Goal: Task Accomplishment & Management: Manage account settings

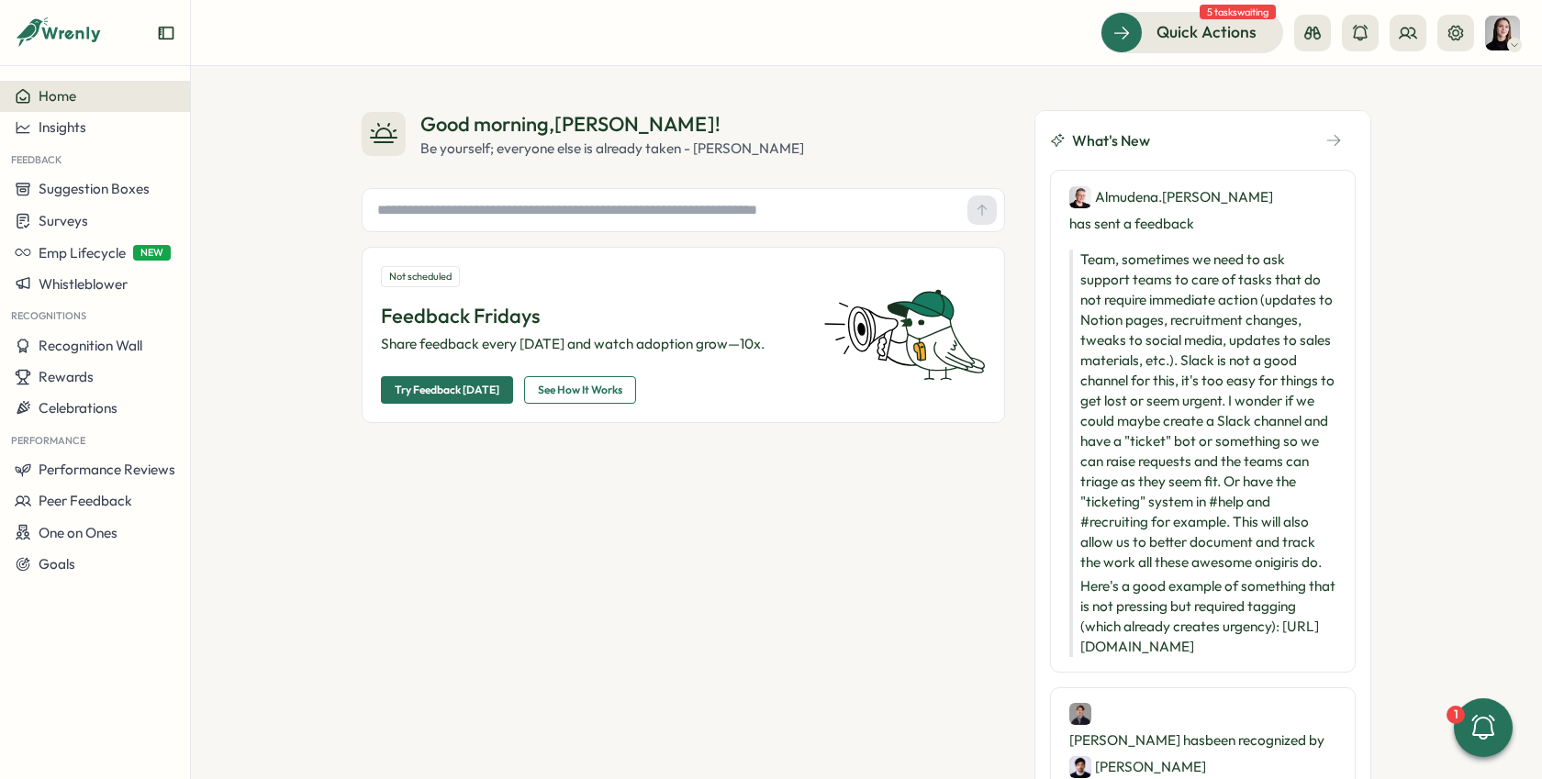
scroll to position [67, 0]
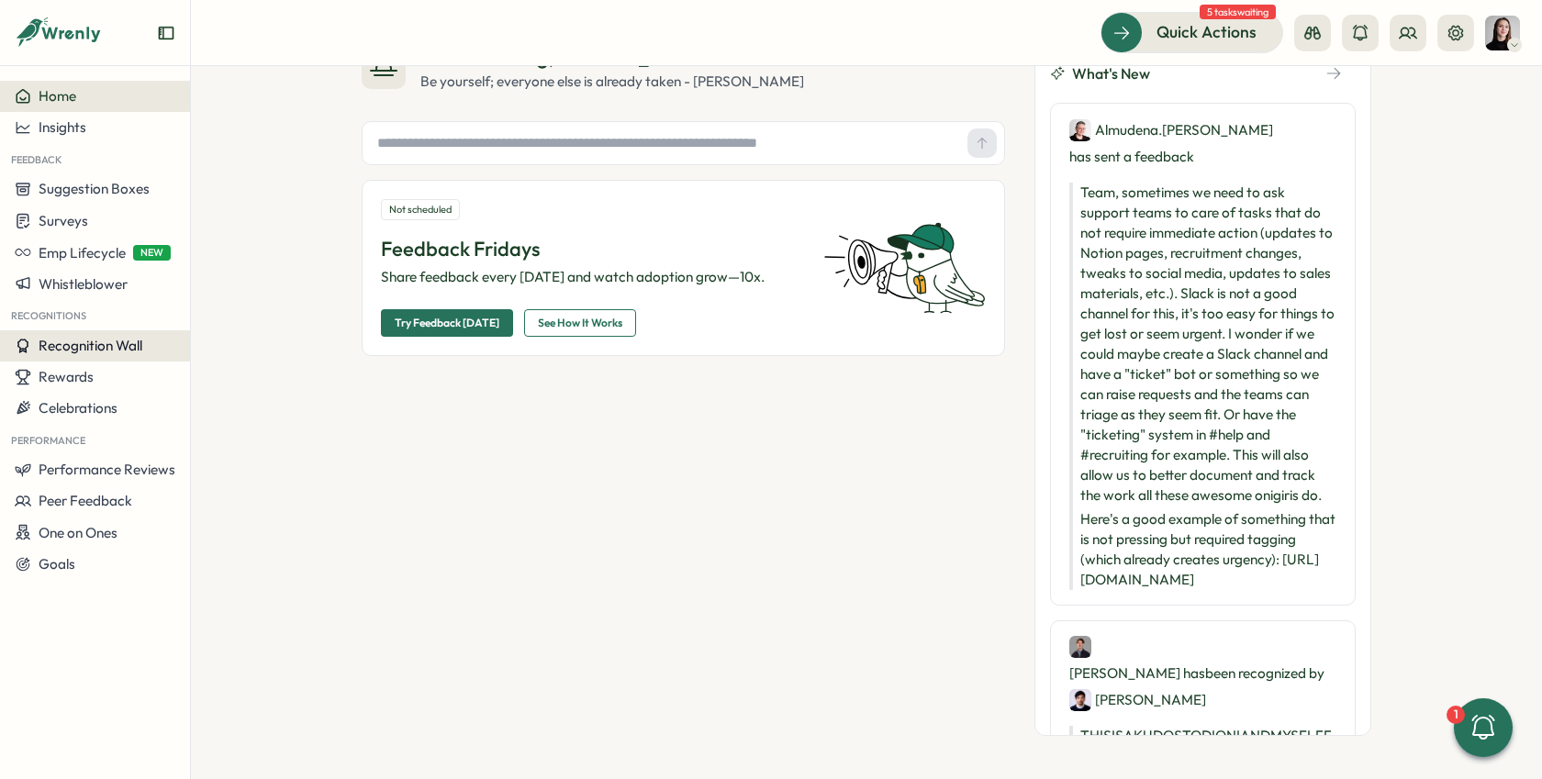
click at [113, 357] on button "Recognition Wall" at bounding box center [95, 345] width 190 height 31
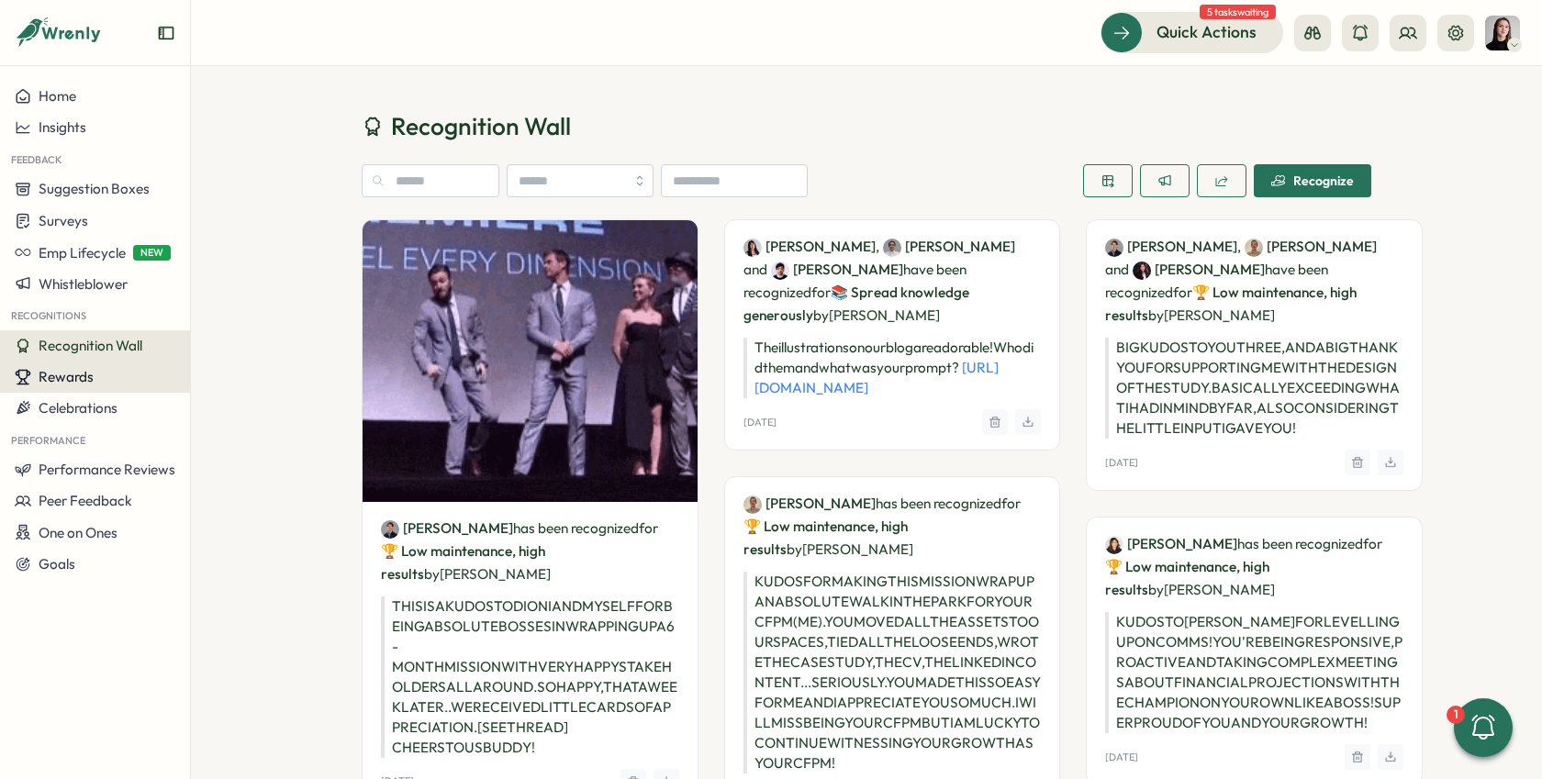
click at [106, 373] on div "Rewards" at bounding box center [95, 377] width 161 height 17
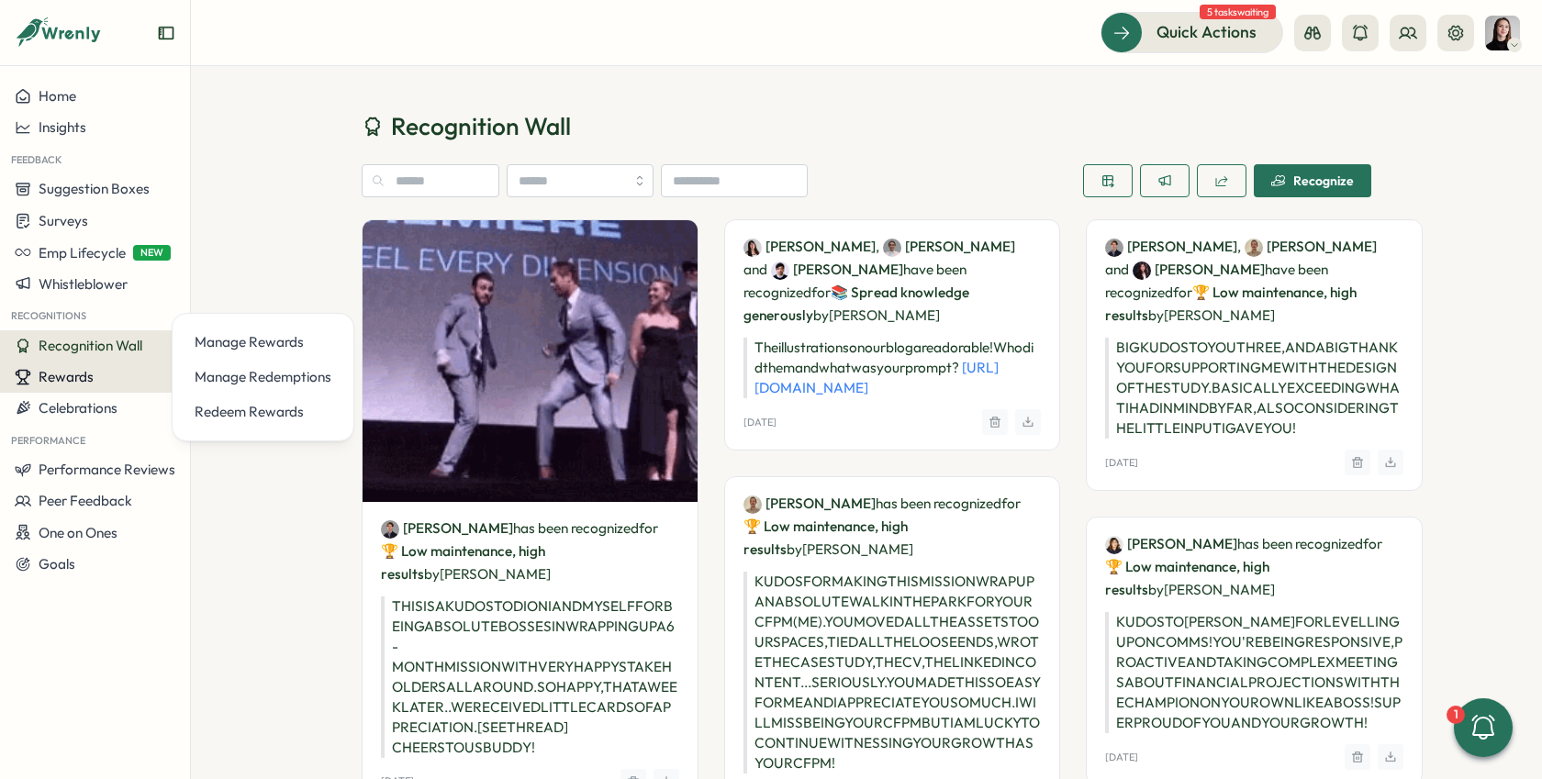
click at [106, 373] on div "Rewards" at bounding box center [95, 377] width 161 height 17
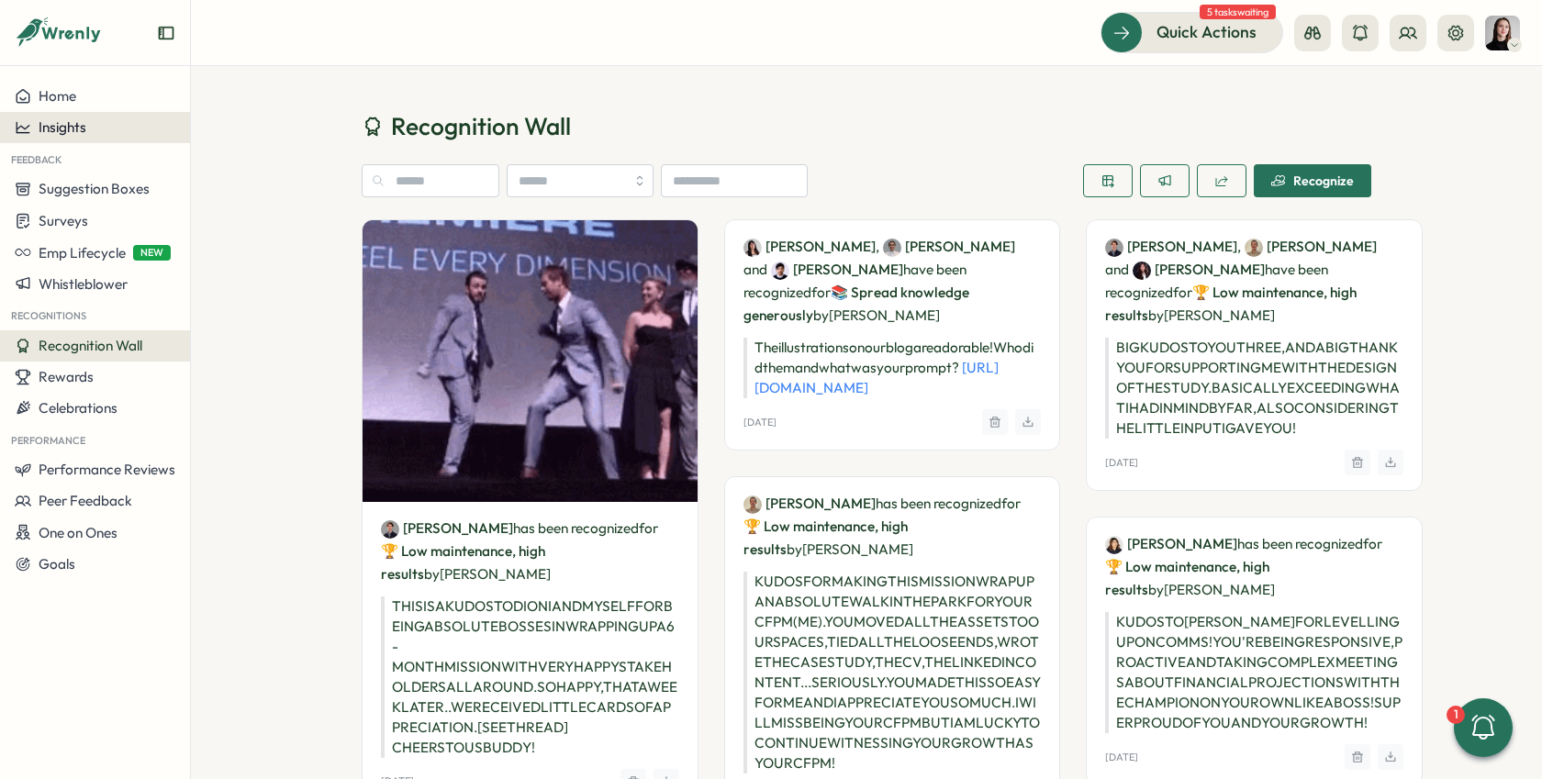
click at [74, 119] on span "Insights" at bounding box center [63, 126] width 48 height 17
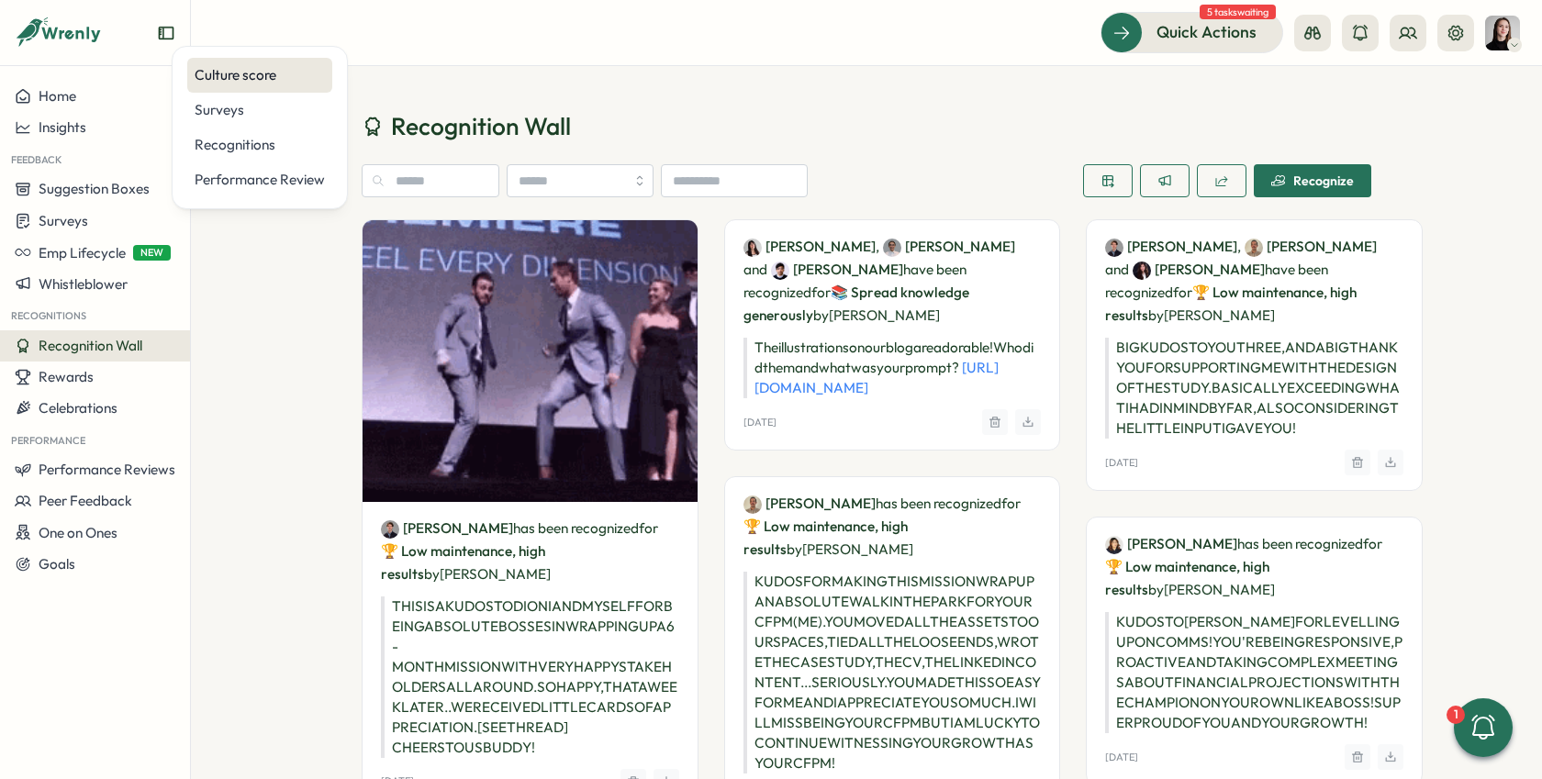
click at [265, 80] on div "Culture score" at bounding box center [260, 75] width 130 height 20
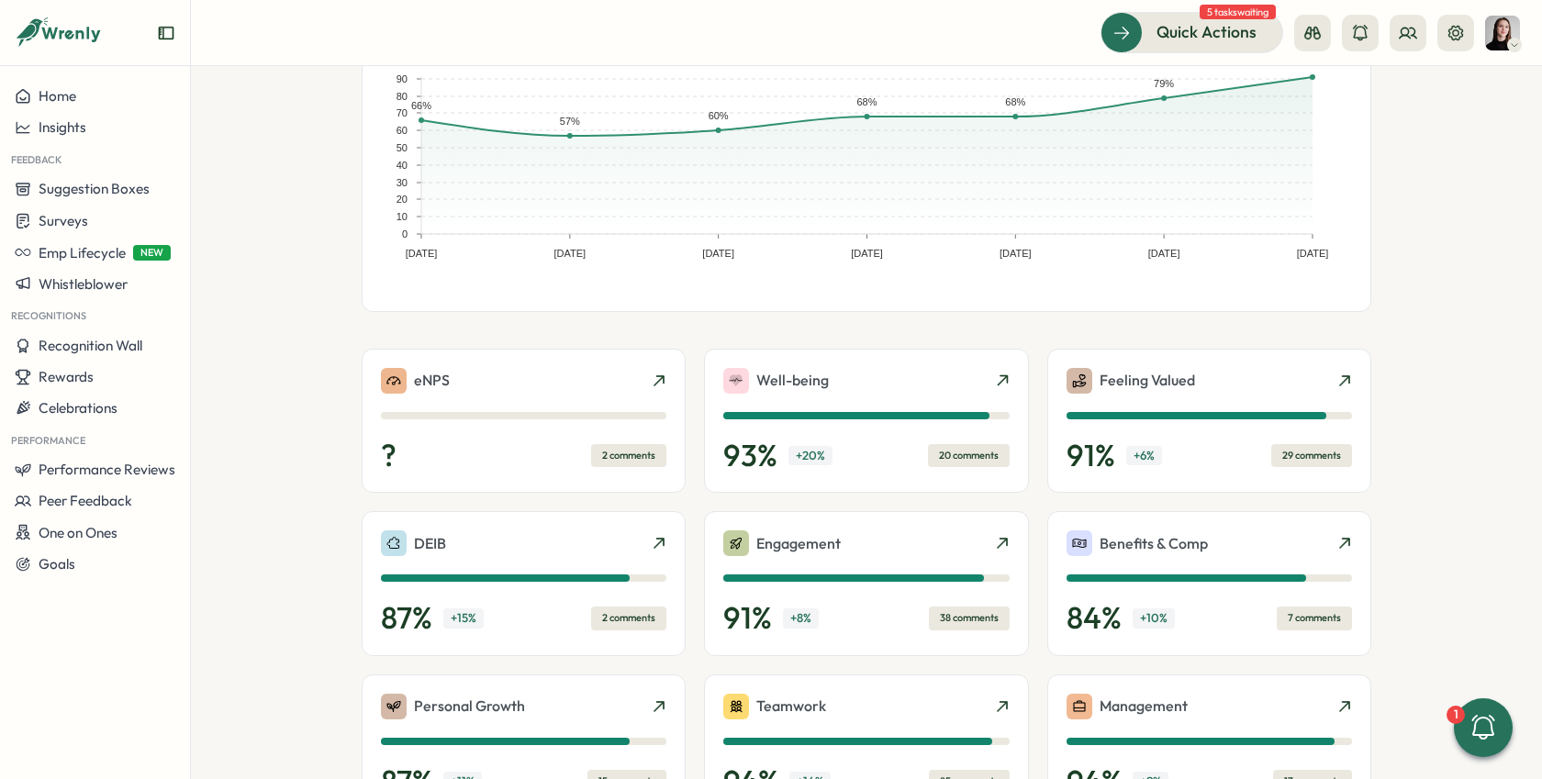
scroll to position [206, 0]
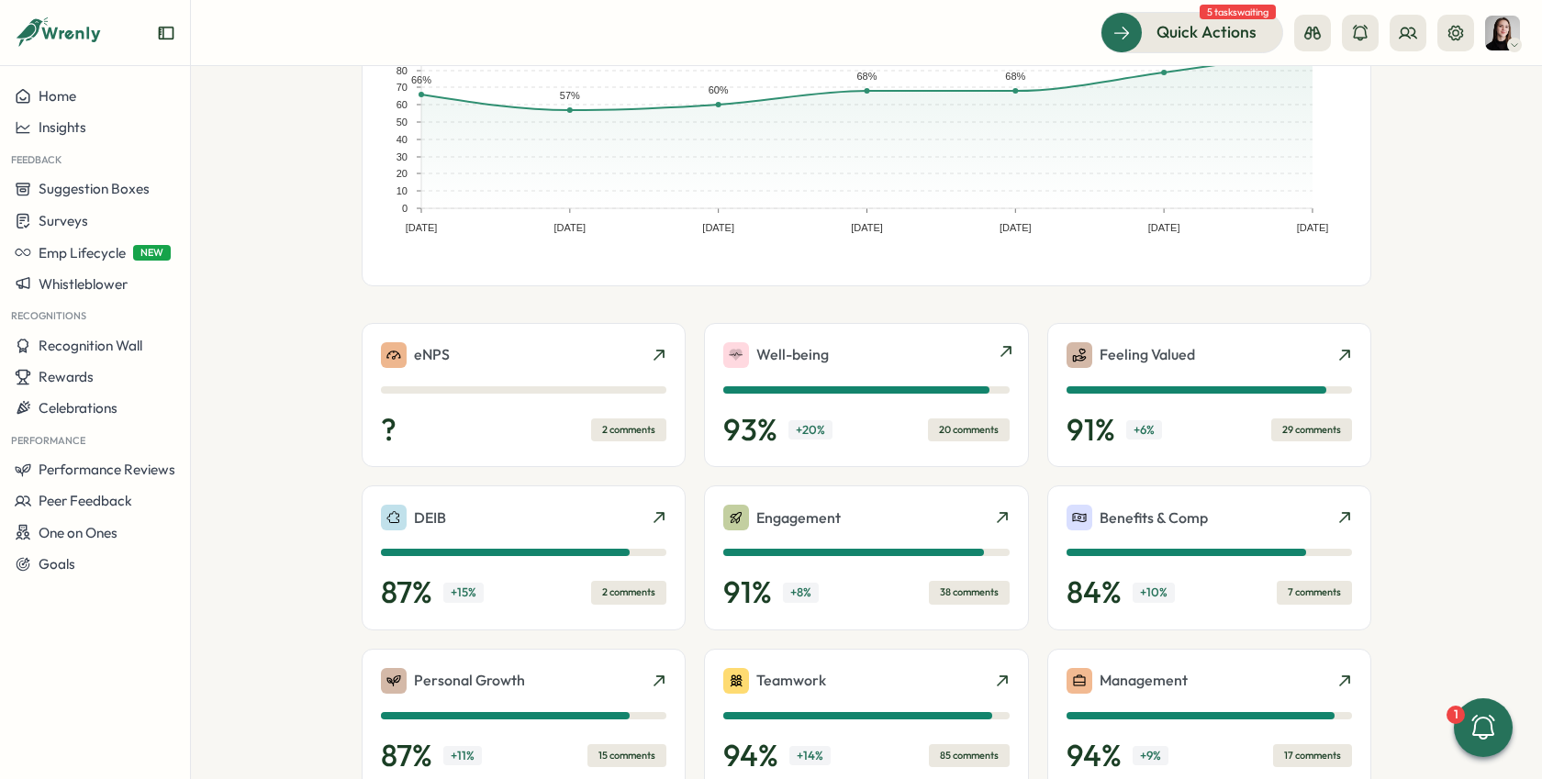
click at [980, 357] on div "Well-being" at bounding box center [865, 355] width 285 height 26
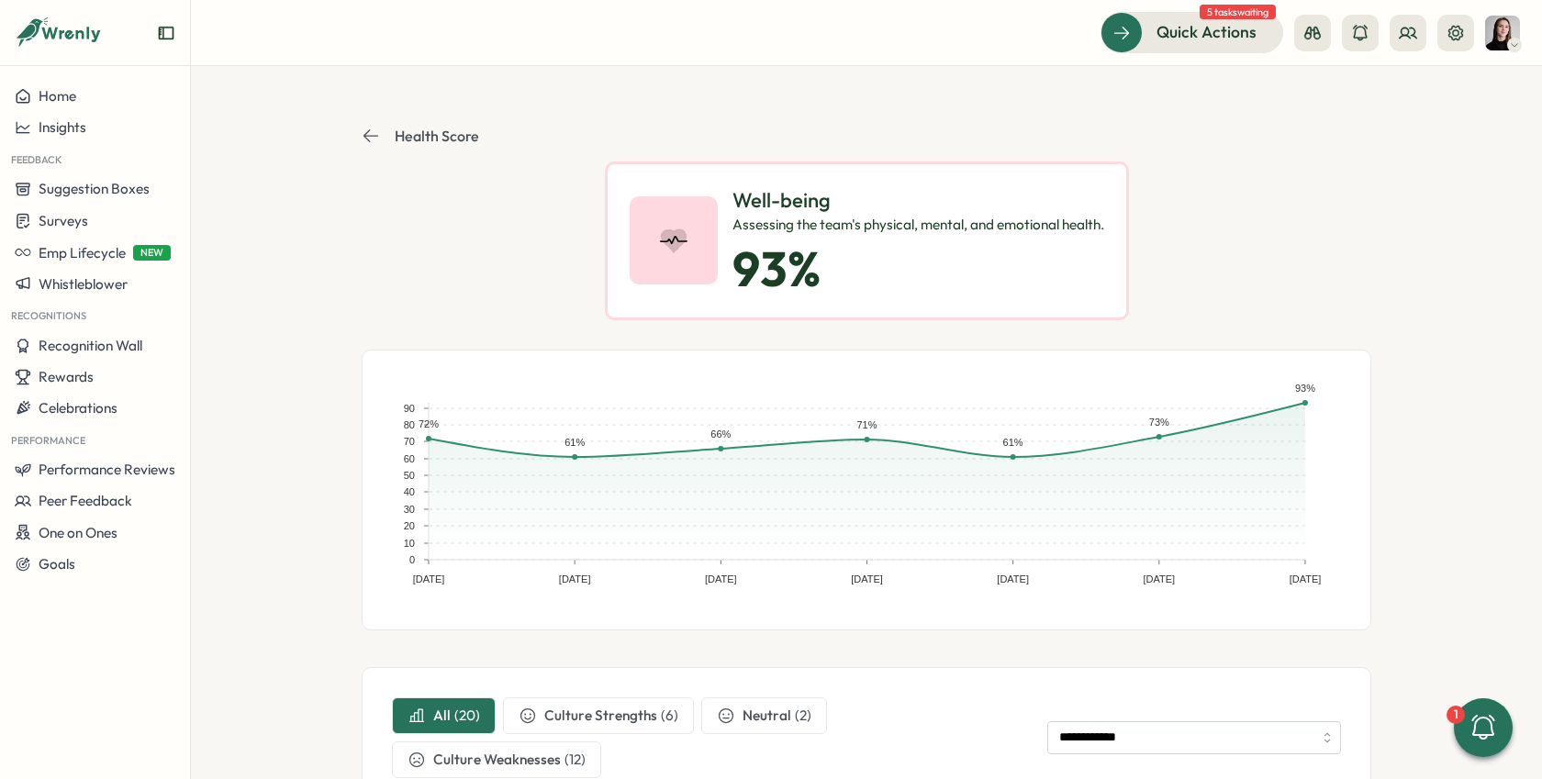
click at [1337, 256] on div "Well-being Assessing the team's physical, mental, and emotional health. 93 %" at bounding box center [866, 240] width 1009 height 159
click at [89, 124] on div "Insights" at bounding box center [95, 127] width 161 height 17
drag, startPoint x: 447, startPoint y: 233, endPoint x: 434, endPoint y: 231, distance: 13.0
click at [439, 232] on div "Well-being Assessing the team's physical, mental, and emotional health. 93 %" at bounding box center [866, 240] width 1009 height 159
click at [375, 139] on button "Health Score" at bounding box center [420, 136] width 117 height 18
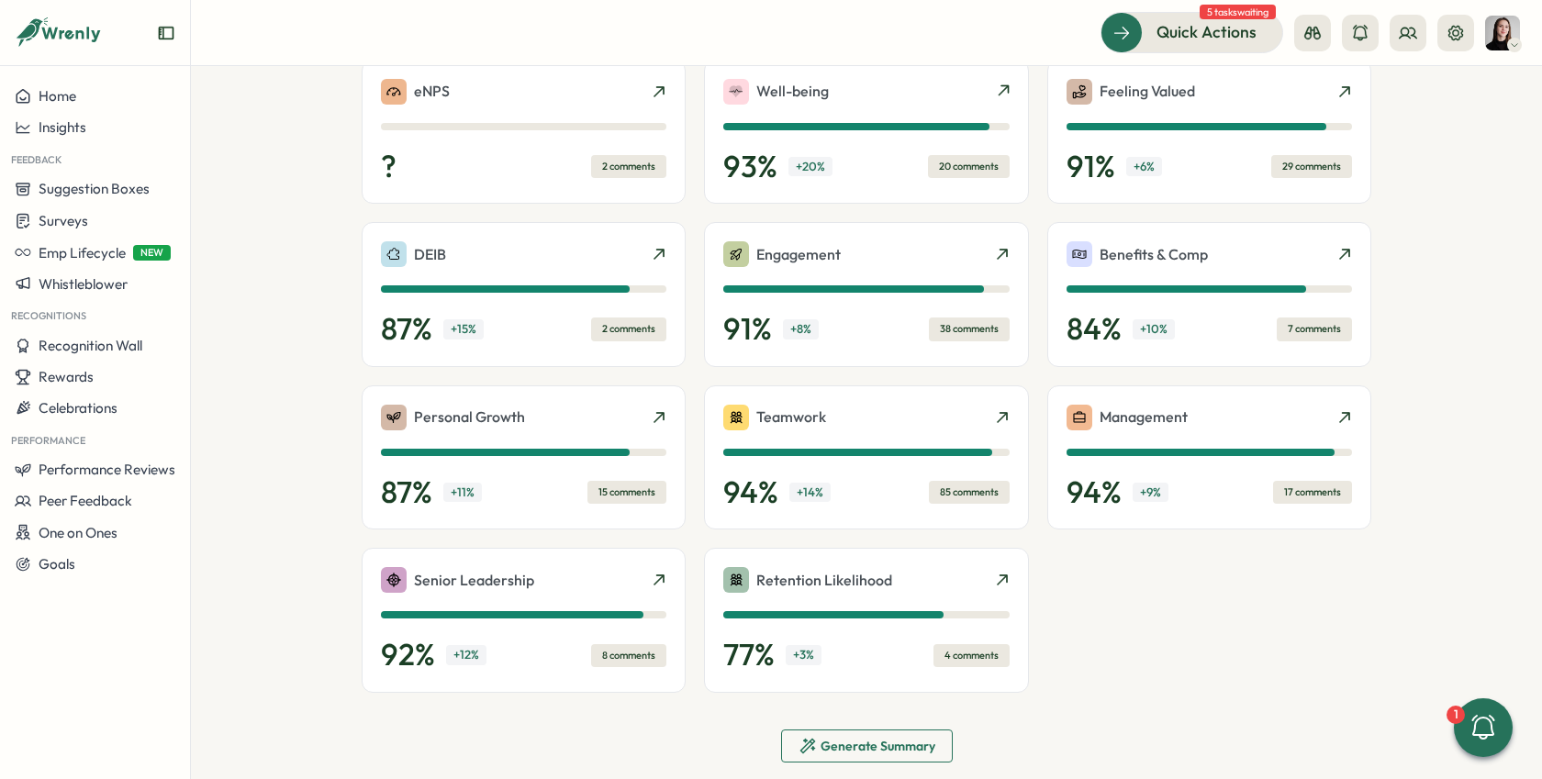
scroll to position [493, 0]
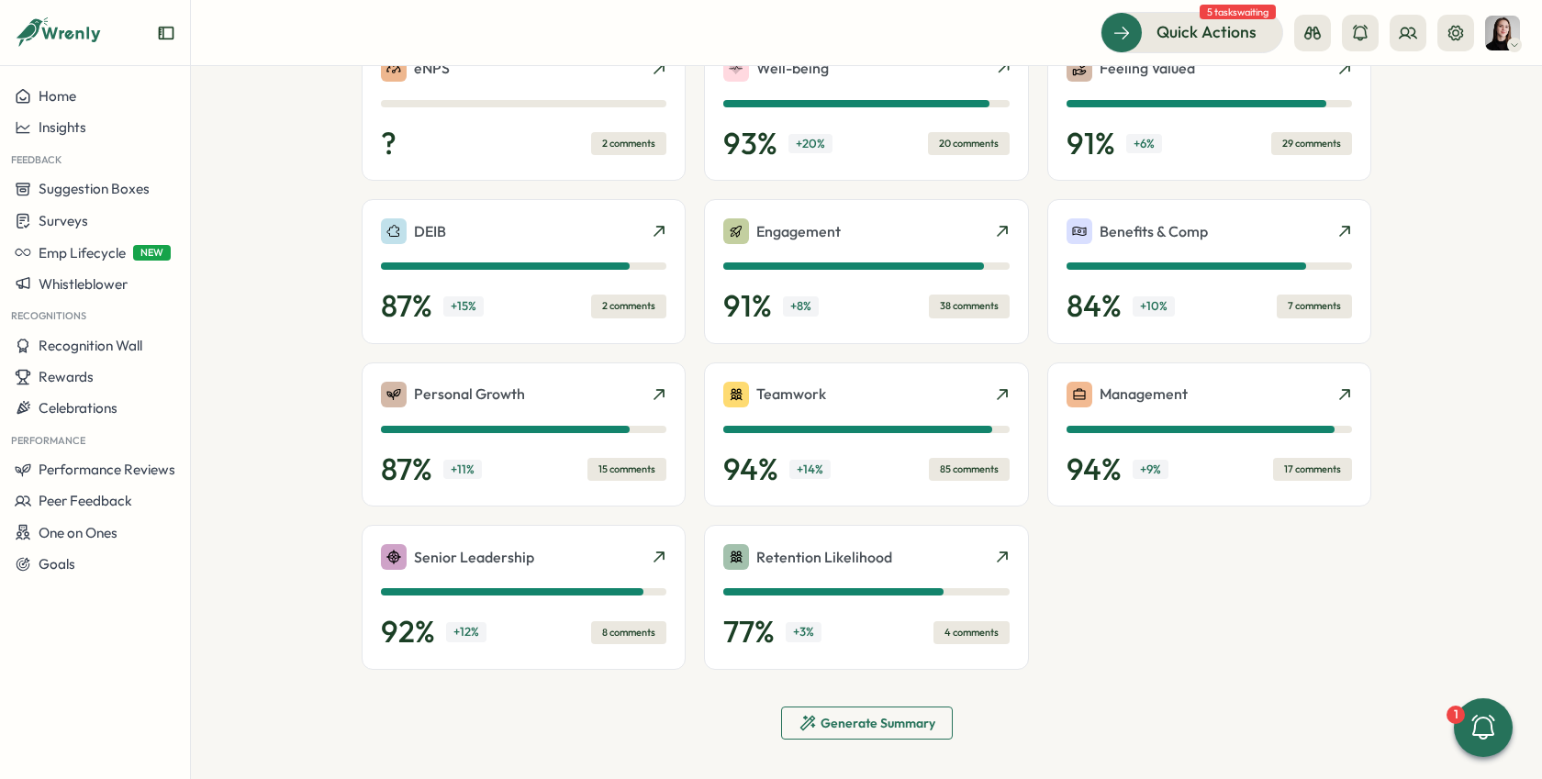
click at [1042, 563] on div "eNPS ? 2 comments Well-being 93 % + 20 % 20 comments Feeling Valued 91 % + 6 % …" at bounding box center [866, 353] width 1009 height 633
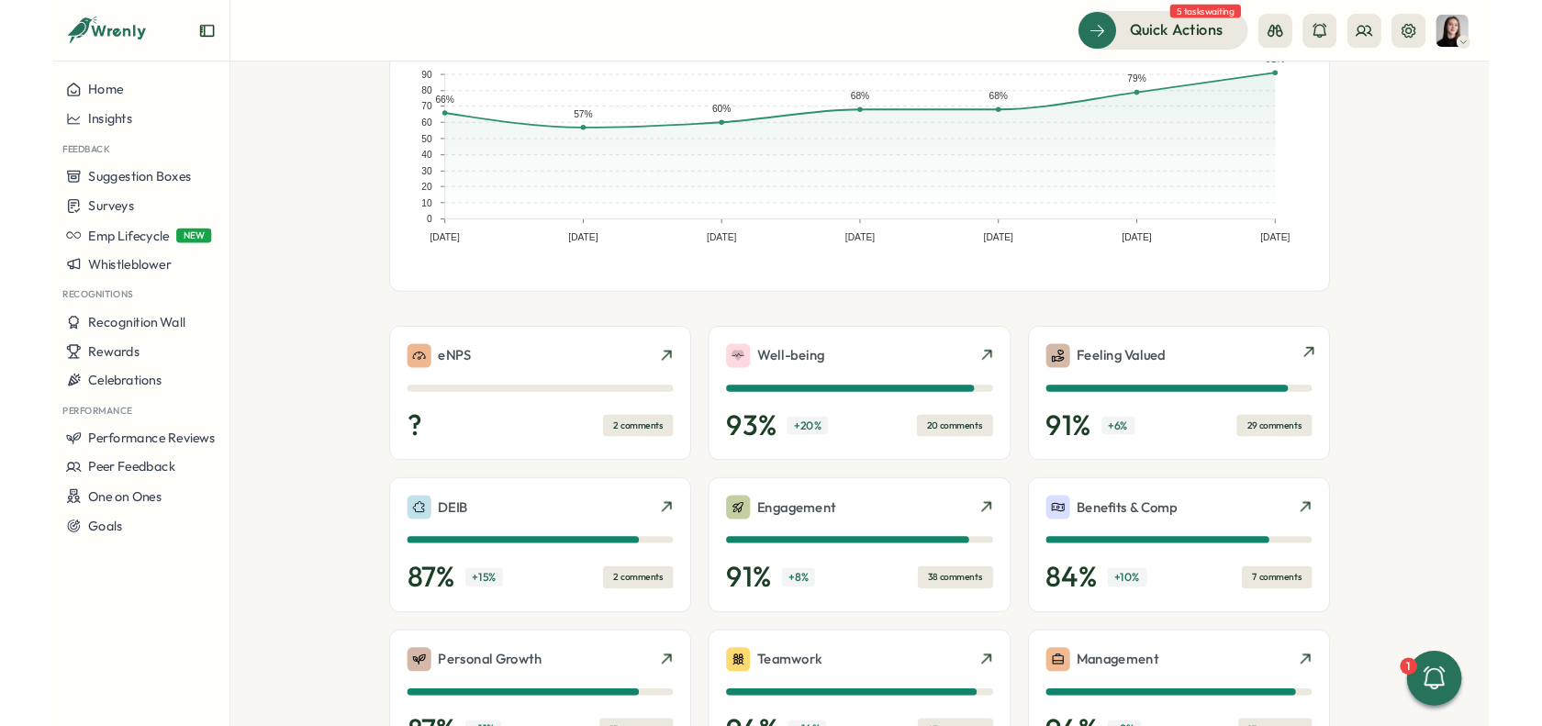
scroll to position [0, 0]
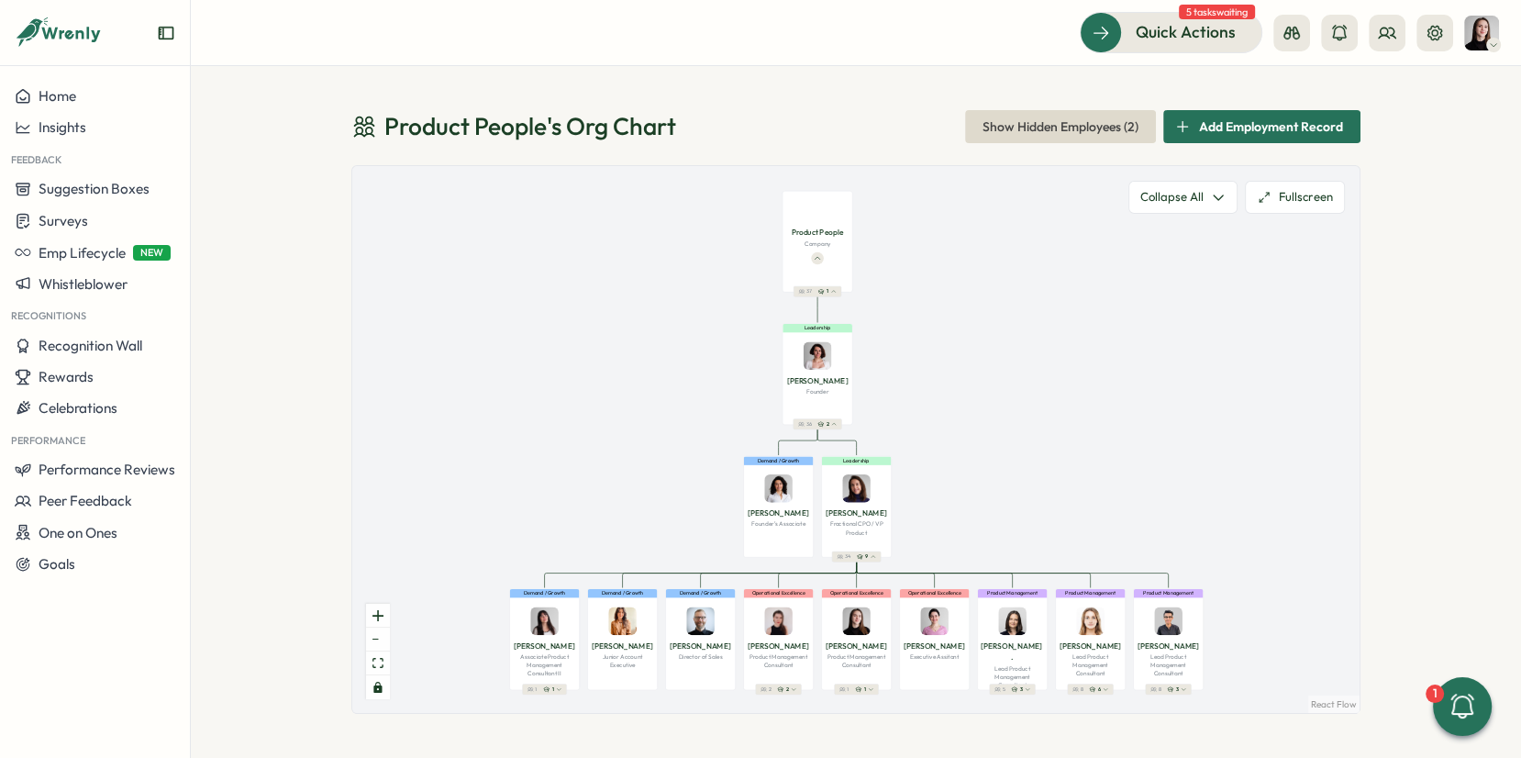
click at [783, 113] on div "Product People 's Org Chart Show Hidden Employees ( 2 ) Add Employment Record" at bounding box center [855, 126] width 1009 height 33
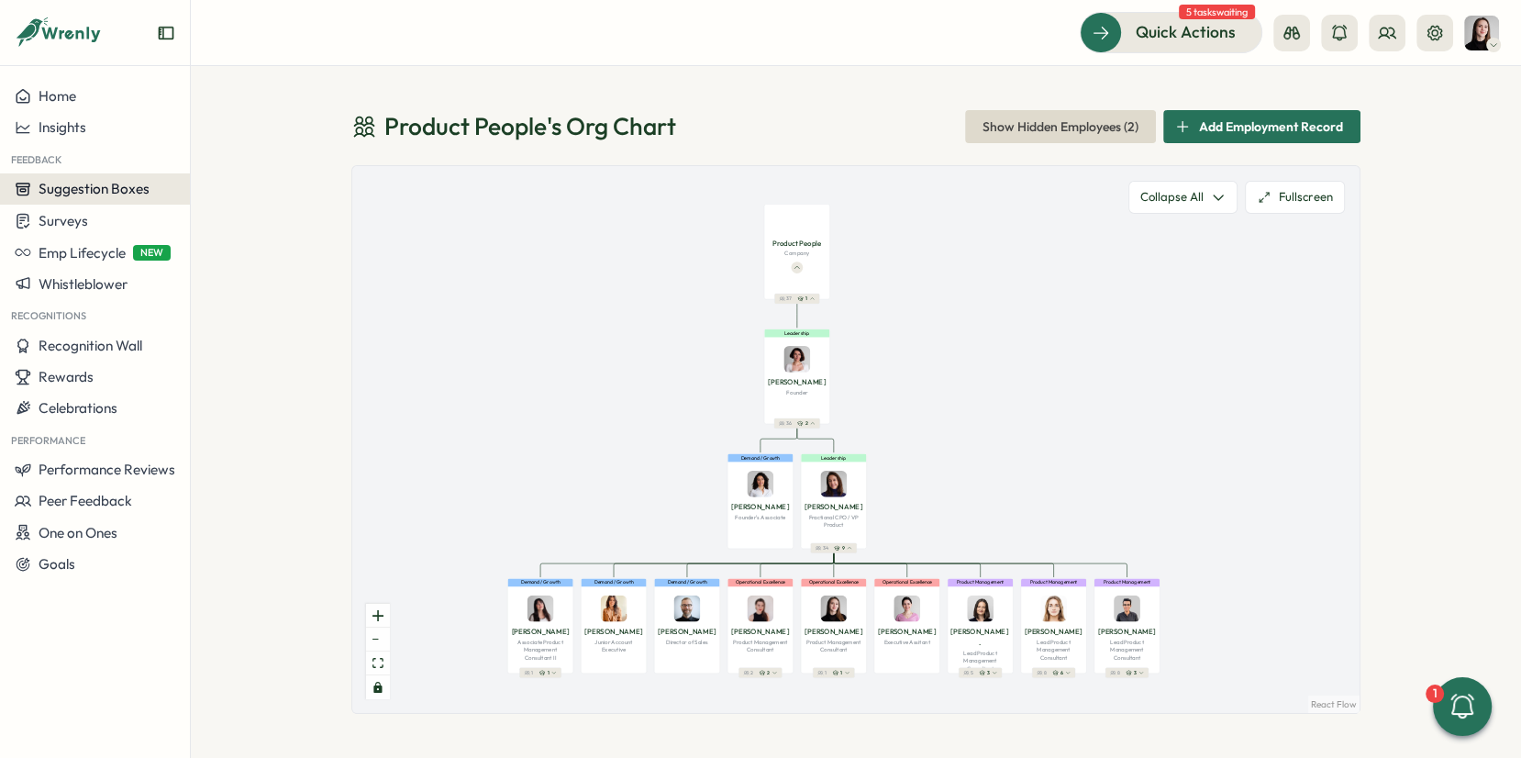
click at [88, 192] on span "Suggestion Boxes" at bounding box center [94, 188] width 111 height 17
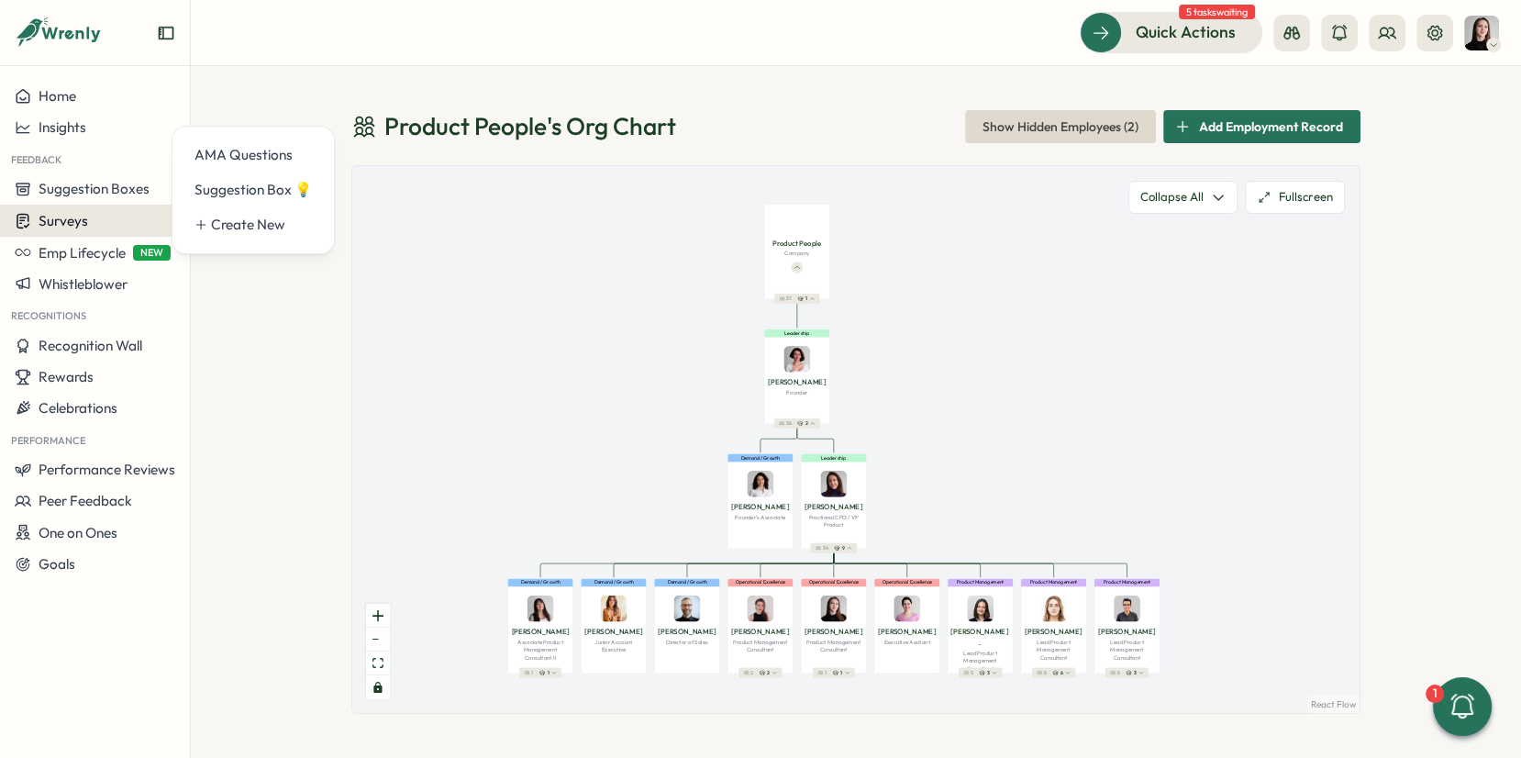
click at [54, 218] on span "Surveys" at bounding box center [64, 220] width 50 height 17
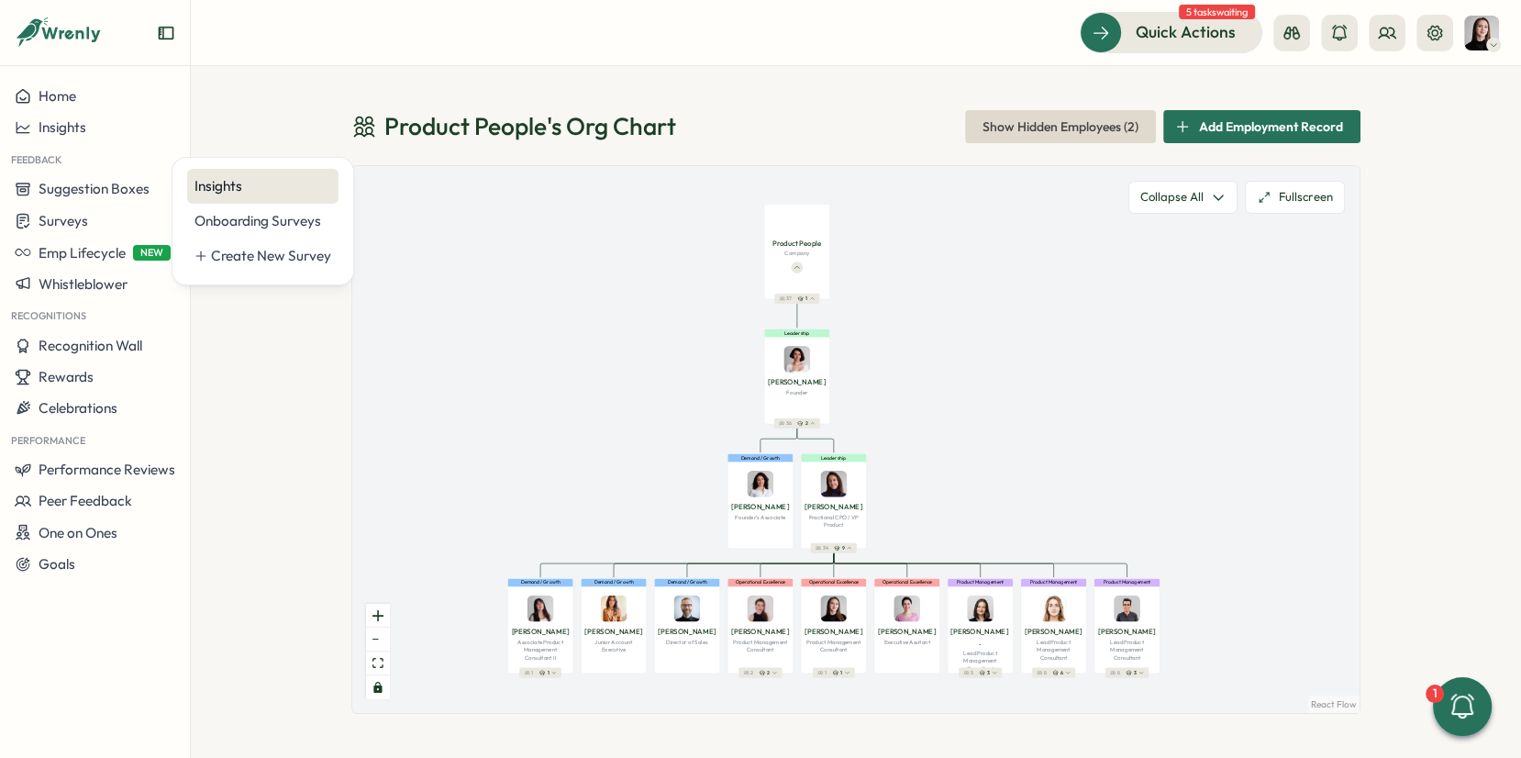
click at [227, 182] on div "Insights" at bounding box center [263, 186] width 137 height 20
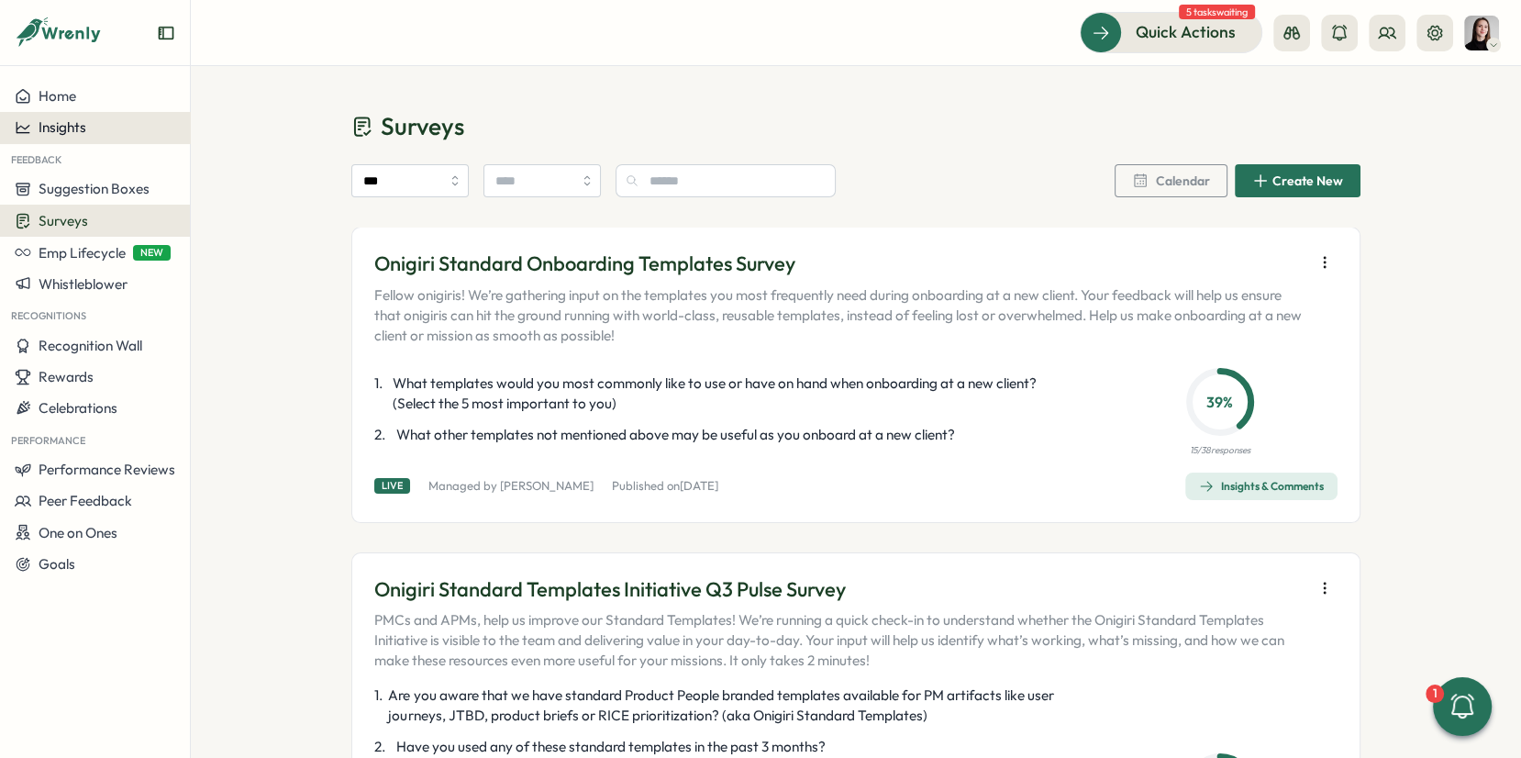
click at [90, 122] on div "Insights" at bounding box center [95, 127] width 161 height 17
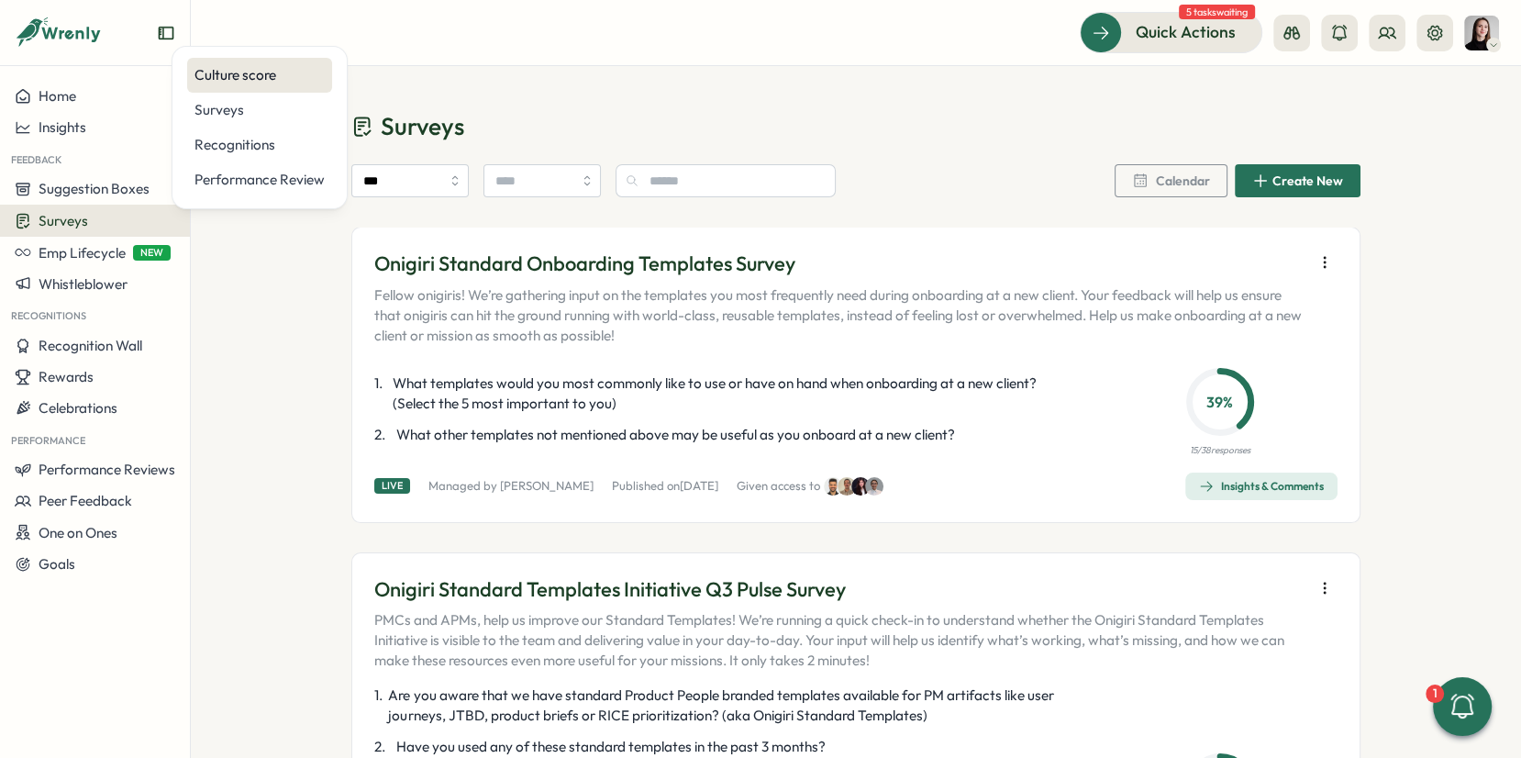
click at [195, 74] on div "Culture score" at bounding box center [260, 75] width 130 height 20
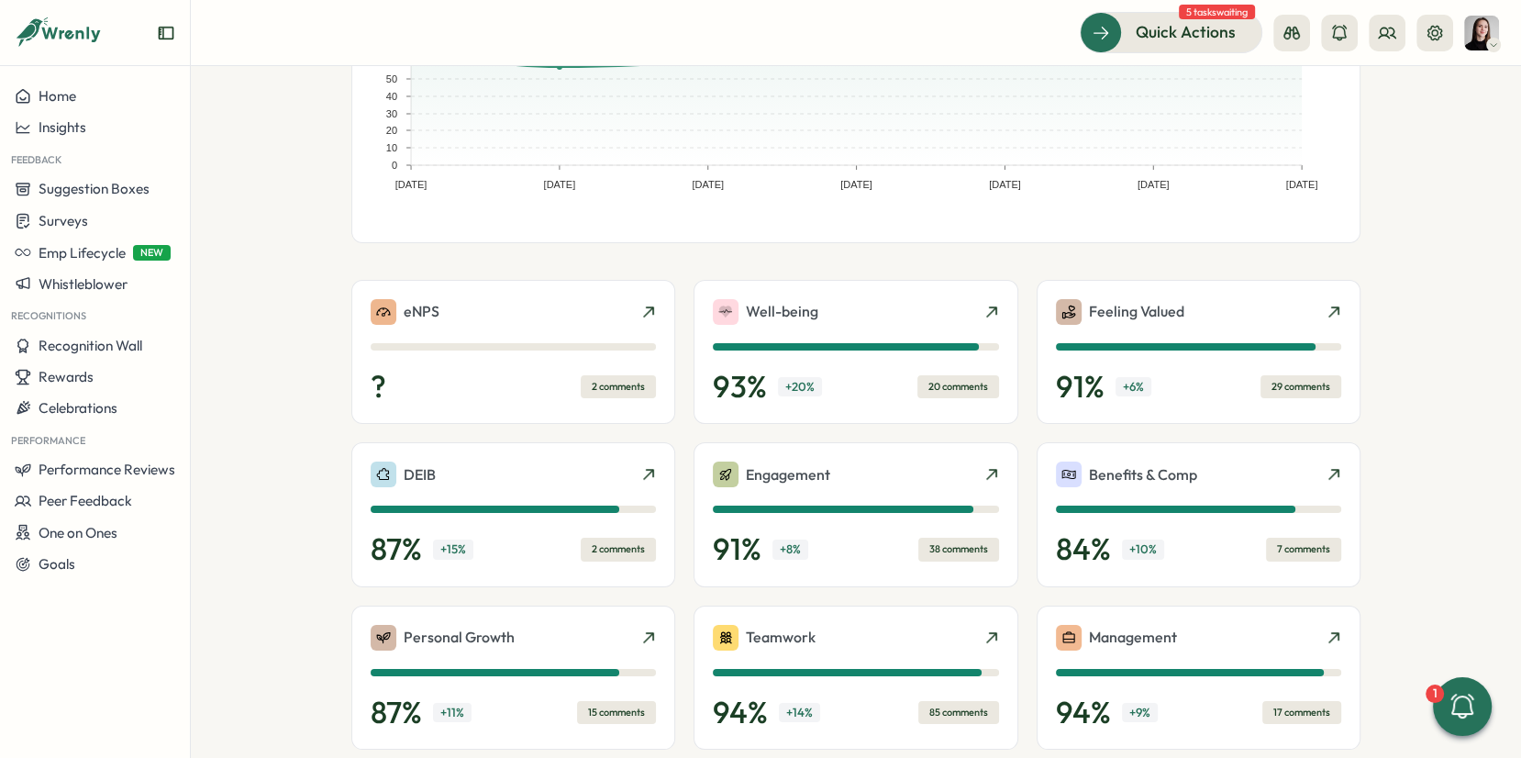
scroll to position [422, 0]
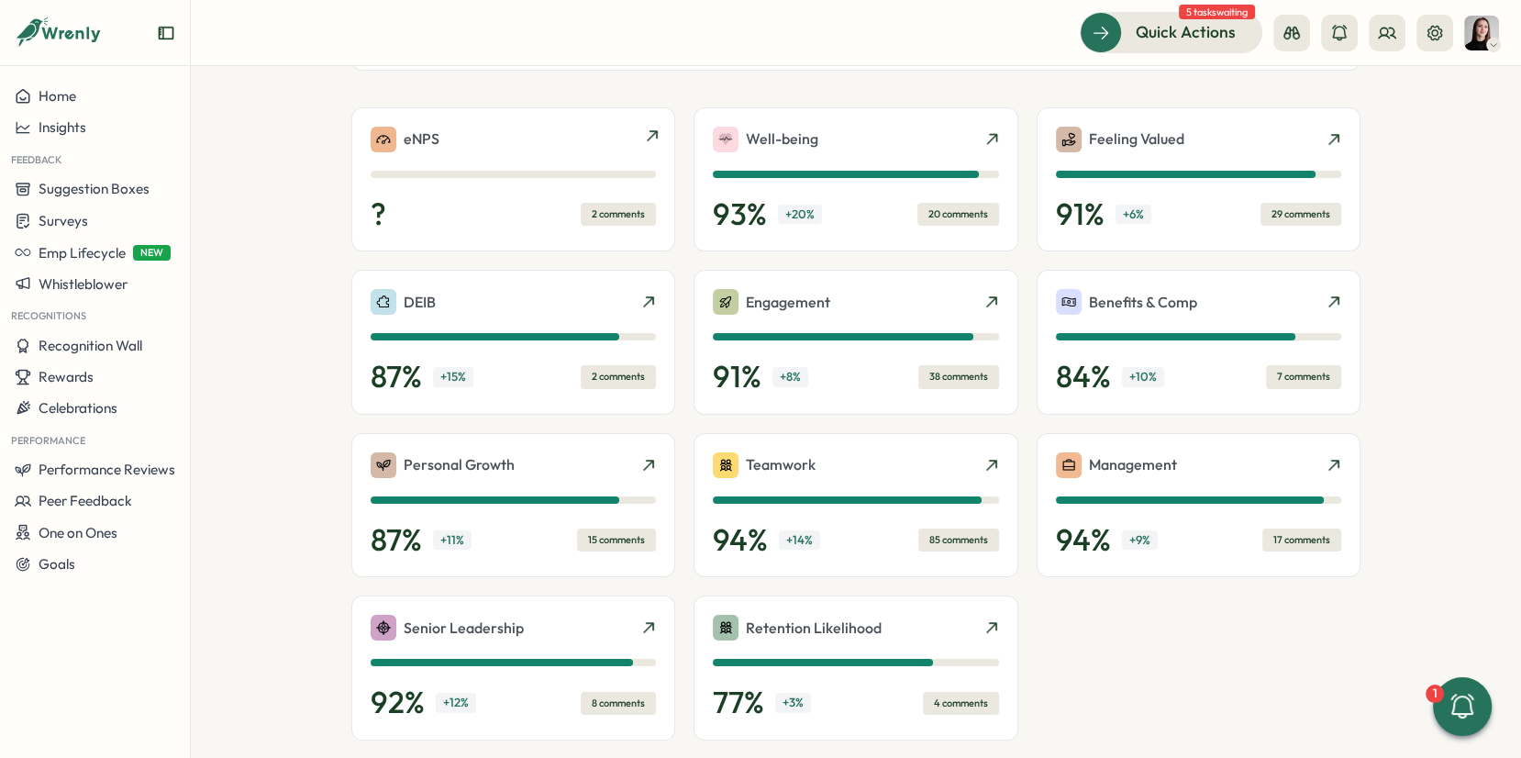
click at [621, 139] on div "eNPS" at bounding box center [513, 140] width 285 height 26
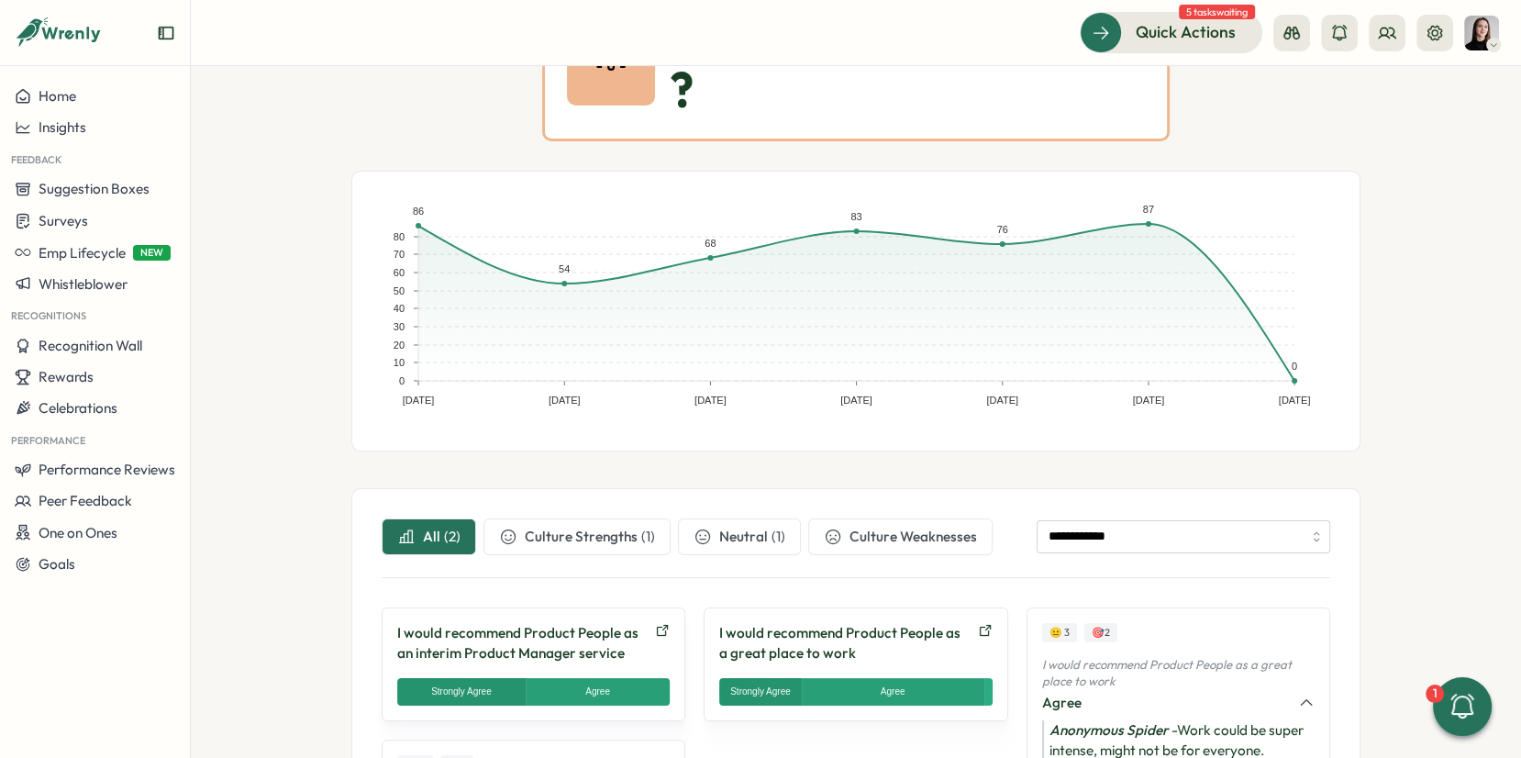
scroll to position [132, 0]
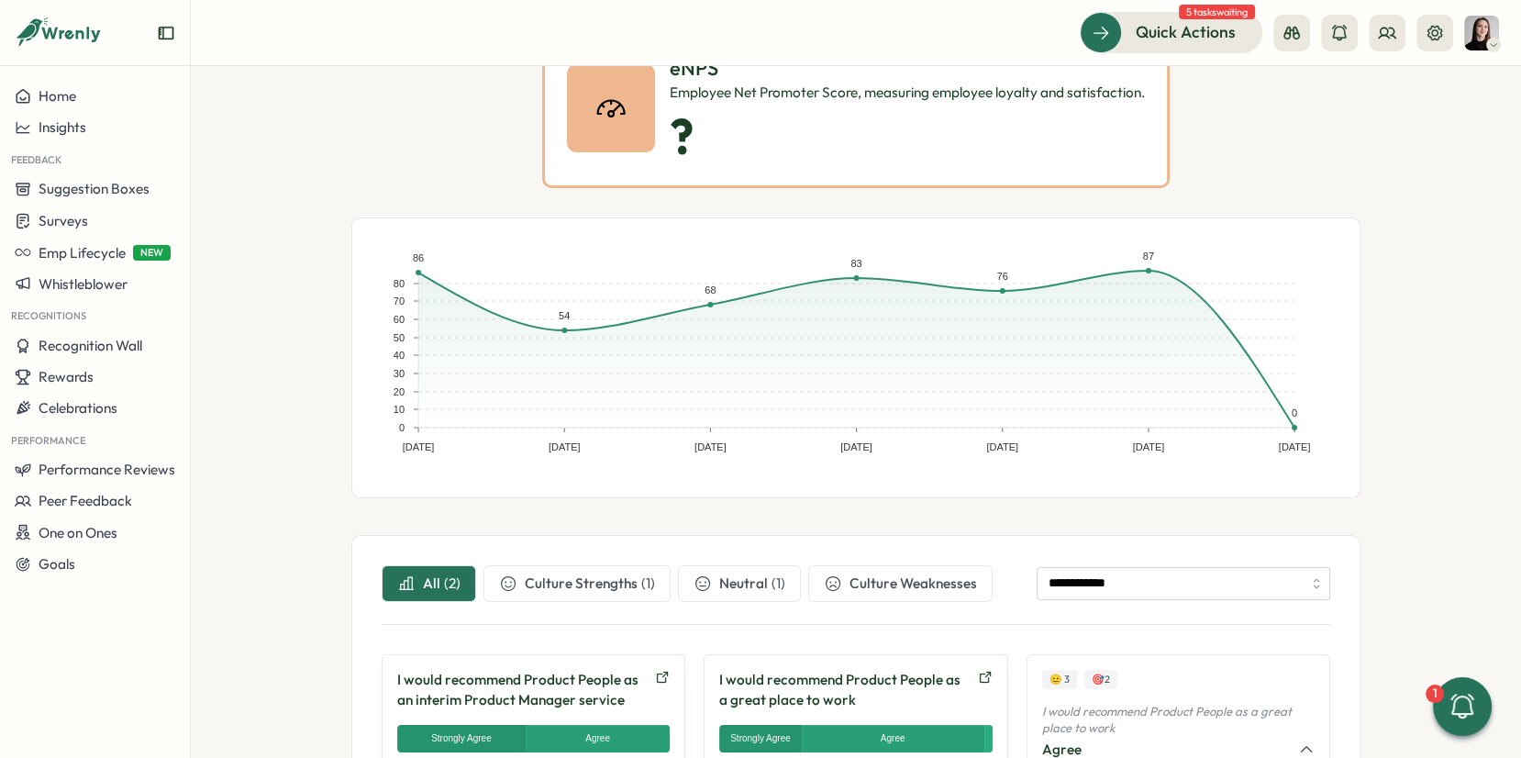
click at [1403, 420] on section "**********" at bounding box center [856, 412] width 1331 height 692
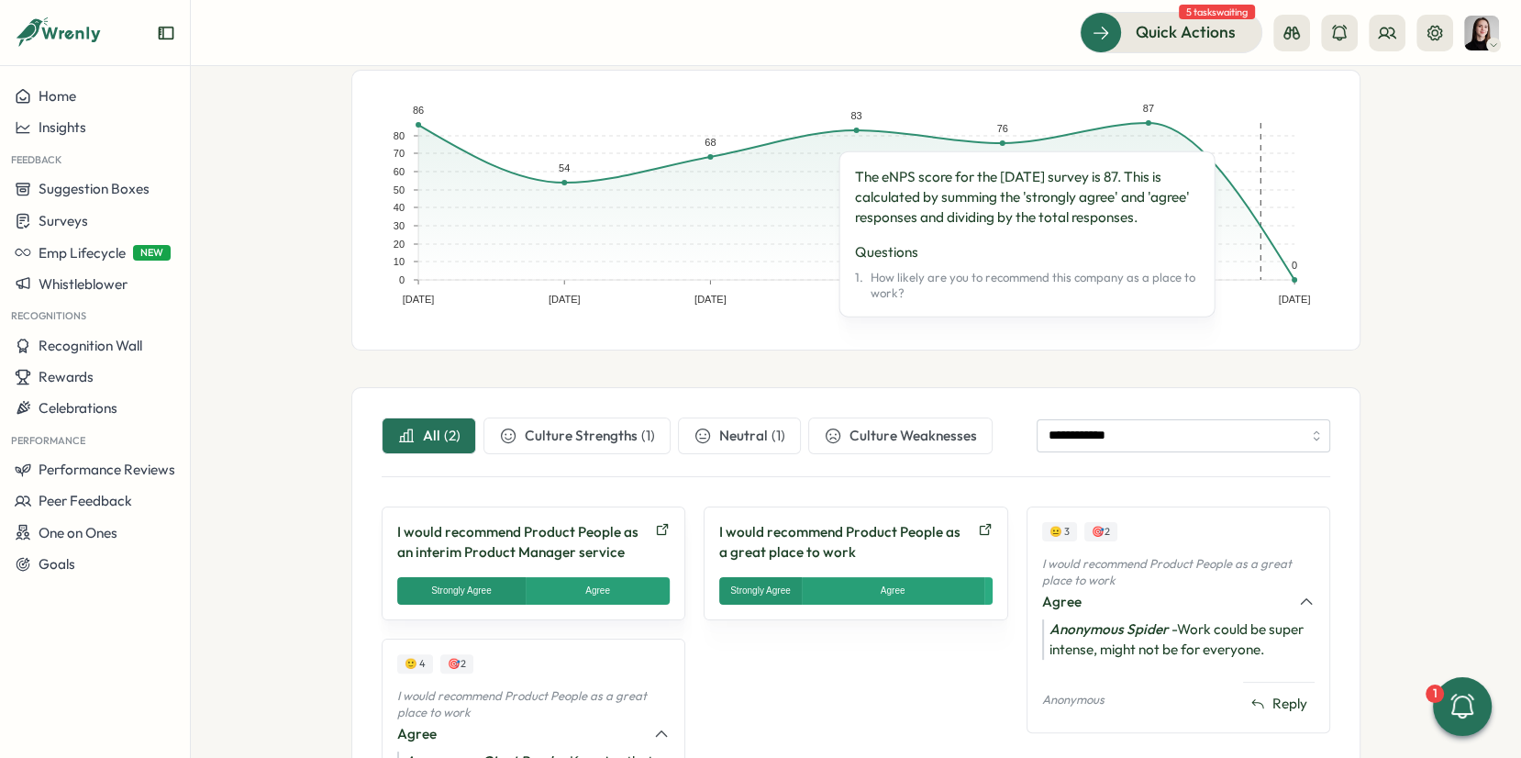
scroll to position [289, 0]
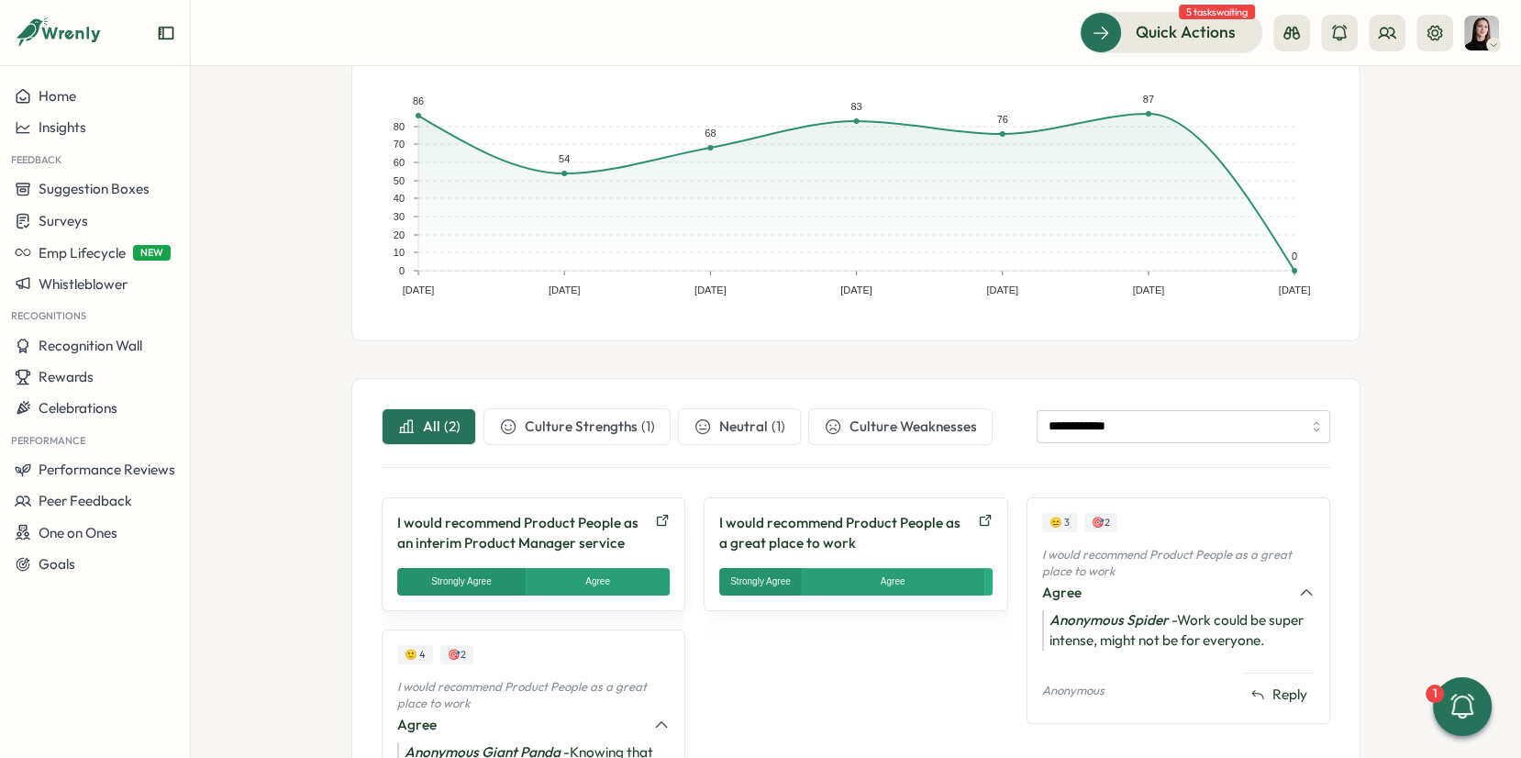
click at [815, 553] on div "I would recommend Product People as a great place to work Strongly Agree Agree …" at bounding box center [856, 554] width 304 height 114
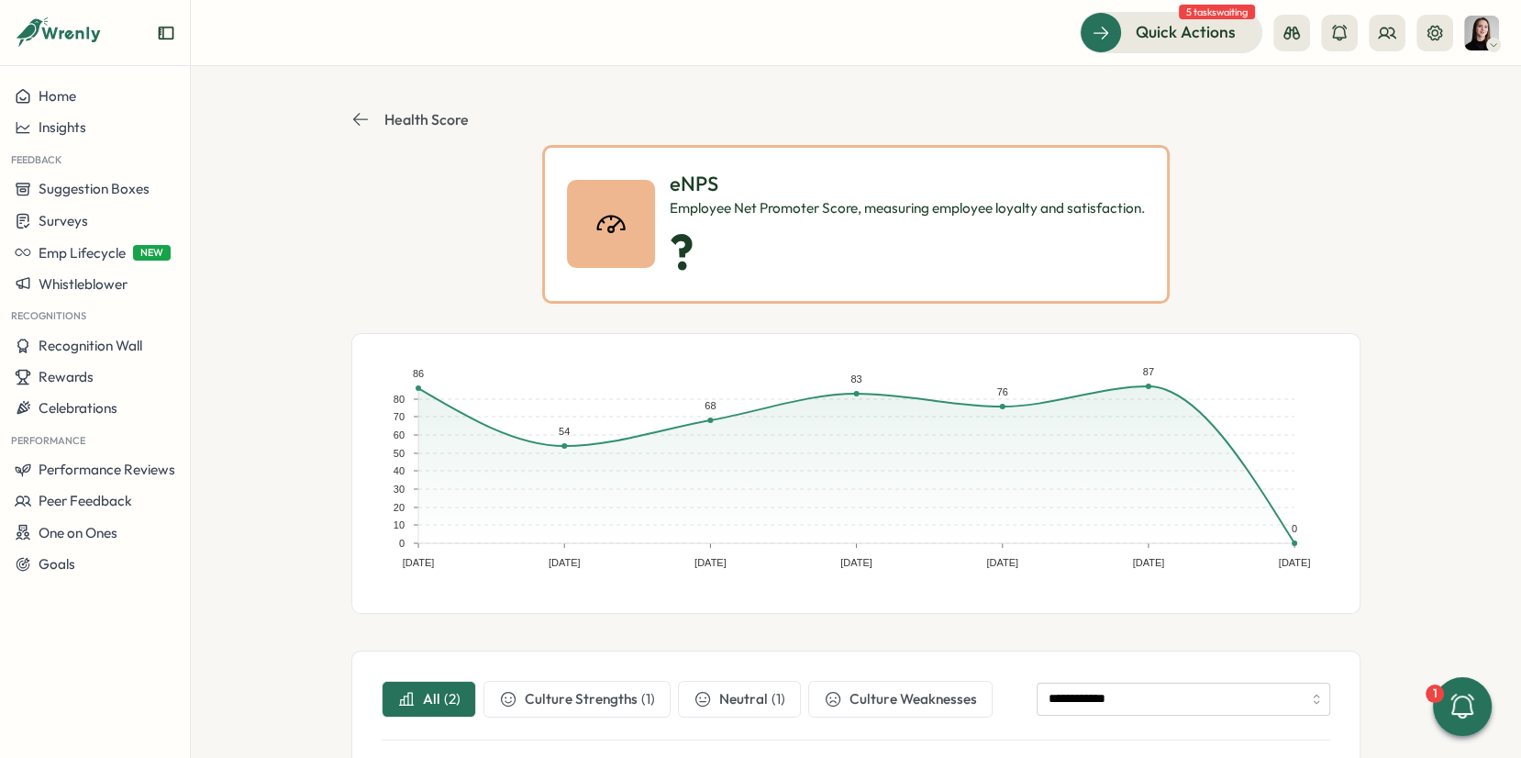
scroll to position [0, 0]
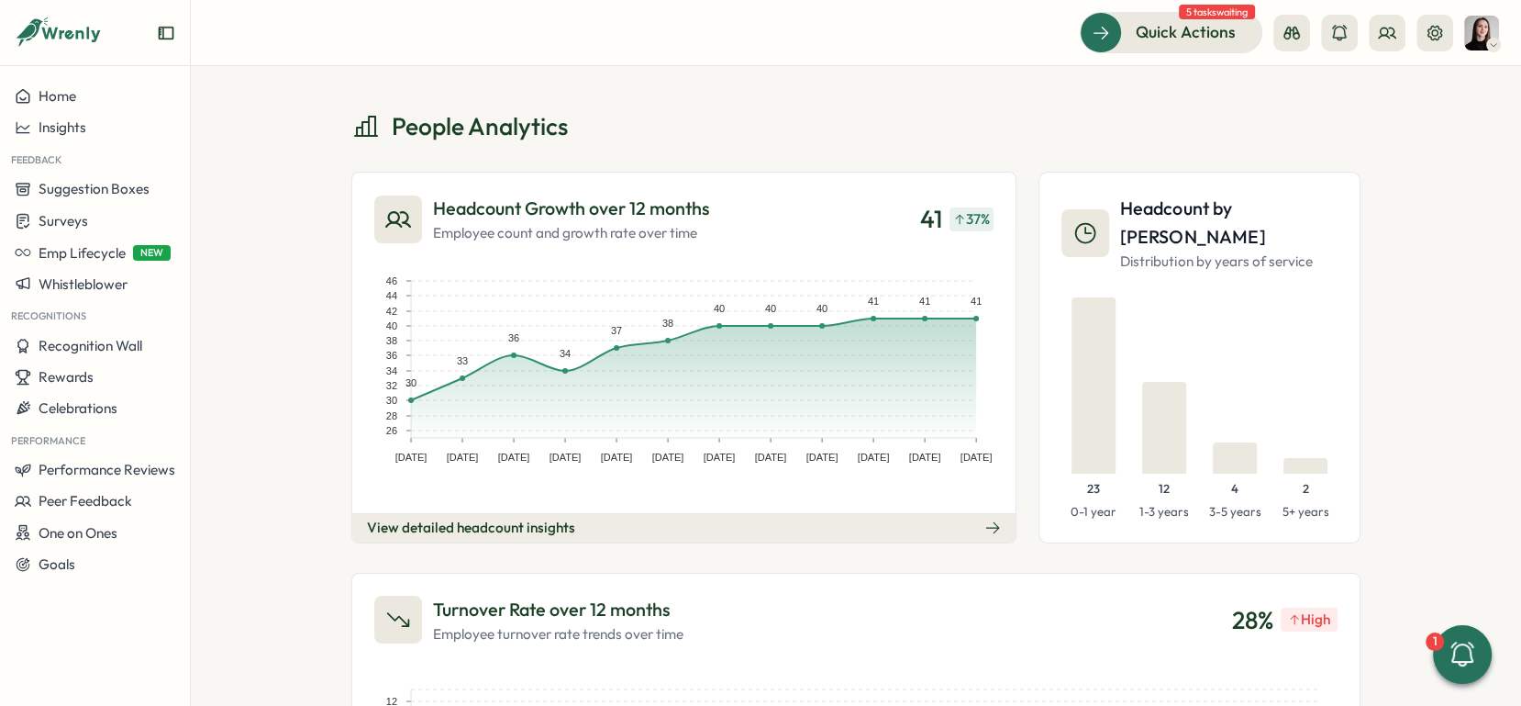
click at [496, 524] on div "View detailed headcount insights" at bounding box center [471, 528] width 208 height 20
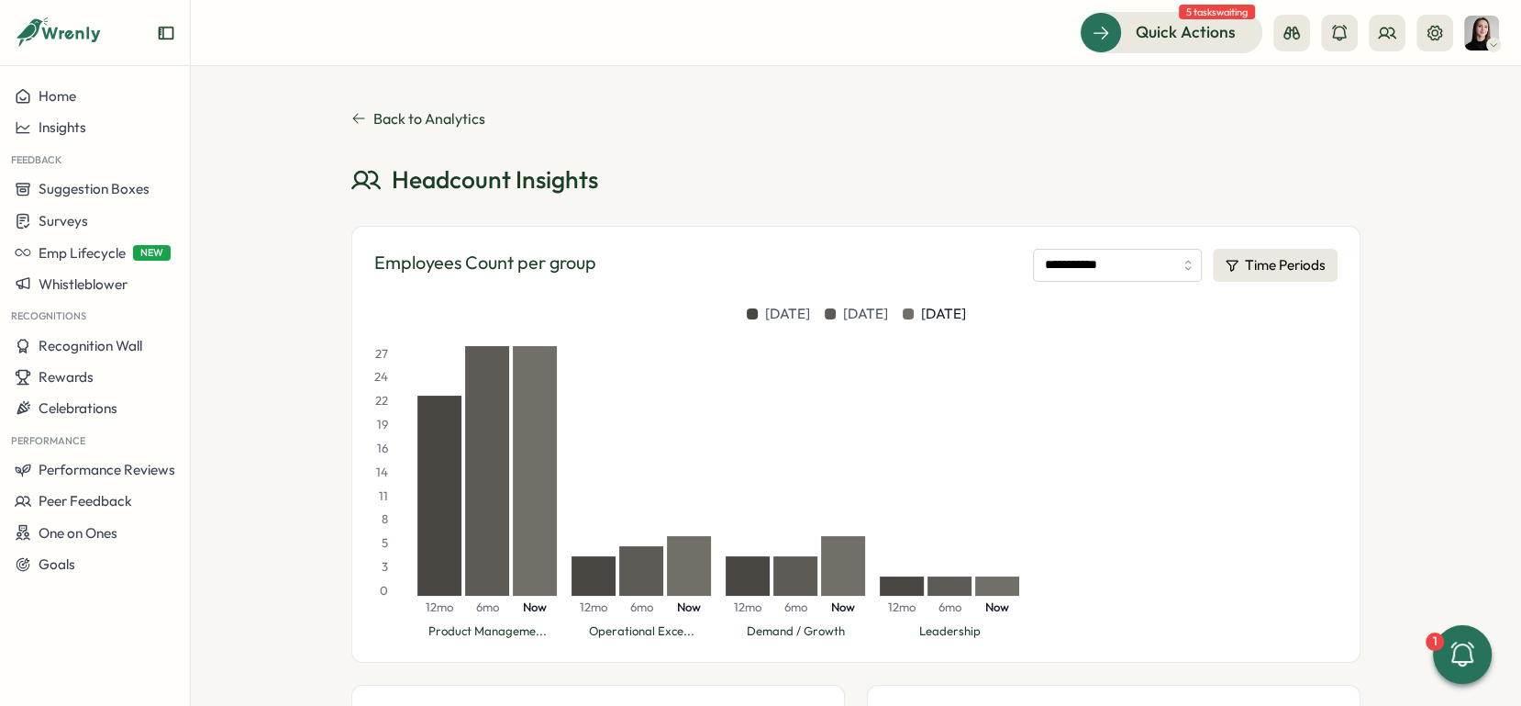
click at [731, 233] on div "**********" at bounding box center [855, 444] width 1009 height 437
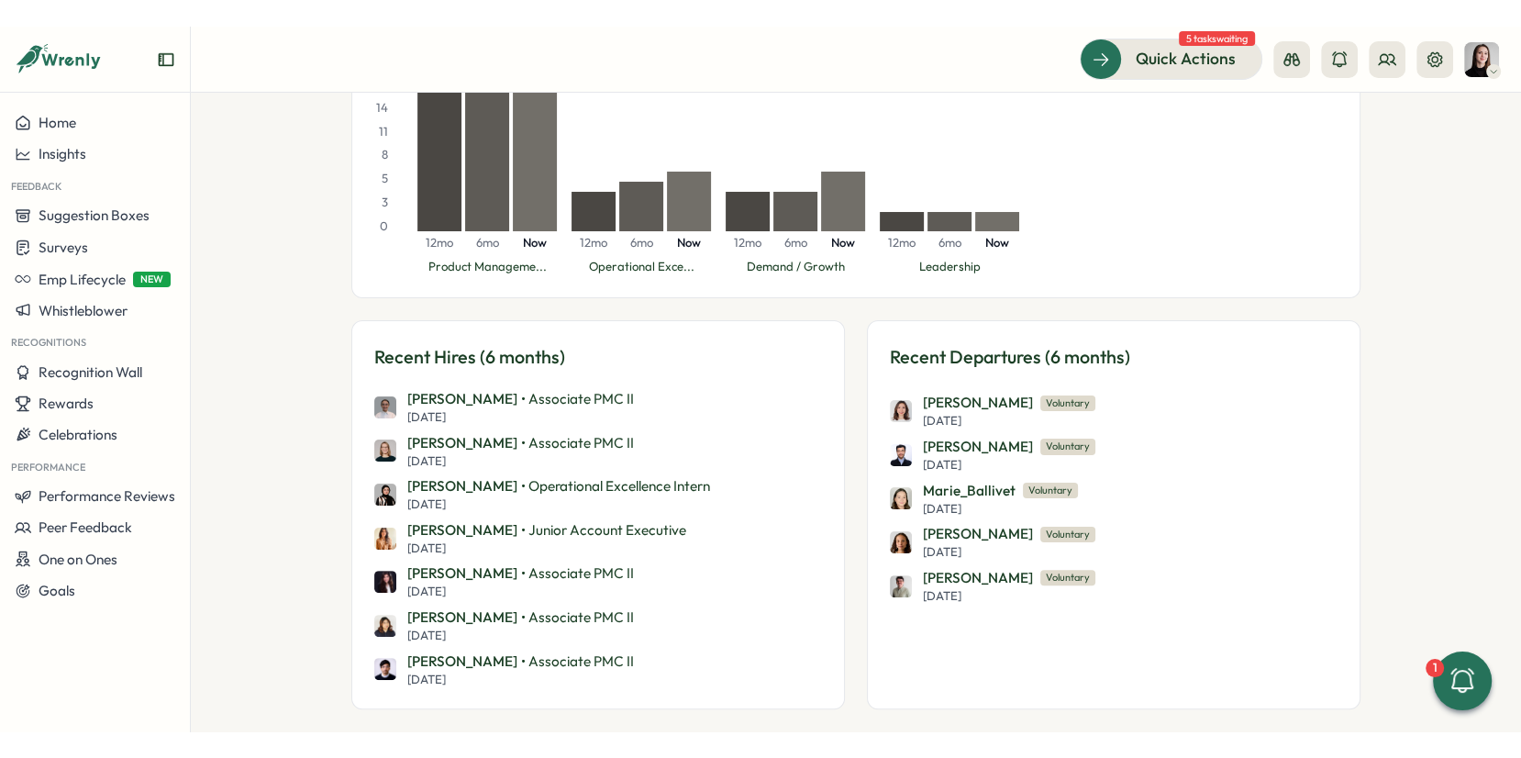
scroll to position [395, 0]
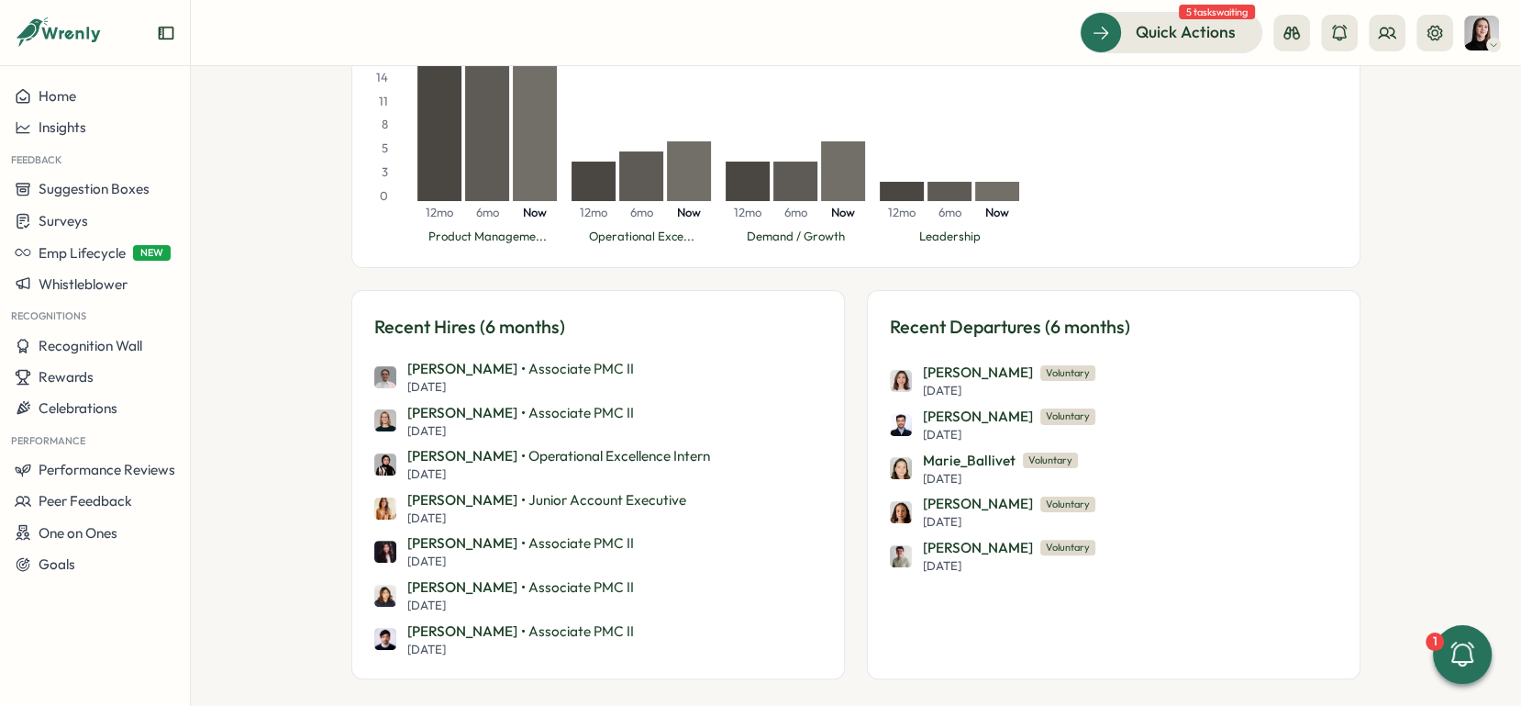
click at [1096, 410] on span "Voluntary" at bounding box center [1068, 416] width 55 height 16
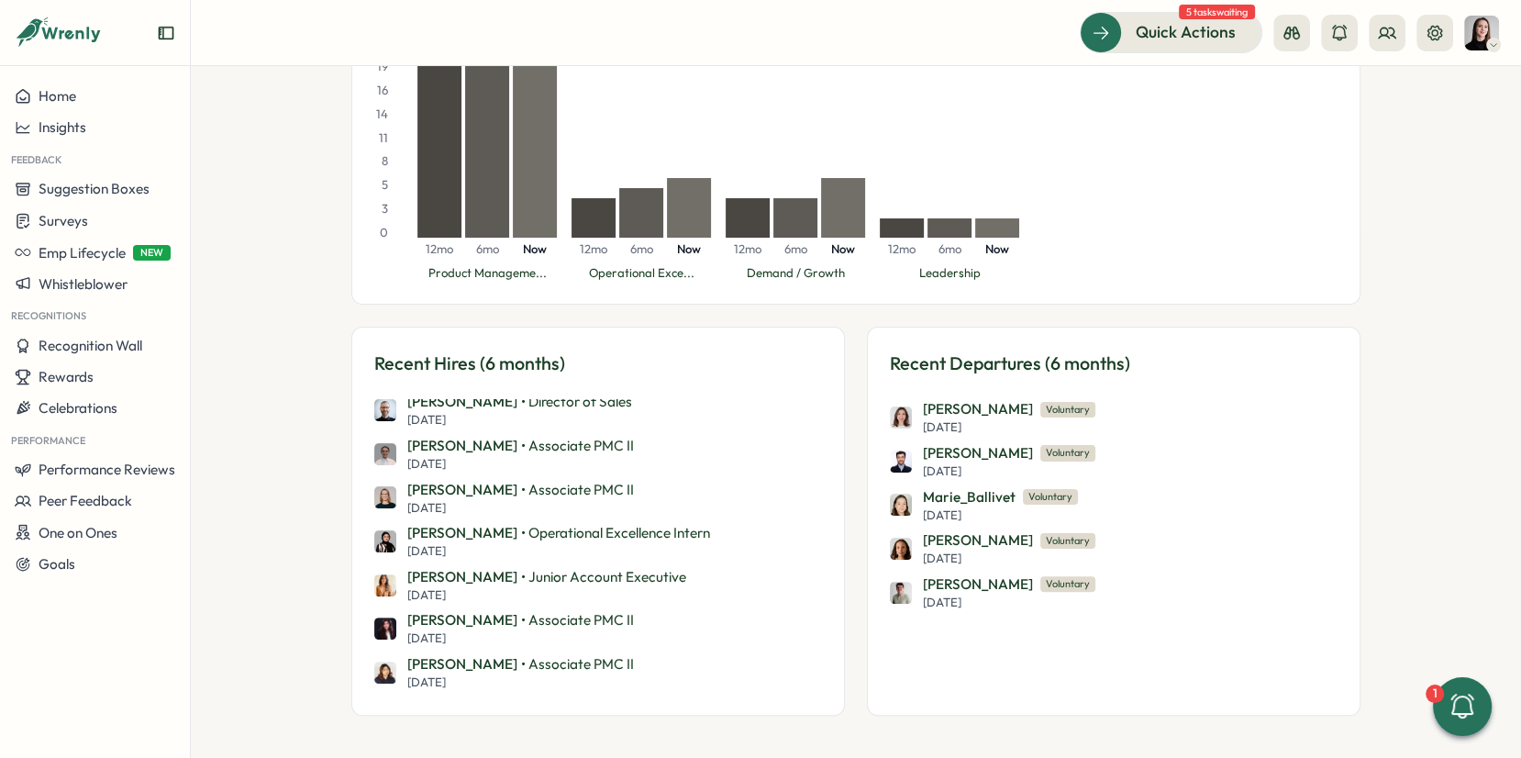
scroll to position [0, 0]
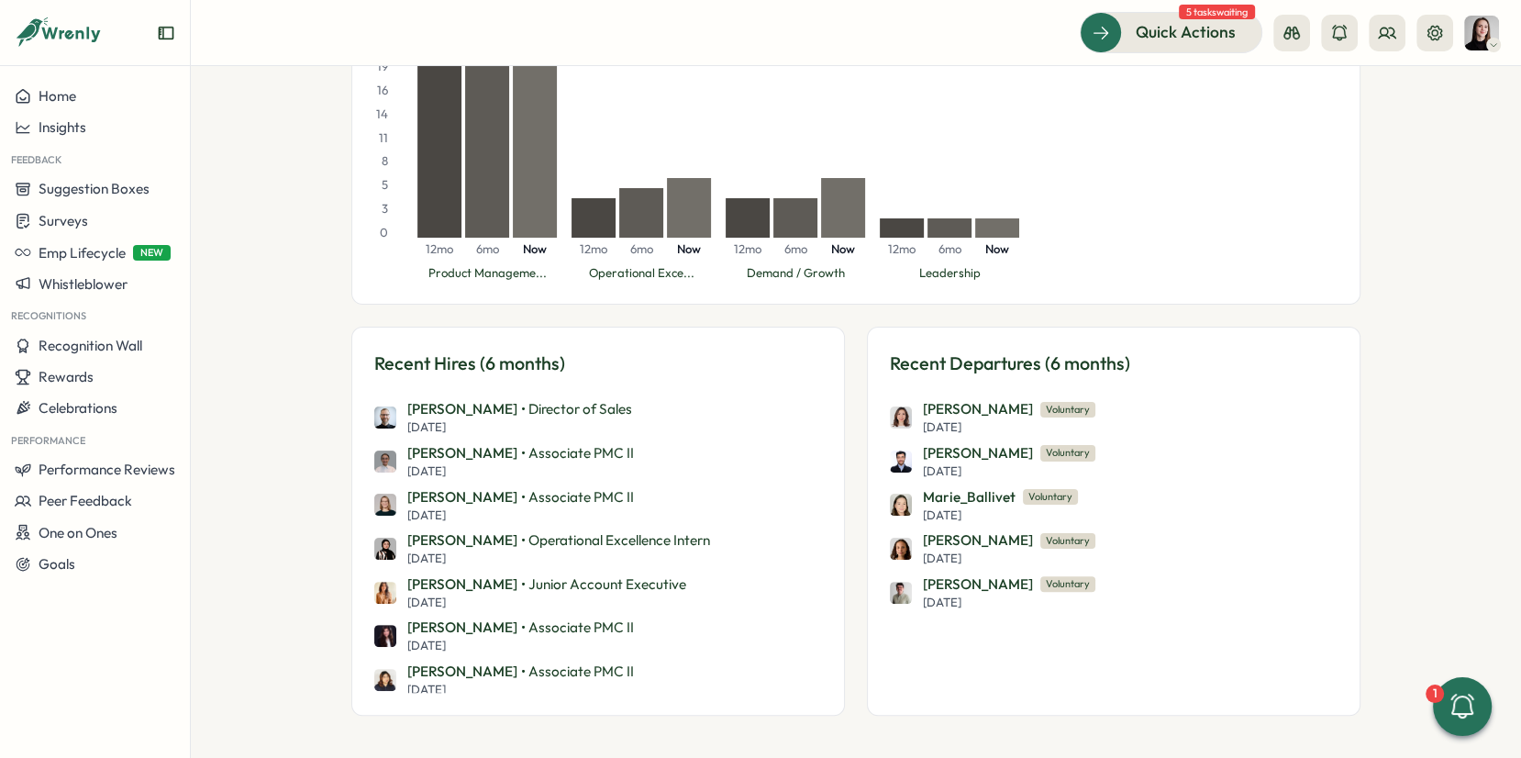
click at [1041, 406] on span "Voluntary" at bounding box center [1068, 410] width 55 height 16
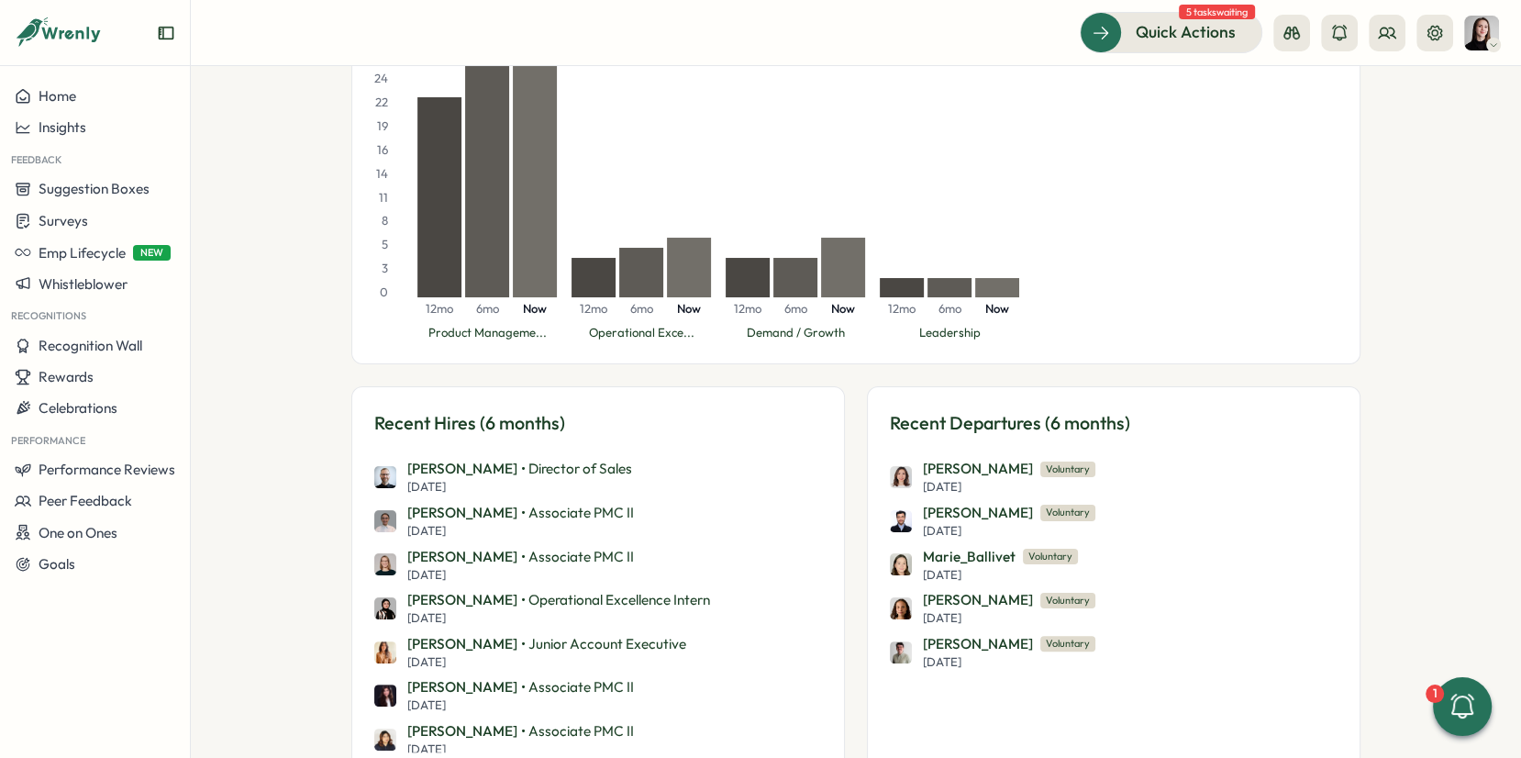
scroll to position [358, 0]
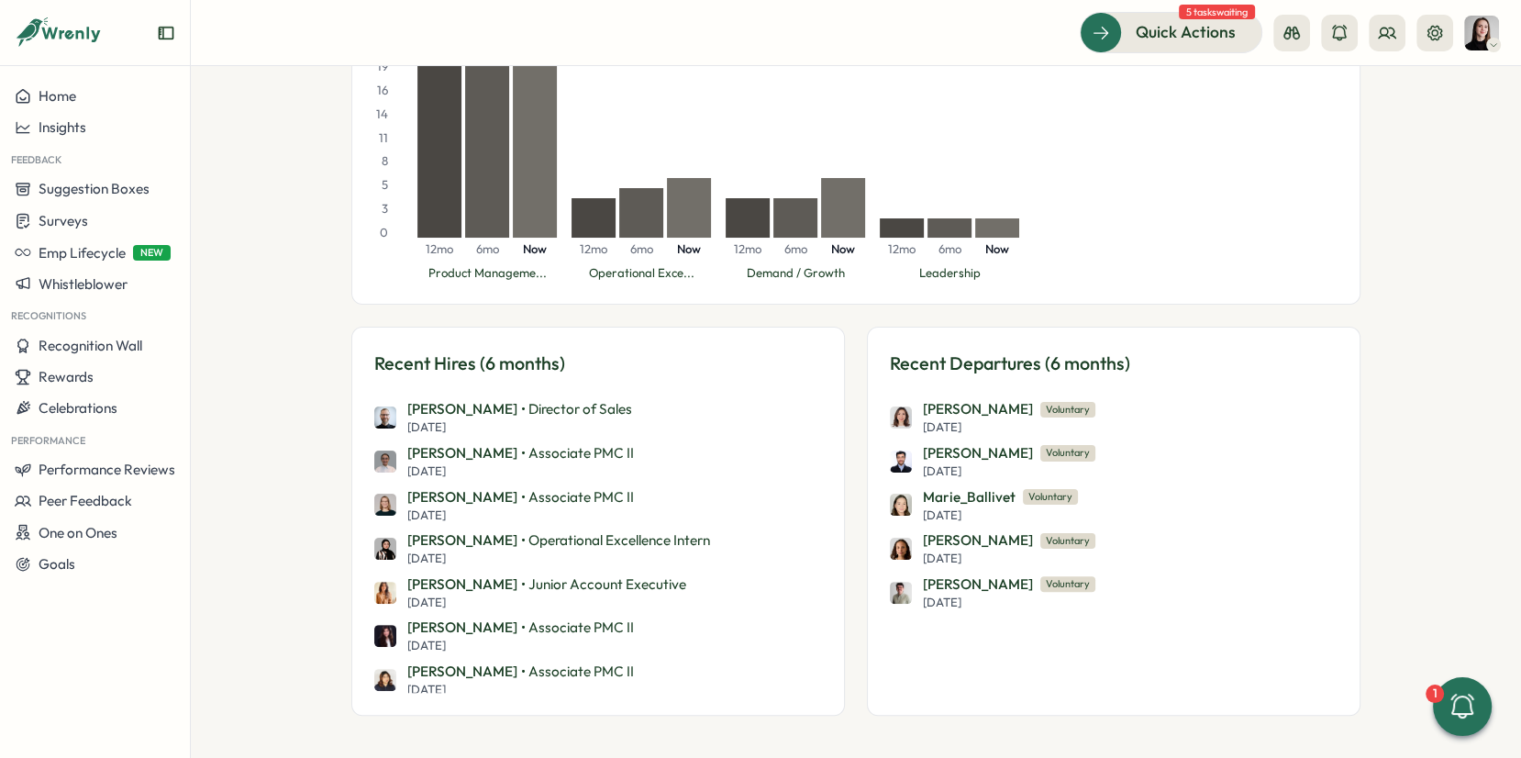
click at [1404, 495] on div "**********" at bounding box center [856, 412] width 1331 height 692
click at [1391, 476] on div "**********" at bounding box center [856, 412] width 1331 height 692
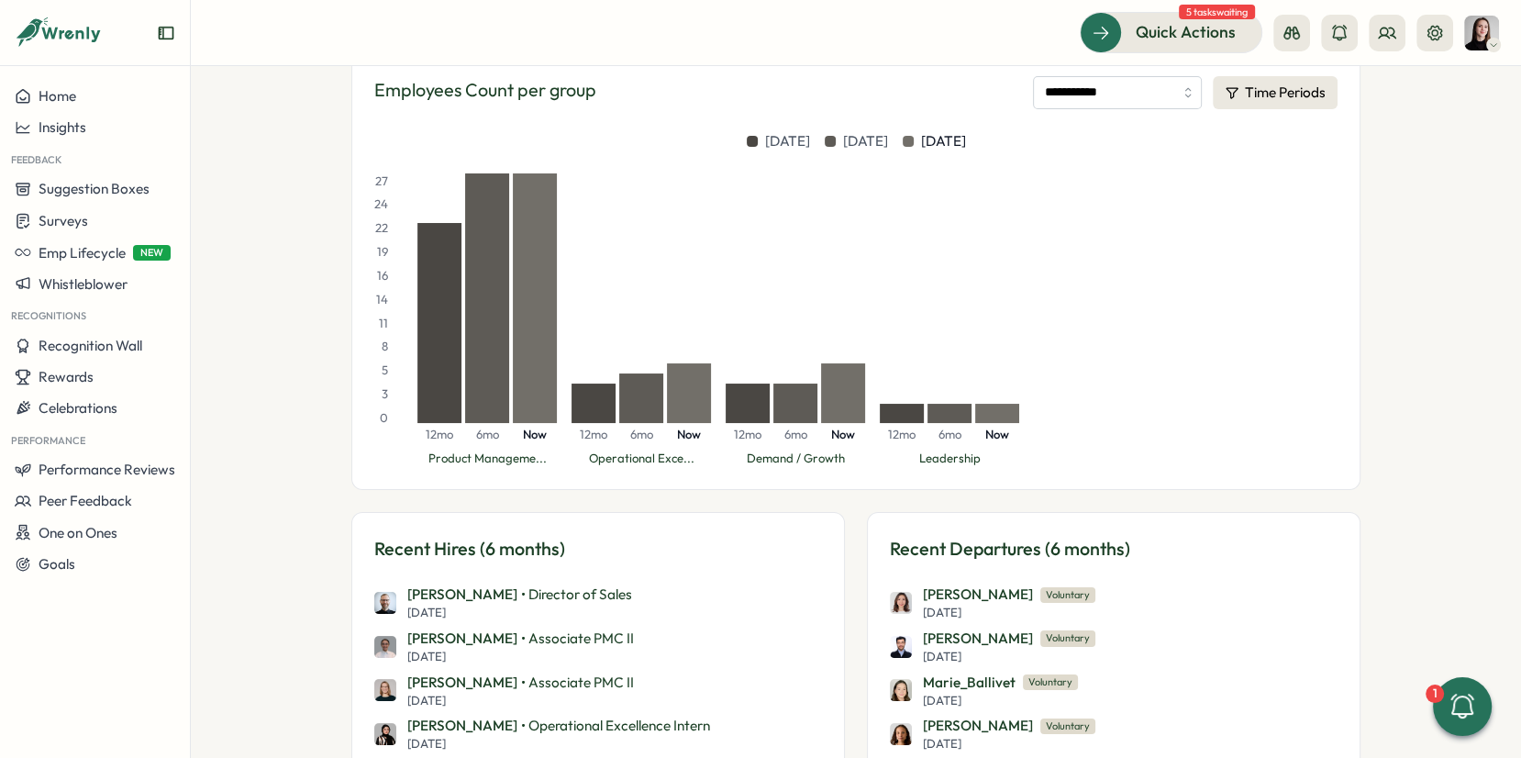
scroll to position [101, 0]
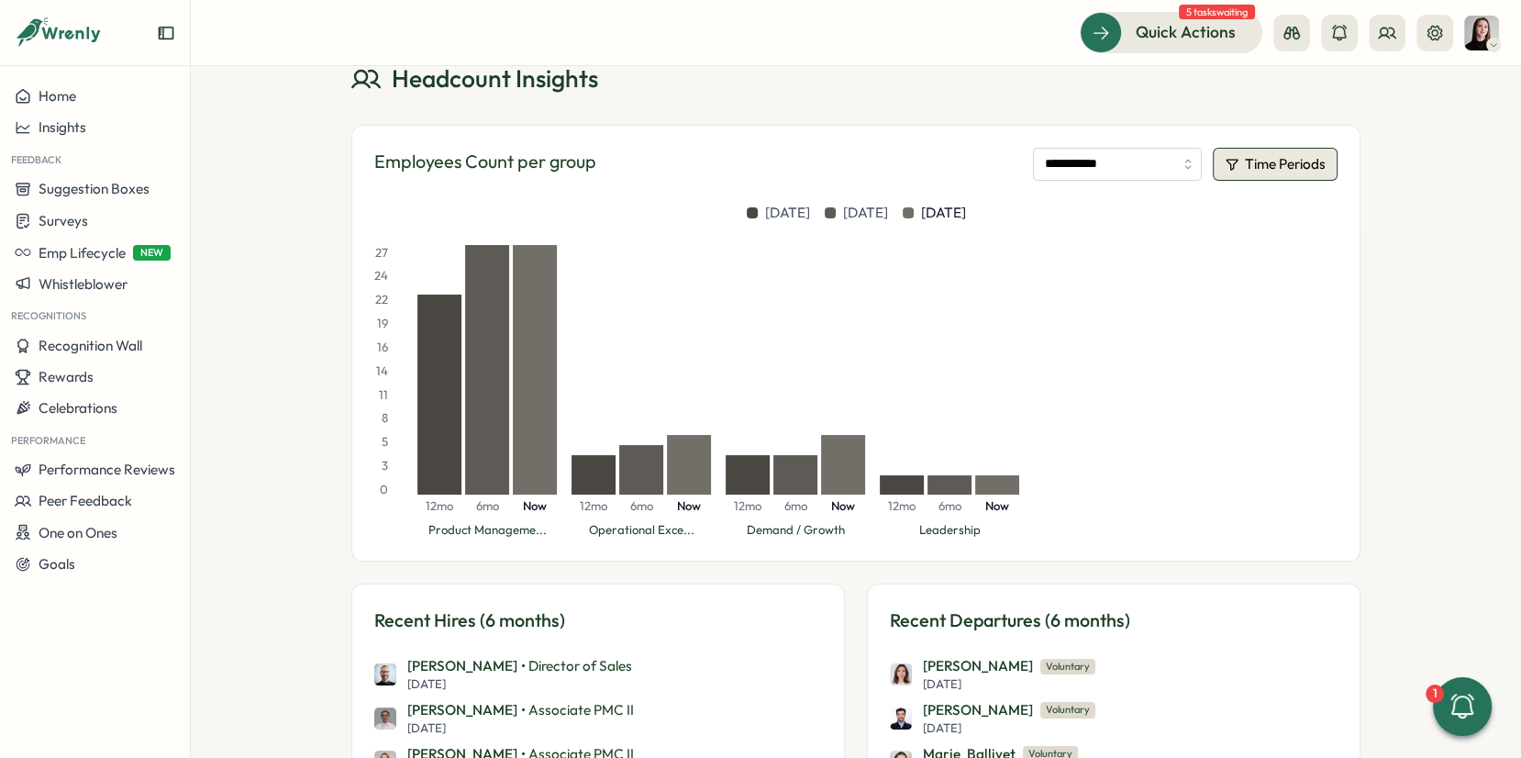
click at [1275, 161] on button "Time Periods" at bounding box center [1275, 164] width 125 height 33
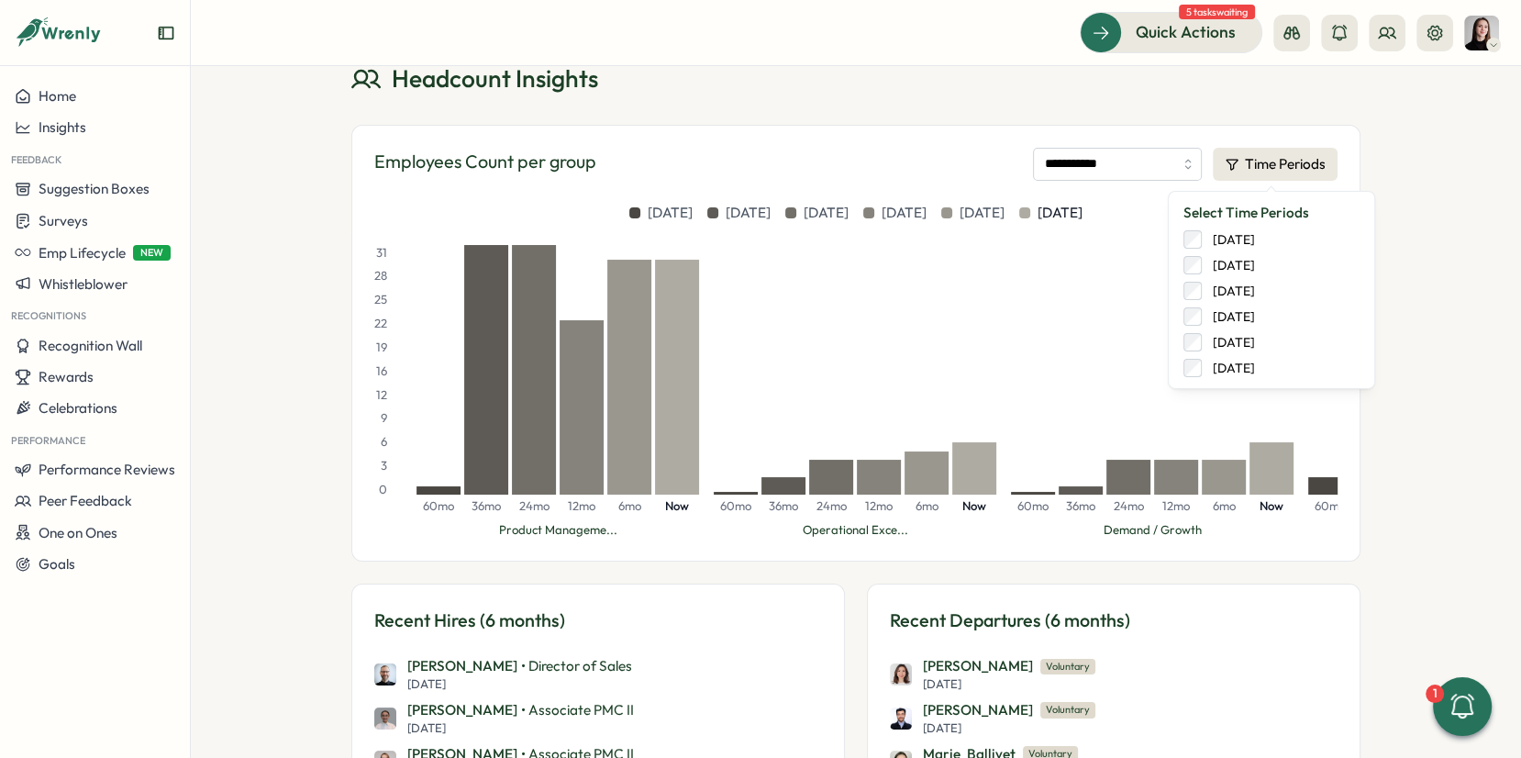
click at [1398, 379] on div "**********" at bounding box center [856, 412] width 1331 height 692
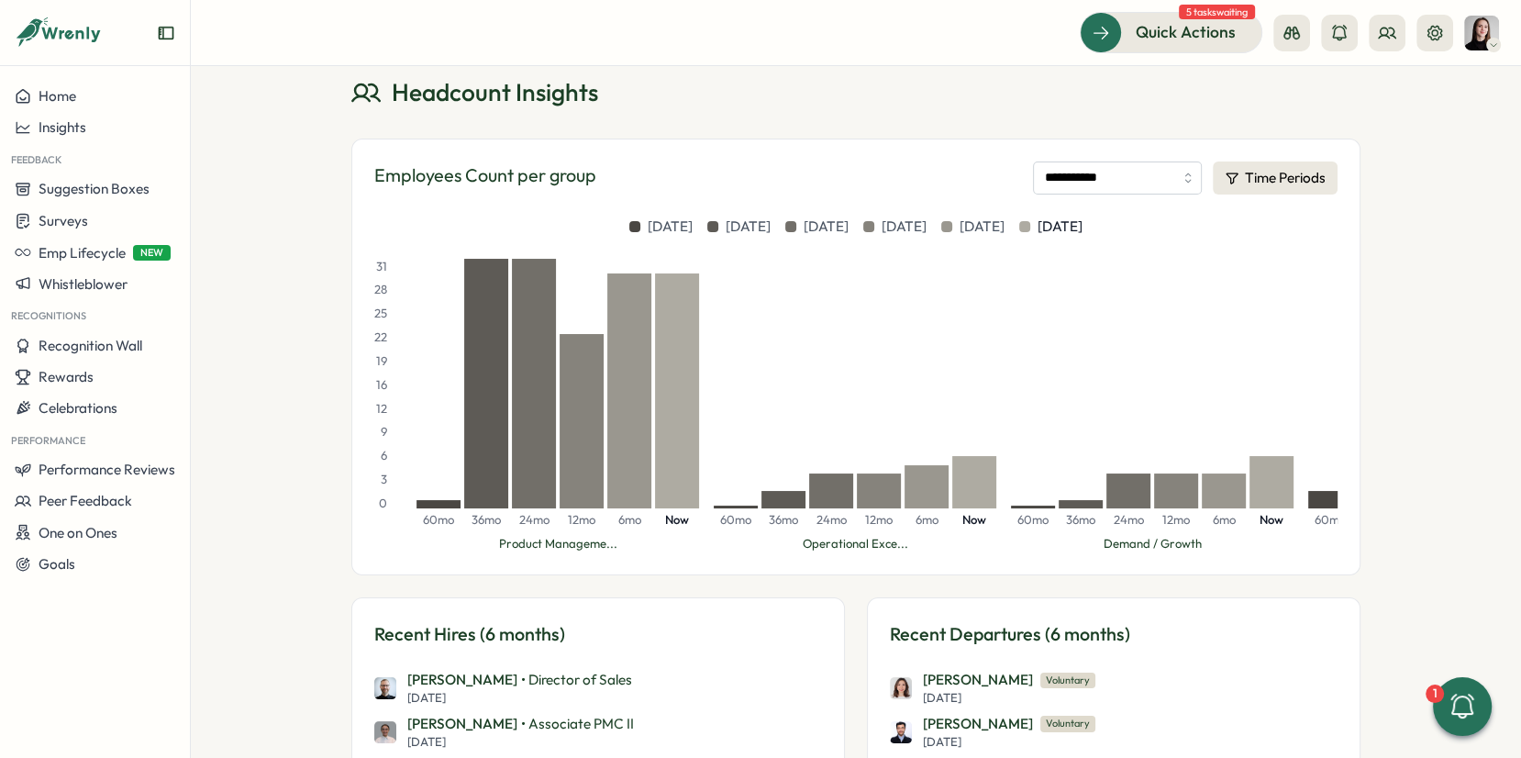
scroll to position [0, 0]
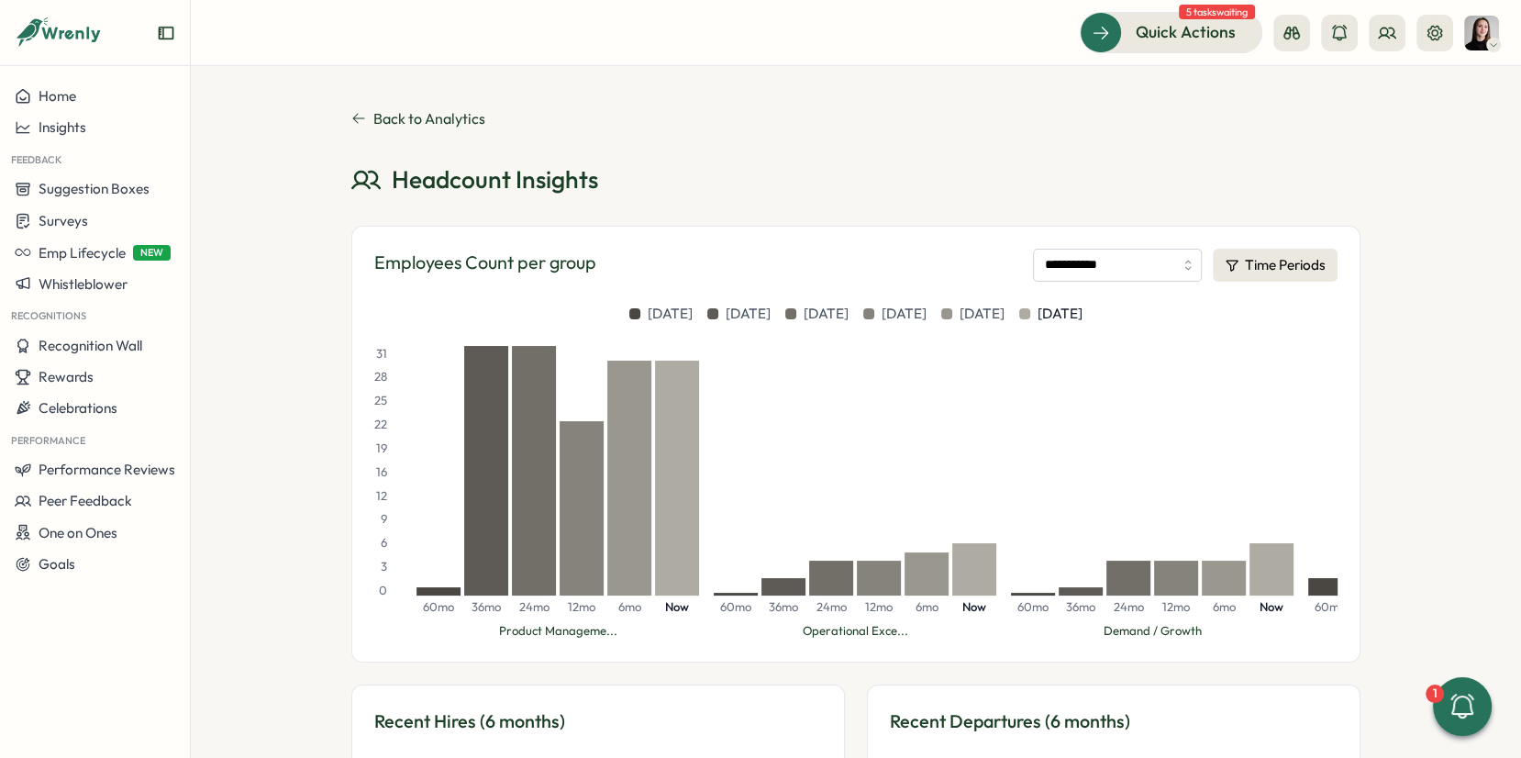
click at [344, 111] on div "**********" at bounding box center [856, 412] width 1331 height 692
click at [358, 122] on icon at bounding box center [358, 118] width 15 height 15
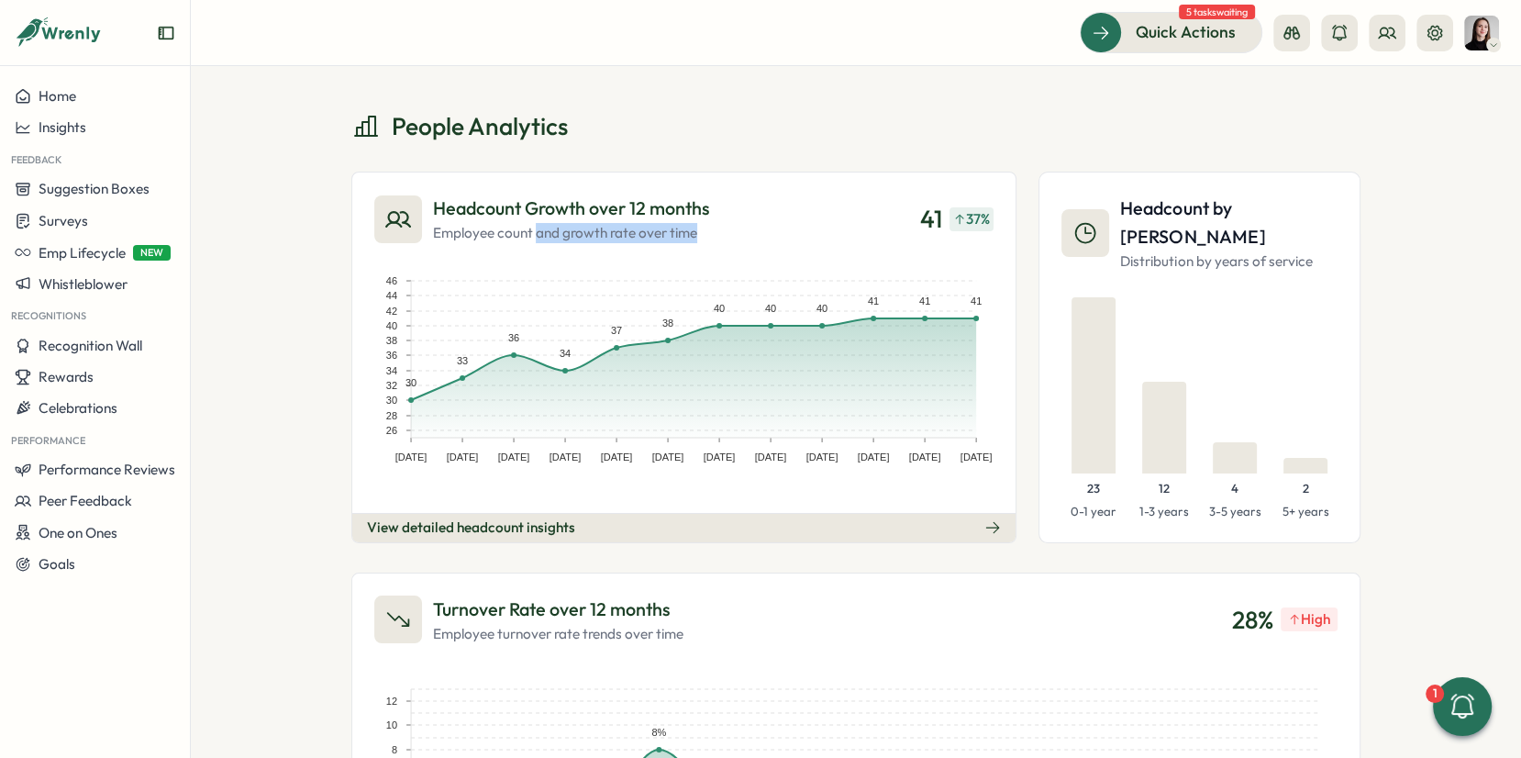
drag, startPoint x: 718, startPoint y: 239, endPoint x: 565, endPoint y: 226, distance: 153.8
click at [537, 228] on div "Headcount Growth over 12 months Employee count and growth rate over time 41 37 %" at bounding box center [683, 219] width 619 height 49
click at [986, 267] on rect at bounding box center [684, 375] width 620 height 235
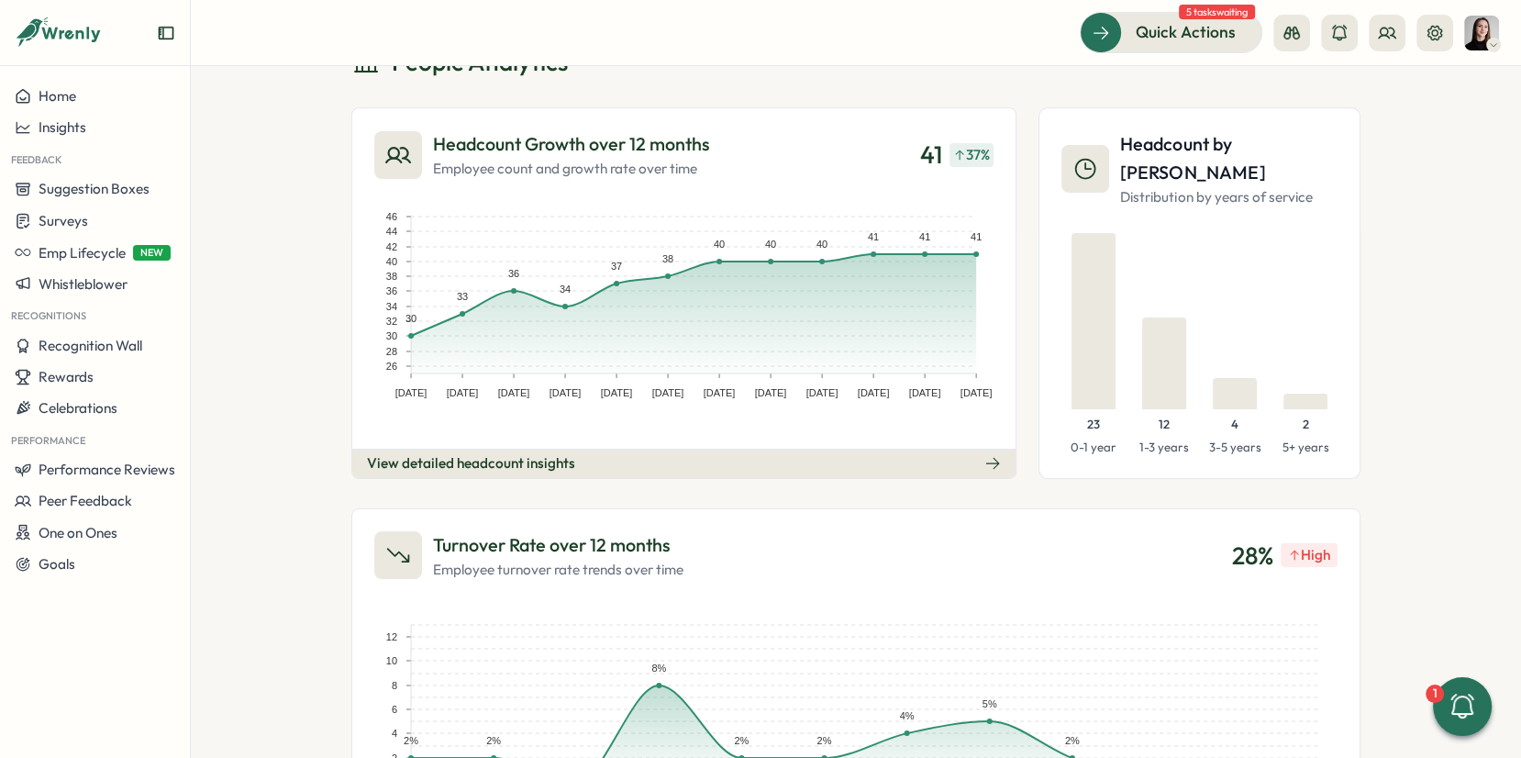
scroll to position [66, 0]
click at [1437, 283] on div "People Analytics Headcount Growth over 12 months Employee count and growth rate…" at bounding box center [856, 412] width 1331 height 692
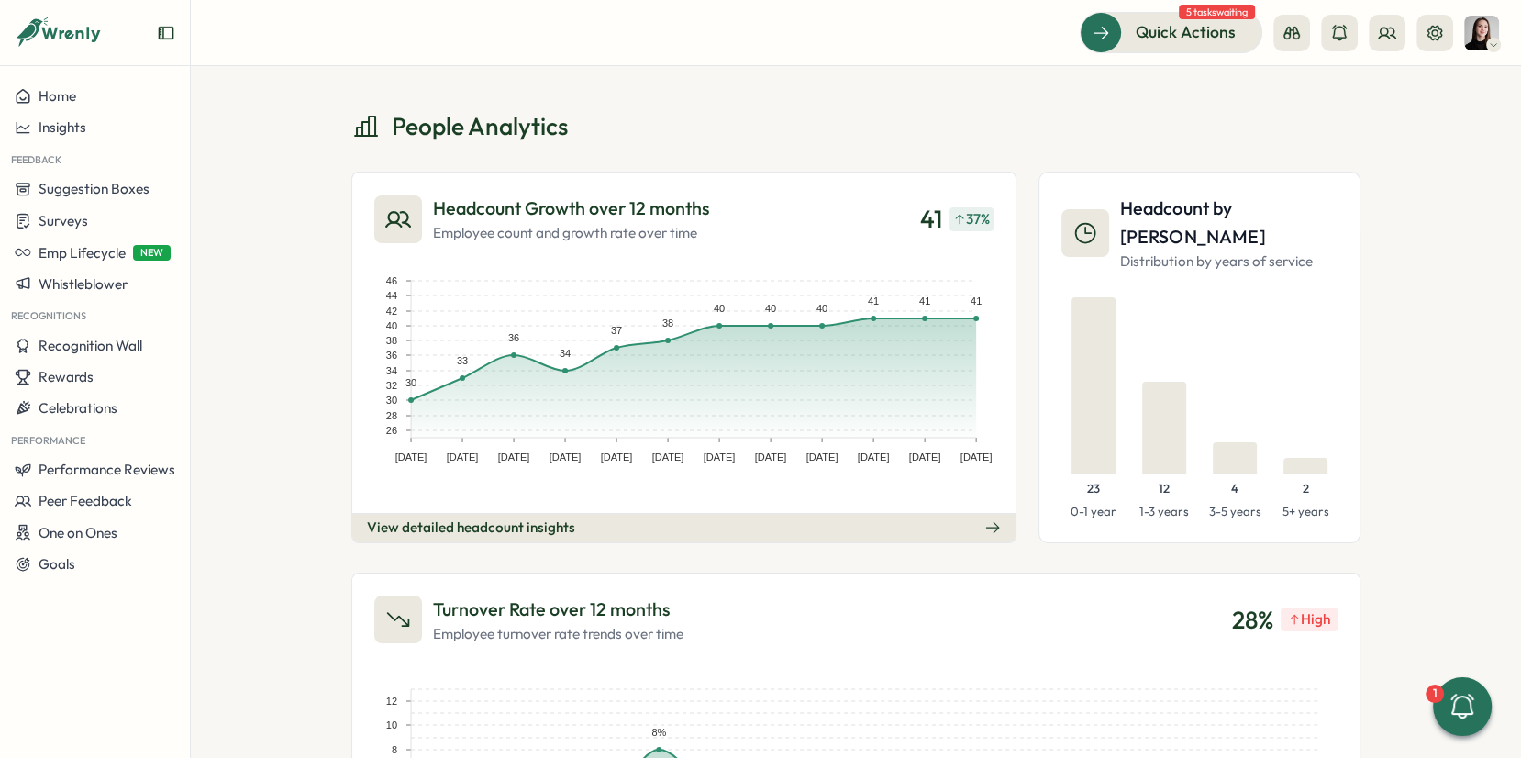
scroll to position [1, 0]
click at [1103, 307] on div at bounding box center [1094, 384] width 44 height 176
click at [1116, 364] on div at bounding box center [1093, 384] width 63 height 176
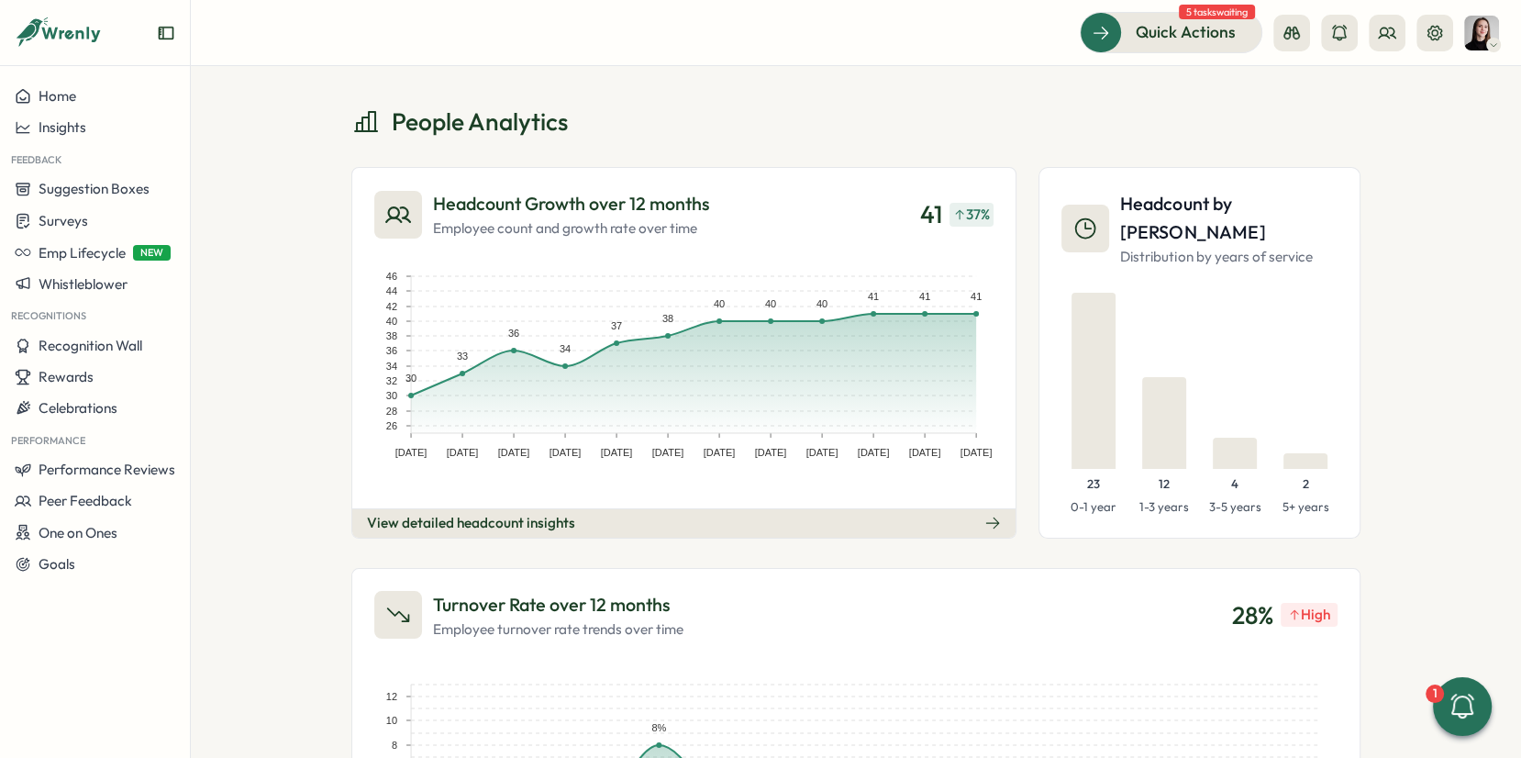
scroll to position [0, 0]
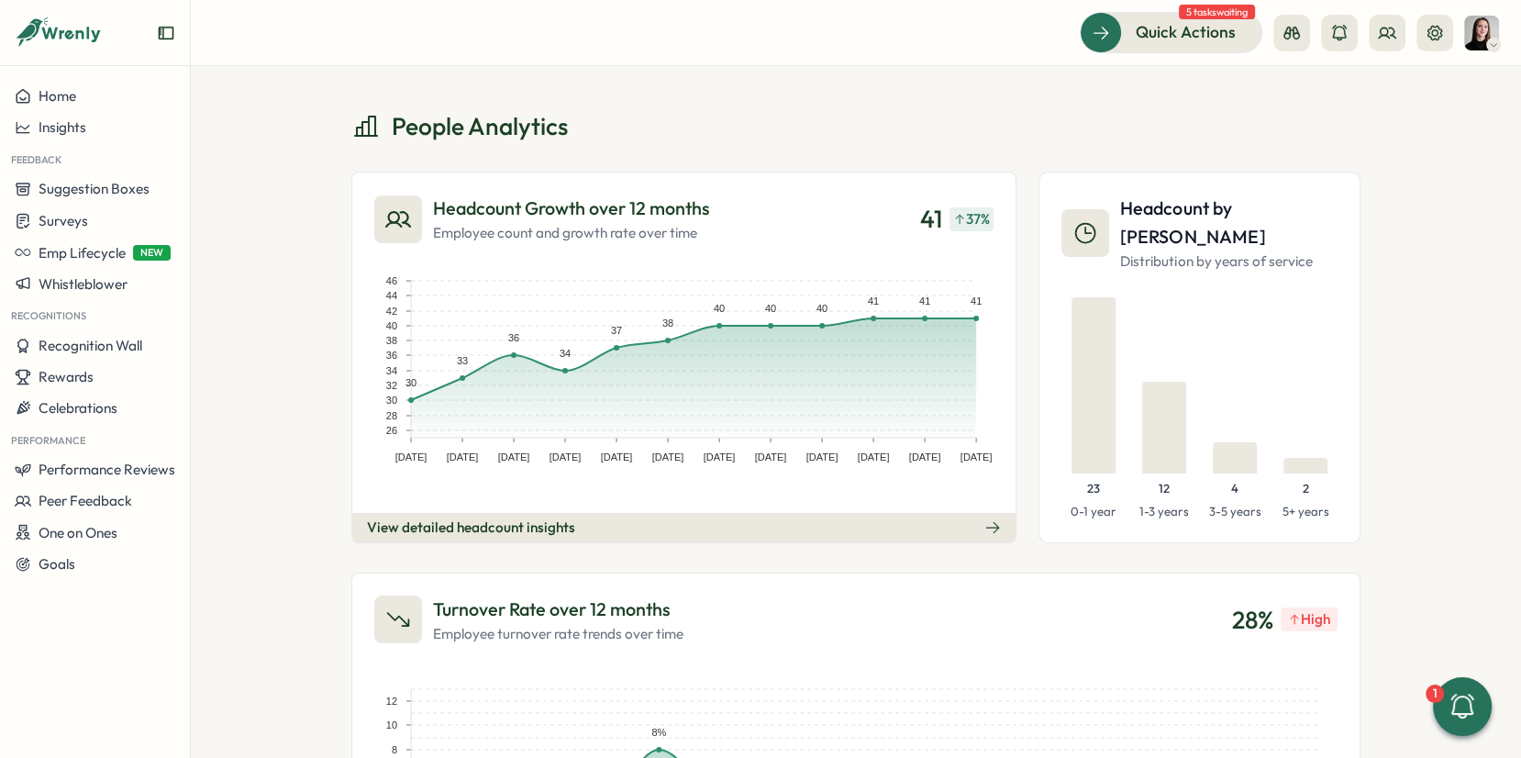
click at [1295, 305] on div at bounding box center [1306, 385] width 63 height 176
click at [1413, 273] on div "People Analytics Headcount Growth over 12 months Employee count and growth rate…" at bounding box center [856, 412] width 1331 height 692
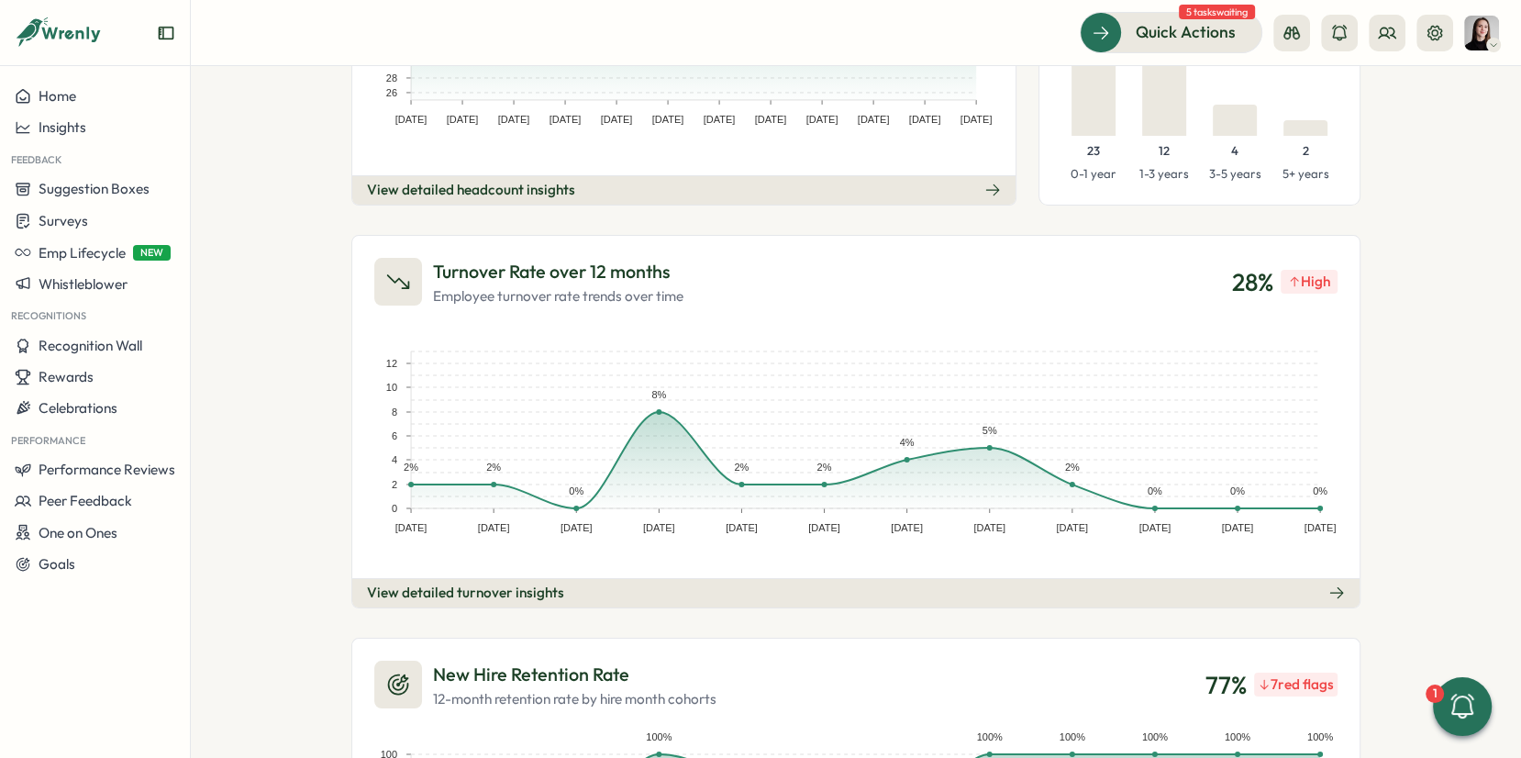
scroll to position [351, 0]
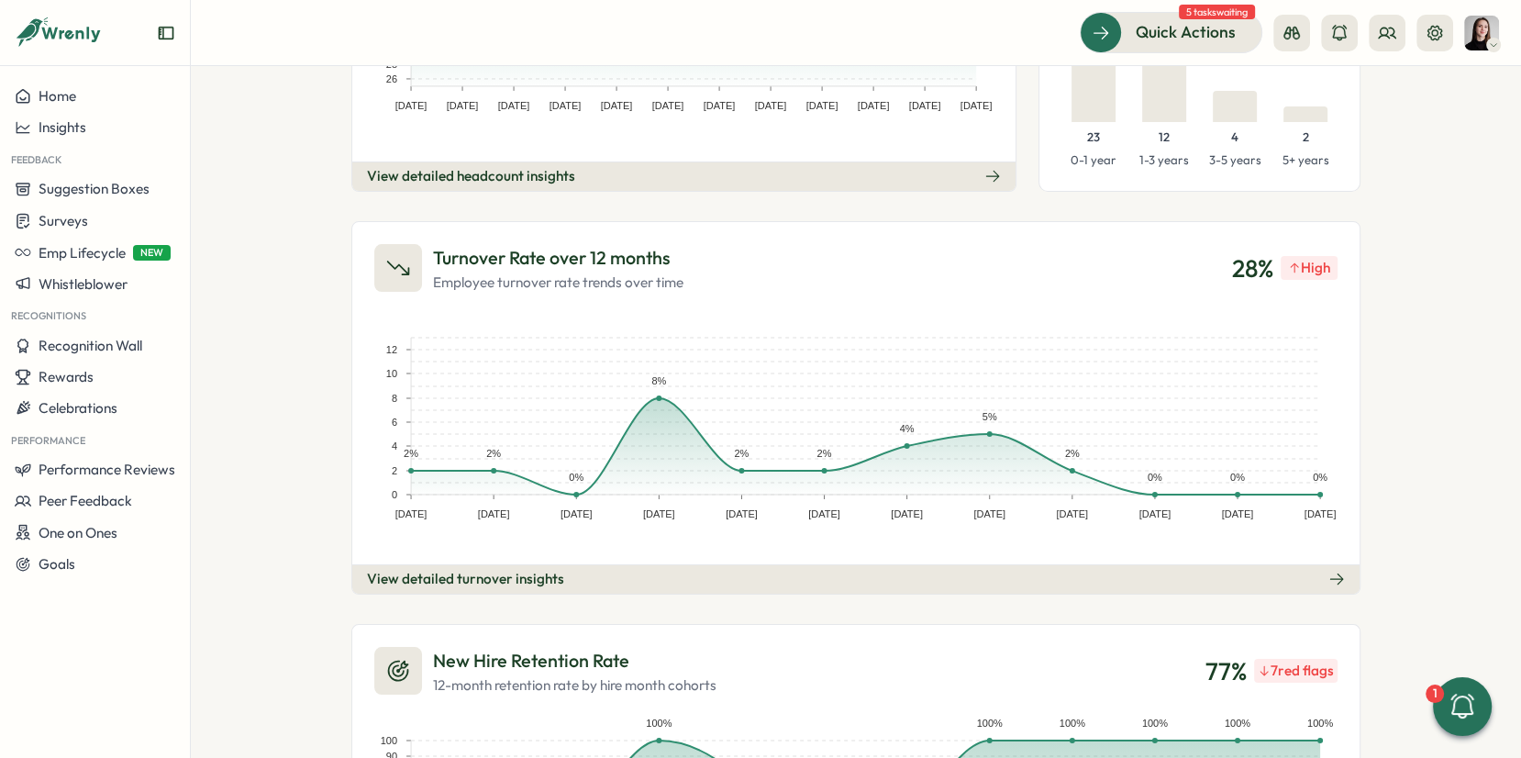
drag, startPoint x: 385, startPoint y: 257, endPoint x: 397, endPoint y: 257, distance: 11.9
click at [388, 257] on icon at bounding box center [398, 268] width 26 height 26
drag, startPoint x: 429, startPoint y: 251, endPoint x: 707, endPoint y: 257, distance: 277.2
click at [707, 257] on div "Turnover Rate over 12 months Employee turnover rate trends over time 28 % High" at bounding box center [855, 268] width 963 height 49
click at [707, 258] on div "Turnover Rate over 12 months Employee turnover rate trends over time 28 % High" at bounding box center [855, 268] width 963 height 49
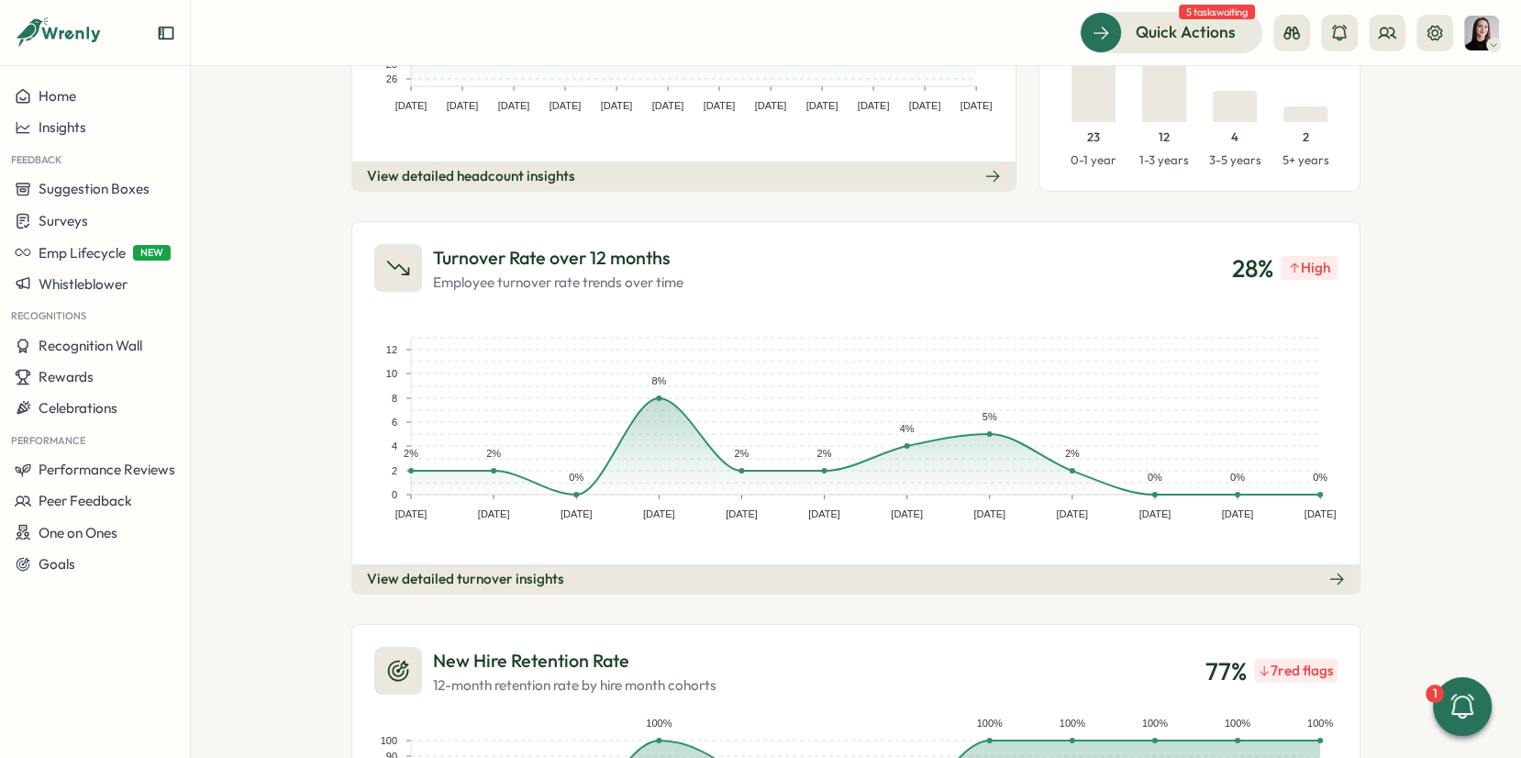
click at [1167, 532] on rect at bounding box center [856, 432] width 964 height 235
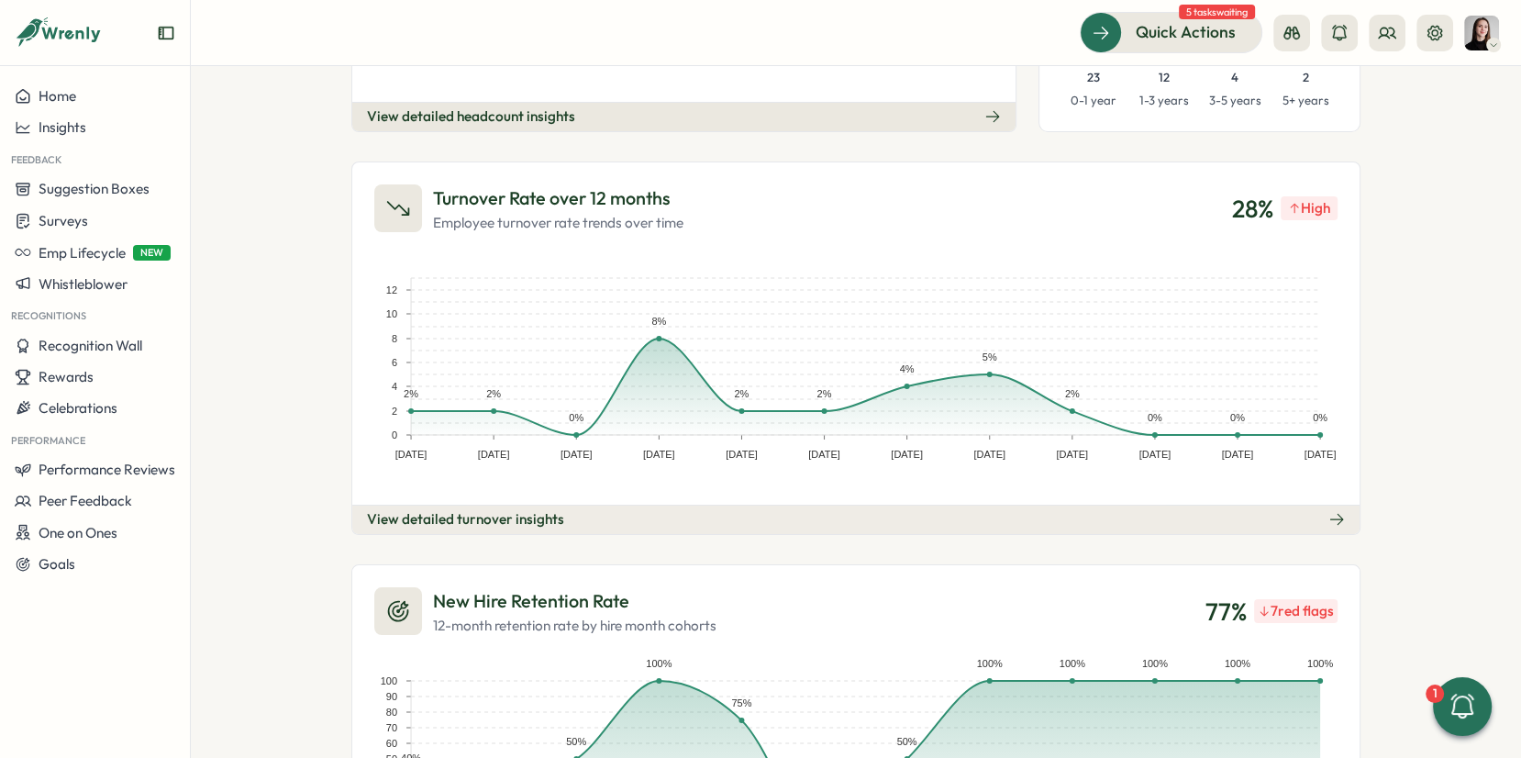
click at [1277, 505] on button "View detailed turnover insights" at bounding box center [856, 519] width 1008 height 29
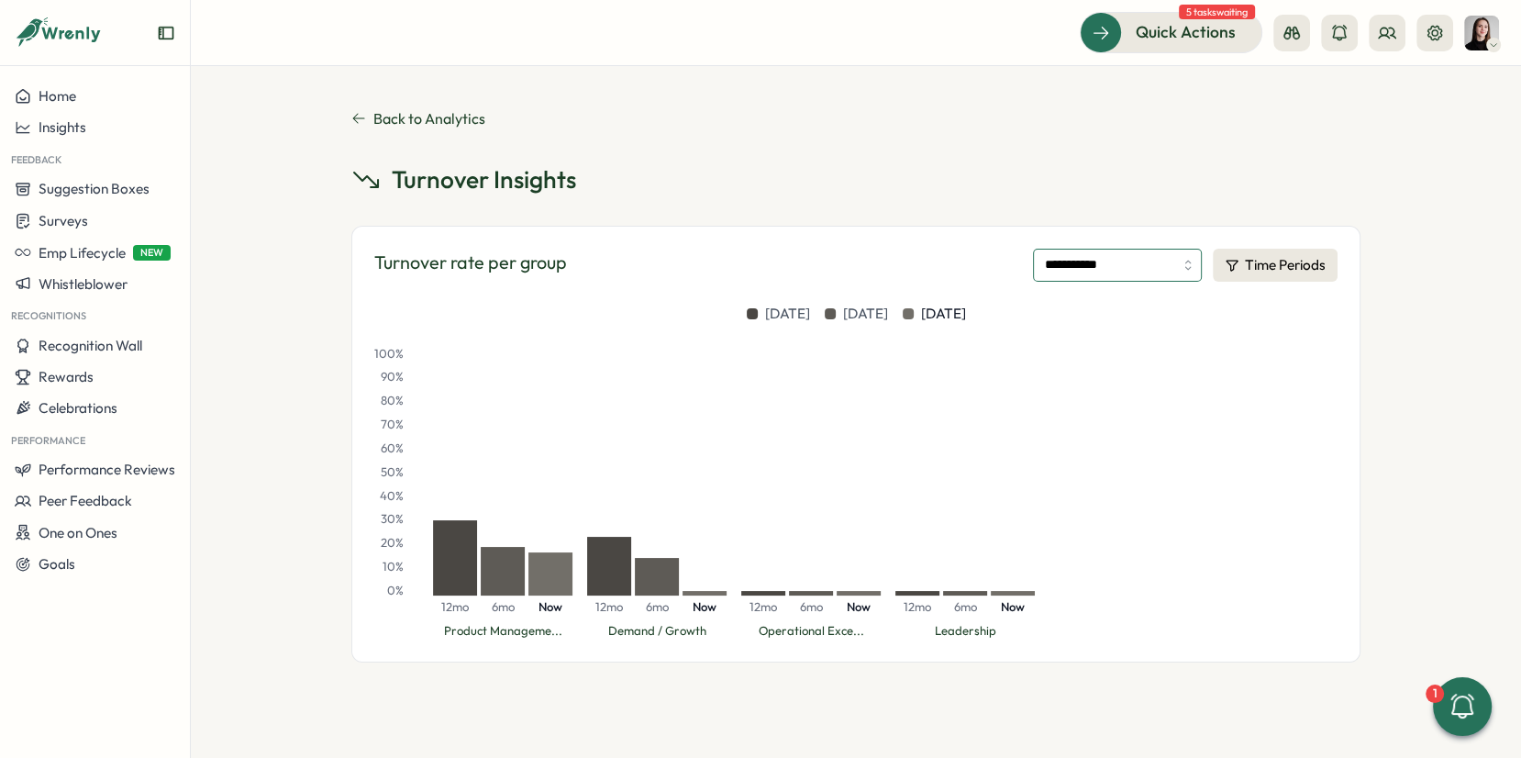
click at [1139, 266] on input "**********" at bounding box center [1117, 265] width 169 height 33
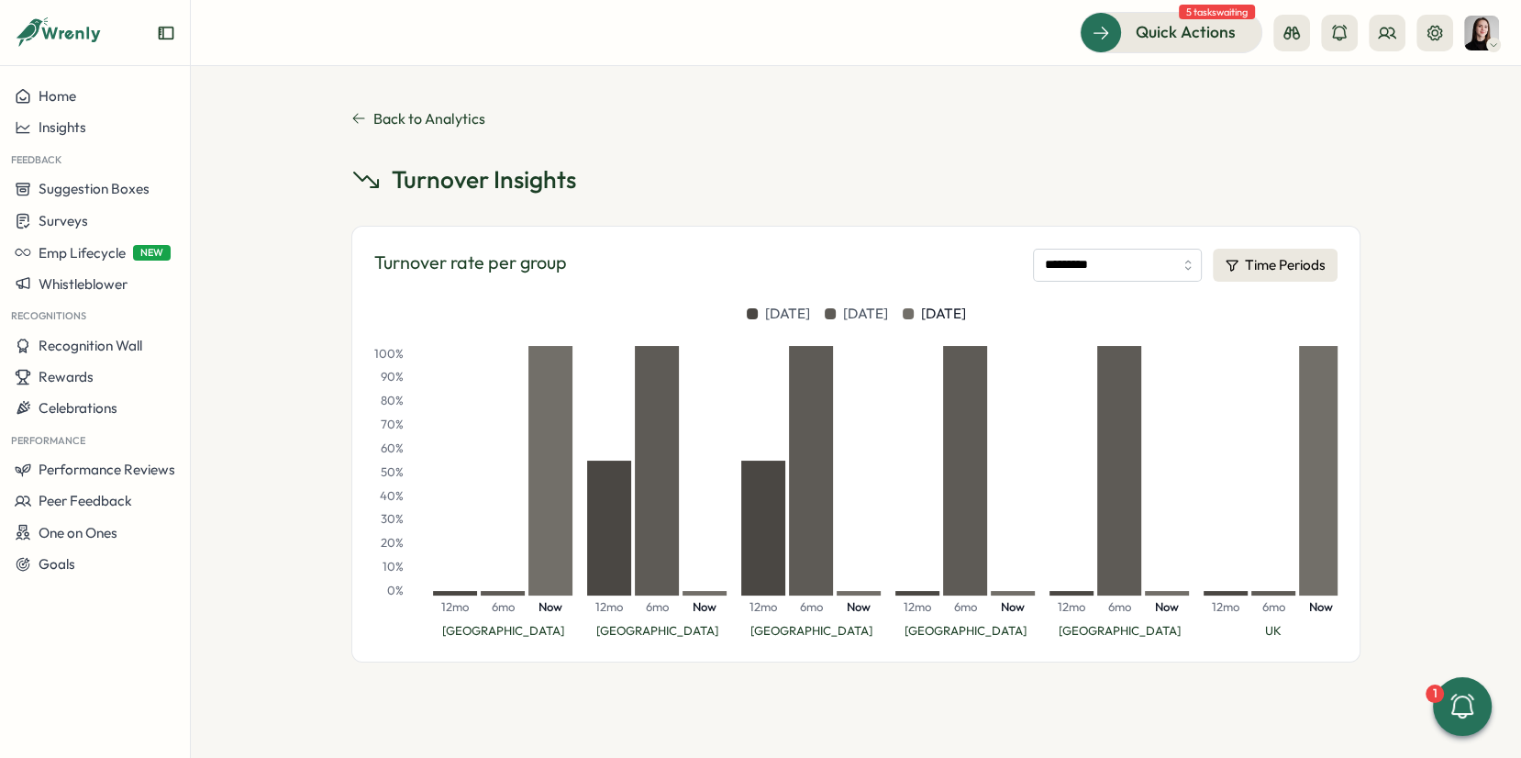
drag, startPoint x: 1223, startPoint y: 188, endPoint x: 1124, endPoint y: 252, distance: 118.1
click at [1208, 197] on div "Turnover Insights Turnover rate per group ********* Time Periods 12 months ago …" at bounding box center [855, 412] width 1009 height 498
click at [1103, 262] on input "*********" at bounding box center [1117, 265] width 169 height 33
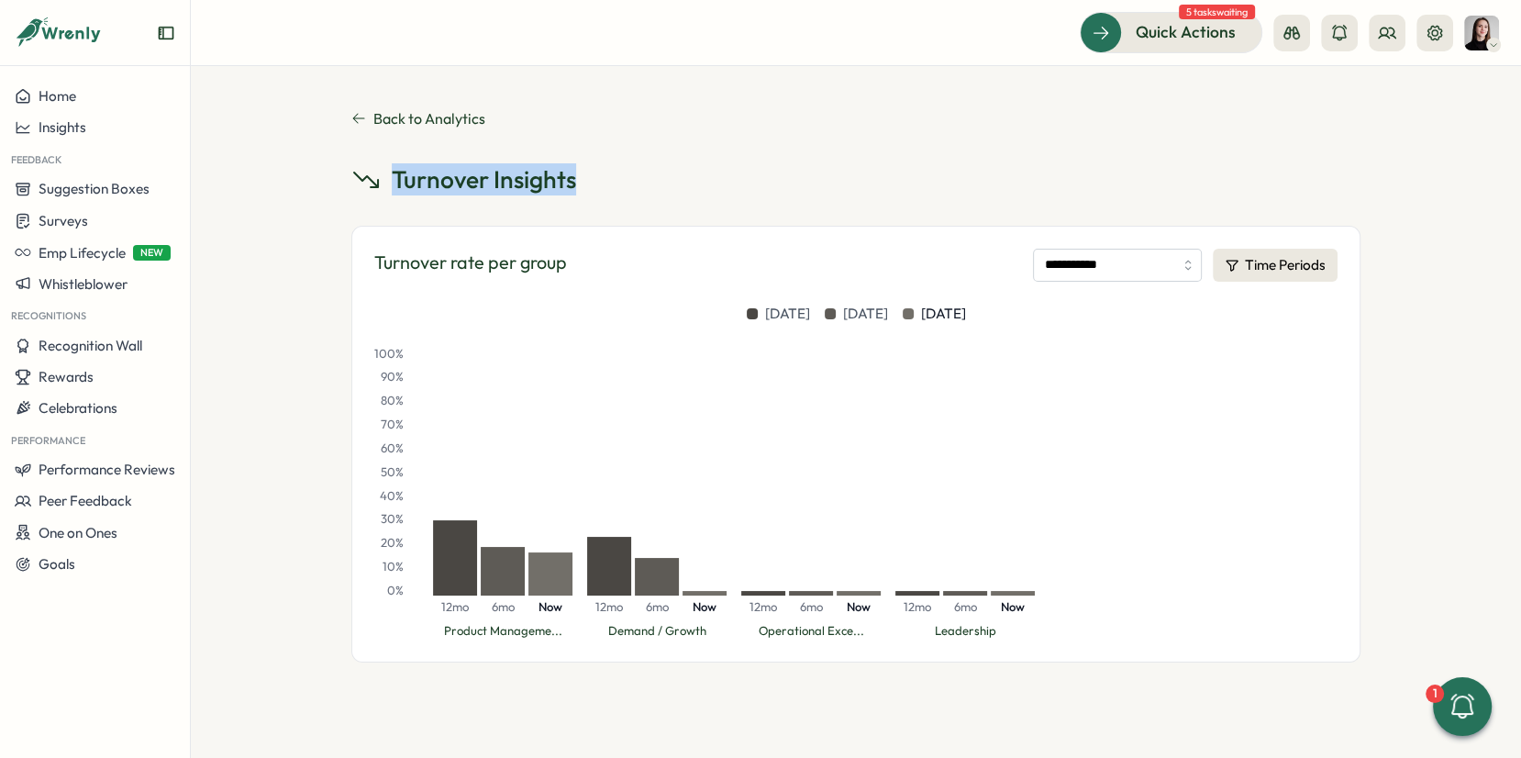
drag, startPoint x: 608, startPoint y: 188, endPoint x: 384, endPoint y: 185, distance: 224.8
click at [384, 185] on div "Turnover Insights" at bounding box center [855, 179] width 1009 height 32
click at [1159, 174] on div "Turnover Insights" at bounding box center [855, 179] width 1009 height 32
click at [1123, 273] on input "**********" at bounding box center [1117, 265] width 169 height 33
drag, startPoint x: 396, startPoint y: 179, endPoint x: 594, endPoint y: 168, distance: 197.6
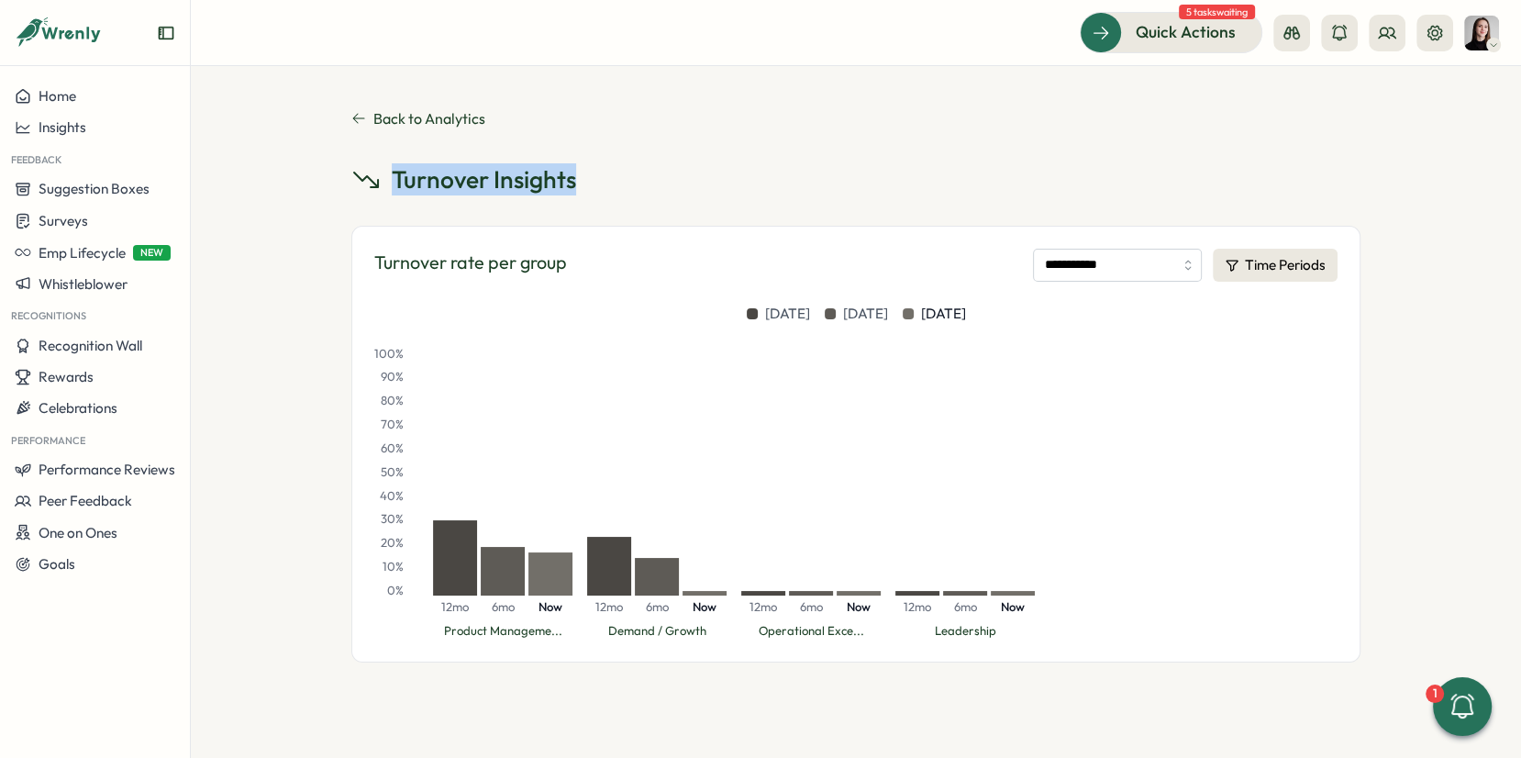
click at [595, 166] on div "Turnover Insights" at bounding box center [855, 179] width 1009 height 32
click at [605, 184] on div "Turnover Insights" at bounding box center [855, 179] width 1009 height 32
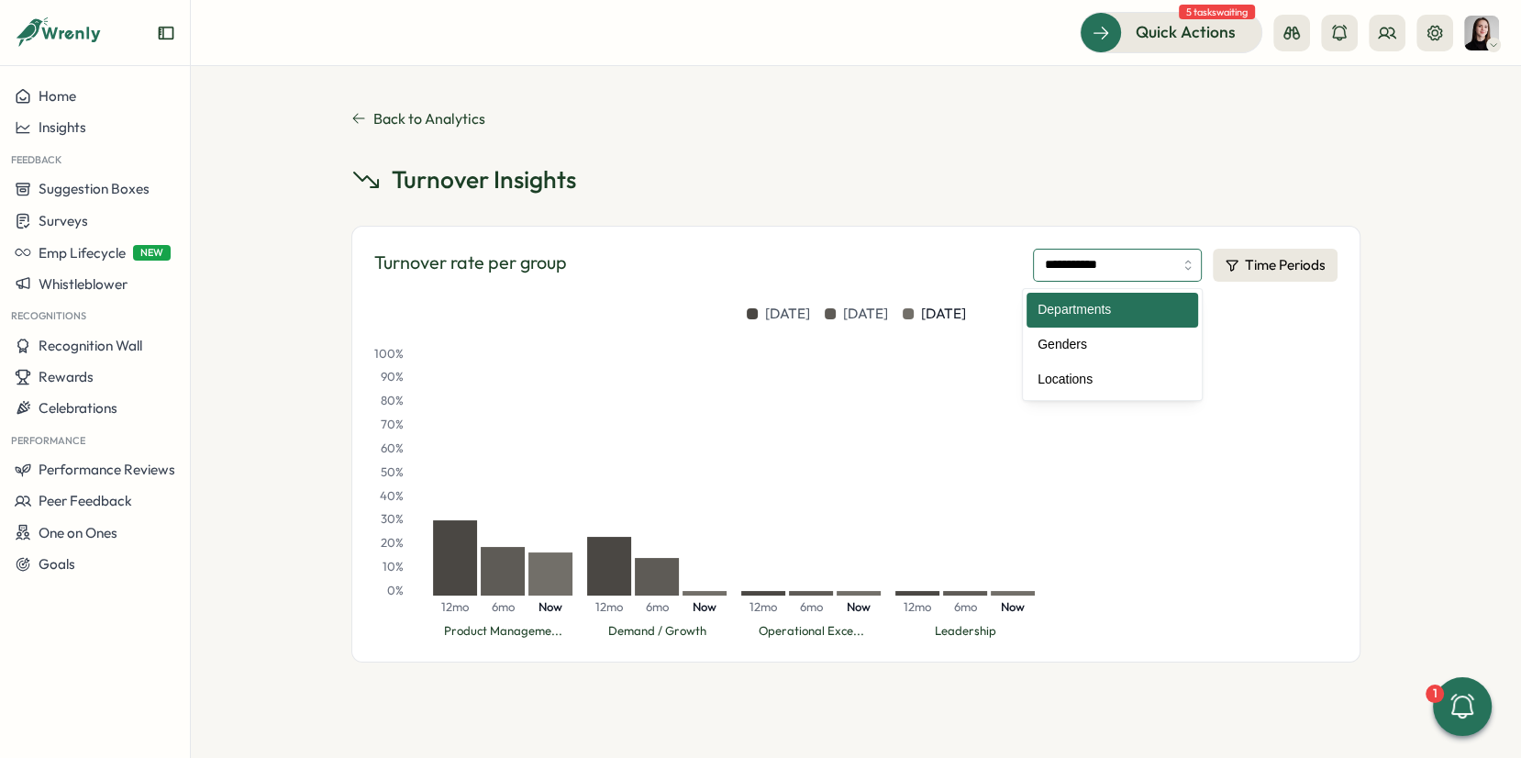
click at [1051, 250] on input "**********" at bounding box center [1117, 265] width 169 height 33
drag, startPoint x: 943, startPoint y: 258, endPoint x: 1105, endPoint y: 271, distance: 162.0
click at [943, 258] on div "**********" at bounding box center [855, 265] width 963 height 33
click at [1108, 268] on input "**********" at bounding box center [1117, 265] width 169 height 33
click at [975, 237] on div "**********" at bounding box center [855, 444] width 1009 height 437
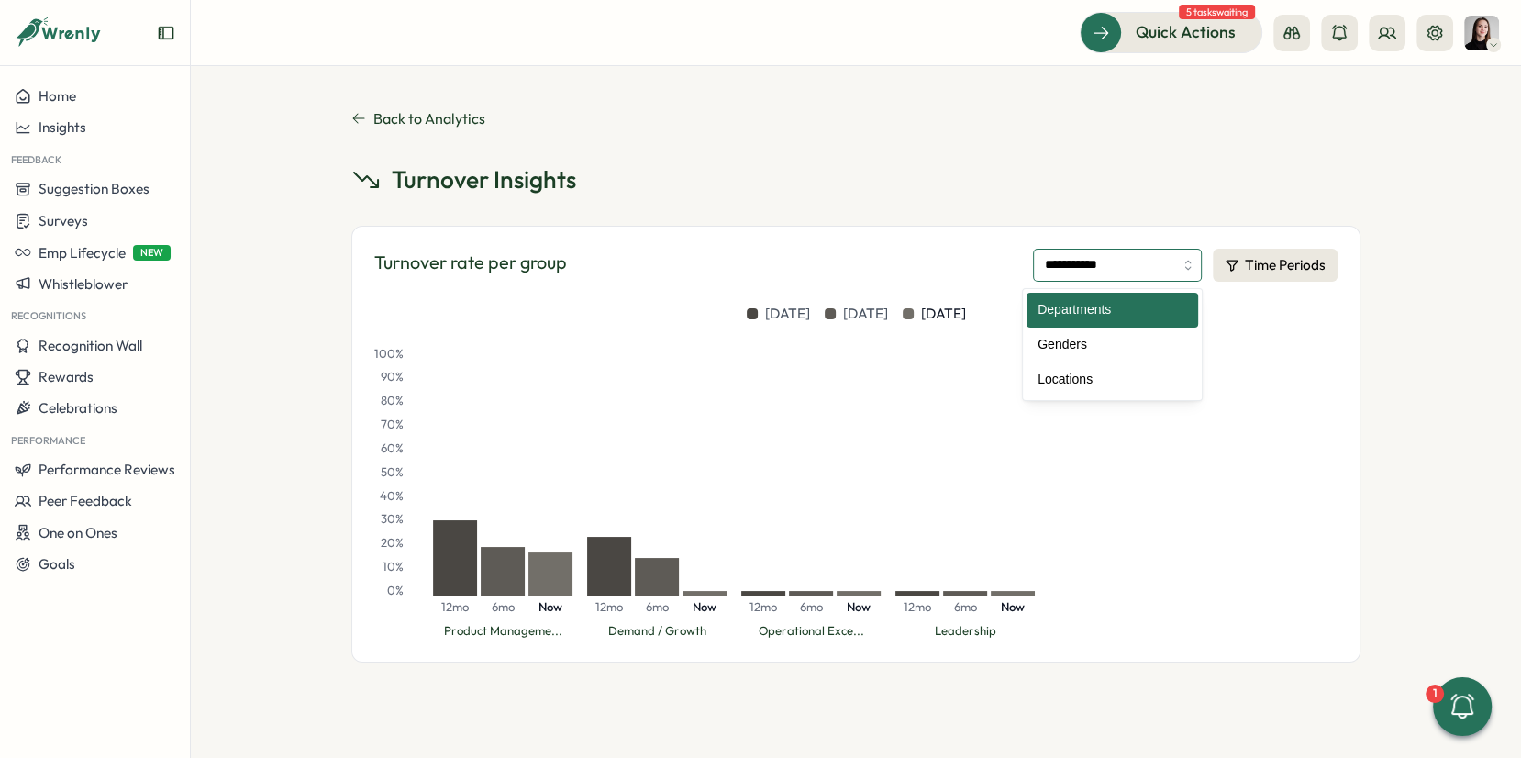
click at [1044, 257] on input "**********" at bounding box center [1117, 265] width 169 height 33
click at [945, 262] on div "**********" at bounding box center [855, 265] width 963 height 33
click at [1078, 264] on input "**********" at bounding box center [1117, 265] width 169 height 33
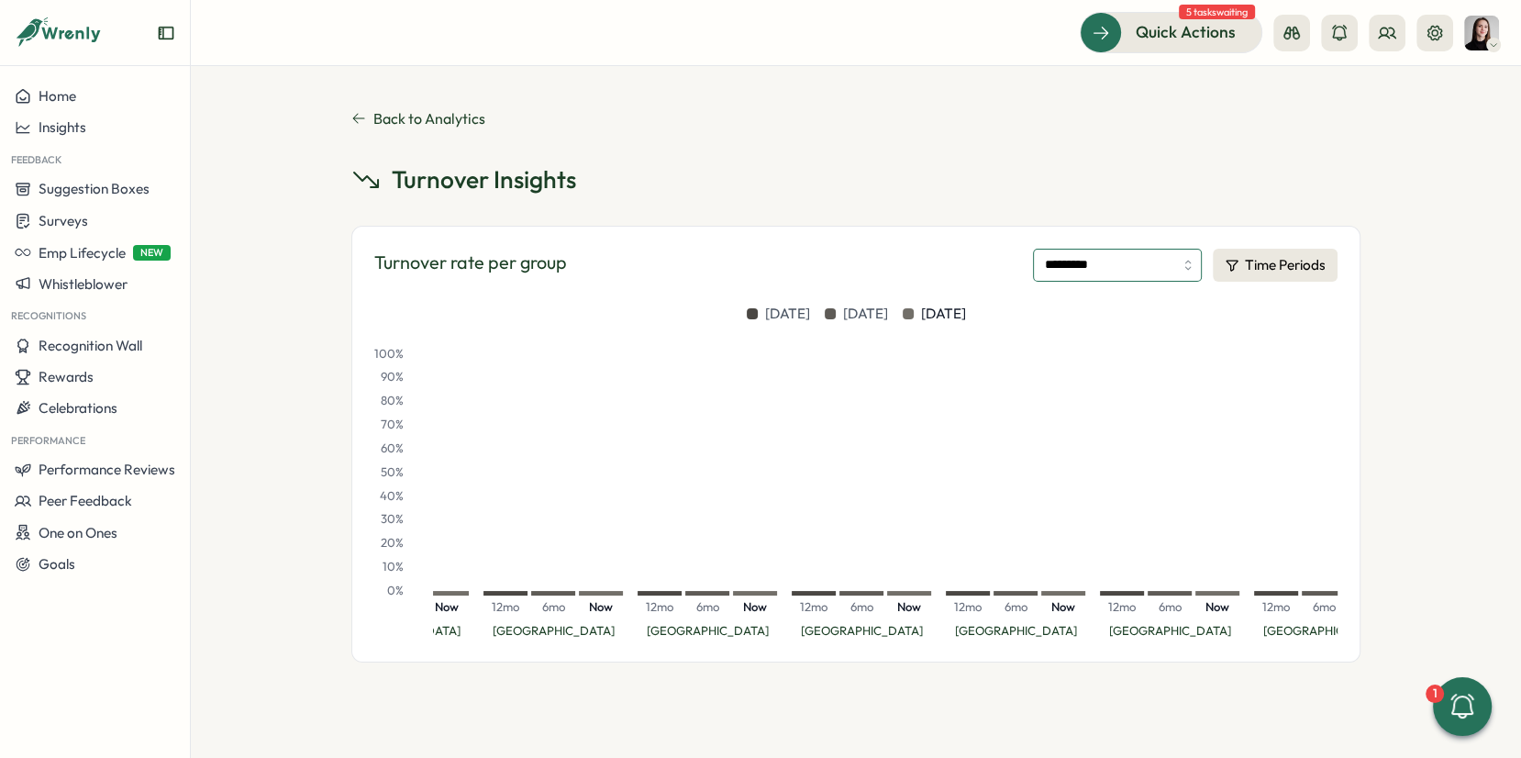
scroll to position [0, 3014]
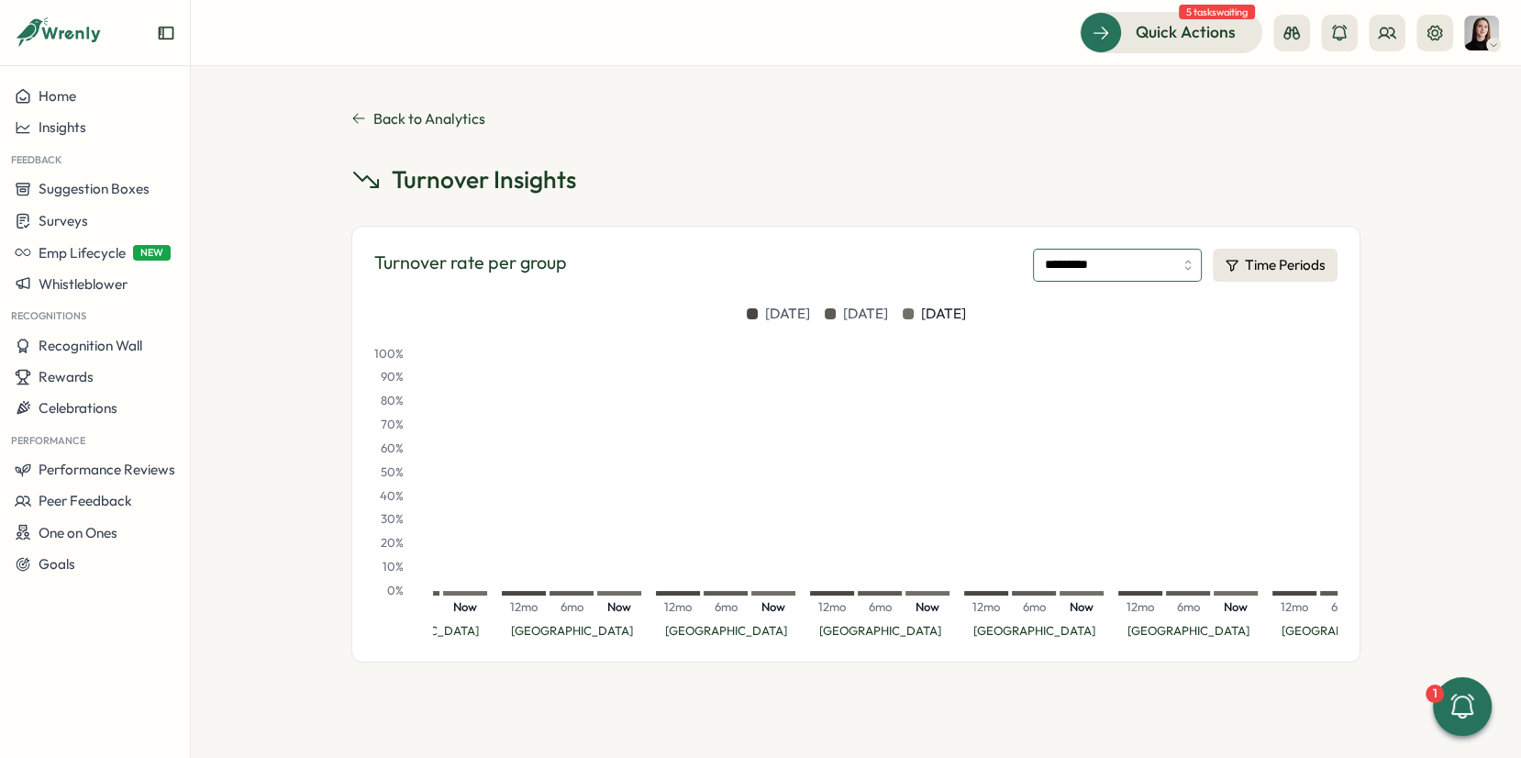
click at [1108, 279] on input "*********" at bounding box center [1117, 265] width 169 height 33
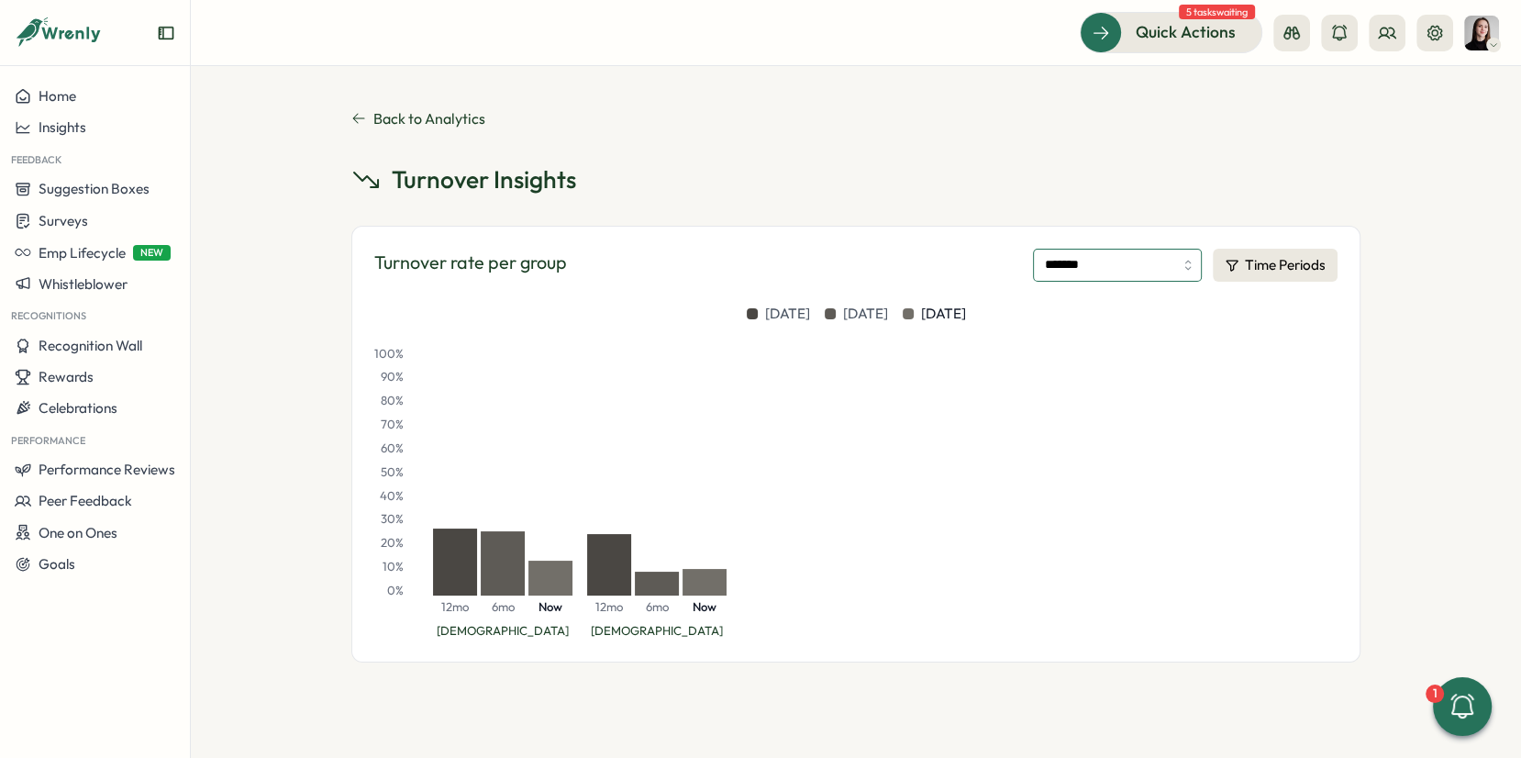
scroll to position [0, 0]
click at [1043, 270] on input "*******" at bounding box center [1117, 265] width 169 height 33
type input "**********"
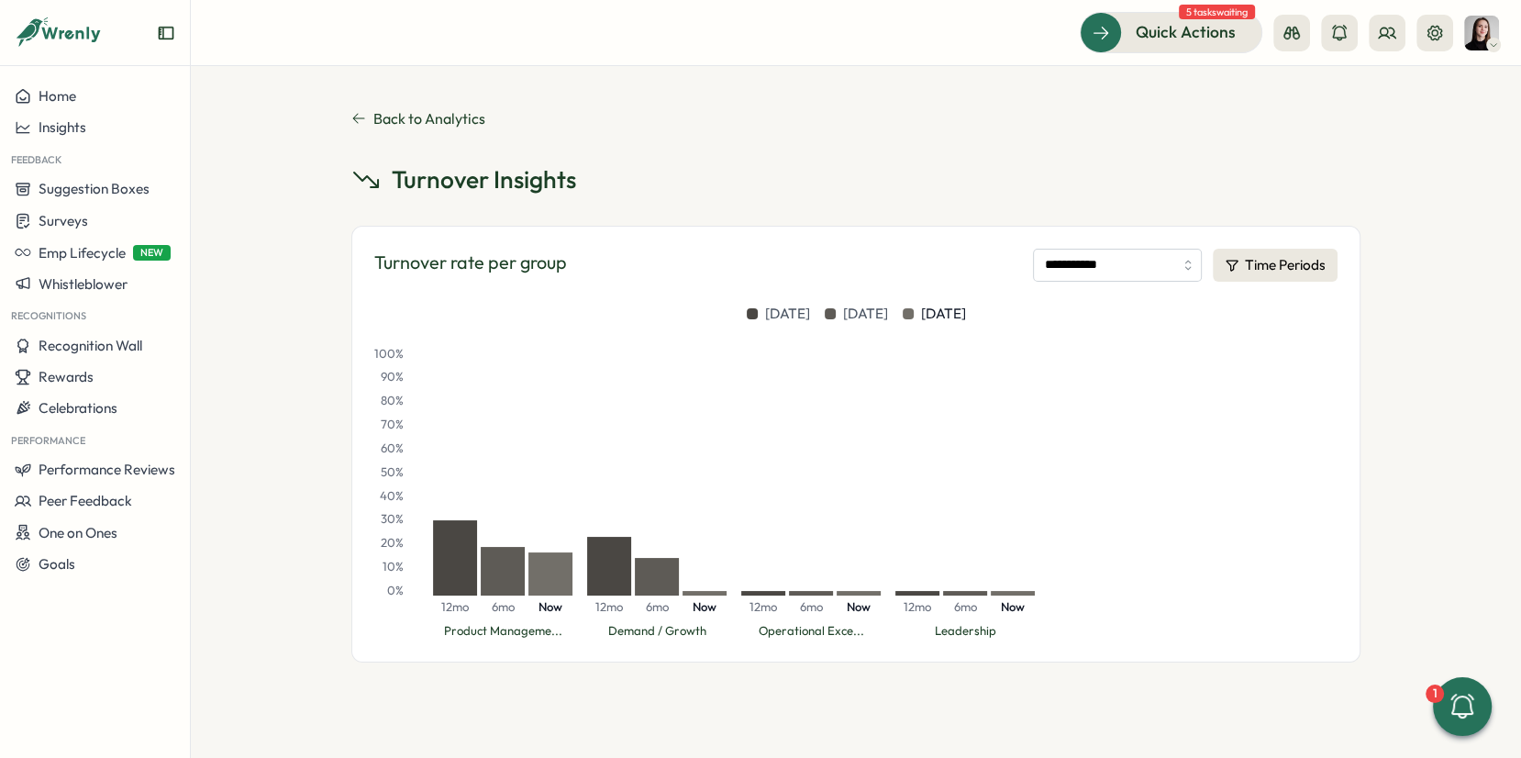
click at [486, 369] on div "6mo" at bounding box center [503, 481] width 44 height 270
click at [640, 173] on div "Turnover Insights" at bounding box center [855, 179] width 1009 height 32
click at [357, 117] on icon at bounding box center [358, 118] width 15 height 15
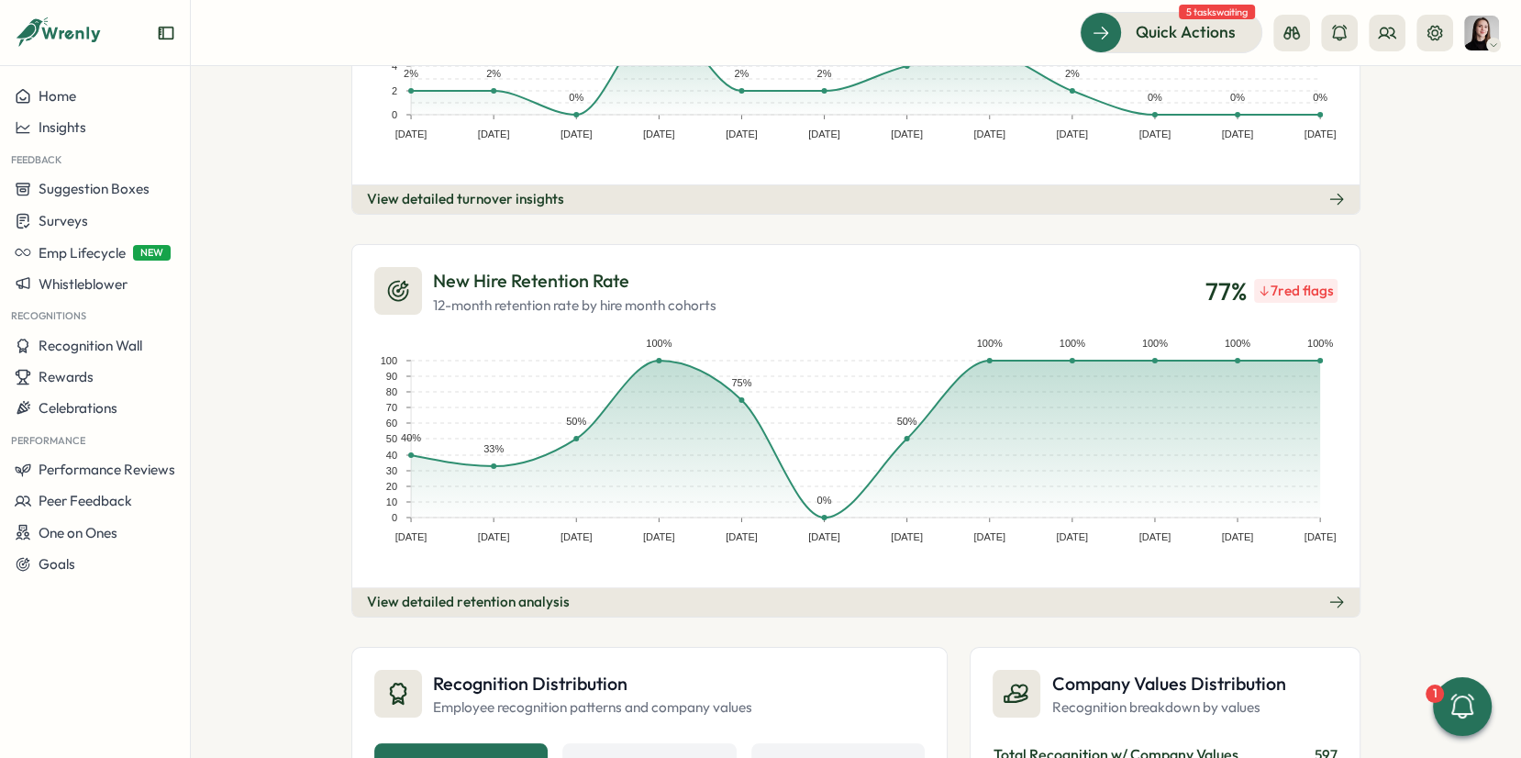
scroll to position [796, 0]
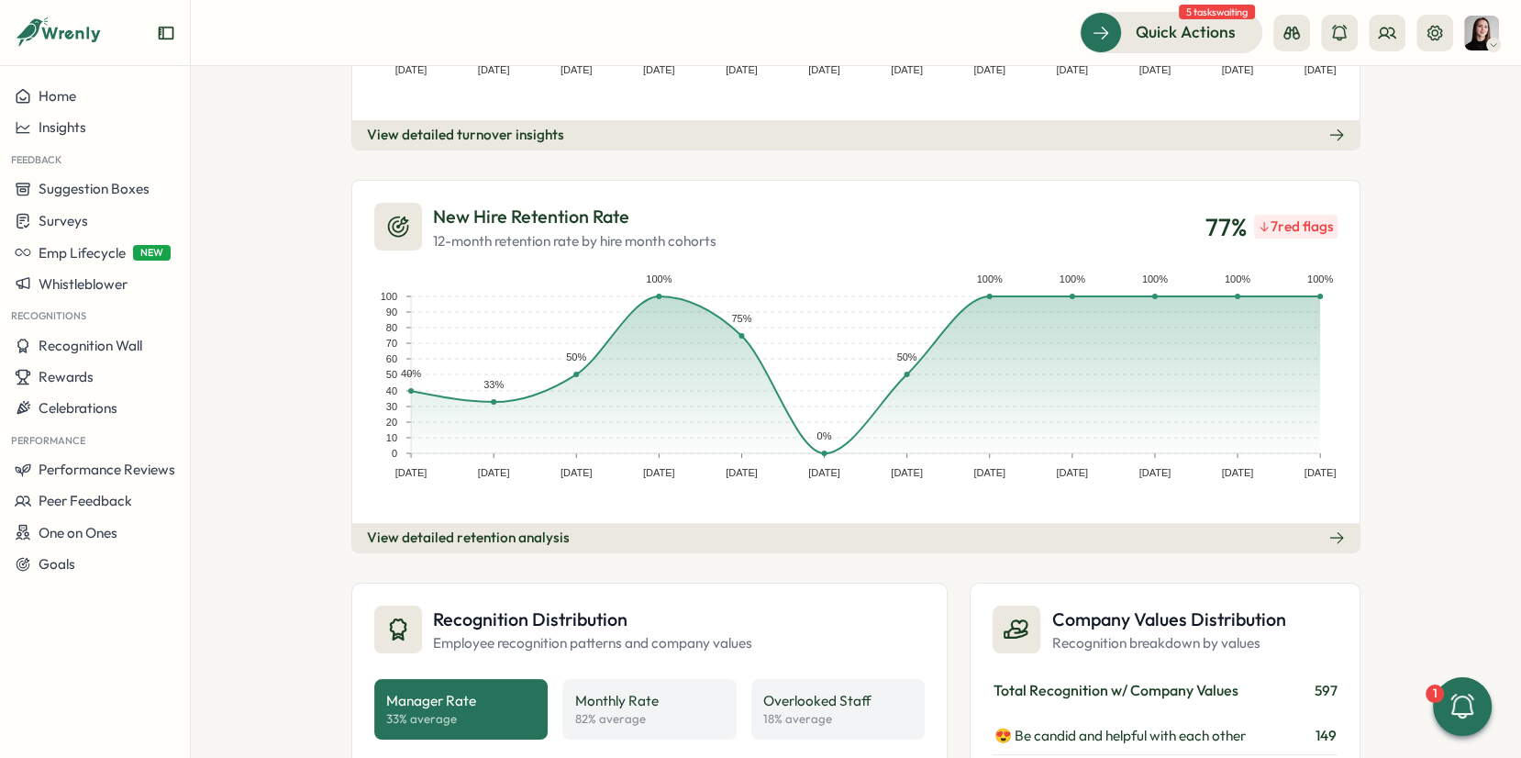
click at [824, 529] on button "View detailed retention analysis" at bounding box center [856, 537] width 1008 height 29
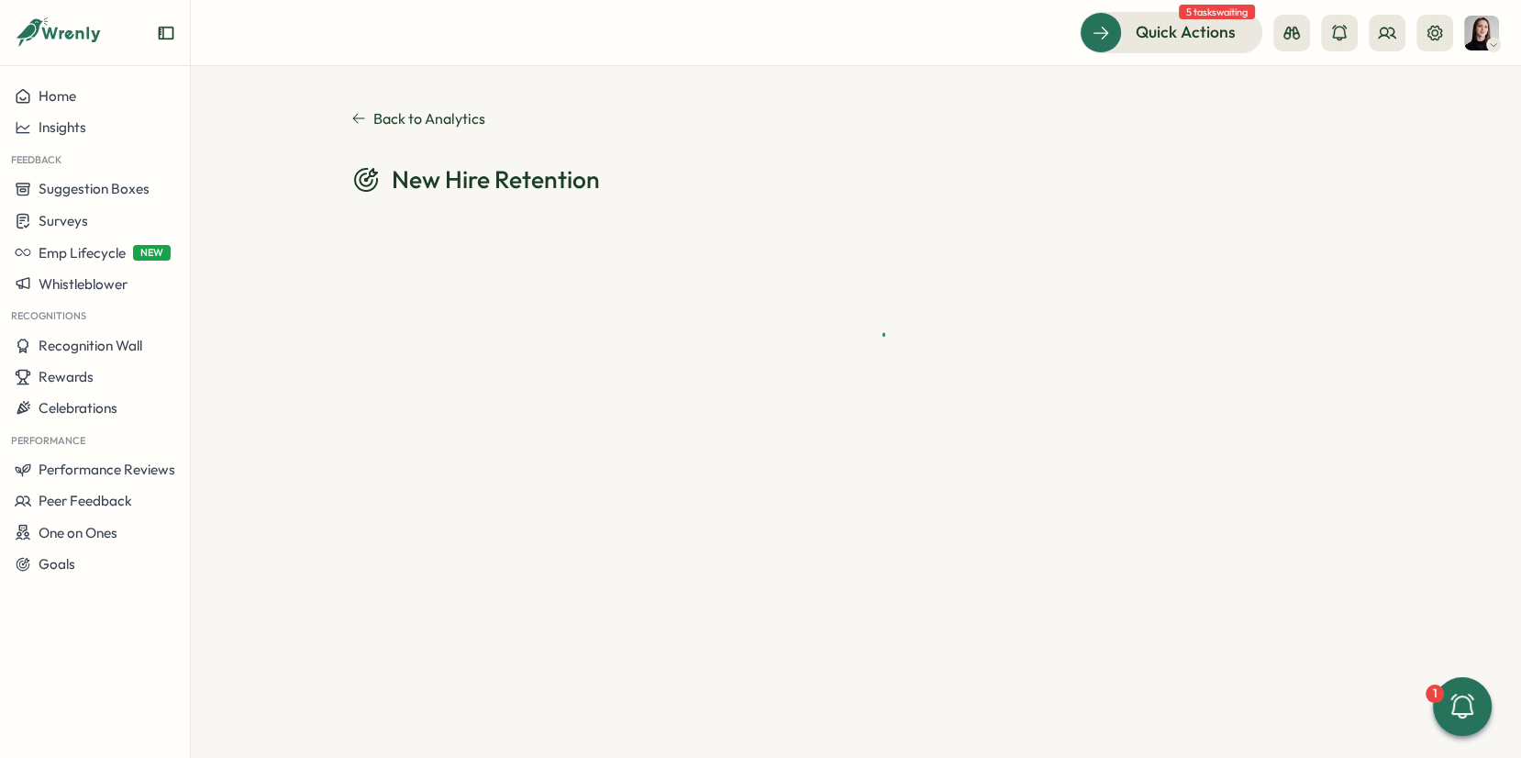
scroll to position [0, 0]
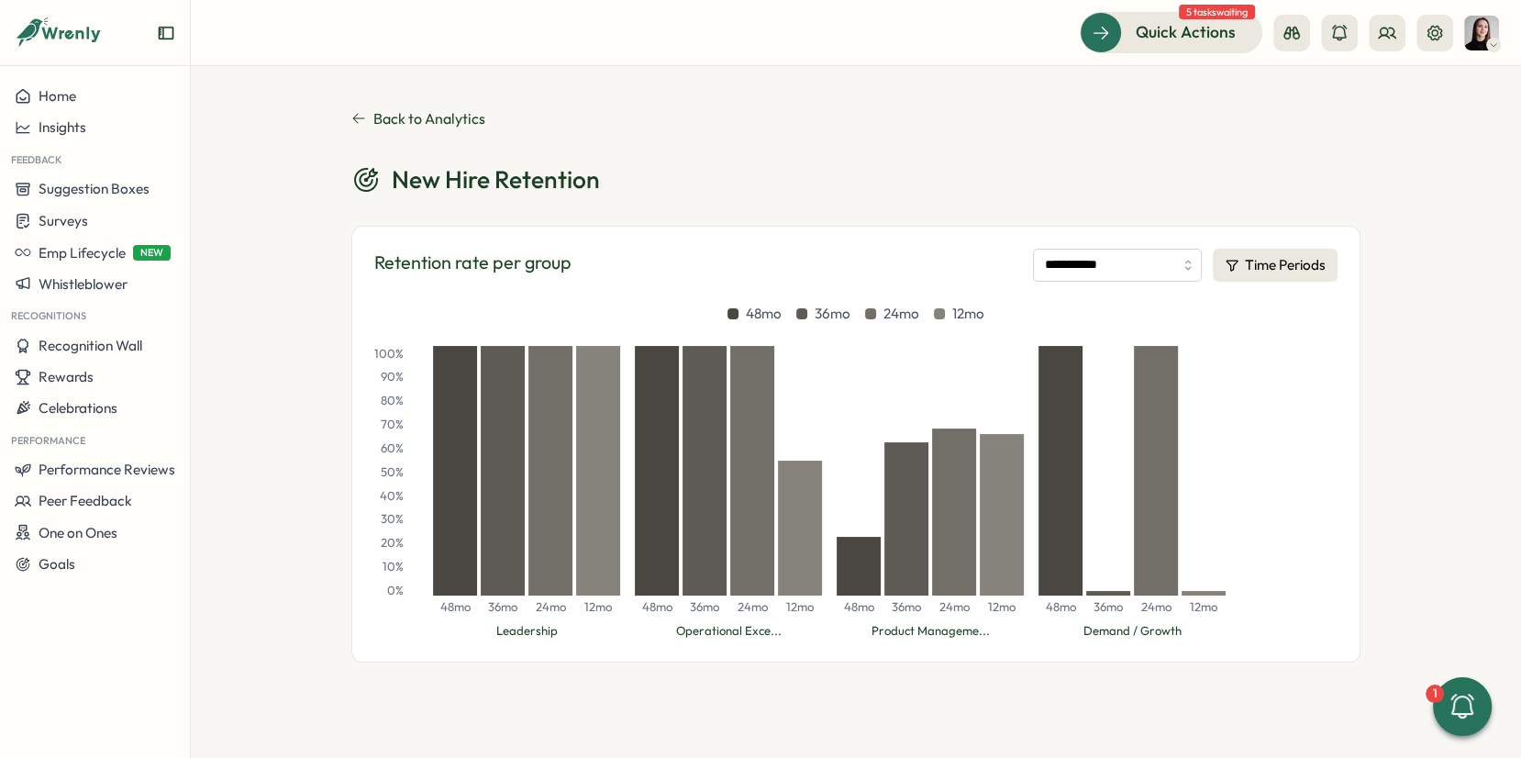
click at [802, 503] on div at bounding box center [800, 528] width 44 height 135
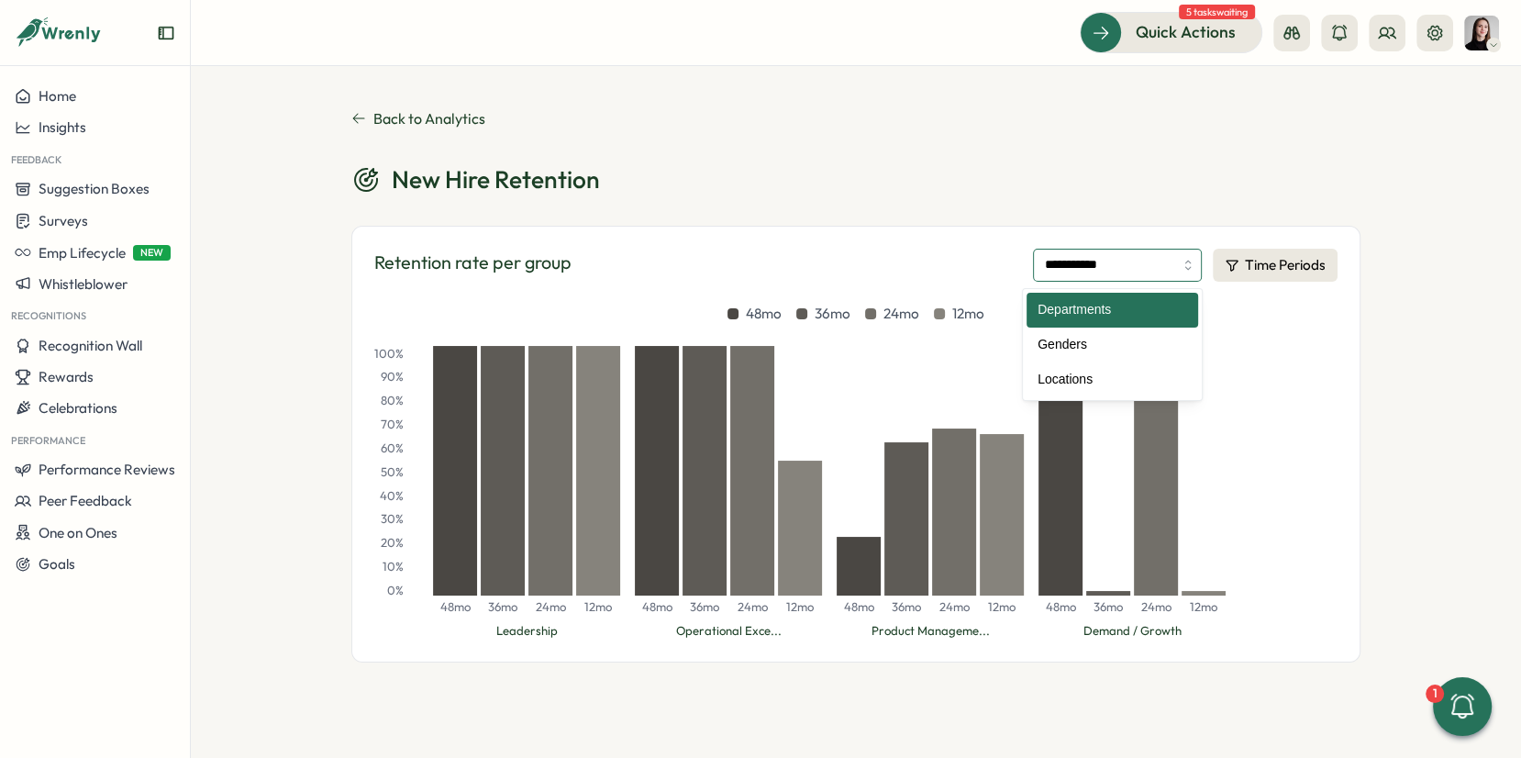
click at [1118, 270] on input "**********" at bounding box center [1117, 265] width 169 height 33
click at [1267, 268] on button "Time Periods" at bounding box center [1275, 265] width 125 height 33
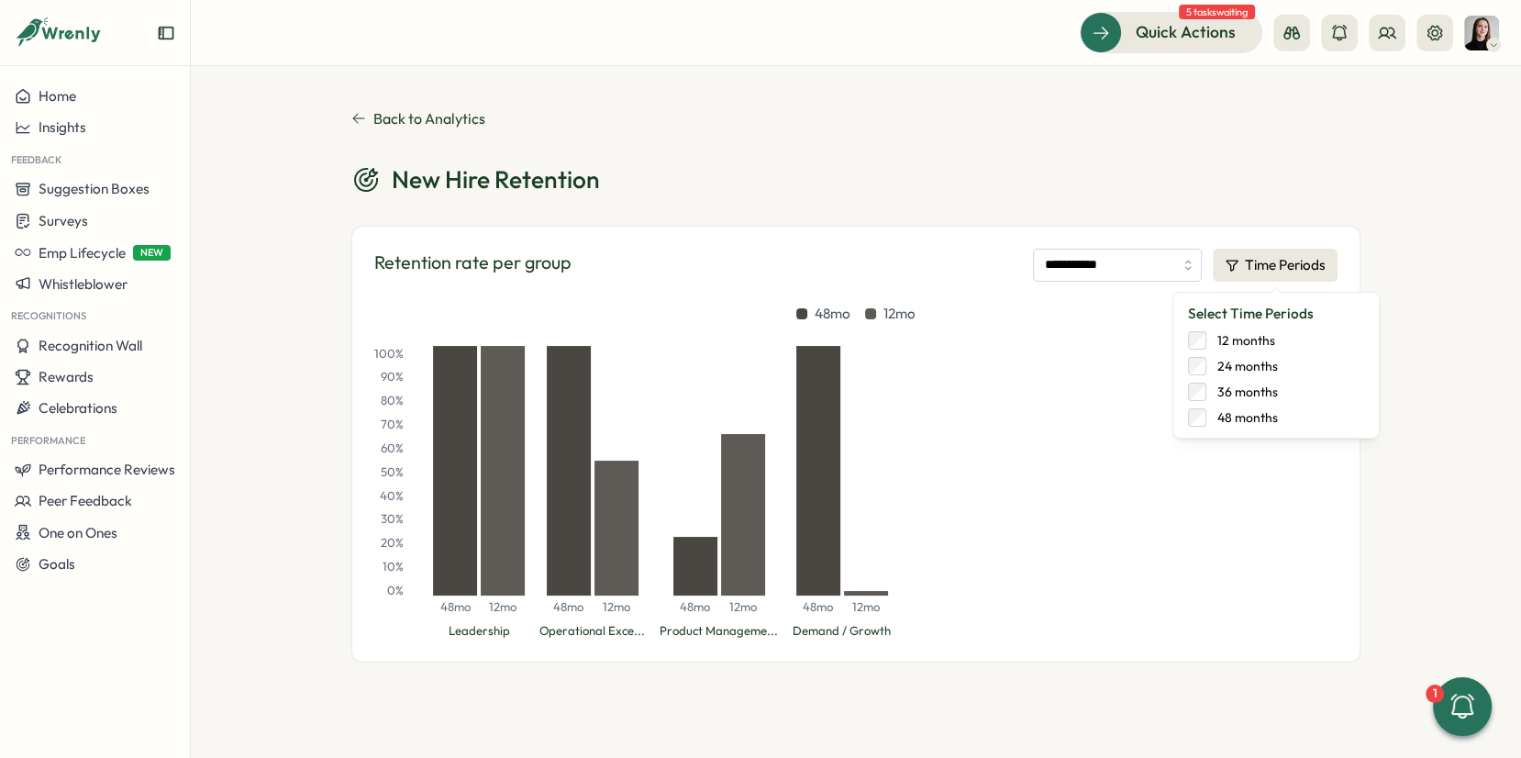
click at [1211, 416] on label "48 months" at bounding box center [1243, 417] width 72 height 18
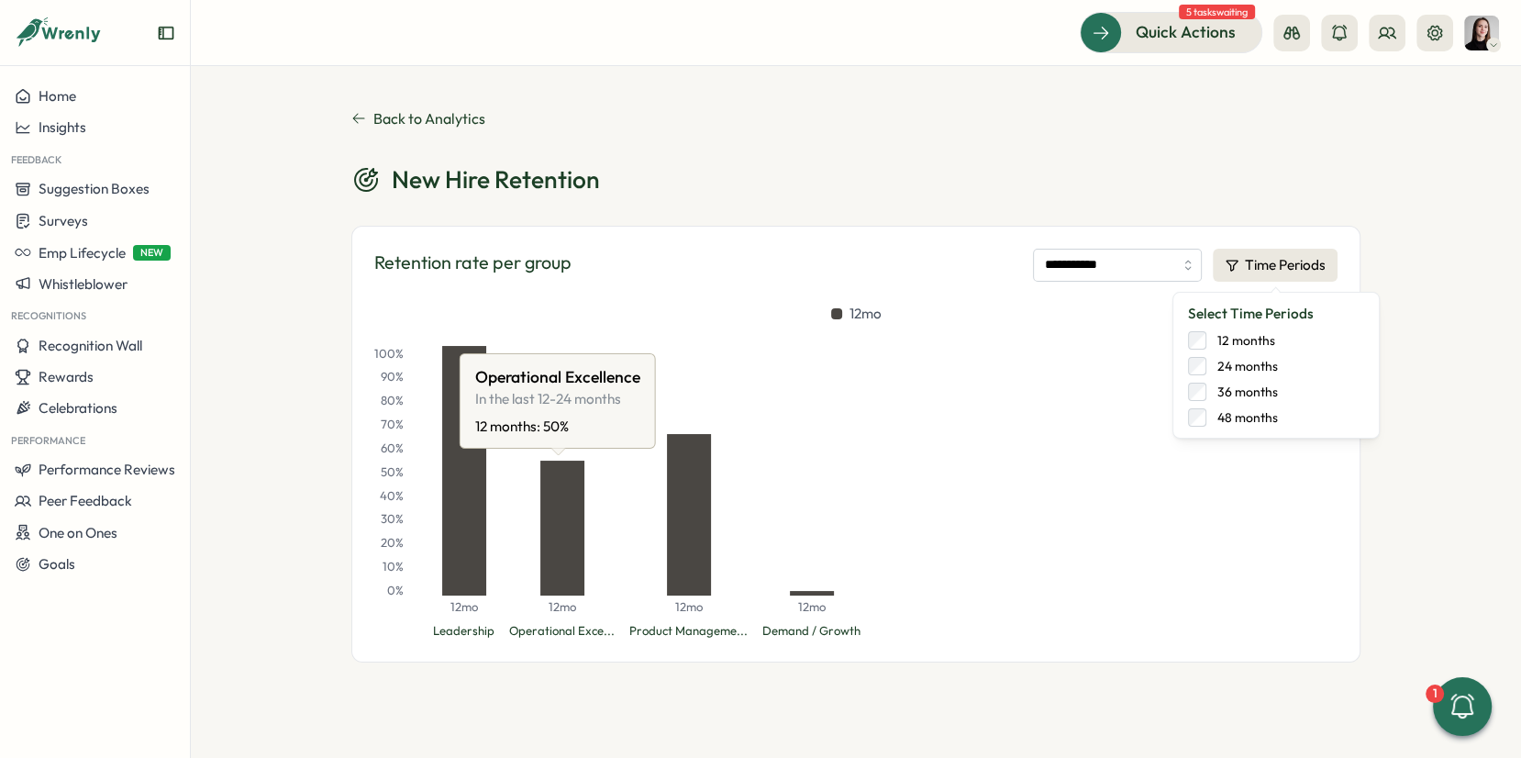
click at [574, 545] on div at bounding box center [562, 528] width 44 height 135
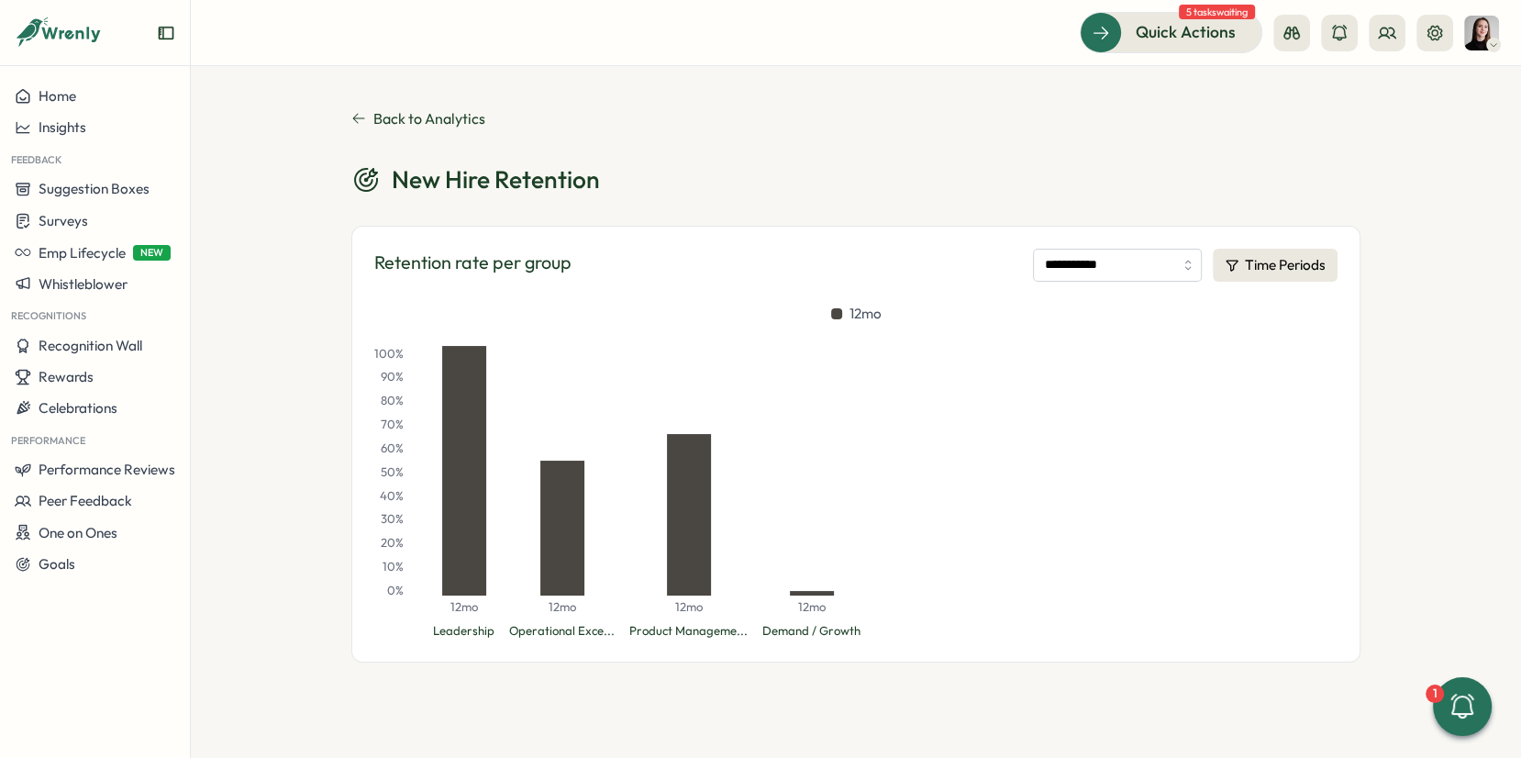
click at [562, 536] on div at bounding box center [562, 528] width 44 height 135
drag, startPoint x: 563, startPoint y: 164, endPoint x: 590, endPoint y: 168, distance: 26.9
click at [573, 166] on div "**********" at bounding box center [855, 386] width 1009 height 552
click at [632, 173] on div "New Hire Retention" at bounding box center [855, 179] width 1009 height 32
click at [1120, 289] on div "**********" at bounding box center [855, 444] width 1009 height 437
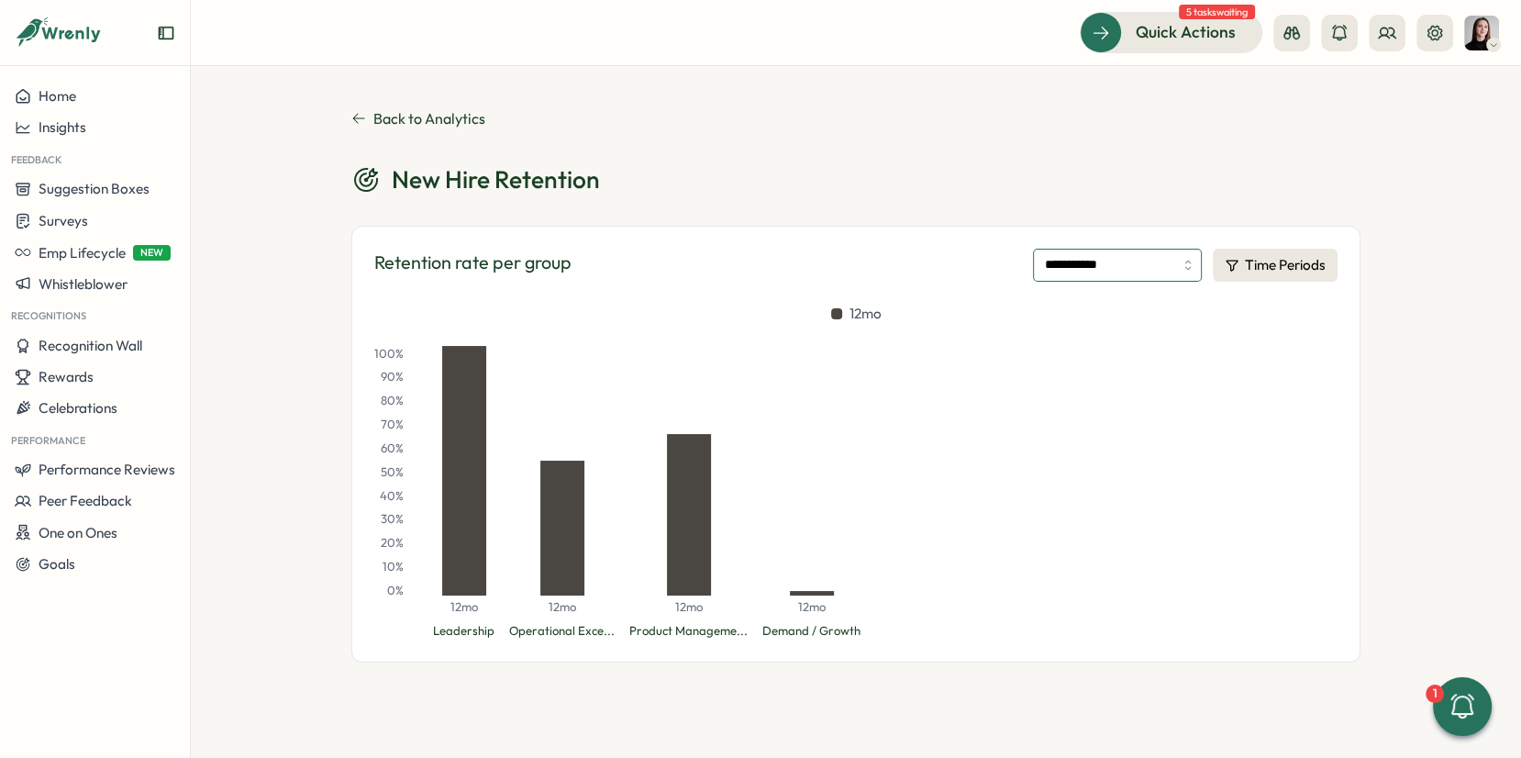
click at [1109, 271] on input "**********" at bounding box center [1117, 265] width 169 height 33
click at [976, 206] on div "**********" at bounding box center [855, 412] width 1009 height 498
click at [559, 548] on div at bounding box center [562, 528] width 44 height 135
click at [571, 556] on div at bounding box center [562, 528] width 44 height 135
click at [571, 645] on div "**********" at bounding box center [855, 444] width 1009 height 437
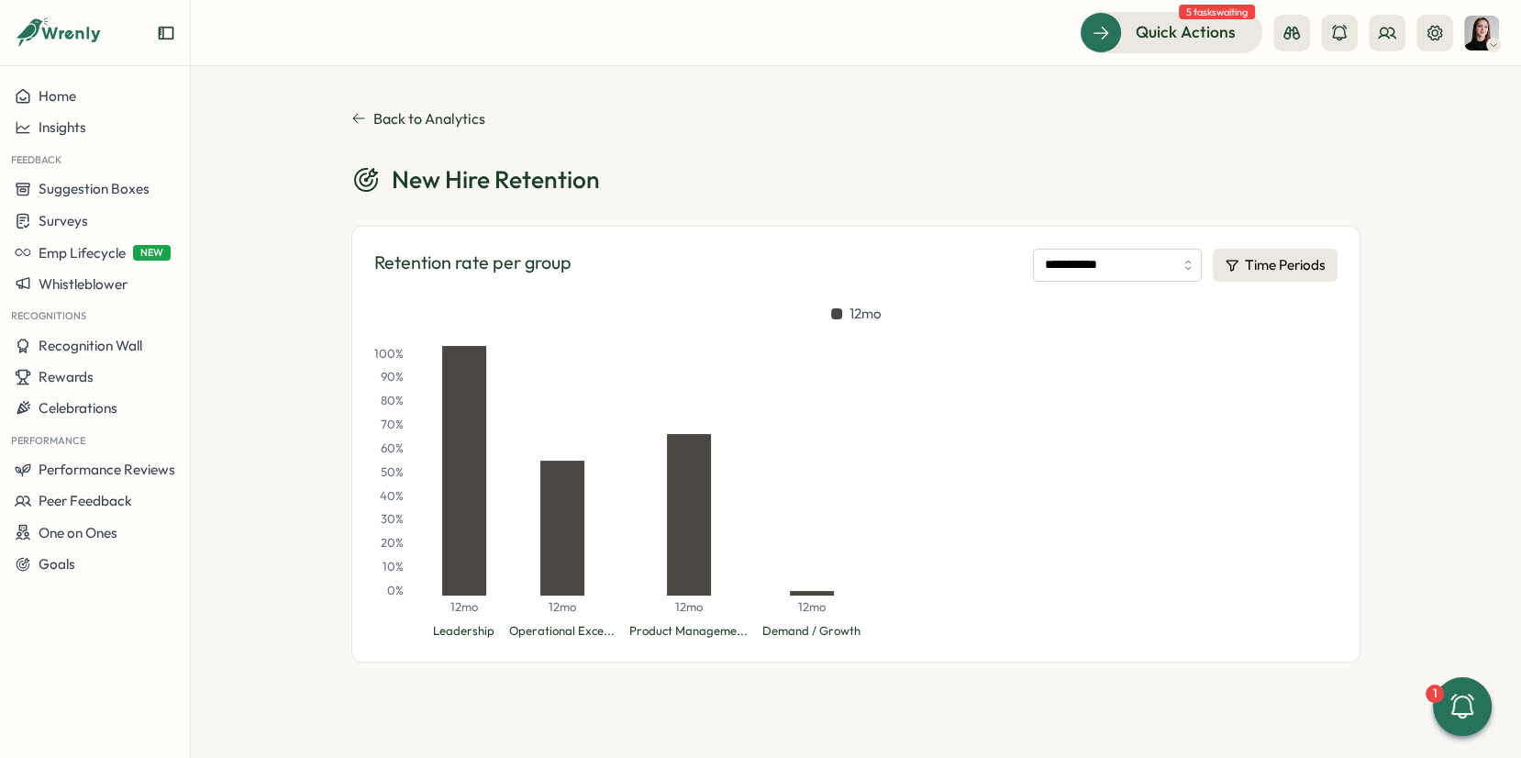
click at [574, 633] on div "Operational Exce..." at bounding box center [562, 631] width 106 height 17
click at [588, 634] on div "Operational Exce..." at bounding box center [562, 631] width 106 height 17
click at [556, 632] on div "Operational Exce..." at bounding box center [562, 631] width 106 height 17
click at [523, 633] on div "Operational Exce..." at bounding box center [562, 631] width 106 height 17
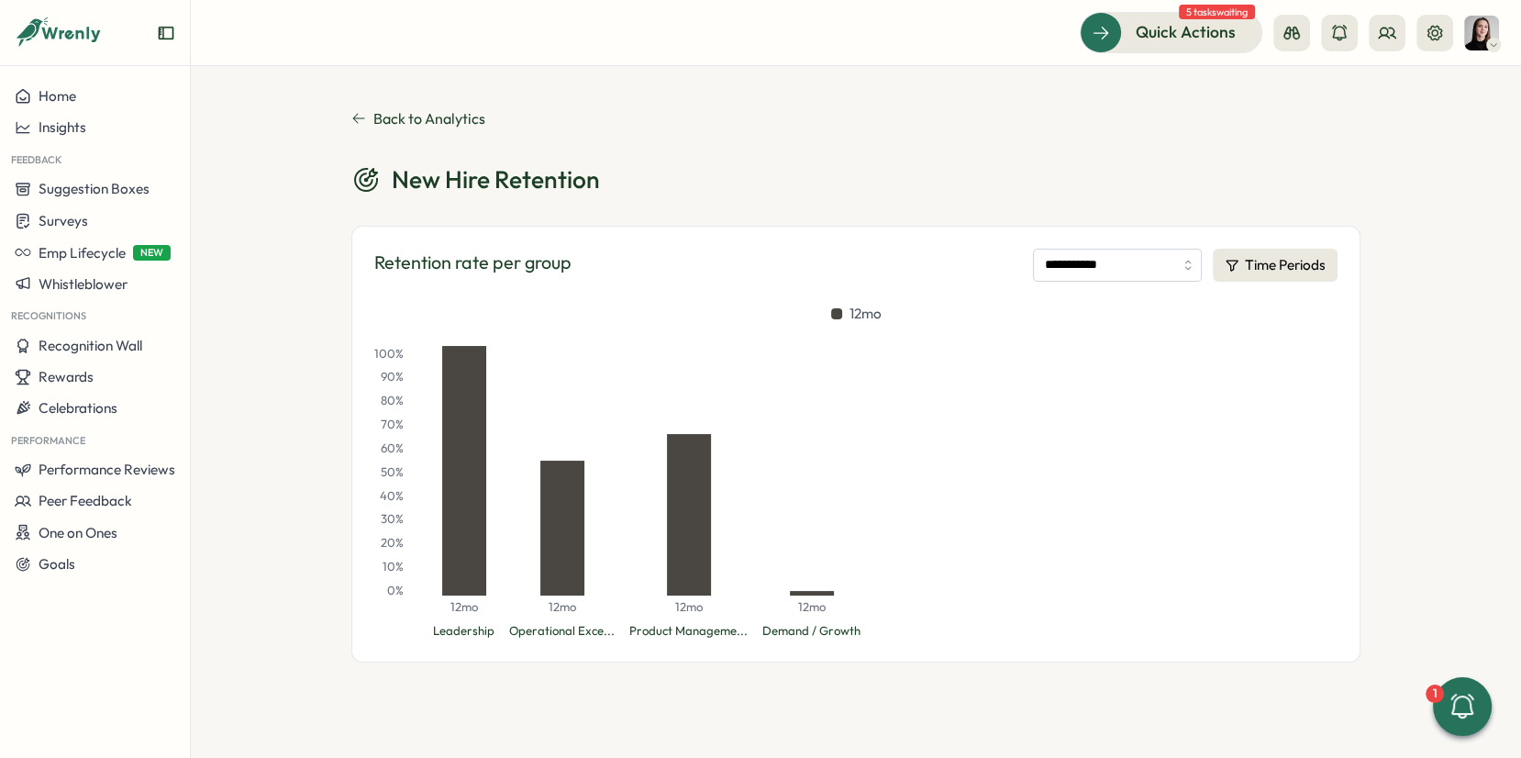
click at [364, 119] on icon at bounding box center [358, 118] width 15 height 15
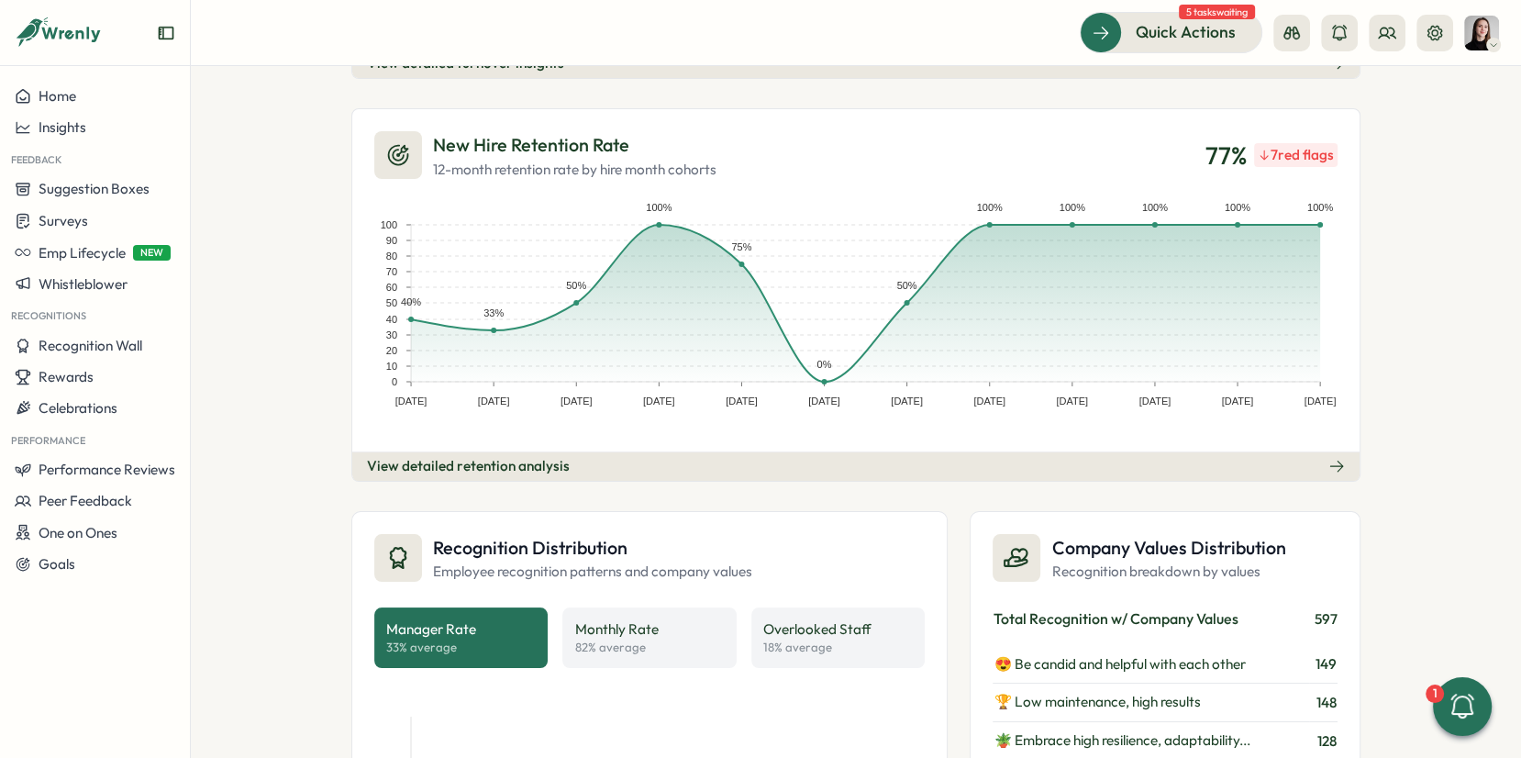
scroll to position [841, 0]
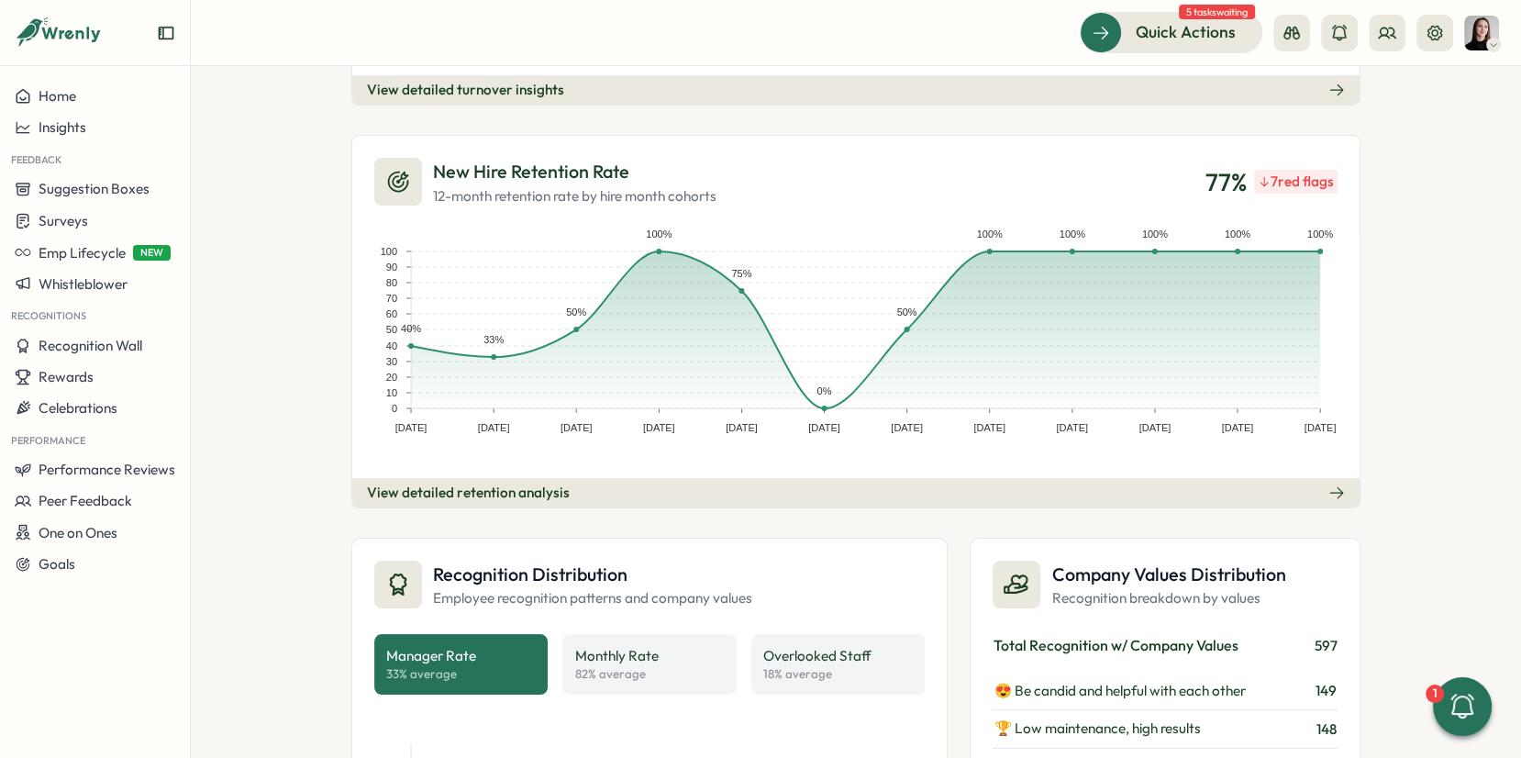
click at [1299, 172] on div "7 red flags" at bounding box center [1296, 182] width 84 height 24
click at [1303, 177] on div "7 red flags" at bounding box center [1296, 182] width 84 height 24
click at [1265, 176] on div "7 red flags" at bounding box center [1296, 182] width 84 height 24
drag, startPoint x: 1265, startPoint y: 176, endPoint x: 1311, endPoint y: 175, distance: 45.9
click at [1265, 176] on div "7 red flags" at bounding box center [1296, 182] width 84 height 24
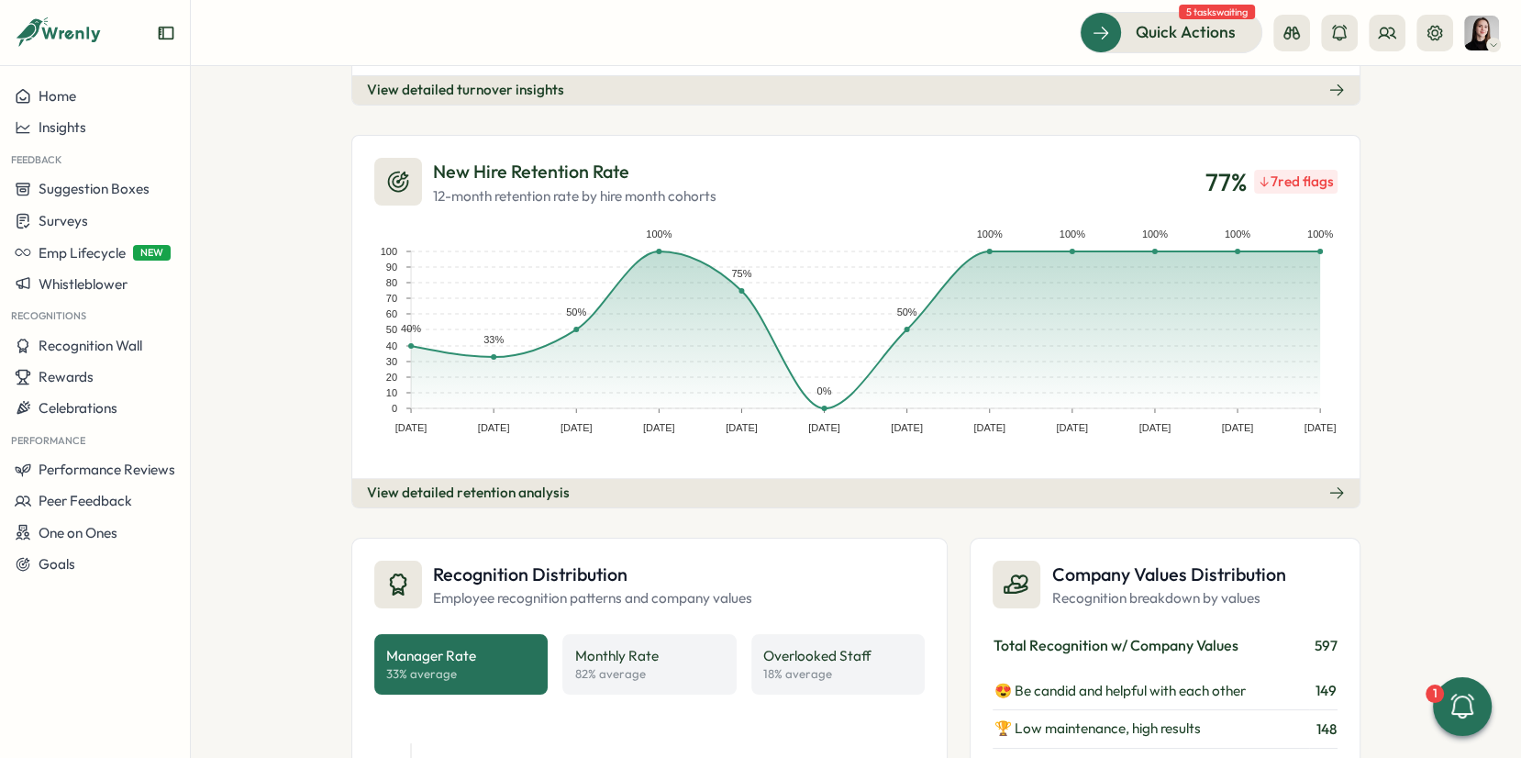
click at [1312, 175] on div "7 red flags" at bounding box center [1296, 182] width 84 height 24
click at [1217, 468] on div "New Hire Retention Rate 12-month retention rate by hire month cohorts 77 % 7 re…" at bounding box center [855, 321] width 1009 height 373
click at [1217, 484] on button "View detailed retention analysis" at bounding box center [856, 492] width 1008 height 29
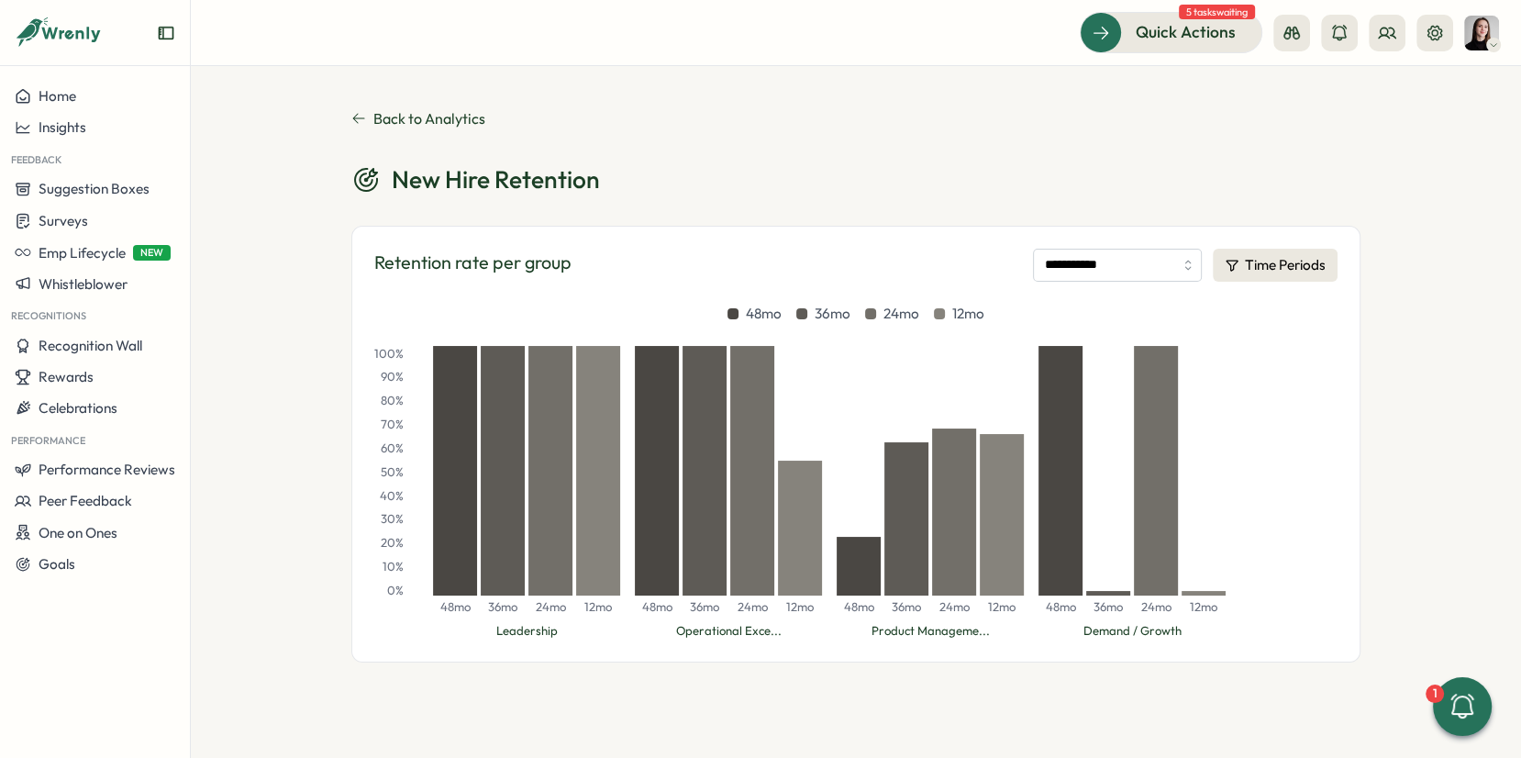
click at [355, 117] on icon at bounding box center [358, 118] width 15 height 15
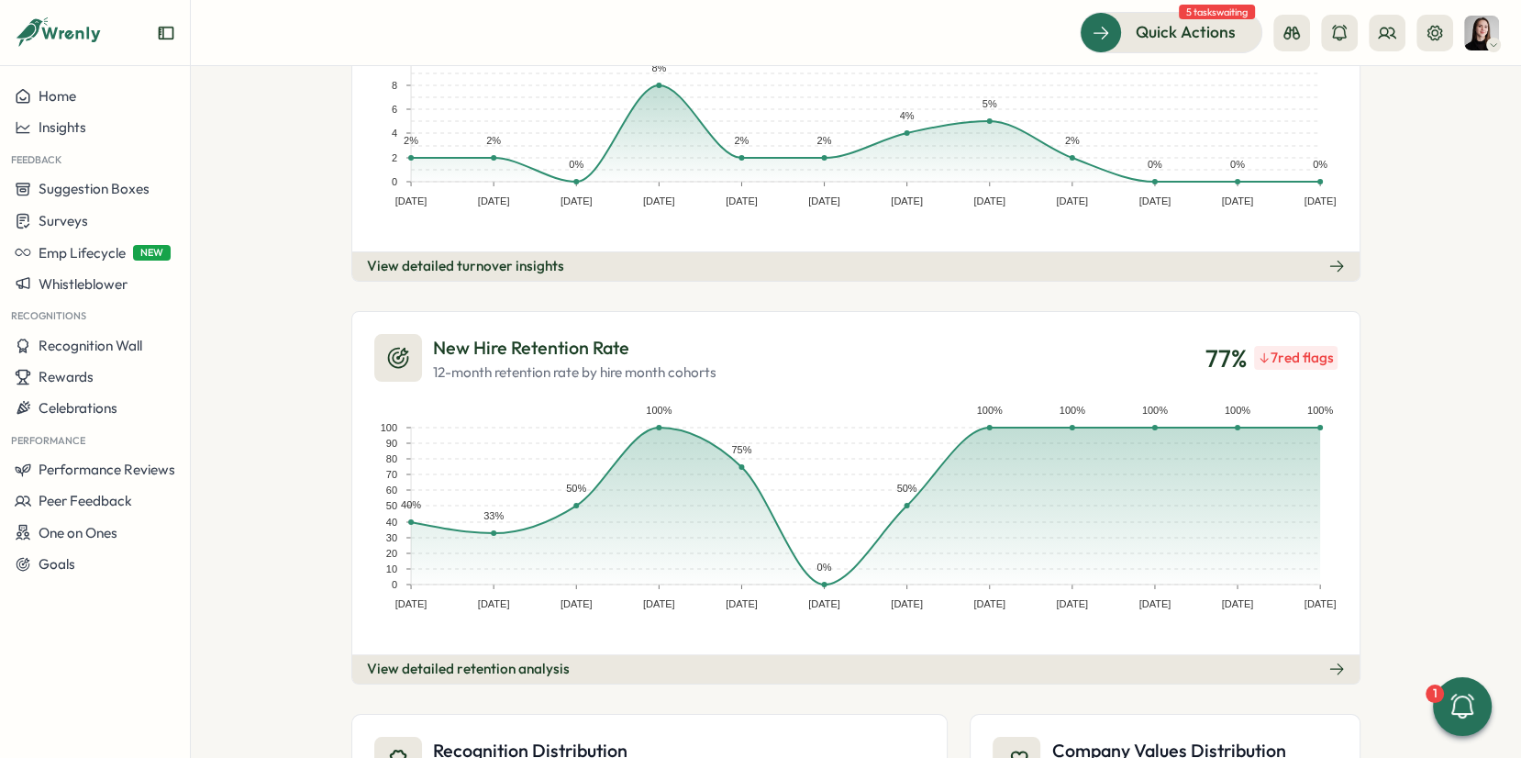
scroll to position [691, 0]
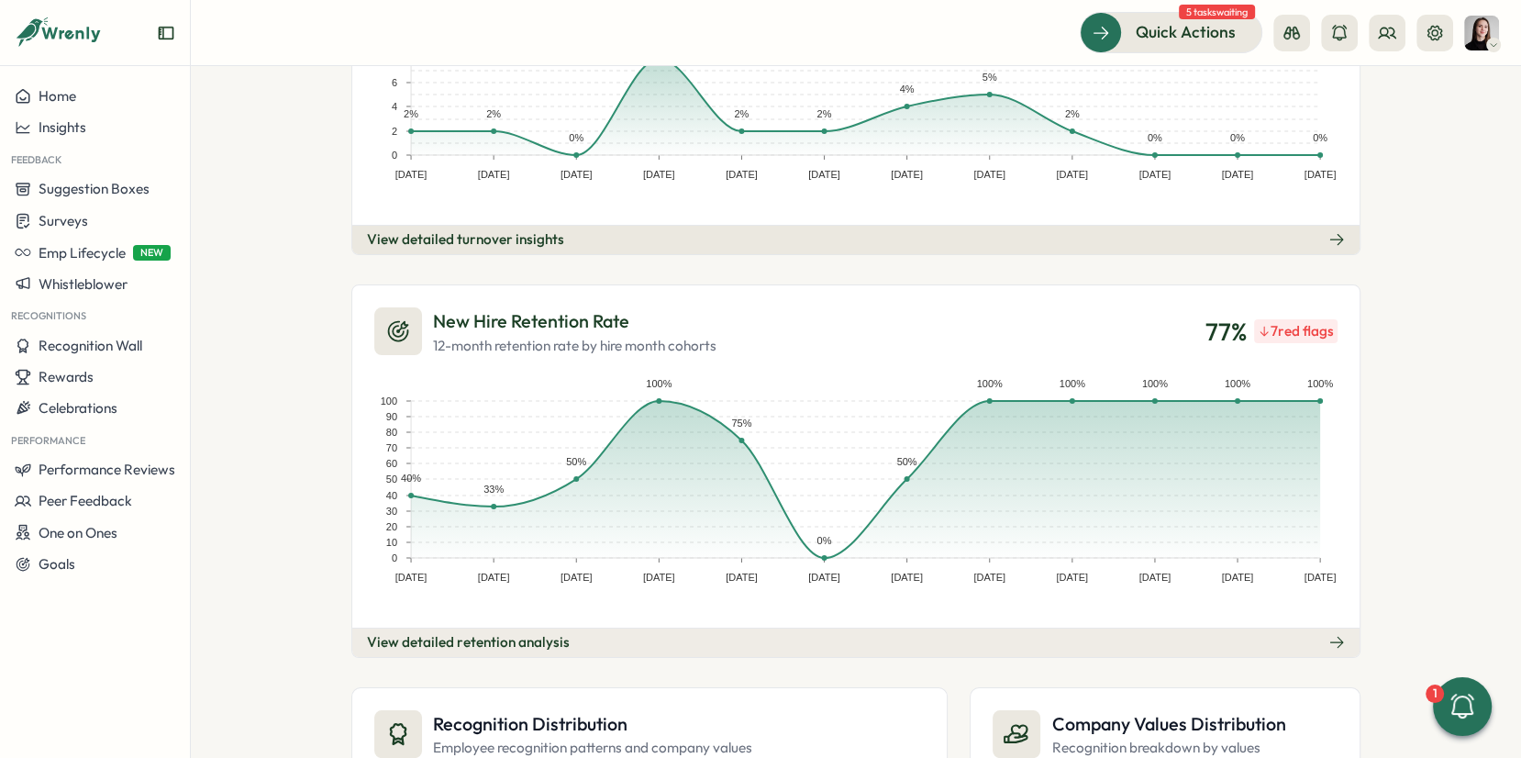
click at [912, 634] on button "View detailed retention analysis" at bounding box center [856, 642] width 1008 height 29
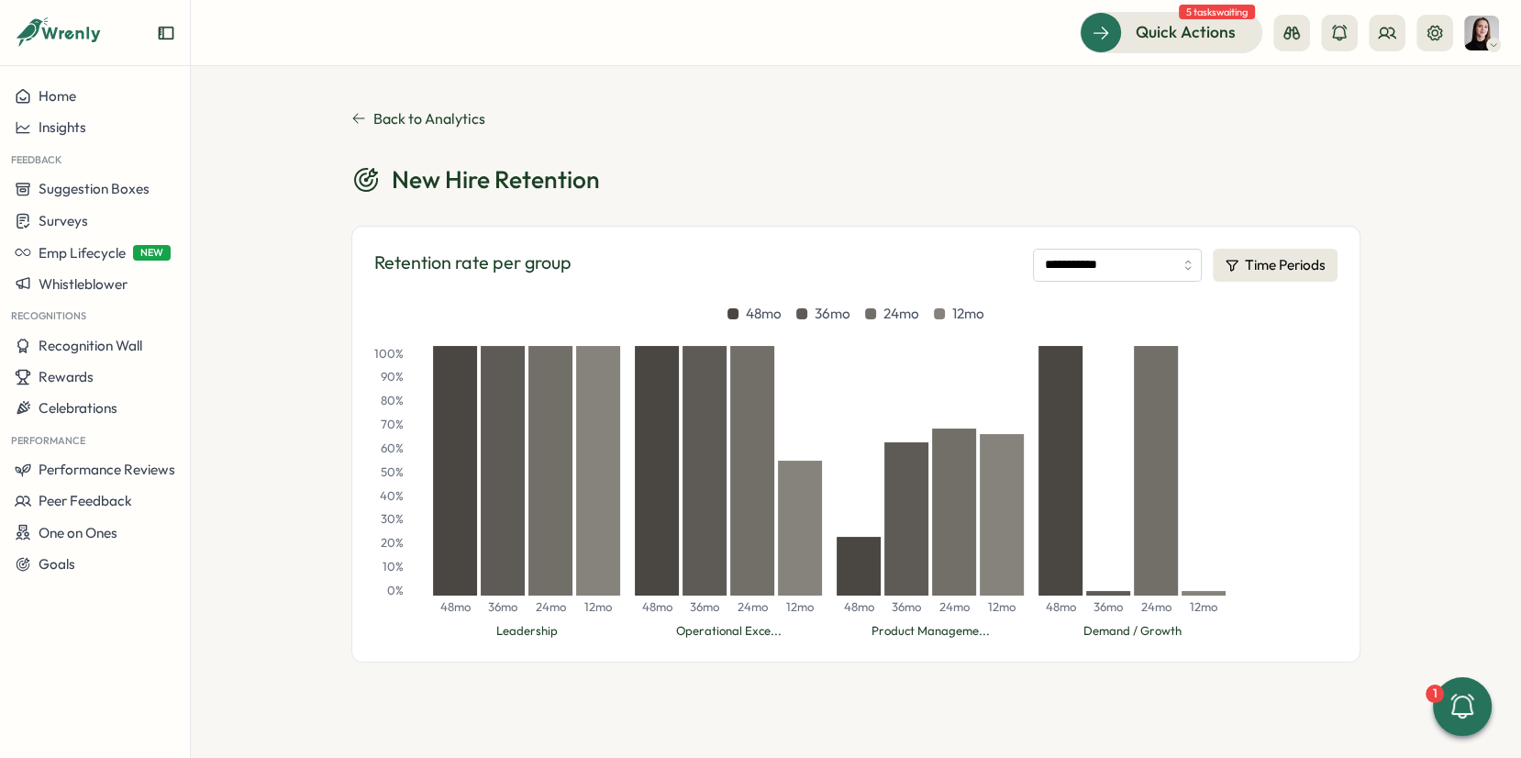
click at [359, 113] on icon at bounding box center [358, 118] width 15 height 15
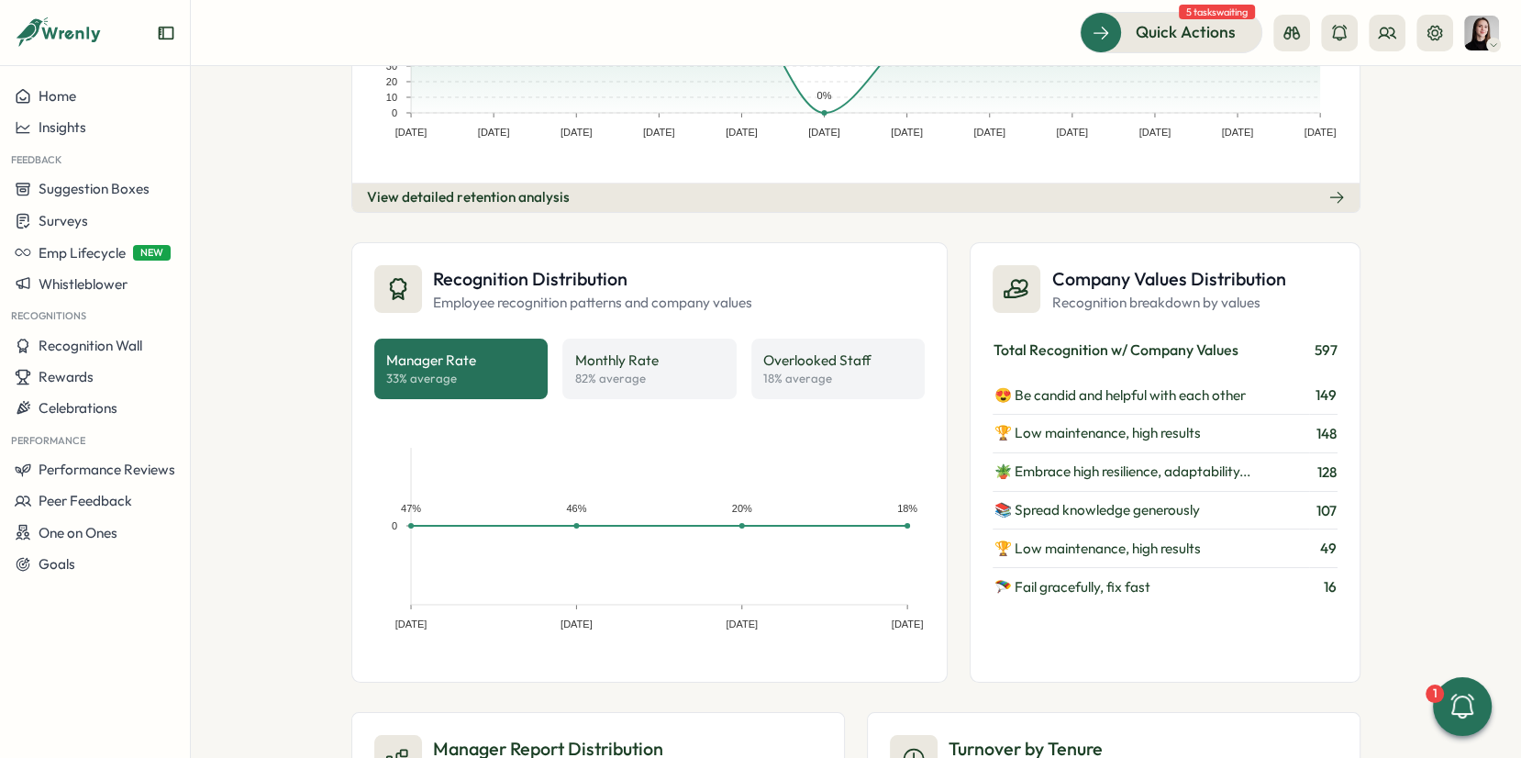
scroll to position [1202, 0]
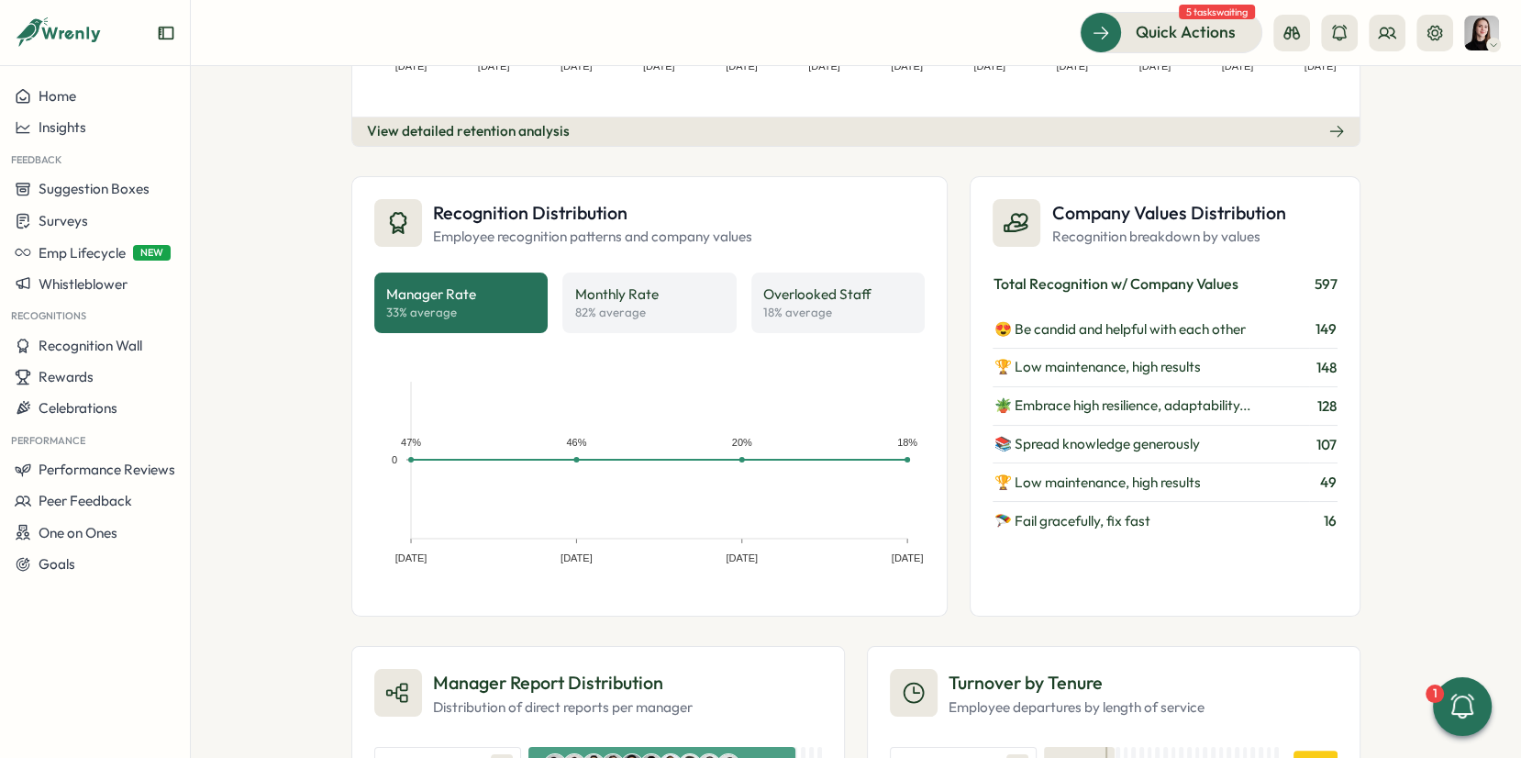
click at [711, 578] on rect at bounding box center [649, 476] width 551 height 235
click at [309, 441] on div "People Analytics Headcount Growth over 12 months Employee count and growth rate…" at bounding box center [856, 412] width 1331 height 692
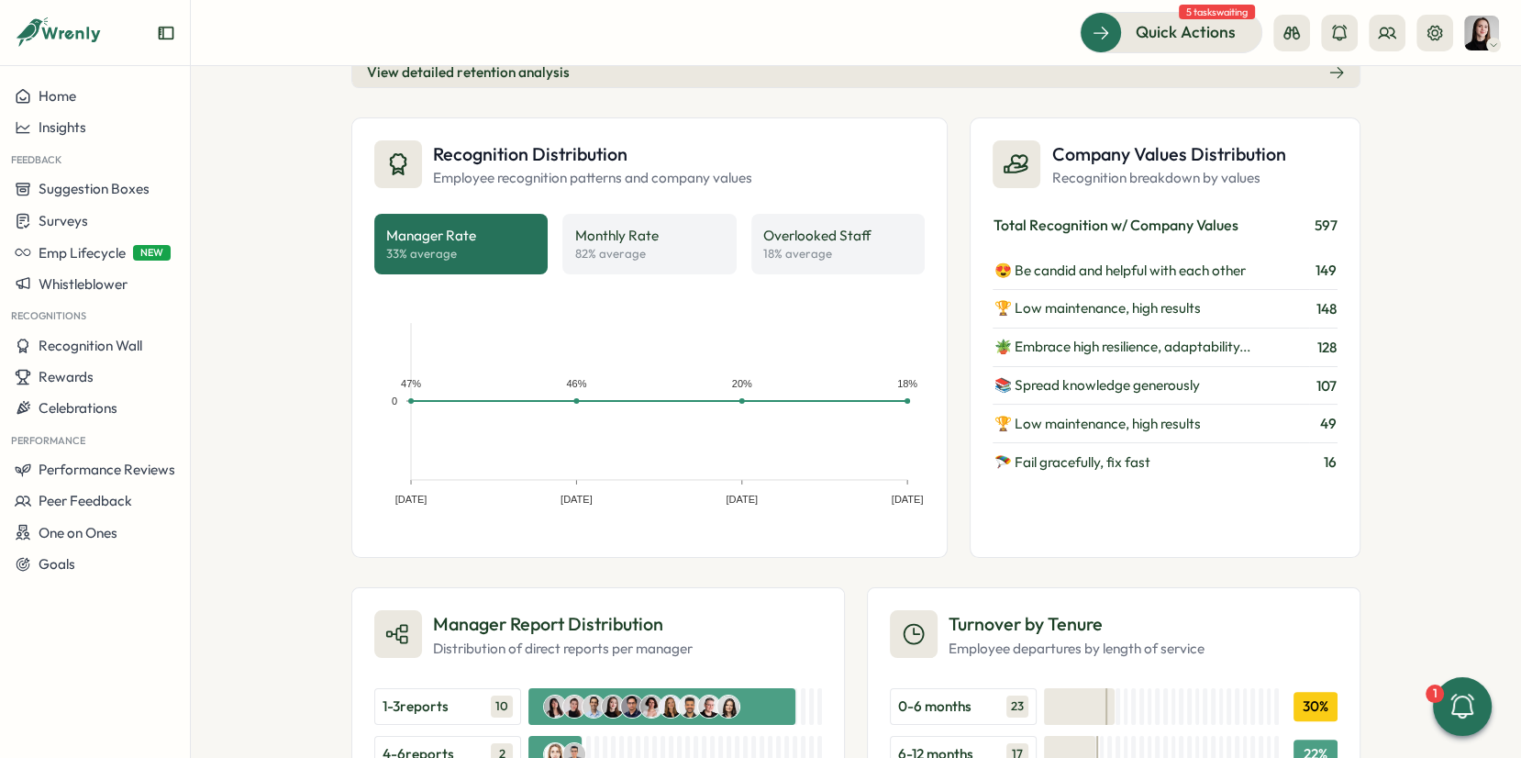
scroll to position [1223, 0]
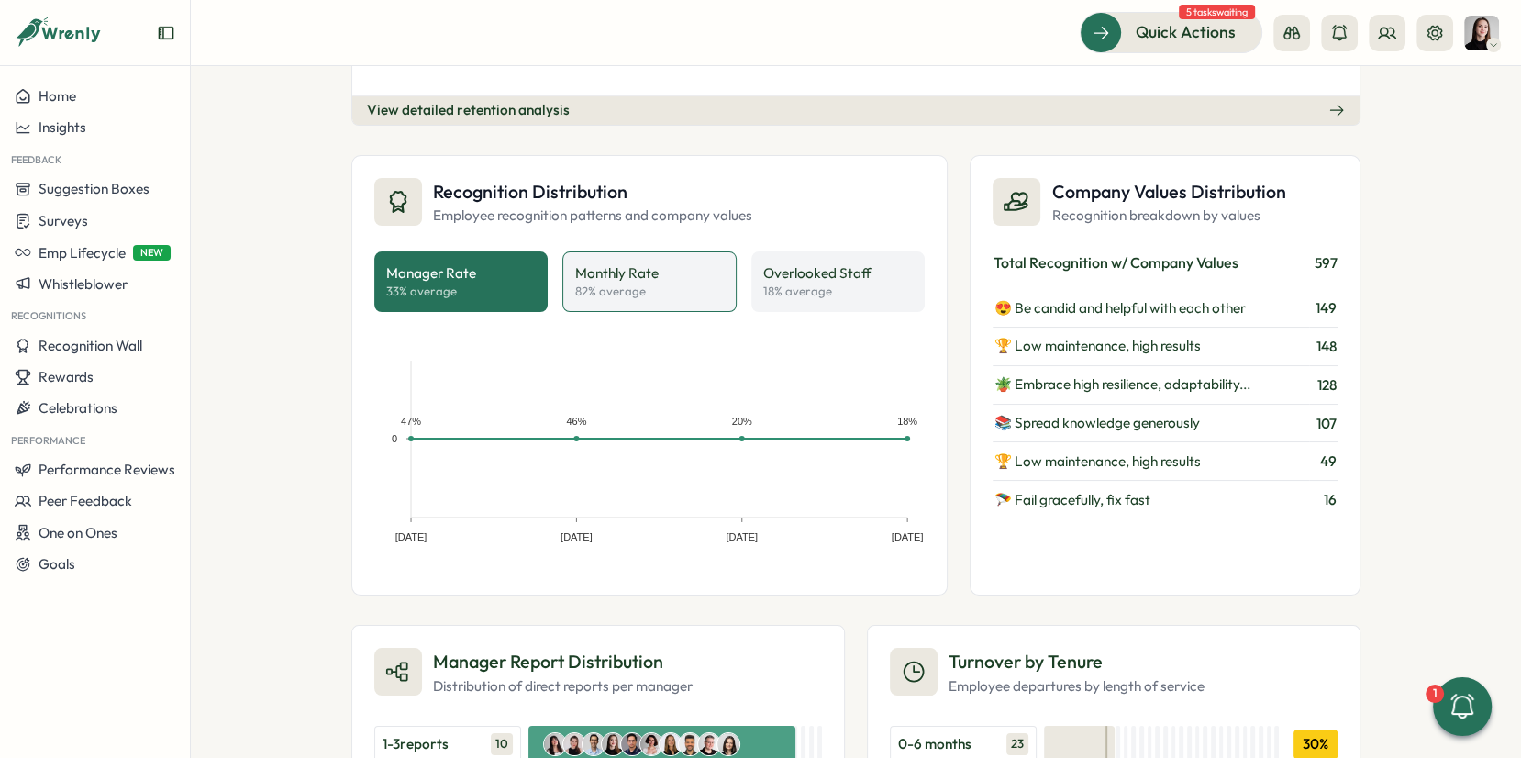
click at [586, 271] on p "Monthly Rate" at bounding box center [616, 273] width 84 height 20
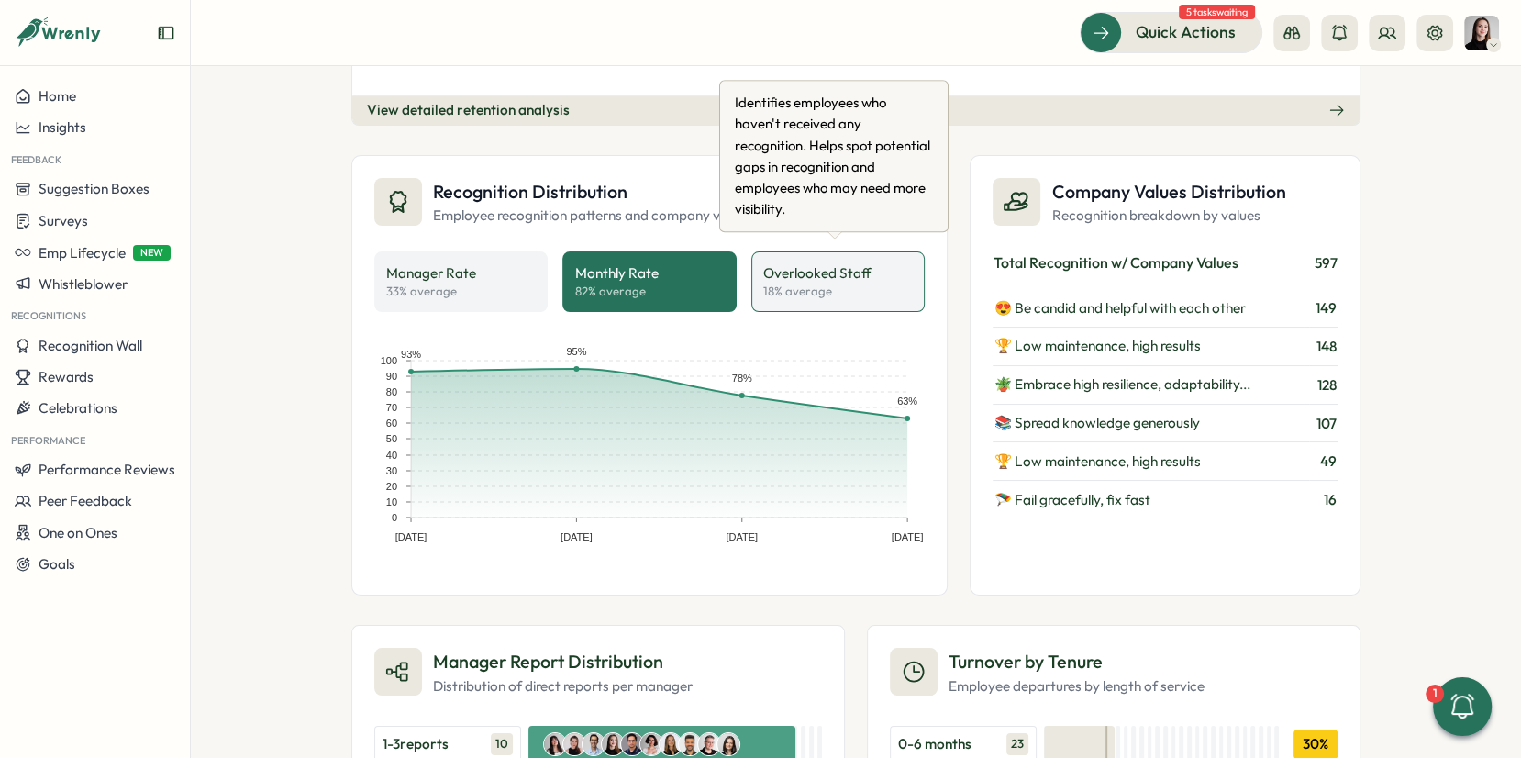
drag, startPoint x: 803, startPoint y: 260, endPoint x: 808, endPoint y: 269, distance: 10.7
click at [803, 263] on p "Overlooked Staff" at bounding box center [817, 273] width 108 height 20
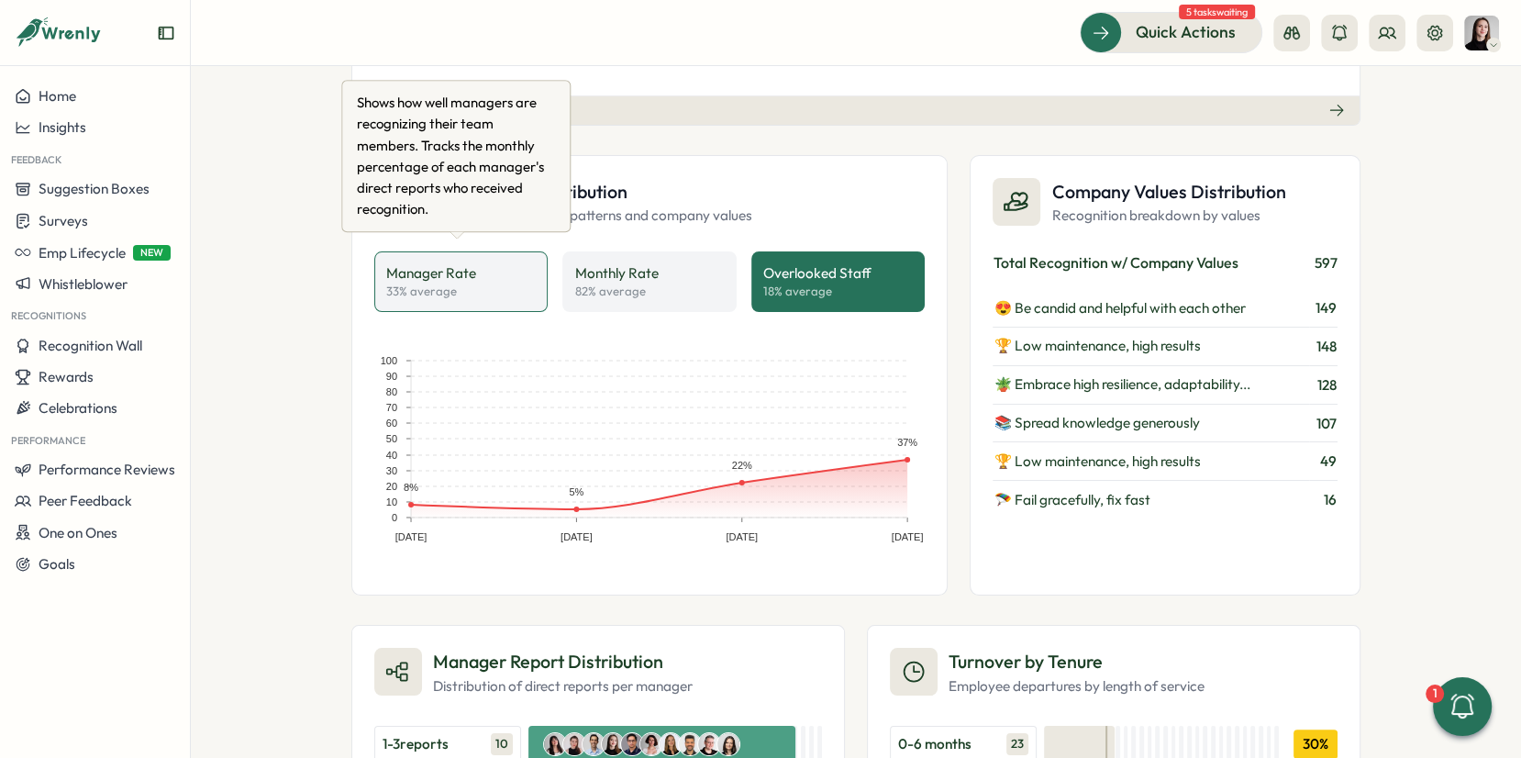
click at [490, 252] on button "Manager Rate 33 % average" at bounding box center [460, 281] width 173 height 61
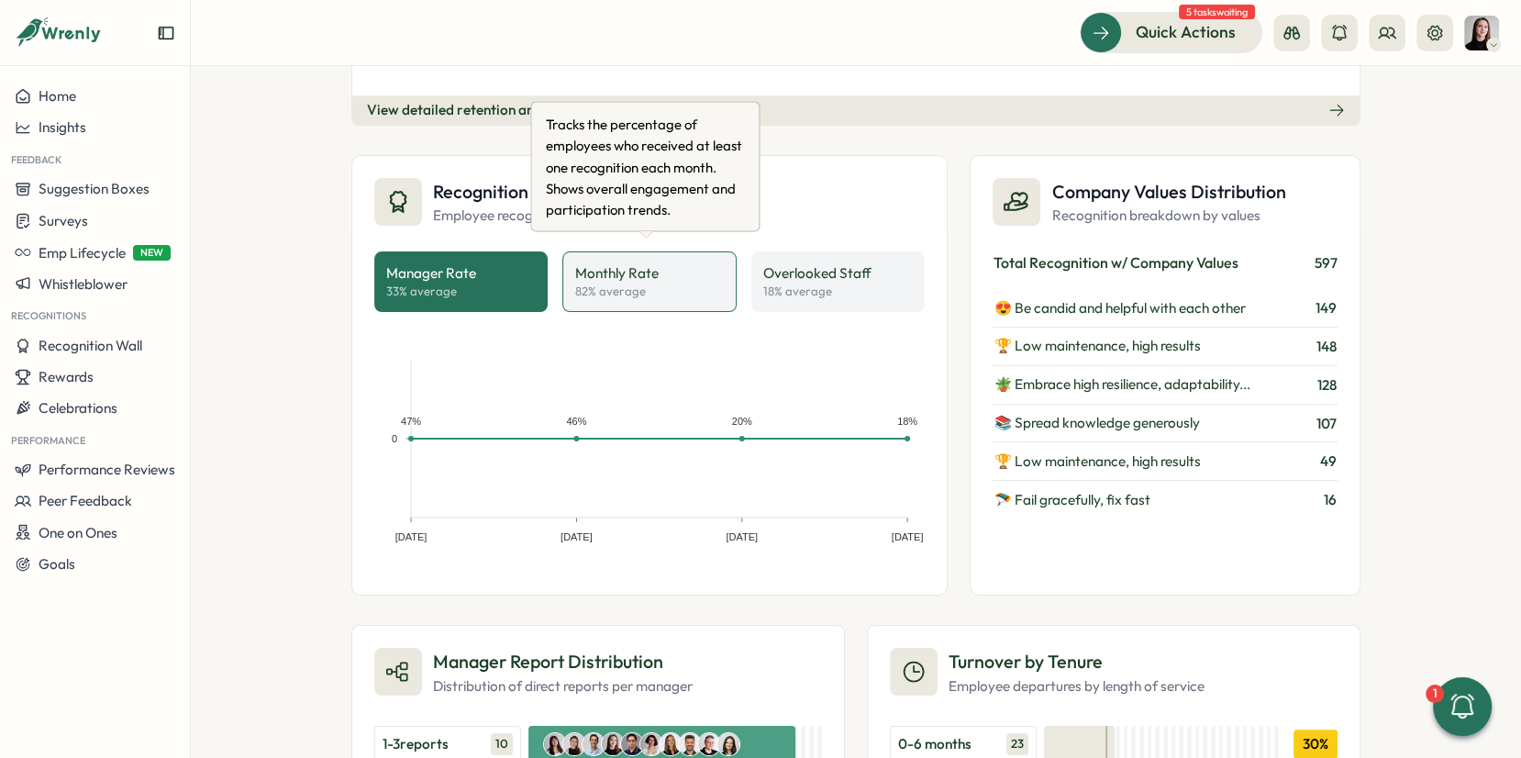
click at [597, 264] on p "Monthly Rate" at bounding box center [616, 273] width 84 height 20
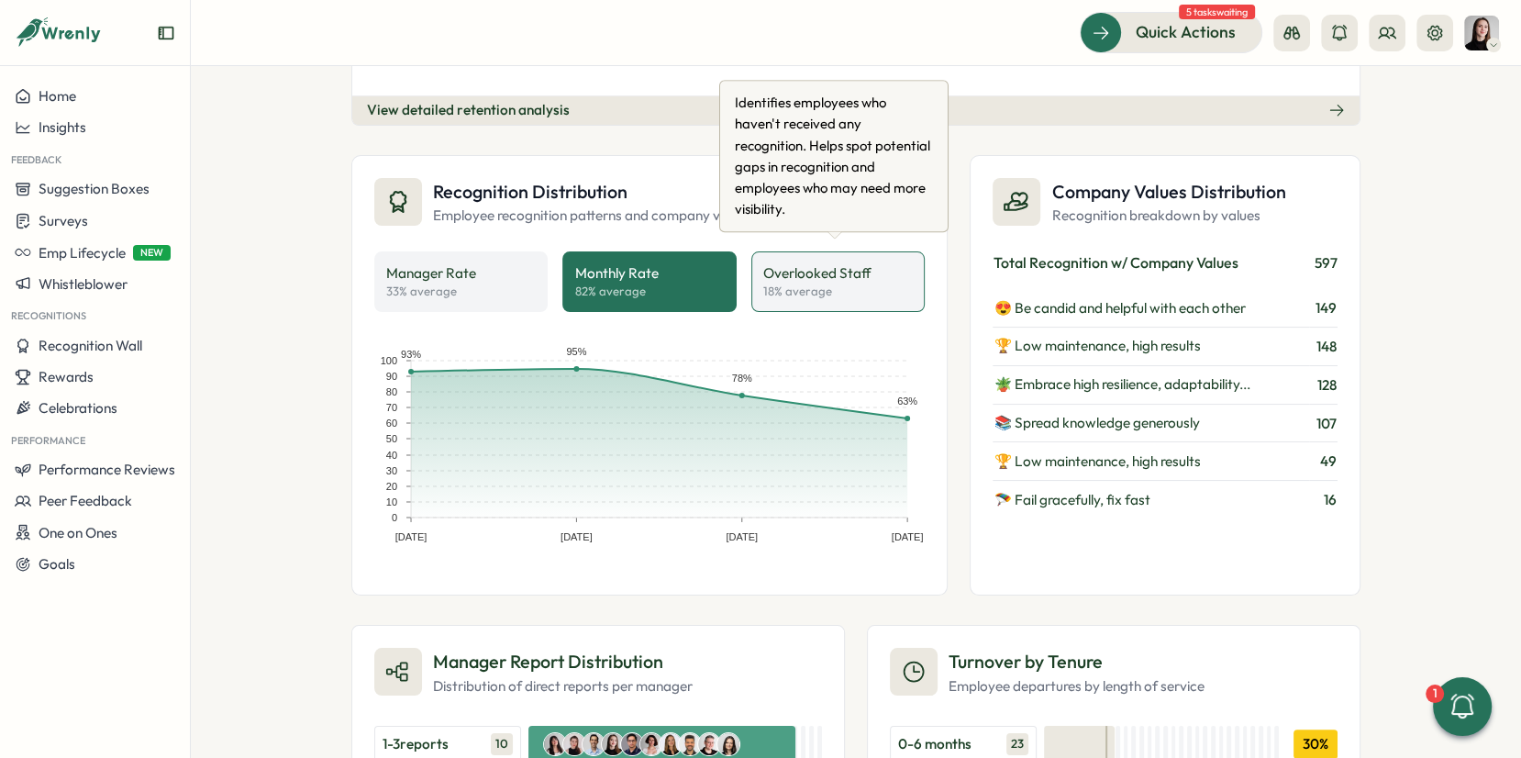
click at [763, 284] on p "18 % average" at bounding box center [817, 292] width 108 height 17
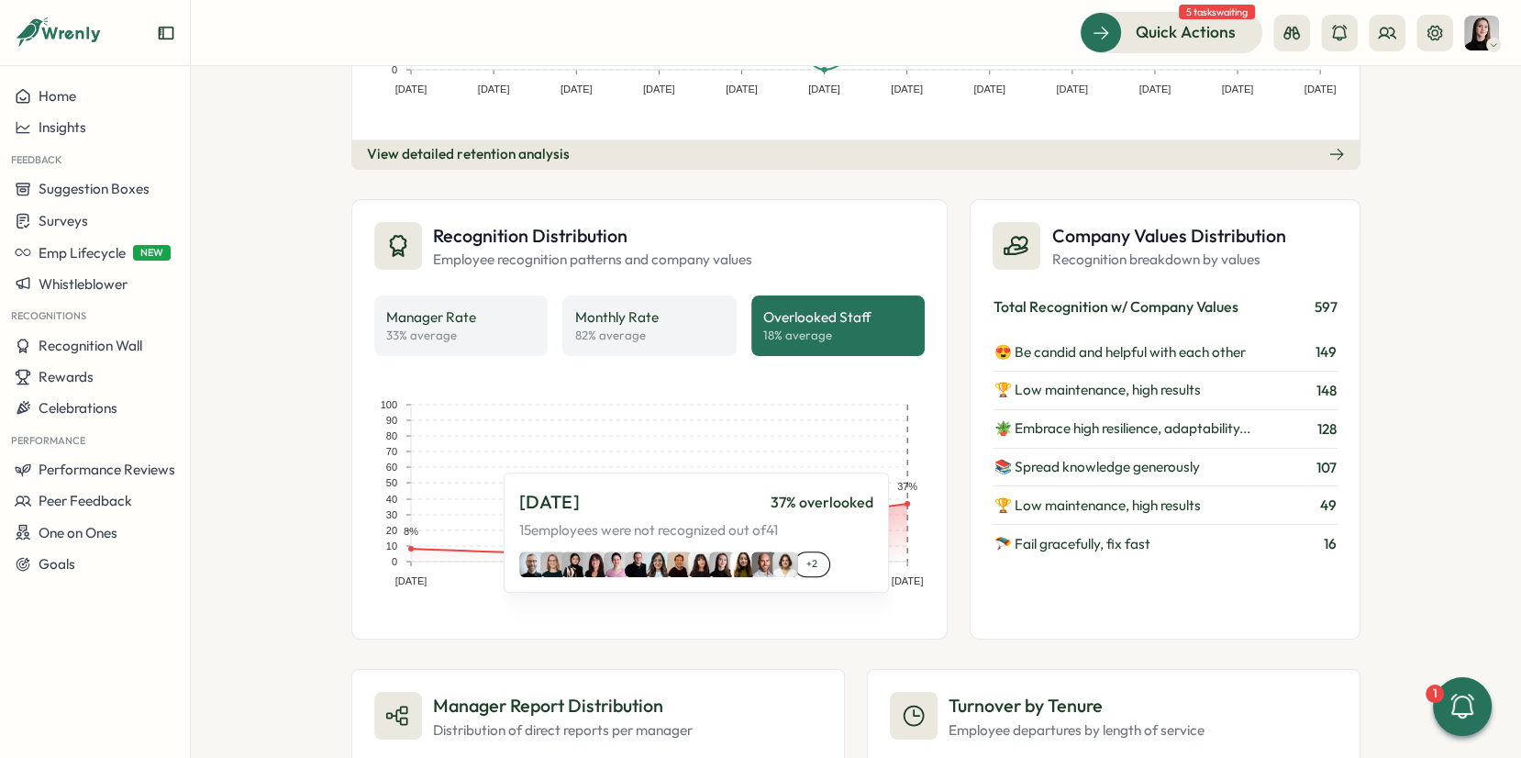
scroll to position [1177, 0]
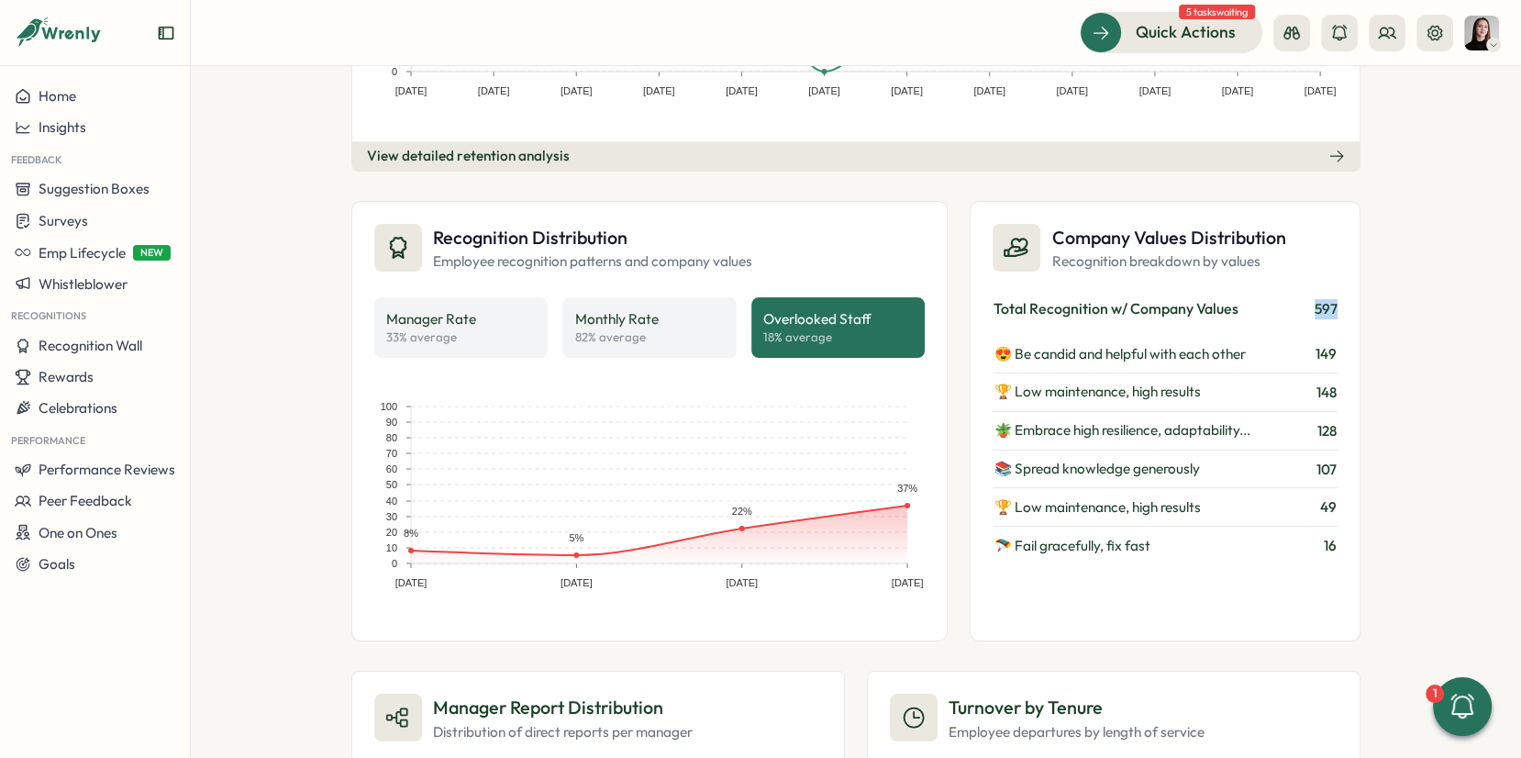
drag, startPoint x: 1329, startPoint y: 306, endPoint x: 1351, endPoint y: 306, distance: 22.0
click at [1351, 306] on div "Company Values Distribution Recognition breakdown by values Total Recognition w…" at bounding box center [1165, 421] width 391 height 440
click at [1364, 319] on div "People Analytics Headcount Growth over 12 months Employee count and growth rate…" at bounding box center [856, 412] width 1331 height 692
drag, startPoint x: 983, startPoint y: 227, endPoint x: 1291, endPoint y: 255, distance: 309.6
click at [1293, 249] on div "Company Values Distribution Recognition breakdown by values Total Recognition w…" at bounding box center [1165, 421] width 391 height 440
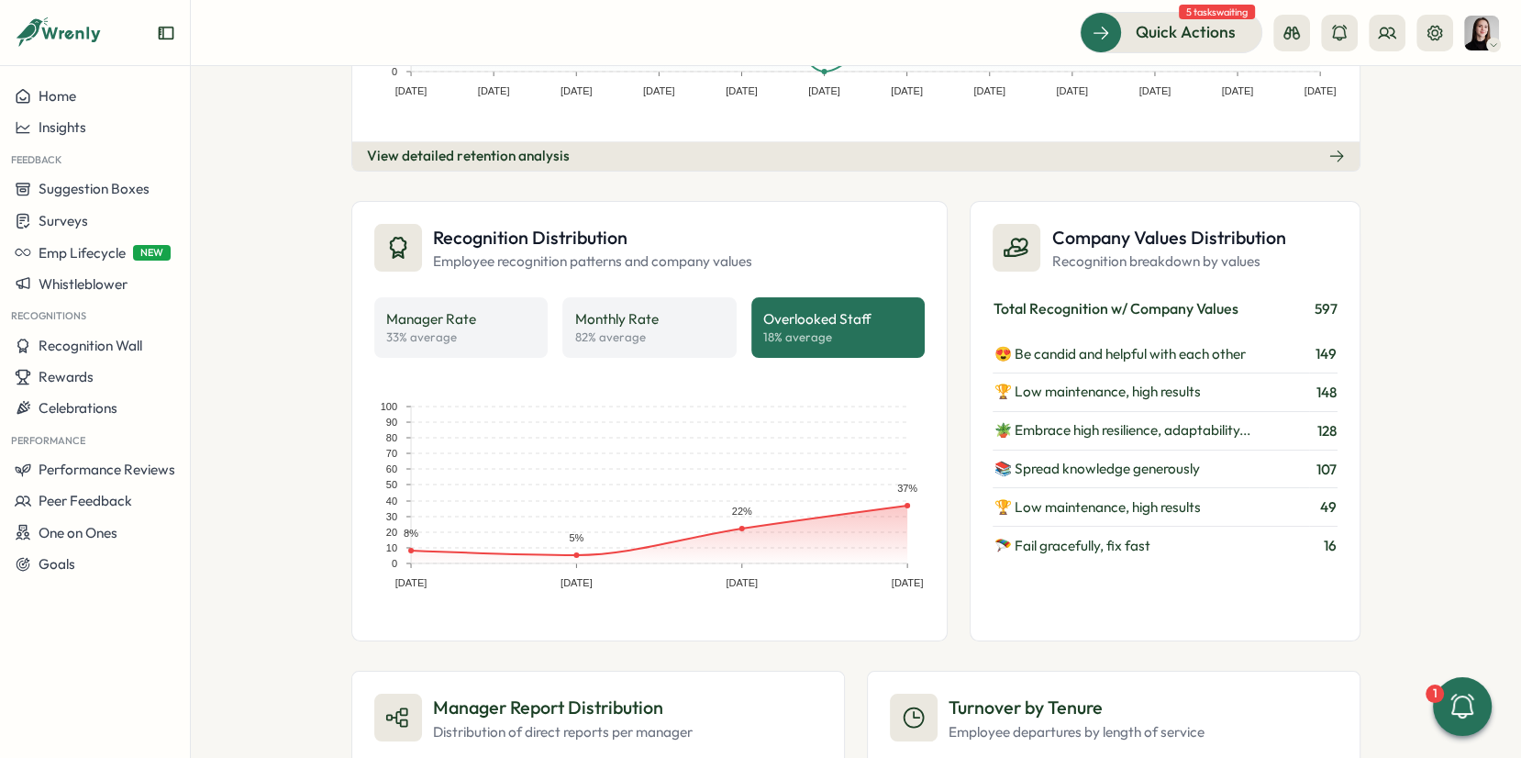
click at [1292, 264] on div "Company Values Distribution Recognition breakdown by values Total Recognition w…" at bounding box center [1165, 421] width 391 height 440
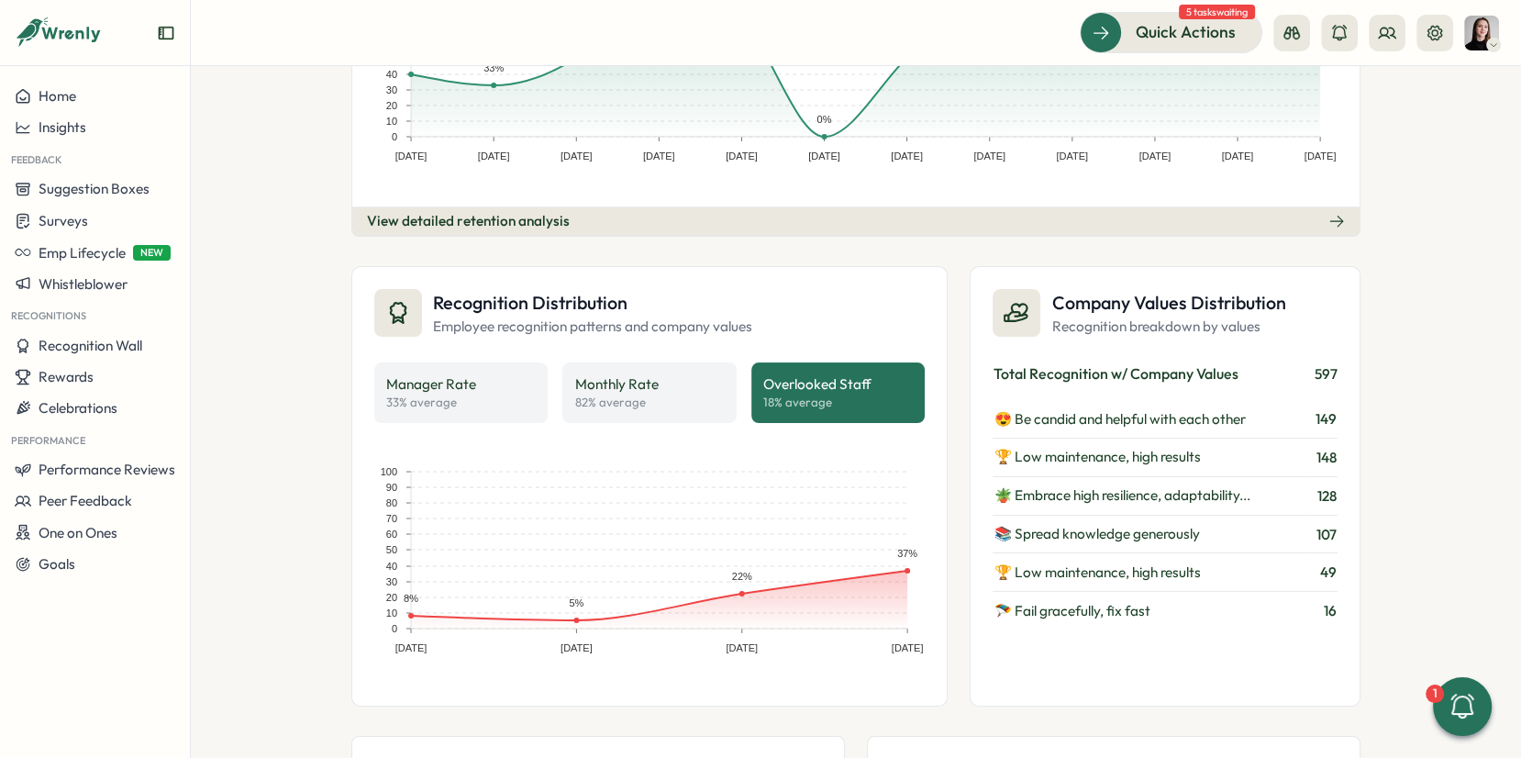
scroll to position [1093, 0]
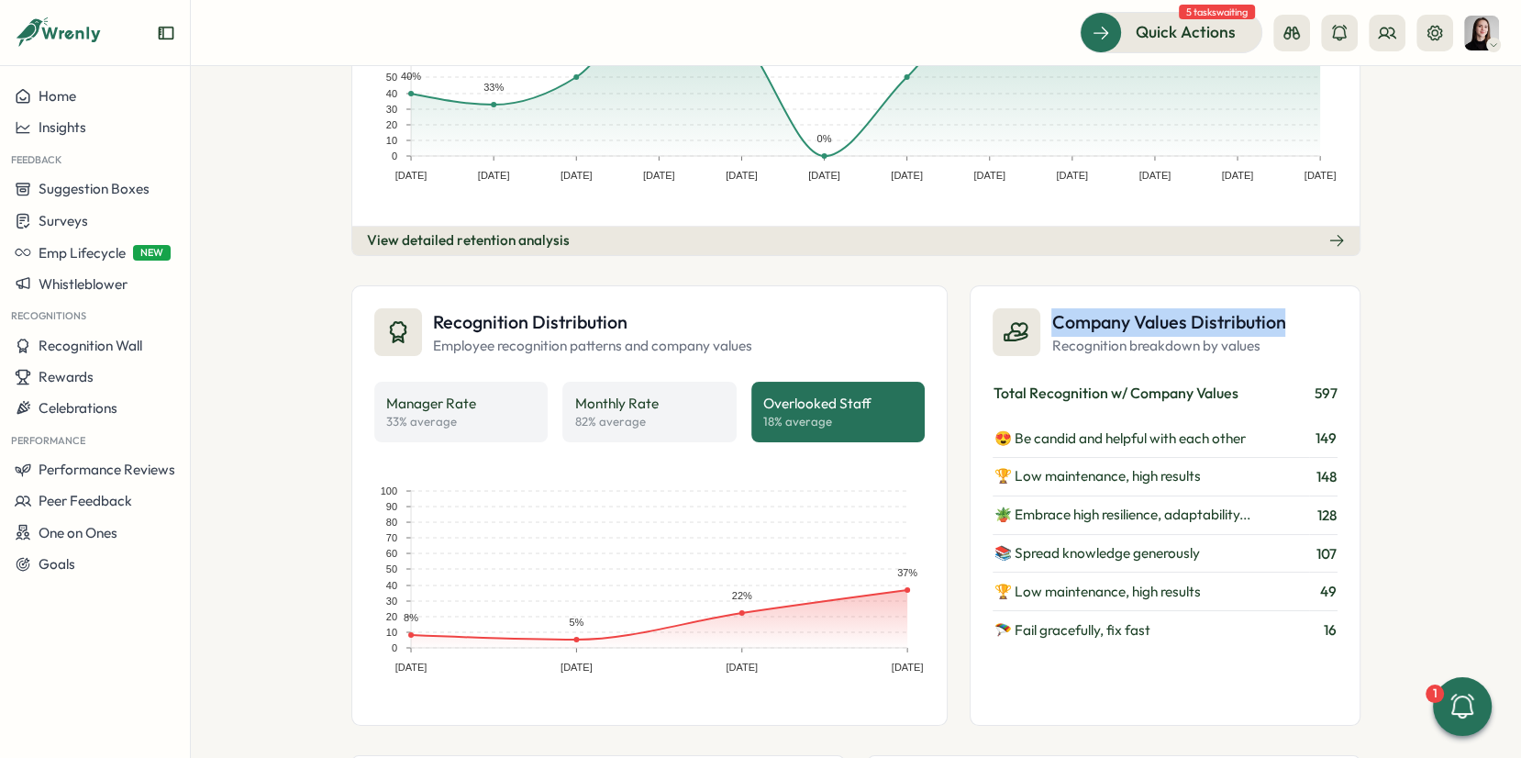
drag, startPoint x: 1047, startPoint y: 309, endPoint x: 1316, endPoint y: 312, distance: 268.9
click at [1316, 312] on div "Company Values Distribution Recognition breakdown by values" at bounding box center [1165, 332] width 345 height 49
click at [1168, 366] on div "Company Values Distribution Recognition breakdown by values Total Recognition w…" at bounding box center [1165, 505] width 391 height 440
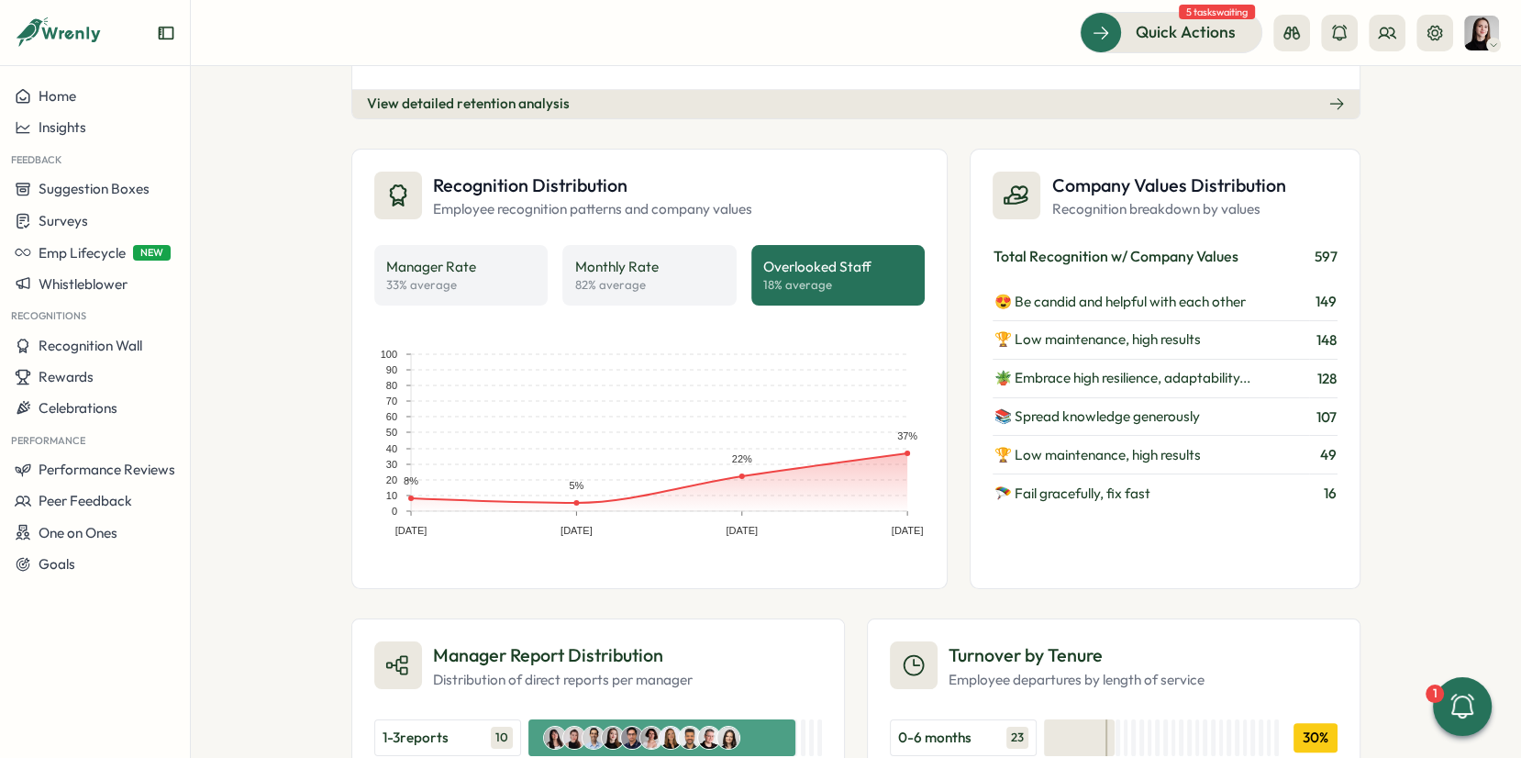
scroll to position [1220, 0]
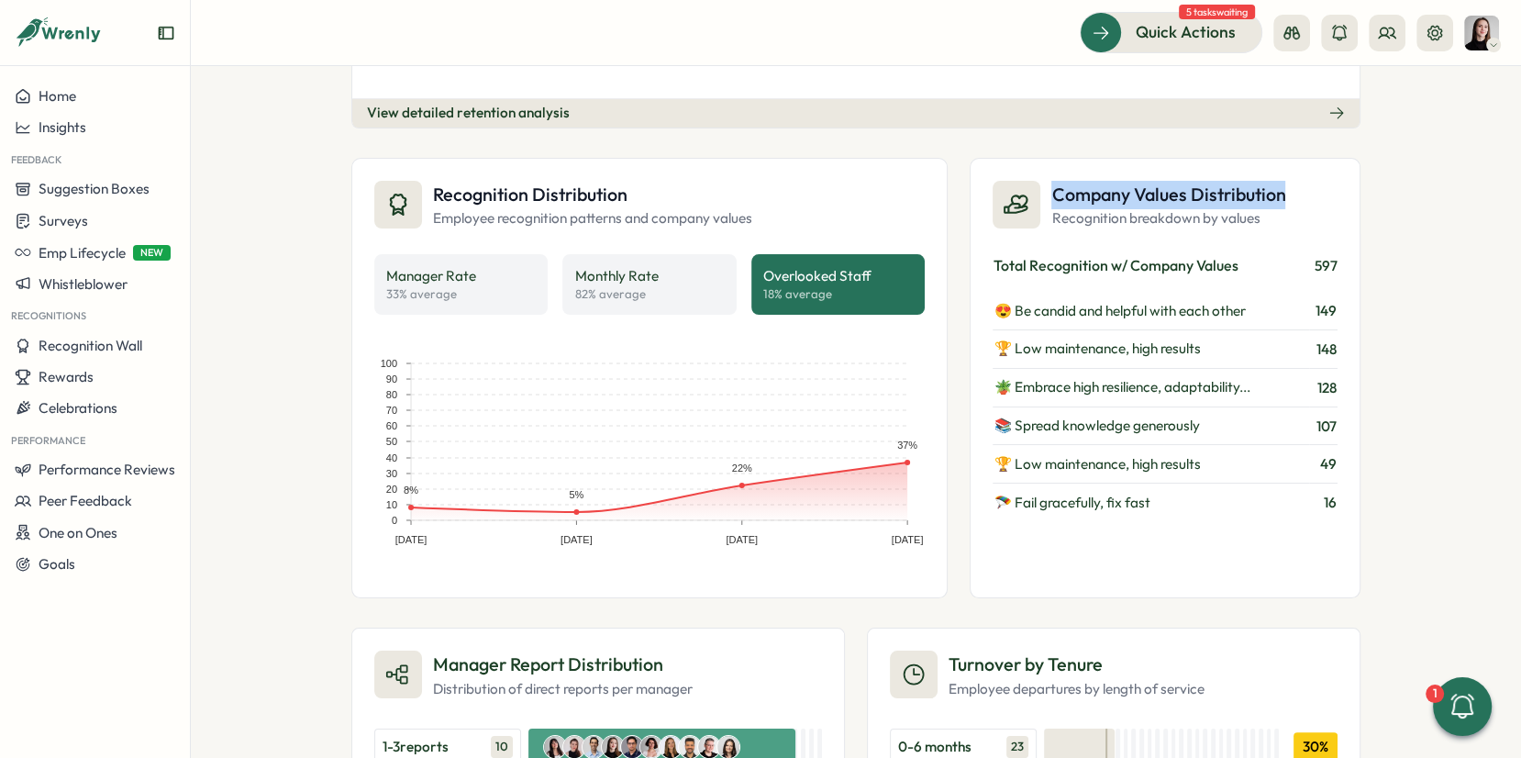
drag, startPoint x: 1035, startPoint y: 186, endPoint x: 1358, endPoint y: 201, distance: 323.3
click at [1359, 198] on div "People Analytics Headcount Growth over 12 months Employee count and growth rate…" at bounding box center [856, 412] width 1331 height 692
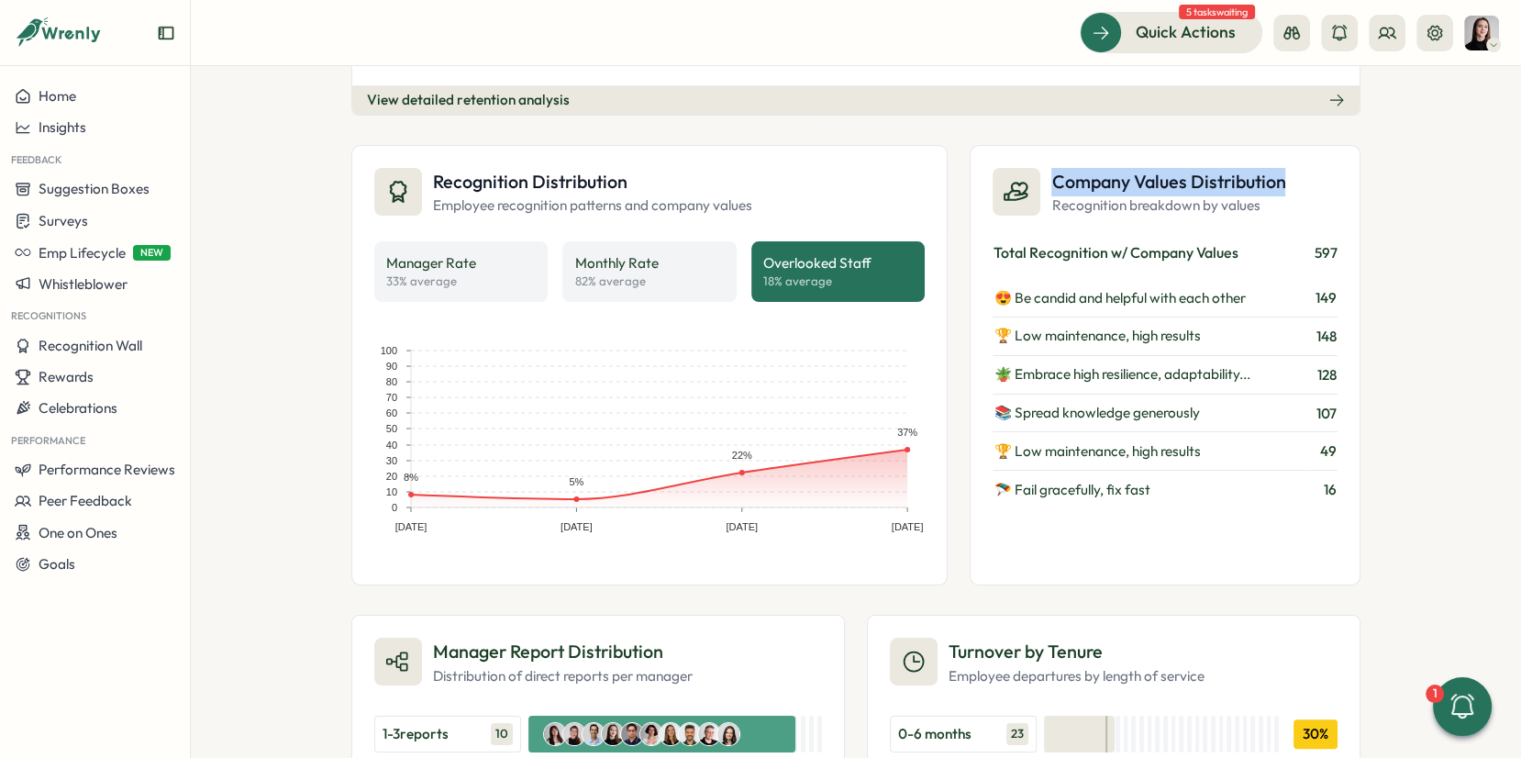
scroll to position [1197, 0]
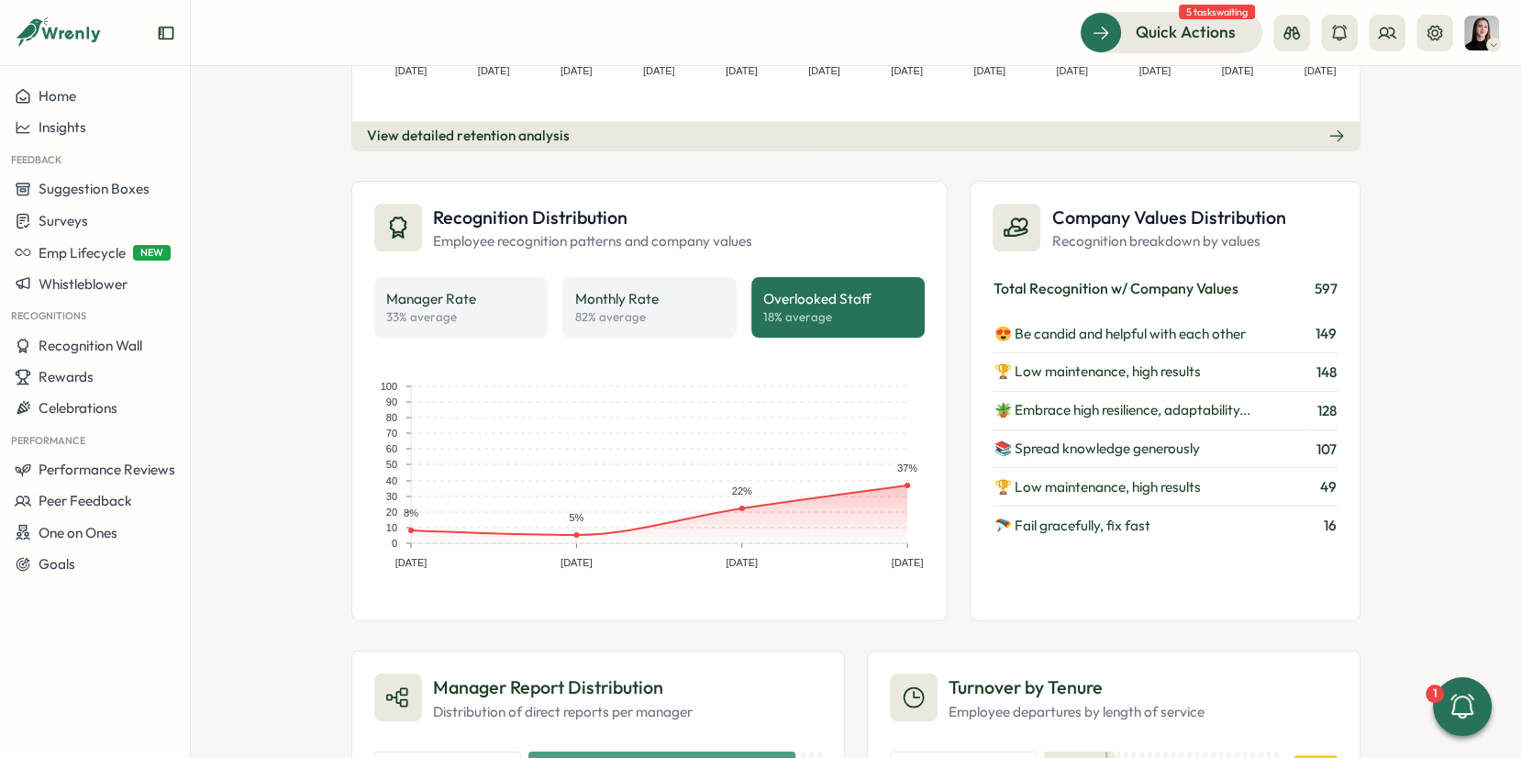
click at [1357, 248] on div "People Analytics Headcount Growth over 12 months Employee count and growth rate…" at bounding box center [856, 412] width 1331 height 692
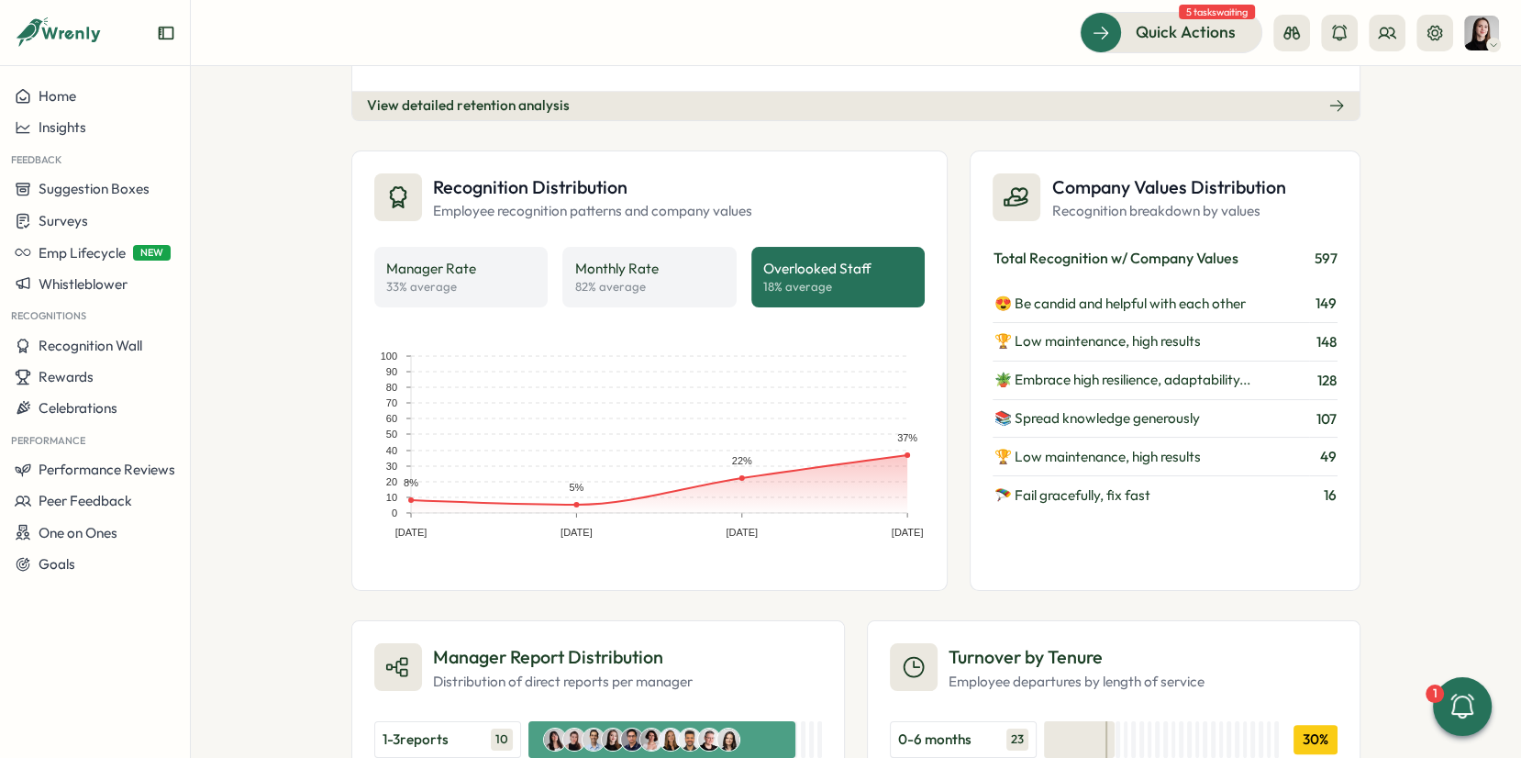
scroll to position [1209, 0]
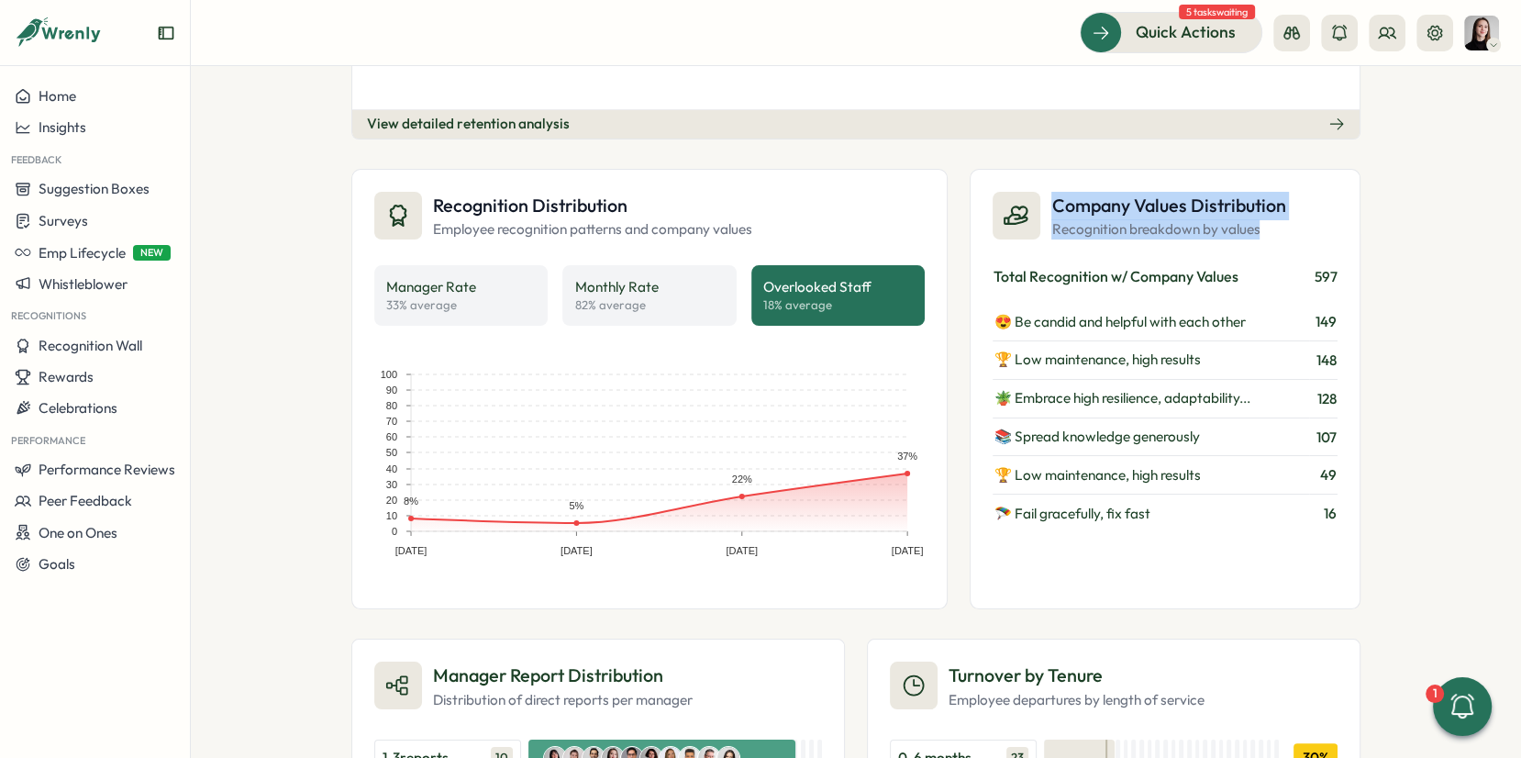
drag, startPoint x: 976, startPoint y: 193, endPoint x: 1265, endPoint y: 216, distance: 290.0
click at [1265, 215] on div "Company Values Distribution Recognition breakdown by values Total Recognition w…" at bounding box center [1165, 389] width 391 height 440
click at [1299, 250] on div "Company Values Distribution Recognition breakdown by values Total Recognition w…" at bounding box center [1165, 389] width 391 height 440
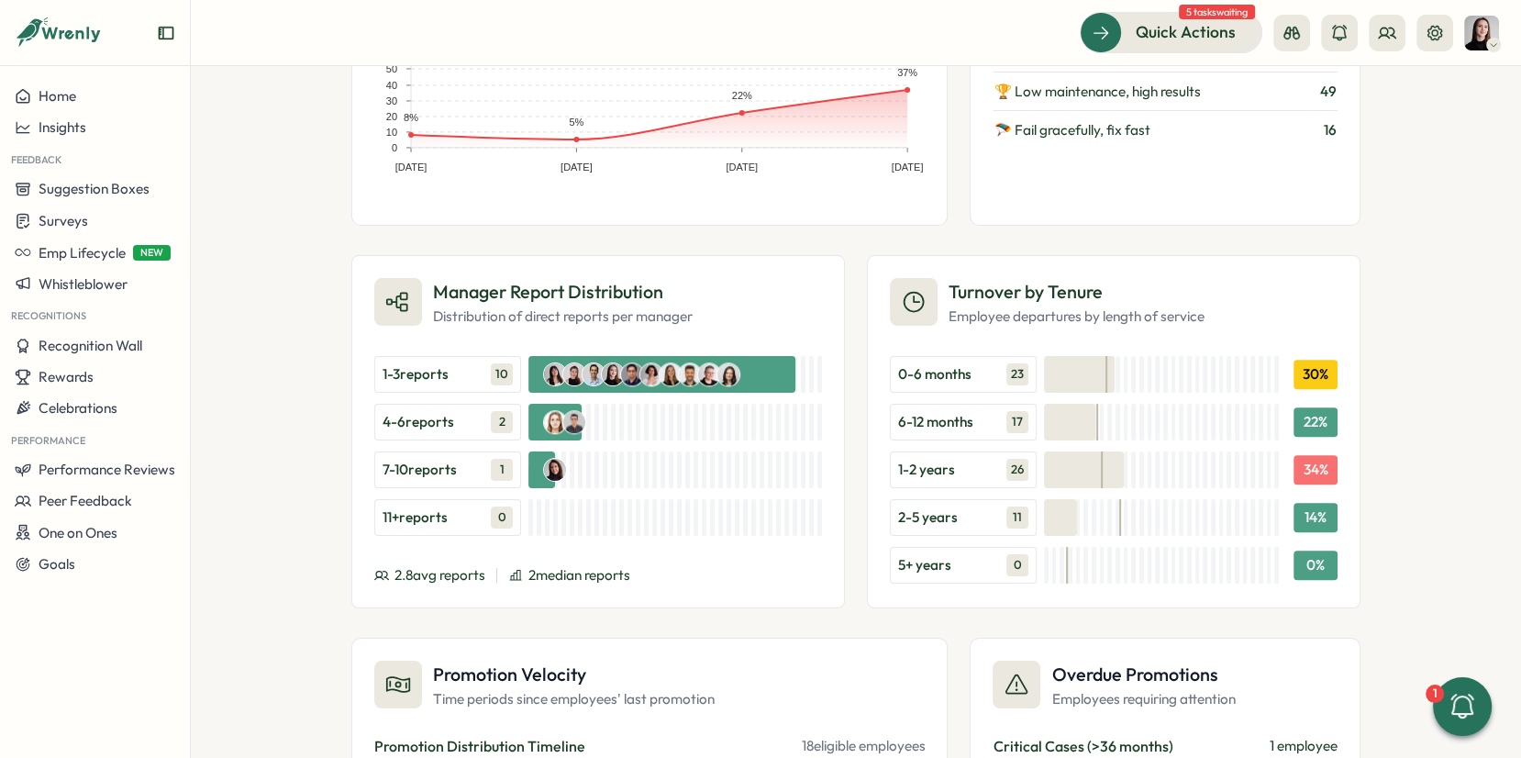
scroll to position [1591, 0]
click at [706, 267] on div "Manager Report Distribution Distribution of direct reports per manager 1-3 repo…" at bounding box center [598, 433] width 494 height 353
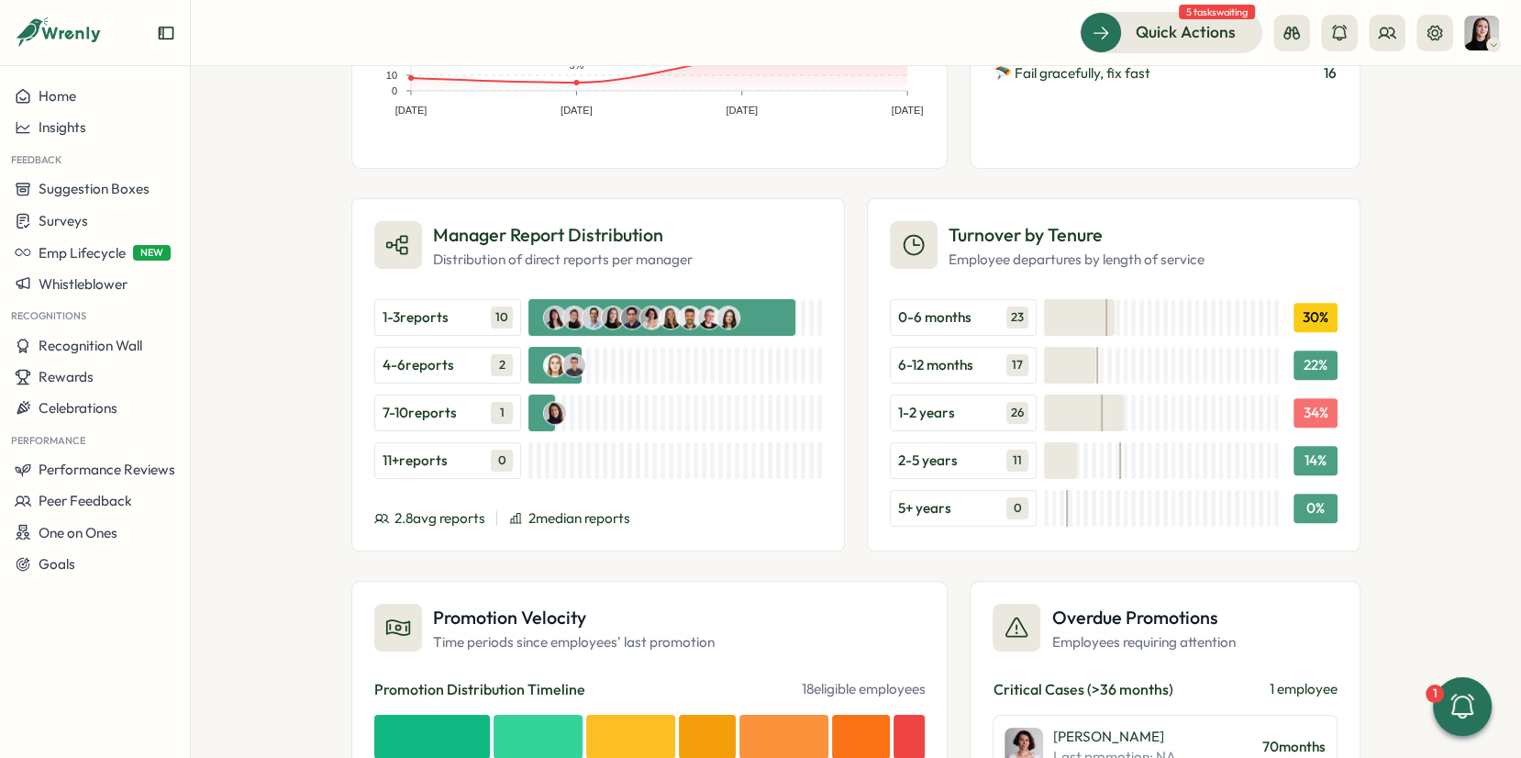
click at [496, 306] on span "10" at bounding box center [502, 317] width 22 height 22
click at [1363, 284] on div "People Analytics Headcount Growth over 12 months Employee count and growth rate…" at bounding box center [856, 412] width 1331 height 692
drag, startPoint x: 965, startPoint y: 219, endPoint x: 1096, endPoint y: 217, distance: 130.3
click at [1096, 221] on div "Turnover by Tenure Employee departures by length of service" at bounding box center [1047, 245] width 315 height 49
click at [1430, 289] on div "People Analytics Headcount Growth over 12 months Employee count and growth rate…" at bounding box center [856, 412] width 1331 height 692
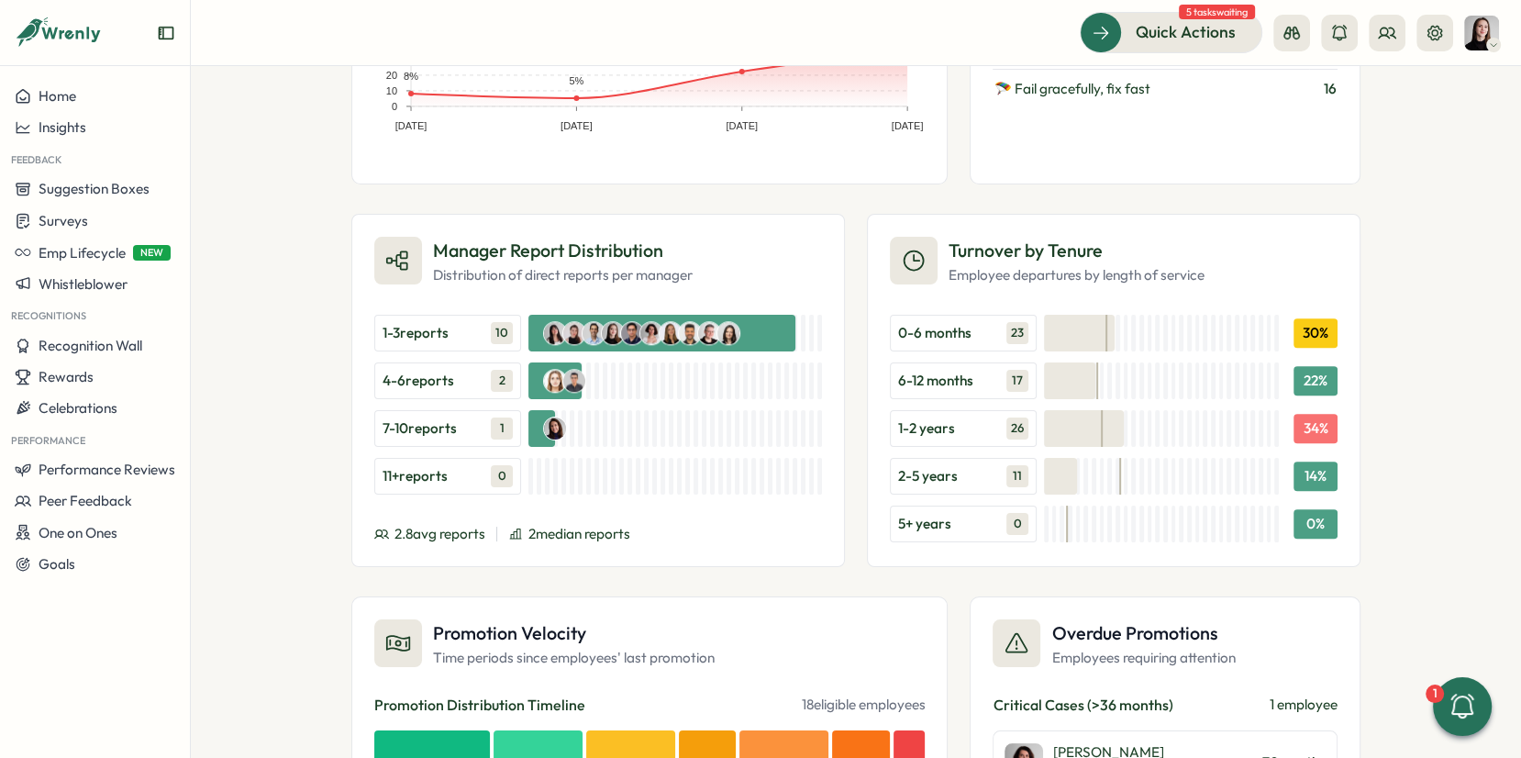
scroll to position [1630, 0]
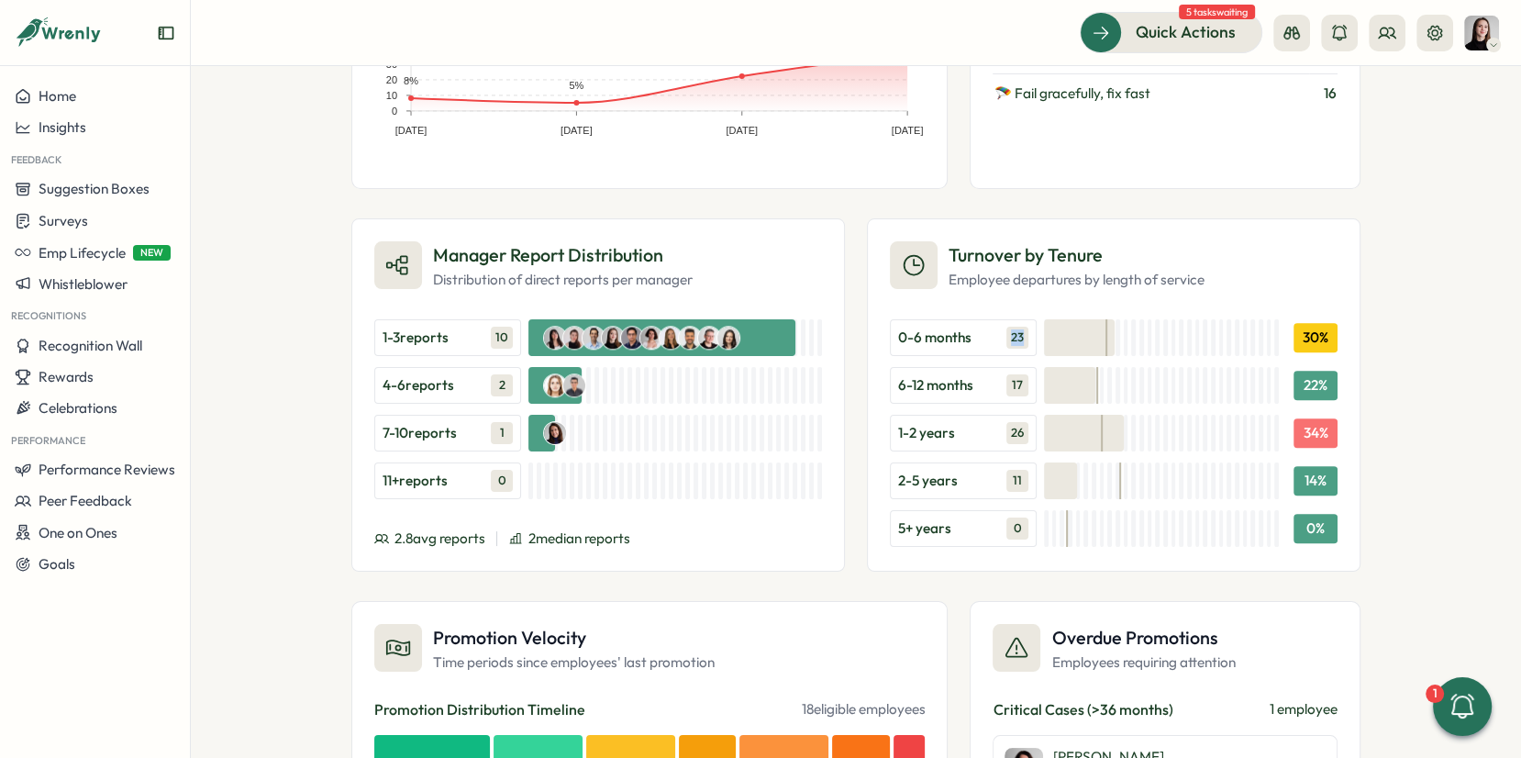
drag, startPoint x: 1005, startPoint y: 328, endPoint x: 1019, endPoint y: 328, distance: 13.8
click at [1019, 328] on span "23" at bounding box center [1018, 338] width 22 height 22
click at [973, 295] on div "Turnover by Tenure Employee departures by length of service 0-6 months 23 30 % …" at bounding box center [1114, 394] width 494 height 353
drag, startPoint x: 933, startPoint y: 231, endPoint x: 1174, endPoint y: 244, distance: 240.8
click at [1174, 244] on div "Turnover by Tenure Employee departures by length of service" at bounding box center [1047, 265] width 315 height 49
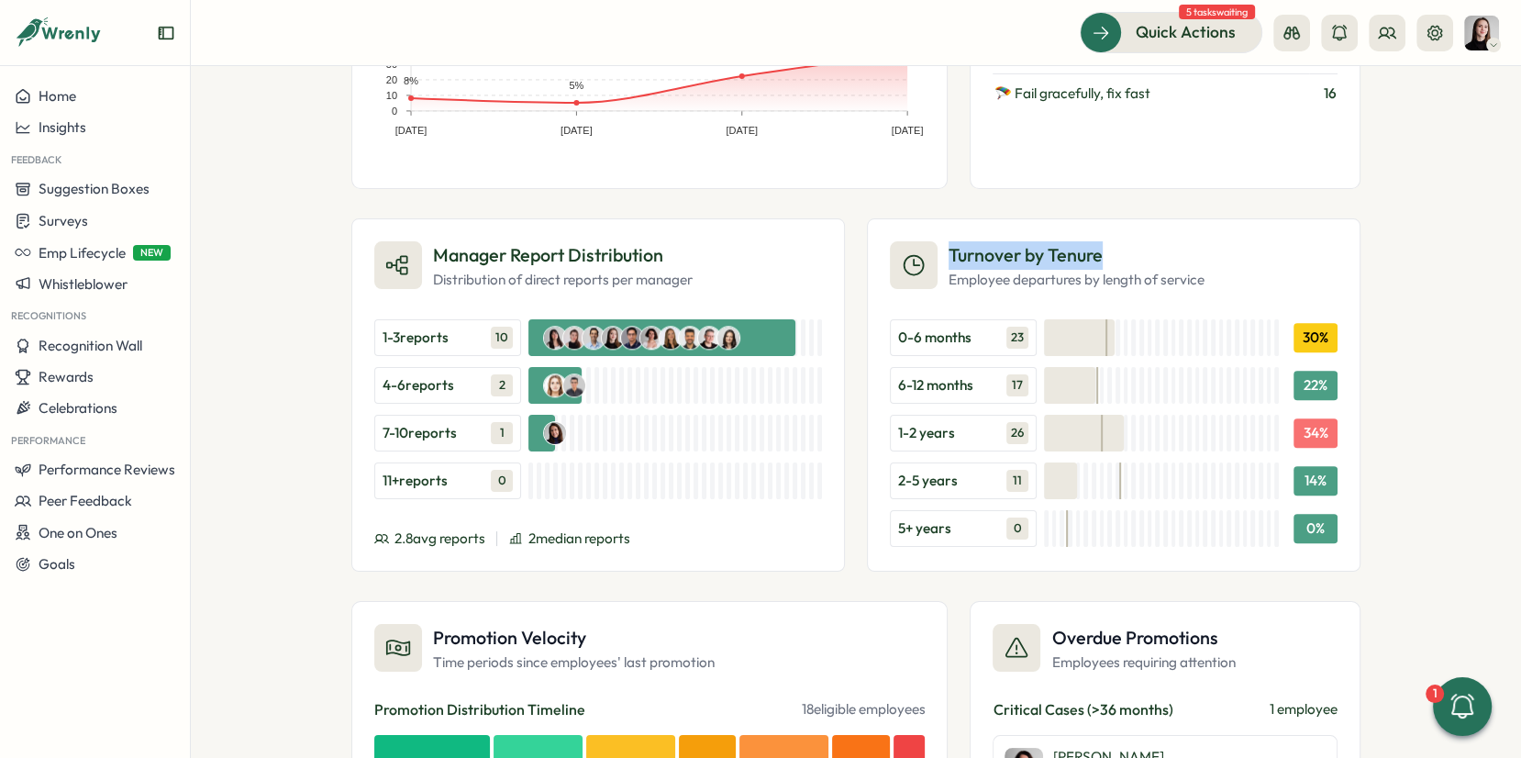
click at [1155, 247] on h3 "Turnover by Tenure" at bounding box center [1077, 255] width 256 height 28
drag, startPoint x: 1166, startPoint y: 253, endPoint x: 1330, endPoint y: 306, distance: 171.8
click at [937, 244] on div "Turnover by Tenure Employee departures by length of service" at bounding box center [1047, 265] width 315 height 49
click at [1427, 299] on div "People Analytics Headcount Growth over 12 months Employee count and growth rate…" at bounding box center [856, 412] width 1331 height 692
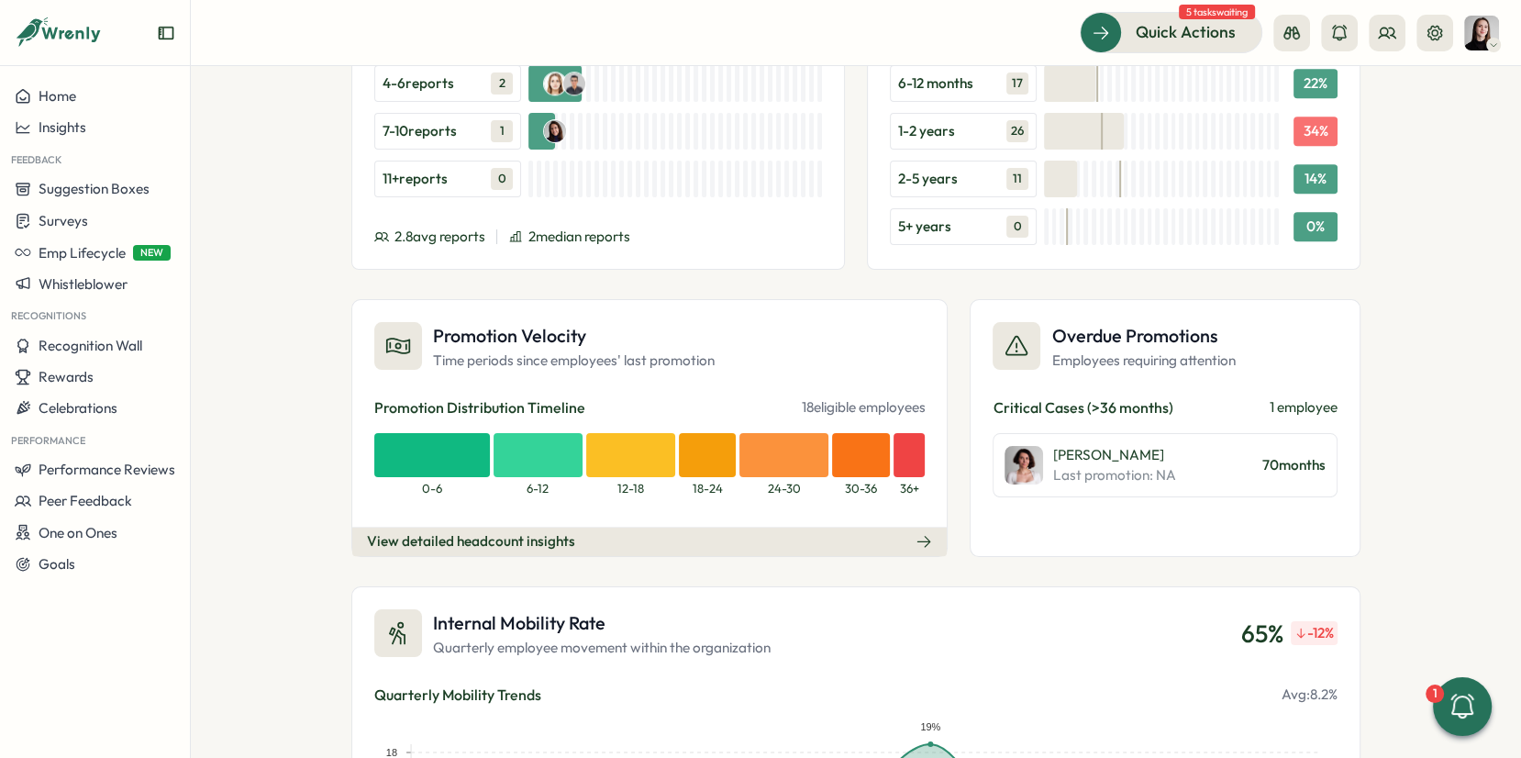
scroll to position [1939, 0]
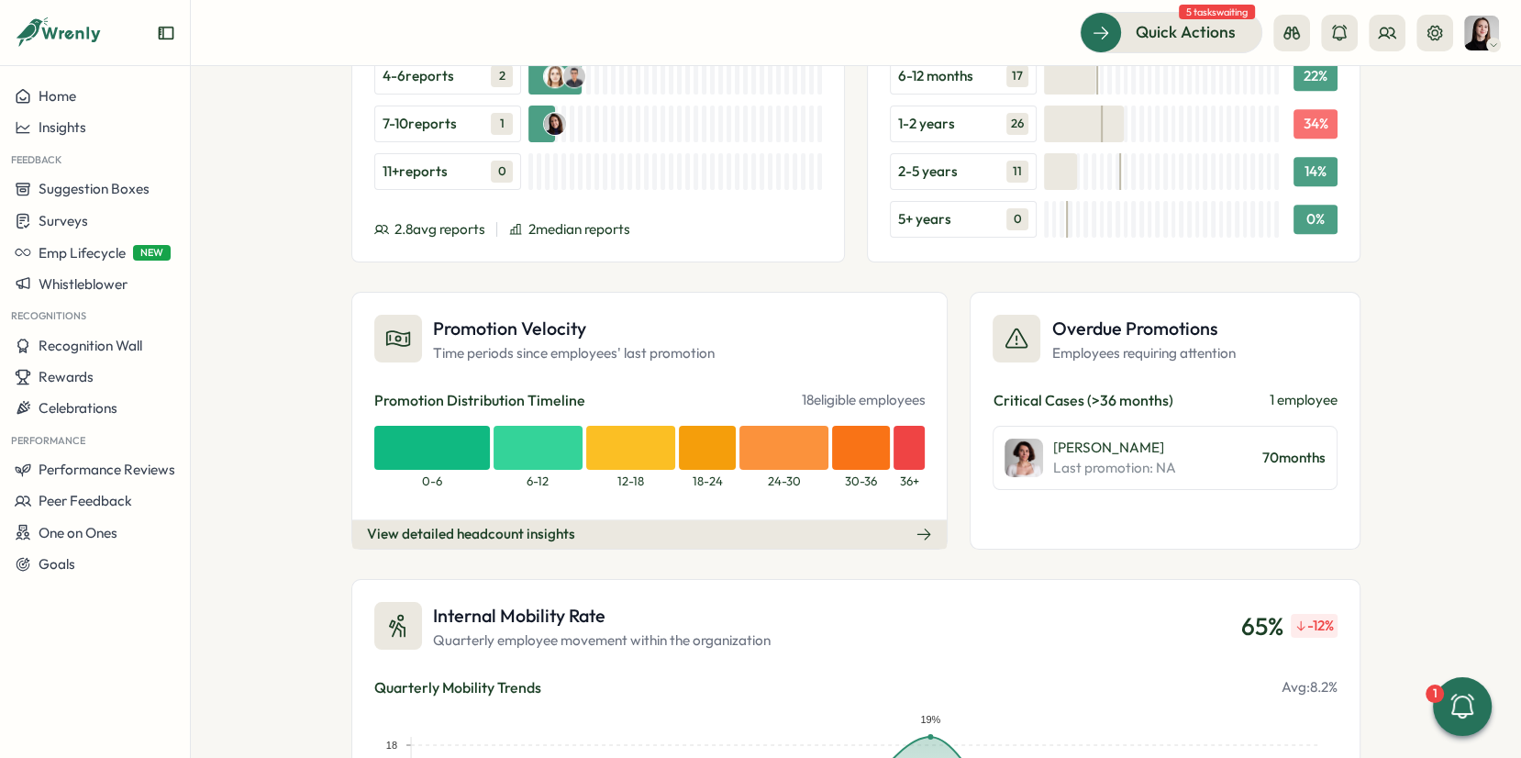
click at [565, 343] on p "Time periods since employees' last promotion" at bounding box center [574, 353] width 282 height 20
click at [730, 521] on button "View detailed headcount insights" at bounding box center [649, 533] width 595 height 29
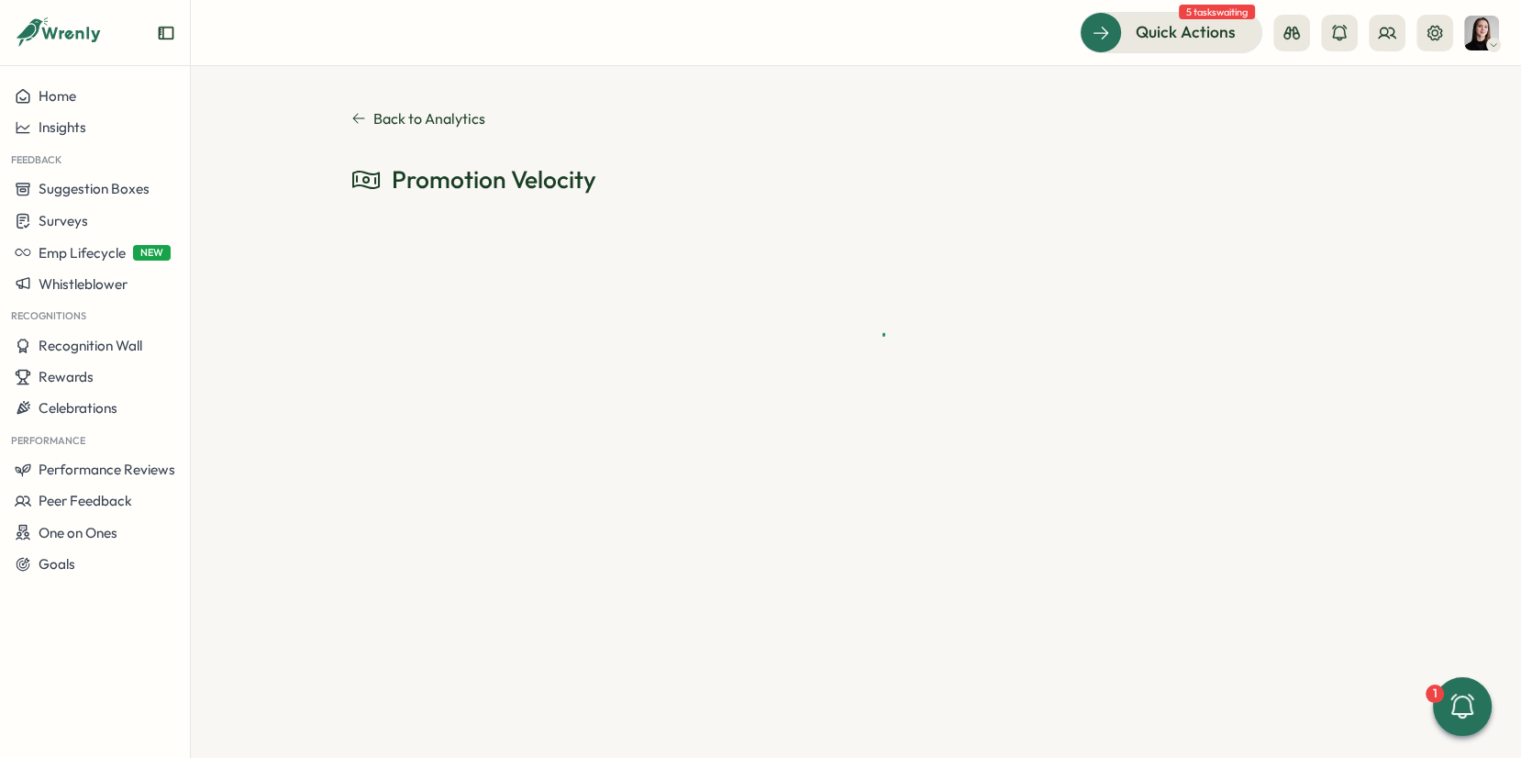
scroll to position [0, 0]
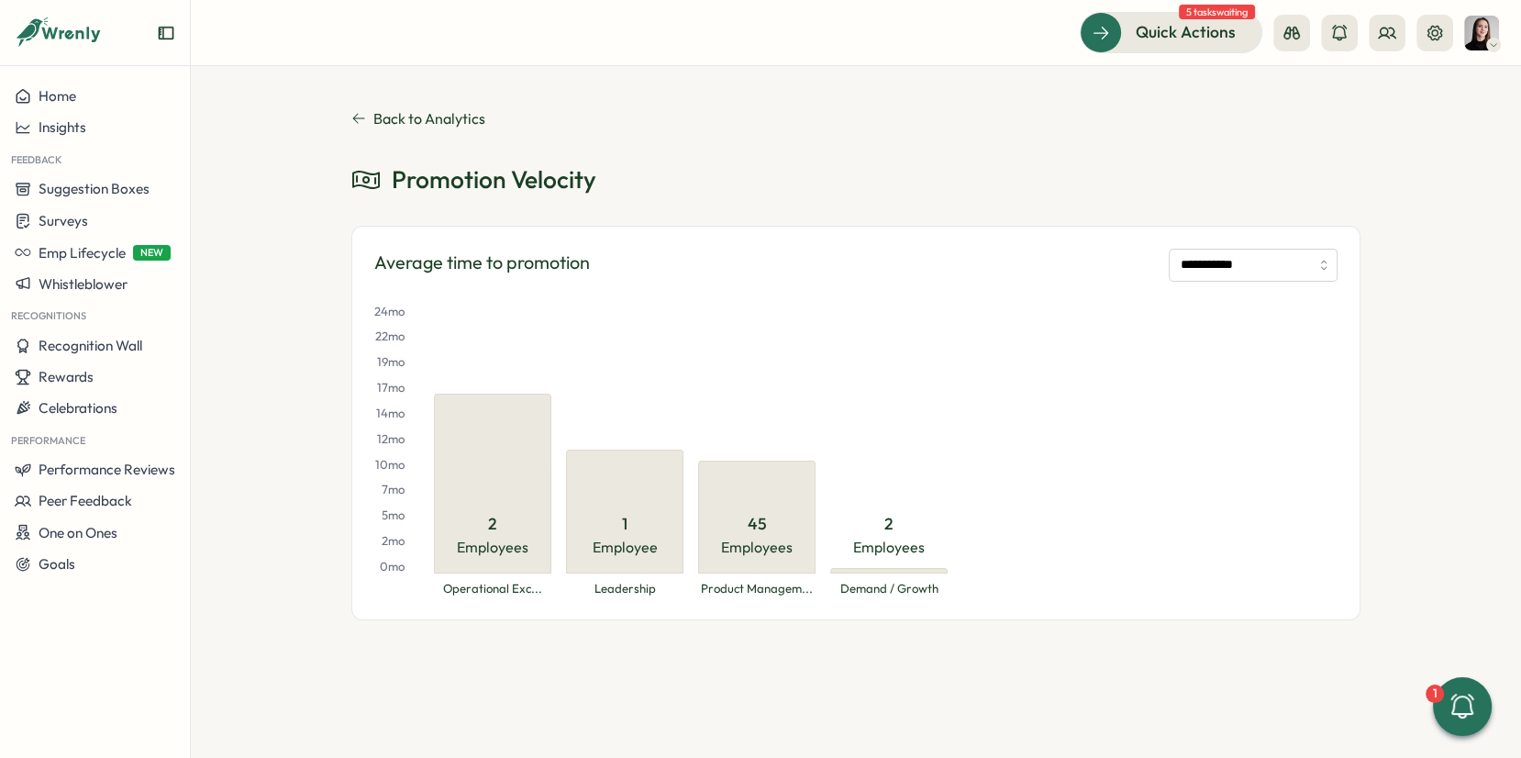
click at [347, 110] on div "**********" at bounding box center [856, 412] width 1331 height 692
click at [363, 117] on icon at bounding box center [358, 118] width 15 height 15
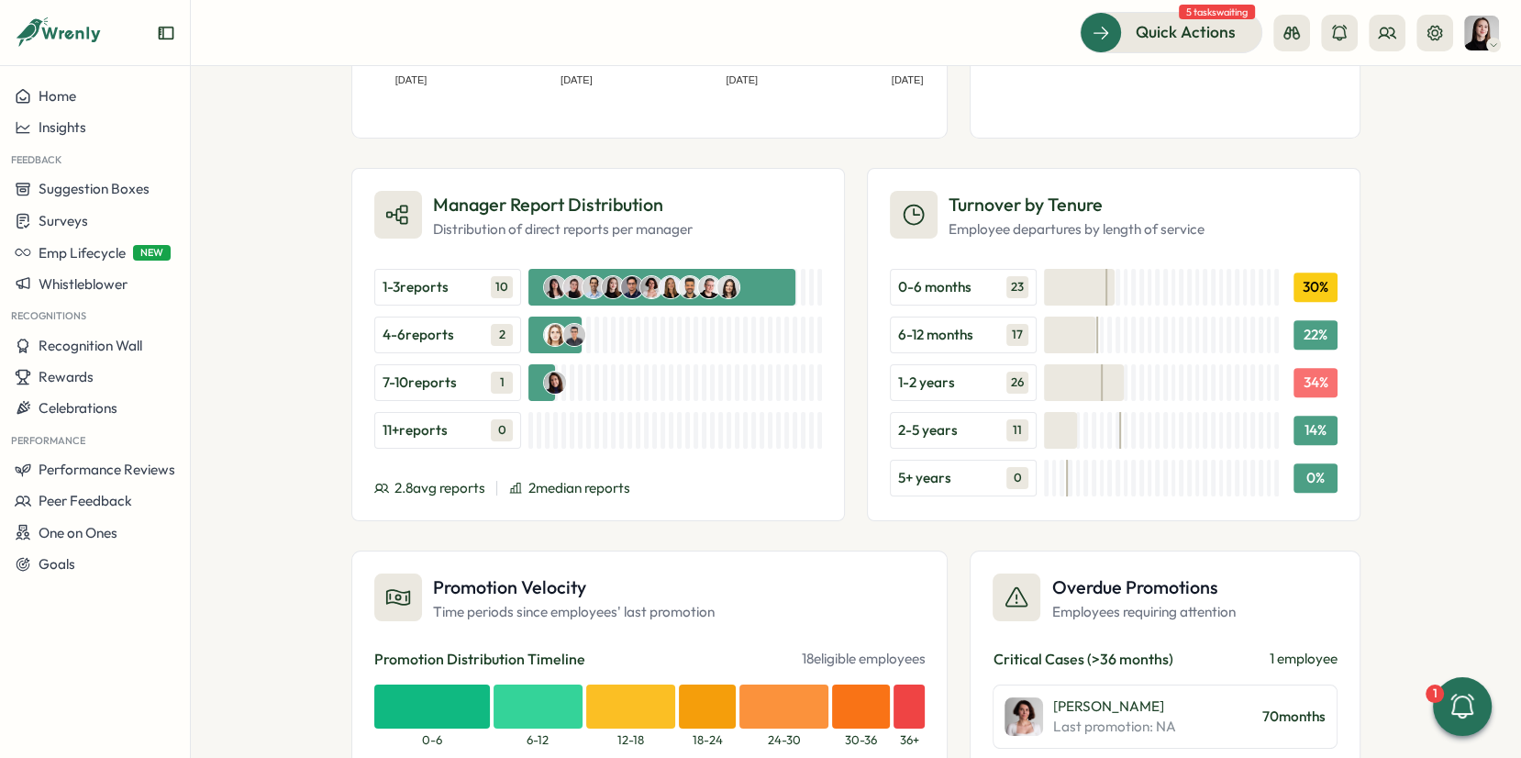
scroll to position [1887, 0]
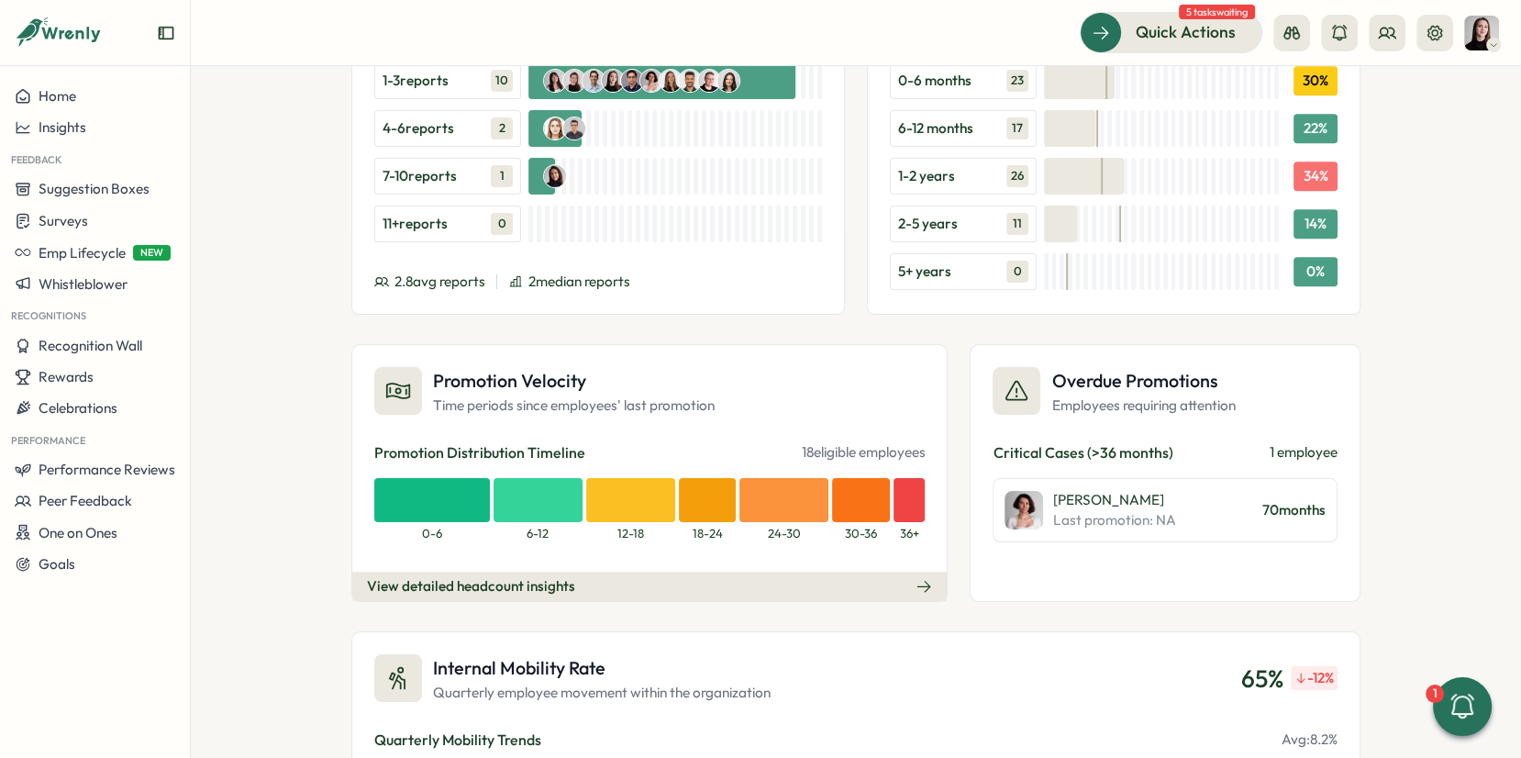
drag, startPoint x: 793, startPoint y: 441, endPoint x: 944, endPoint y: 441, distance: 151.4
click at [944, 441] on div "Promotion Velocity Time periods since employees' last promotion Promotion Distr…" at bounding box center [855, 473] width 1009 height 258
click at [811, 402] on div "Promotion Velocity Time periods since employees' last promotion" at bounding box center [649, 391] width 551 height 49
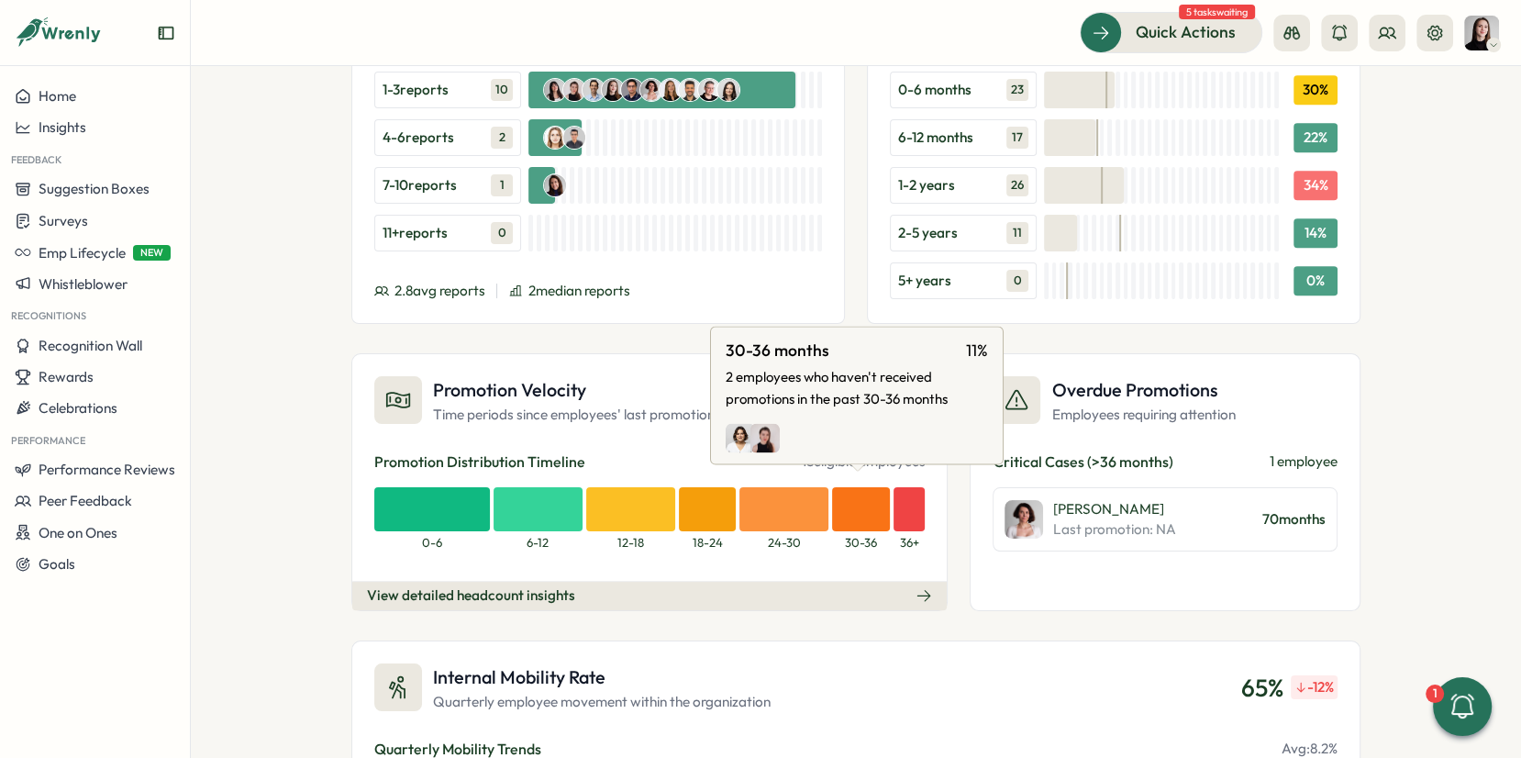
scroll to position [1877, 0]
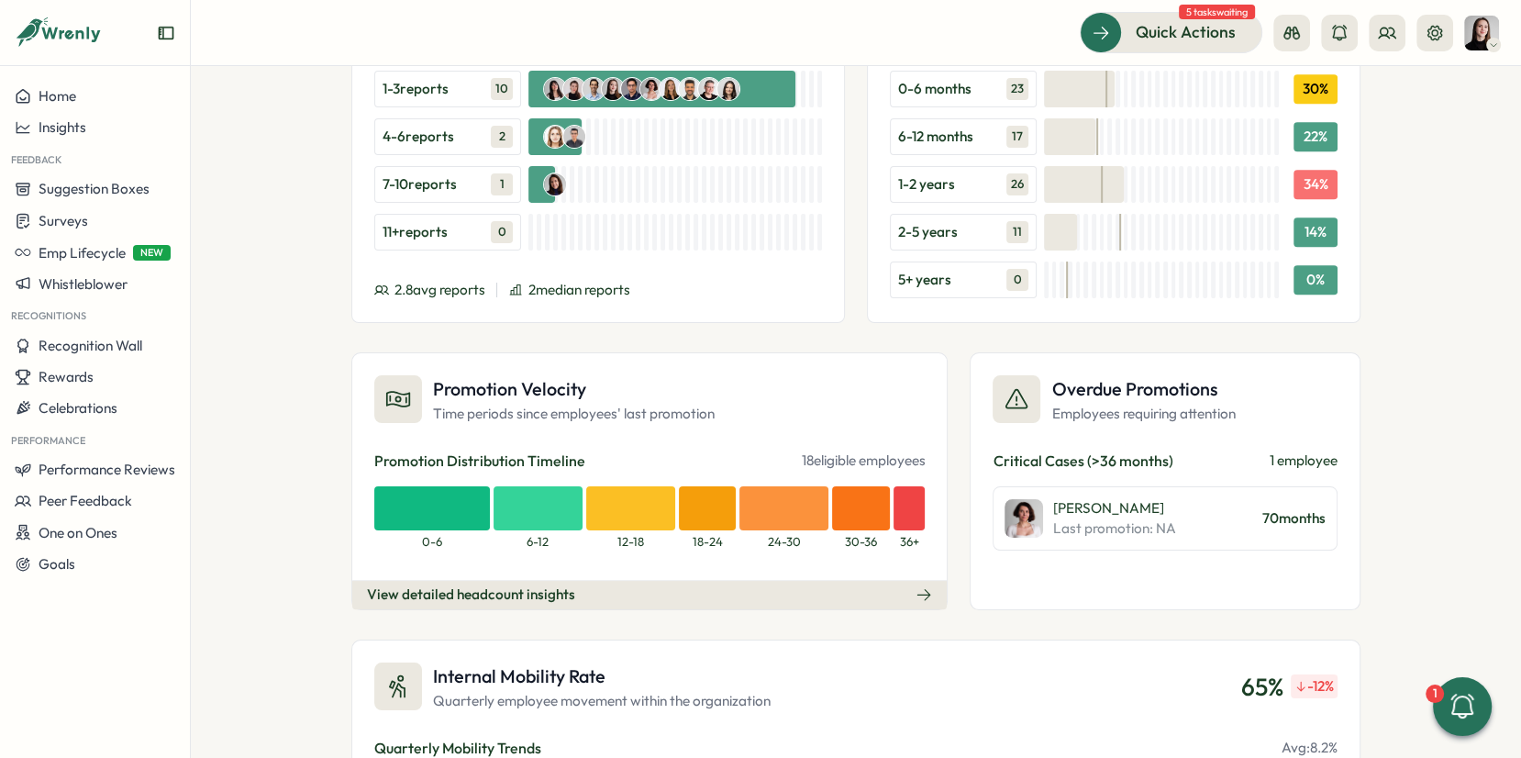
click at [711, 450] on div "Promotion Distribution Timeline 18 eligible employees" at bounding box center [649, 461] width 551 height 23
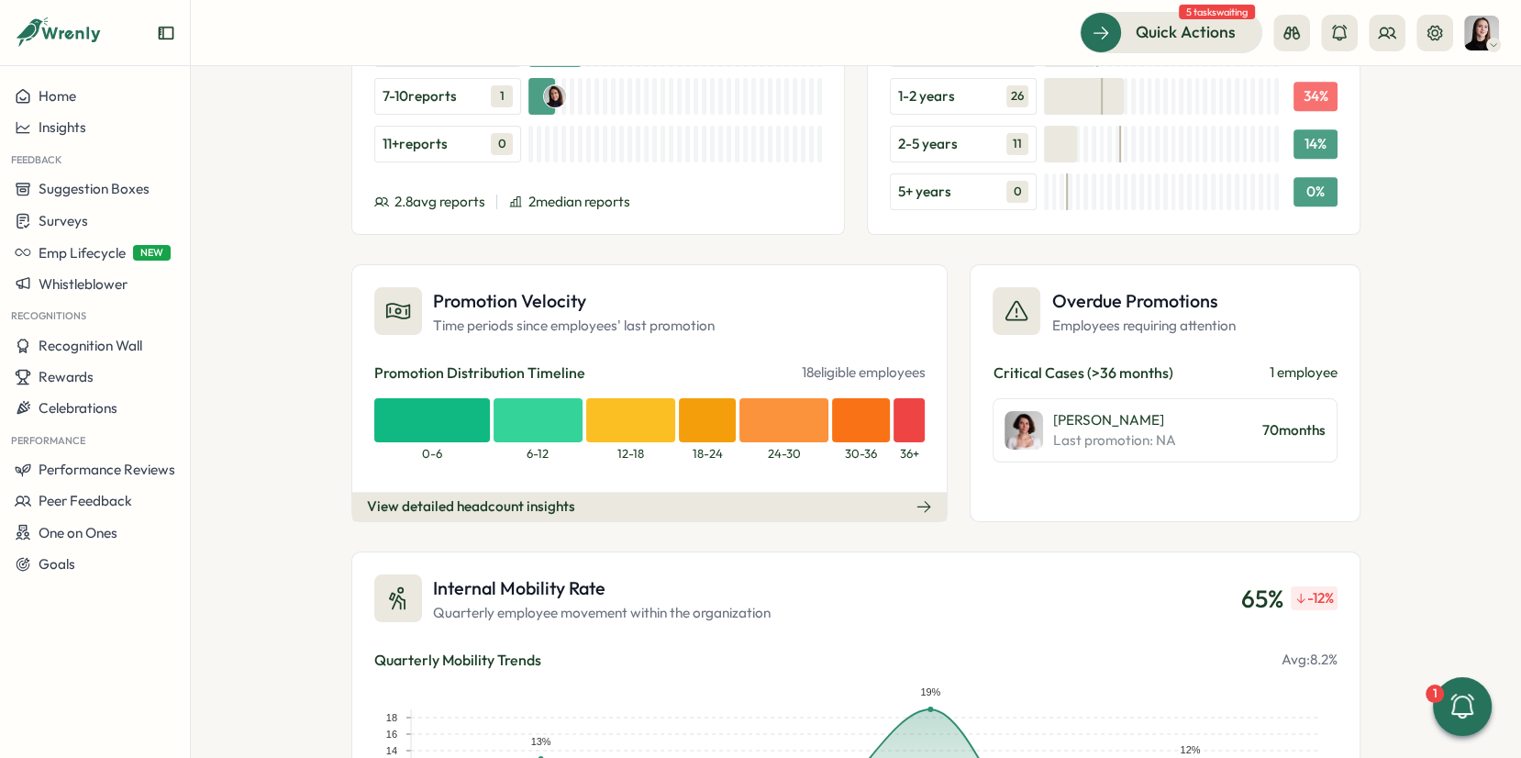
scroll to position [1988, 0]
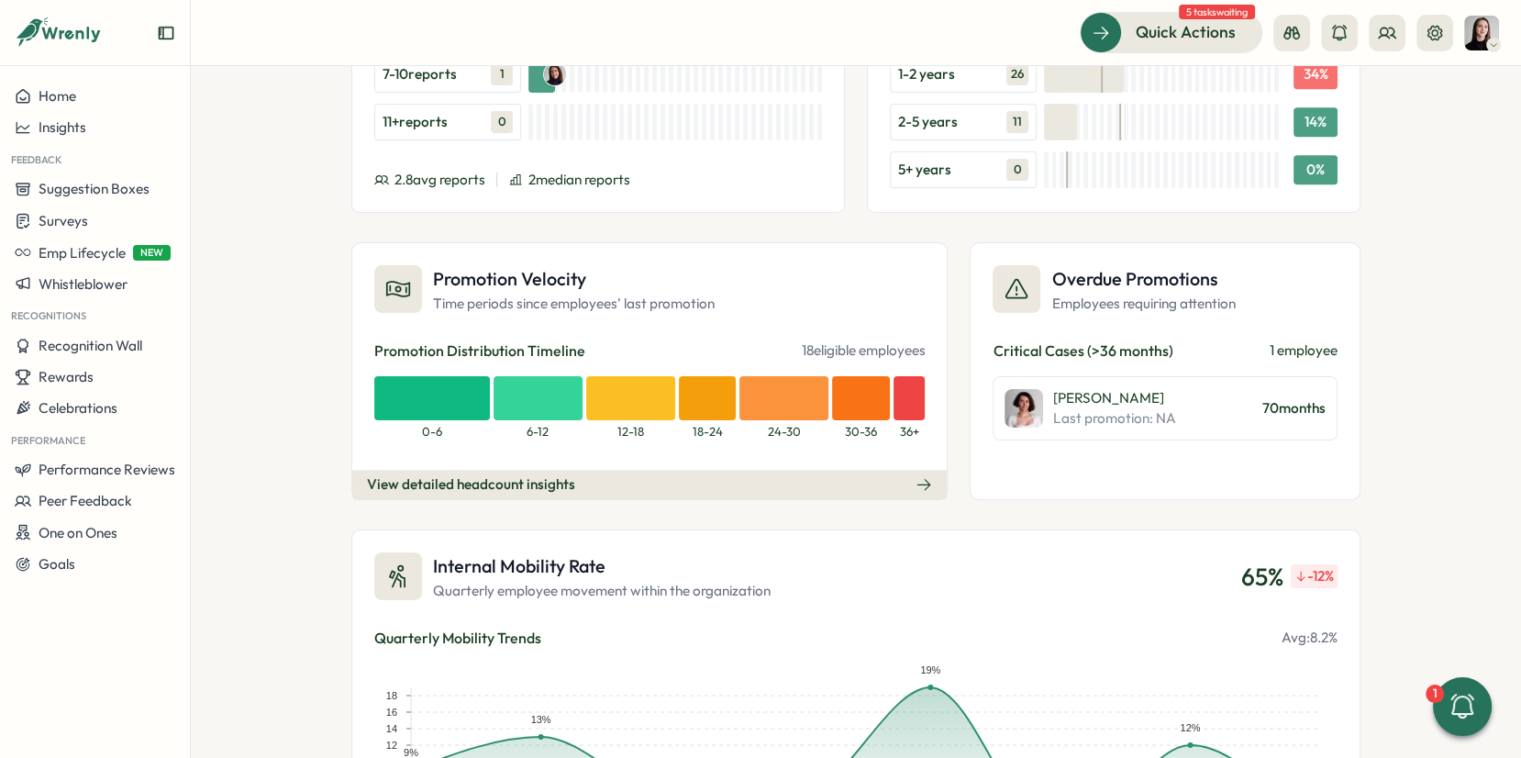
drag, startPoint x: 831, startPoint y: 335, endPoint x: 943, endPoint y: 337, distance: 112.0
click at [945, 337] on div "Promotion Velocity Time periods since employees' last promotion Promotion Distr…" at bounding box center [855, 371] width 1009 height 258
click at [937, 344] on div "Promotion Velocity Time periods since employees' last promotion Promotion Distr…" at bounding box center [649, 371] width 596 height 258
click at [799, 470] on button "View detailed headcount insights" at bounding box center [649, 484] width 595 height 29
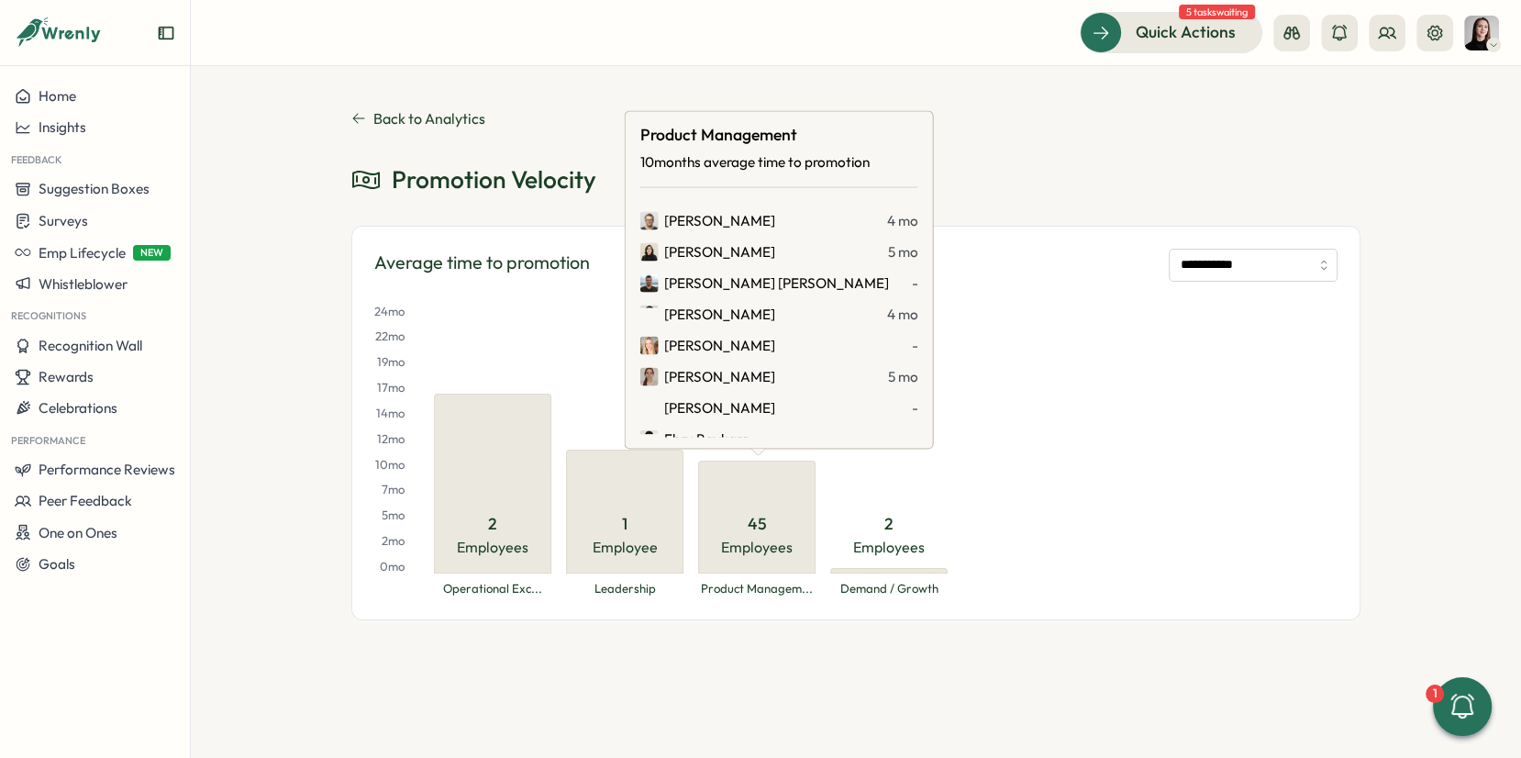
scroll to position [1157, 0]
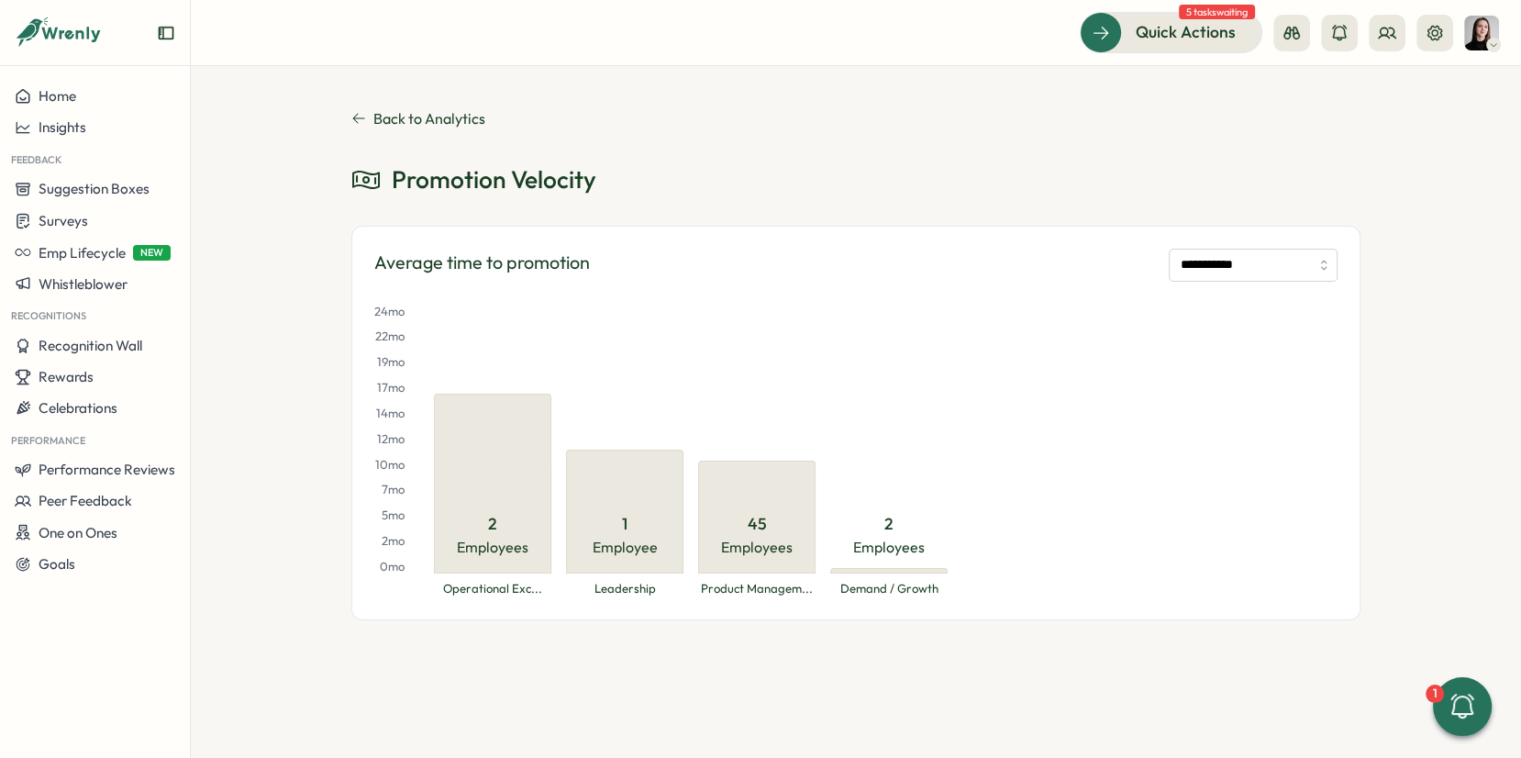
click at [796, 656] on div "**********" at bounding box center [856, 412] width 1331 height 692
click at [368, 115] on button "Back to Analytics" at bounding box center [855, 118] width 1009 height 17
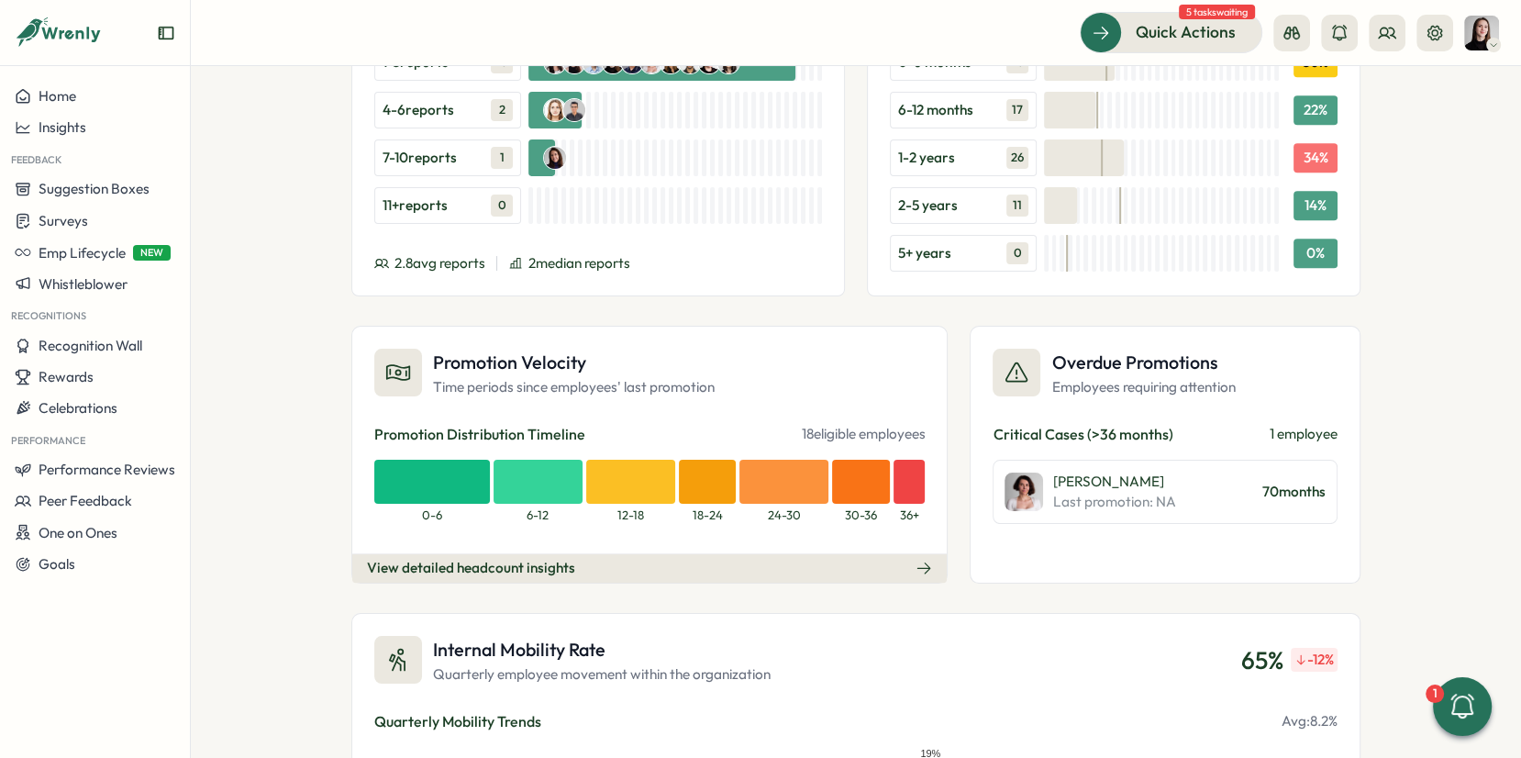
scroll to position [1958, 0]
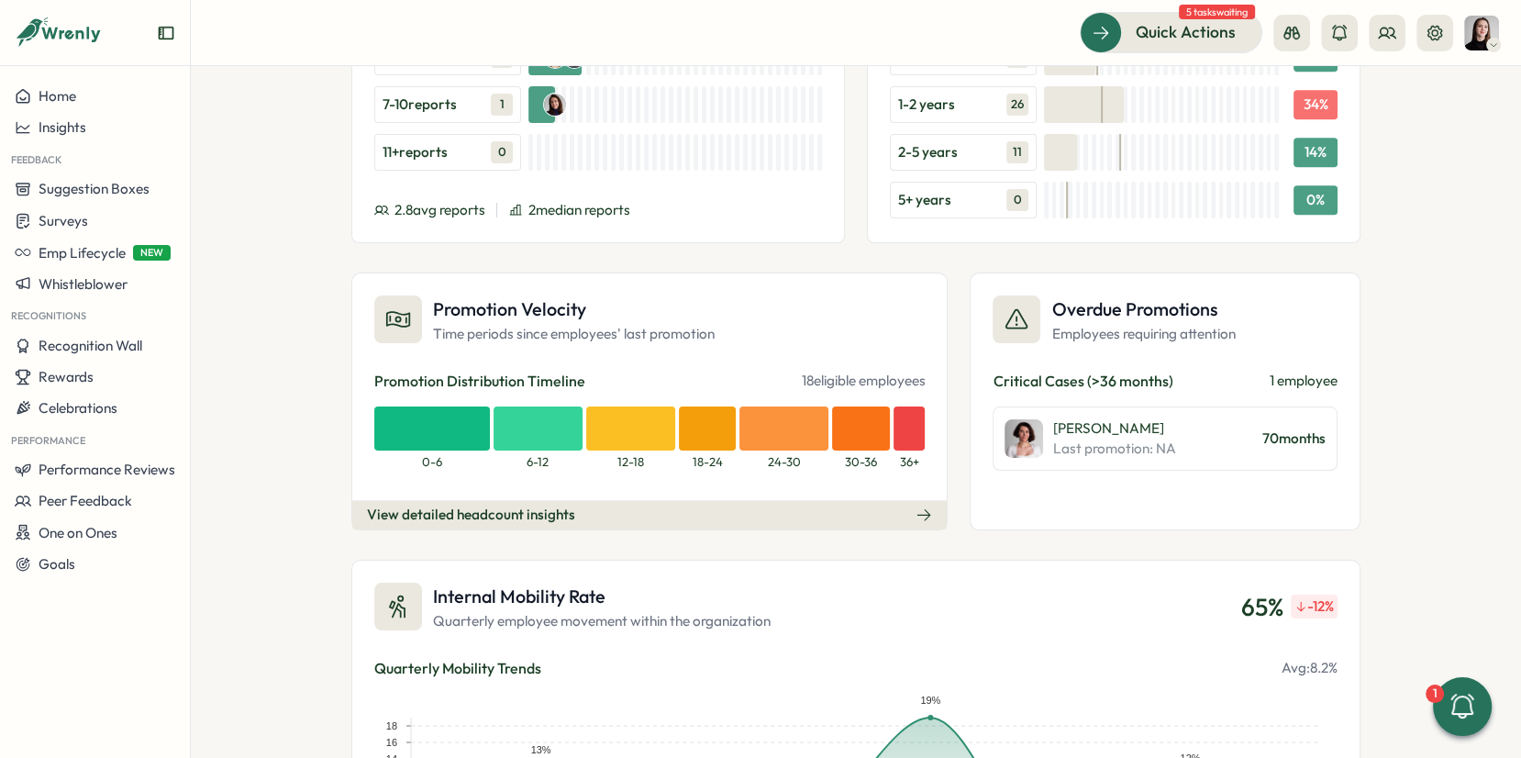
drag, startPoint x: 920, startPoint y: 371, endPoint x: 851, endPoint y: 420, distance: 85.5
click at [785, 369] on div "Promotion Velocity Time periods since employees' last promotion Promotion Distr…" at bounding box center [649, 402] width 596 height 258
click at [748, 514] on button "View detailed headcount insights" at bounding box center [649, 514] width 595 height 29
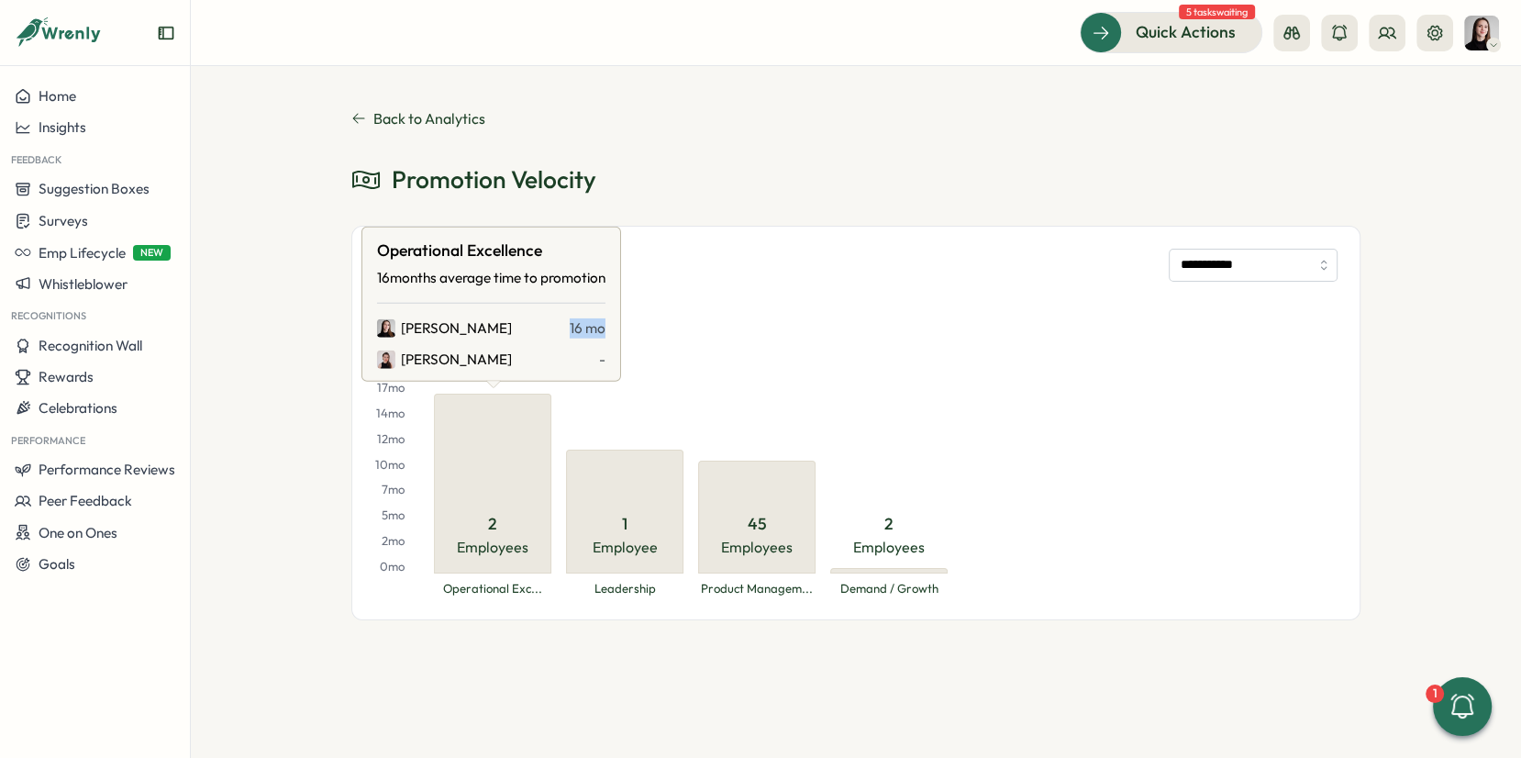
drag, startPoint x: 576, startPoint y: 329, endPoint x: 609, endPoint y: 329, distance: 33.0
click at [606, 329] on span "16 mo" at bounding box center [588, 328] width 36 height 20
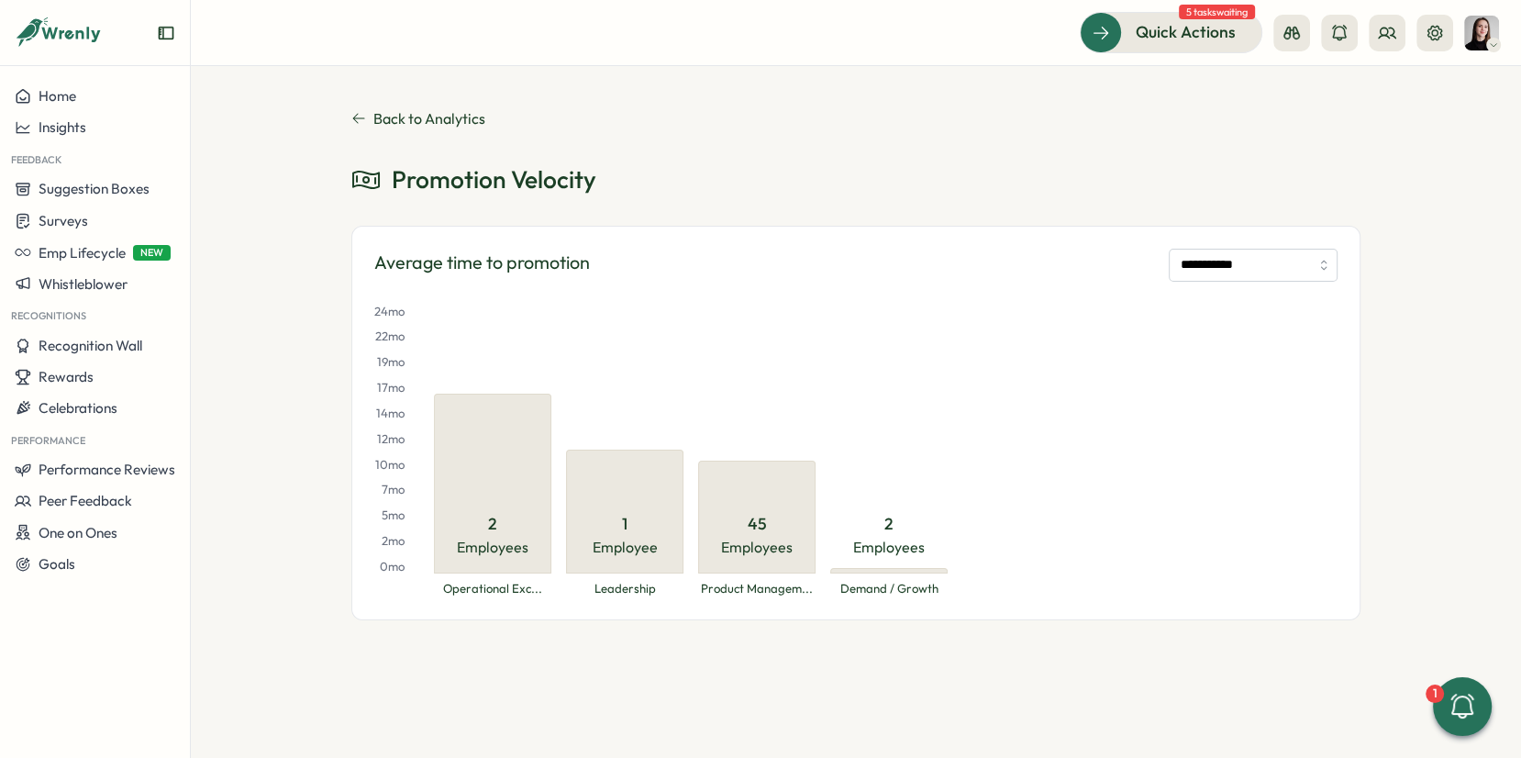
drag, startPoint x: 679, startPoint y: 128, endPoint x: 638, endPoint y: 173, distance: 61.0
click at [678, 128] on div "**********" at bounding box center [855, 365] width 1009 height 510
drag, startPoint x: 627, startPoint y: 178, endPoint x: 383, endPoint y: 187, distance: 244.3
click at [383, 187] on div "Promotion Velocity" at bounding box center [855, 179] width 1009 height 32
click at [470, 164] on span "Promotion Velocity" at bounding box center [494, 179] width 205 height 30
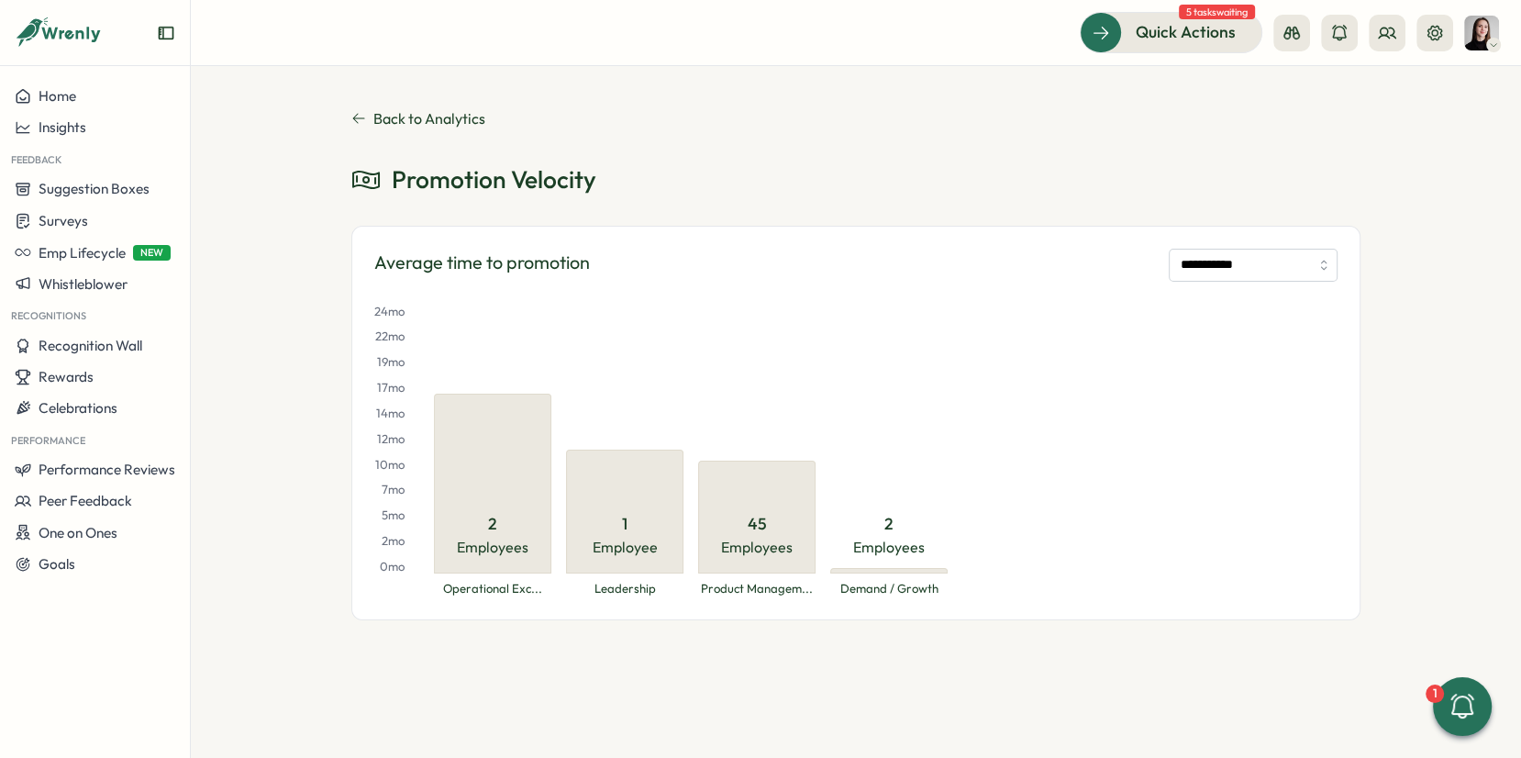
click at [764, 526] on span "45" at bounding box center [757, 524] width 19 height 24
click at [756, 655] on div "**********" at bounding box center [856, 412] width 1331 height 692
drag, startPoint x: 659, startPoint y: 653, endPoint x: 647, endPoint y: 593, distance: 61.7
click at [658, 652] on div "**********" at bounding box center [856, 412] width 1331 height 692
drag, startPoint x: 373, startPoint y: 258, endPoint x: 751, endPoint y: 262, distance: 377.2
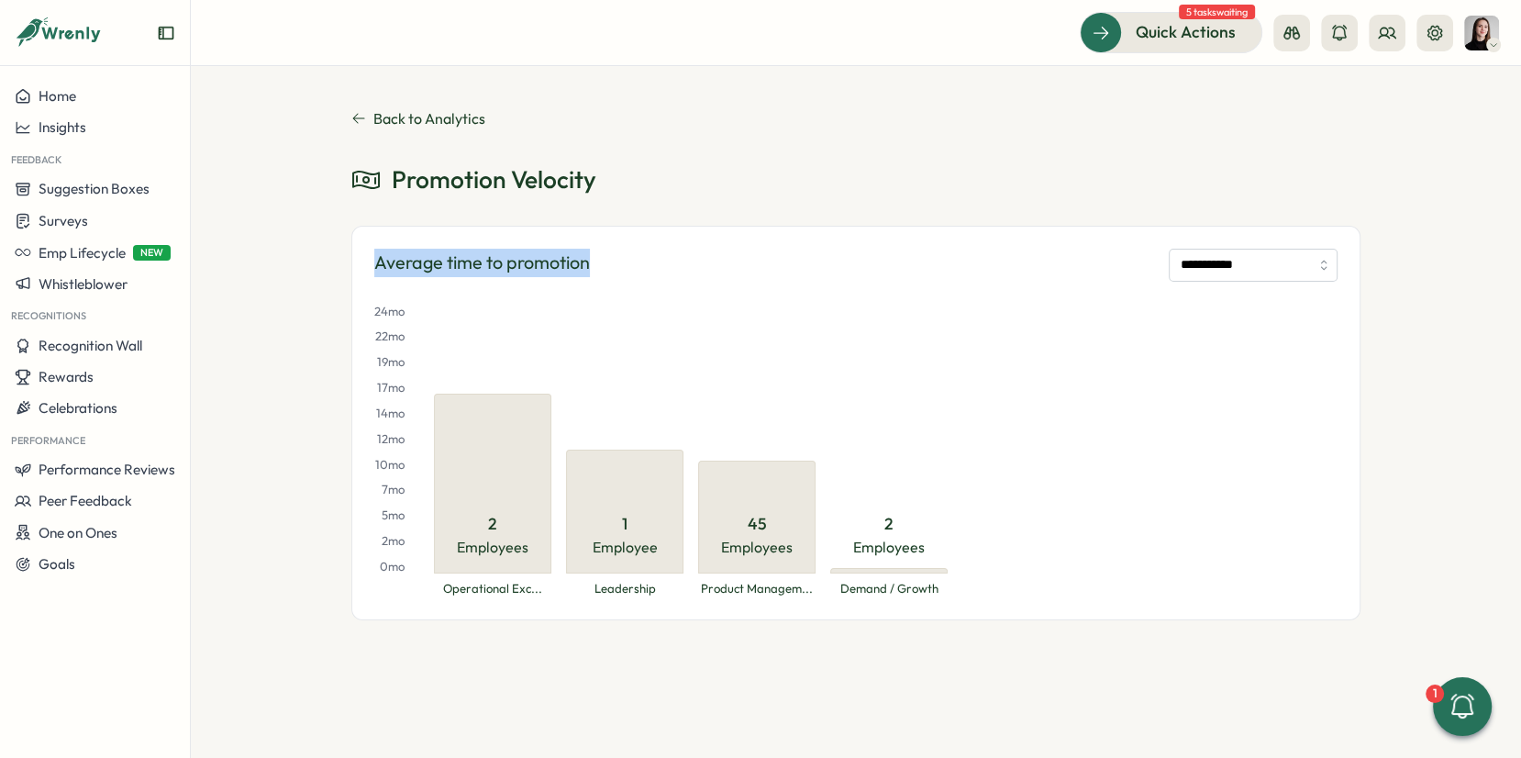
click at [751, 262] on div "**********" at bounding box center [855, 265] width 963 height 33
click at [1169, 257] on input "**********" at bounding box center [1253, 265] width 169 height 33
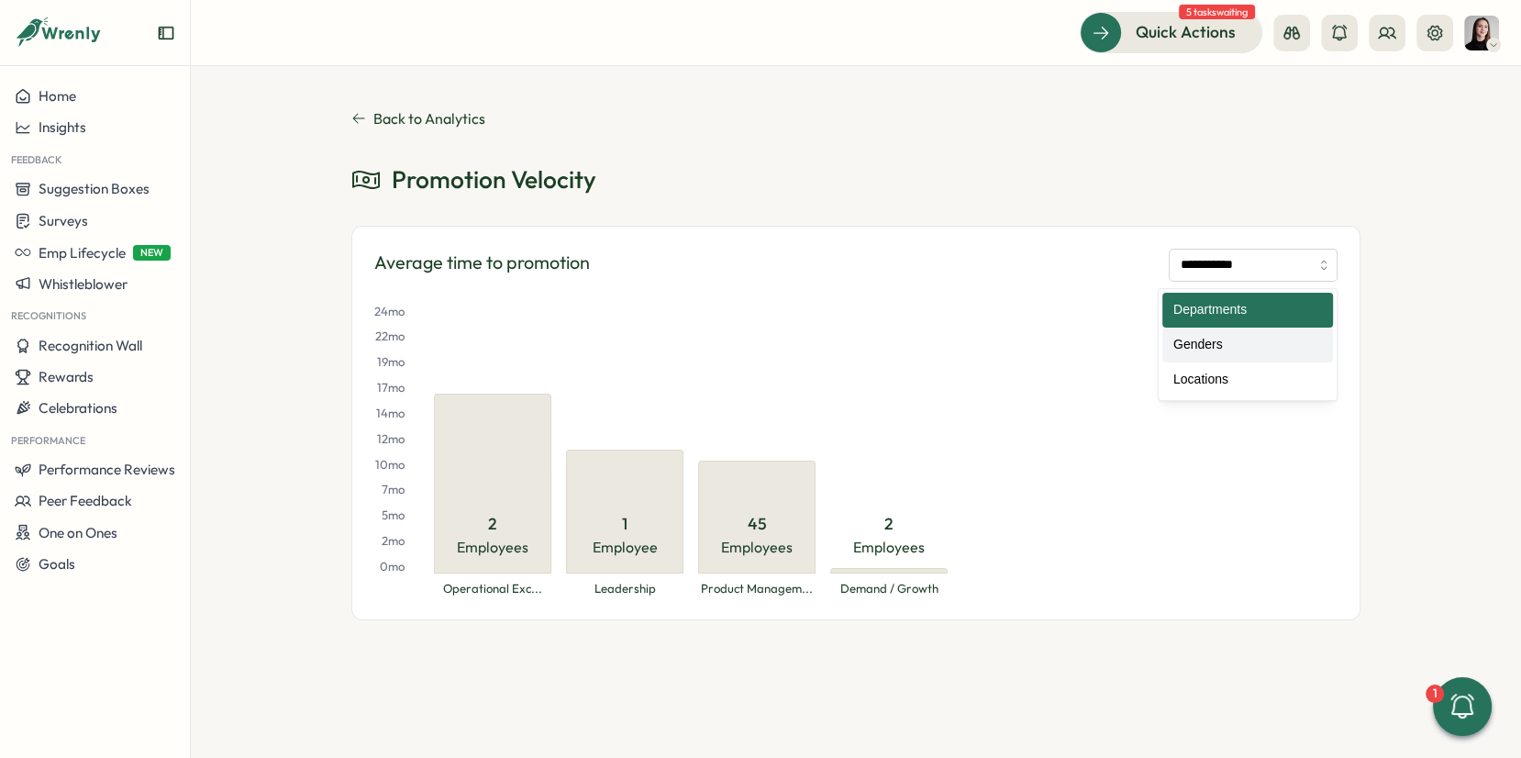
click at [885, 208] on div "**********" at bounding box center [855, 391] width 1009 height 456
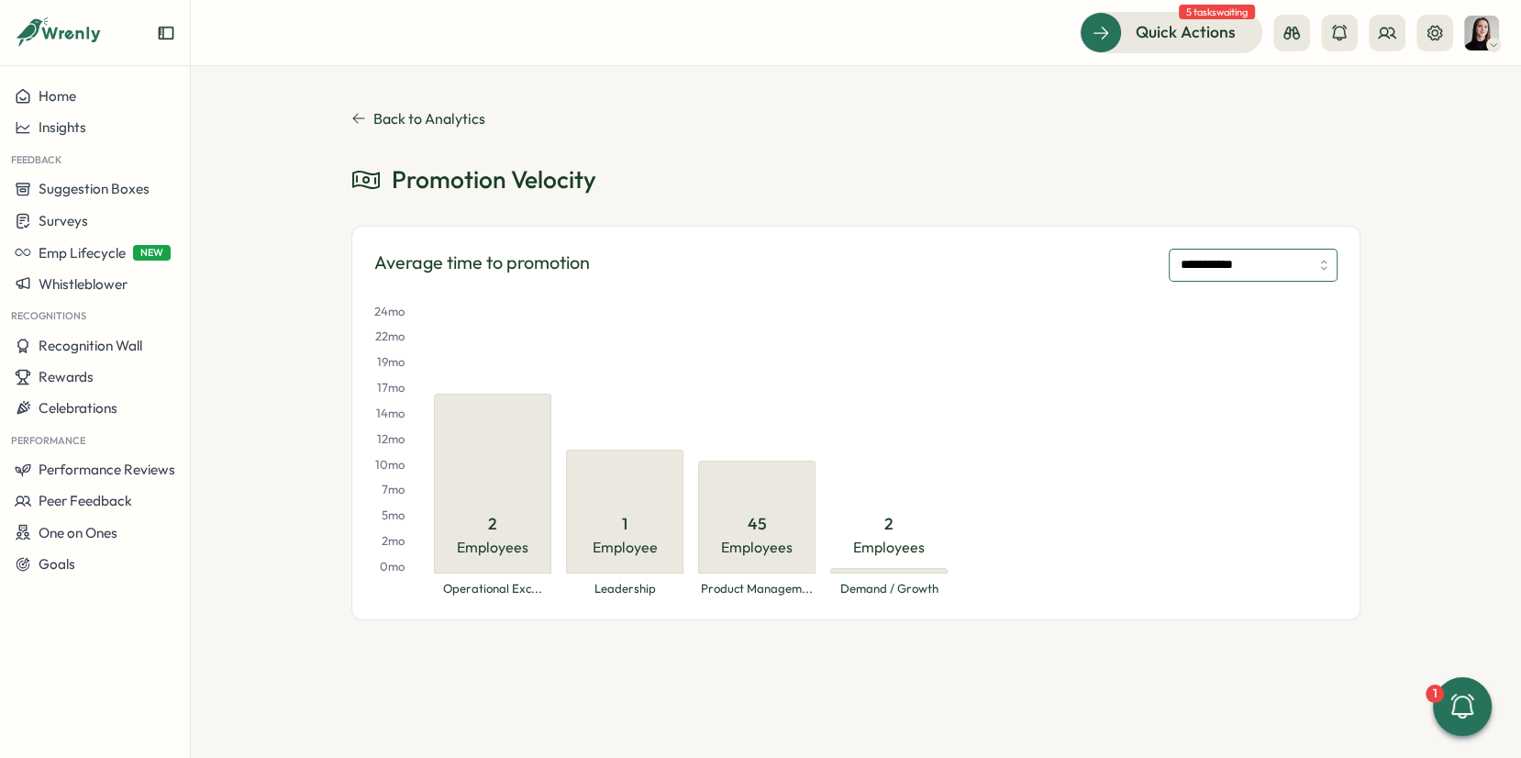
click at [1265, 264] on input "**********" at bounding box center [1253, 265] width 169 height 33
click at [1090, 253] on div "**********" at bounding box center [855, 265] width 963 height 33
click at [374, 262] on h2 "Average time to promotion" at bounding box center [482, 265] width 216 height 33
click at [658, 254] on div "**********" at bounding box center [855, 265] width 963 height 33
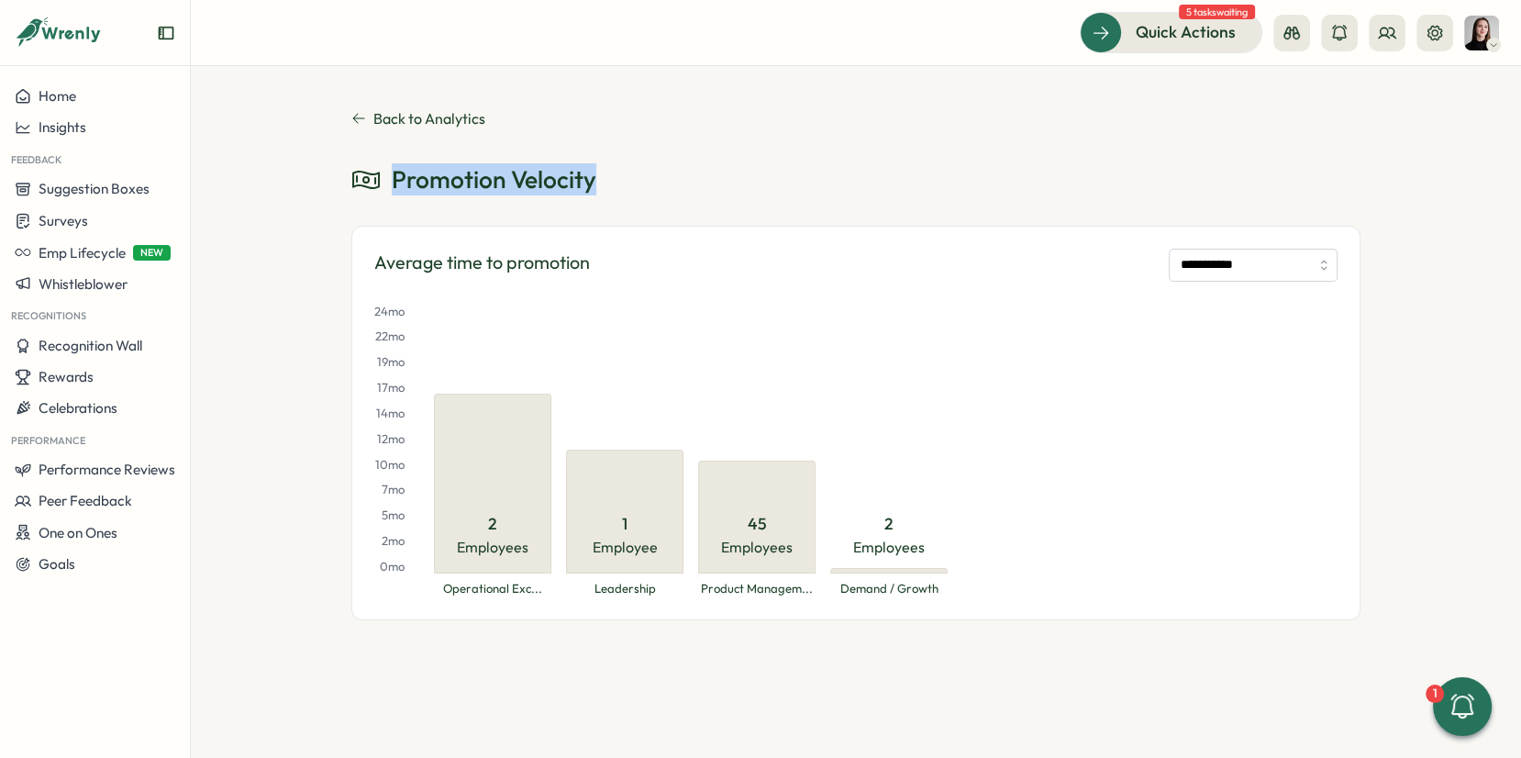
drag, startPoint x: 402, startPoint y: 175, endPoint x: 678, endPoint y: 179, distance: 276.2
click at [678, 179] on div "Promotion Velocity" at bounding box center [855, 179] width 1009 height 32
drag, startPoint x: 663, startPoint y: 217, endPoint x: 650, endPoint y: 231, distance: 20.1
click at [663, 217] on div "**********" at bounding box center [855, 391] width 1009 height 456
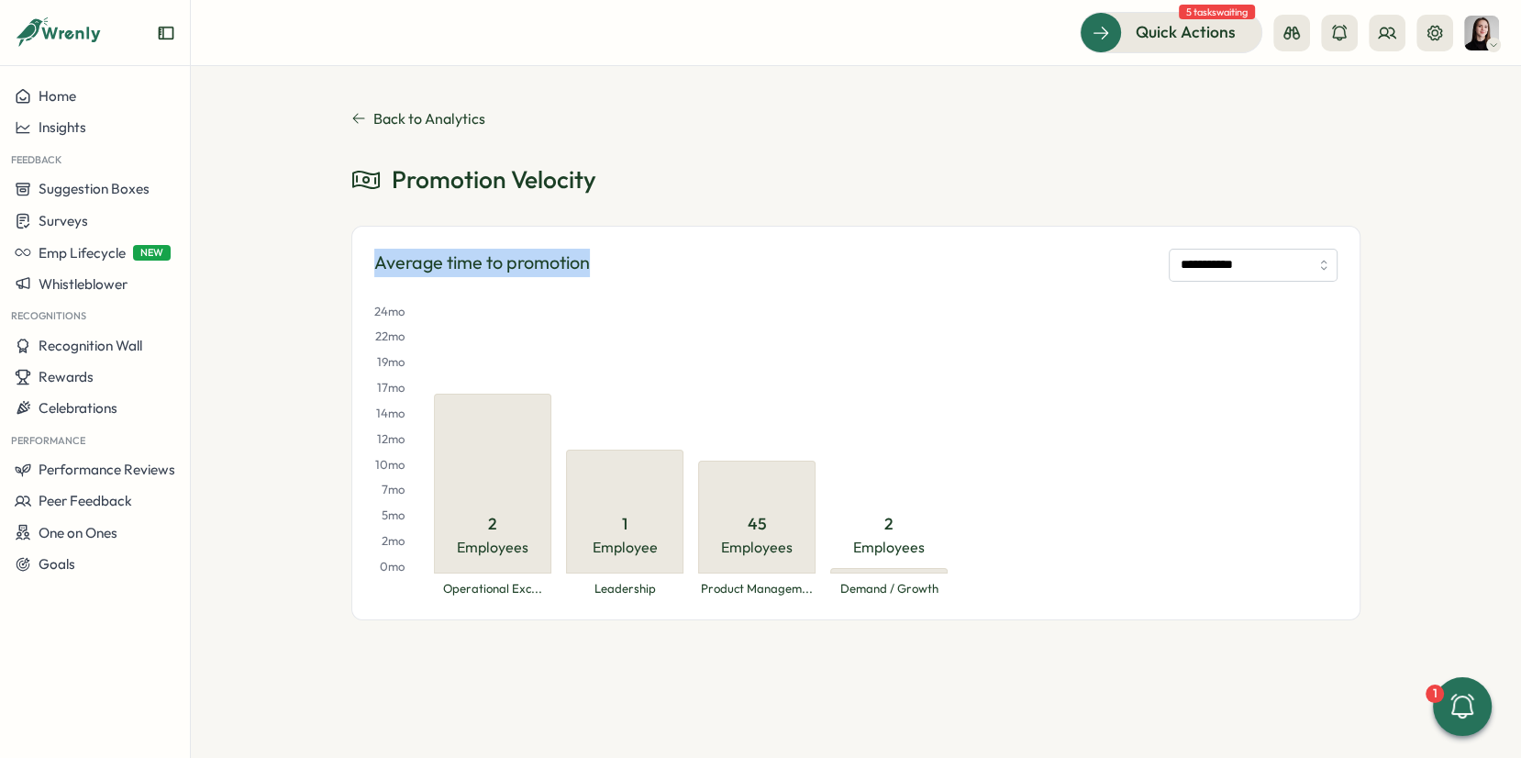
drag, startPoint x: 596, startPoint y: 259, endPoint x: 325, endPoint y: 259, distance: 270.7
click at [302, 261] on div "**********" at bounding box center [856, 412] width 1331 height 692
click at [354, 115] on icon at bounding box center [358, 118] width 15 height 15
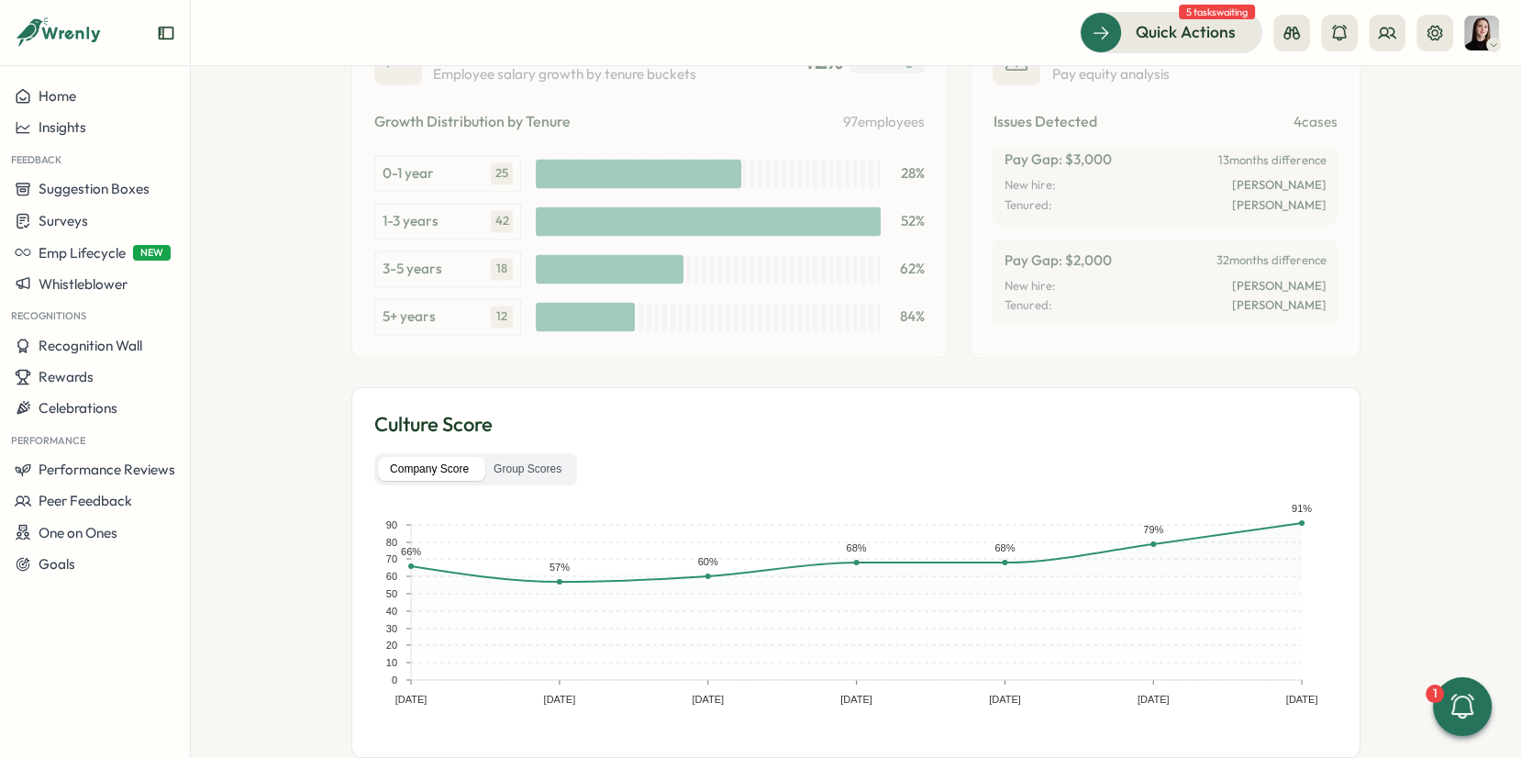
scroll to position [3001, 0]
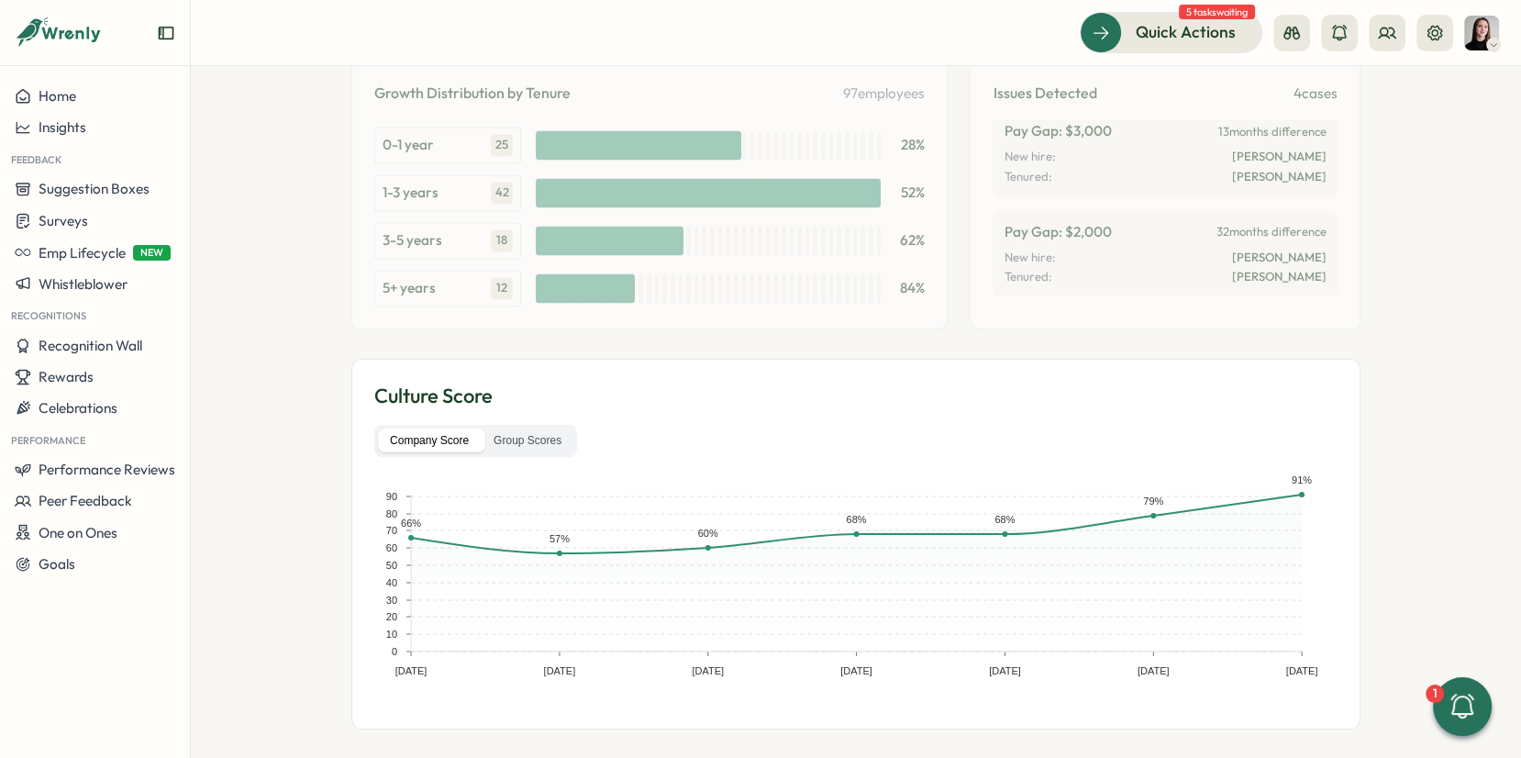
drag, startPoint x: 539, startPoint y: 428, endPoint x: 529, endPoint y: 433, distance: 11.5
click at [529, 430] on label "Group Scores" at bounding box center [528, 441] width 92 height 25
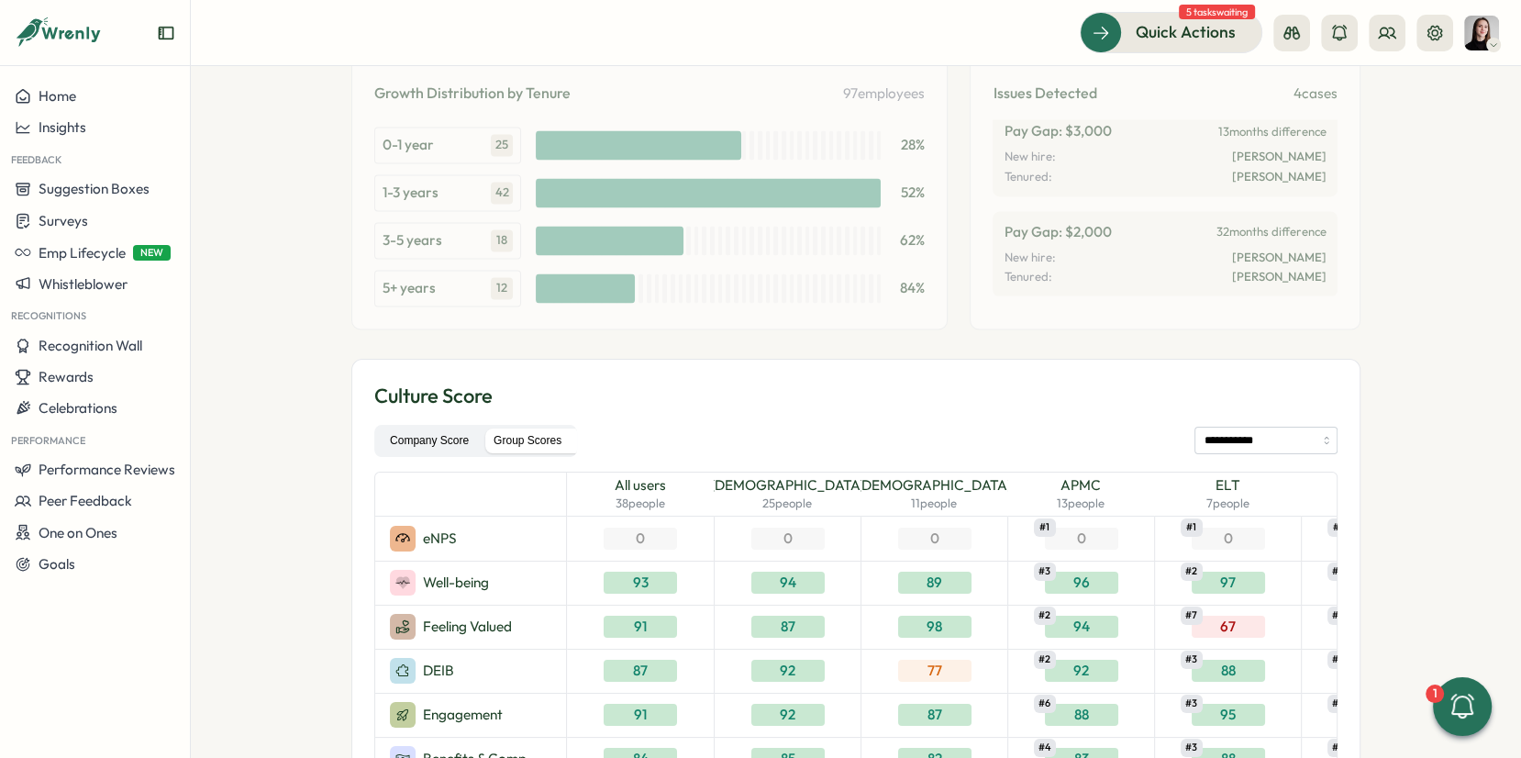
click at [404, 430] on label "Company Score" at bounding box center [429, 441] width 103 height 25
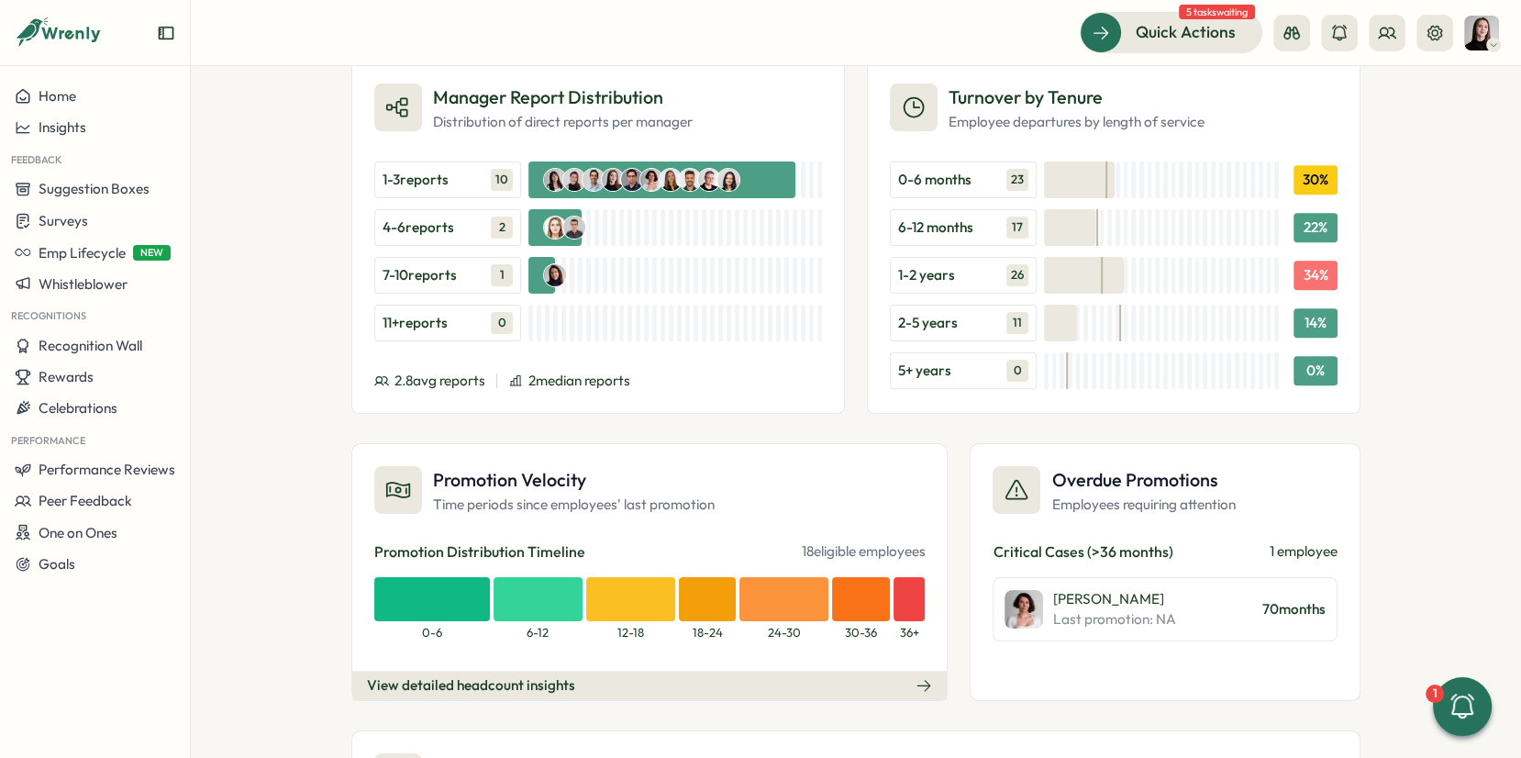
scroll to position [1911, 0]
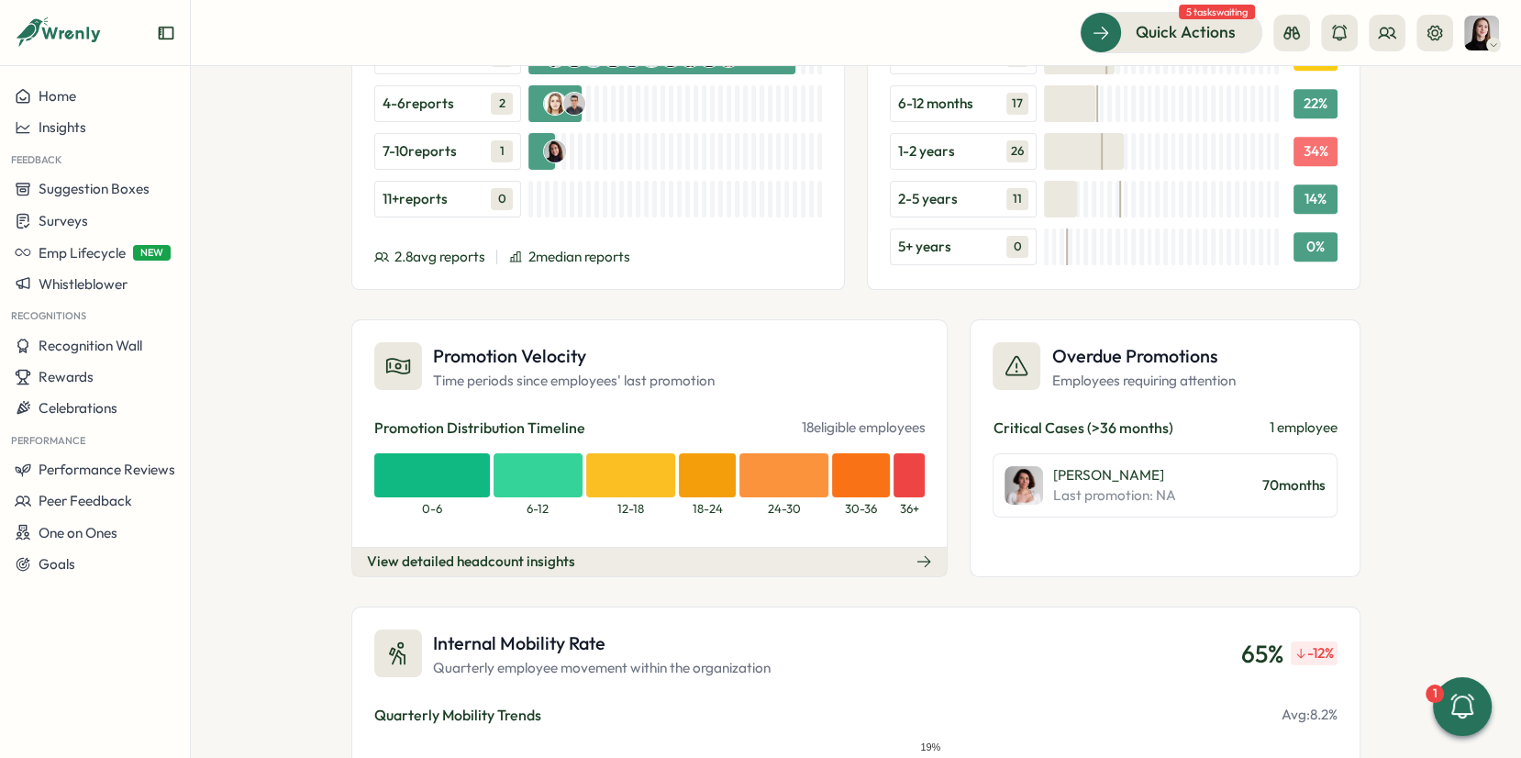
click at [846, 547] on button "View detailed headcount insights" at bounding box center [649, 561] width 595 height 29
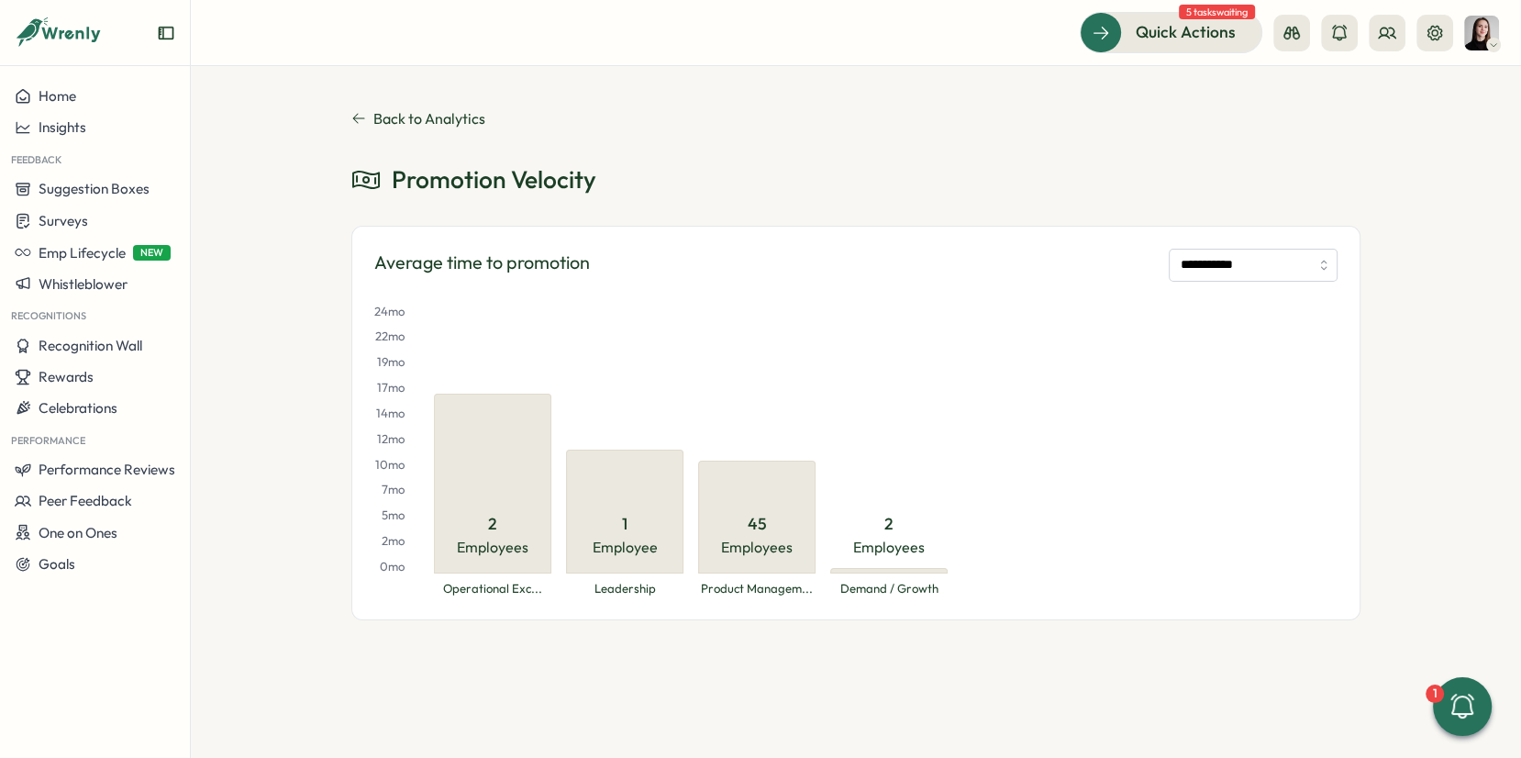
scroll to position [0, 0]
click at [357, 123] on icon at bounding box center [358, 118] width 15 height 15
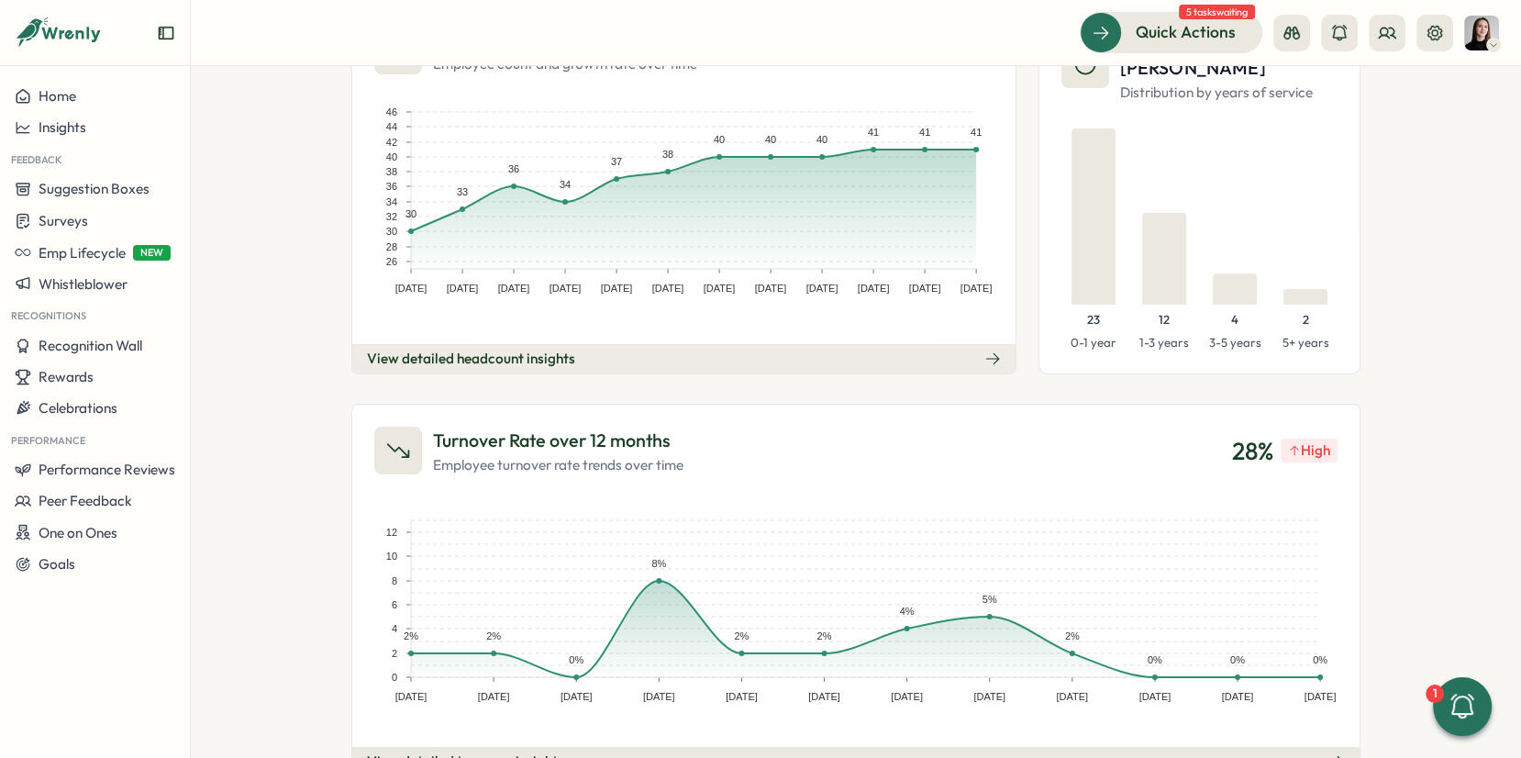
scroll to position [454, 0]
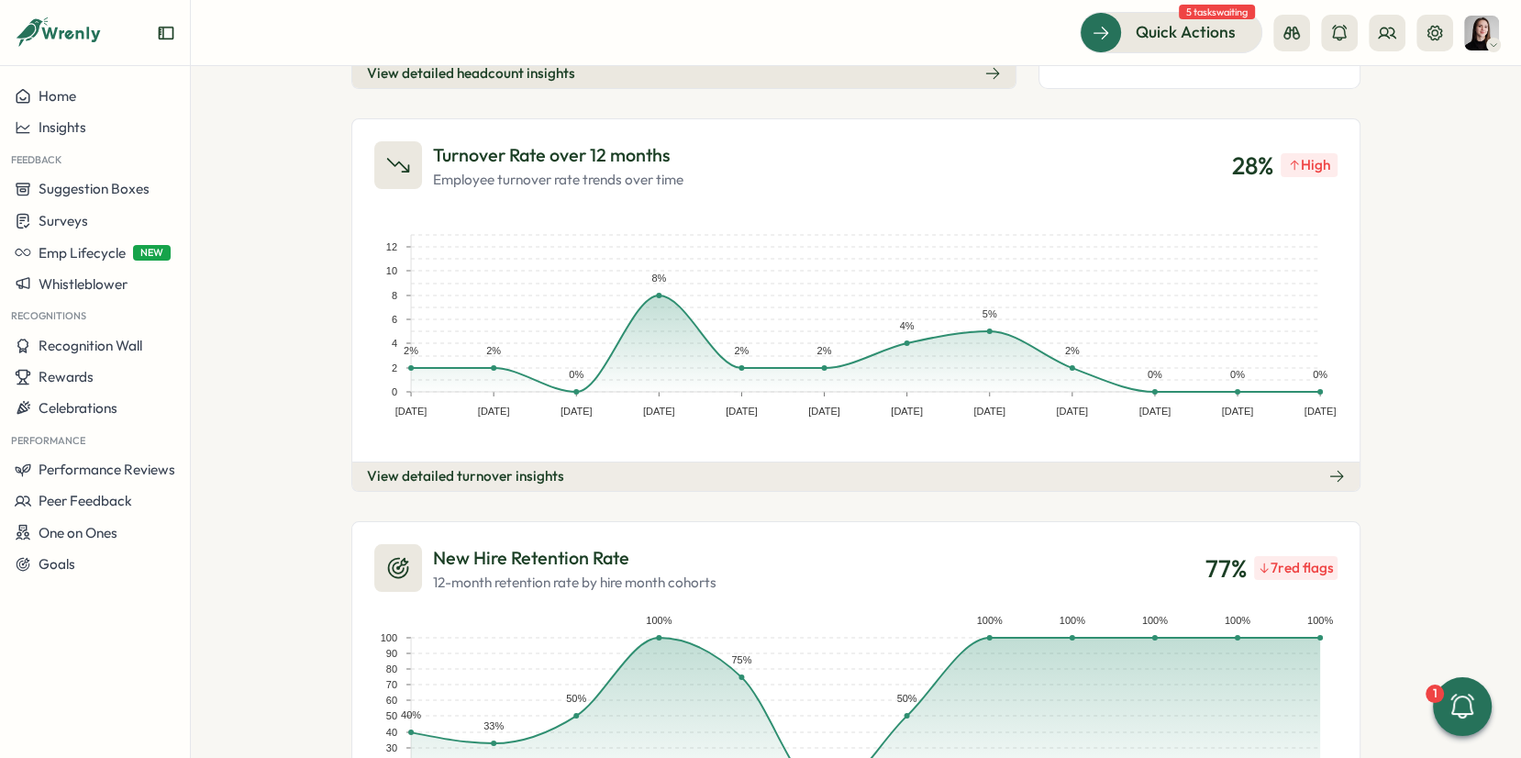
click at [1222, 464] on button "View detailed turnover insights" at bounding box center [856, 476] width 1008 height 29
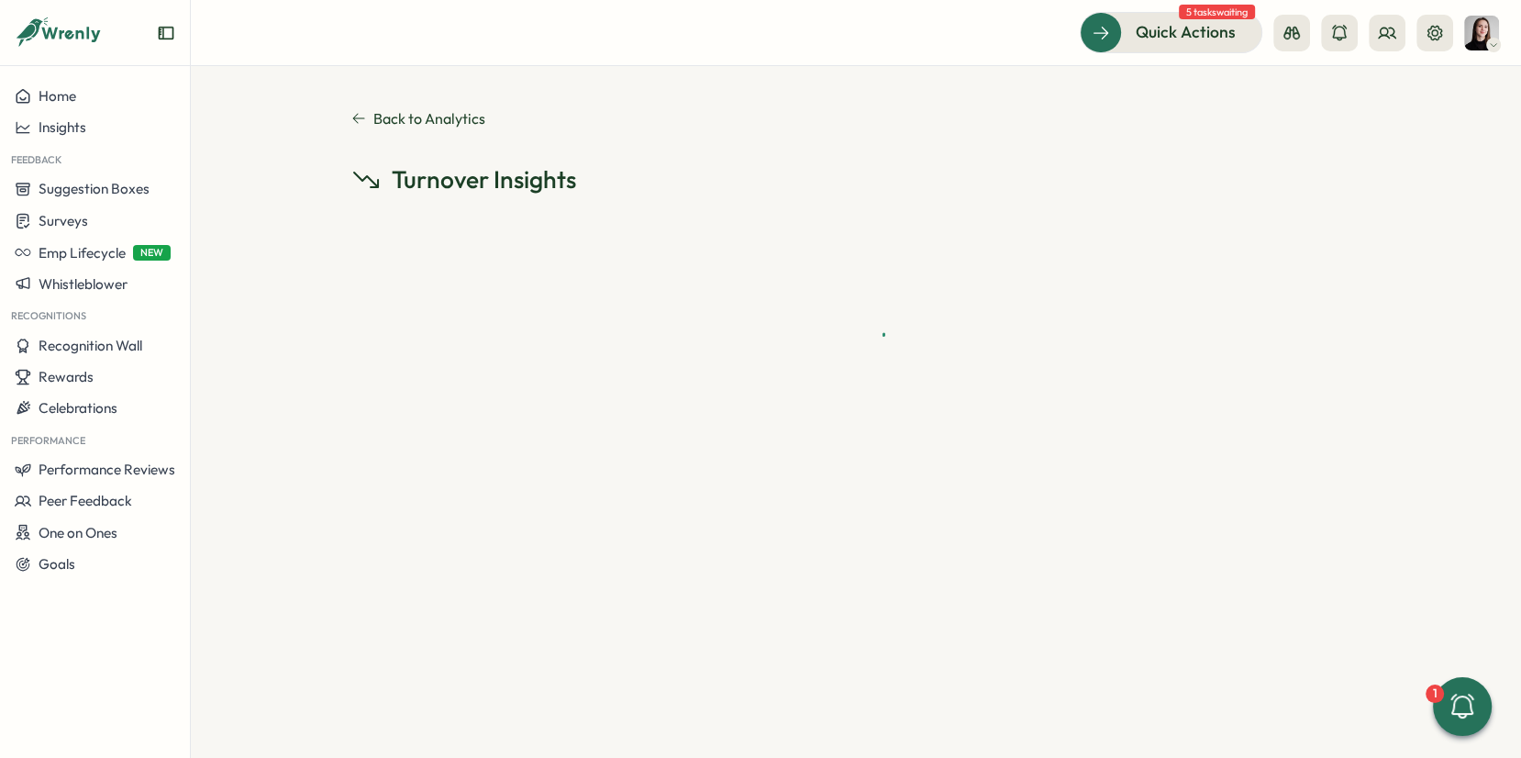
scroll to position [0, 0]
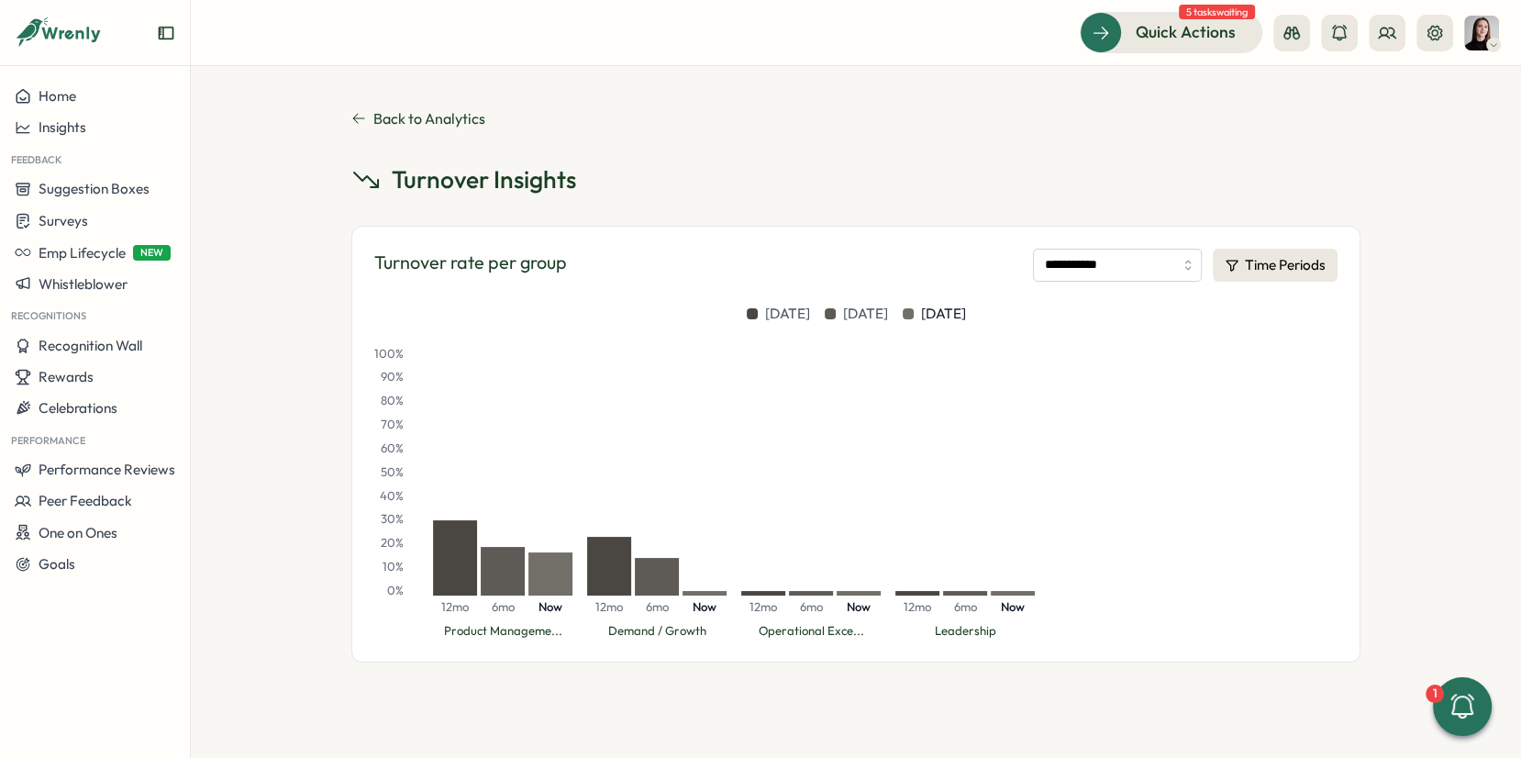
click at [354, 123] on icon at bounding box center [358, 118] width 15 height 15
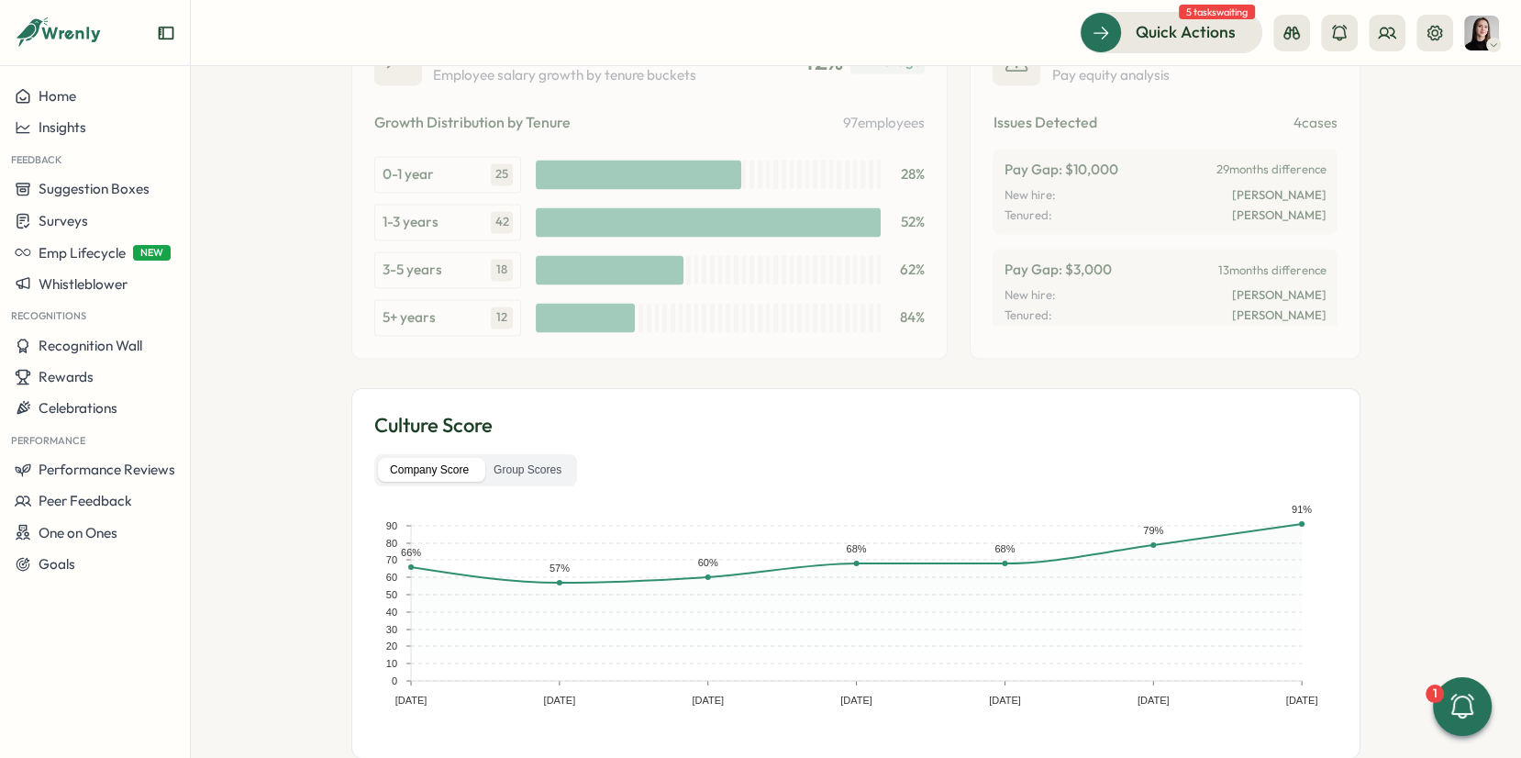
scroll to position [3001, 0]
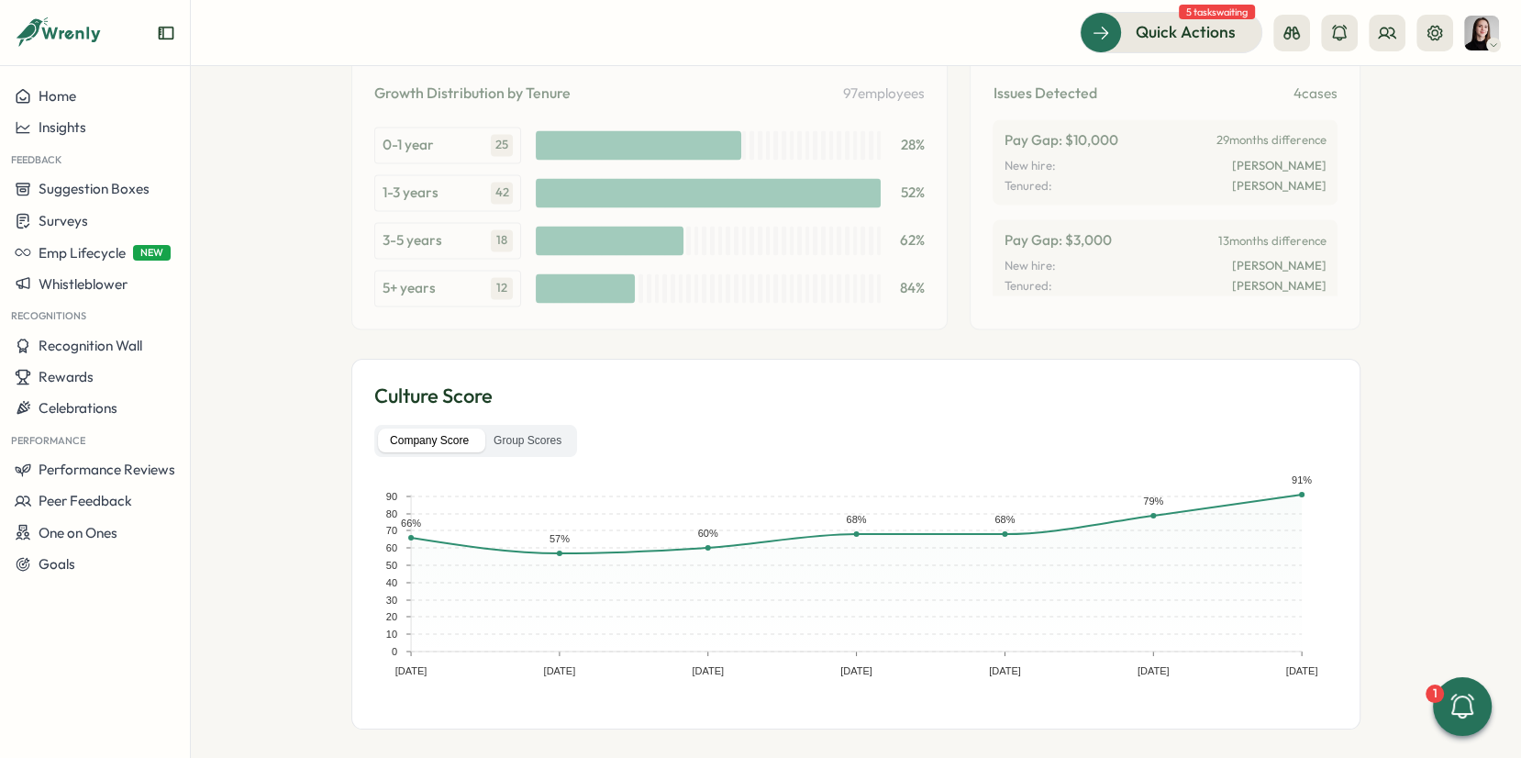
click at [323, 294] on div "People Analytics Headcount Growth over 12 months Employee count and growth rate…" at bounding box center [856, 412] width 1331 height 692
click at [53, 121] on span "Insights" at bounding box center [63, 126] width 48 height 17
click at [223, 195] on div "Performance Review" at bounding box center [259, 179] width 145 height 35
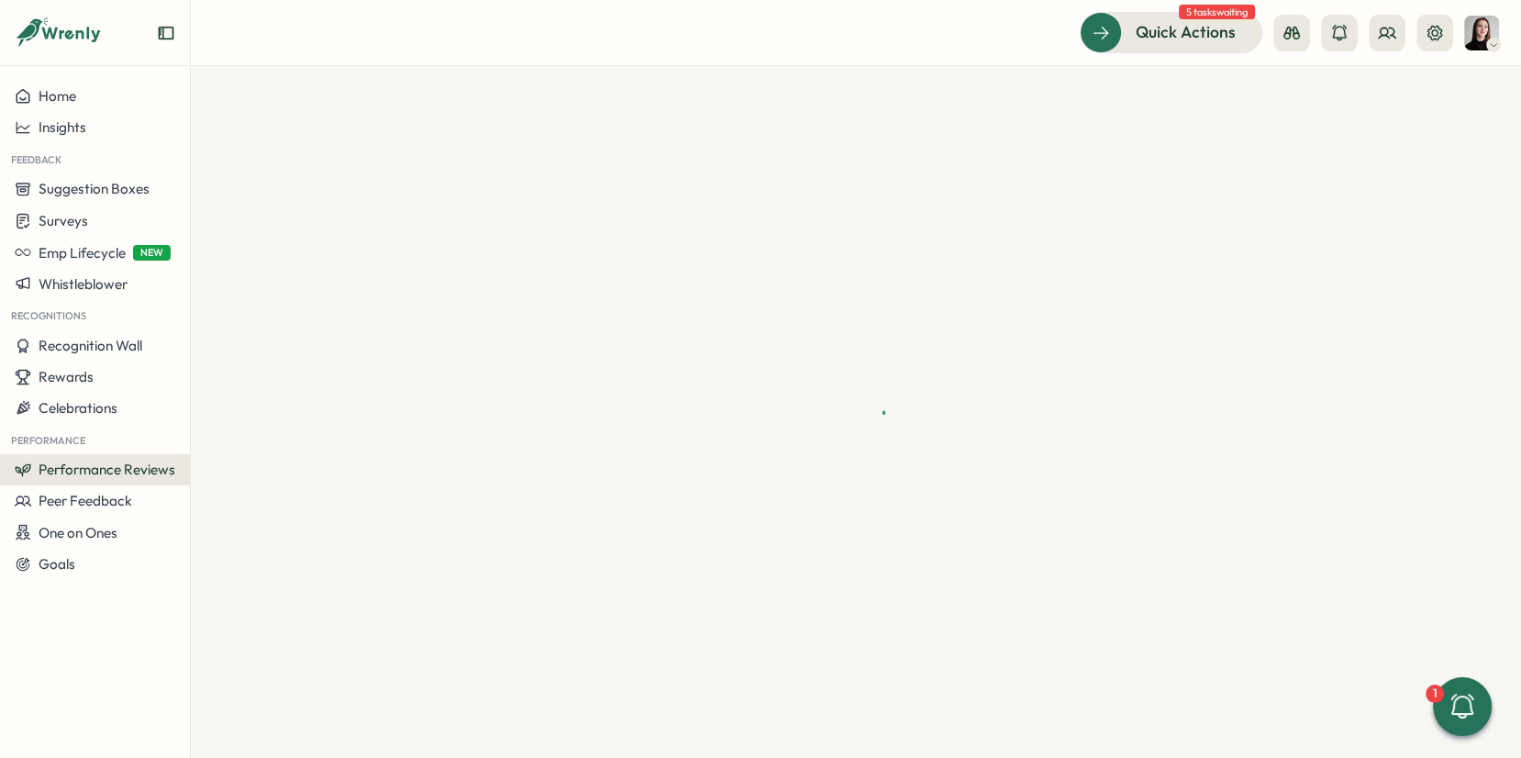
click at [224, 189] on div at bounding box center [856, 412] width 1331 height 692
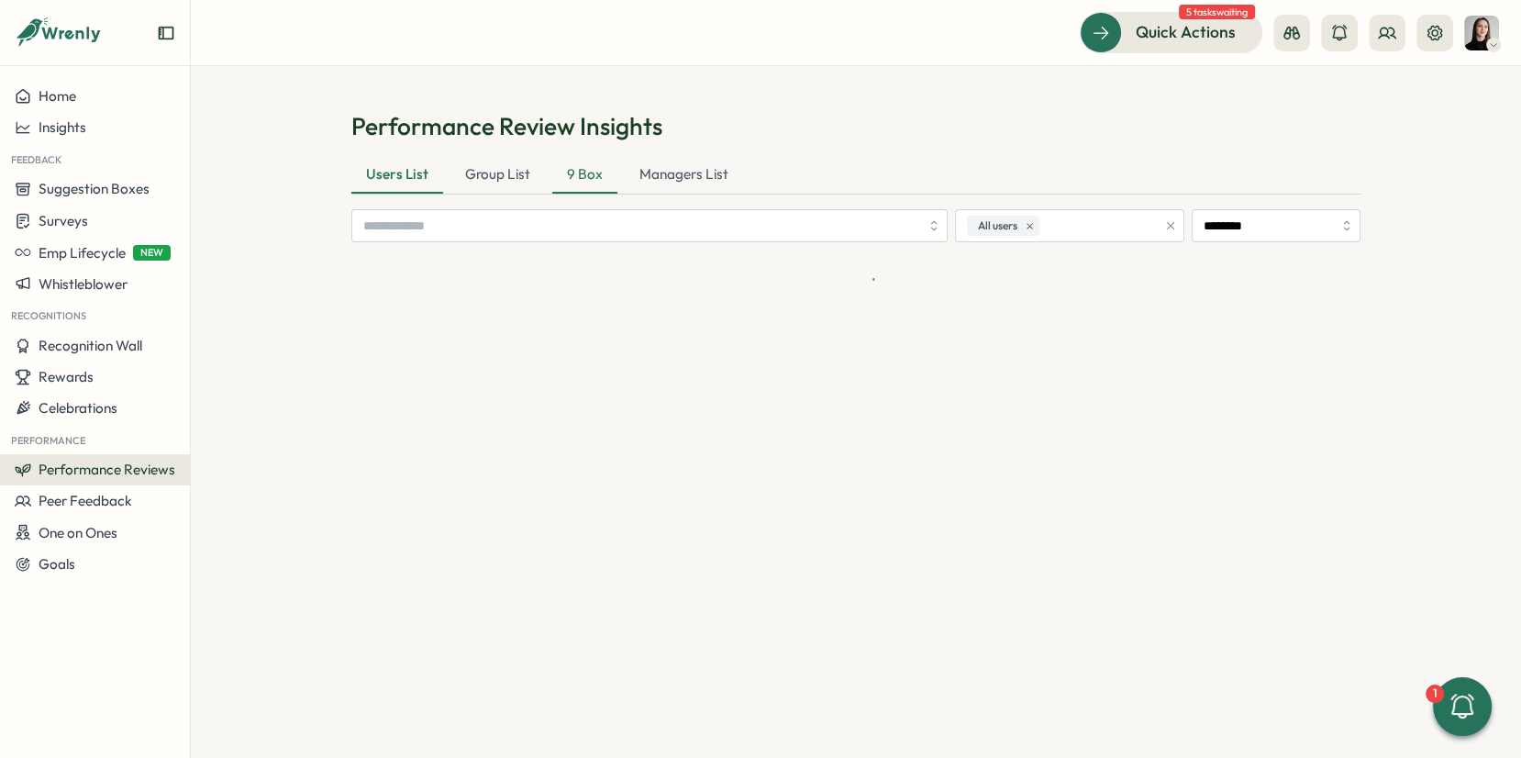
click at [596, 161] on div "9 Box" at bounding box center [584, 175] width 65 height 37
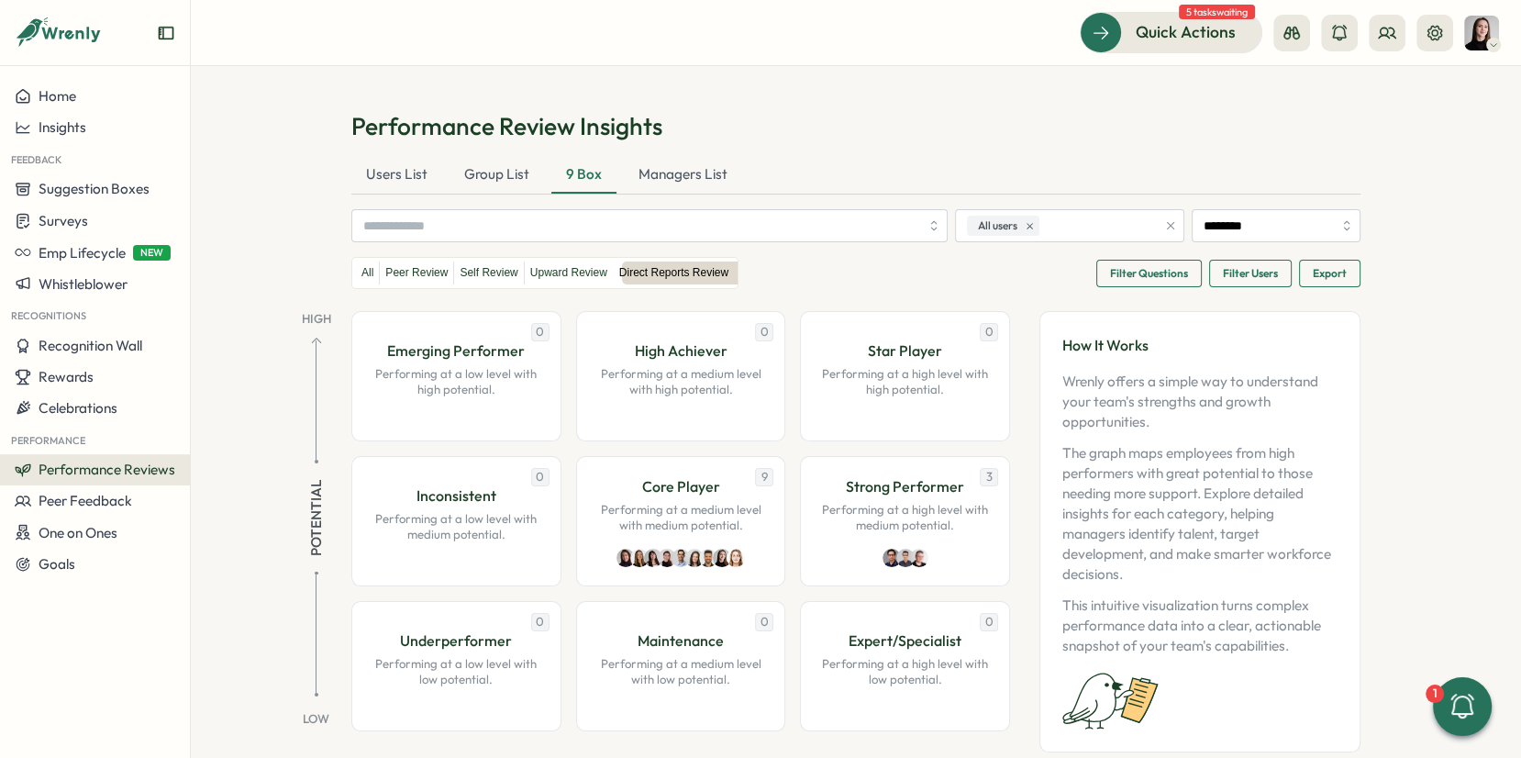
scroll to position [54, 0]
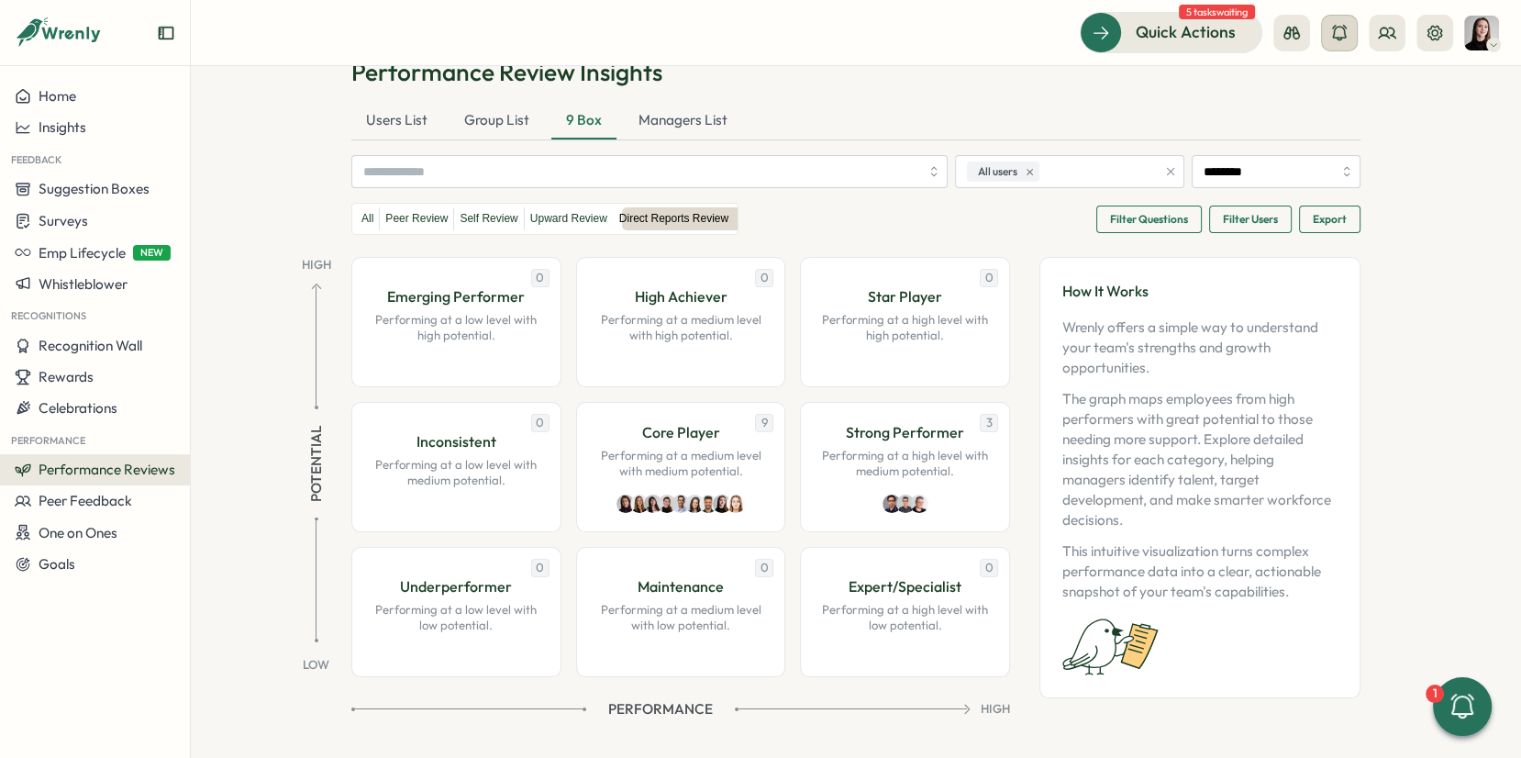
click at [1329, 39] on button at bounding box center [1339, 33] width 37 height 37
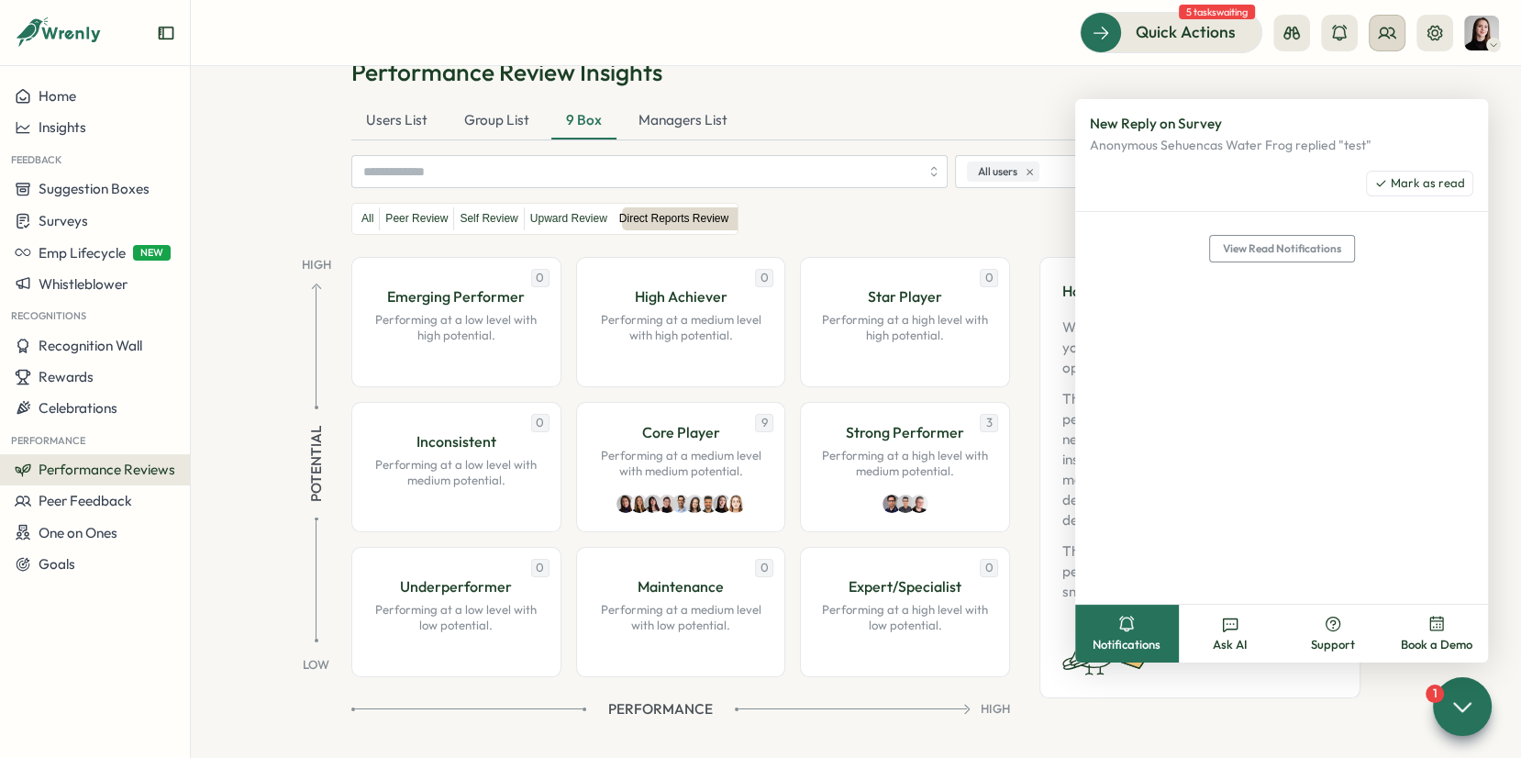
drag, startPoint x: 1367, startPoint y: 53, endPoint x: 1376, endPoint y: 50, distance: 9.6
click at [1369, 53] on header "Quick Actions 5 tasks waiting" at bounding box center [856, 33] width 1331 height 66
click at [1383, 44] on button at bounding box center [1387, 33] width 37 height 37
click at [1379, 81] on div "Org Members" at bounding box center [1389, 91] width 116 height 20
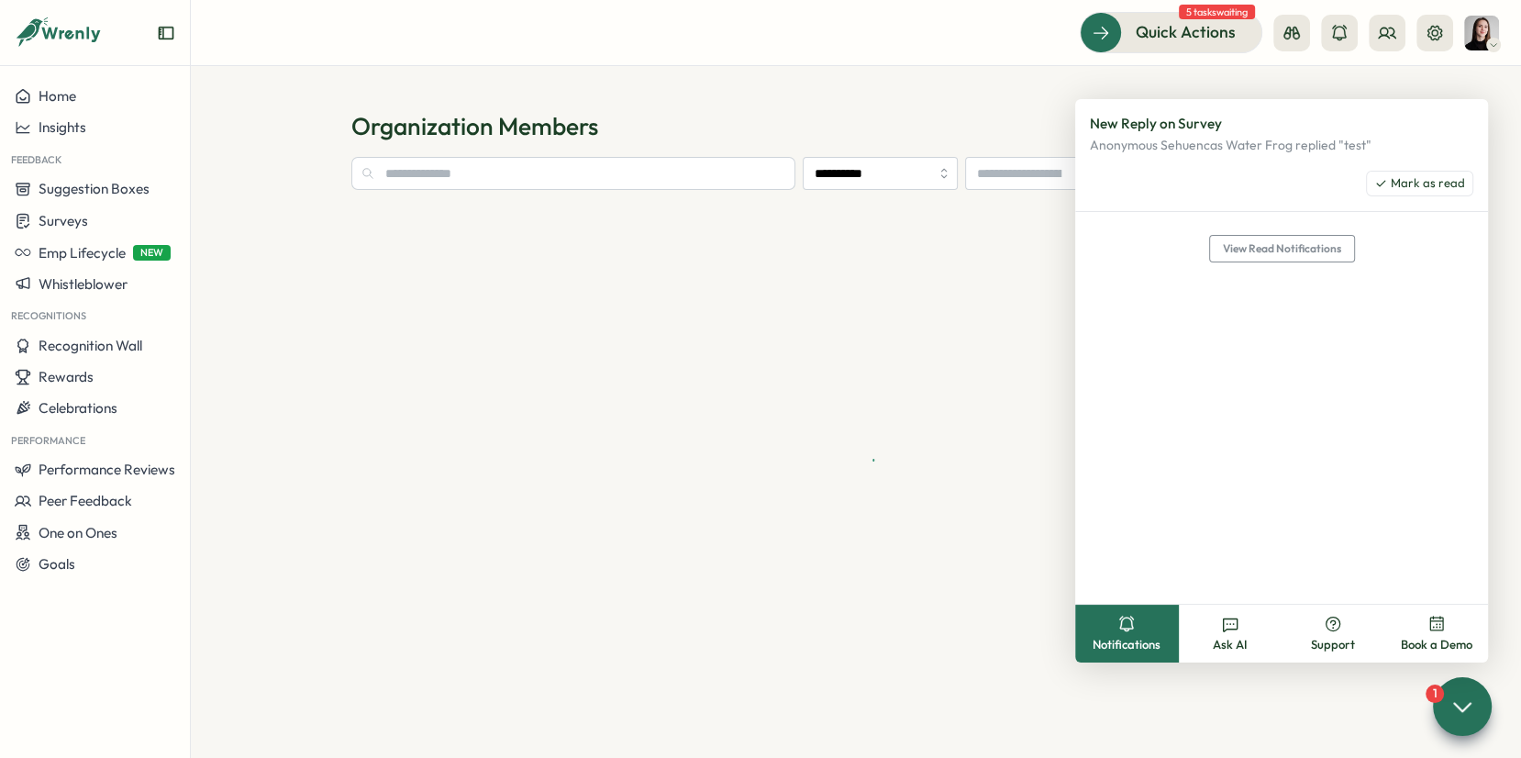
type input "**********"
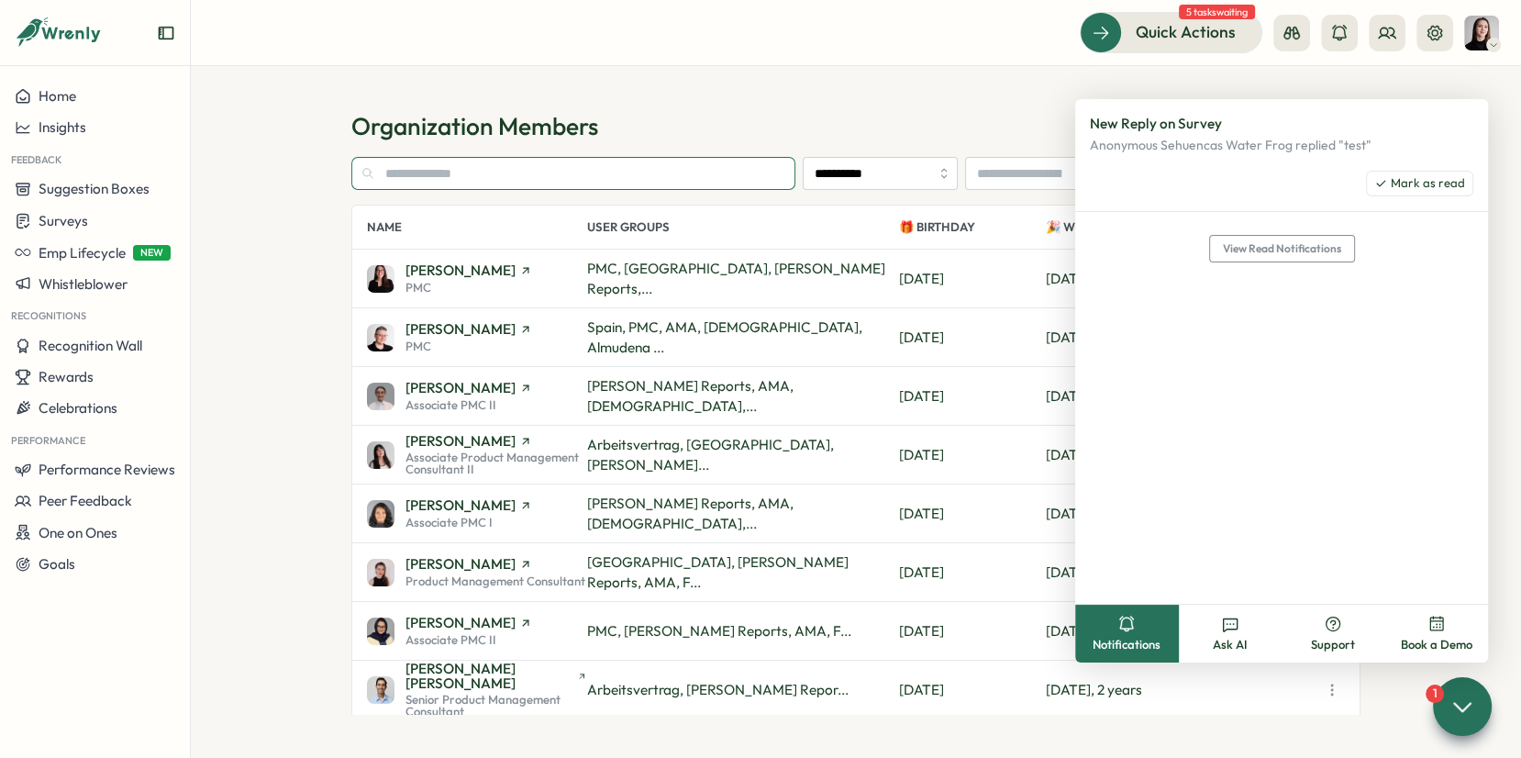
click at [485, 179] on input "text" at bounding box center [573, 173] width 444 height 33
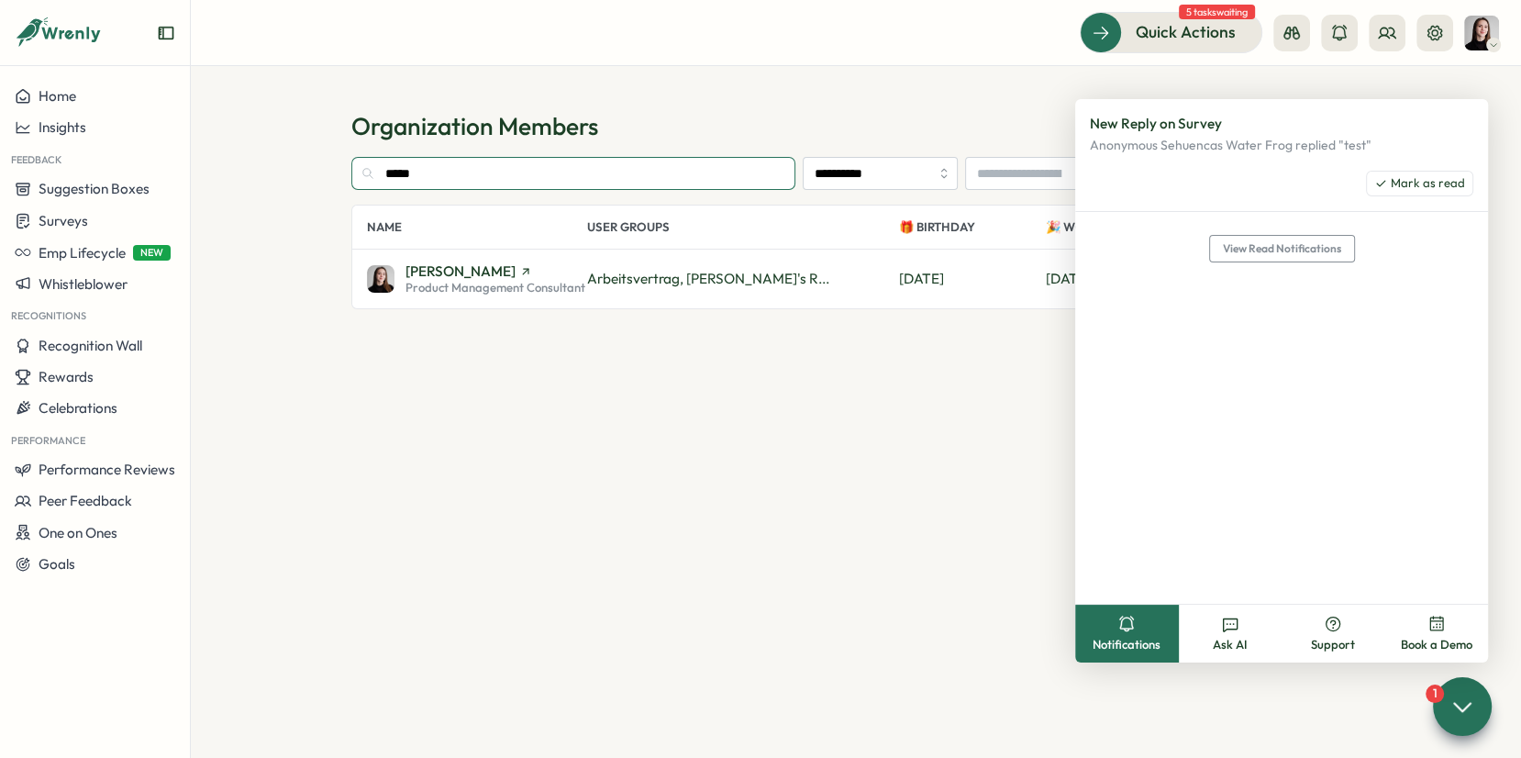
type input "*****"
click at [529, 292] on span "Product Management Consultant" at bounding box center [496, 288] width 180 height 12
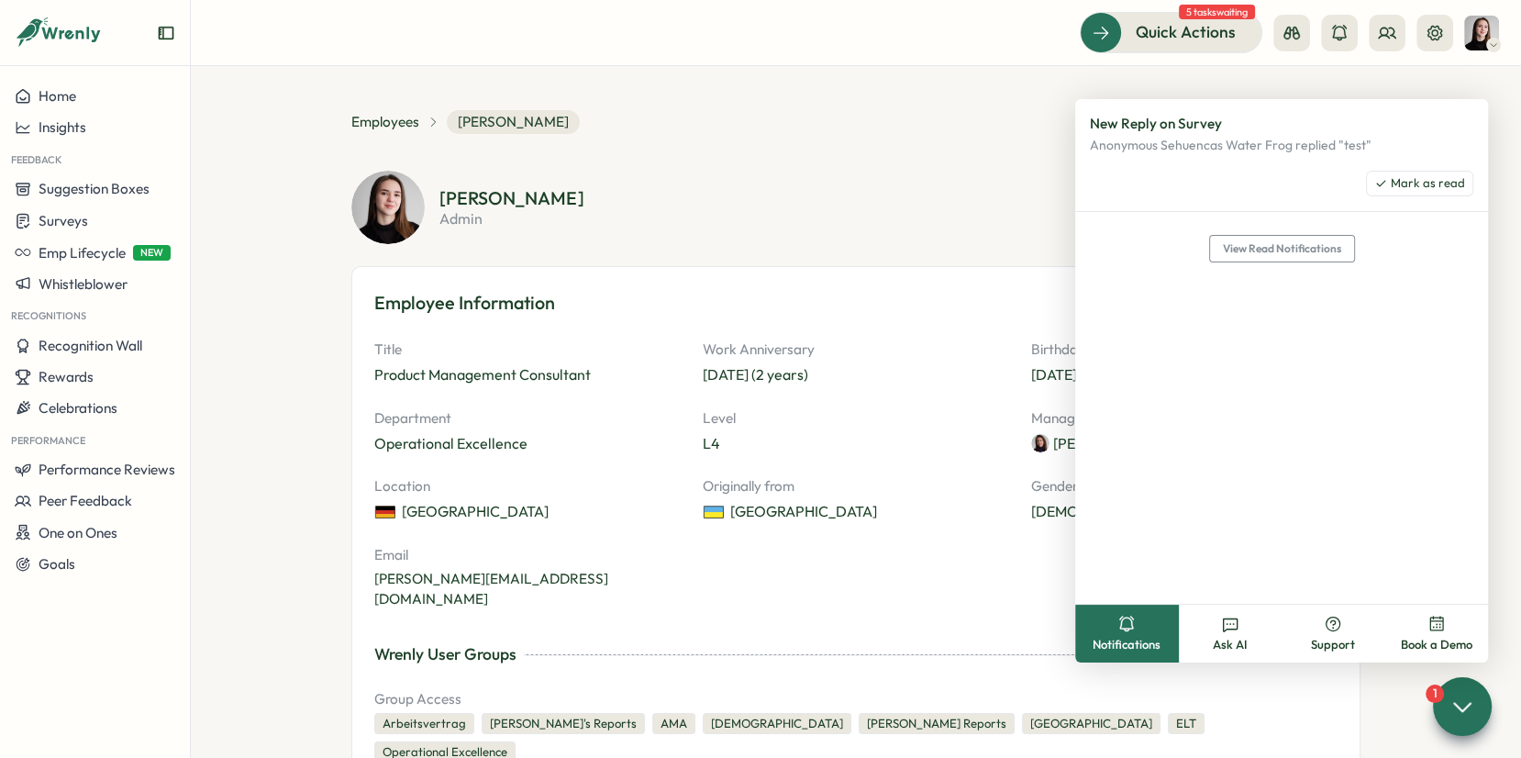
click at [746, 246] on div "Elena Ladushyna admin Employment History Employee Information Title Product Man…" at bounding box center [855, 513] width 1009 height 684
click at [532, 380] on div "Product Management Consultant" at bounding box center [482, 374] width 217 height 23
click at [605, 374] on icon "button" at bounding box center [609, 374] width 17 height 17
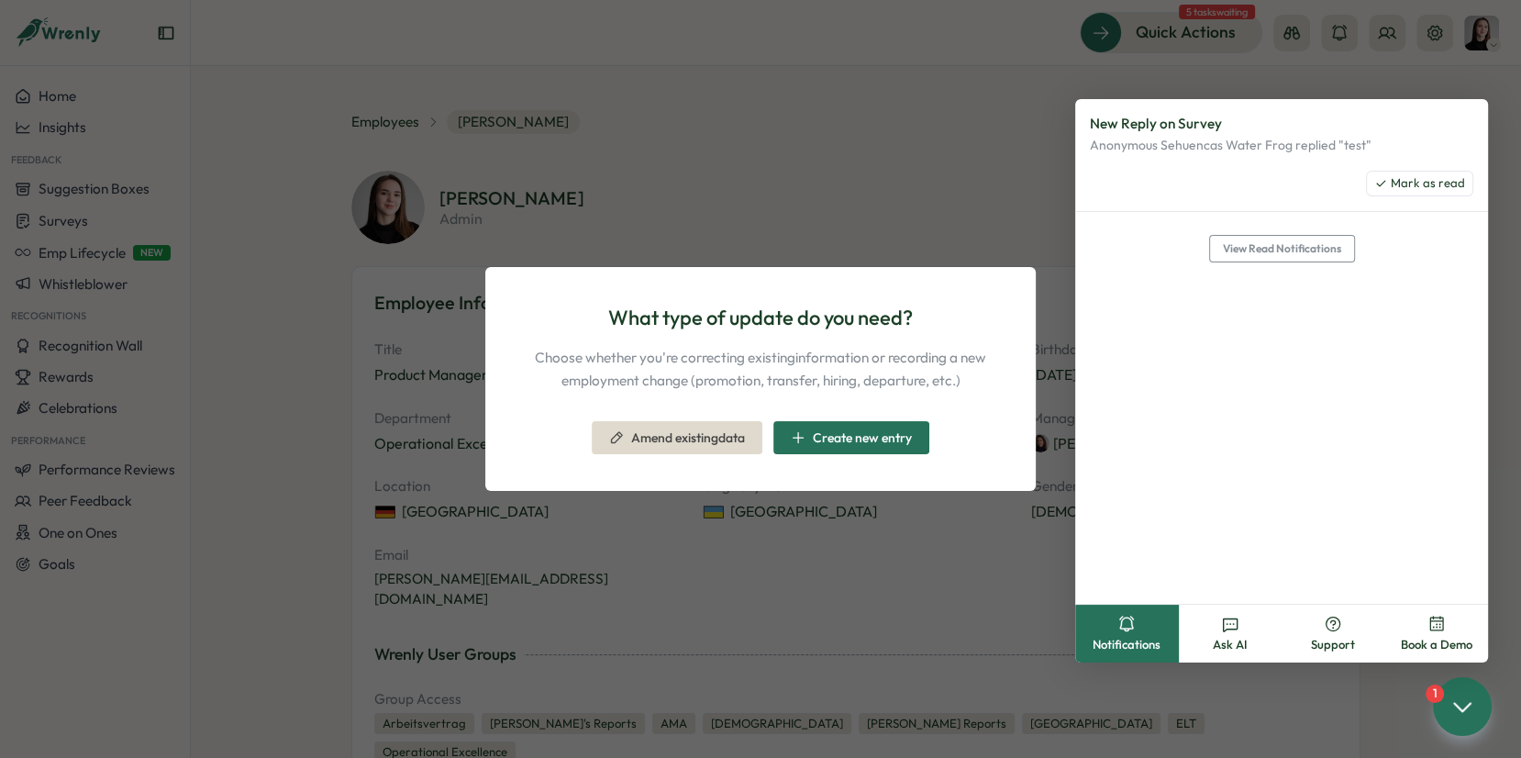
click at [712, 446] on span "Amend existing data" at bounding box center [677, 437] width 136 height 31
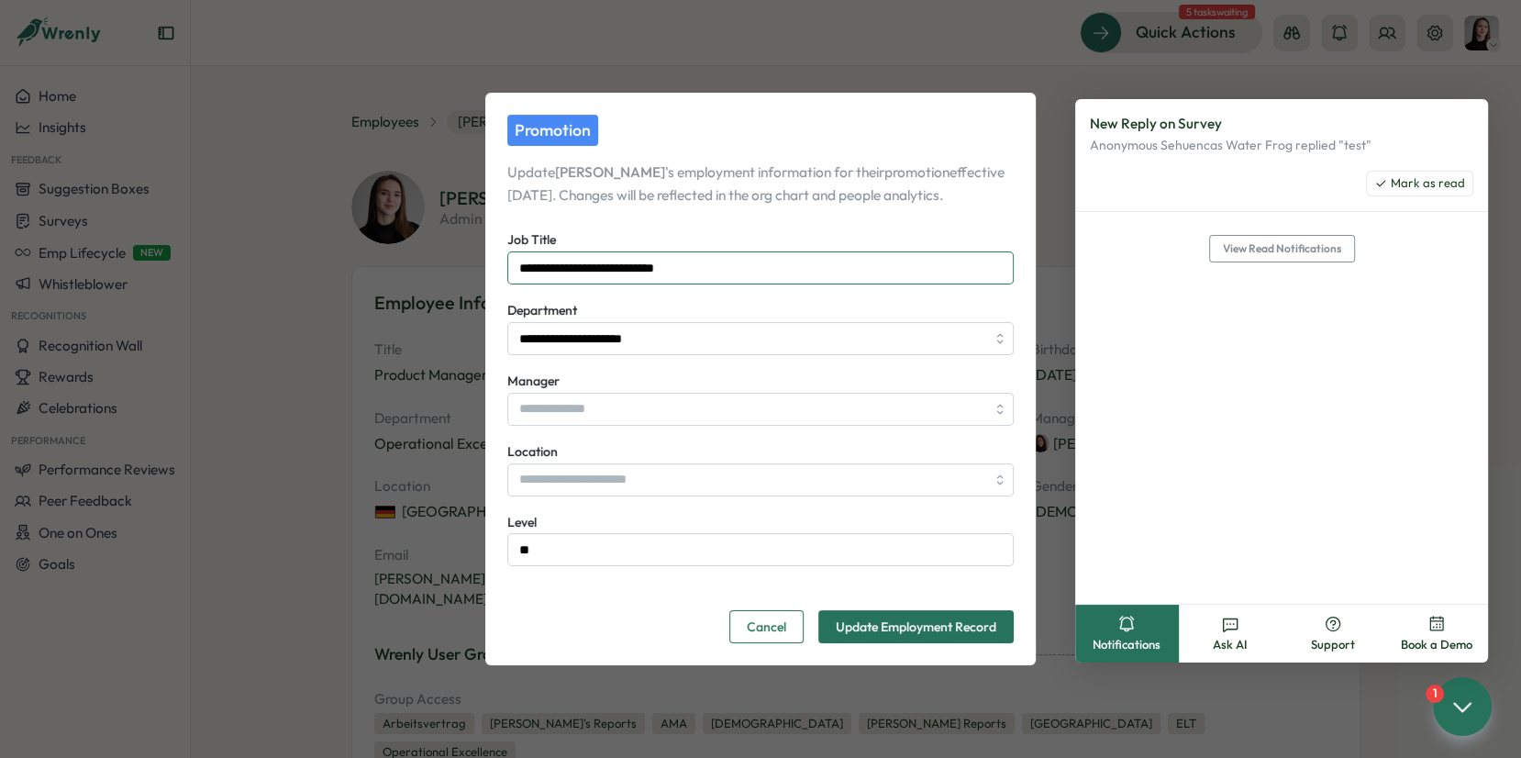
click at [721, 281] on input "**********" at bounding box center [760, 267] width 507 height 33
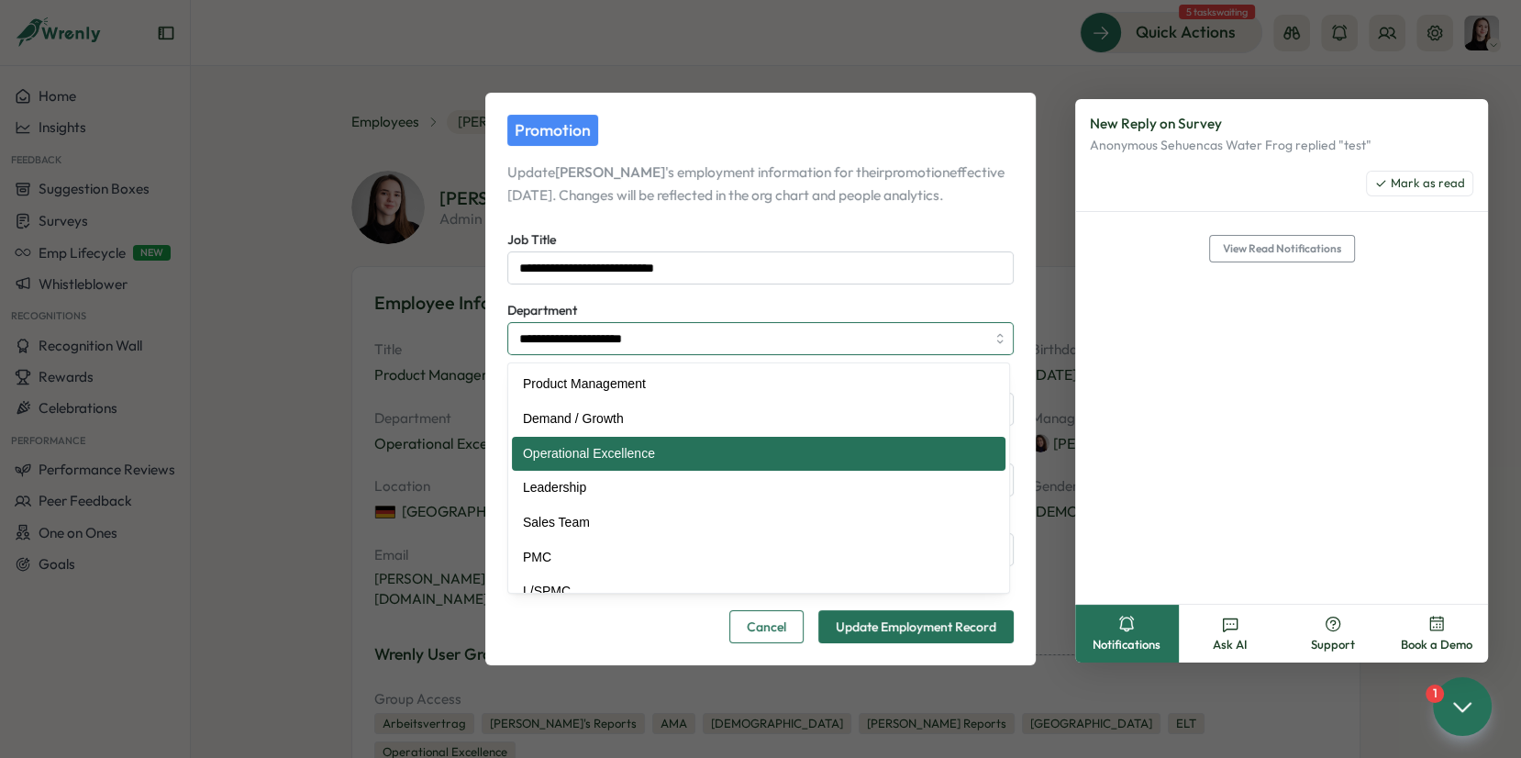
drag, startPoint x: 665, startPoint y: 345, endPoint x: 503, endPoint y: 336, distance: 162.7
click at [458, 344] on div "**********" at bounding box center [760, 379] width 1521 height 758
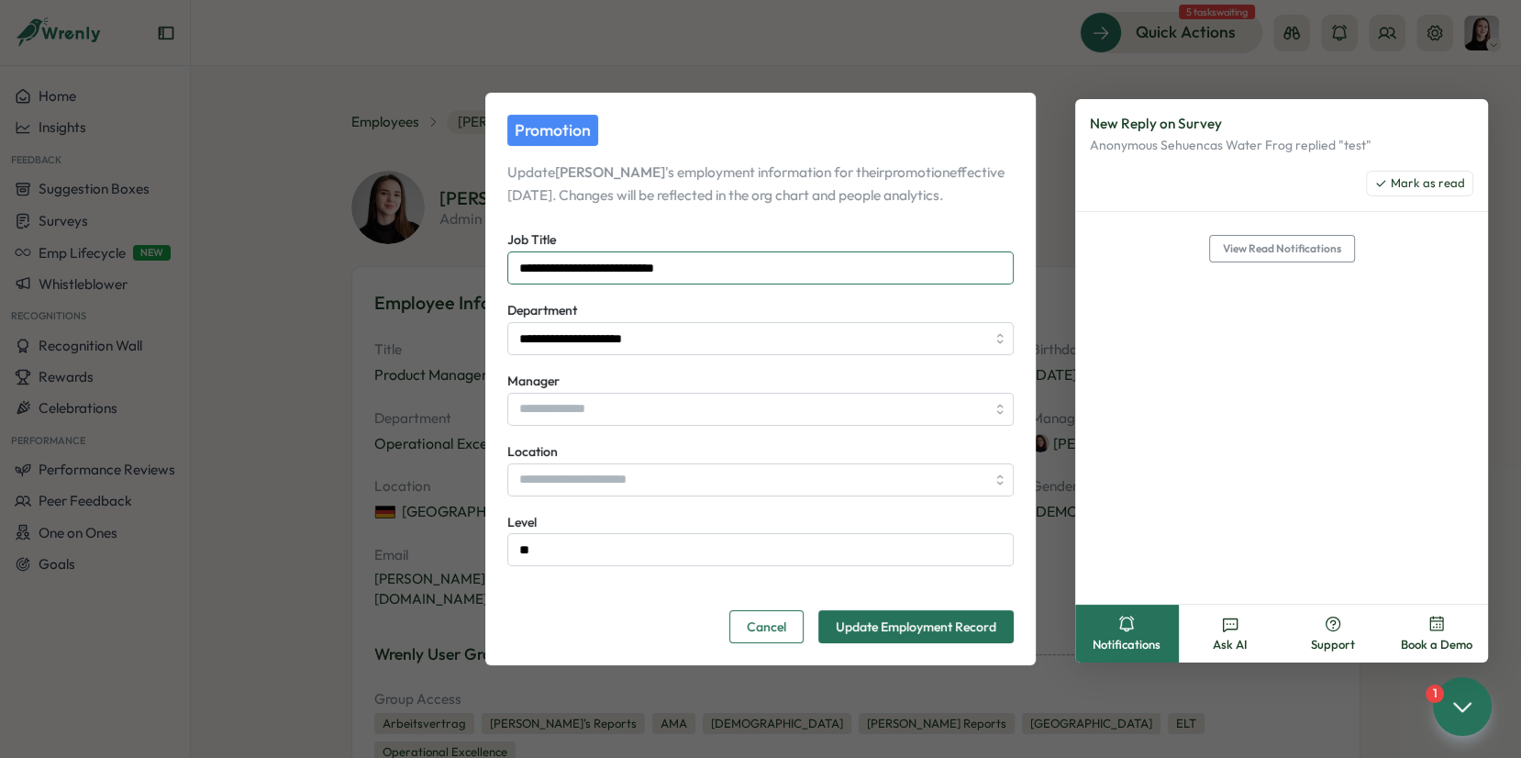
drag, startPoint x: 696, startPoint y: 259, endPoint x: 724, endPoint y: 262, distance: 27.7
click at [698, 260] on input "**********" at bounding box center [760, 267] width 507 height 33
drag, startPoint x: 733, startPoint y: 263, endPoint x: 425, endPoint y: 270, distance: 308.4
click at [415, 269] on div "**********" at bounding box center [760, 379] width 1521 height 758
paste input "text"
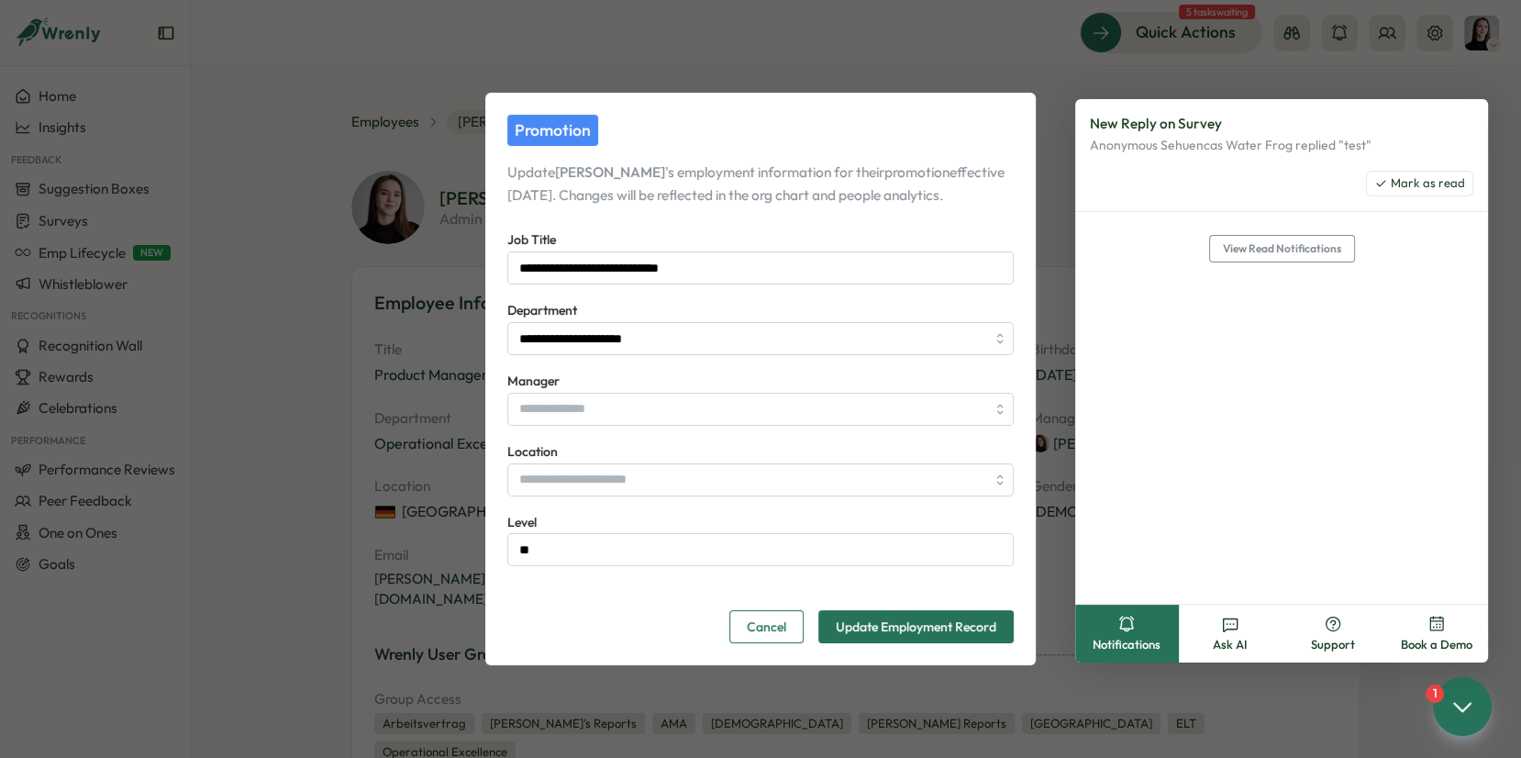
click at [897, 633] on span "Update Employment Record" at bounding box center [916, 626] width 161 height 31
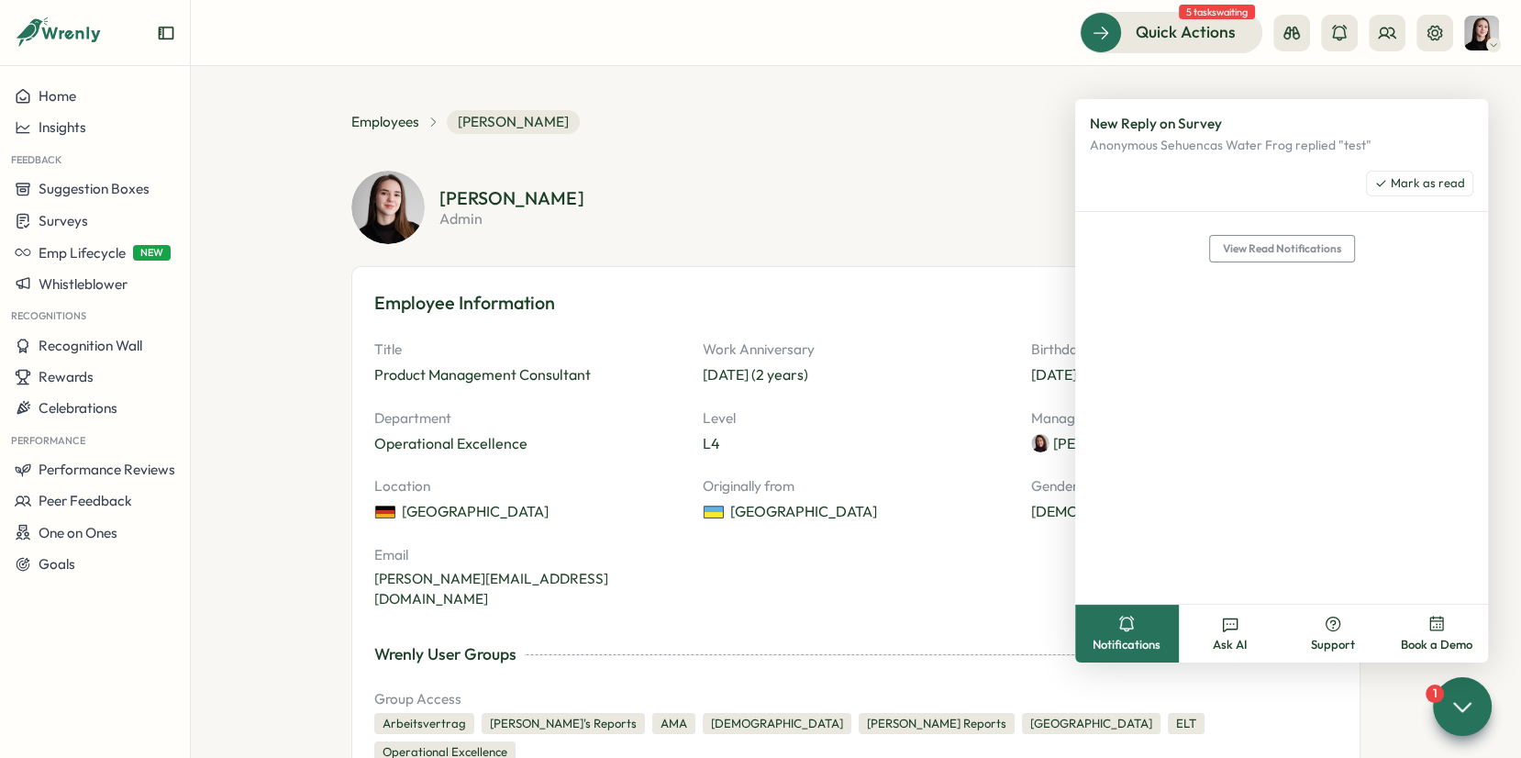
type input "**********"
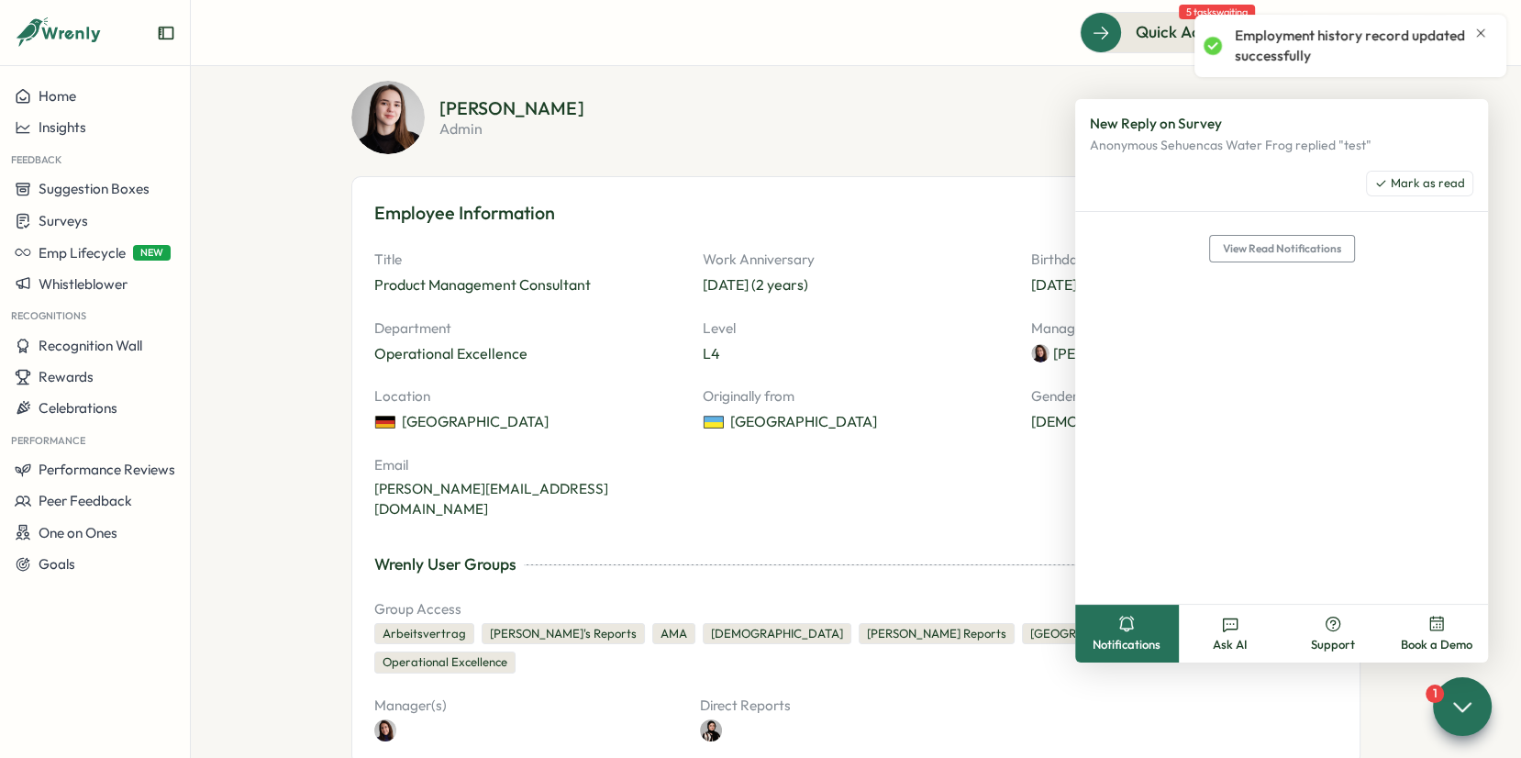
scroll to position [121, 0]
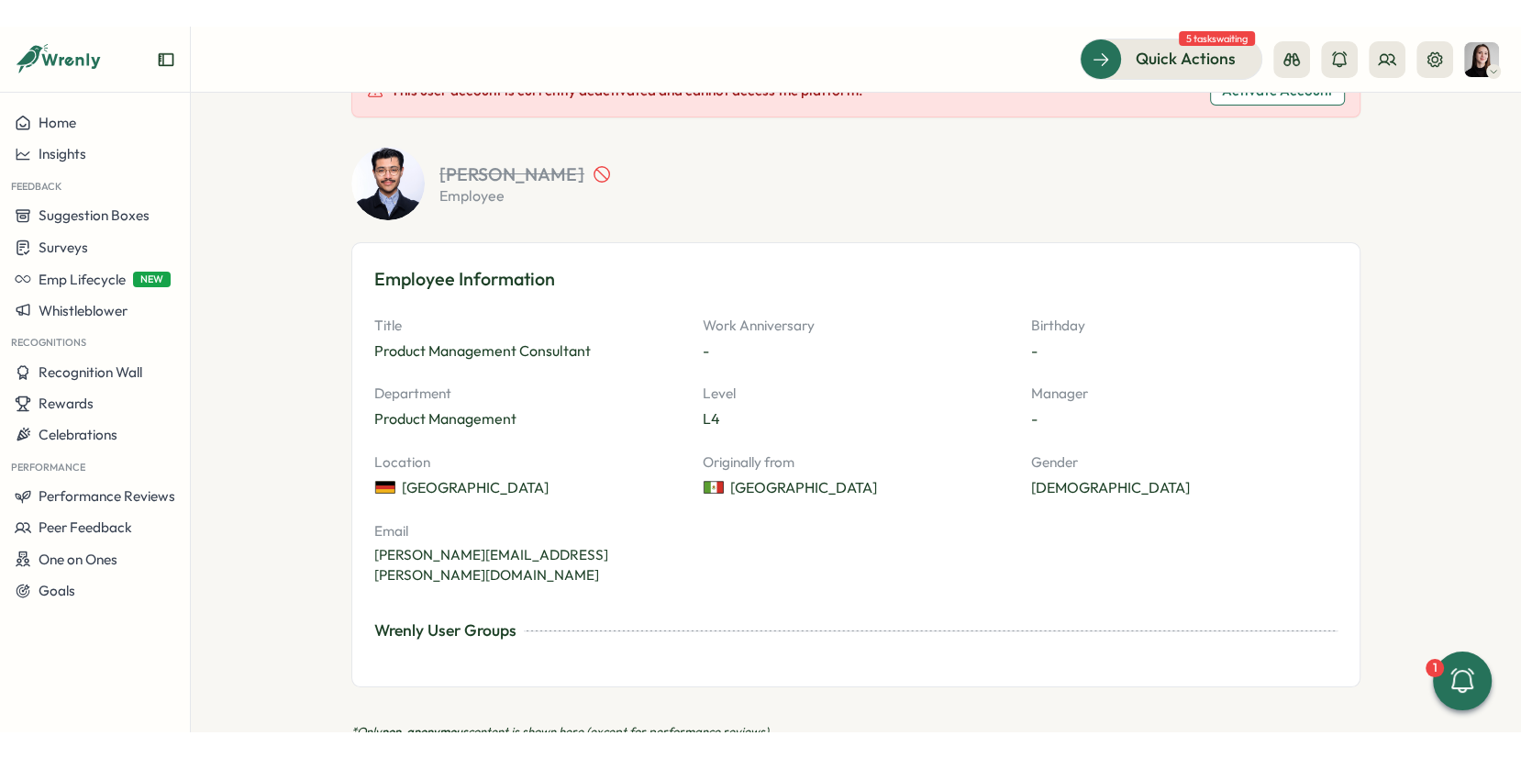
scroll to position [140, 0]
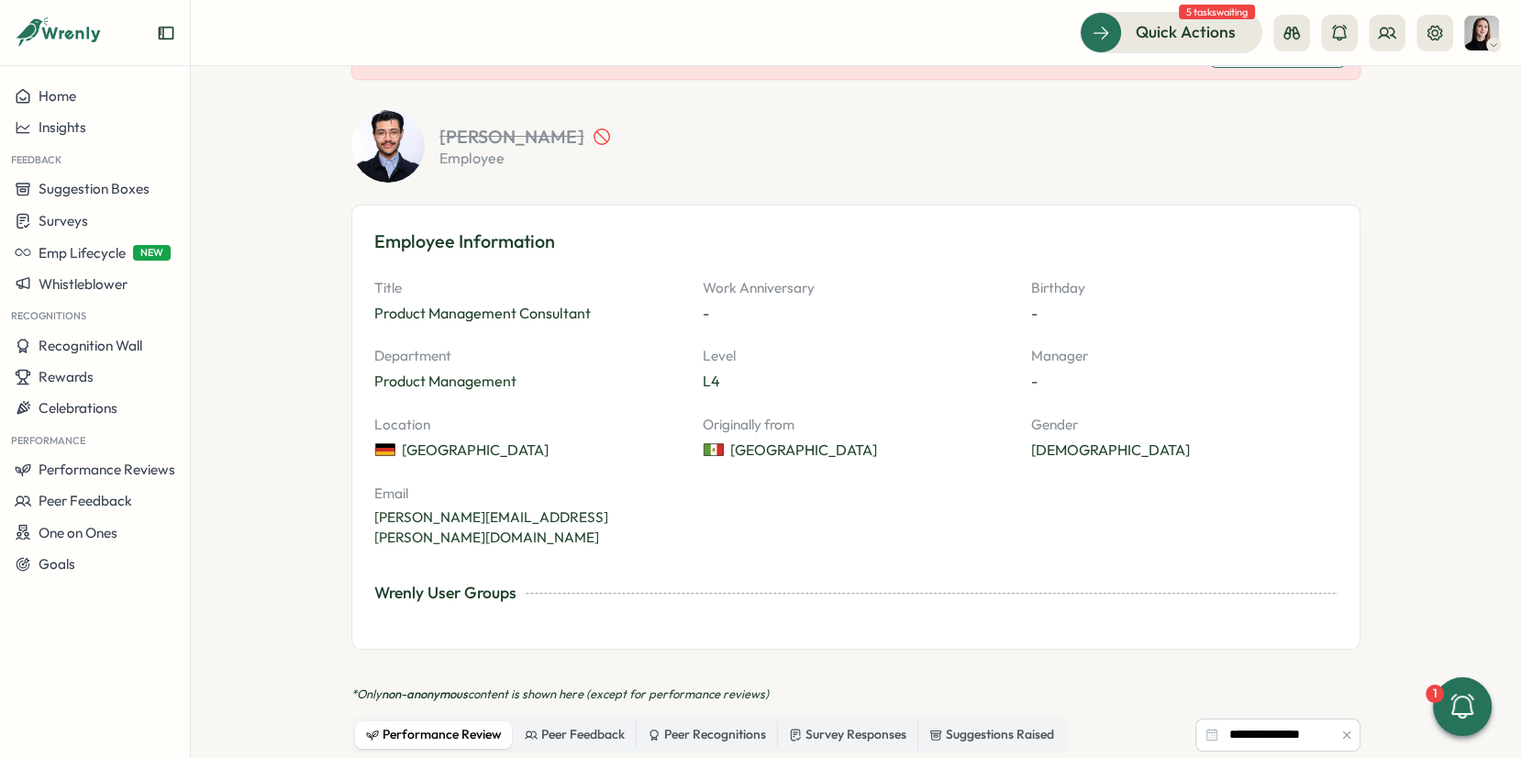
click at [998, 149] on section "Alejandro Palacios Toledo employee" at bounding box center [900, 146] width 921 height 39
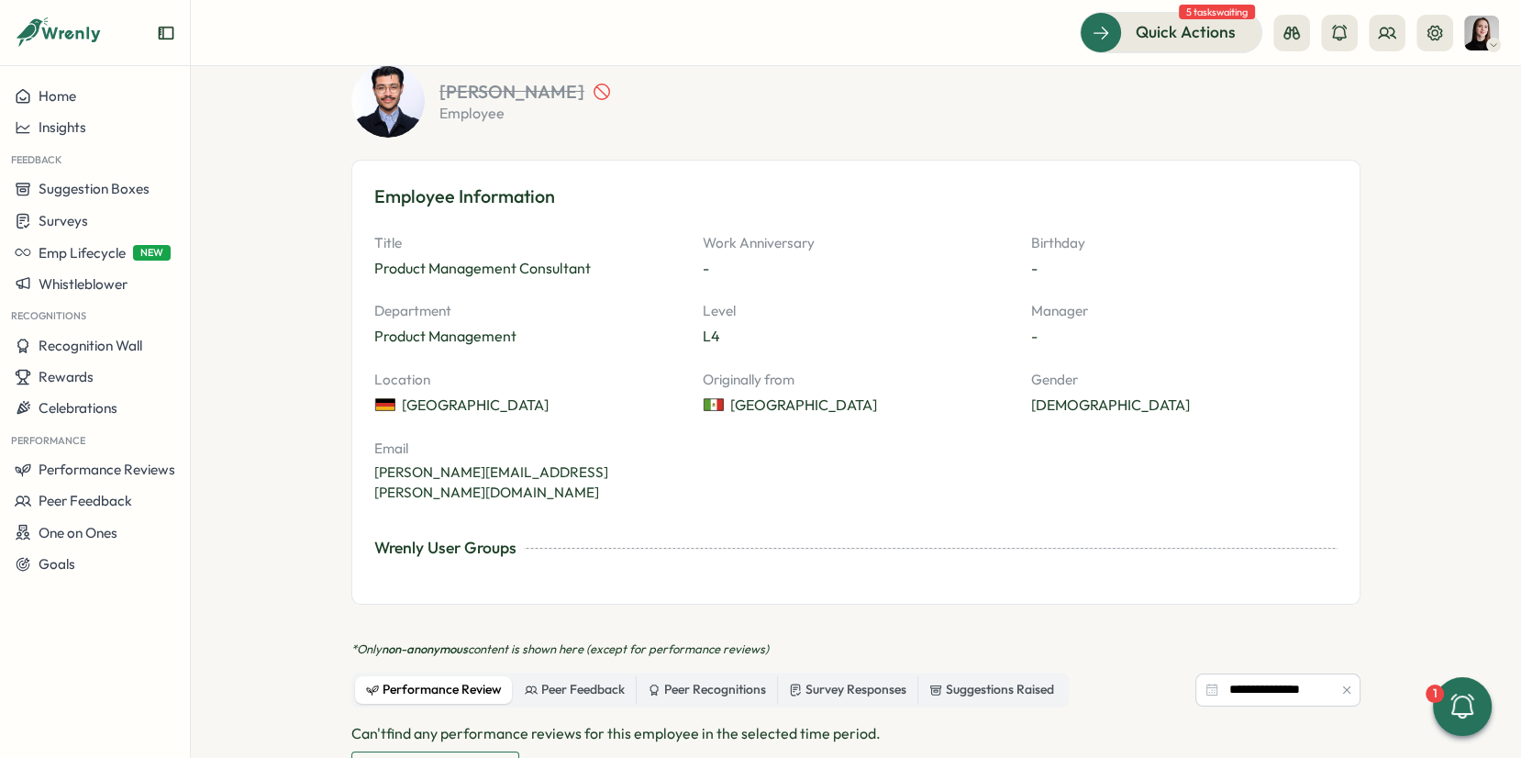
scroll to position [402, 0]
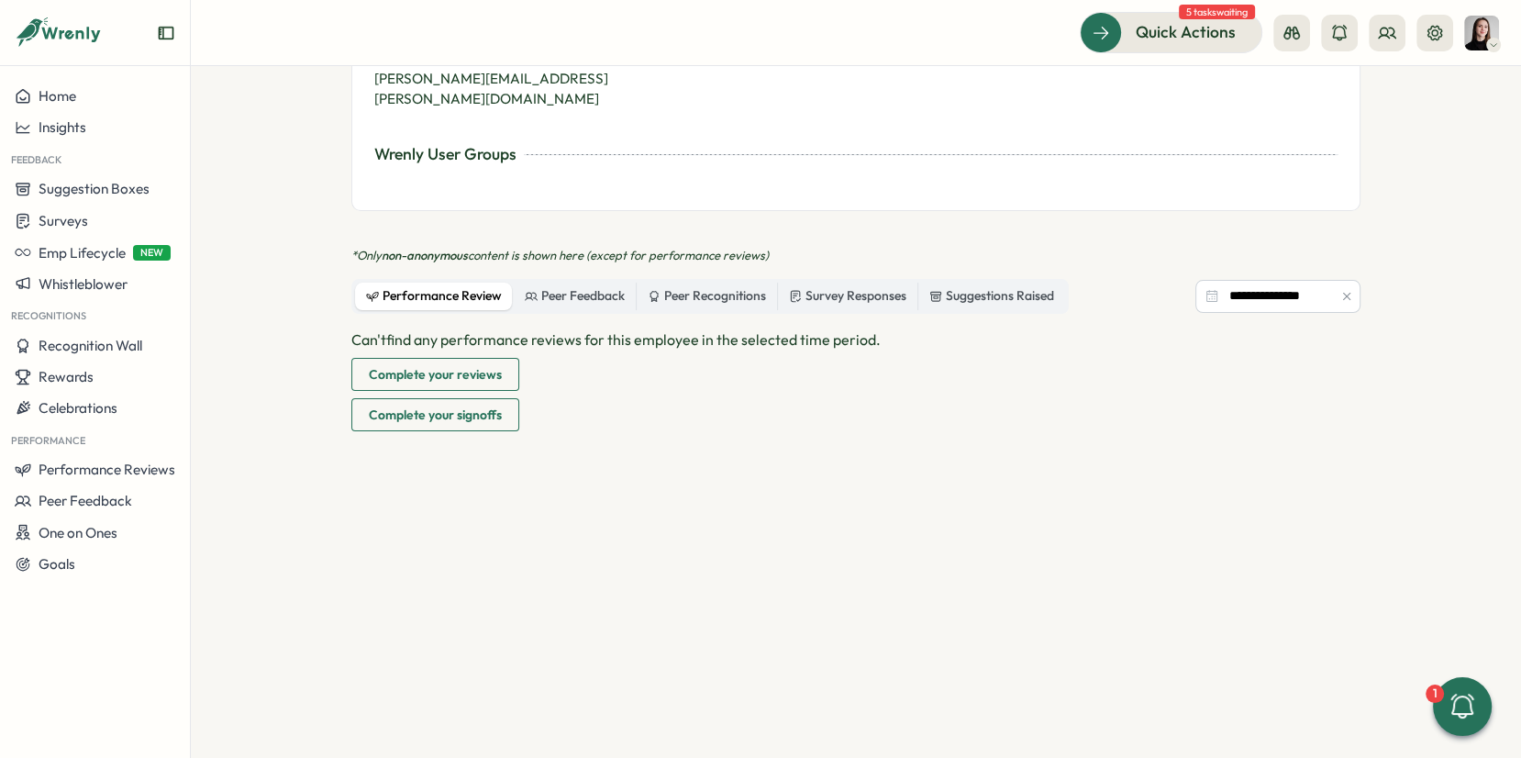
scroll to position [585, 0]
click at [1343, 290] on icon "button" at bounding box center [1346, 293] width 7 height 7
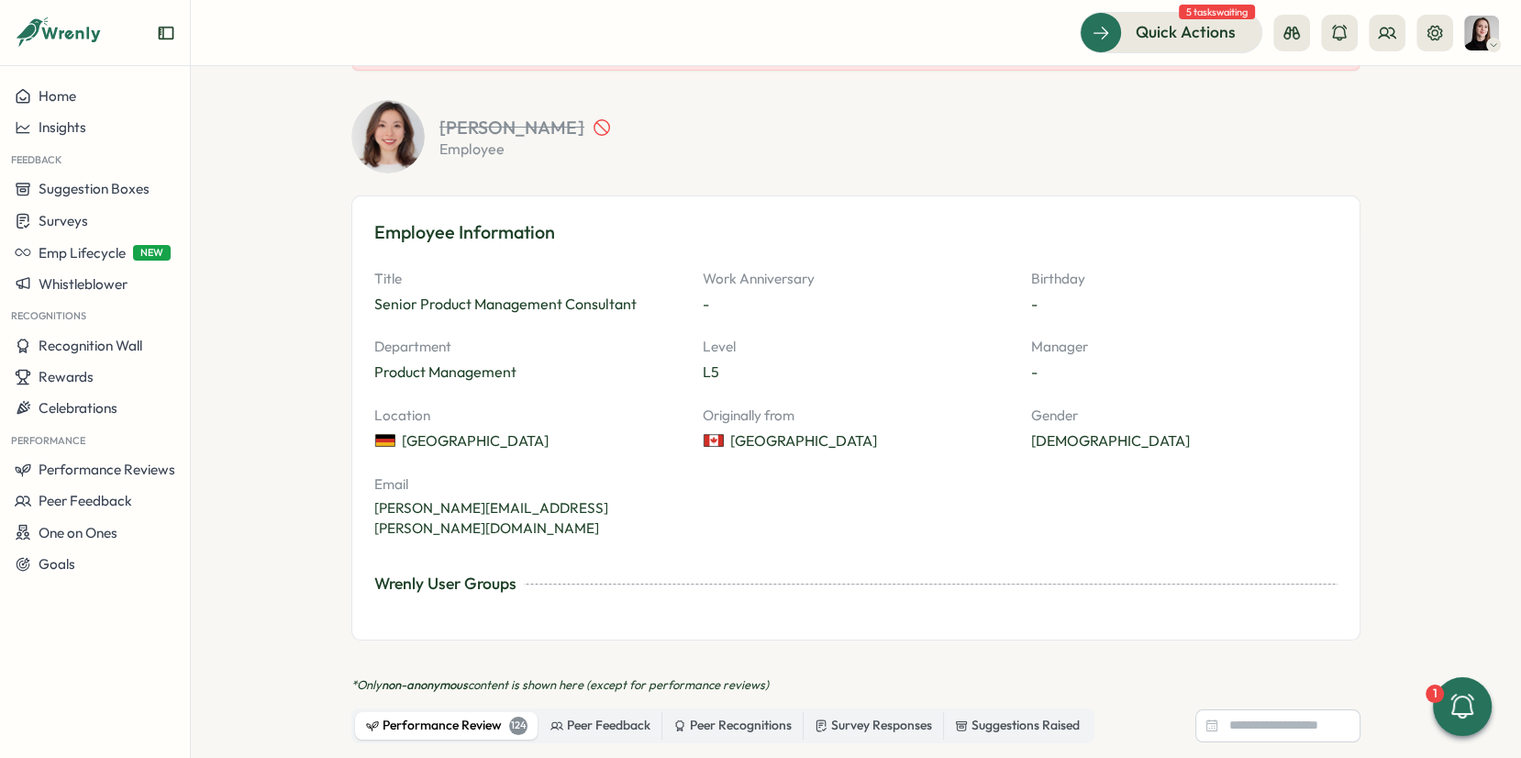
scroll to position [0, 0]
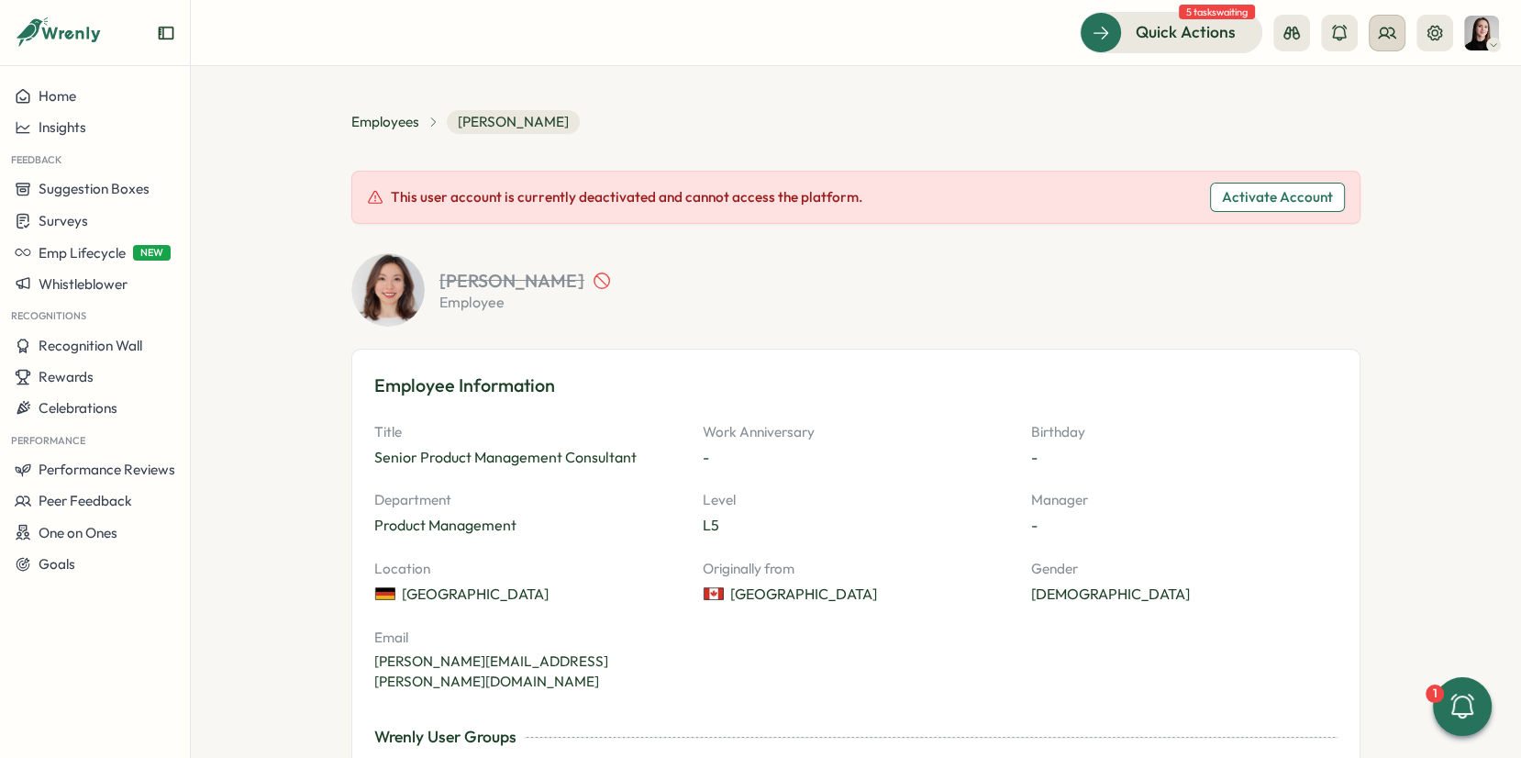
click at [1388, 37] on icon at bounding box center [1387, 33] width 17 height 10
click at [1379, 91] on div "Org Members" at bounding box center [1389, 91] width 116 height 20
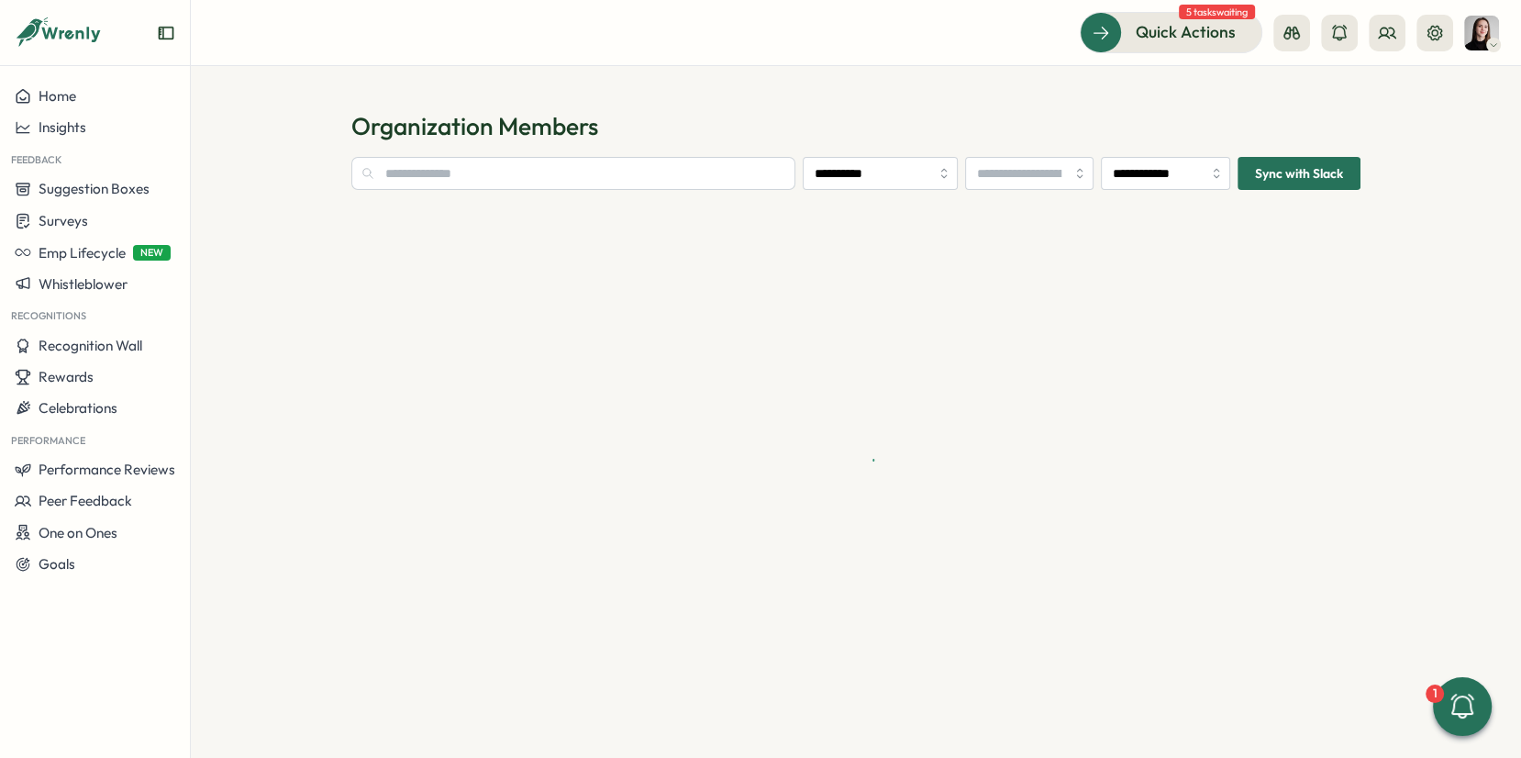
type input "**********"
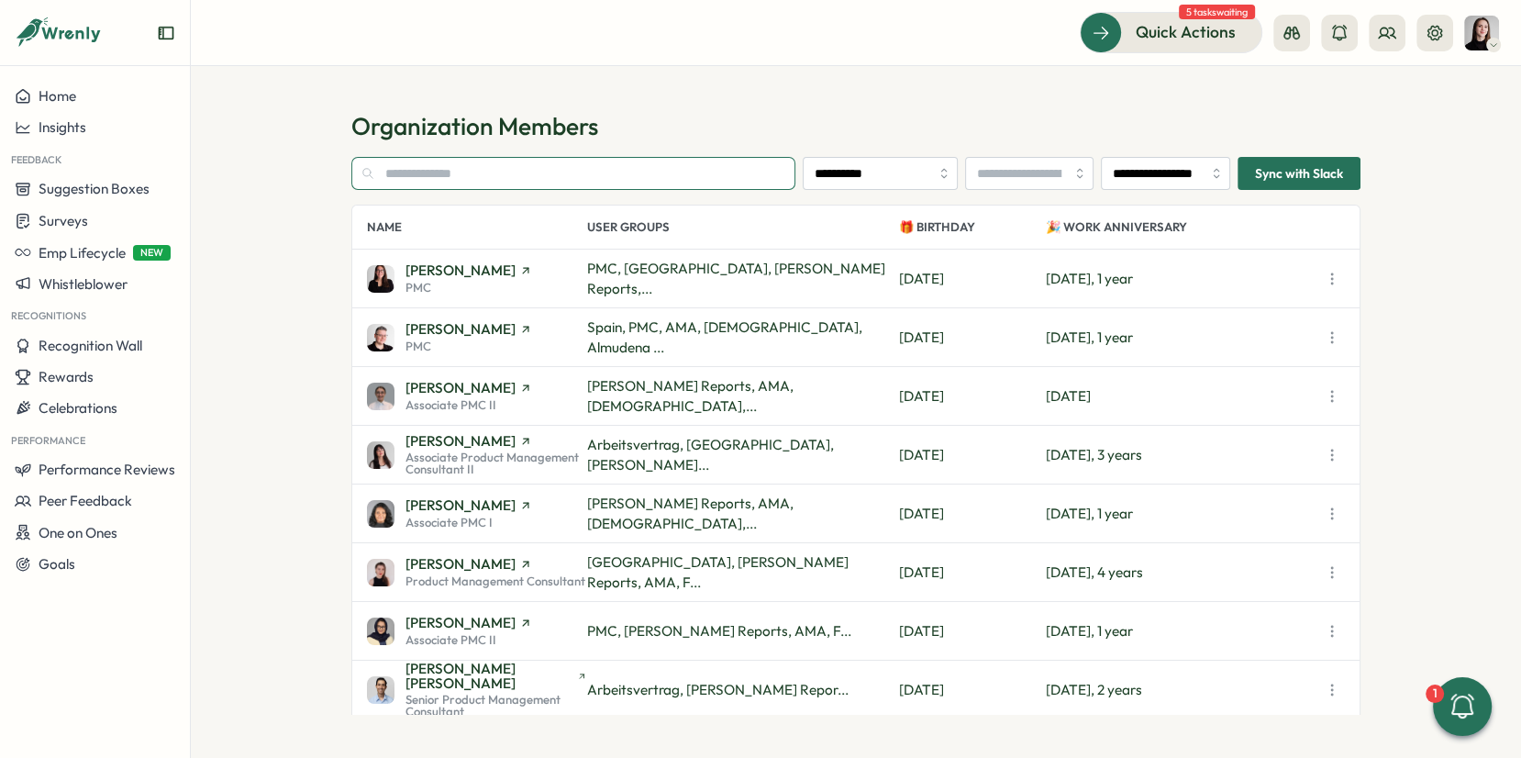
click at [415, 169] on input "text" at bounding box center [573, 173] width 444 height 33
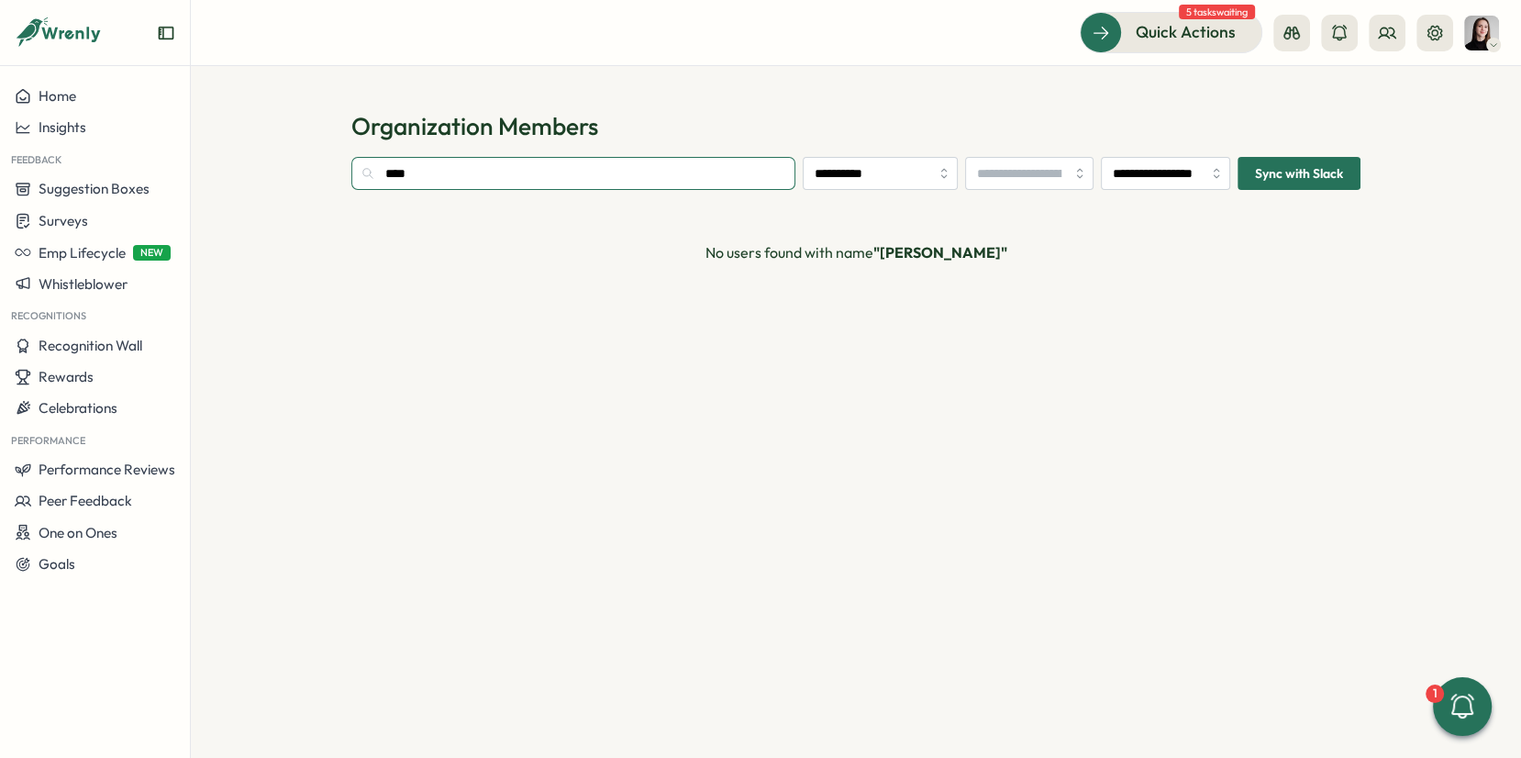
type input "****"
click at [1134, 178] on input "**********" at bounding box center [1165, 173] width 129 height 33
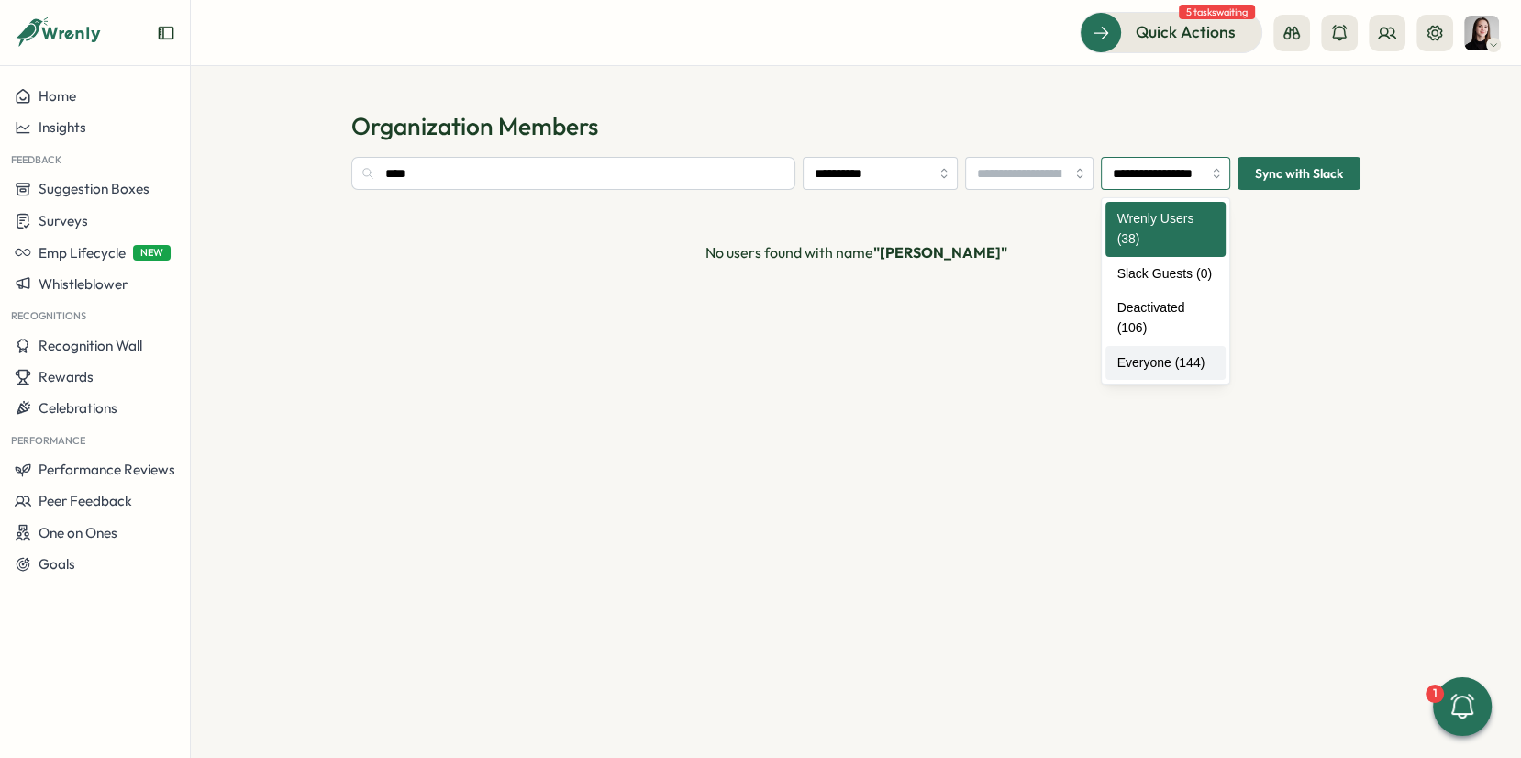
type input "**********"
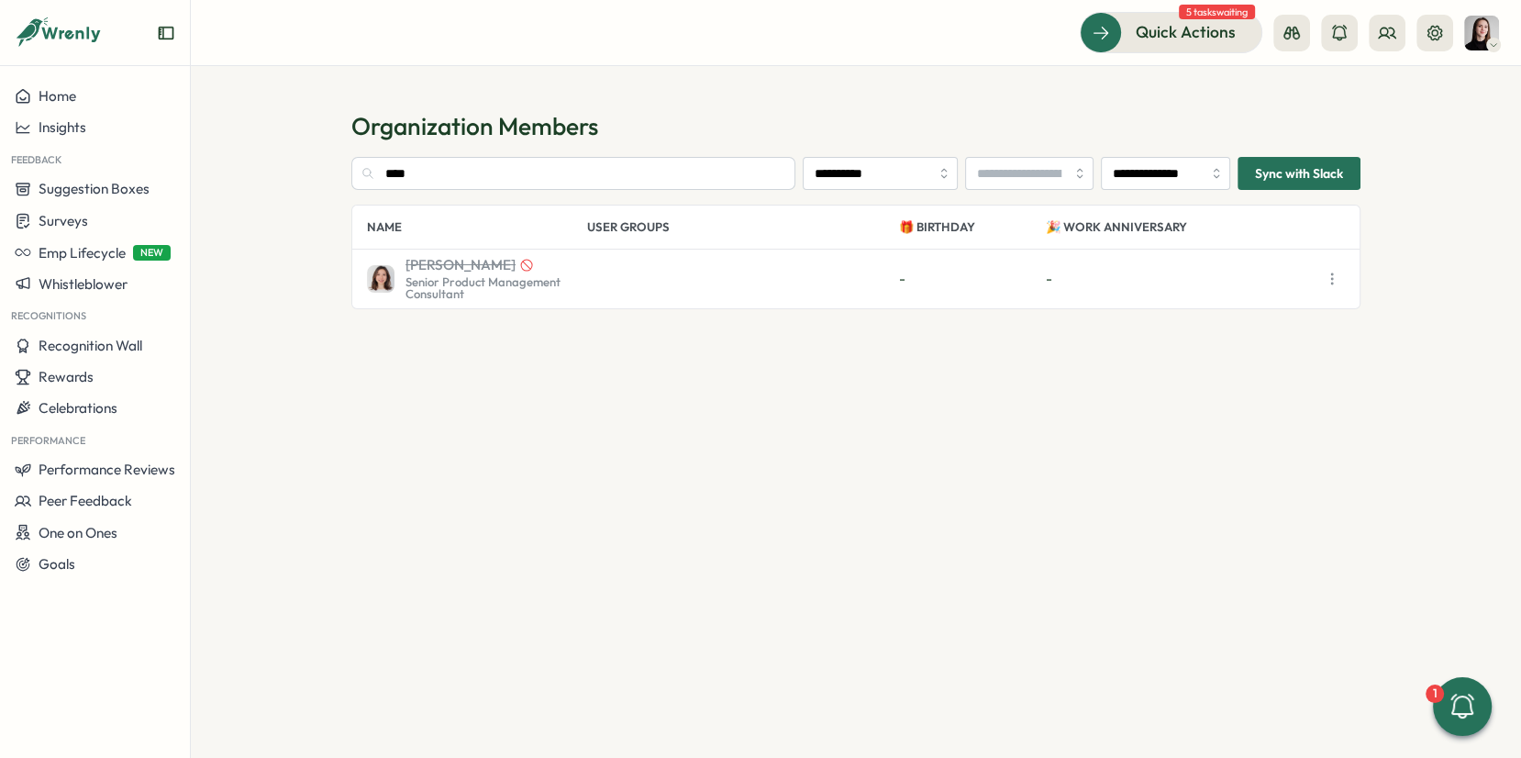
click at [1337, 282] on icon "button" at bounding box center [1332, 279] width 18 height 18
click at [1330, 317] on span "View Profile" at bounding box center [1296, 320] width 73 height 20
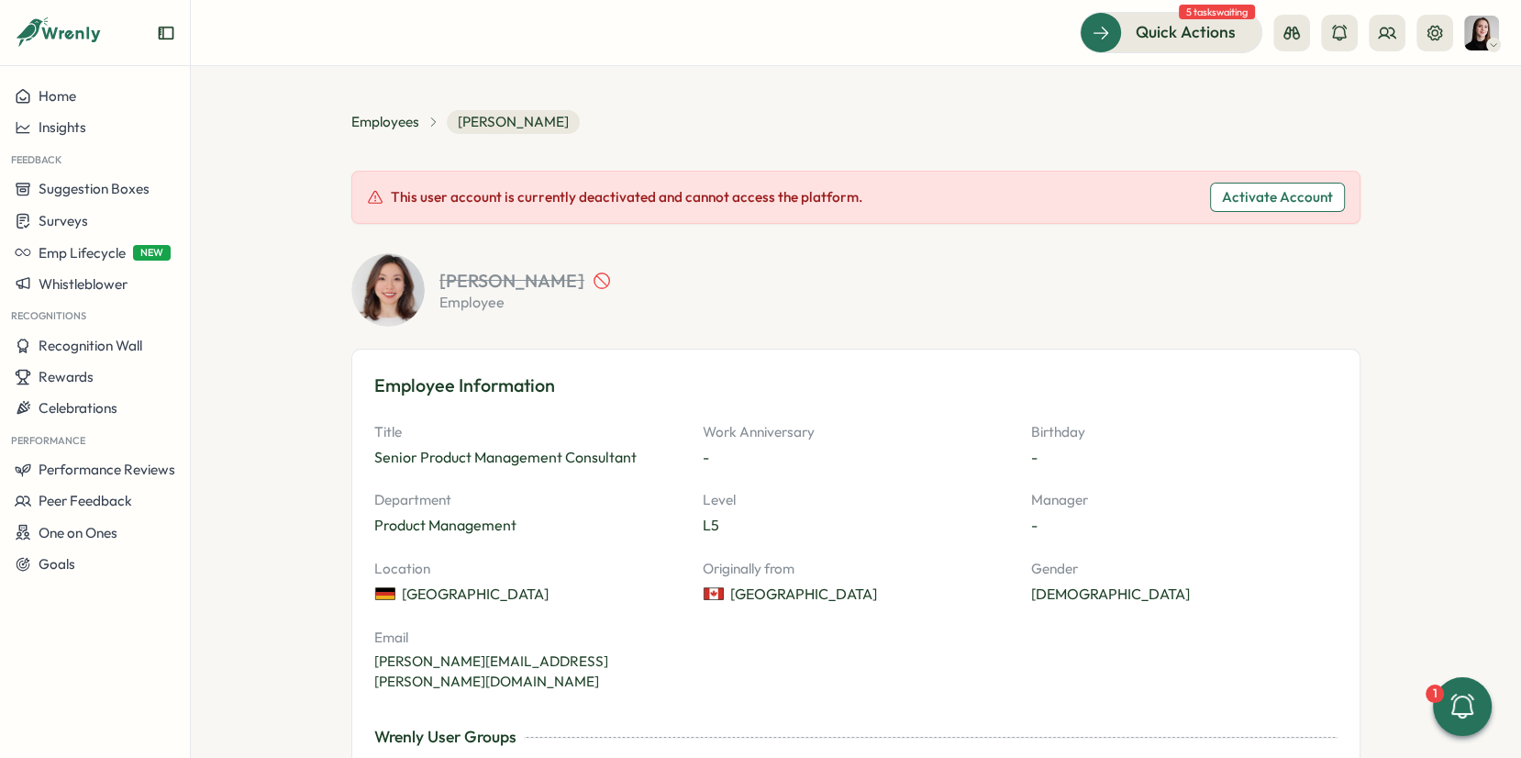
drag, startPoint x: 1376, startPoint y: 261, endPoint x: 1384, endPoint y: 110, distance: 150.7
click at [1376, 261] on section "**********" at bounding box center [856, 412] width 1331 height 692
click at [1381, 37] on icon at bounding box center [1387, 33] width 18 height 18
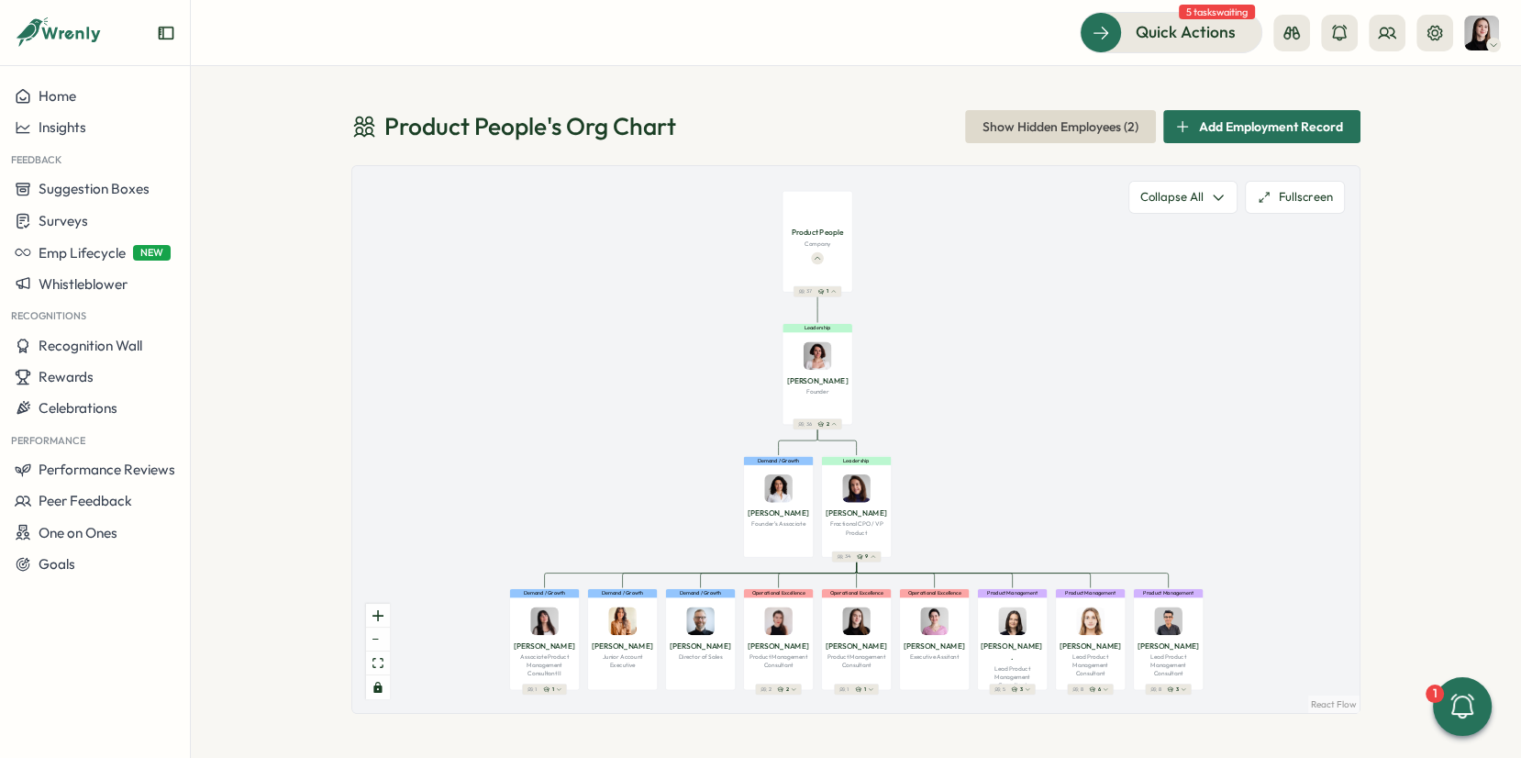
click at [1080, 127] on span "Show Hidden Employees ( 2 )" at bounding box center [1061, 126] width 156 height 31
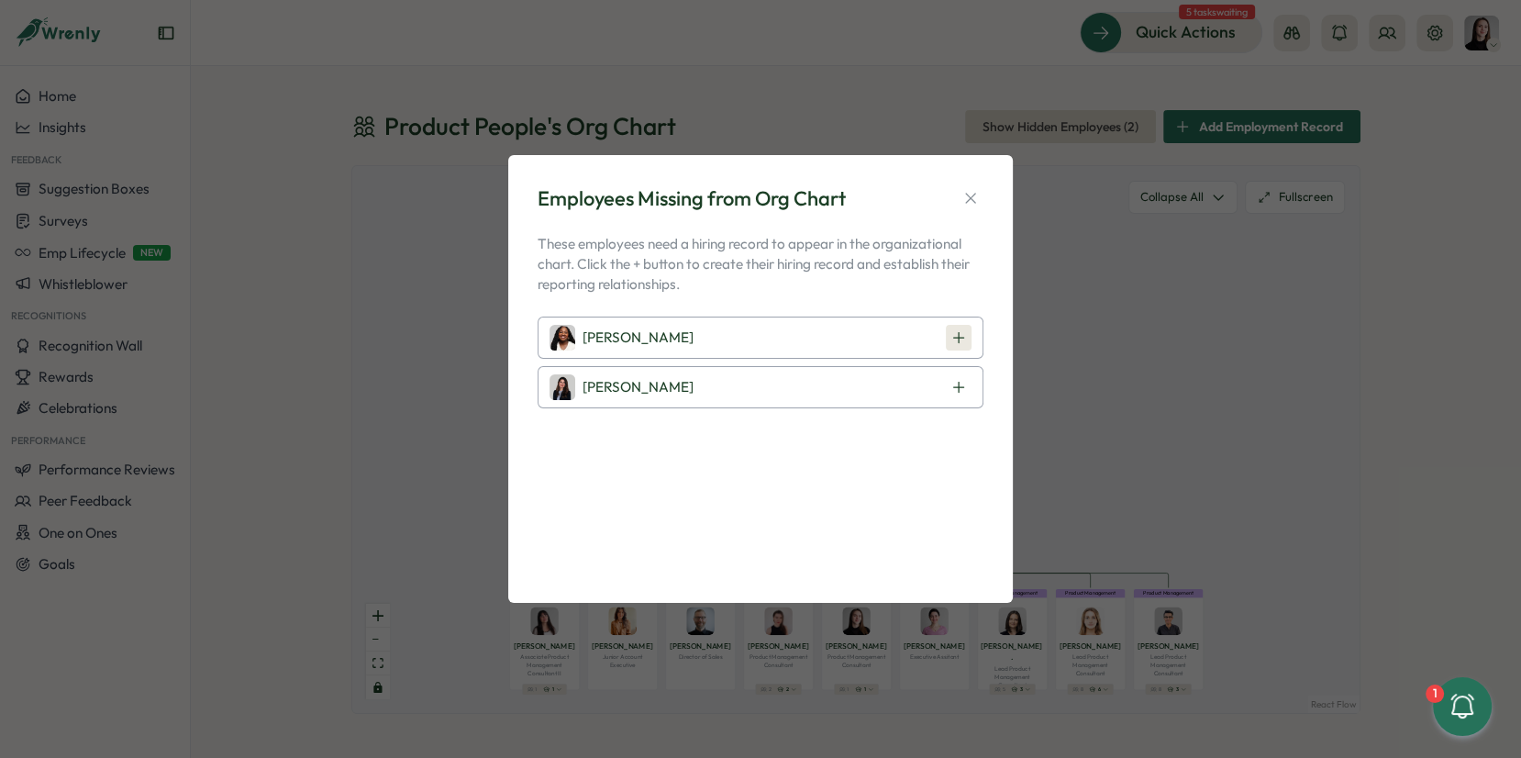
click at [952, 338] on icon at bounding box center [959, 337] width 15 height 15
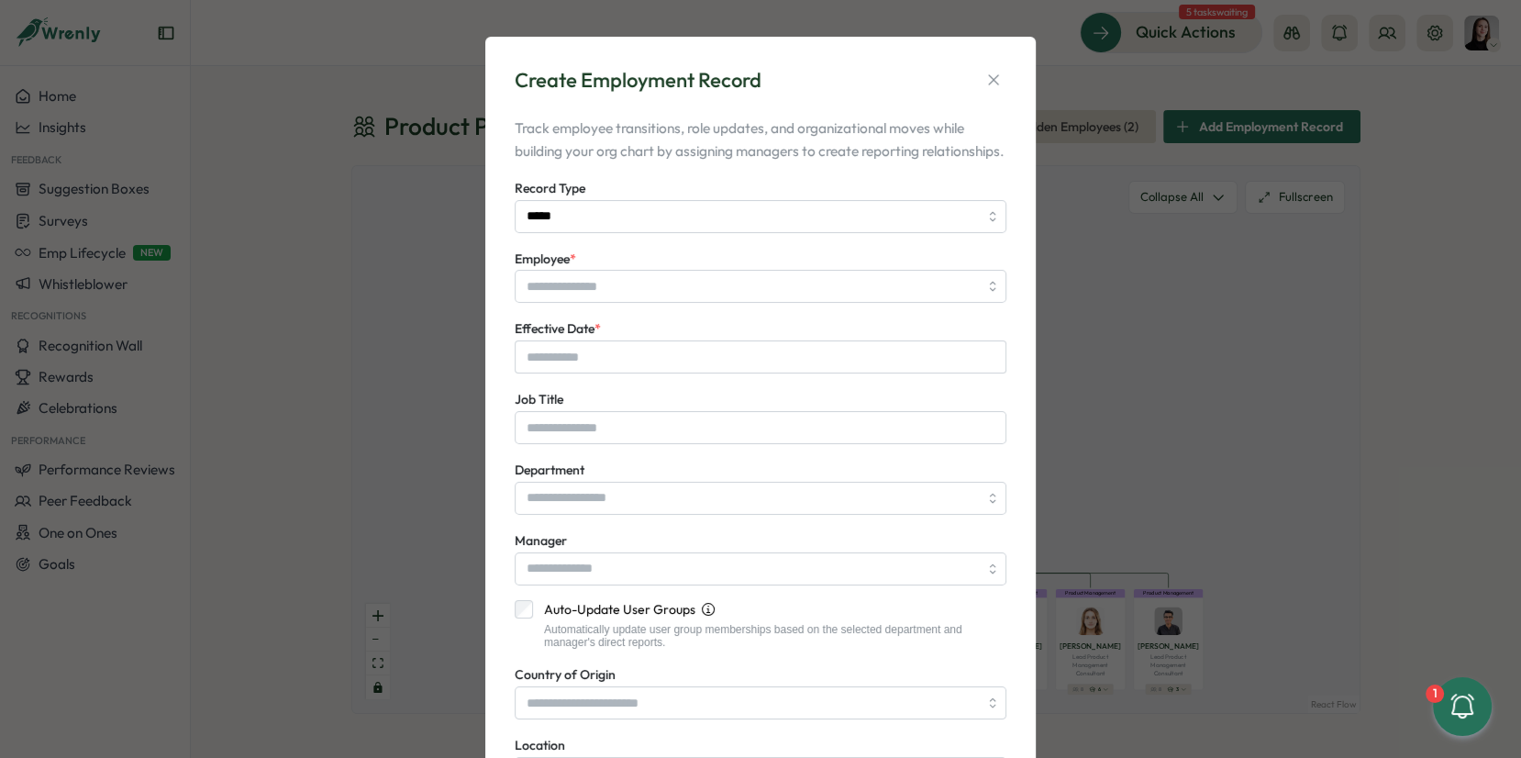
type input "**********"
click at [980, 64] on div "**********" at bounding box center [760, 456] width 507 height 795
click at [993, 61] on div "**********" at bounding box center [760, 456] width 507 height 795
drag, startPoint x: 994, startPoint y: 81, endPoint x: 1081, endPoint y: 93, distance: 88.0
click at [996, 81] on icon "button" at bounding box center [994, 80] width 18 height 18
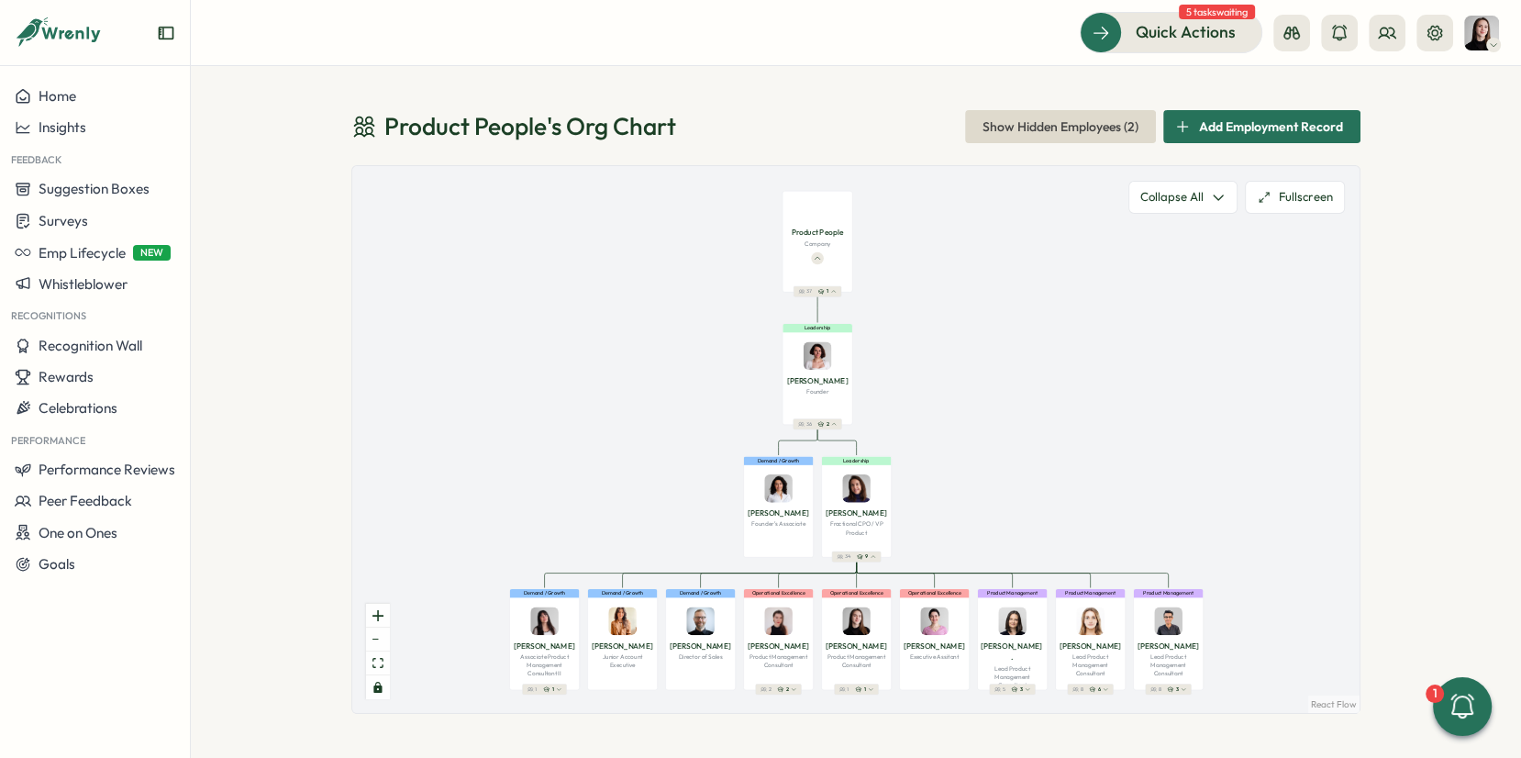
click at [1106, 107] on div "Product People 's Org Chart Show Hidden Employees ( 2 ) Add Employment Record P…" at bounding box center [856, 412] width 1331 height 692
click at [1091, 125] on span "Show Hidden Employees ( 2 )" at bounding box center [1061, 126] width 156 height 31
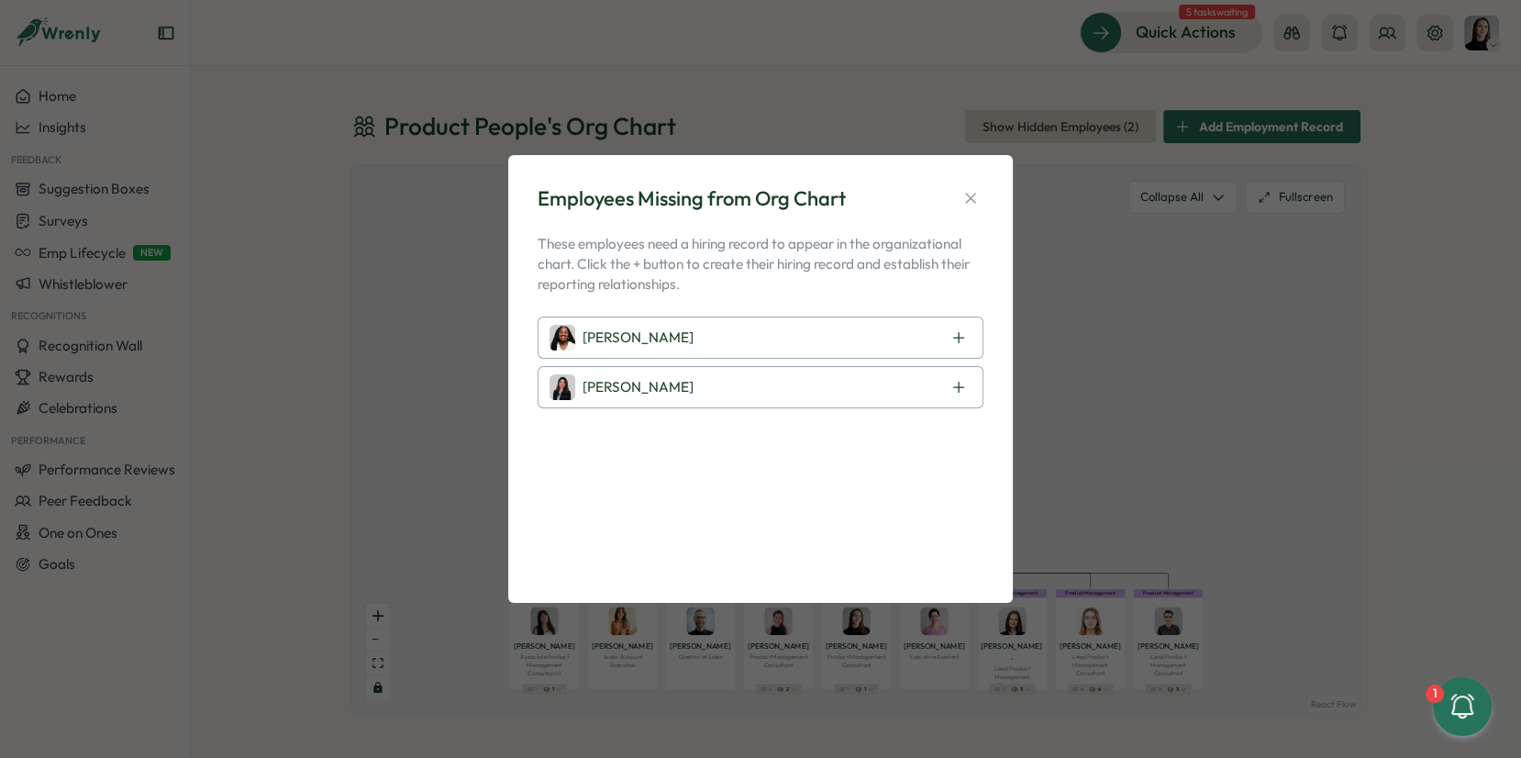
click at [612, 268] on p "These employees need a hiring record to appear in the organizational chart. Cli…" at bounding box center [761, 264] width 446 height 61
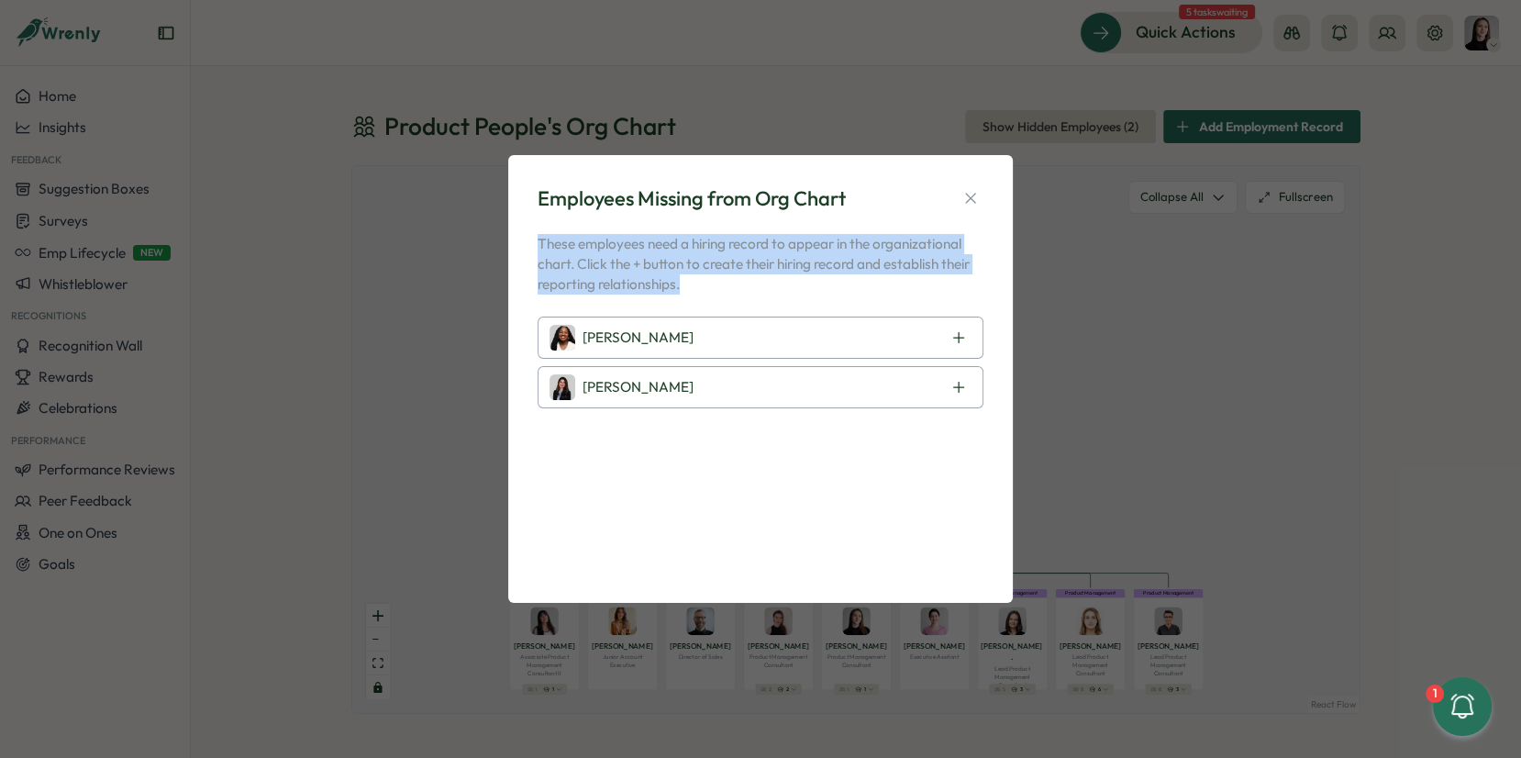
drag, startPoint x: 733, startPoint y: 293, endPoint x: 714, endPoint y: 350, distance: 60.1
click at [526, 253] on div "Employees Missing from Org Chart These employees need a hiring record to appear…" at bounding box center [760, 379] width 505 height 449
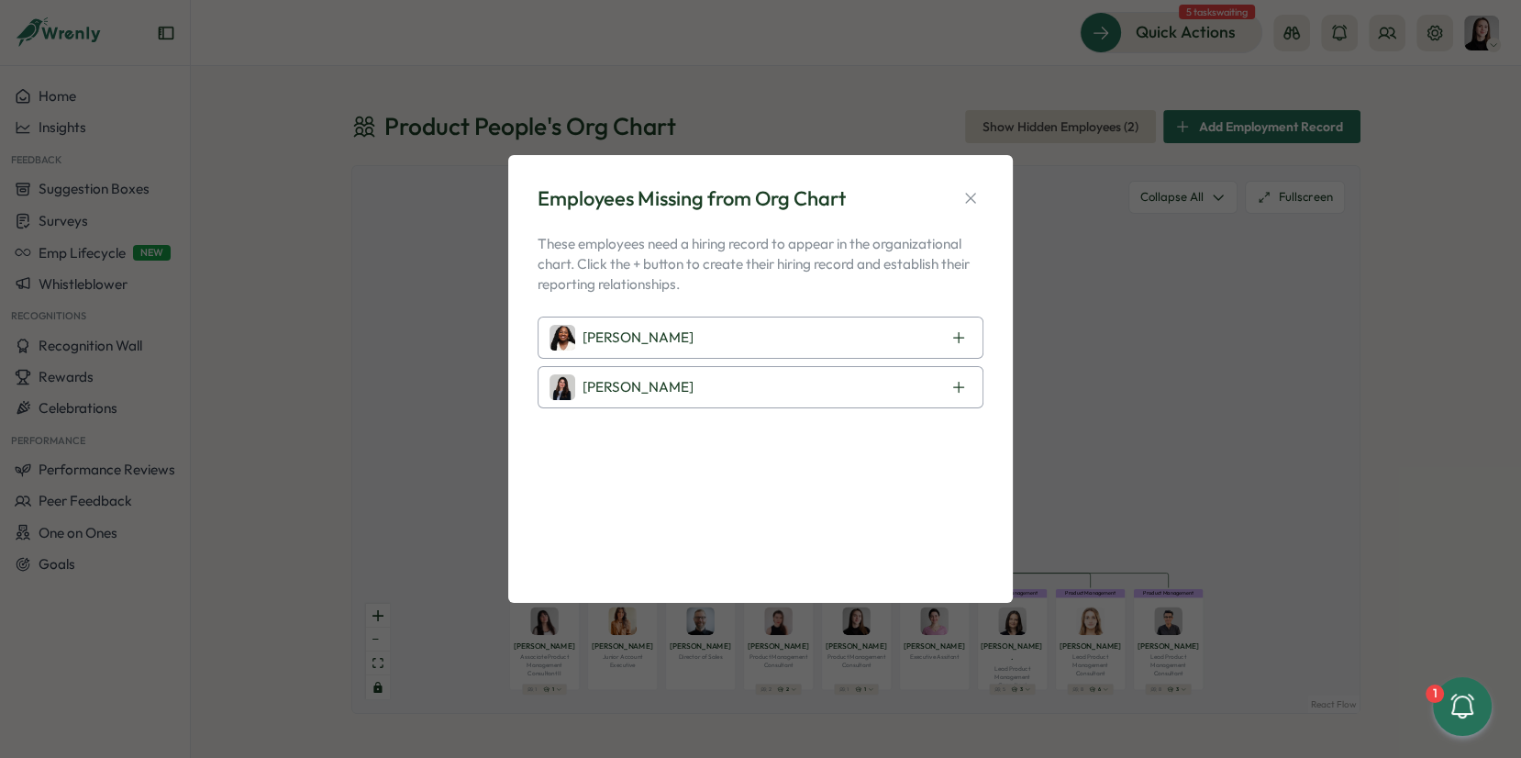
click at [813, 340] on div "Laissa Duclos" at bounding box center [761, 338] width 446 height 42
click at [965, 339] on icon at bounding box center [959, 337] width 15 height 15
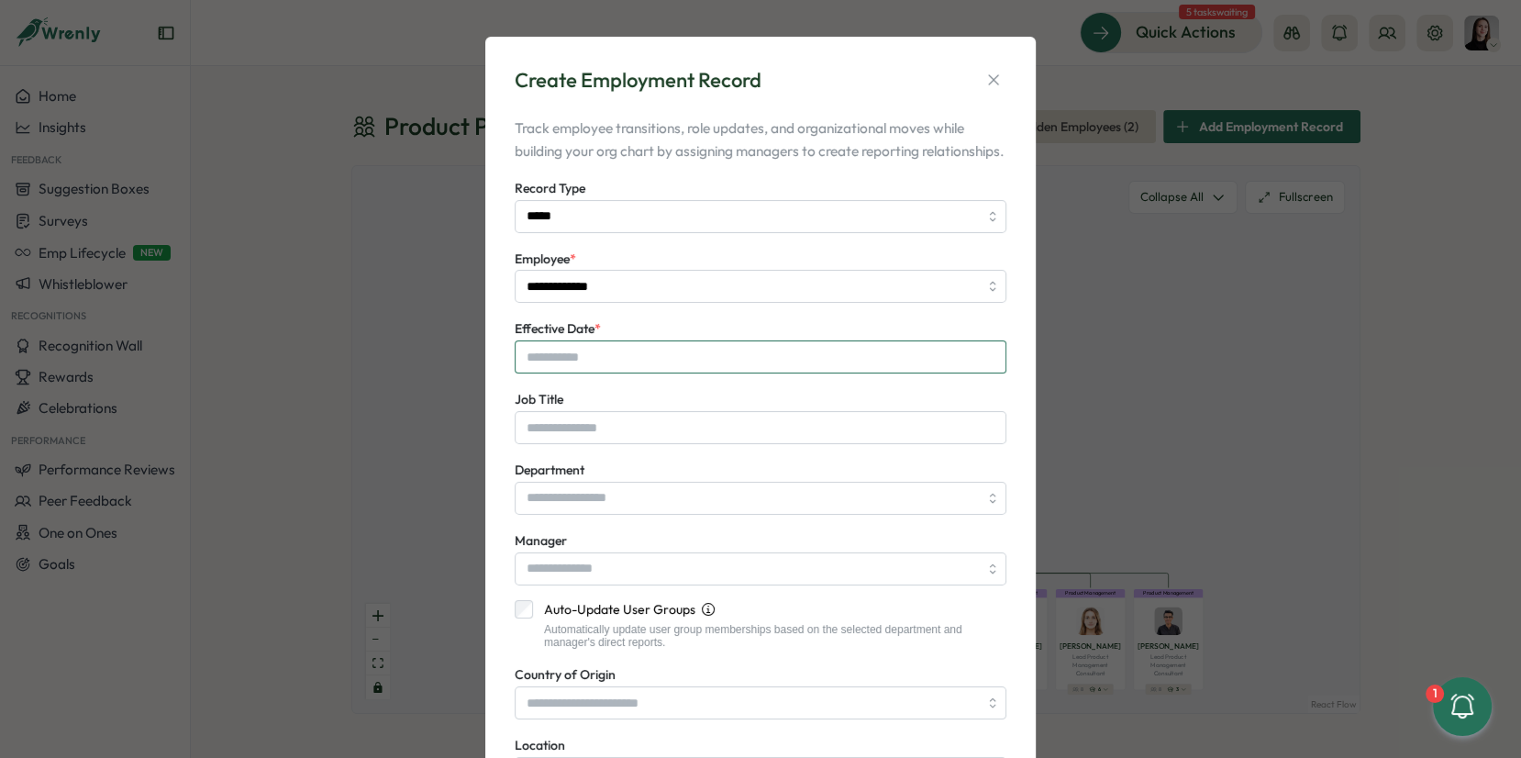
click at [863, 373] on input "Effective Date *" at bounding box center [761, 356] width 492 height 33
click at [919, 422] on div "Job Title" at bounding box center [761, 416] width 492 height 56
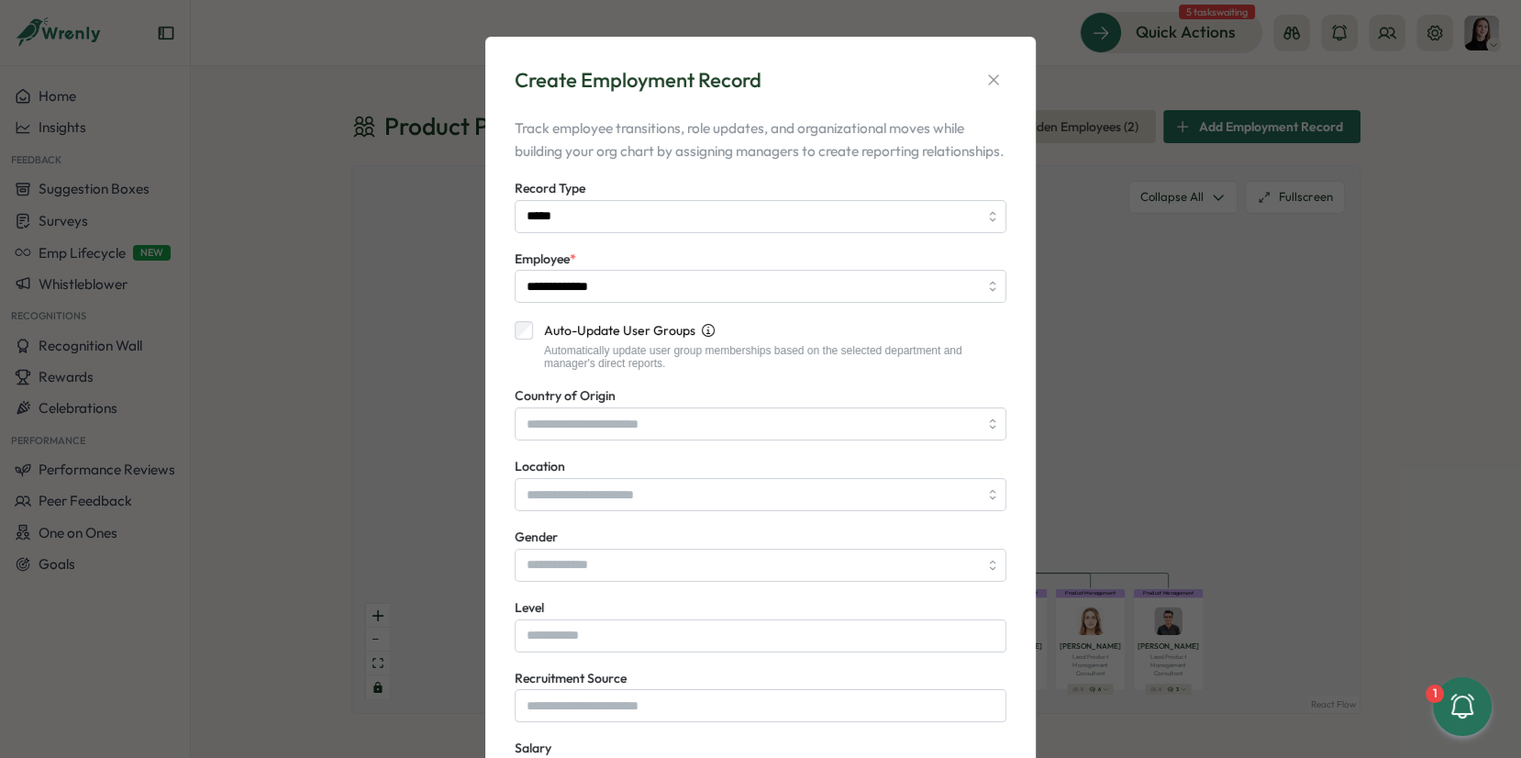
scroll to position [235, 0]
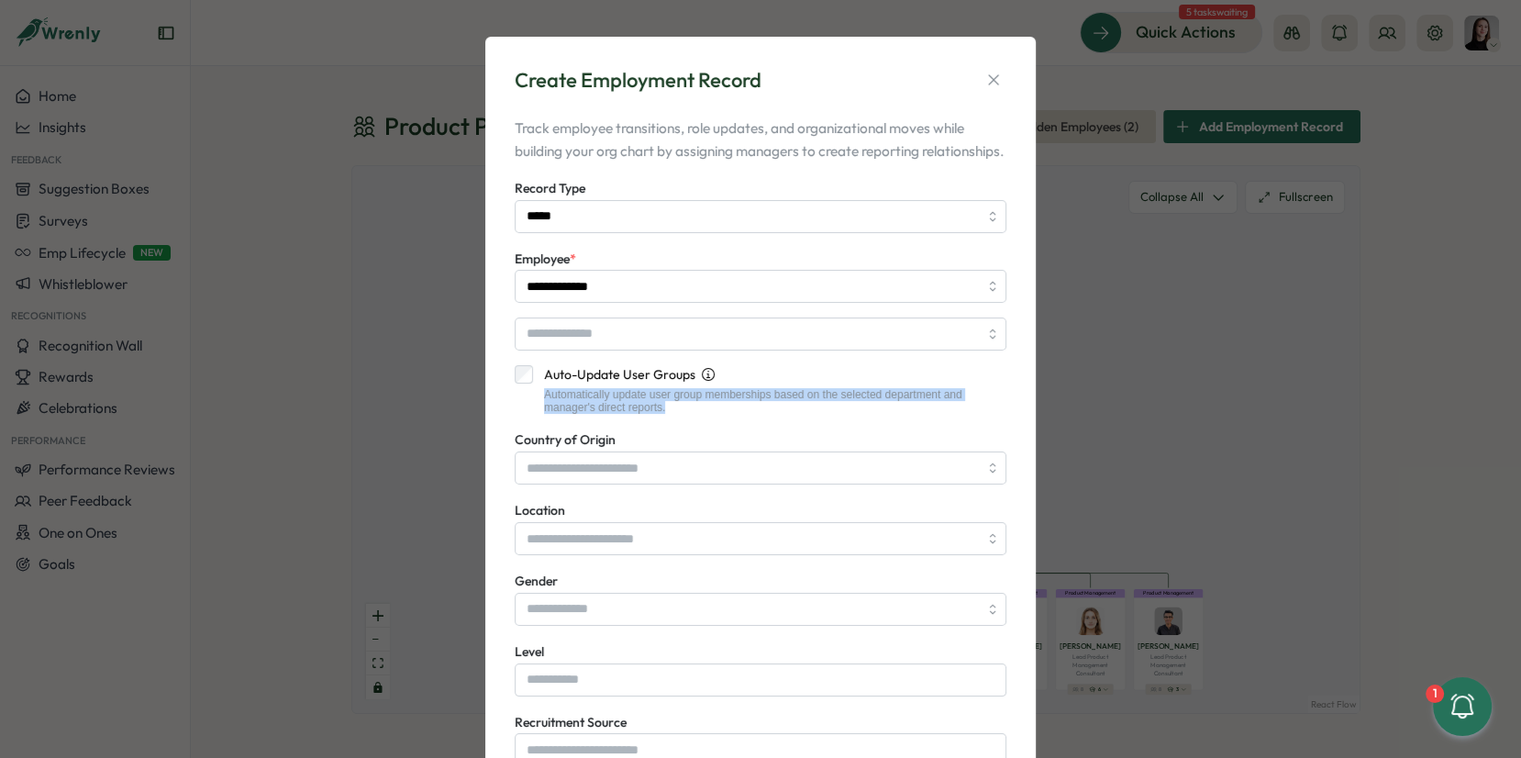
drag, startPoint x: 686, startPoint y: 426, endPoint x: 531, endPoint y: 419, distance: 155.2
click at [533, 415] on div "Automatically update user group memberships based on the selected department an…" at bounding box center [769, 401] width 473 height 27
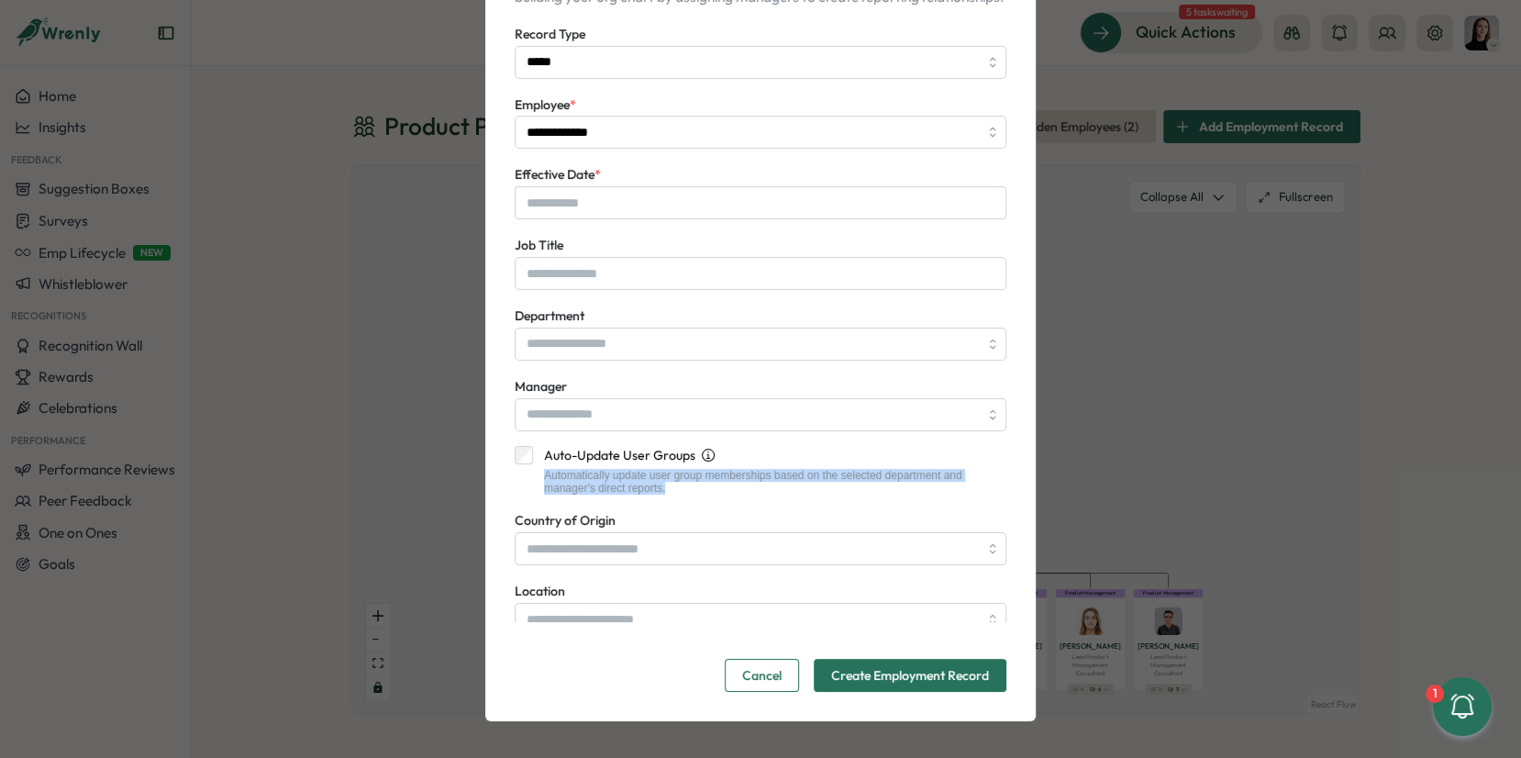
scroll to position [0, 0]
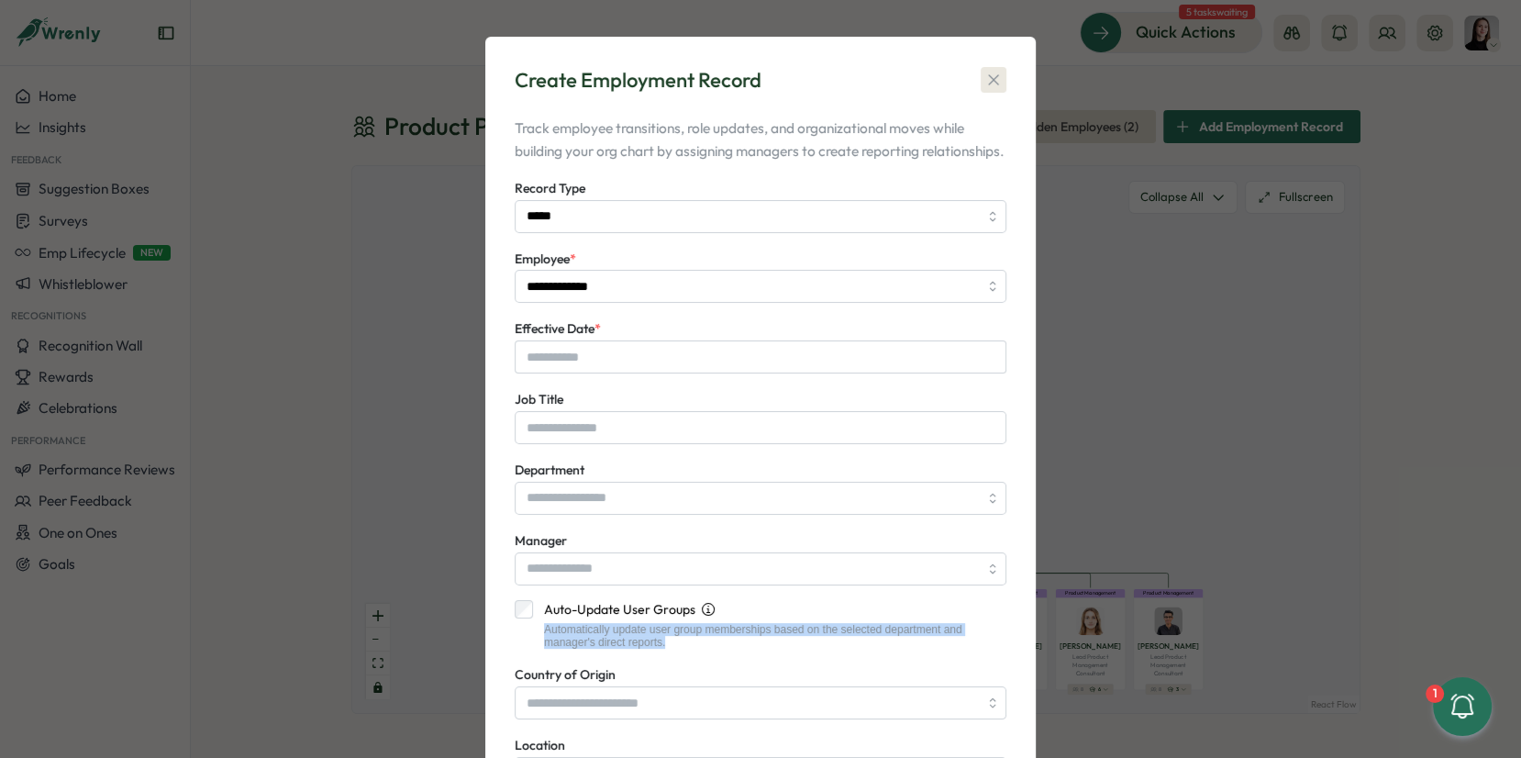
click at [992, 83] on icon "button" at bounding box center [993, 80] width 10 height 10
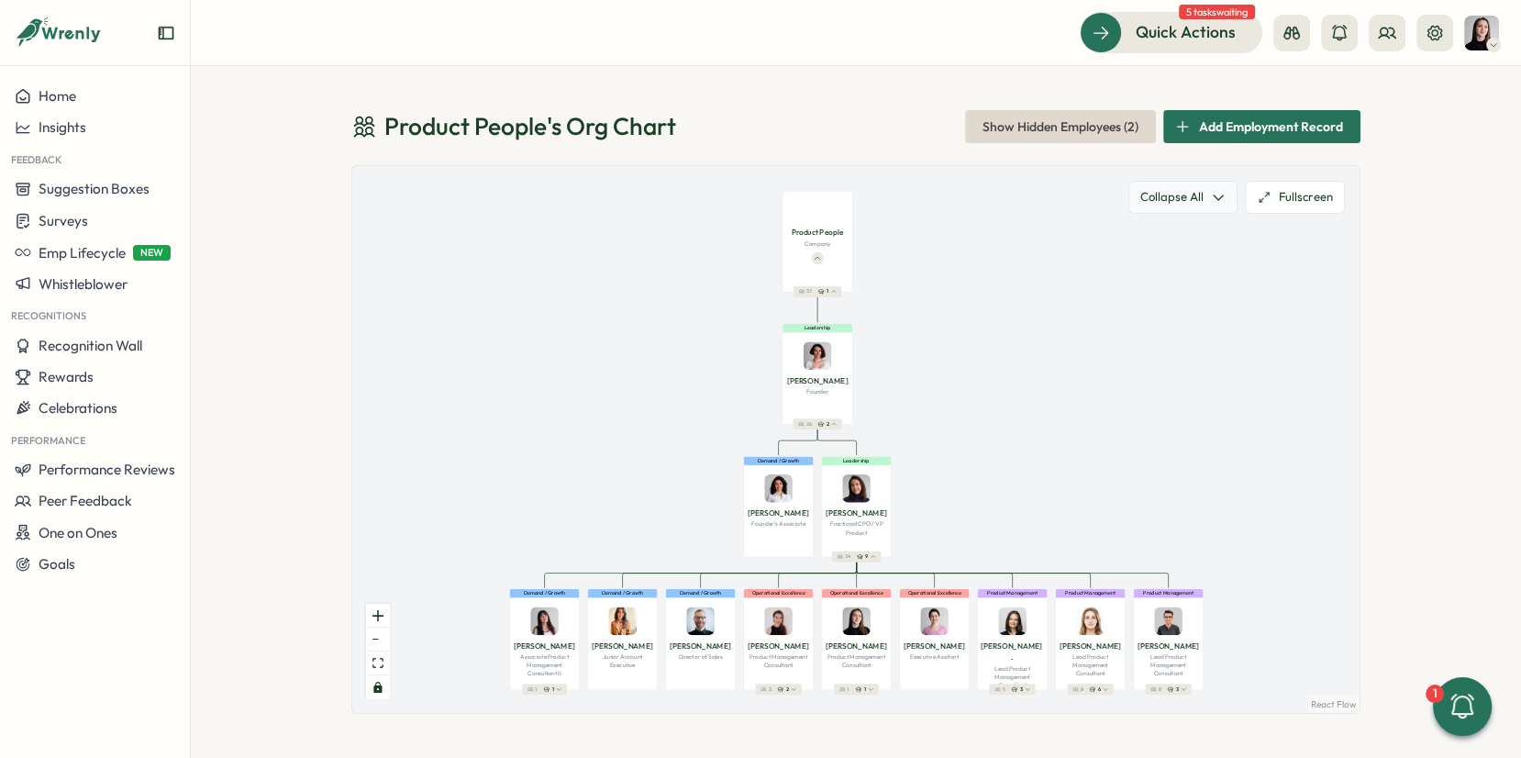
click at [1196, 199] on button "Collapse All" at bounding box center [1183, 197] width 109 height 33
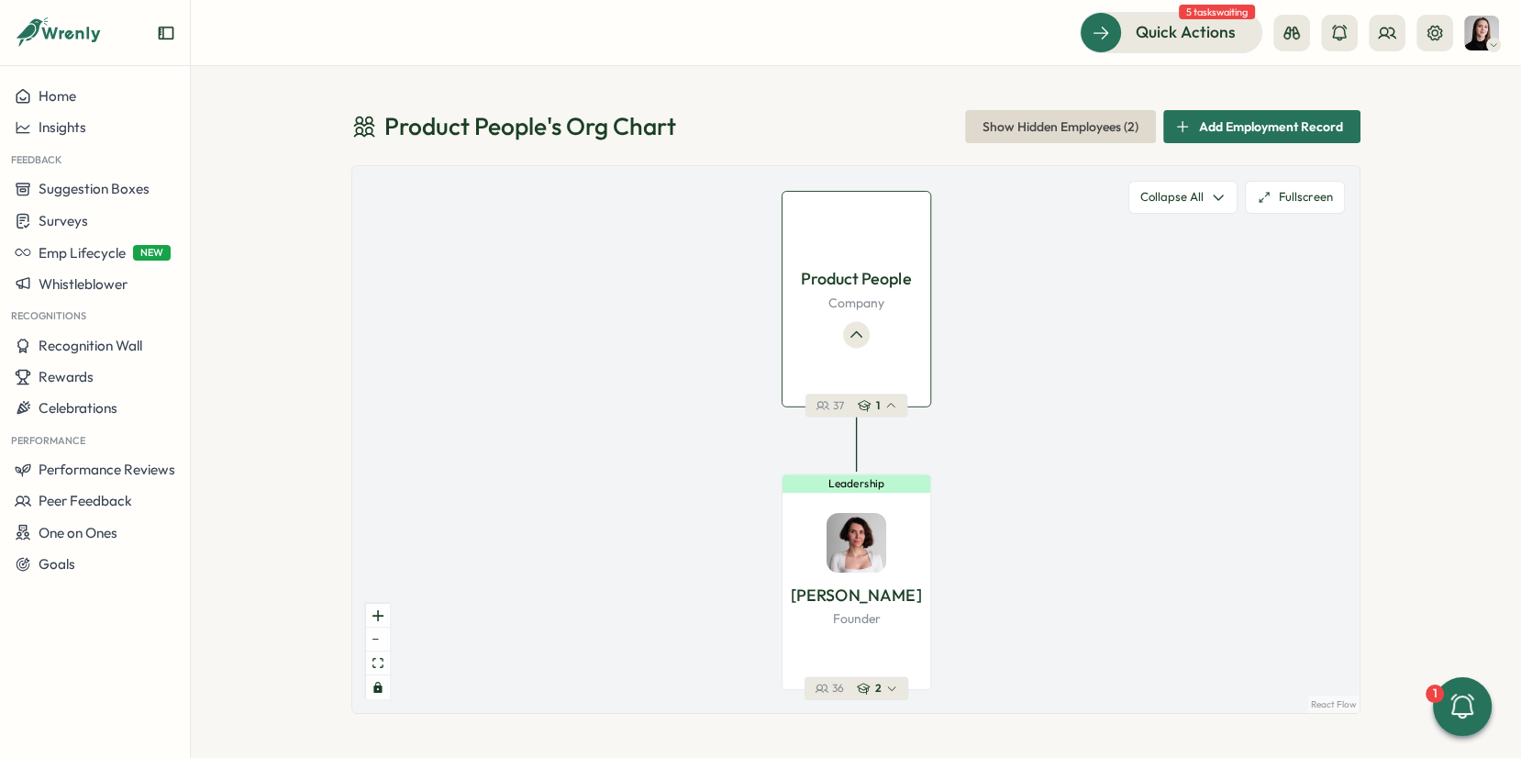
click at [860, 348] on div "Product People Company" at bounding box center [857, 299] width 150 height 217
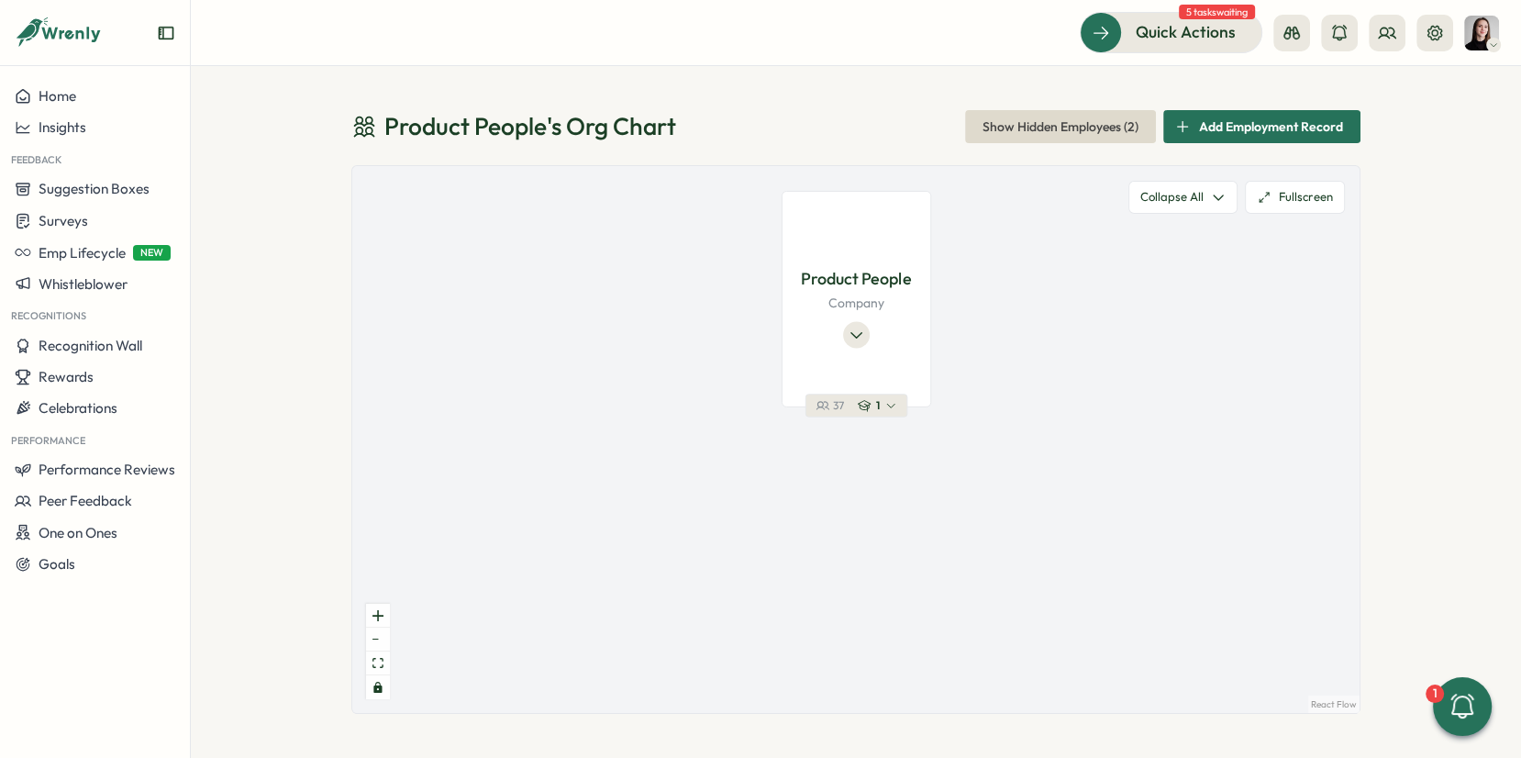
click at [860, 348] on div "Product People Company" at bounding box center [857, 299] width 150 height 217
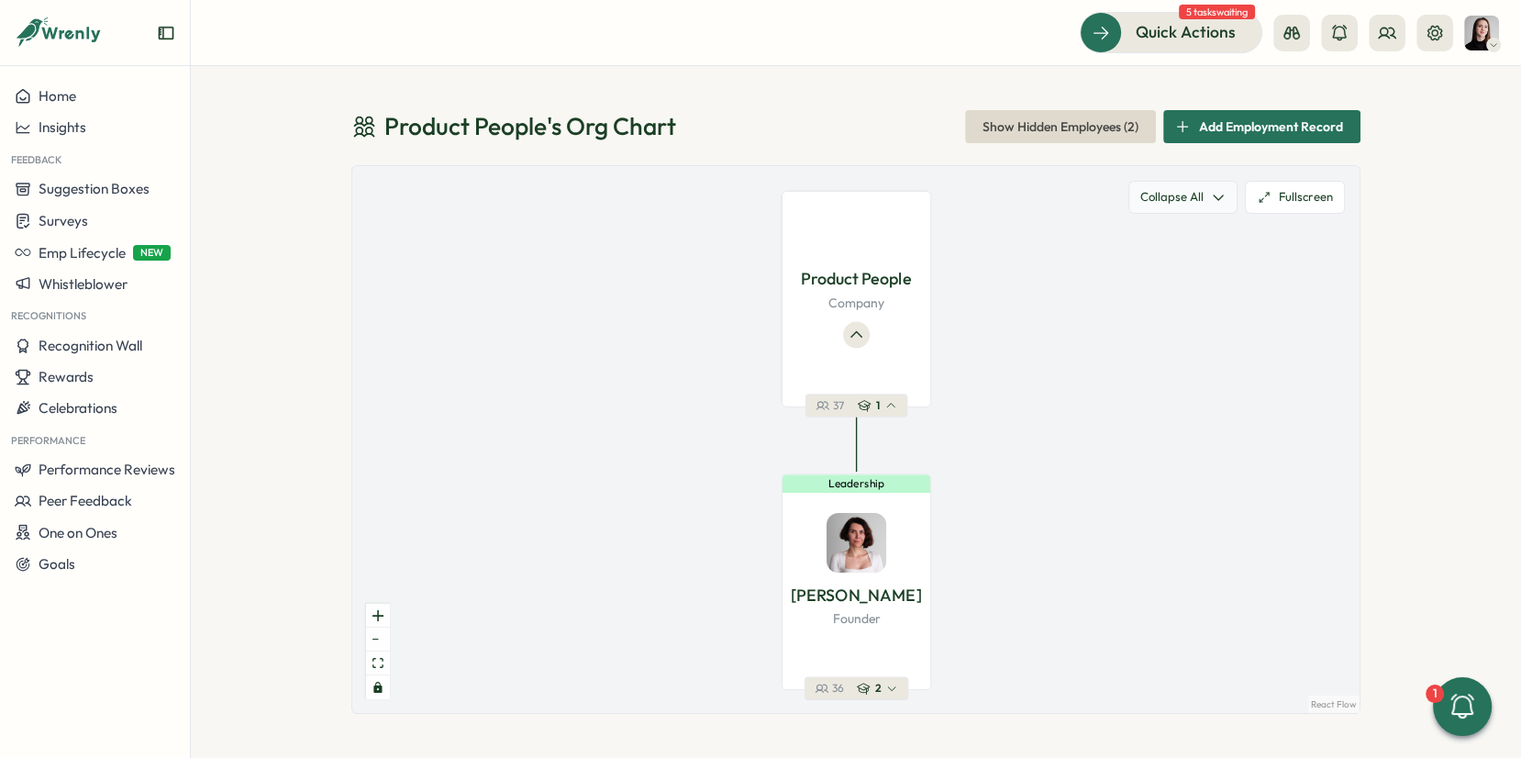
click at [1200, 203] on button "Collapse All" at bounding box center [1183, 197] width 109 height 33
click at [1276, 194] on button "Fullscreen" at bounding box center [1295, 197] width 100 height 33
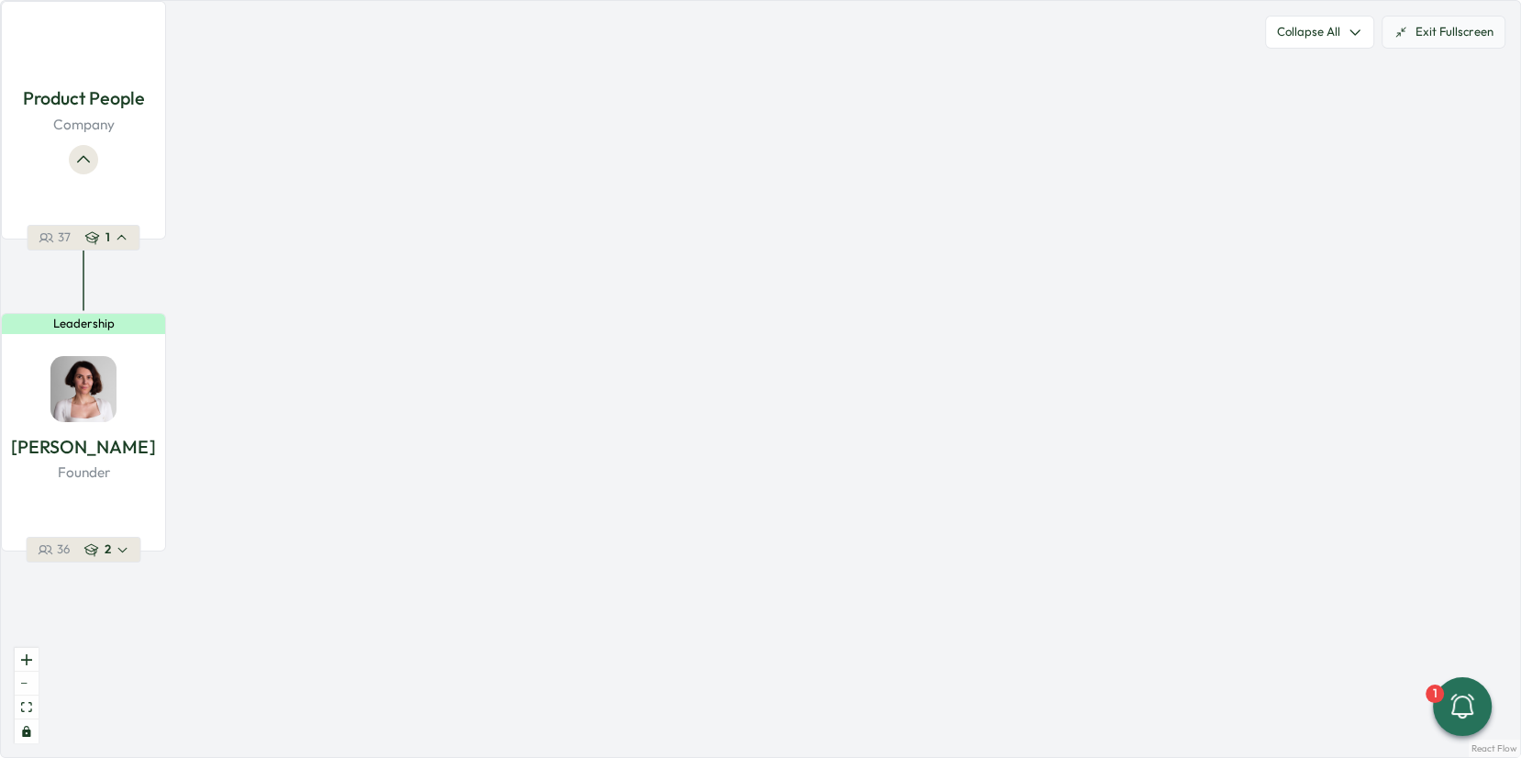
click at [1414, 32] on button "Exit Fullscreen" at bounding box center [1444, 32] width 124 height 33
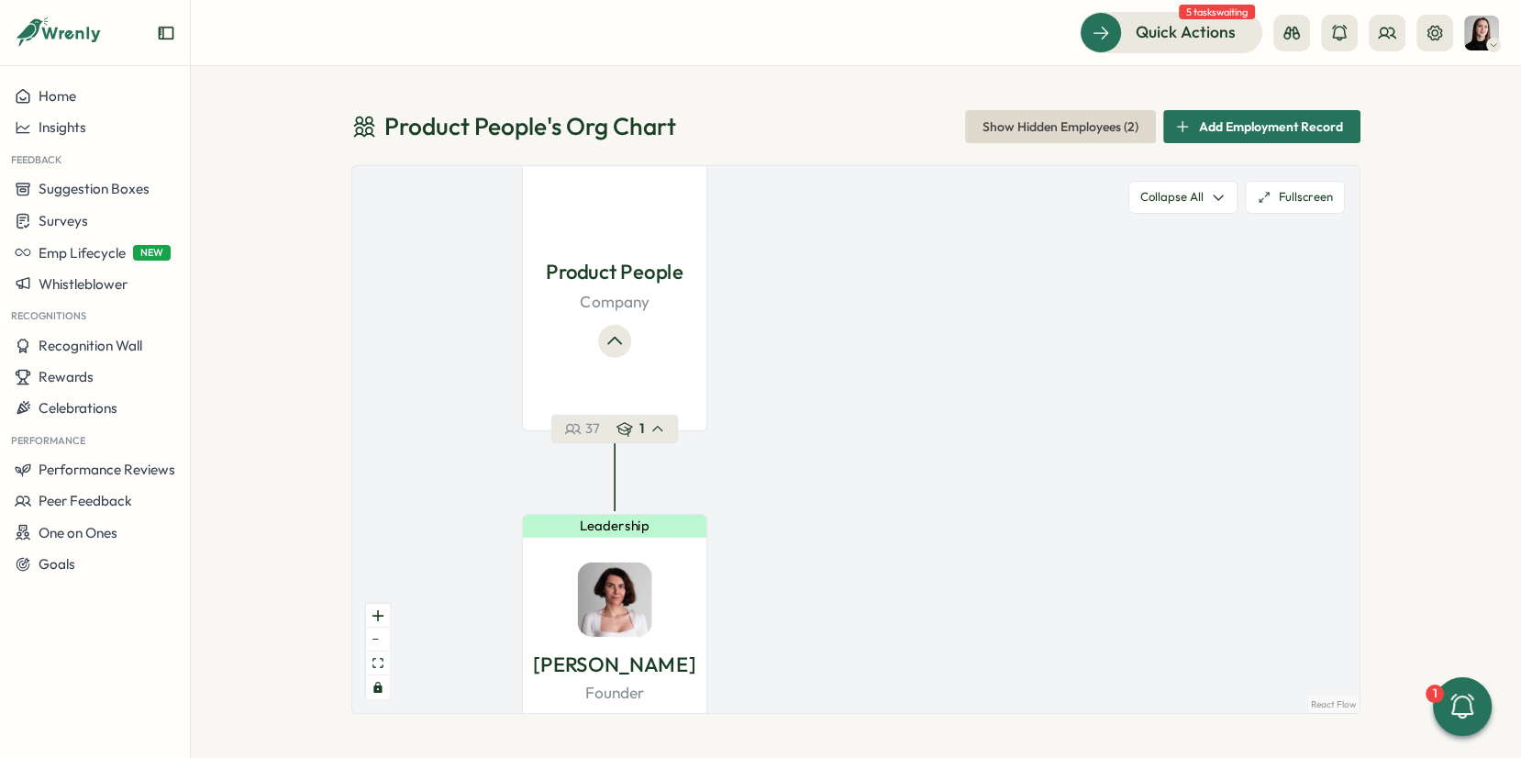
drag, startPoint x: 627, startPoint y: 362, endPoint x: 901, endPoint y: 365, distance: 274.4
click at [901, 365] on div "Product People Company 37 1 Leadership Mirela M. Founder 36 2" at bounding box center [856, 439] width 1008 height 547
click at [1446, 395] on div "Product People 's Org Chart Show Hidden Employees ( 2 ) Add Employment Record P…" at bounding box center [856, 412] width 1331 height 692
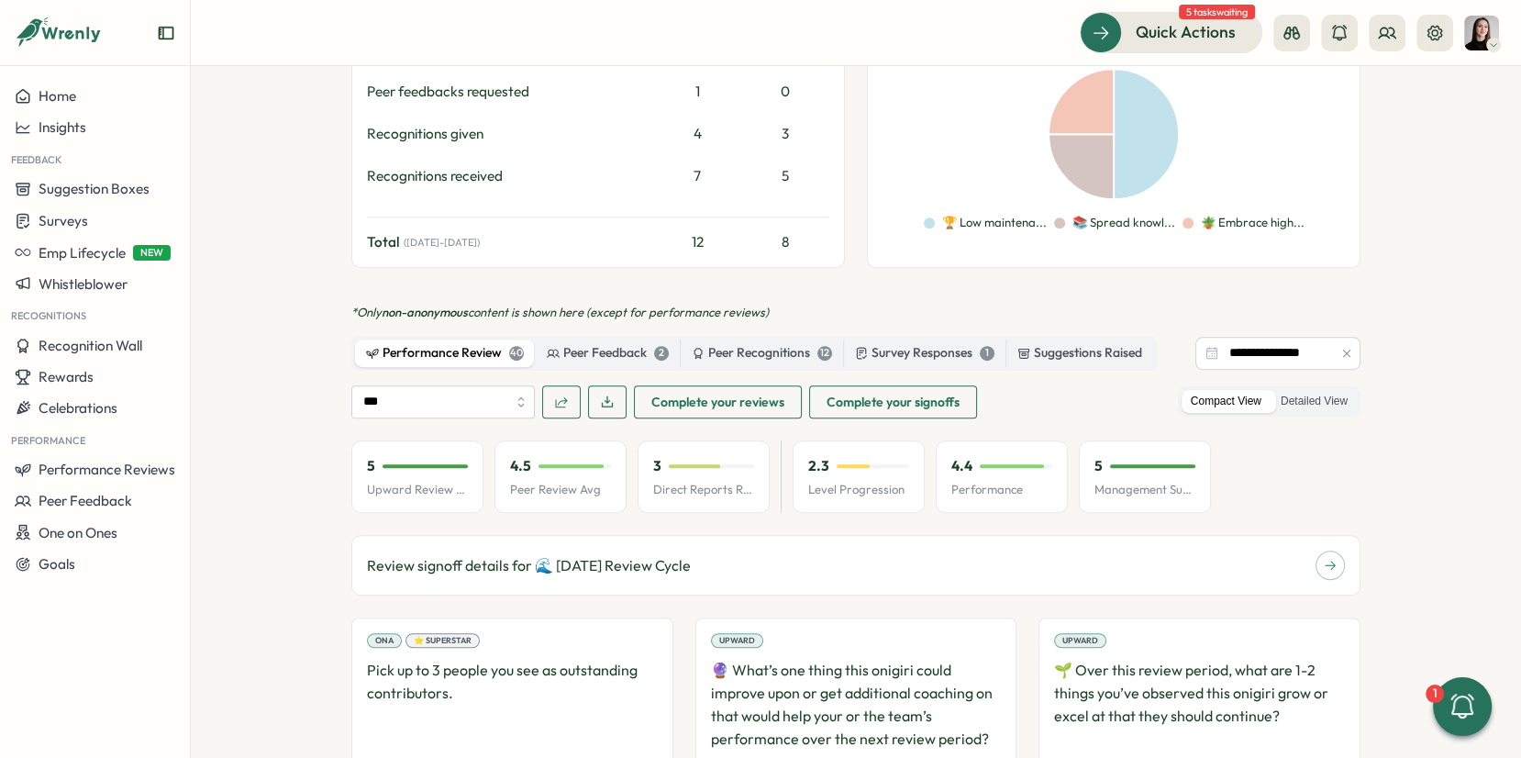
scroll to position [1160, 0]
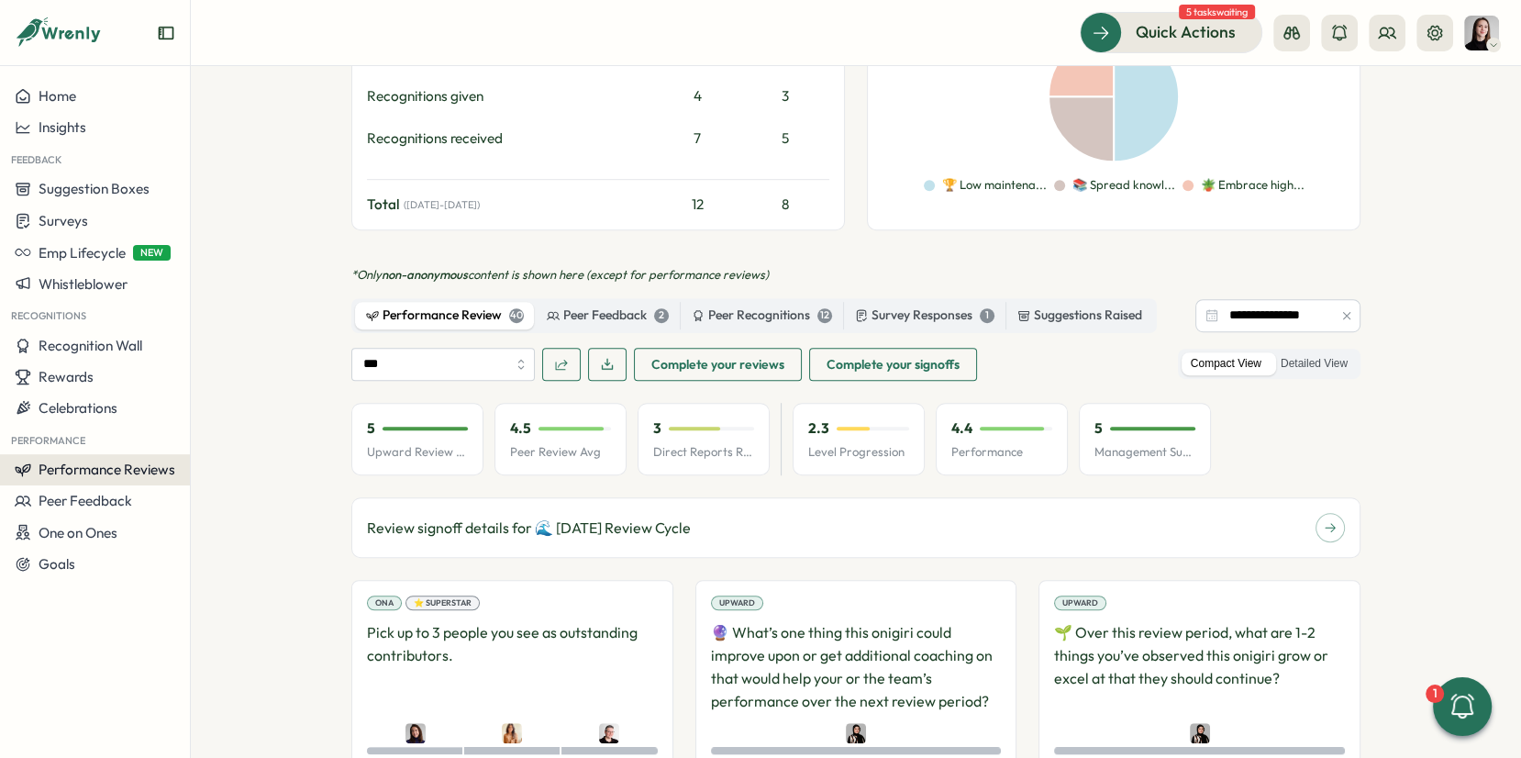
click at [126, 468] on span "Performance Reviews" at bounding box center [107, 469] width 137 height 17
click at [253, 440] on div "Reviews" at bounding box center [266, 435] width 142 height 20
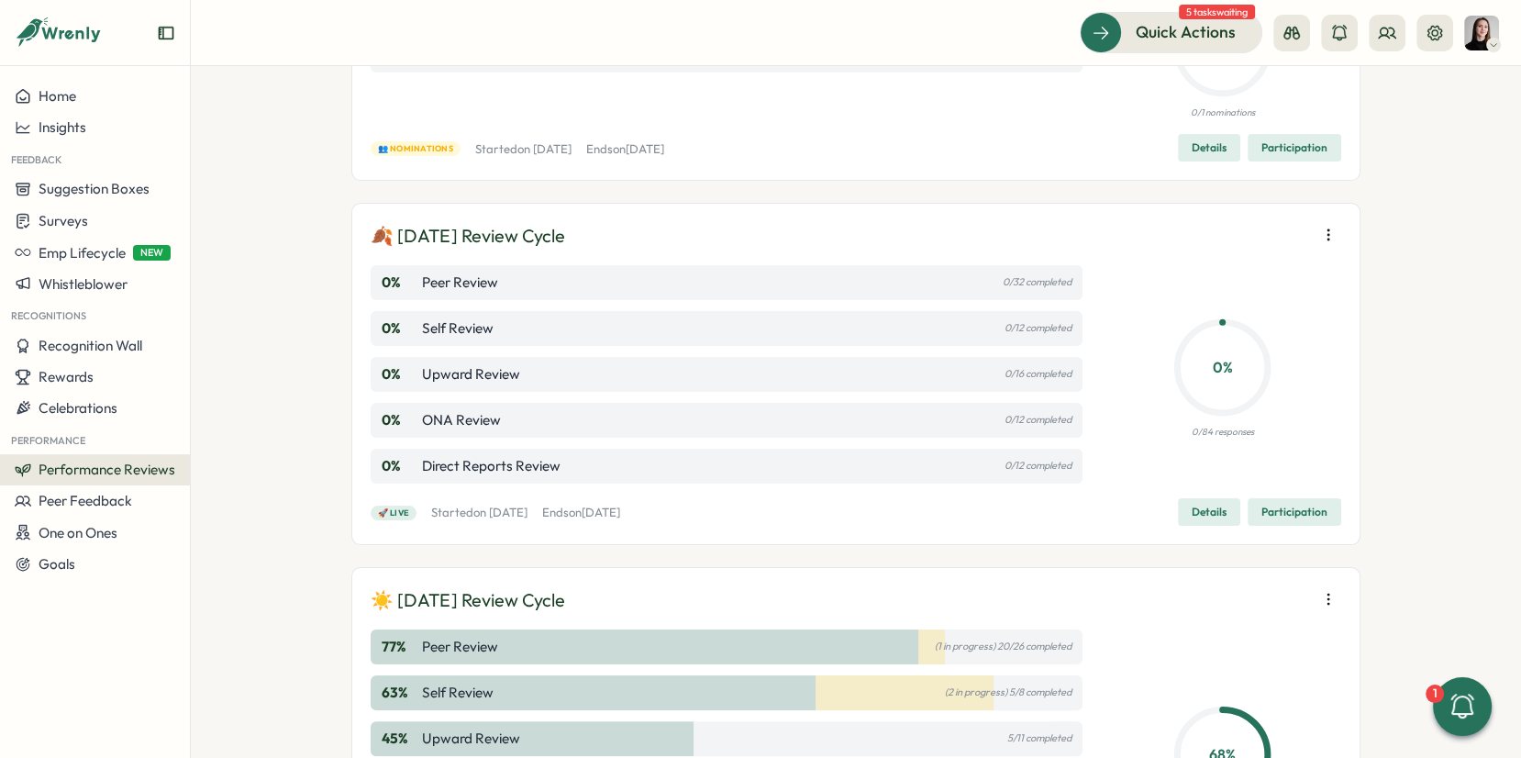
scroll to position [206, 0]
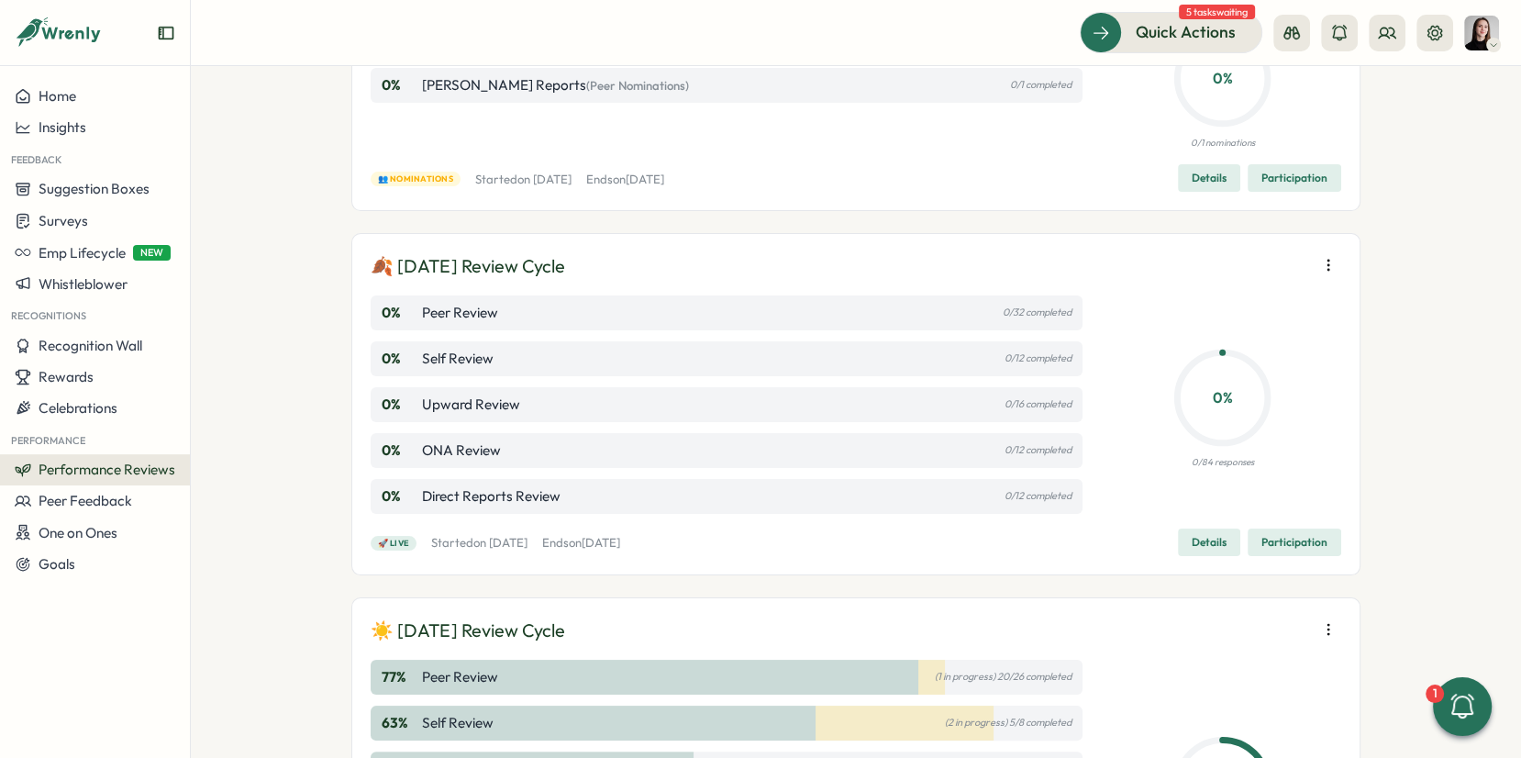
click at [1199, 536] on span "Details" at bounding box center [1209, 542] width 35 height 26
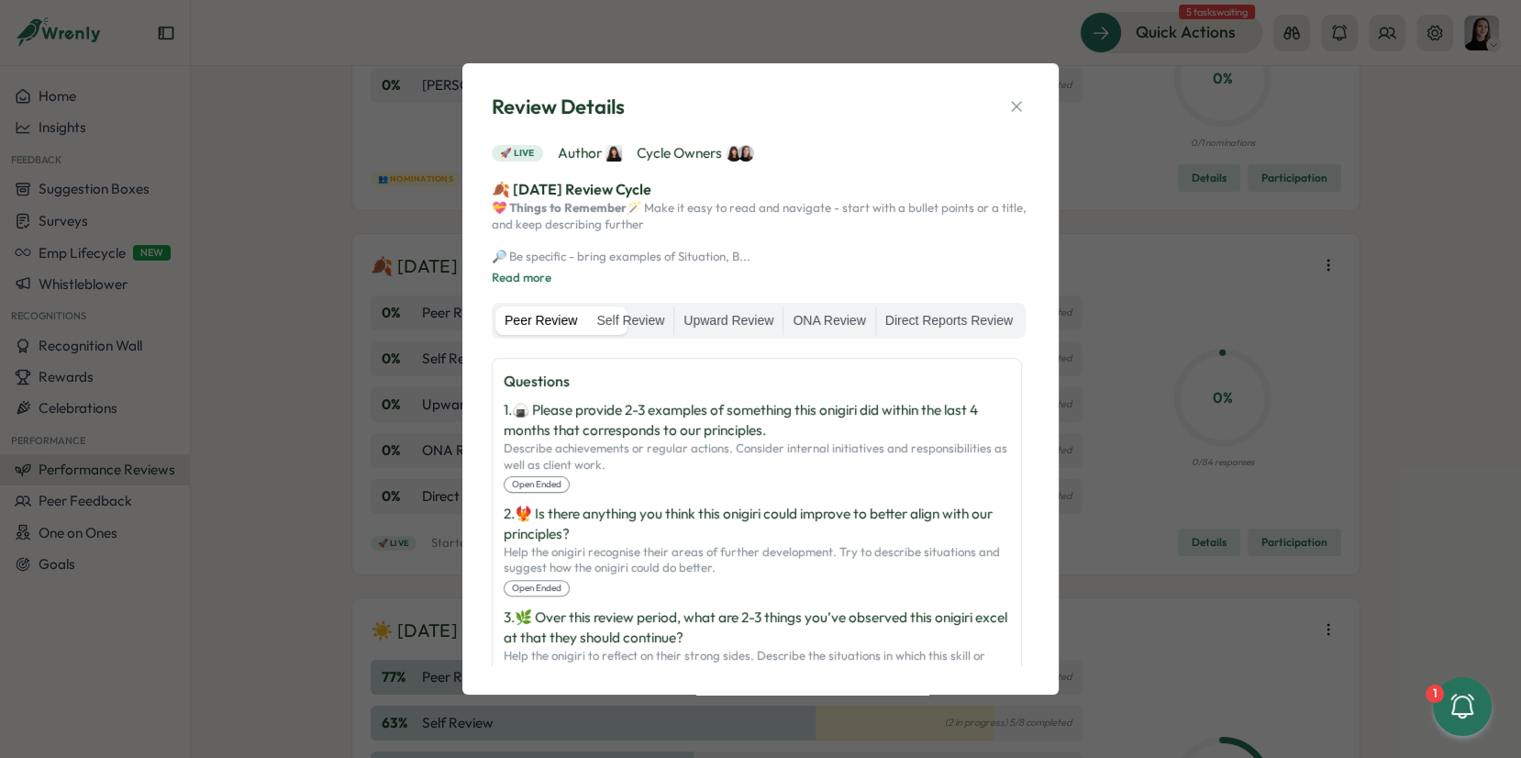
scroll to position [1020, 0]
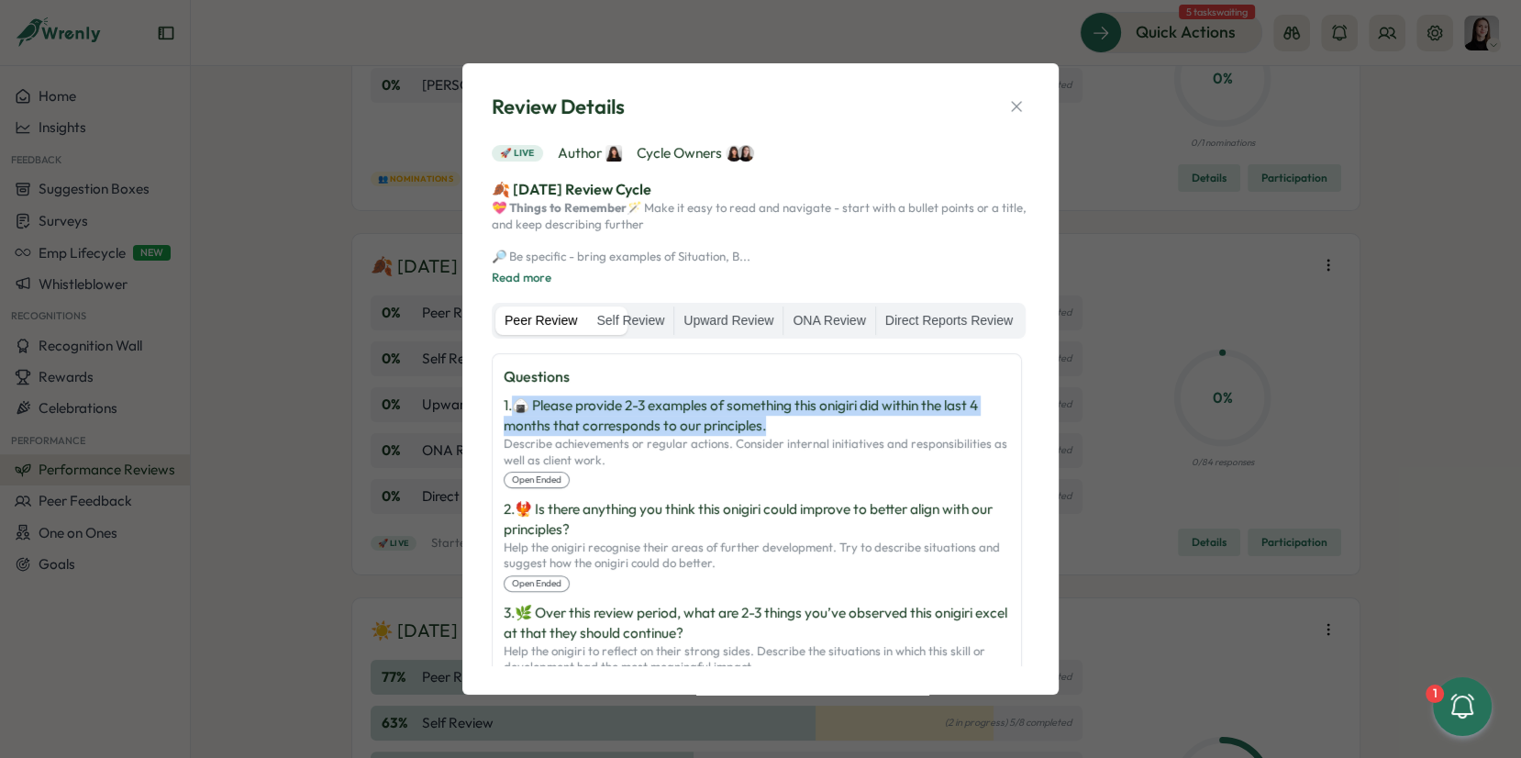
drag, startPoint x: 629, startPoint y: 423, endPoint x: 798, endPoint y: 432, distance: 170.0
click at [798, 432] on p "1 . 🍙 Please provide 2-3 examples of something this onigiri did within the last…" at bounding box center [757, 415] width 507 height 40
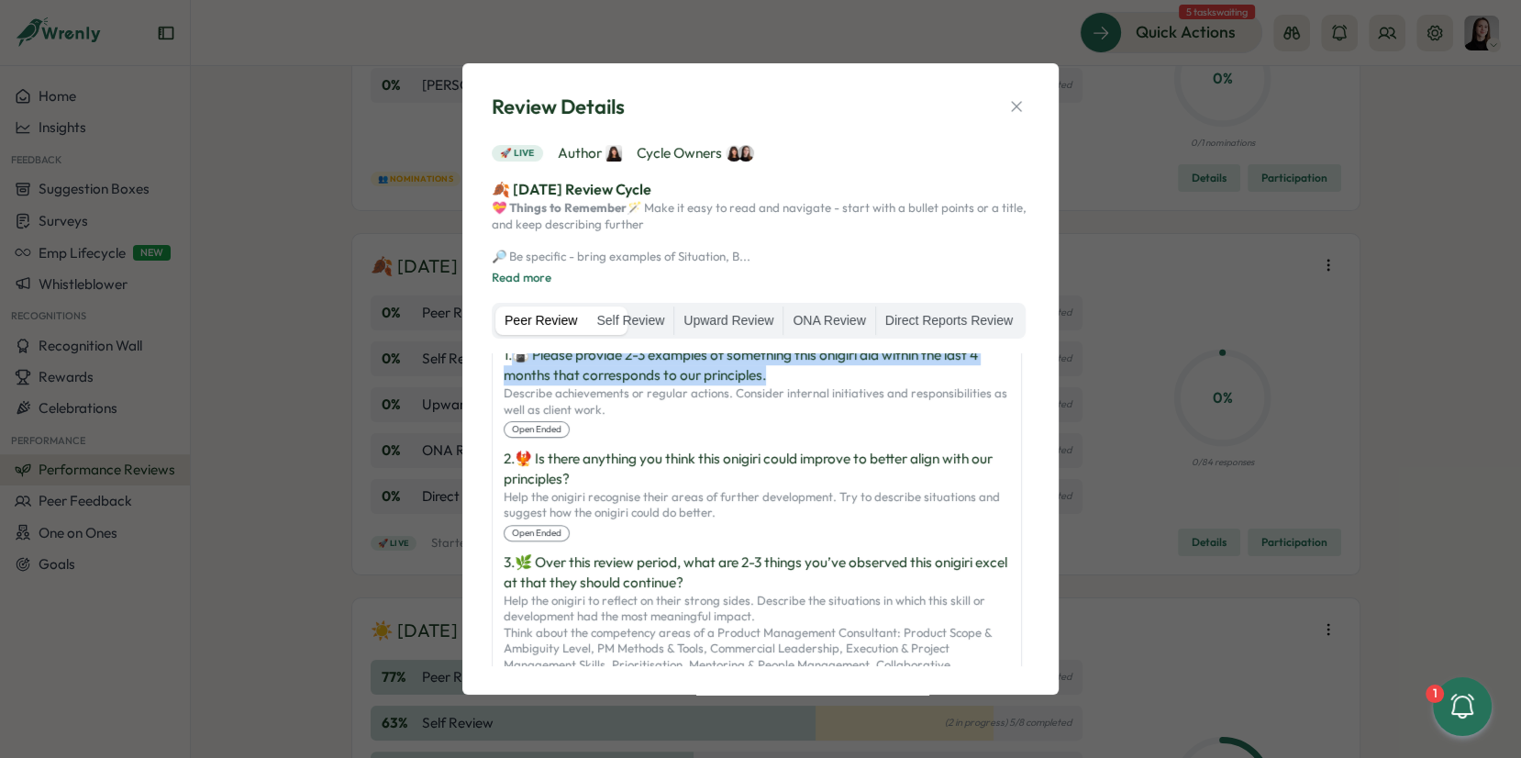
scroll to position [1085, 0]
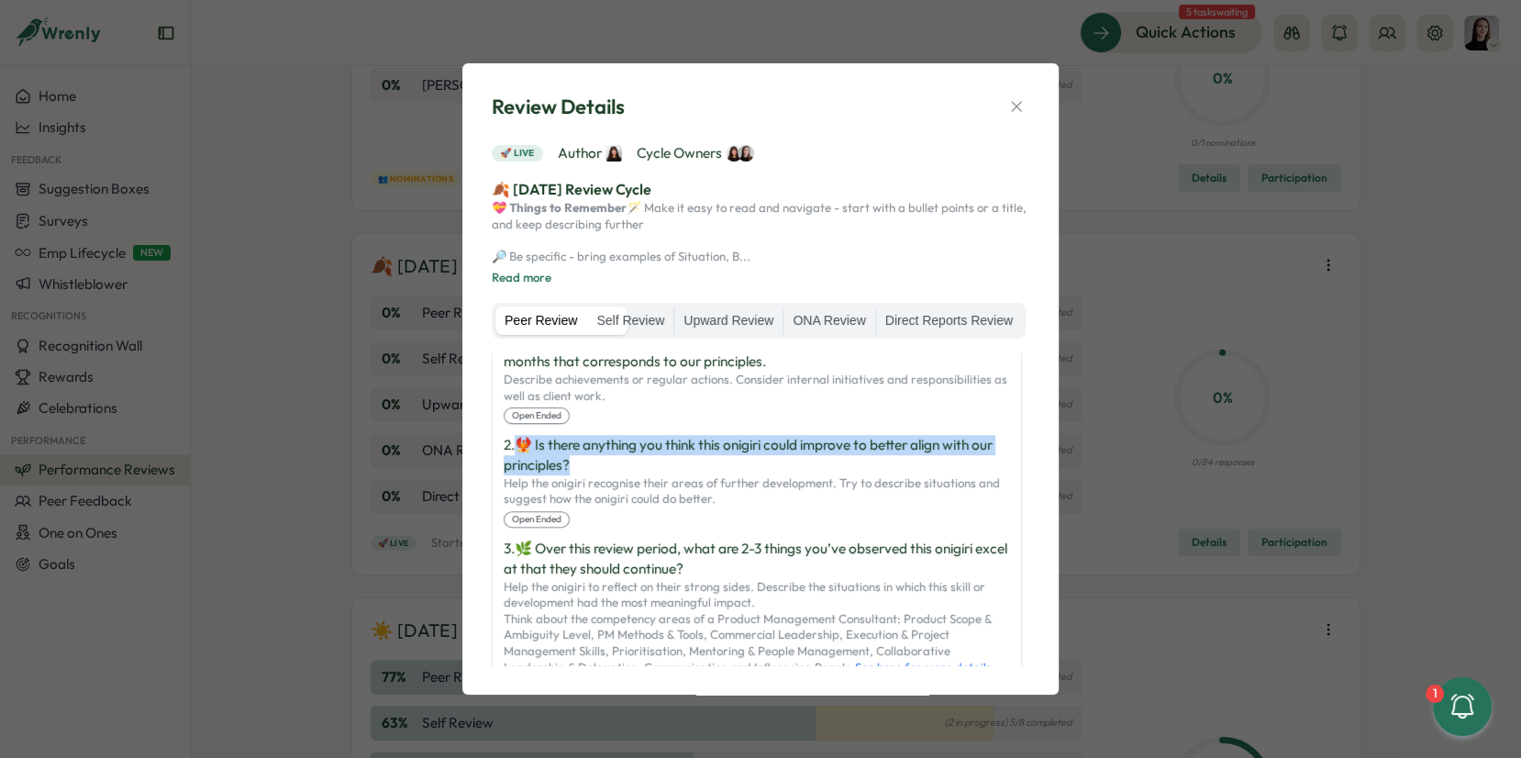
drag, startPoint x: 519, startPoint y: 456, endPoint x: 642, endPoint y: 476, distance: 124.6
click at [642, 475] on p "2 . 🐦‍🔥 Is there anything you think this onigiri could improve to better align …" at bounding box center [757, 455] width 507 height 40
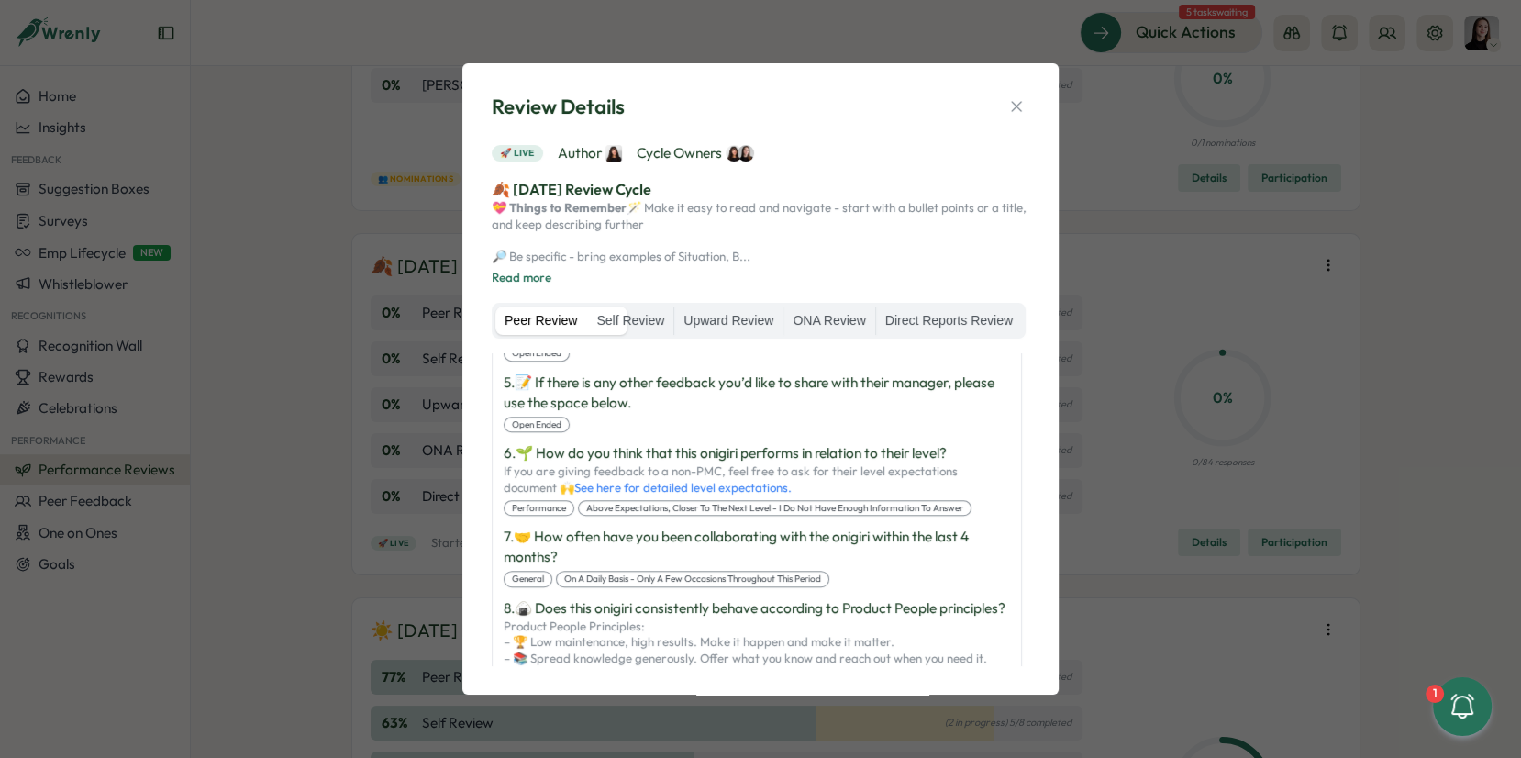
scroll to position [1661, 0]
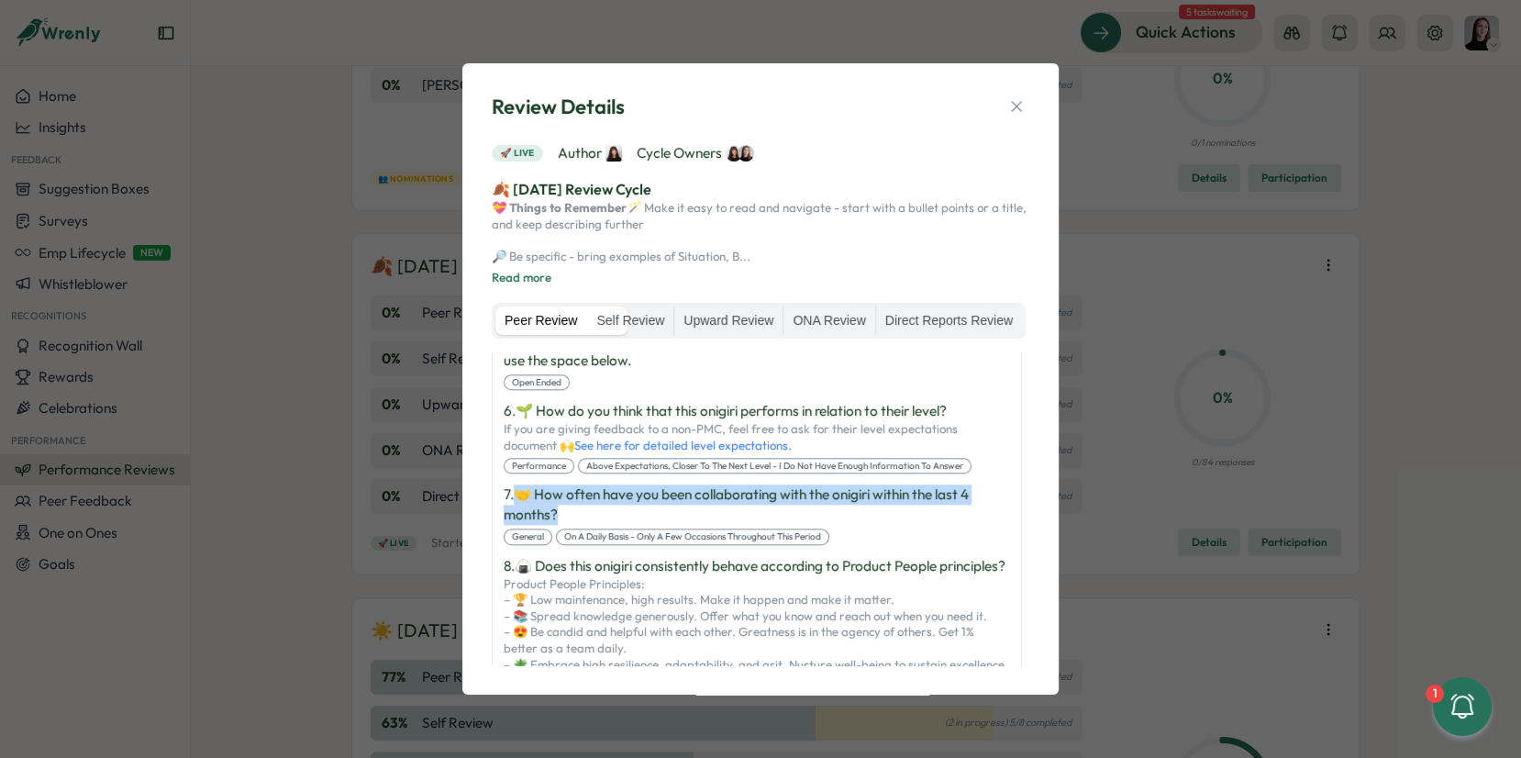
drag, startPoint x: 522, startPoint y: 516, endPoint x: 607, endPoint y: 534, distance: 87.3
click at [607, 525] on p "7 . 🤝 How often have you been collaborating with the onigiri within the last 4 …" at bounding box center [757, 504] width 507 height 40
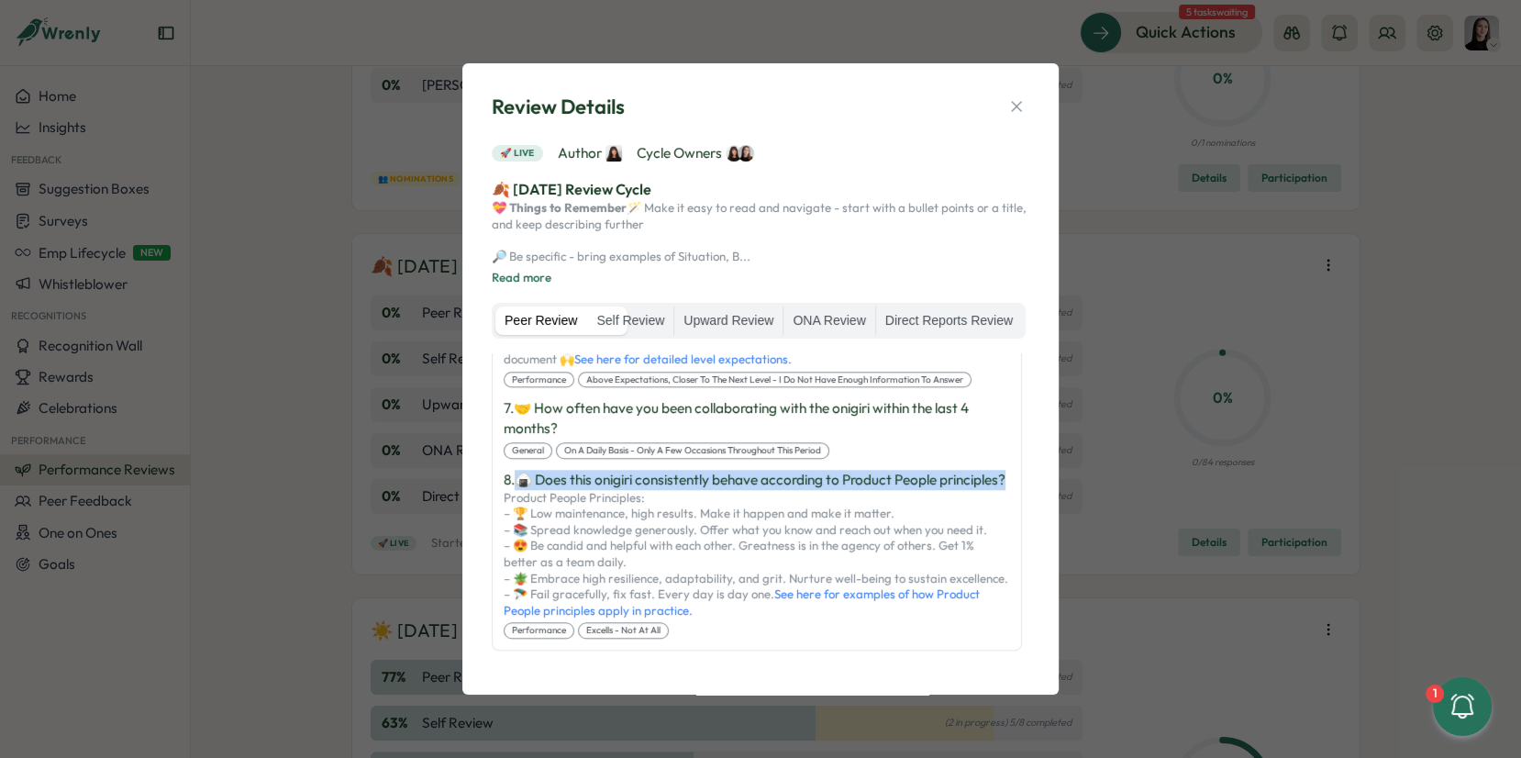
drag, startPoint x: 583, startPoint y: 497, endPoint x: 518, endPoint y: 479, distance: 67.7
click at [518, 479] on p "8 . 🍙 Does this onigiri consistently behave according to Product People princip…" at bounding box center [757, 480] width 507 height 20
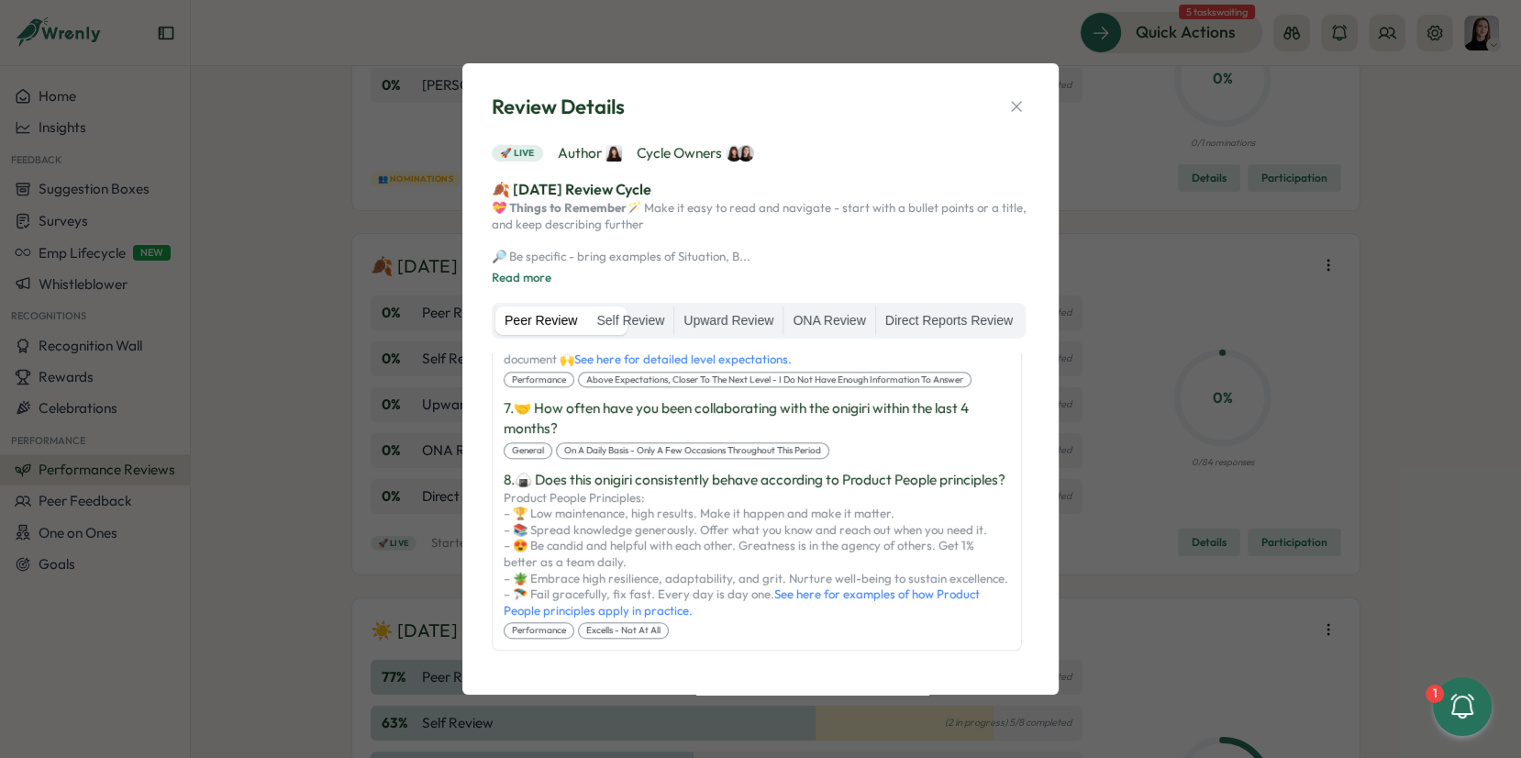
click at [644, 562] on p "Product People Principles: – 🏆 Low maintenance, high results. Make it happen an…" at bounding box center [757, 554] width 507 height 129
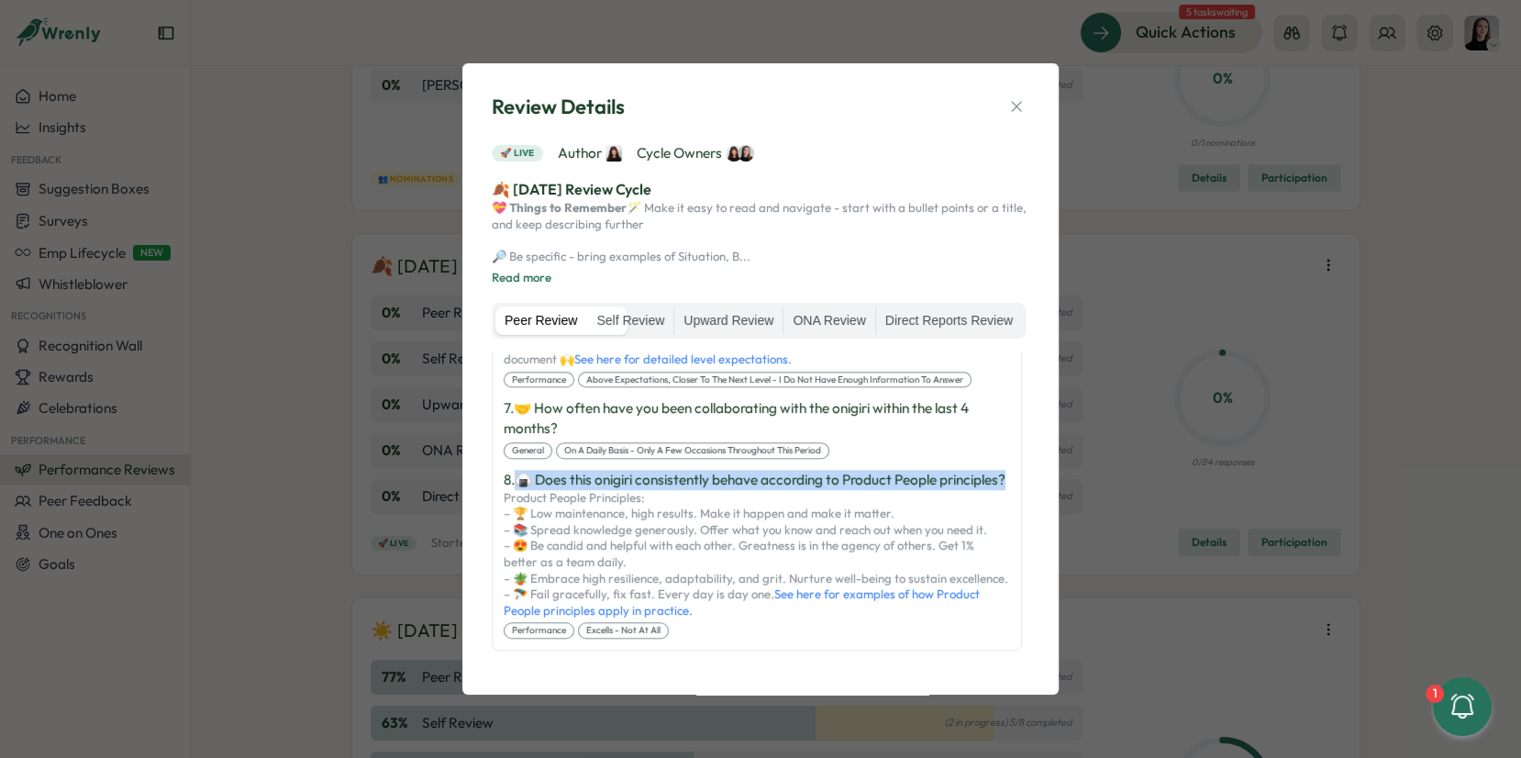
drag, startPoint x: 573, startPoint y: 504, endPoint x: 525, endPoint y: 488, distance: 50.2
click at [525, 488] on p "8 . 🍙 Does this onigiri consistently behave according to Product People princip…" at bounding box center [757, 480] width 507 height 20
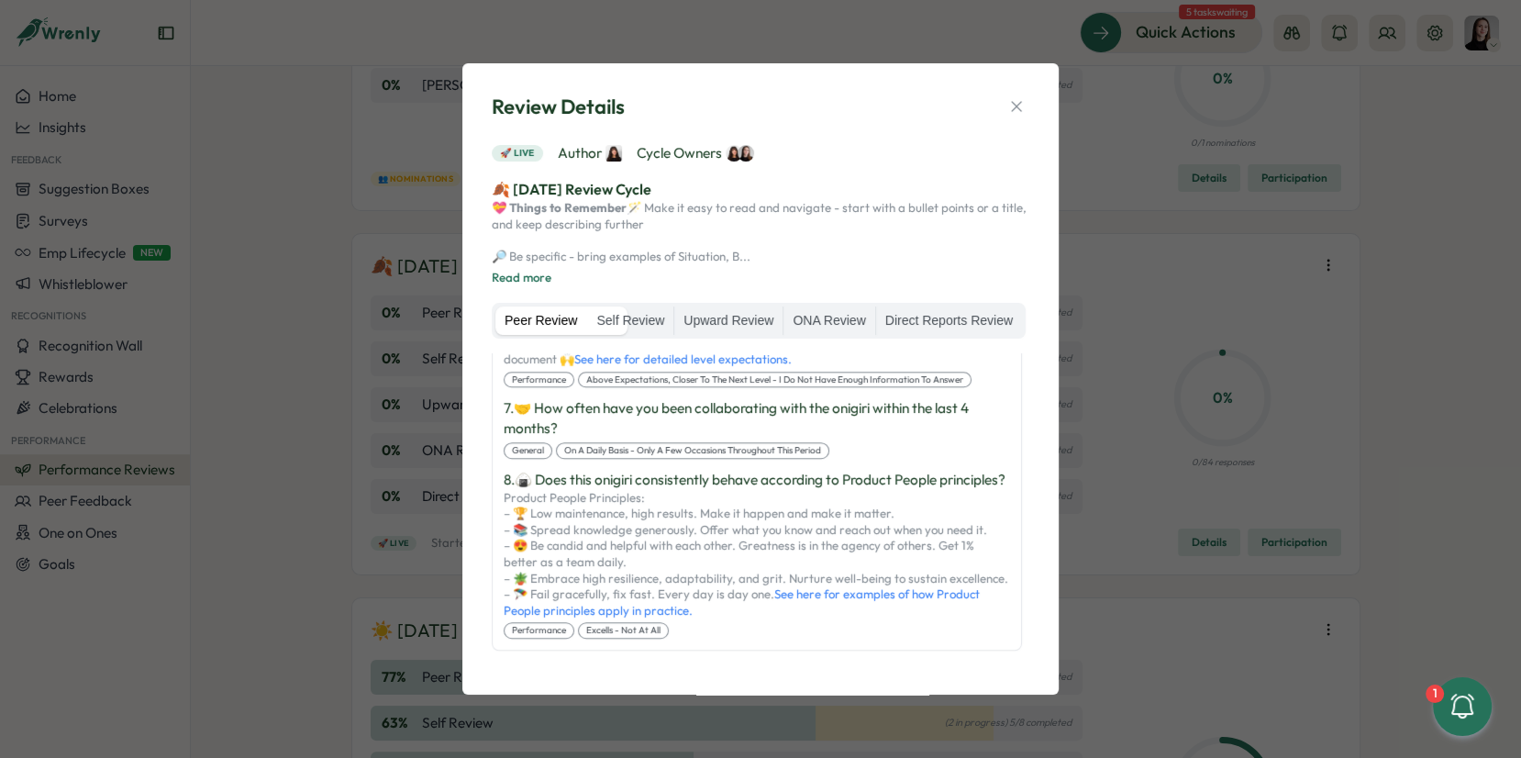
click at [628, 529] on p "Product People Principles: – 🏆 Low maintenance, high results. Make it happen an…" at bounding box center [757, 554] width 507 height 129
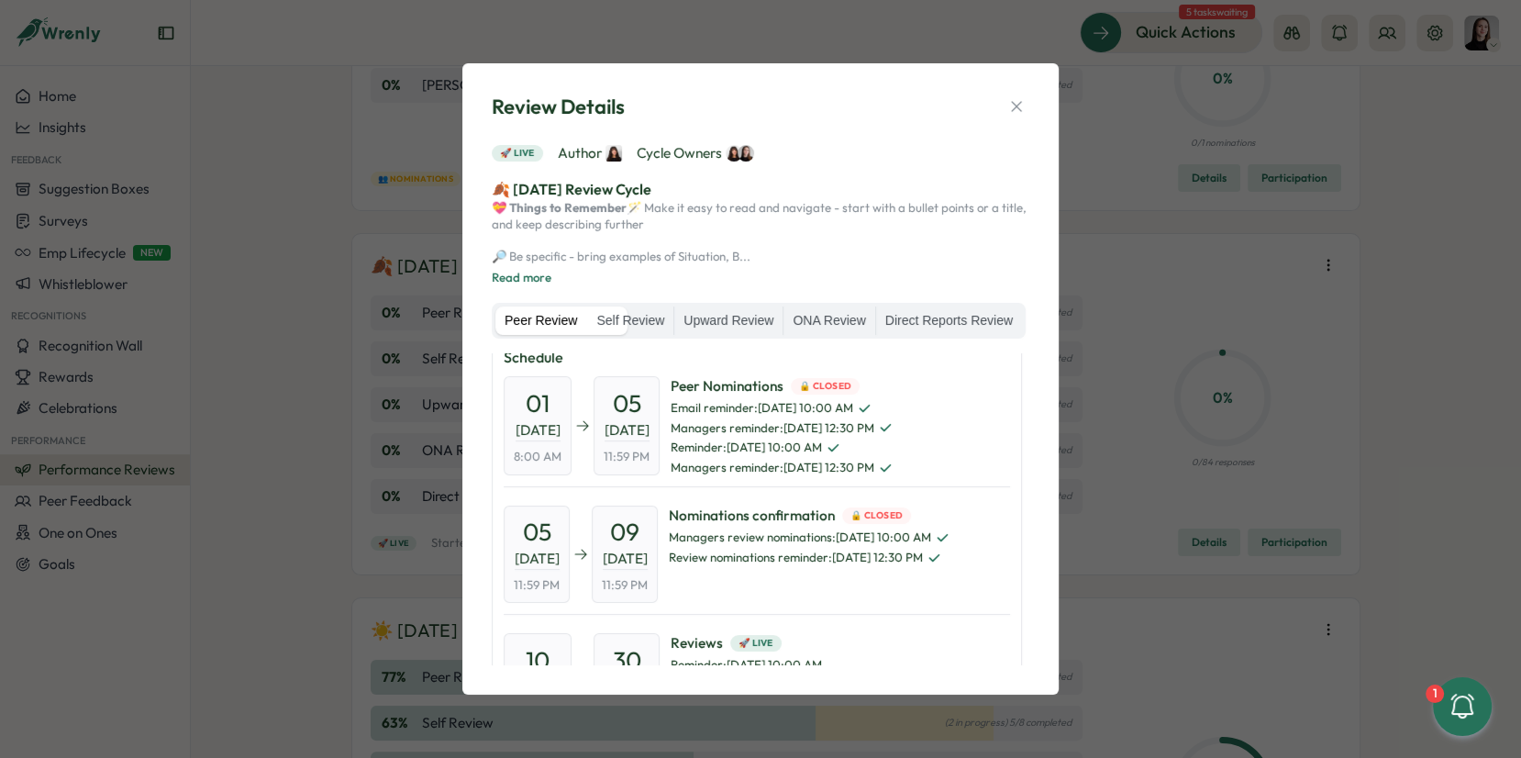
scroll to position [0, 0]
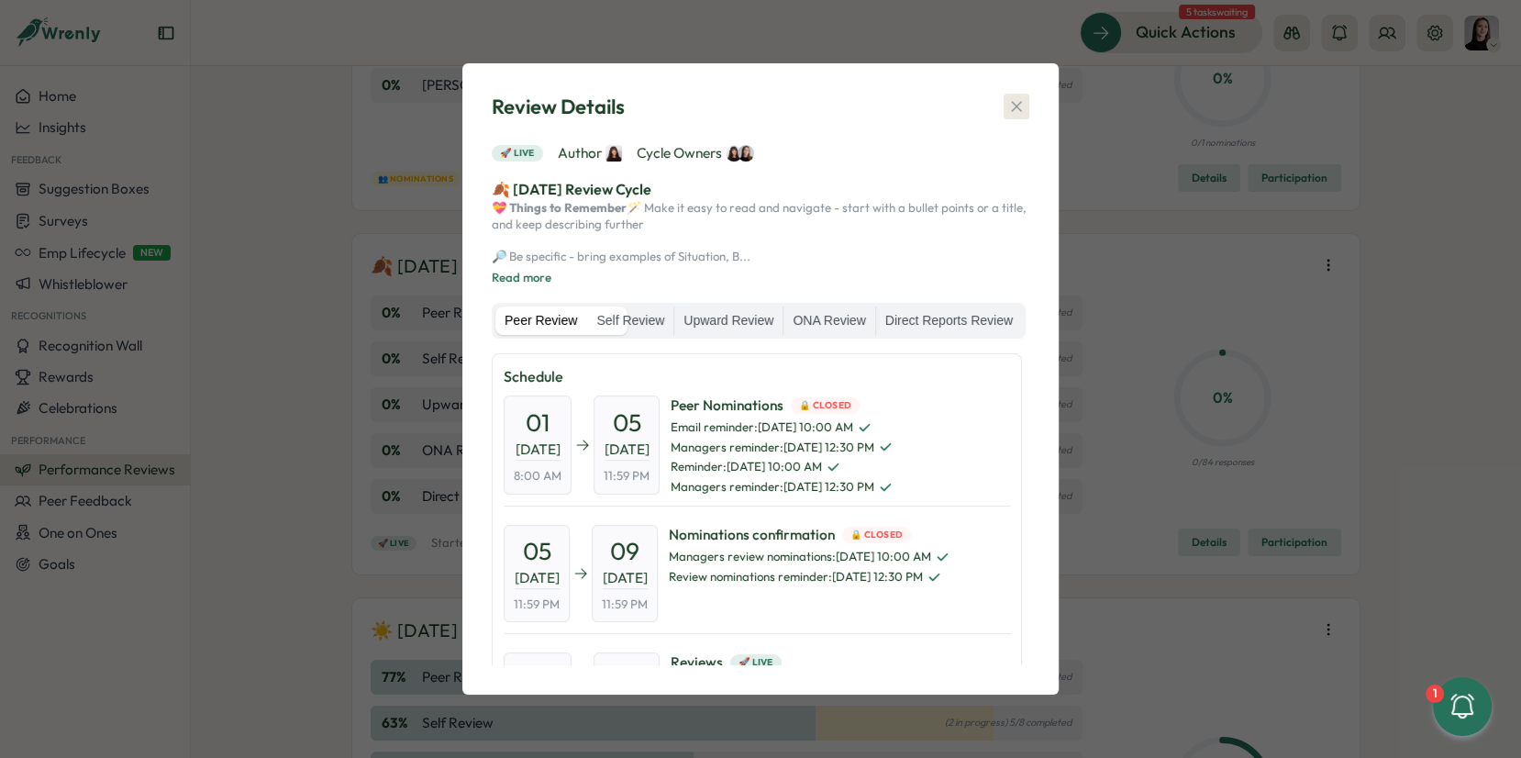
click at [1017, 102] on icon "button" at bounding box center [1016, 107] width 10 height 10
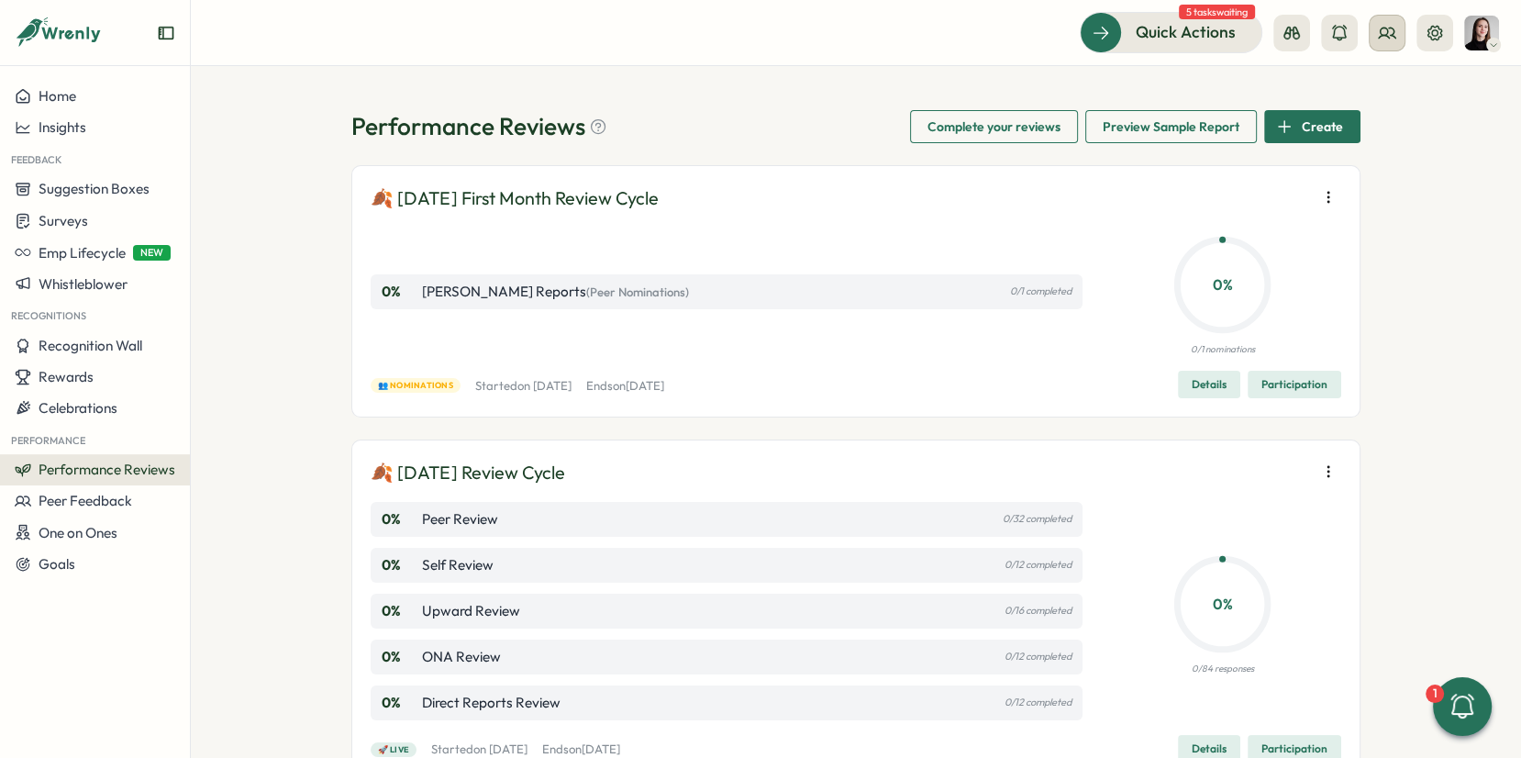
click at [1374, 38] on button at bounding box center [1387, 33] width 37 height 37
click at [1387, 94] on div "Org Members" at bounding box center [1389, 91] width 116 height 20
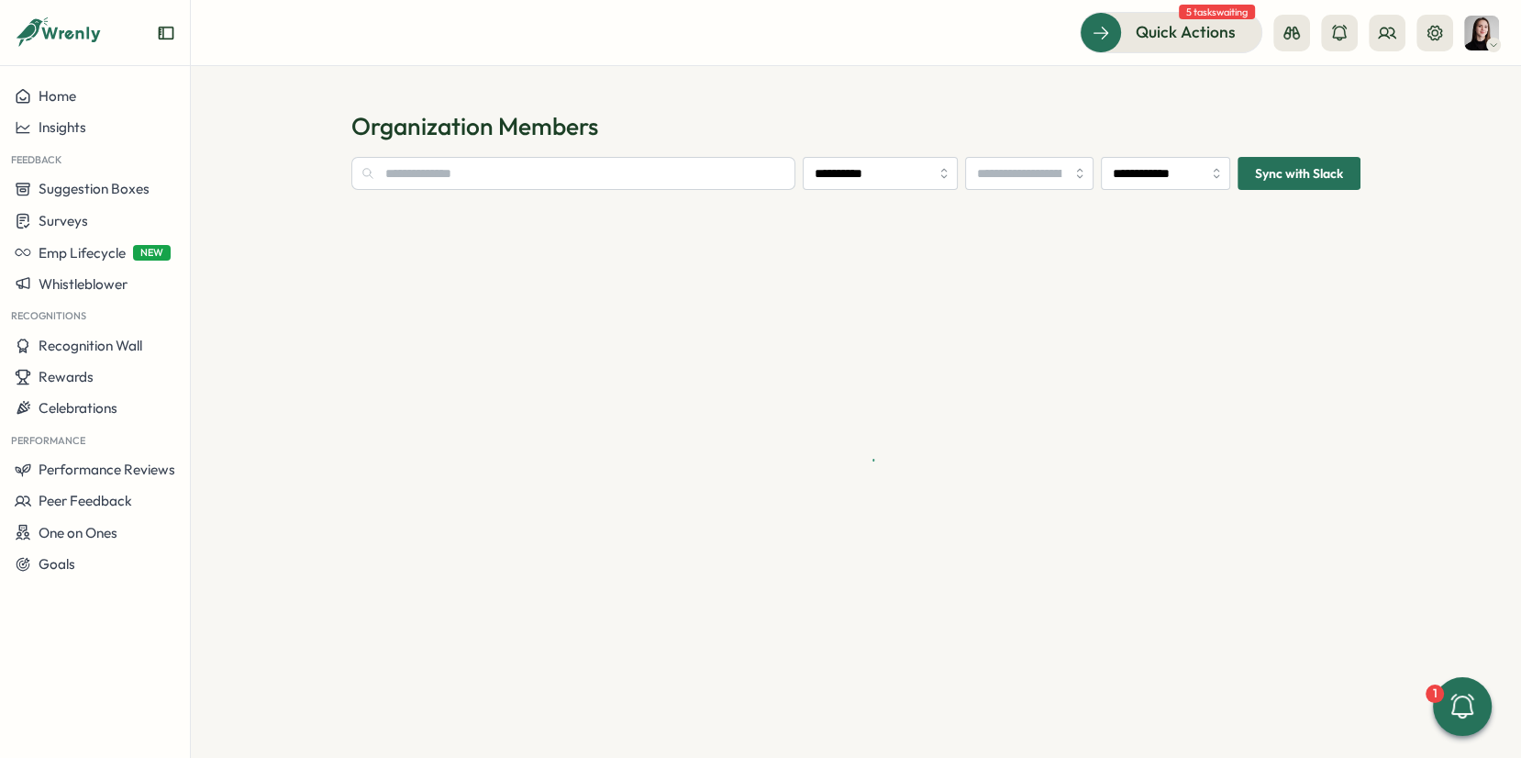
type input "**********"
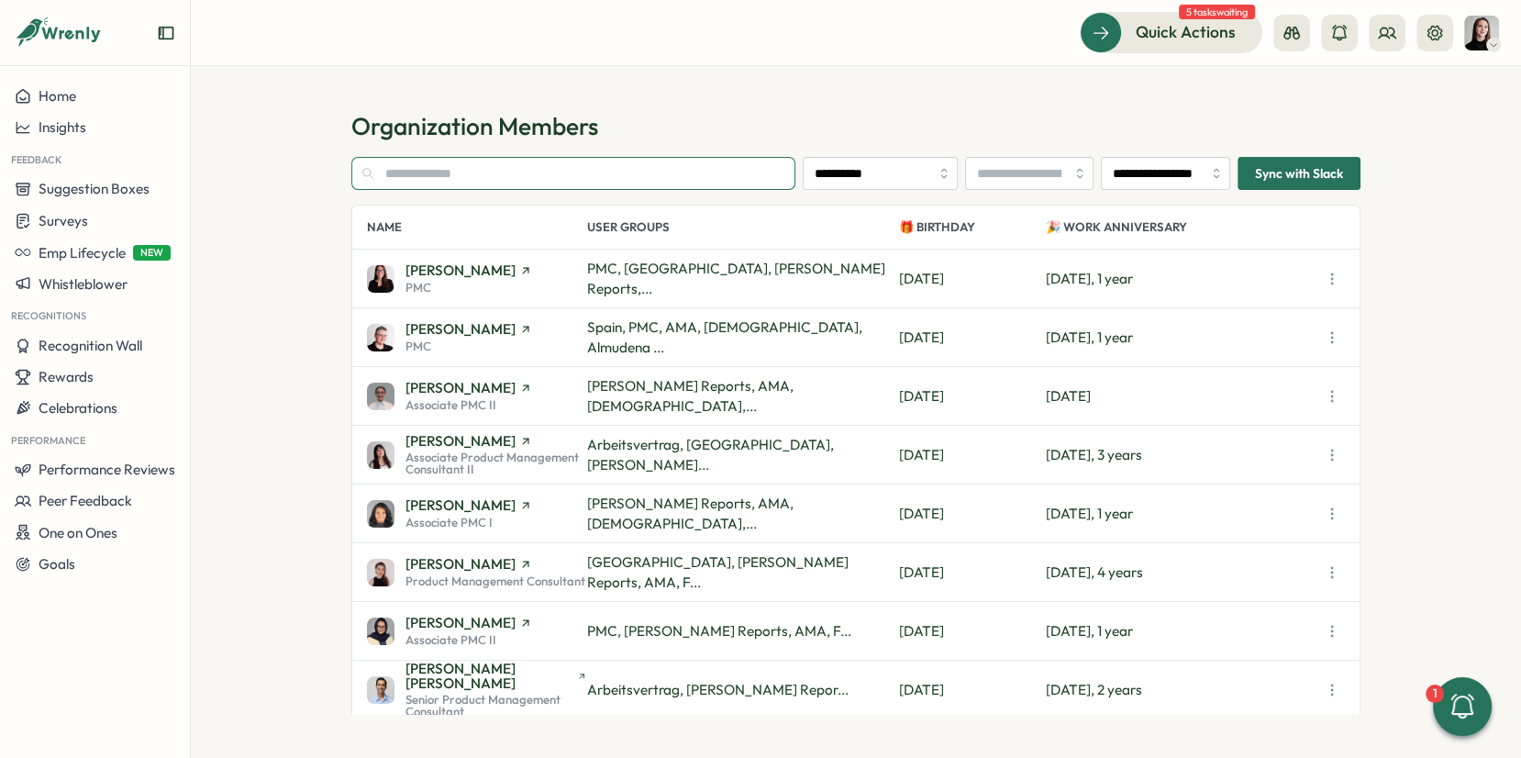
click at [480, 171] on input "text" at bounding box center [573, 173] width 444 height 33
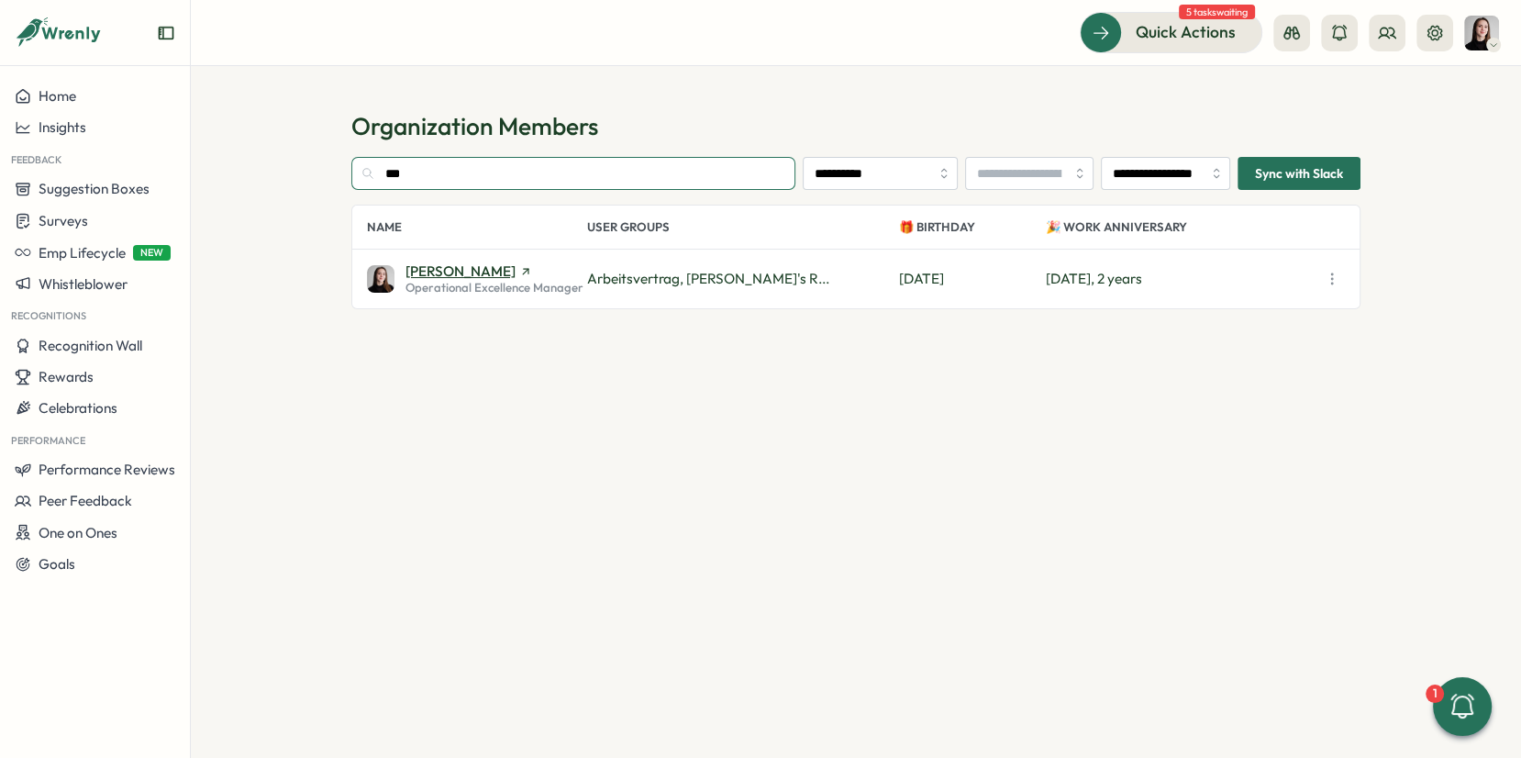
type input "***"
click at [417, 265] on span "[PERSON_NAME]" at bounding box center [461, 271] width 110 height 14
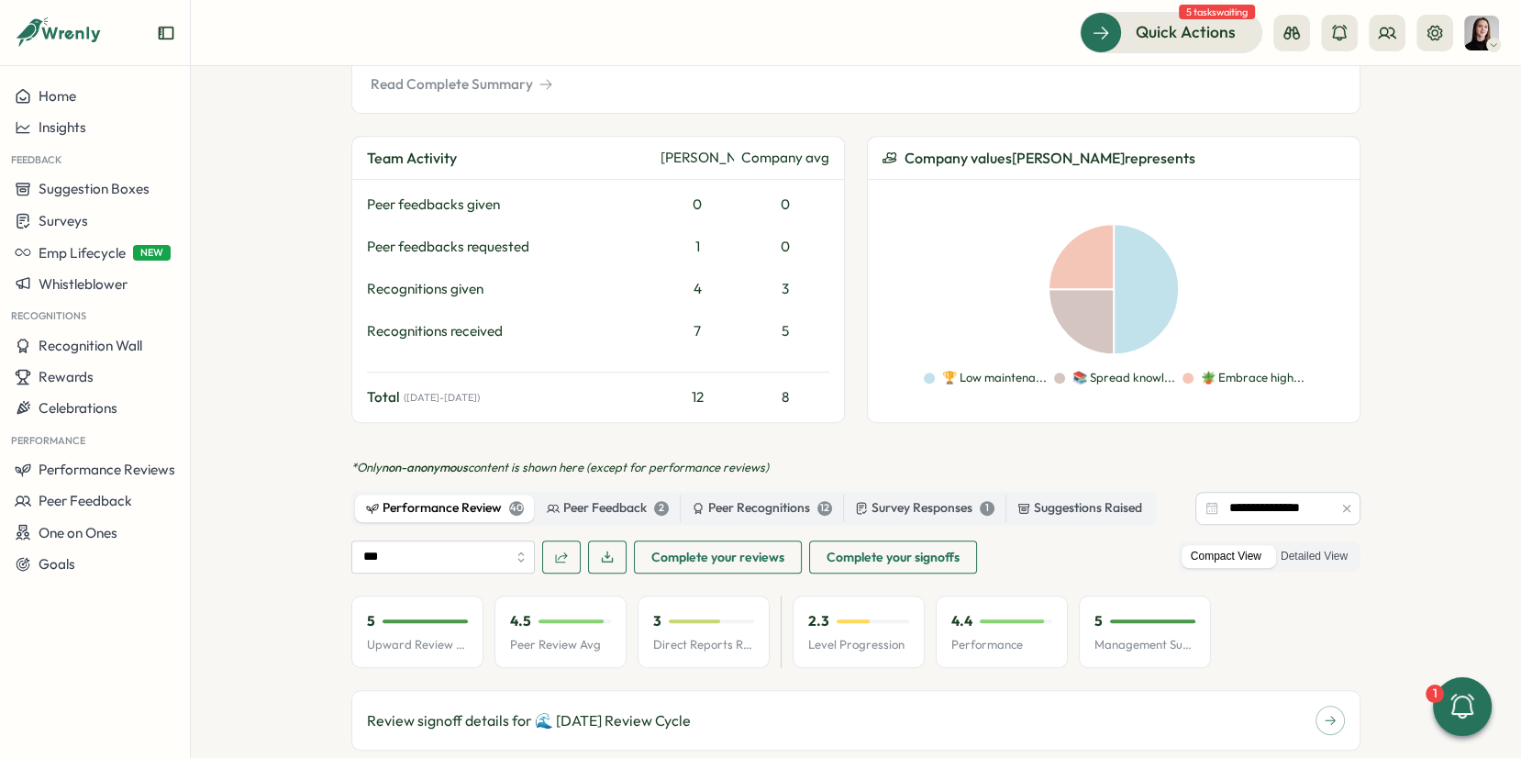
scroll to position [1099, 0]
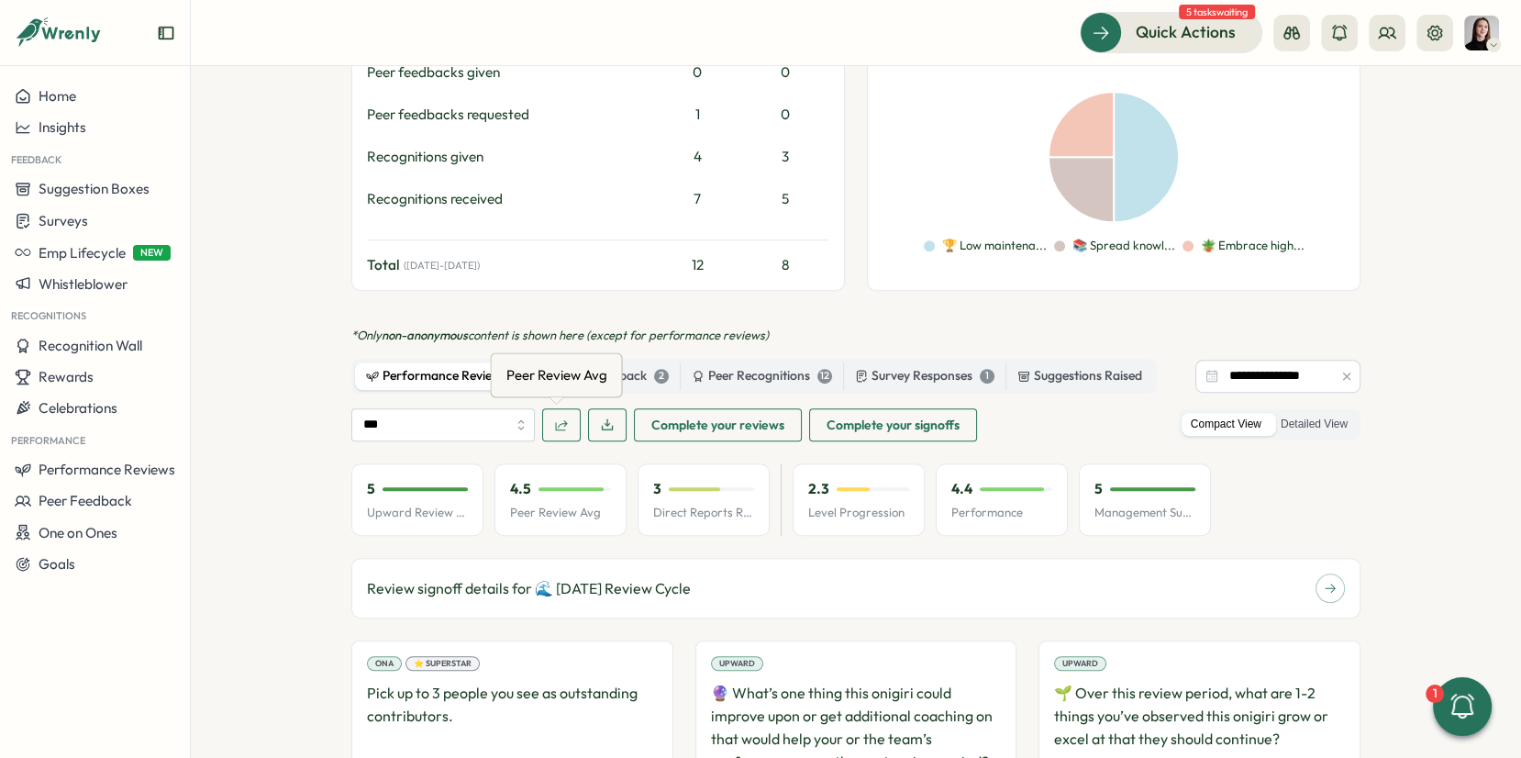
click at [560, 505] on p "Peer Review Avg" at bounding box center [560, 513] width 101 height 17
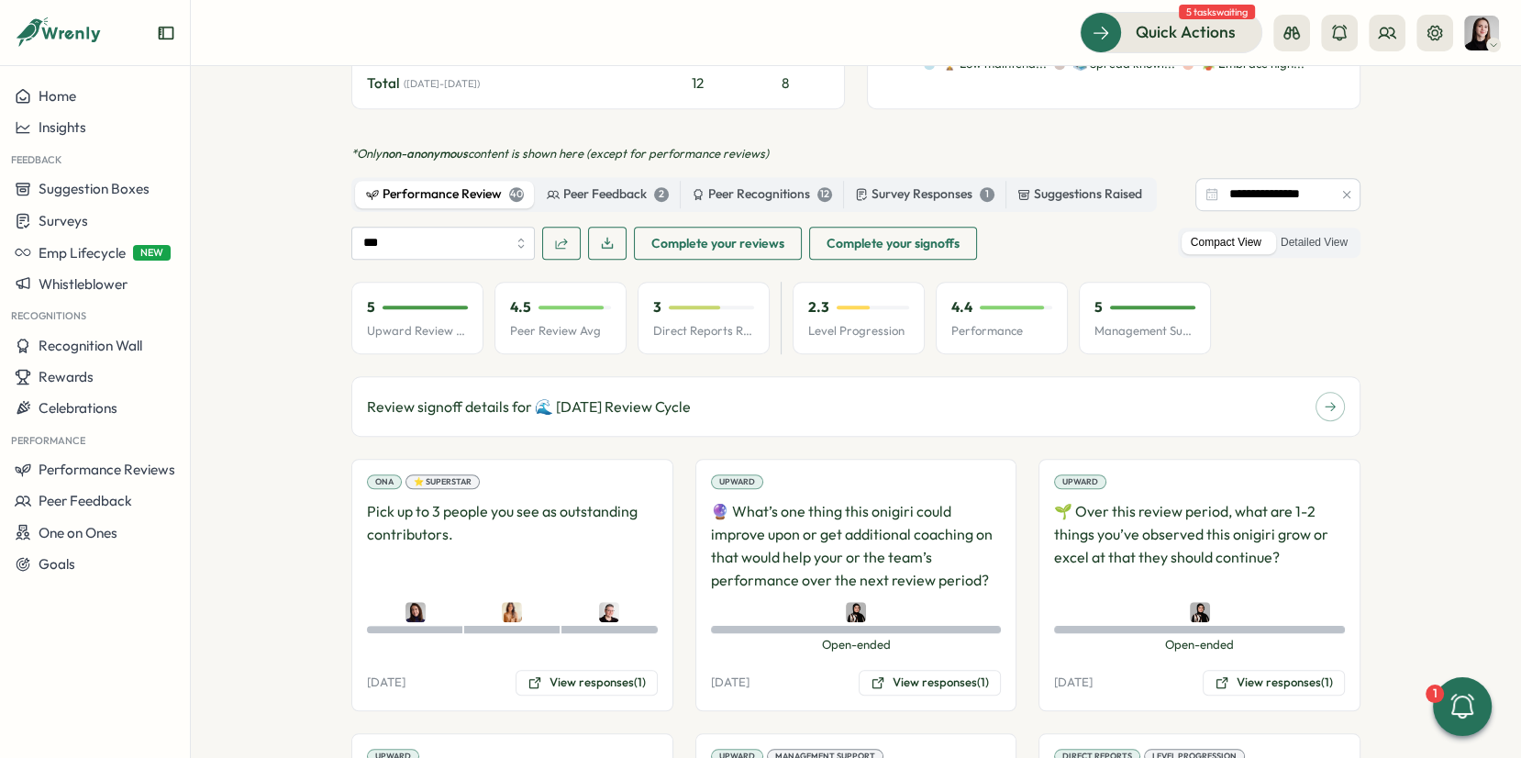
scroll to position [1279, 0]
drag, startPoint x: 638, startPoint y: 256, endPoint x: 664, endPoint y: 260, distance: 26.9
click at [663, 284] on div "3 Direct Reports Review Avg" at bounding box center [704, 320] width 132 height 73
drag, startPoint x: 655, startPoint y: 283, endPoint x: 754, endPoint y: 285, distance: 99.1
click at [754, 285] on div "3 Direct Reports Review Avg" at bounding box center [704, 320] width 132 height 73
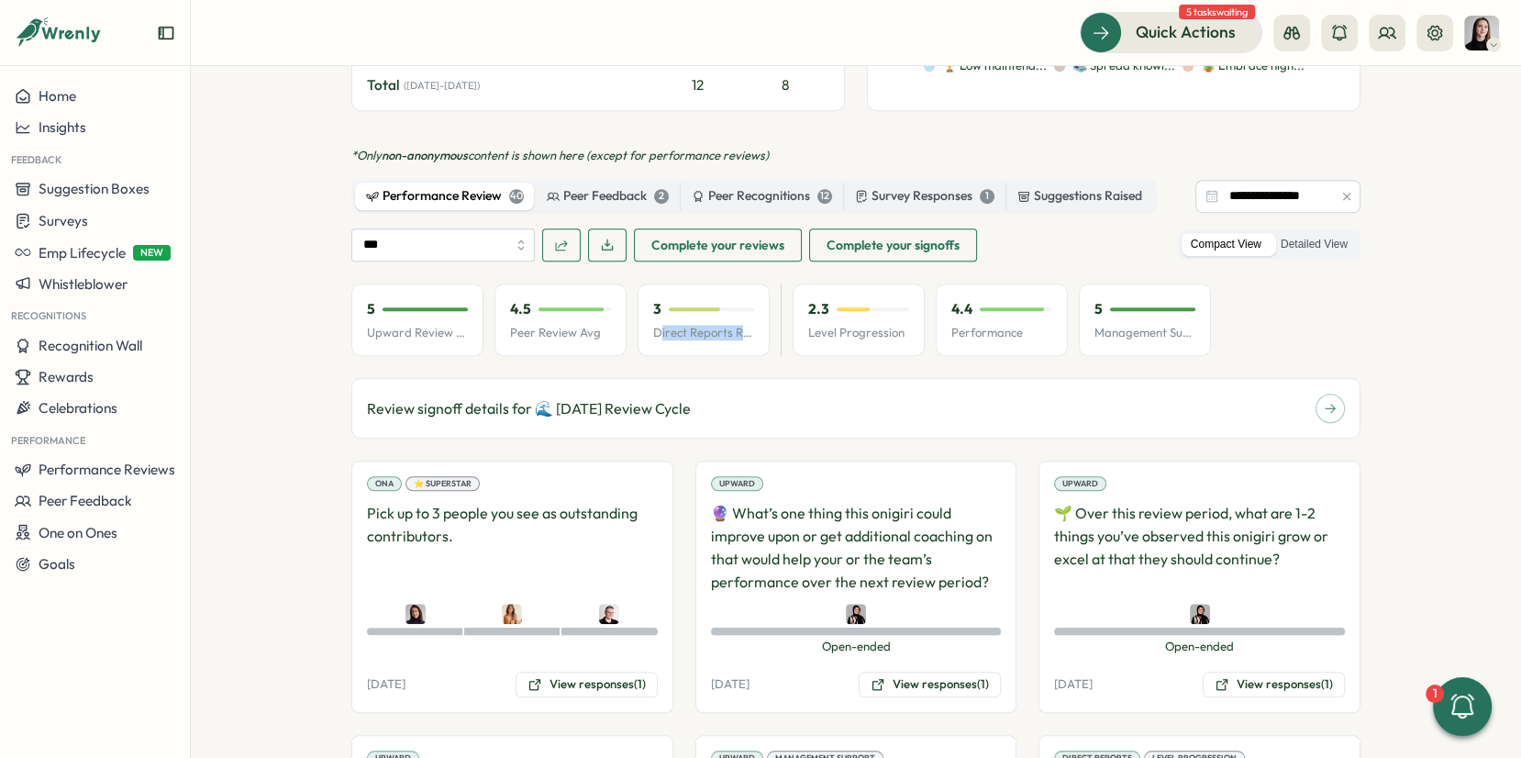
click at [745, 325] on p "Direct Reports Review Avg" at bounding box center [703, 333] width 101 height 17
drag, startPoint x: 652, startPoint y: 275, endPoint x: 741, endPoint y: 278, distance: 89.1
click at [741, 325] on p "Direct Reports Review Avg" at bounding box center [703, 333] width 101 height 17
click at [665, 325] on p "Direct Reports Review Avg" at bounding box center [703, 333] width 101 height 17
drag, startPoint x: 646, startPoint y: 280, endPoint x: 749, endPoint y: 283, distance: 102.8
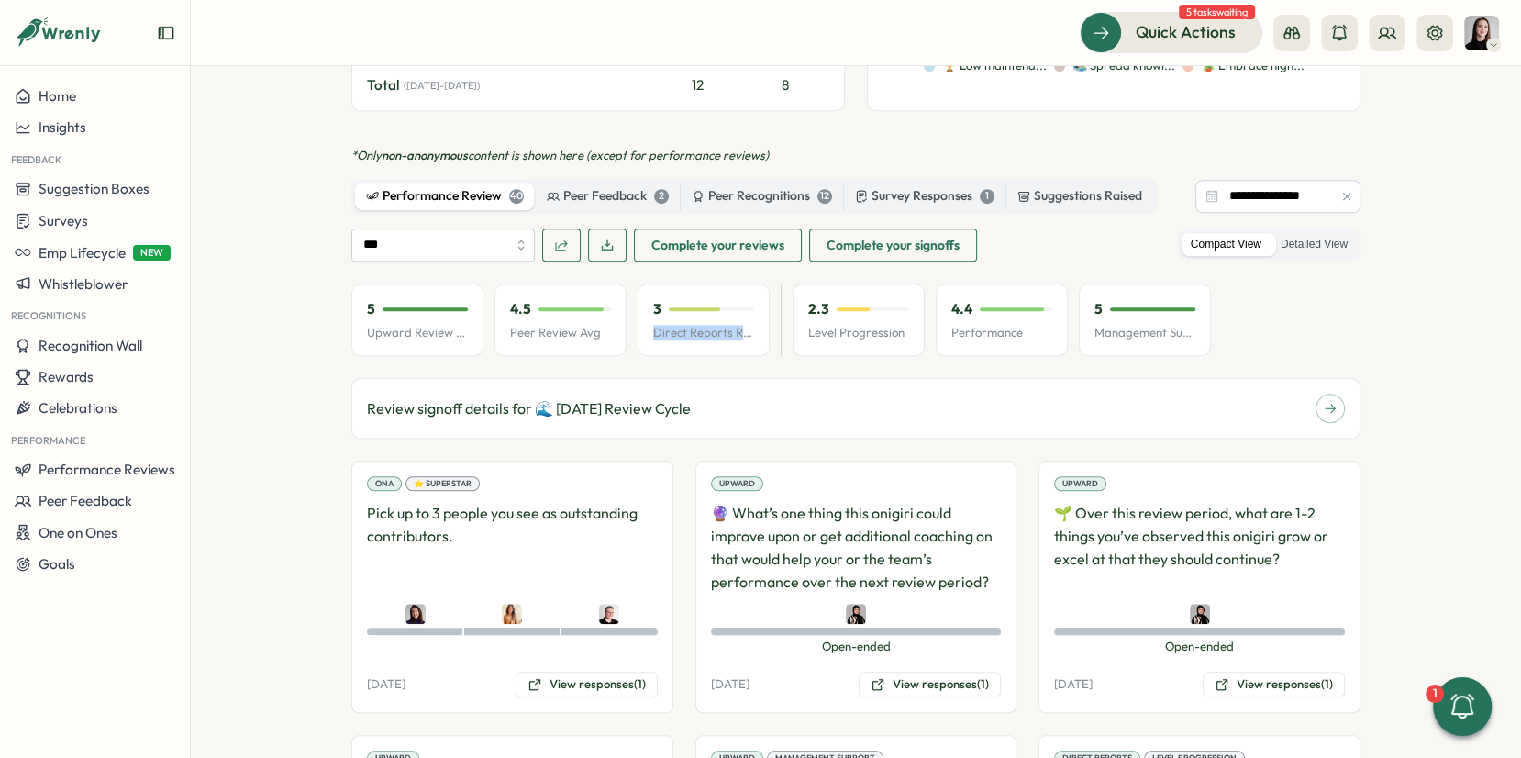
click at [749, 284] on div "3 Direct Reports Review Avg" at bounding box center [704, 320] width 132 height 73
click at [731, 295] on div "3 Direct Reports Review Avg" at bounding box center [704, 320] width 132 height 73
drag, startPoint x: 505, startPoint y: 280, endPoint x: 621, endPoint y: 281, distance: 116.5
click at [621, 284] on div "5 Upward Review Avg 4.5 Peer Review Avg 3 Direct Reports Review Avg 2.3 Level P…" at bounding box center [781, 320] width 860 height 73
drag, startPoint x: 365, startPoint y: 277, endPoint x: 486, endPoint y: 277, distance: 121.1
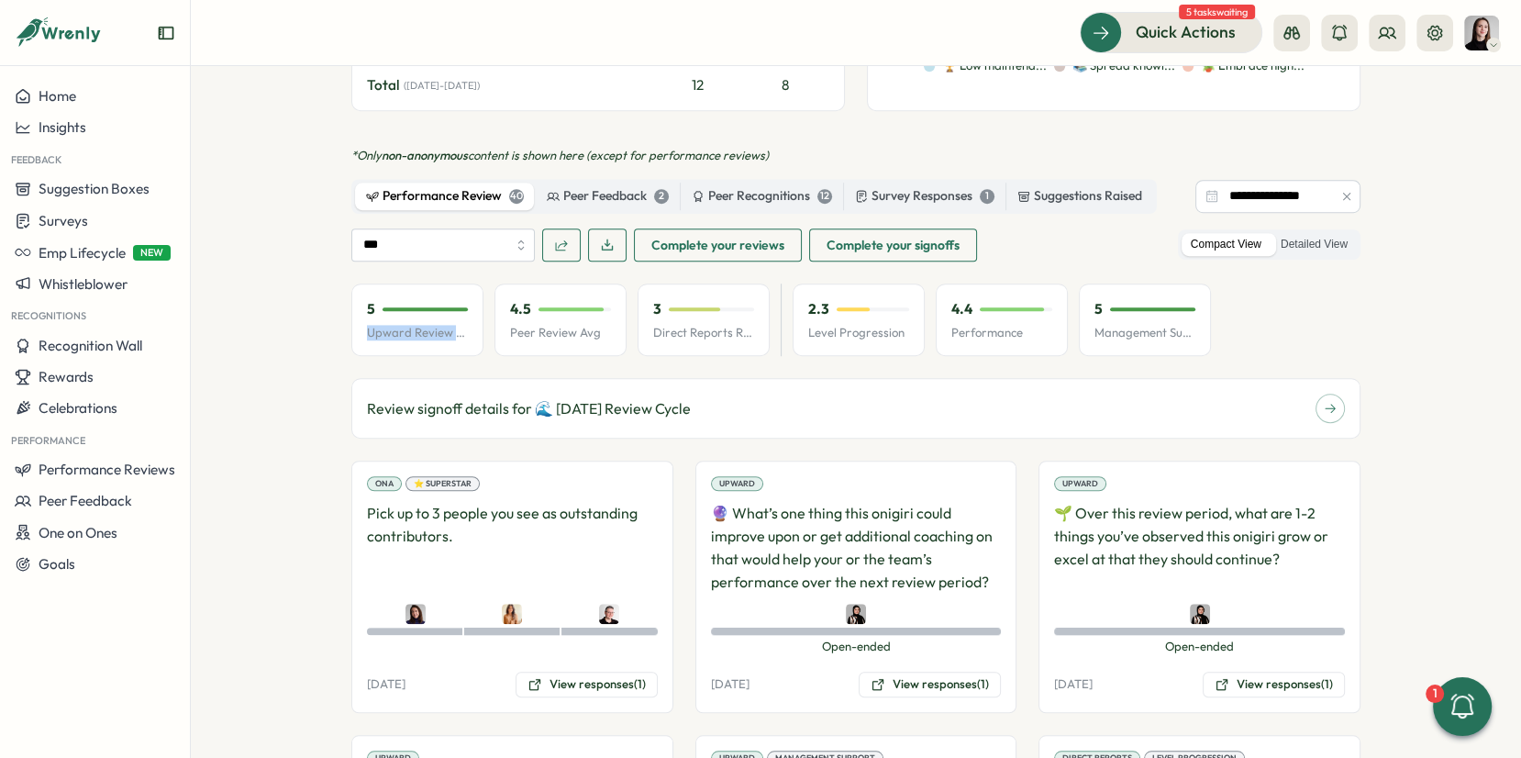
click at [486, 284] on div "5 Upward Review Avg 4.5 Peer Review Avg 3 Direct Reports Review Avg 2.3 Level P…" at bounding box center [781, 320] width 860 height 73
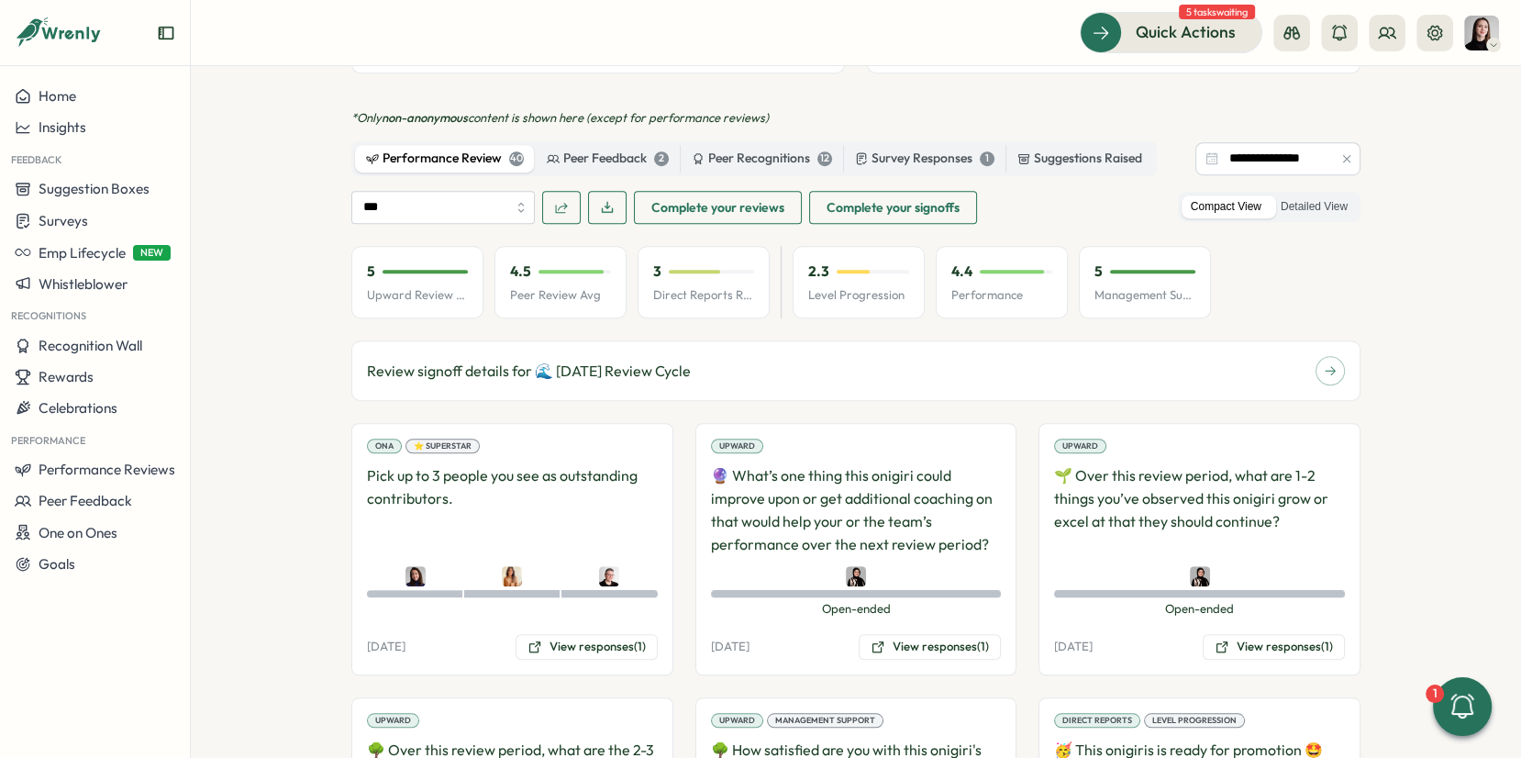
scroll to position [1331, 0]
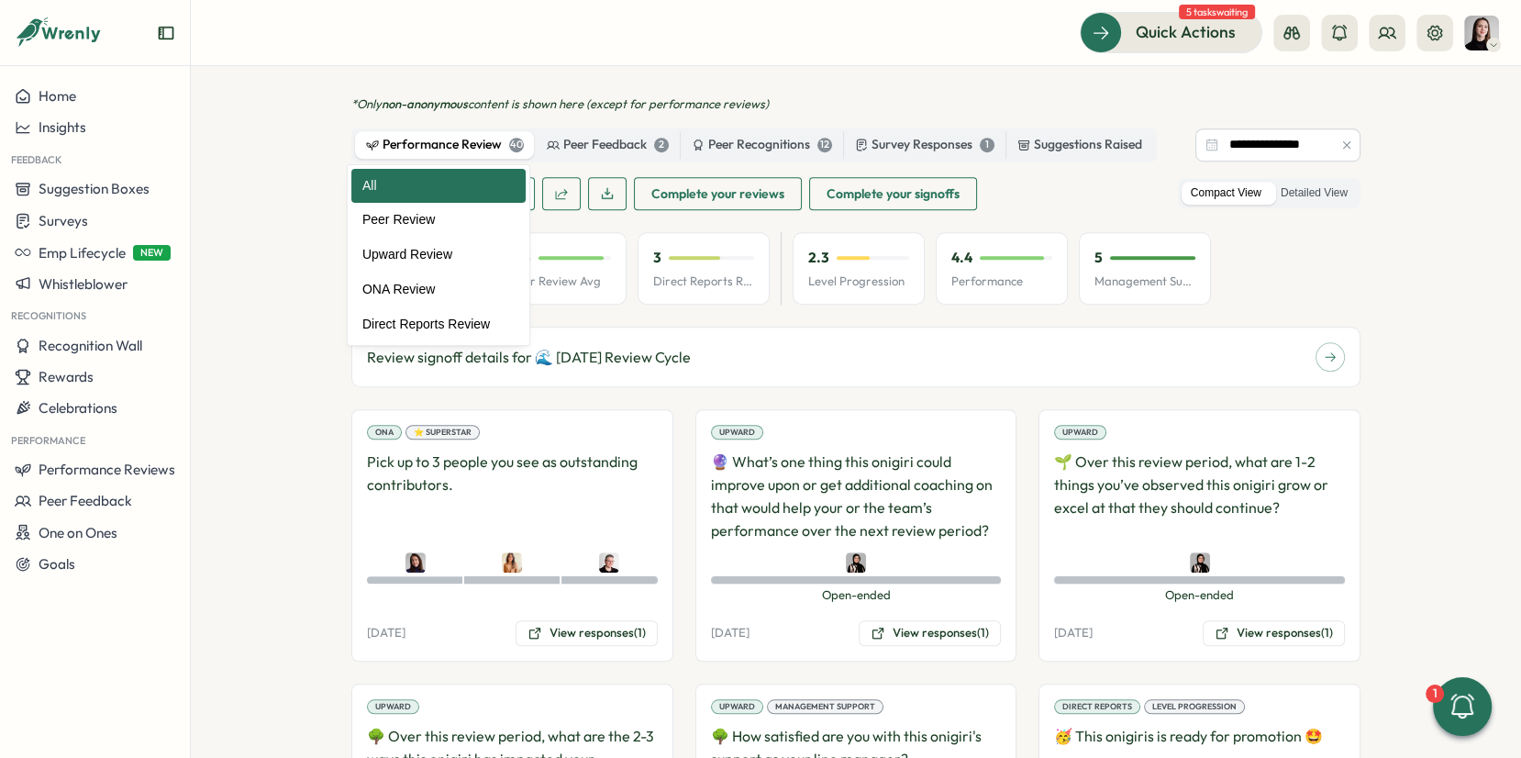
click at [380, 177] on input "***" at bounding box center [443, 193] width 184 height 33
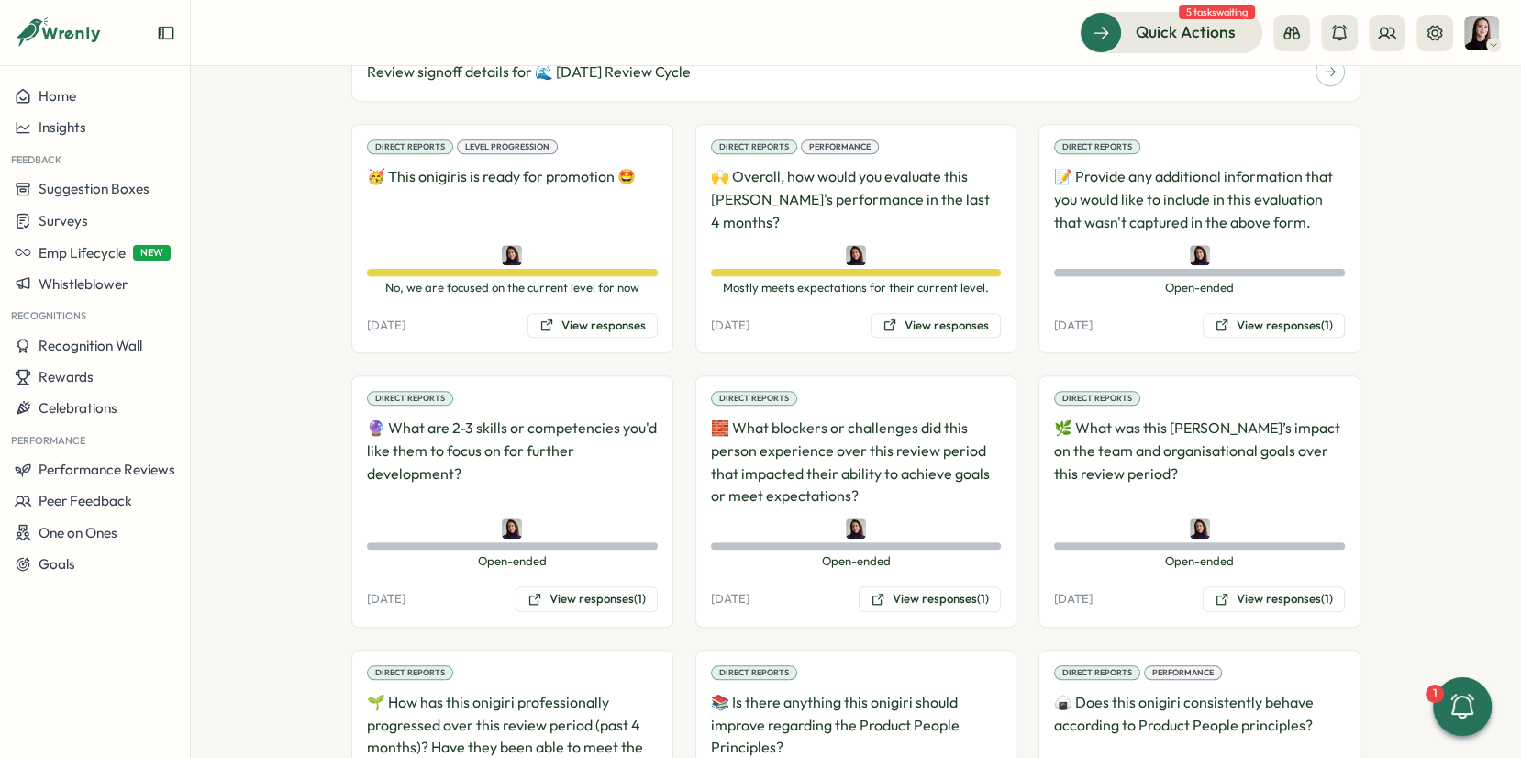
scroll to position [1526, 0]
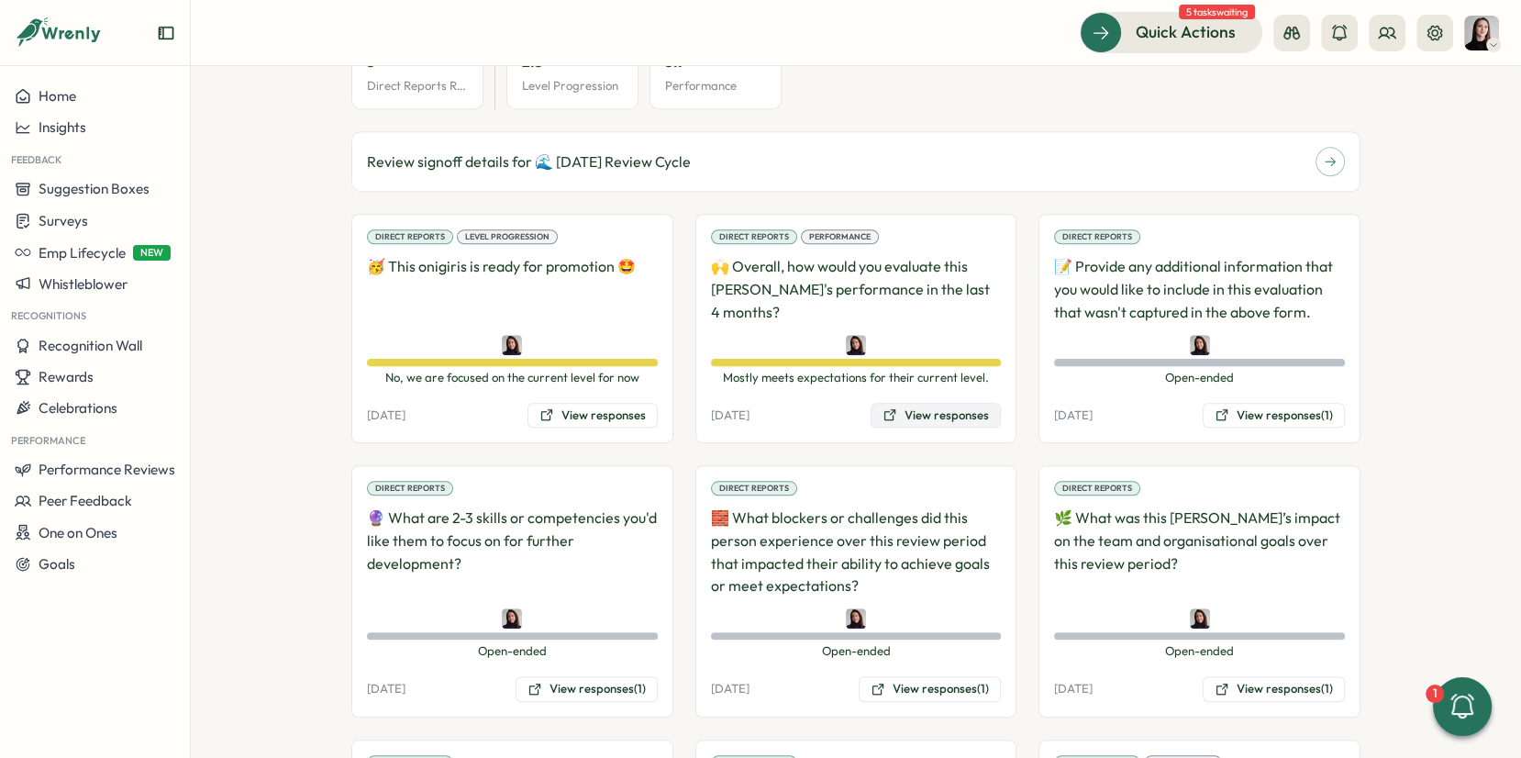
click at [919, 403] on button "View responses" at bounding box center [936, 416] width 130 height 26
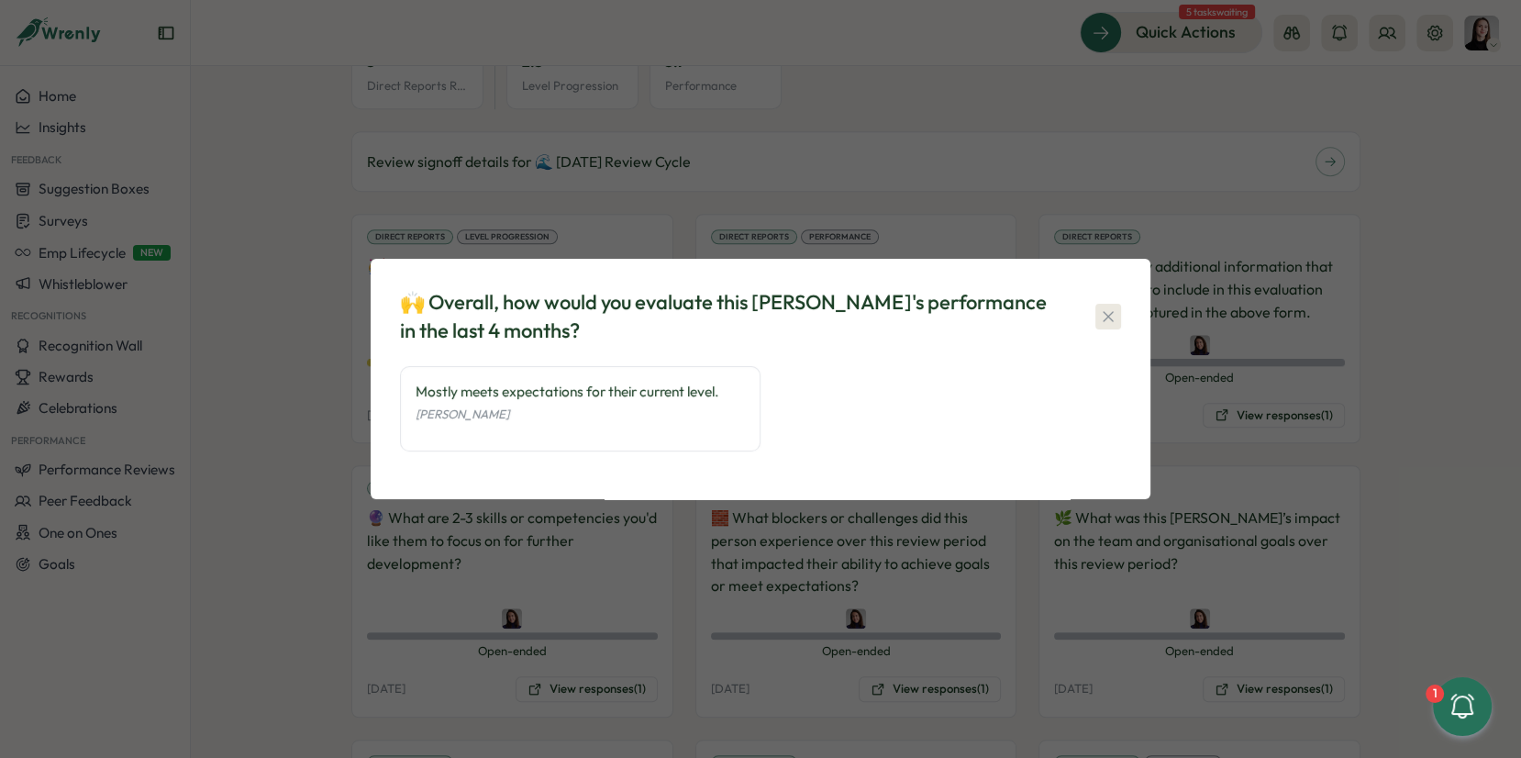
click at [1114, 318] on icon "button" at bounding box center [1108, 316] width 18 height 18
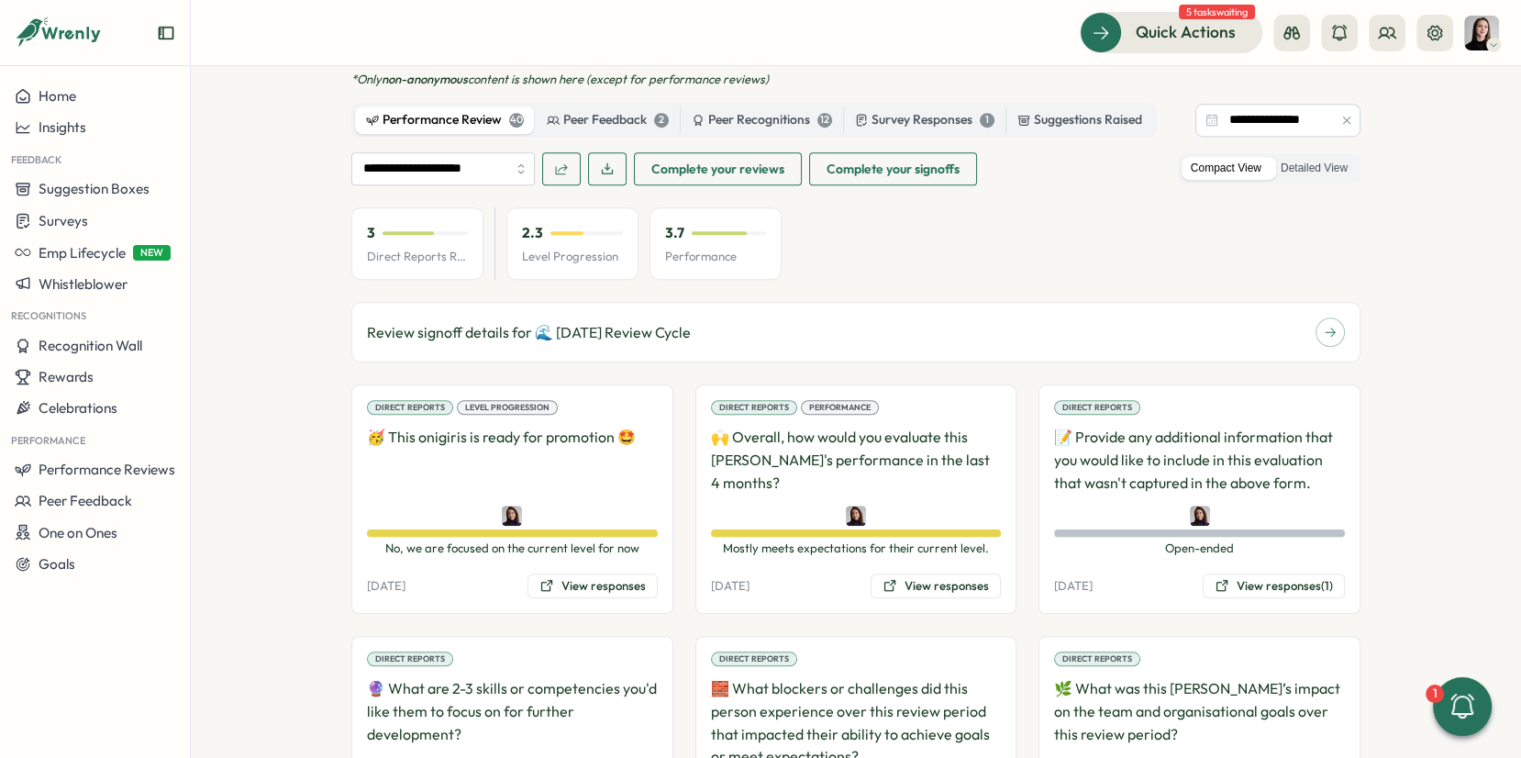
scroll to position [1344, 0]
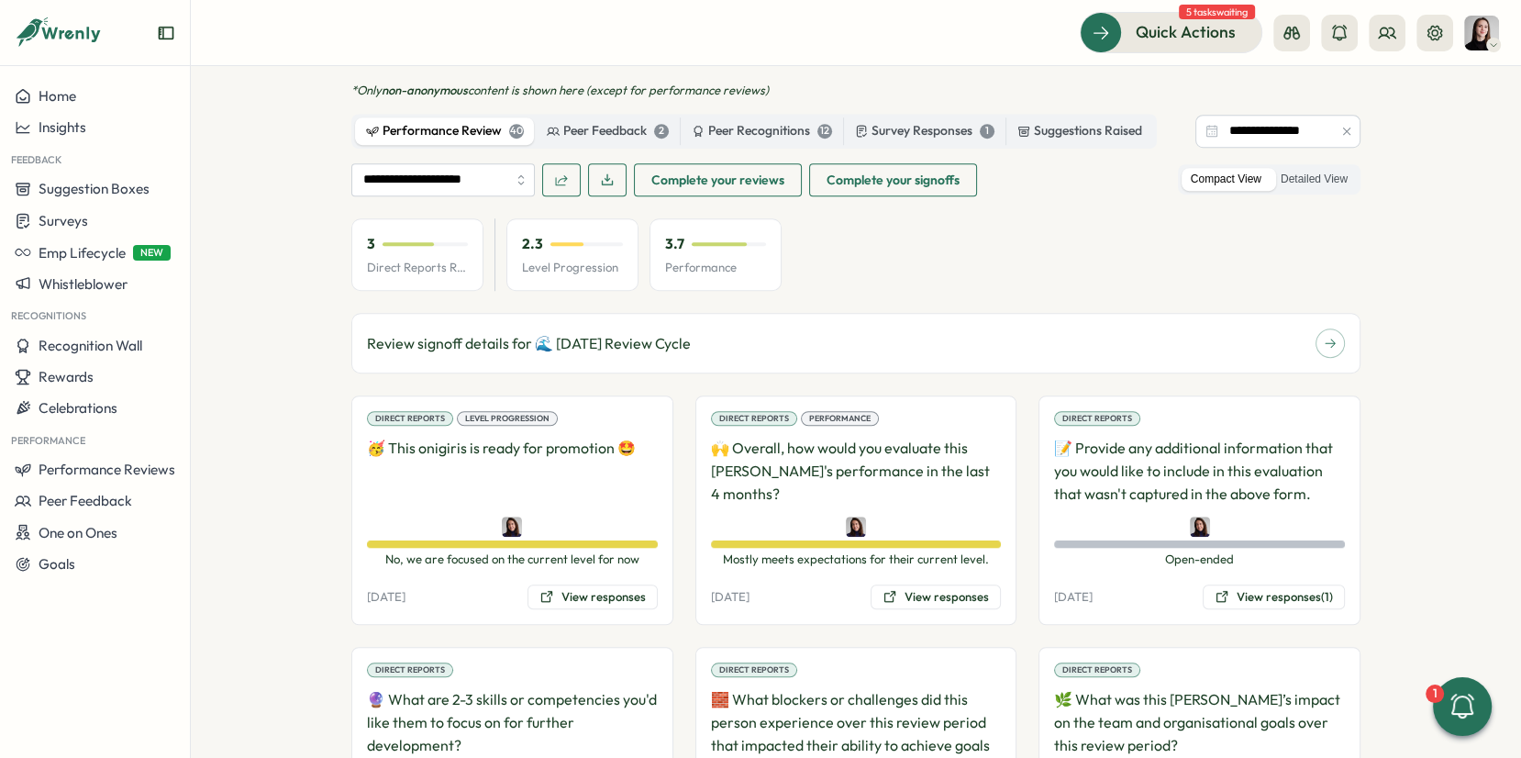
click at [351, 218] on div "3 Direct Reports Review Avg" at bounding box center [417, 254] width 132 height 73
drag, startPoint x: 360, startPoint y: 194, endPoint x: 391, endPoint y: 195, distance: 31.2
click at [390, 218] on div "3 Direct Reports Review Avg" at bounding box center [417, 254] width 132 height 73
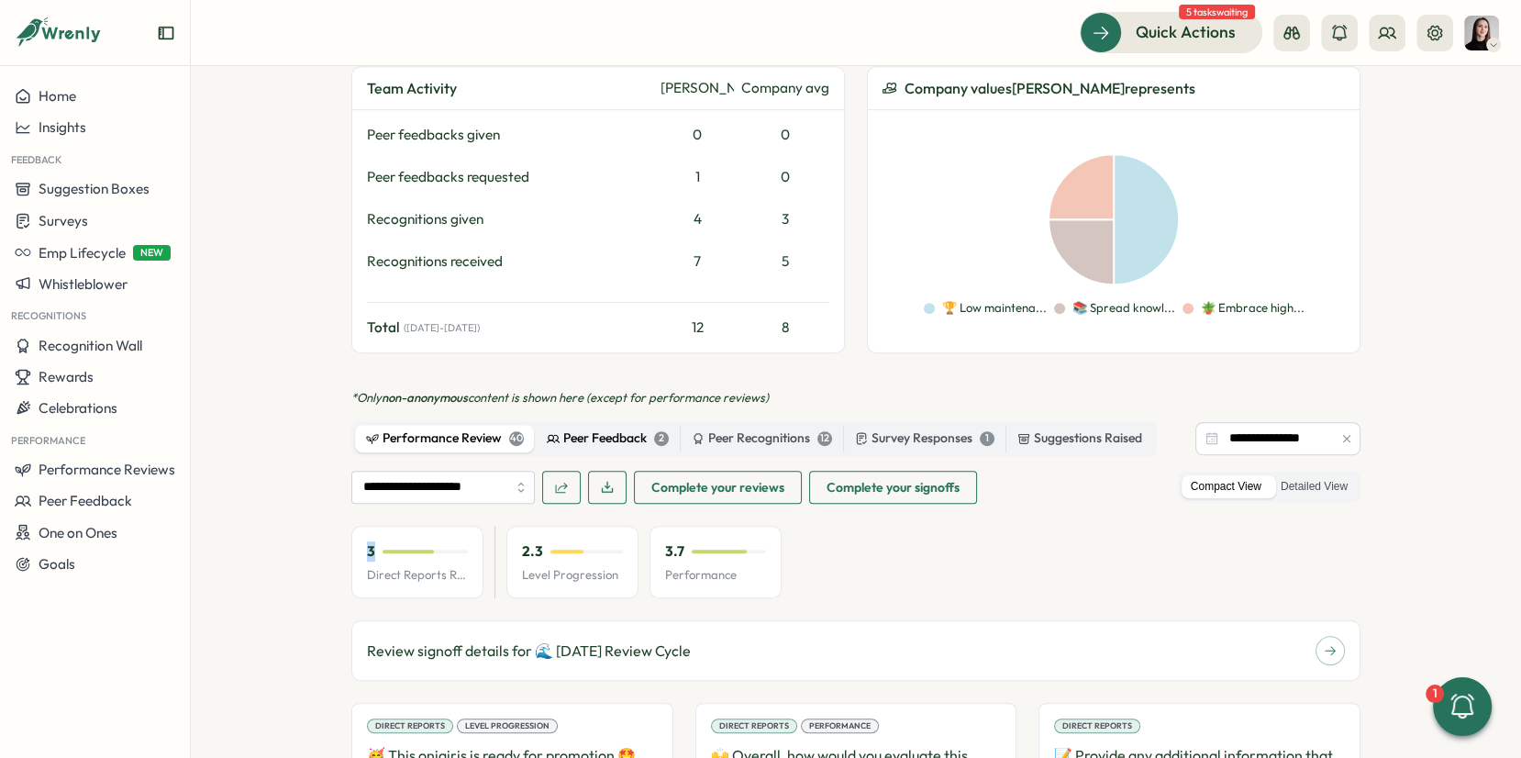
scroll to position [1056, 0]
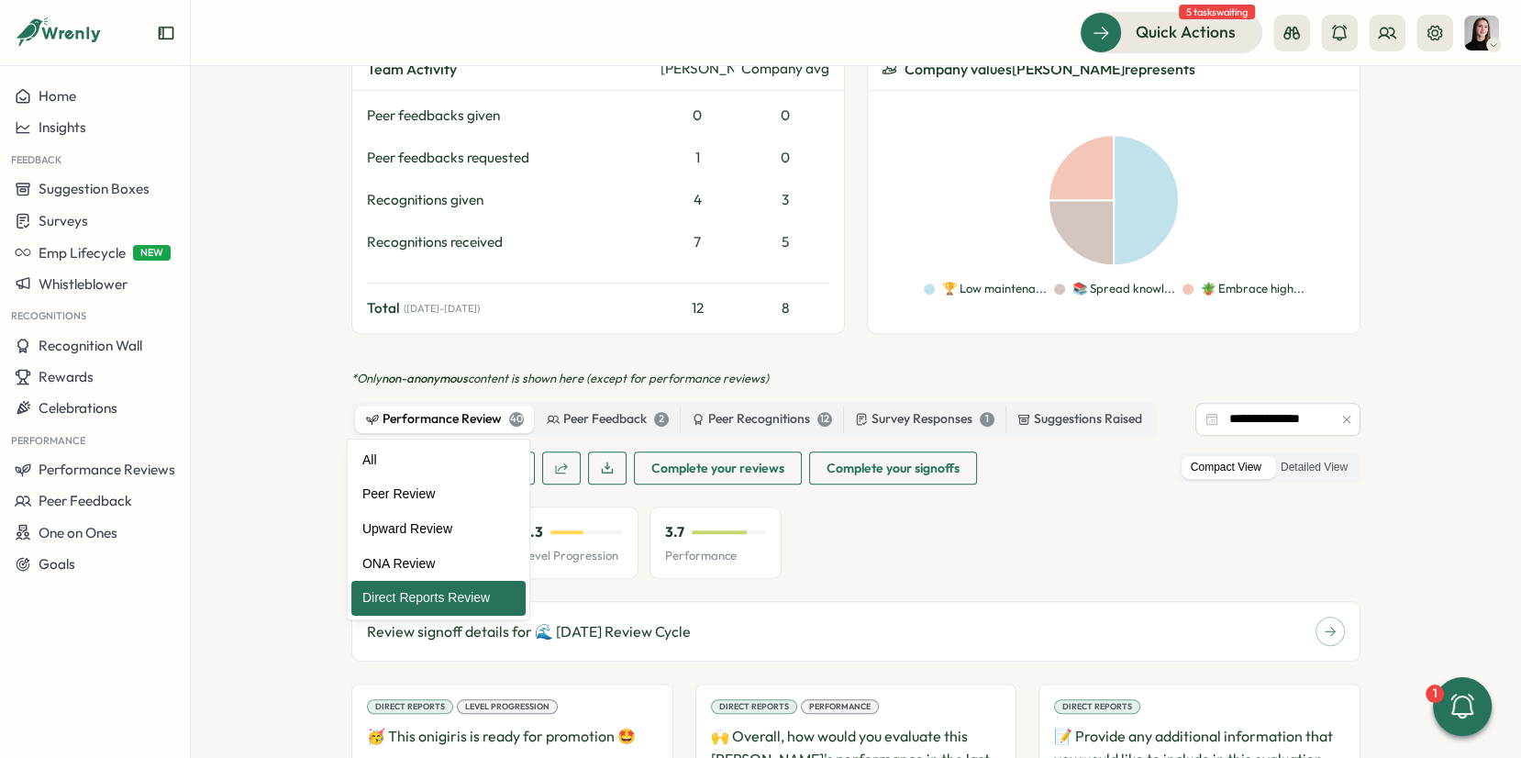
click at [450, 451] on input "**********" at bounding box center [443, 467] width 184 height 33
type input "***"
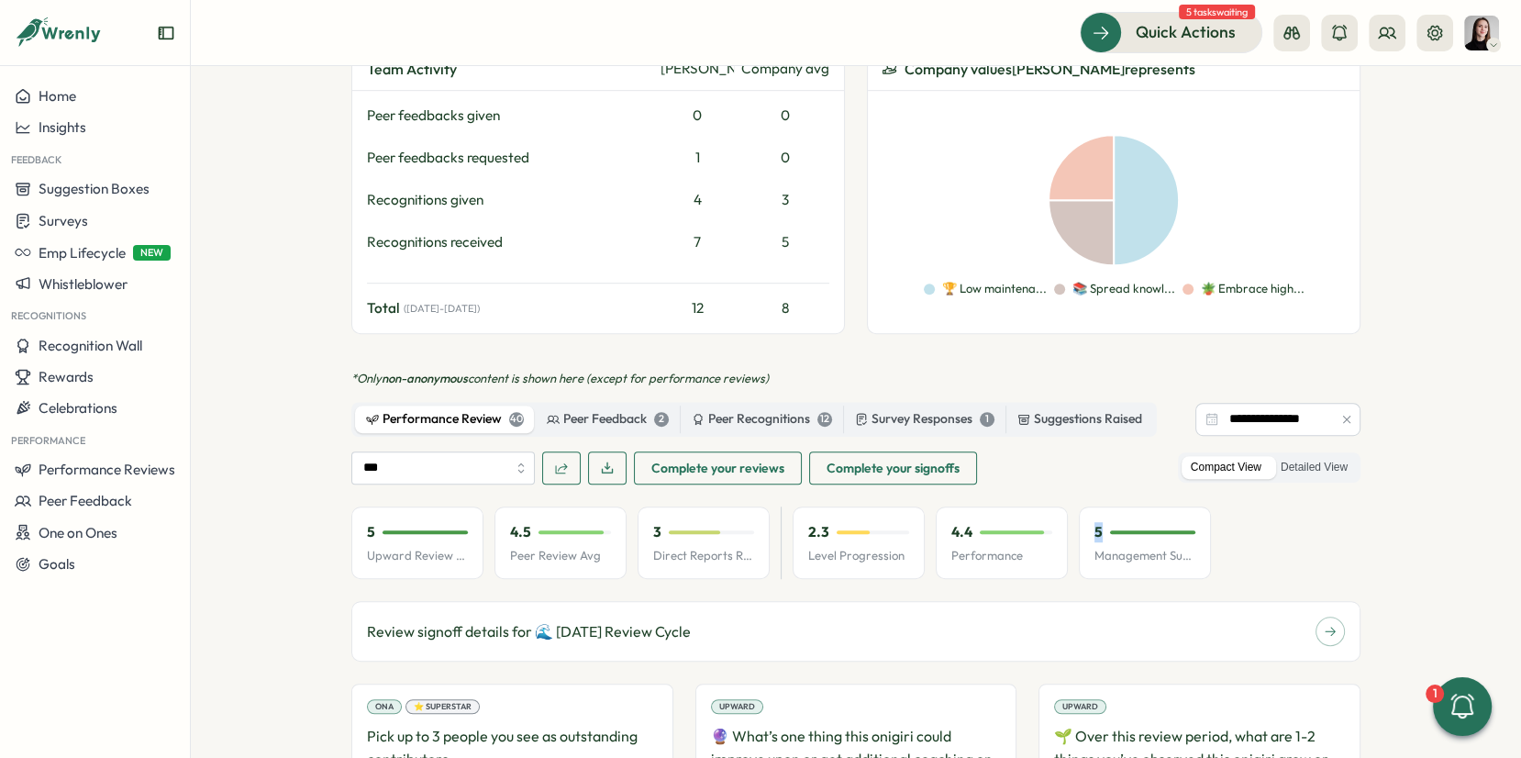
drag, startPoint x: 1092, startPoint y: 480, endPoint x: 1107, endPoint y: 483, distance: 14.9
click at [1107, 522] on div "5" at bounding box center [1145, 532] width 101 height 20
click at [1123, 548] on p "Management Support" at bounding box center [1145, 556] width 101 height 17
drag, startPoint x: 798, startPoint y: 475, endPoint x: 844, endPoint y: 488, distance: 47.6
click at [836, 507] on div "2.3 Level Progression" at bounding box center [859, 543] width 132 height 73
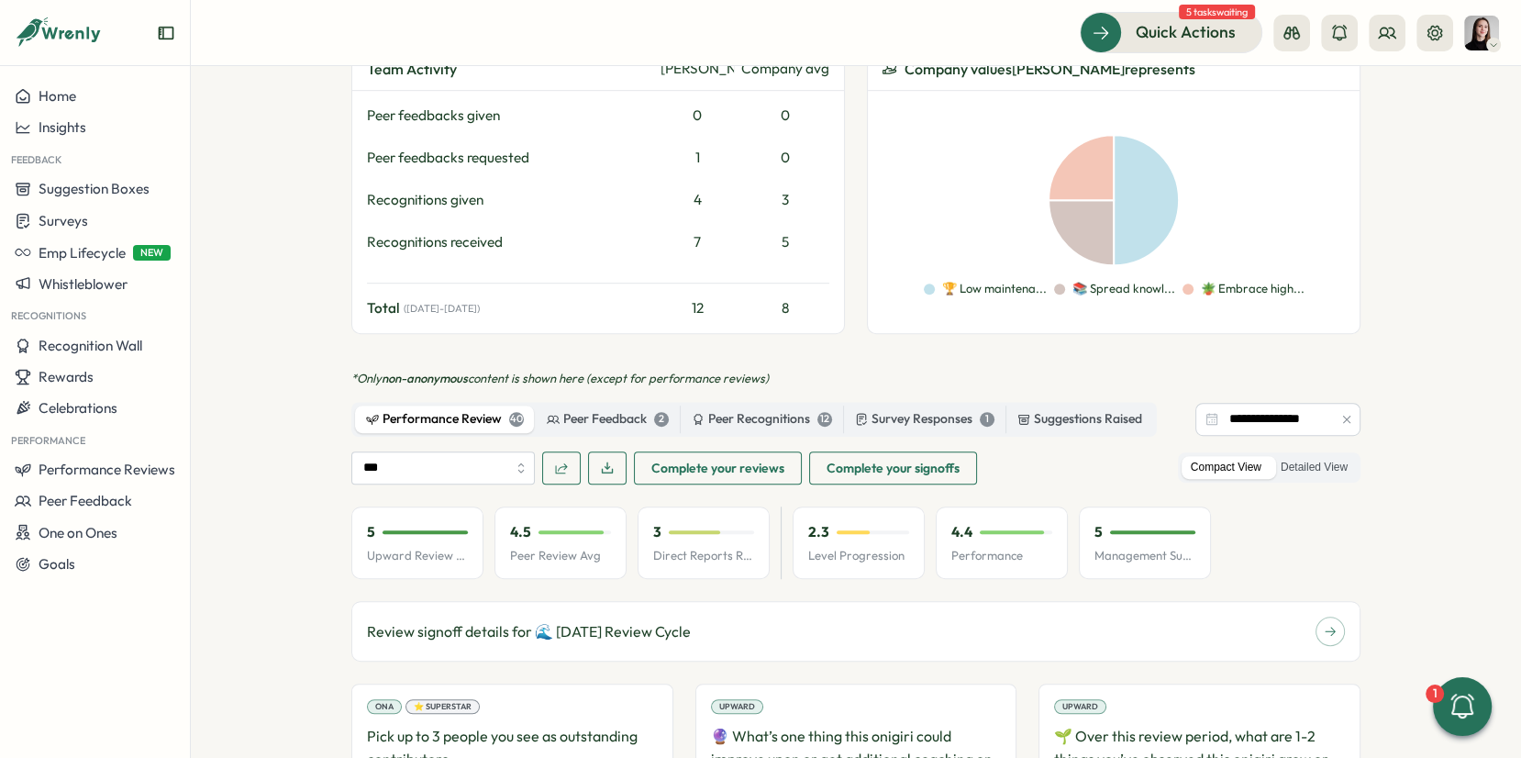
click at [865, 548] on p "Level Progression" at bounding box center [858, 556] width 101 height 17
drag, startPoint x: 896, startPoint y: 507, endPoint x: 819, endPoint y: 507, distance: 77.1
click at [796, 507] on div "2.3 Level Progression" at bounding box center [859, 543] width 132 height 73
click at [843, 511] on div "2.3 Level Progression" at bounding box center [859, 543] width 132 height 73
drag, startPoint x: 802, startPoint y: 501, endPoint x: 908, endPoint y: 501, distance: 106.4
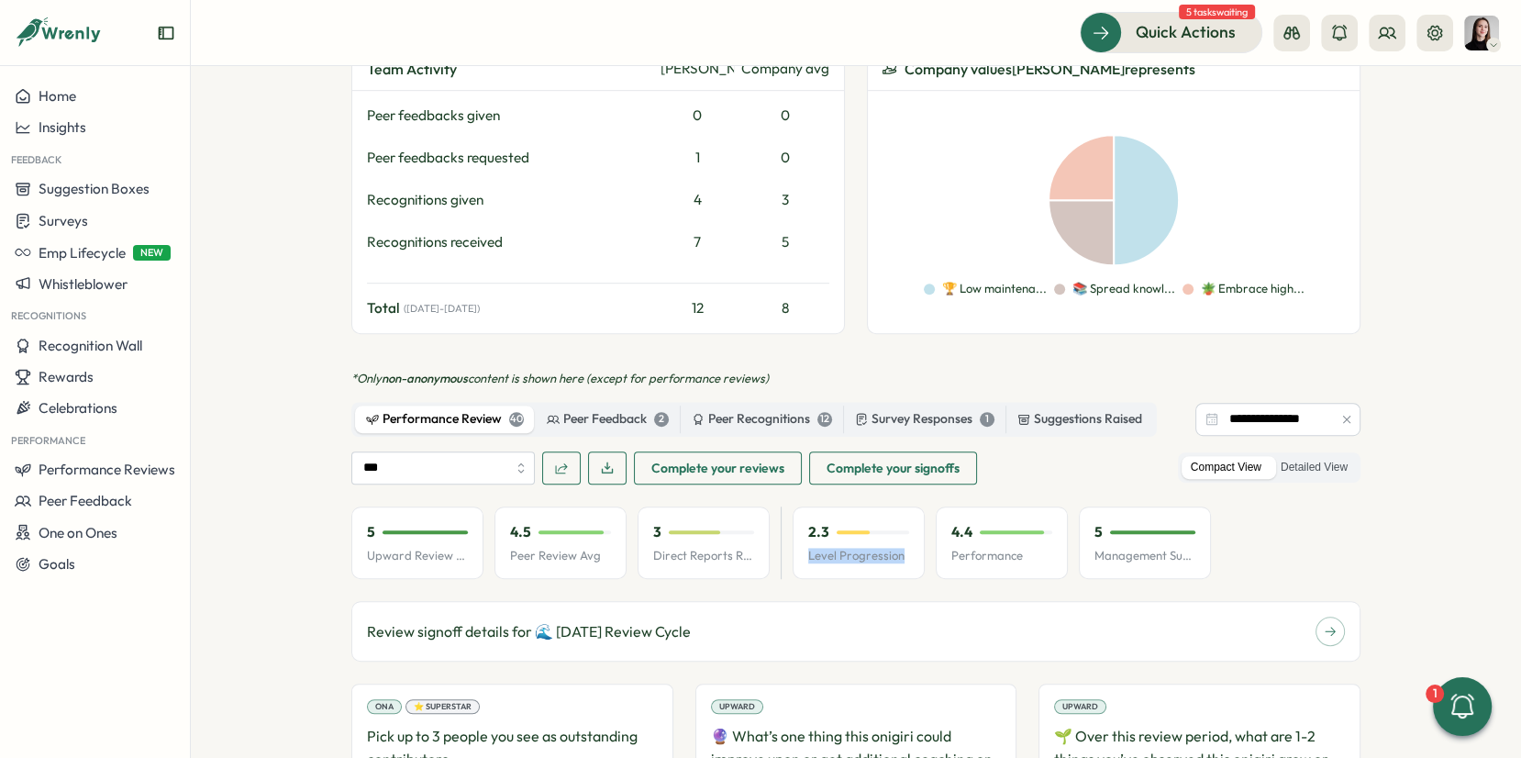
click at [908, 507] on div "2.3 Level Progression" at bounding box center [859, 543] width 132 height 73
drag, startPoint x: 1115, startPoint y: 501, endPoint x: 1093, endPoint y: 502, distance: 22.0
click at [1112, 548] on p "Management Support" at bounding box center [1145, 556] width 101 height 17
drag, startPoint x: 1081, startPoint y: 502, endPoint x: 1202, endPoint y: 499, distance: 121.2
click at [1202, 507] on div "5 Management Support" at bounding box center [1145, 543] width 132 height 73
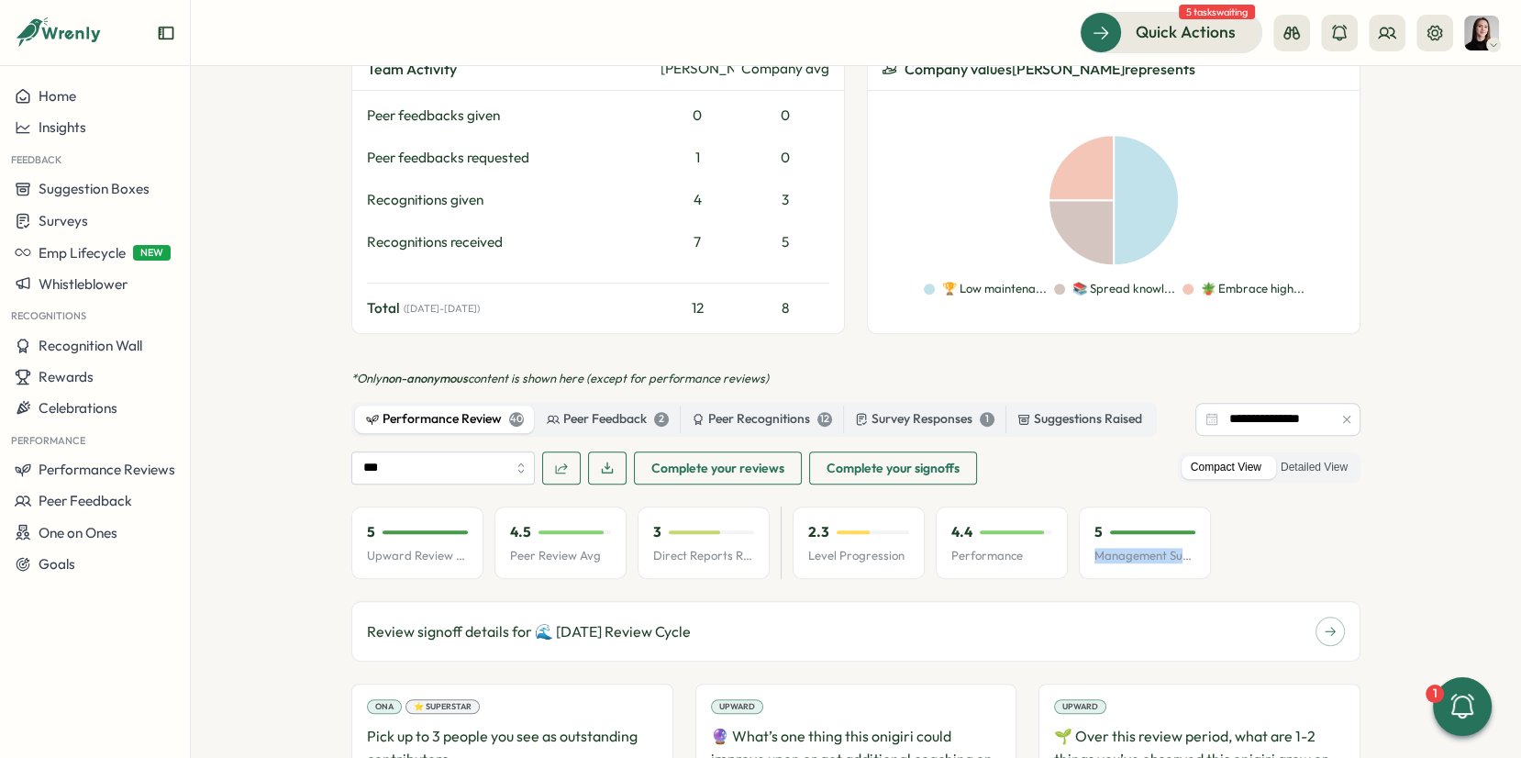
click at [1157, 548] on p "Management Support" at bounding box center [1145, 556] width 101 height 17
click at [383, 548] on p "Upward Review Avg" at bounding box center [417, 556] width 101 height 17
drag, startPoint x: 376, startPoint y: 504, endPoint x: 395, endPoint y: 481, distance: 30.0
click at [391, 507] on div "5 Upward Review Avg" at bounding box center [417, 543] width 132 height 73
click at [372, 548] on p "Upward Review Avg" at bounding box center [417, 556] width 101 height 17
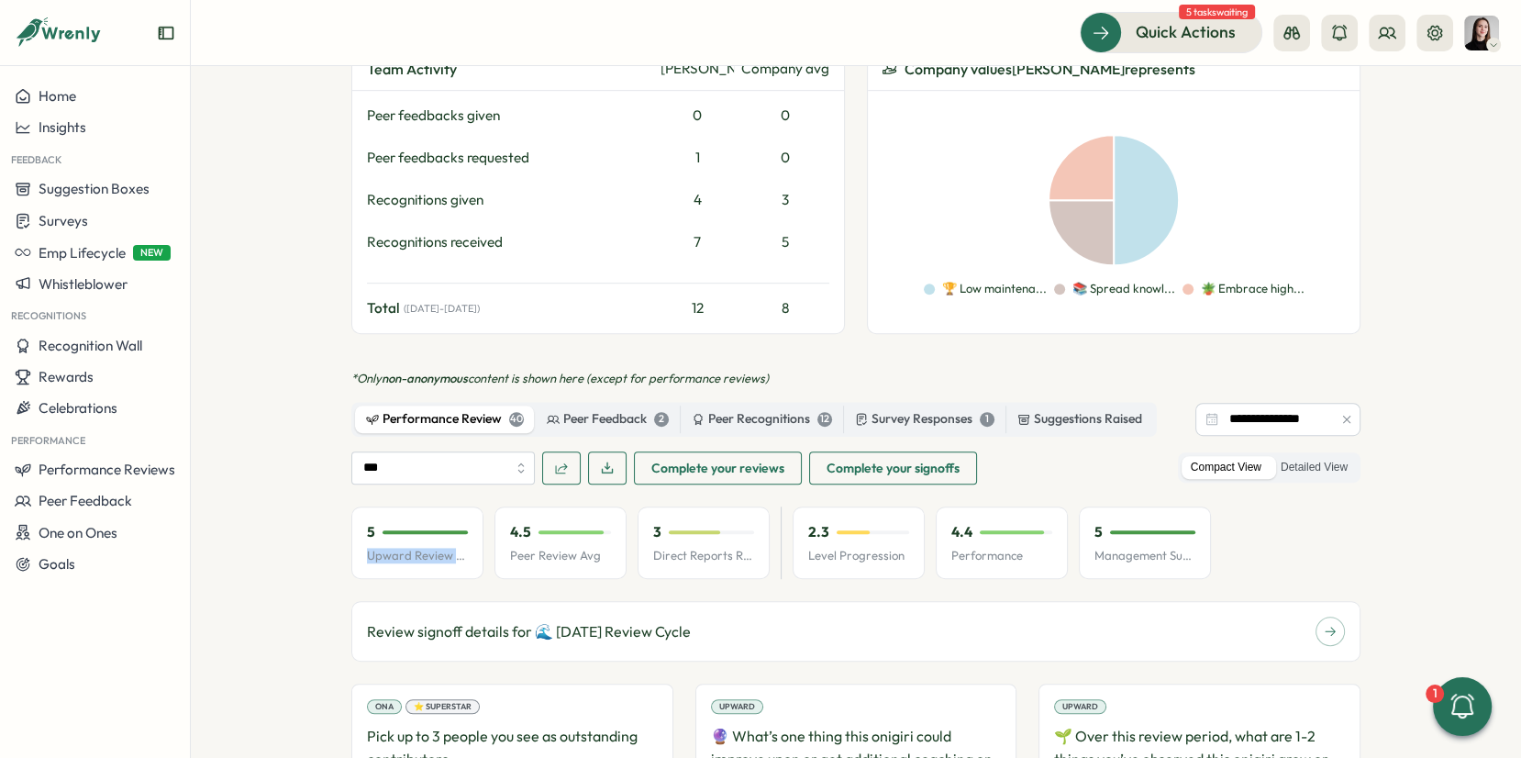
drag, startPoint x: 362, startPoint y: 501, endPoint x: 460, endPoint y: 498, distance: 98.2
click at [460, 548] on p "Upward Review Avg" at bounding box center [417, 556] width 101 height 17
drag, startPoint x: 1099, startPoint y: 500, endPoint x: 1121, endPoint y: 500, distance: 22.0
click at [1121, 548] on p "Management Support" at bounding box center [1145, 556] width 101 height 17
drag, startPoint x: 1078, startPoint y: 500, endPoint x: 1126, endPoint y: 507, distance: 48.1
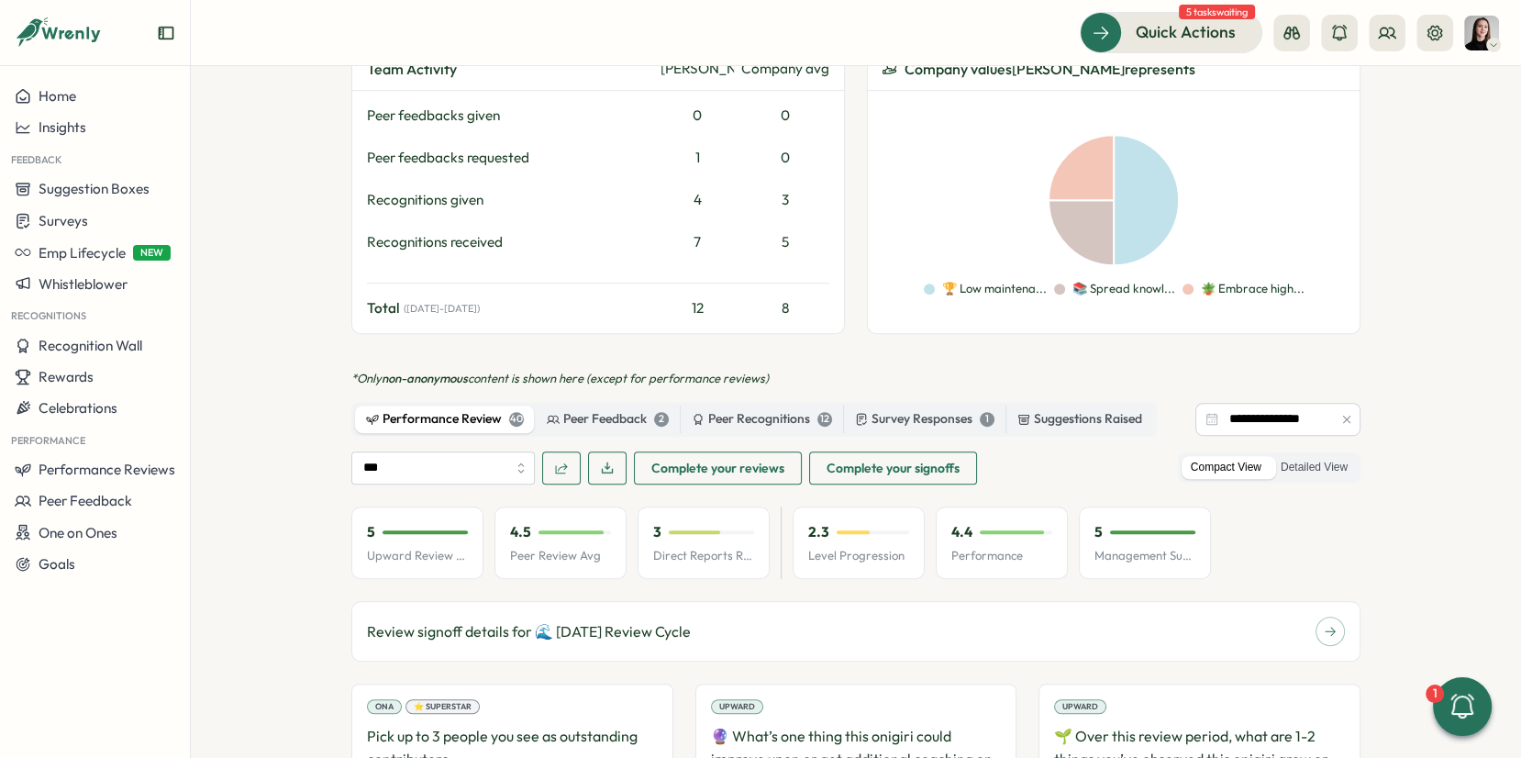
click at [1079, 507] on div "5 Management Support" at bounding box center [1145, 543] width 132 height 73
click at [1305, 456] on label "Detailed View" at bounding box center [1314, 467] width 85 height 23
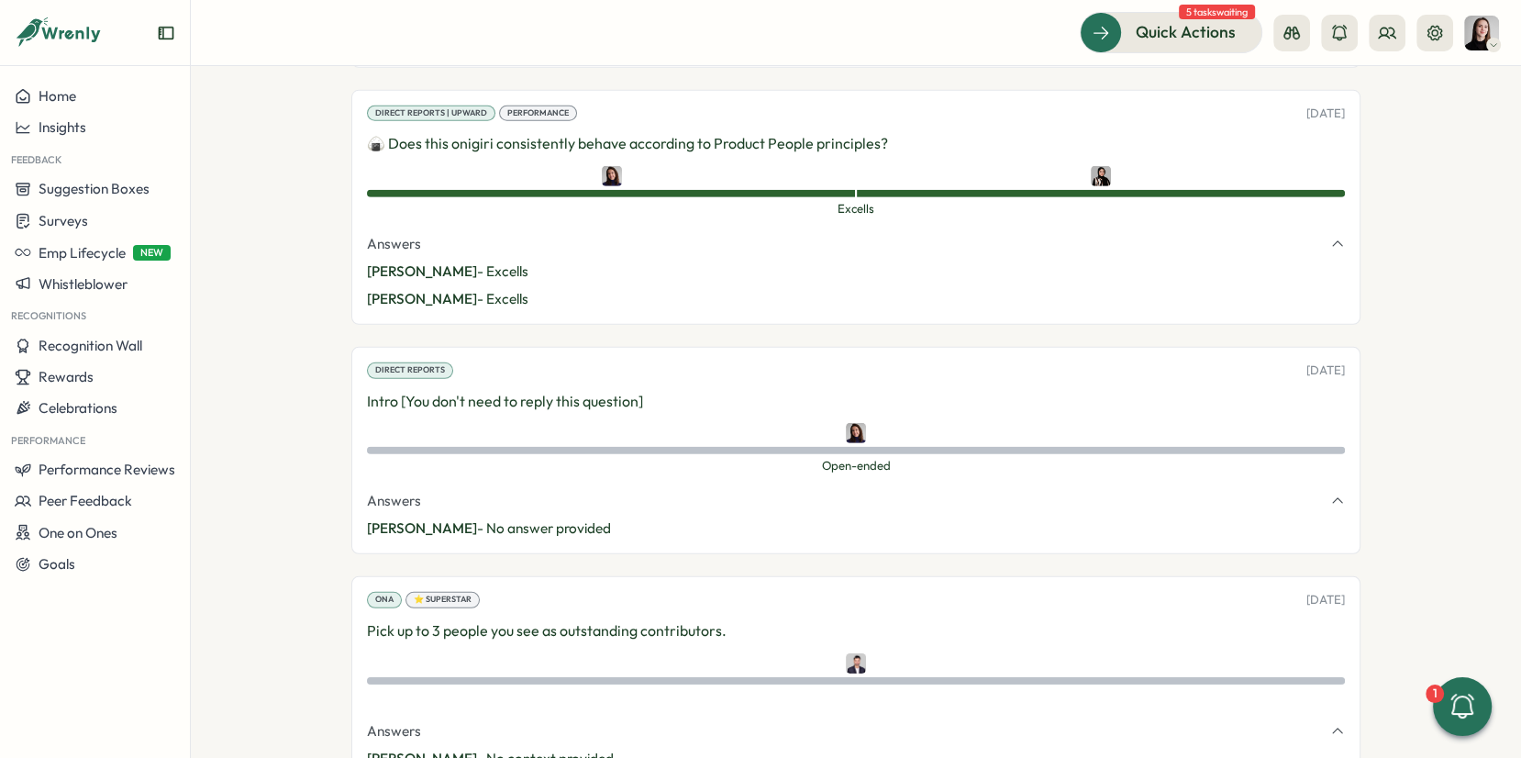
scroll to position [5497, 0]
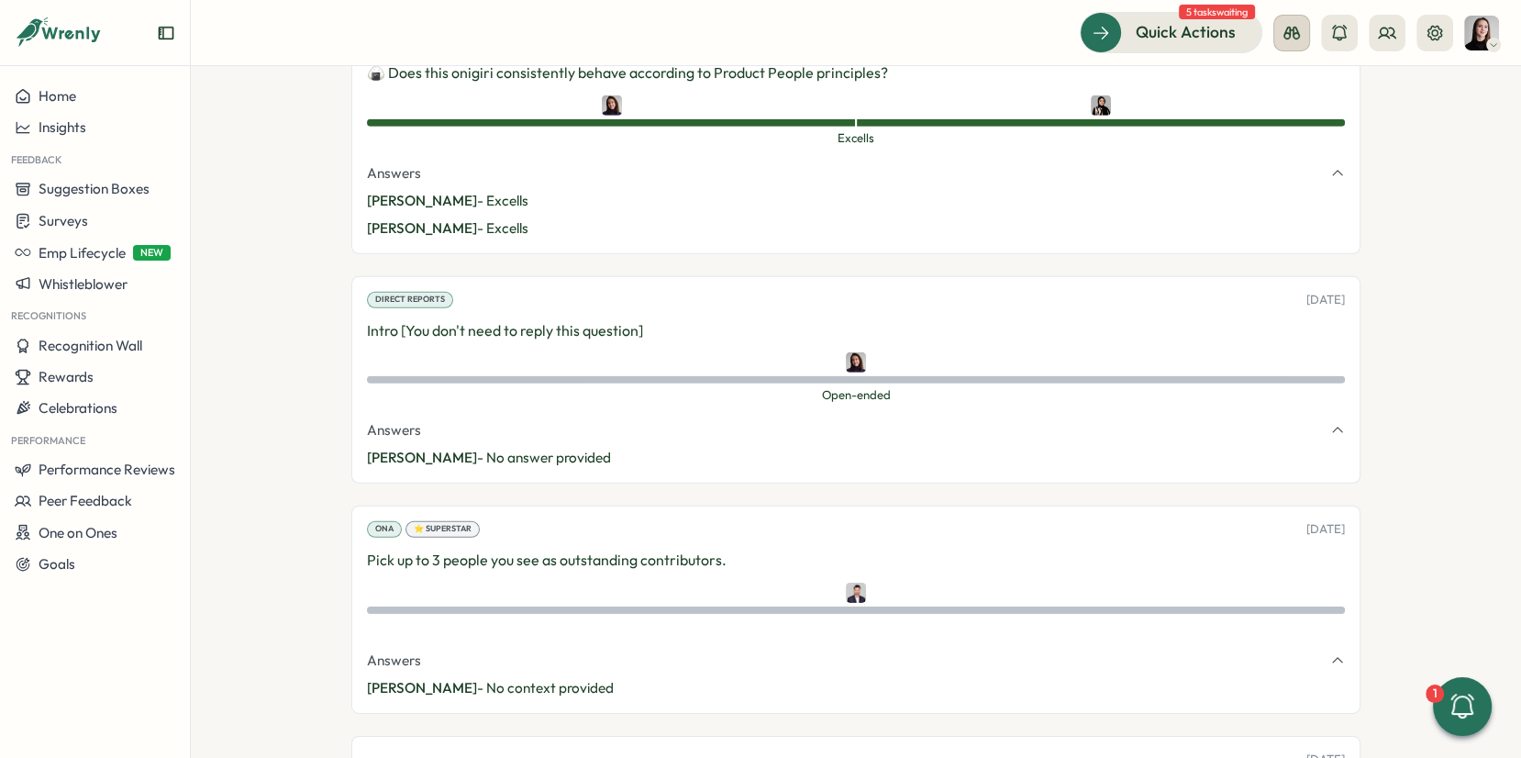
click at [1293, 39] on icon at bounding box center [1292, 33] width 18 height 18
click at [1307, 169] on div "Employee View" at bounding box center [1292, 168] width 125 height 20
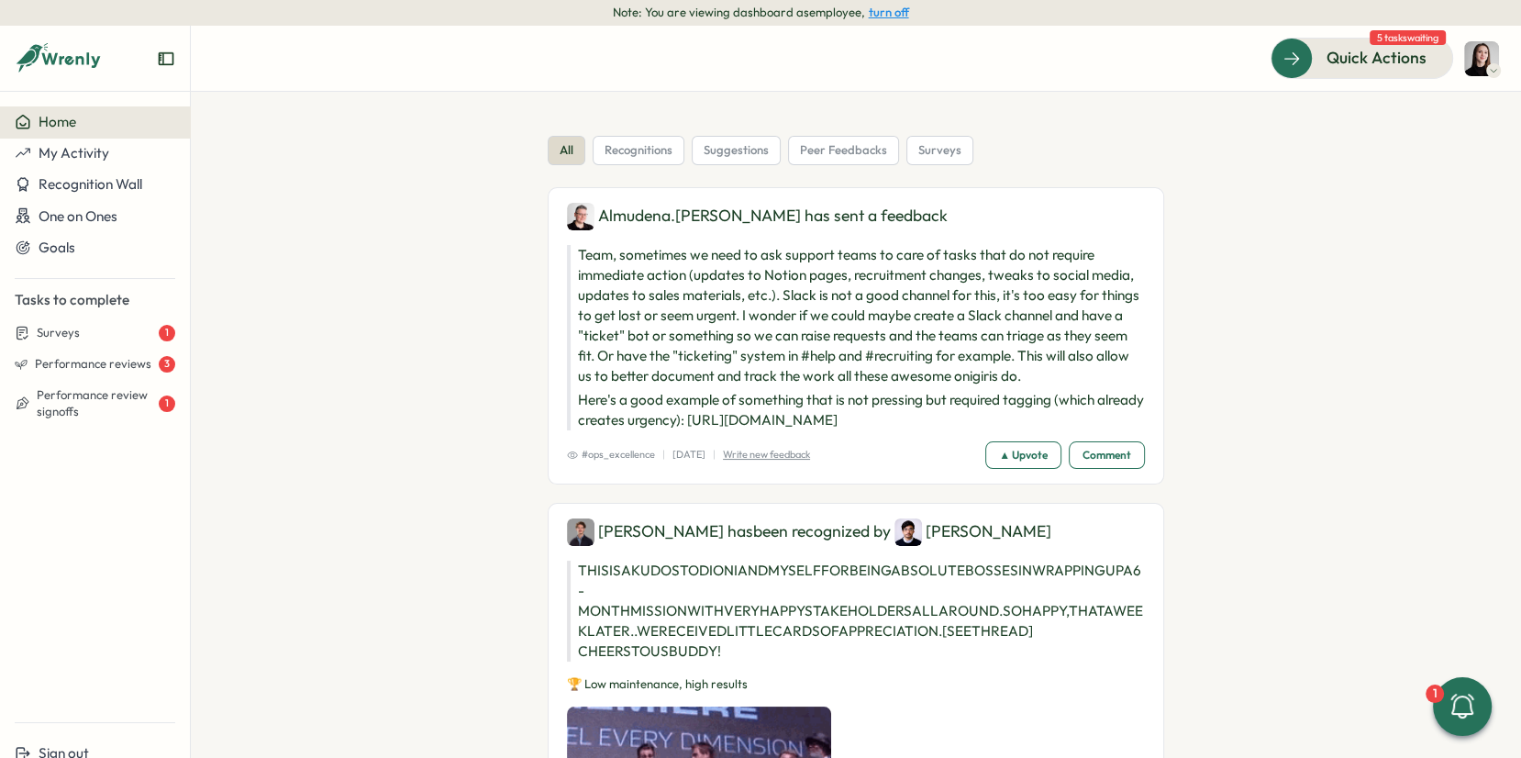
click at [885, 18] on button "turn off" at bounding box center [889, 13] width 40 height 14
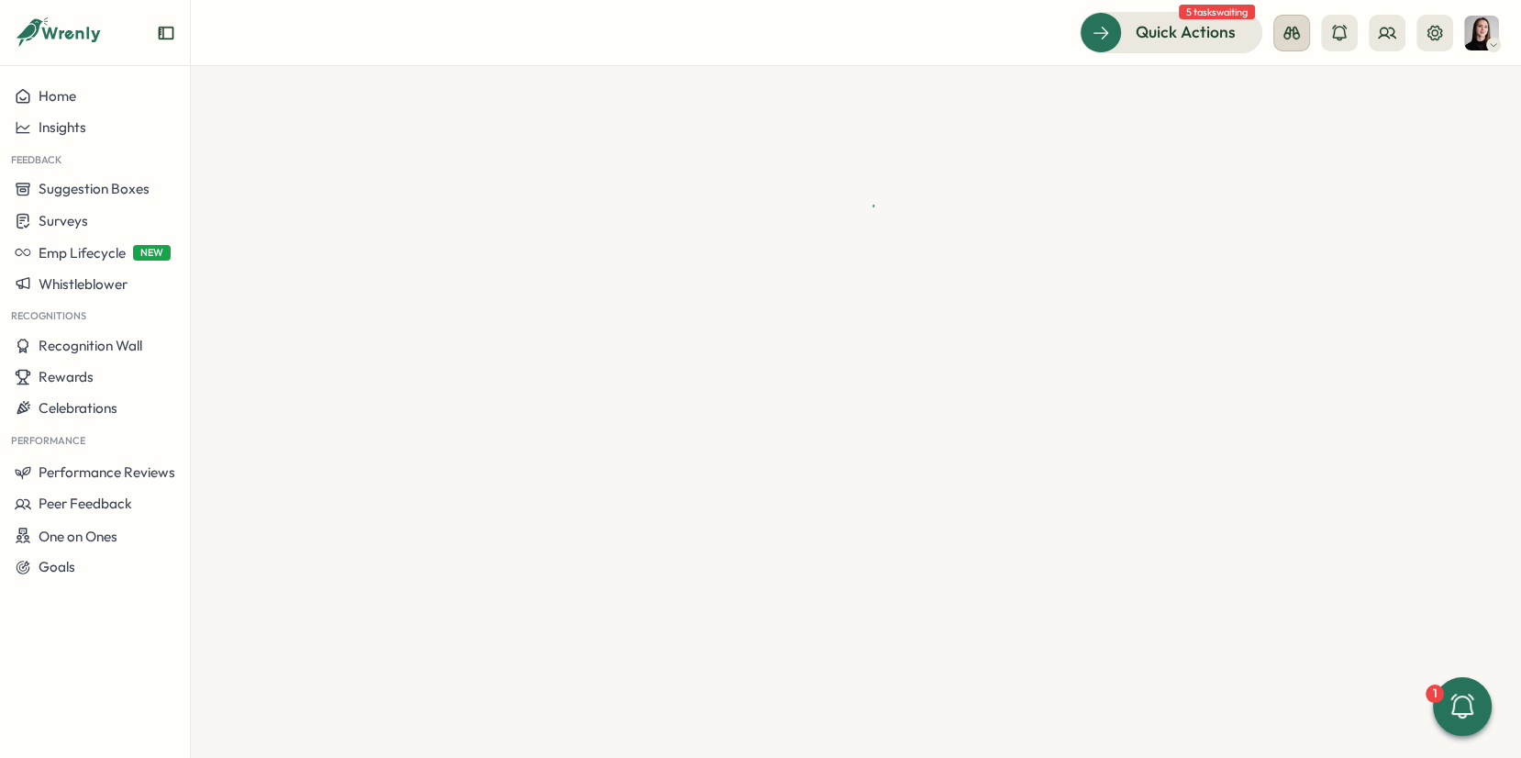
click at [1300, 39] on icon at bounding box center [1292, 33] width 18 height 18
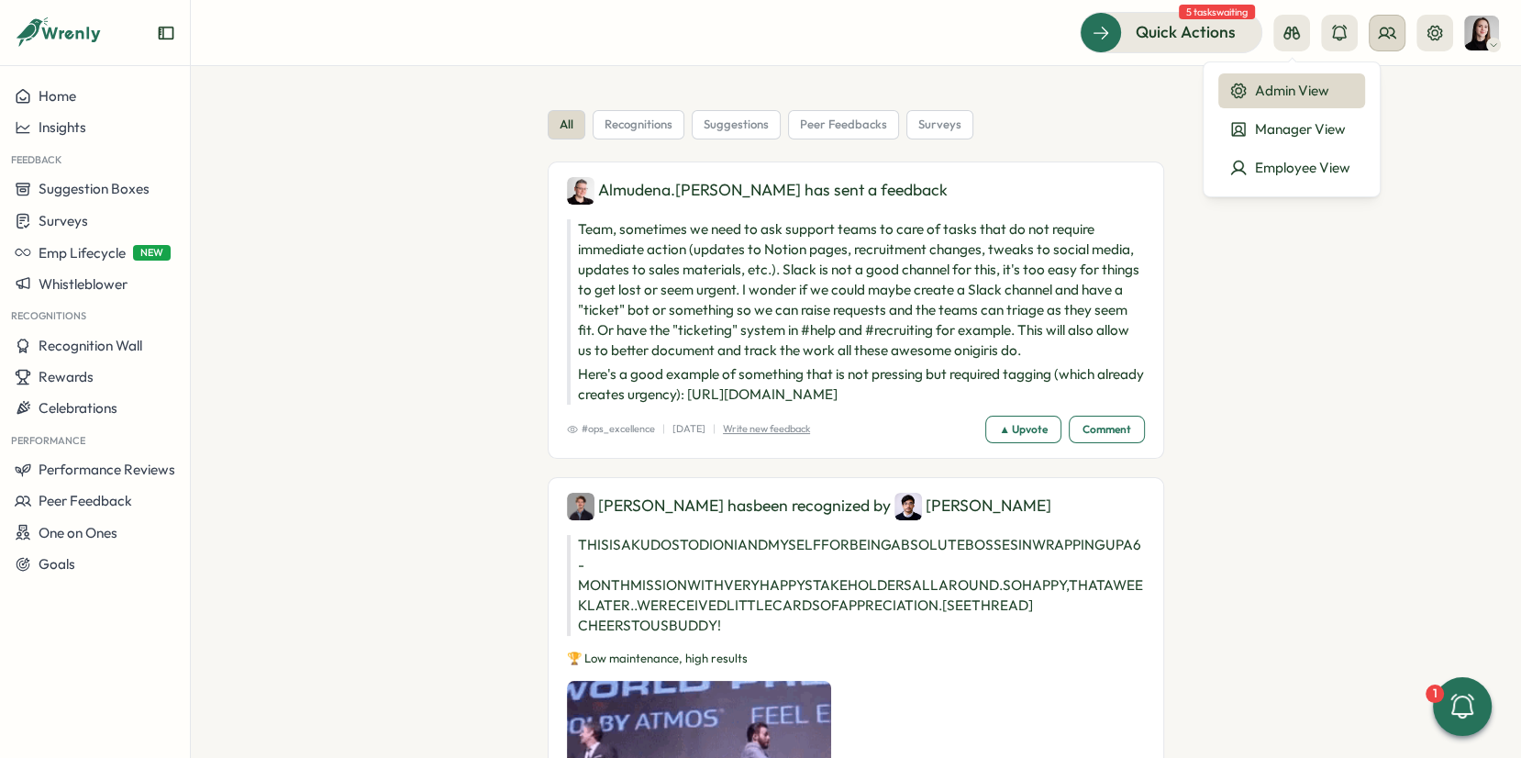
click at [1388, 42] on button at bounding box center [1387, 33] width 37 height 37
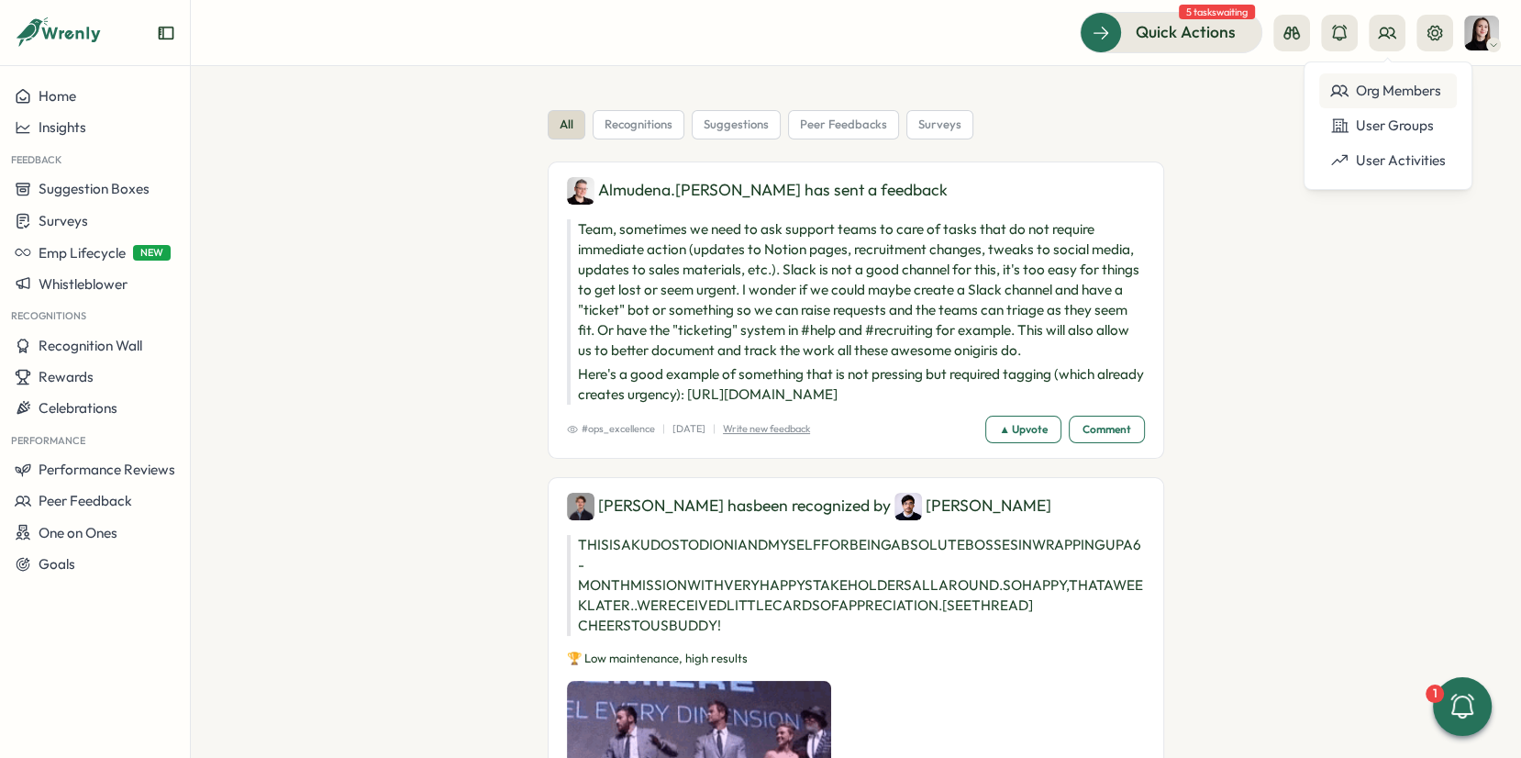
click at [1388, 90] on div "Org Members" at bounding box center [1389, 91] width 116 height 20
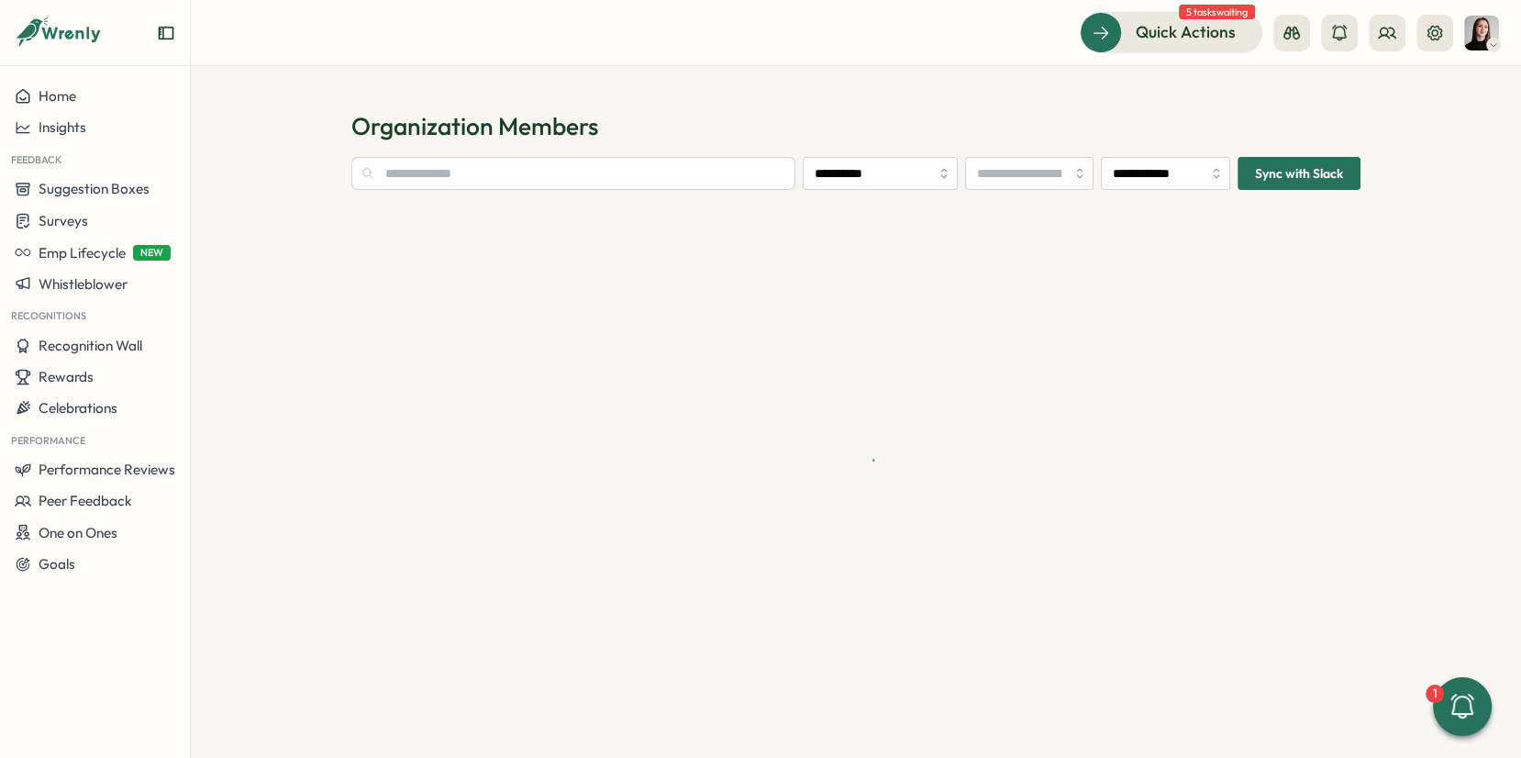
type input "**********"
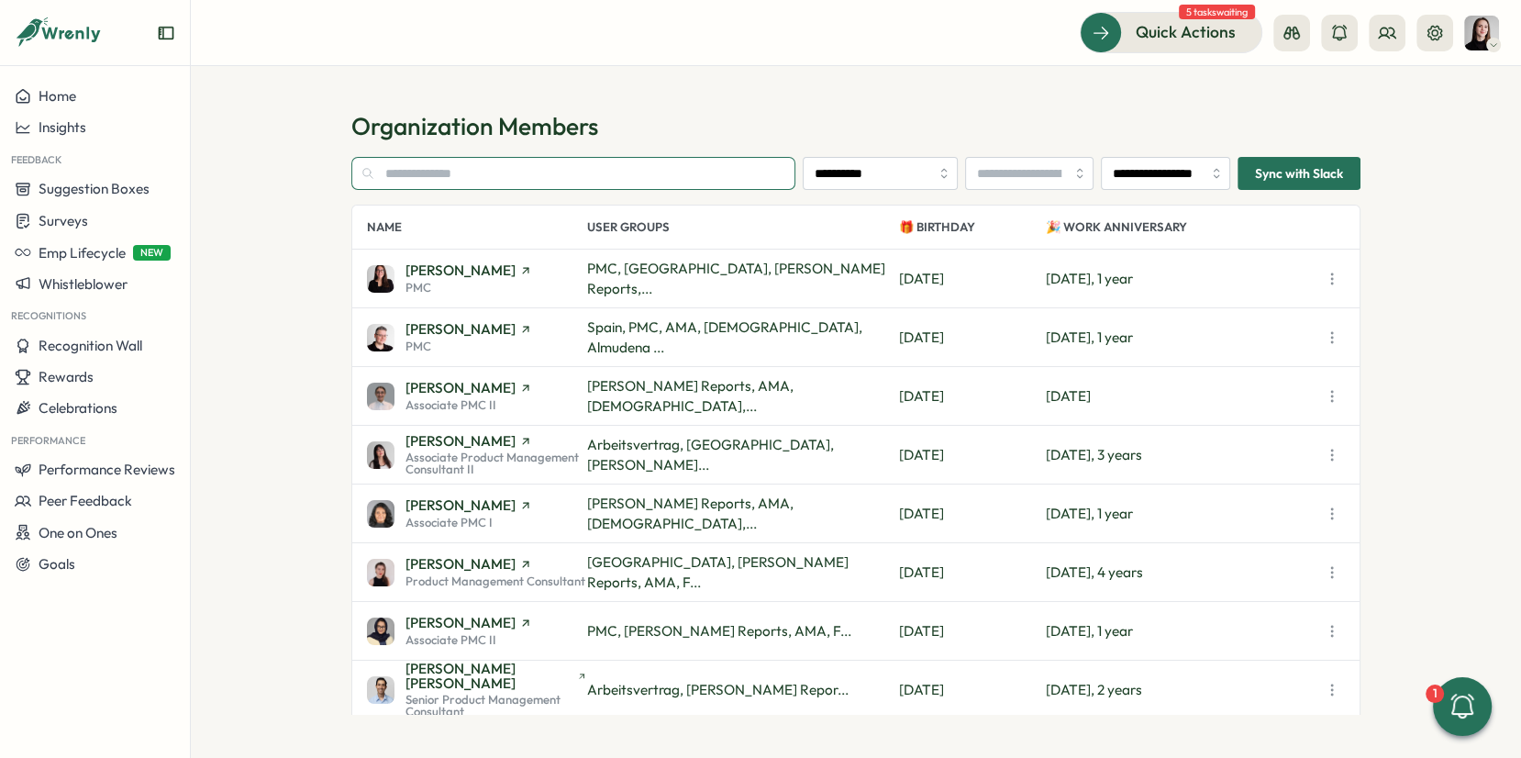
click at [487, 163] on input "text" at bounding box center [573, 173] width 444 height 33
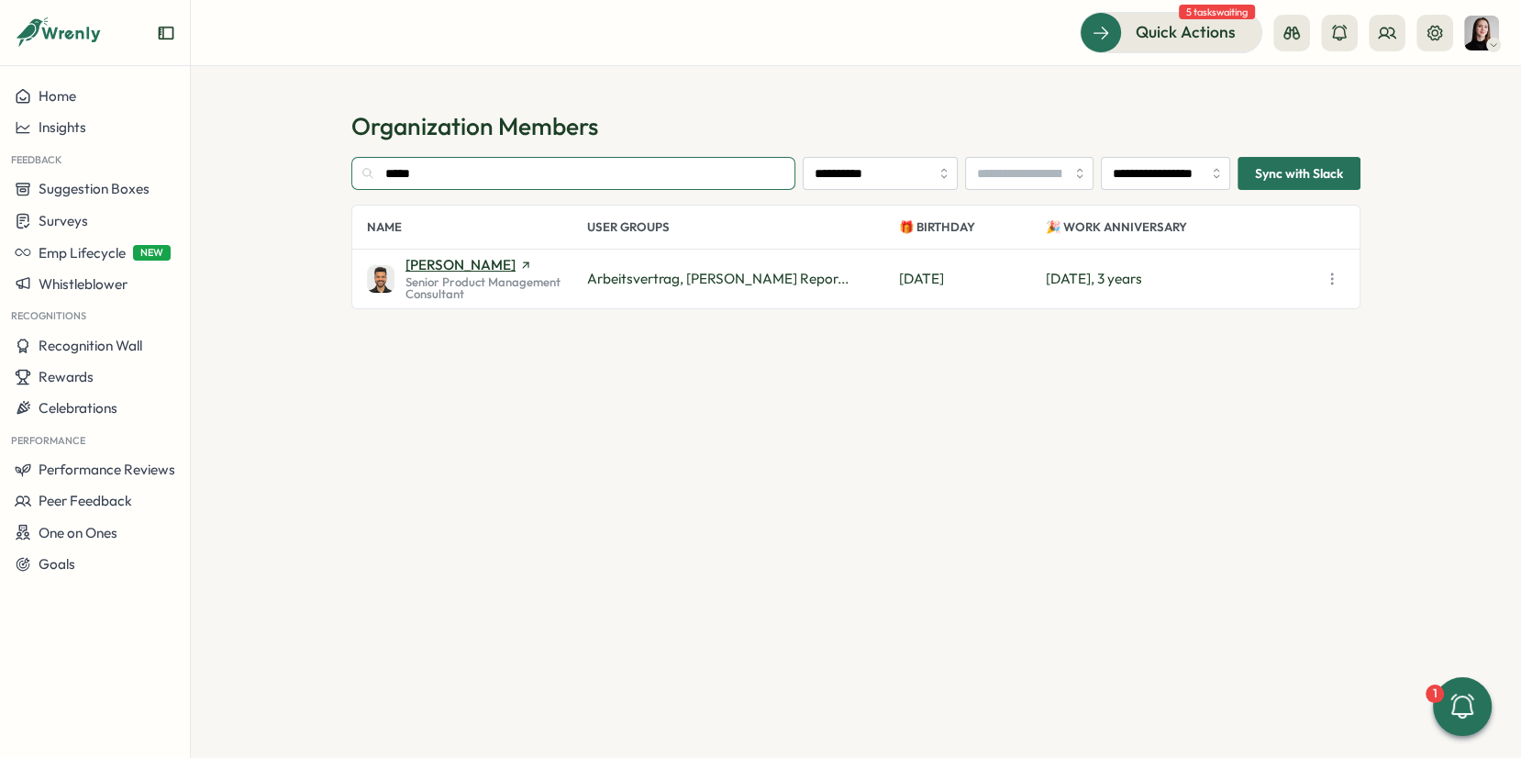
type input "*****"
click at [529, 266] on span "[PERSON_NAME]" at bounding box center [497, 265] width 182 height 14
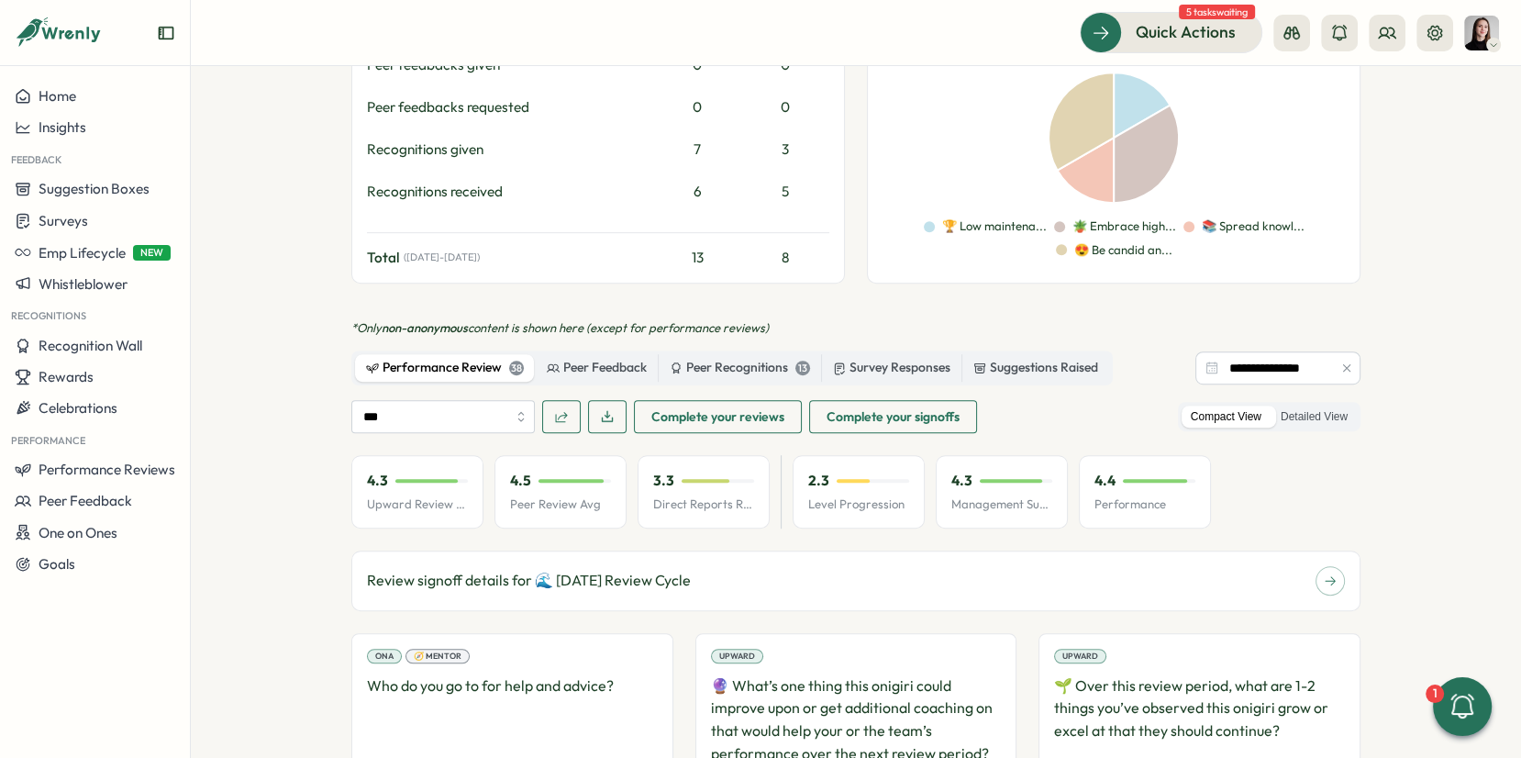
scroll to position [1139, 0]
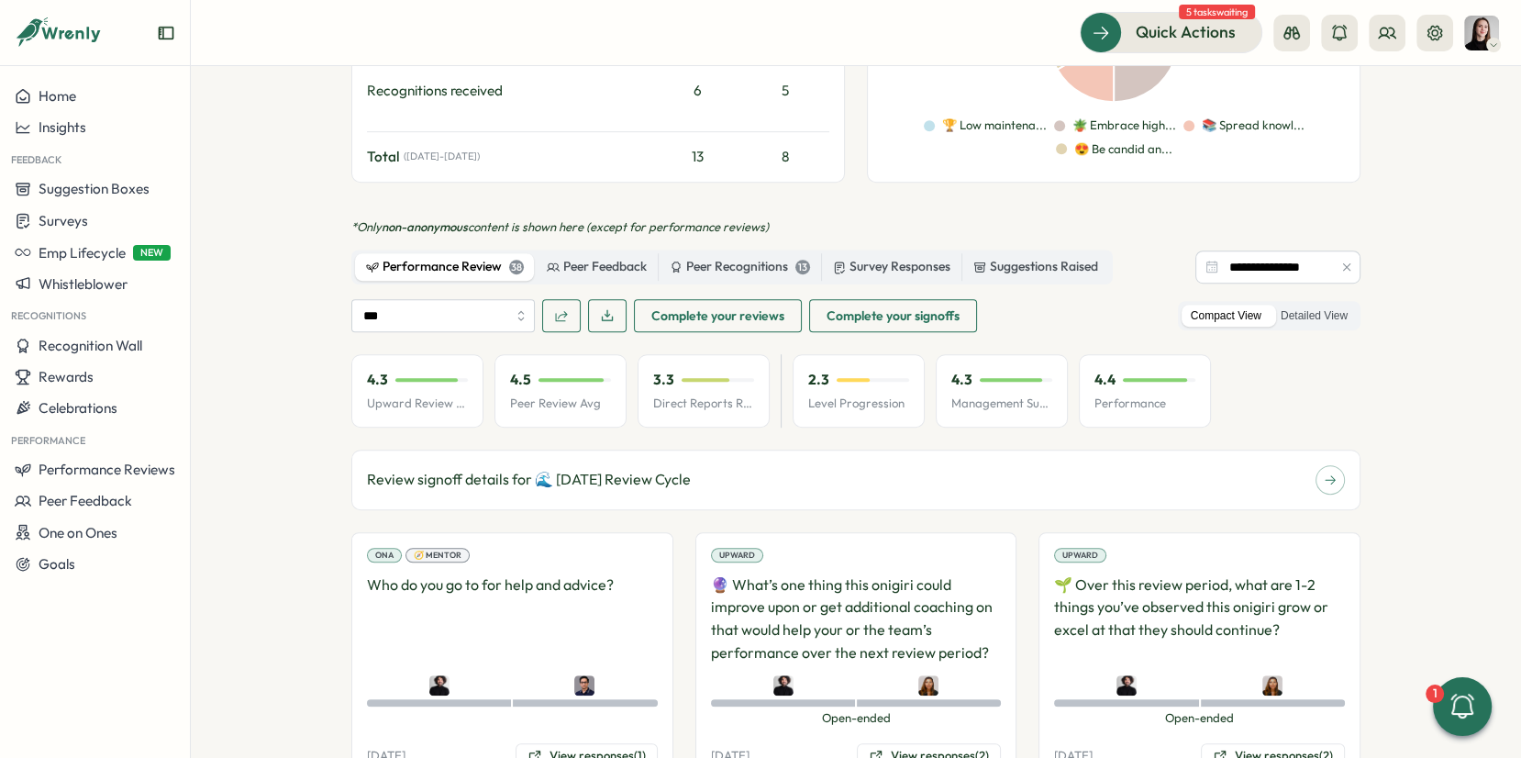
click at [1131, 398] on p "Performance" at bounding box center [1145, 403] width 101 height 17
click at [1109, 398] on p "Performance" at bounding box center [1145, 403] width 101 height 17
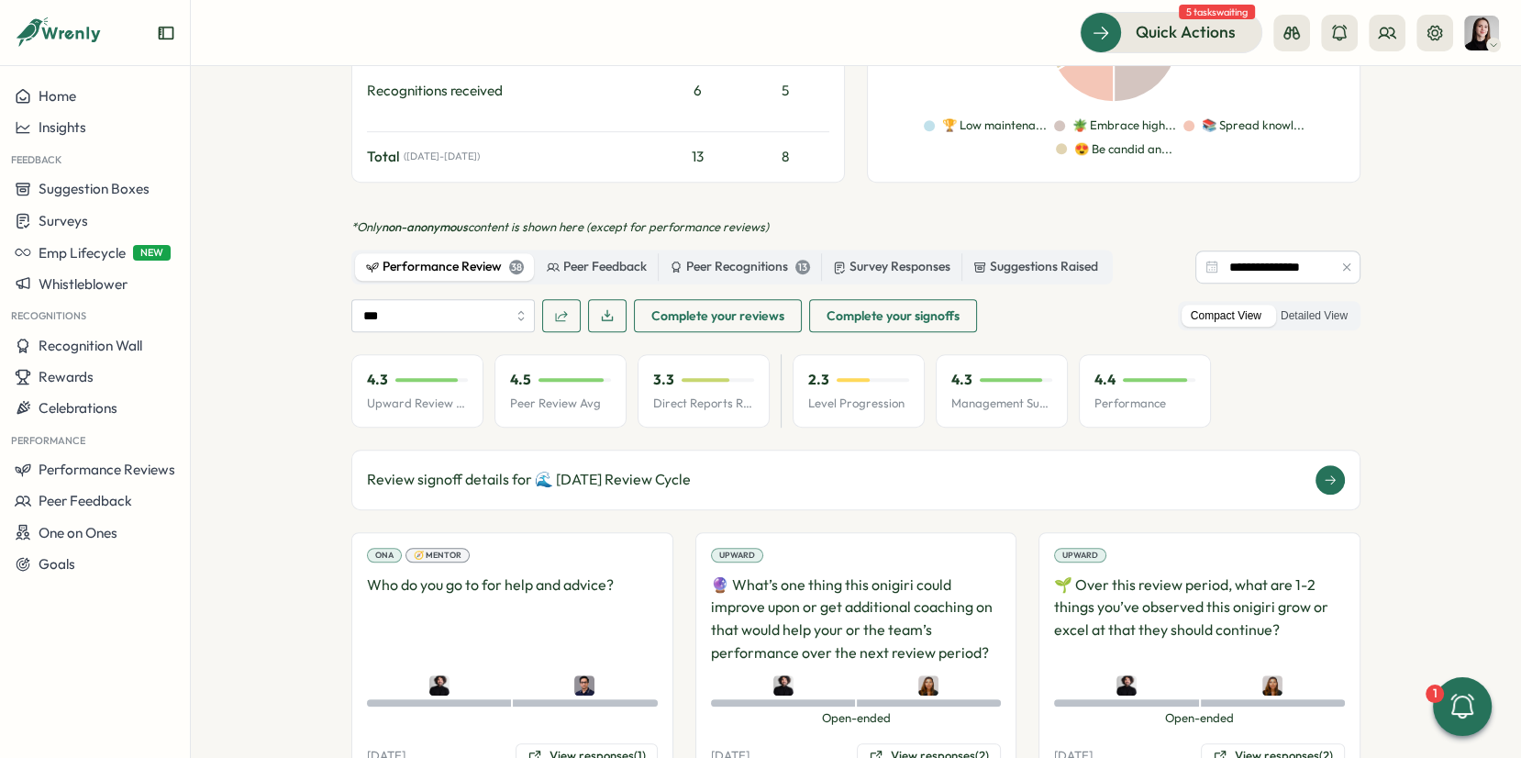
click at [1108, 466] on div "Review signoff details for 🌊 [DATE] Review Cycle" at bounding box center [856, 479] width 978 height 29
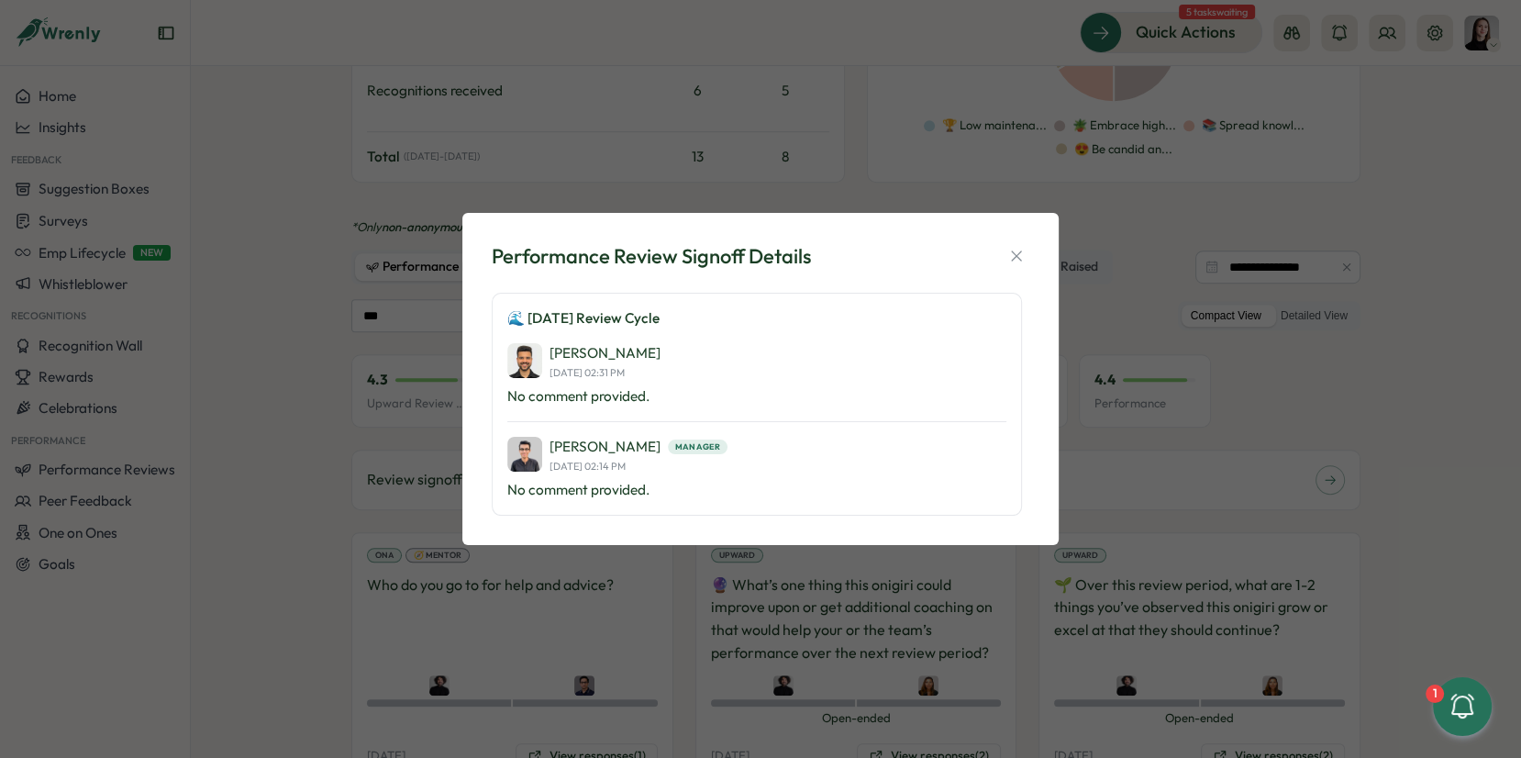
click at [1035, 253] on div "Performance Review Signoff Details 🌊 [DATE] Review Cycle Sagar Verma [DATE] 02:…" at bounding box center [760, 379] width 552 height 288
drag, startPoint x: 1019, startPoint y: 263, endPoint x: 1128, endPoint y: 348, distance: 137.3
click at [1019, 263] on icon "button" at bounding box center [1017, 256] width 18 height 18
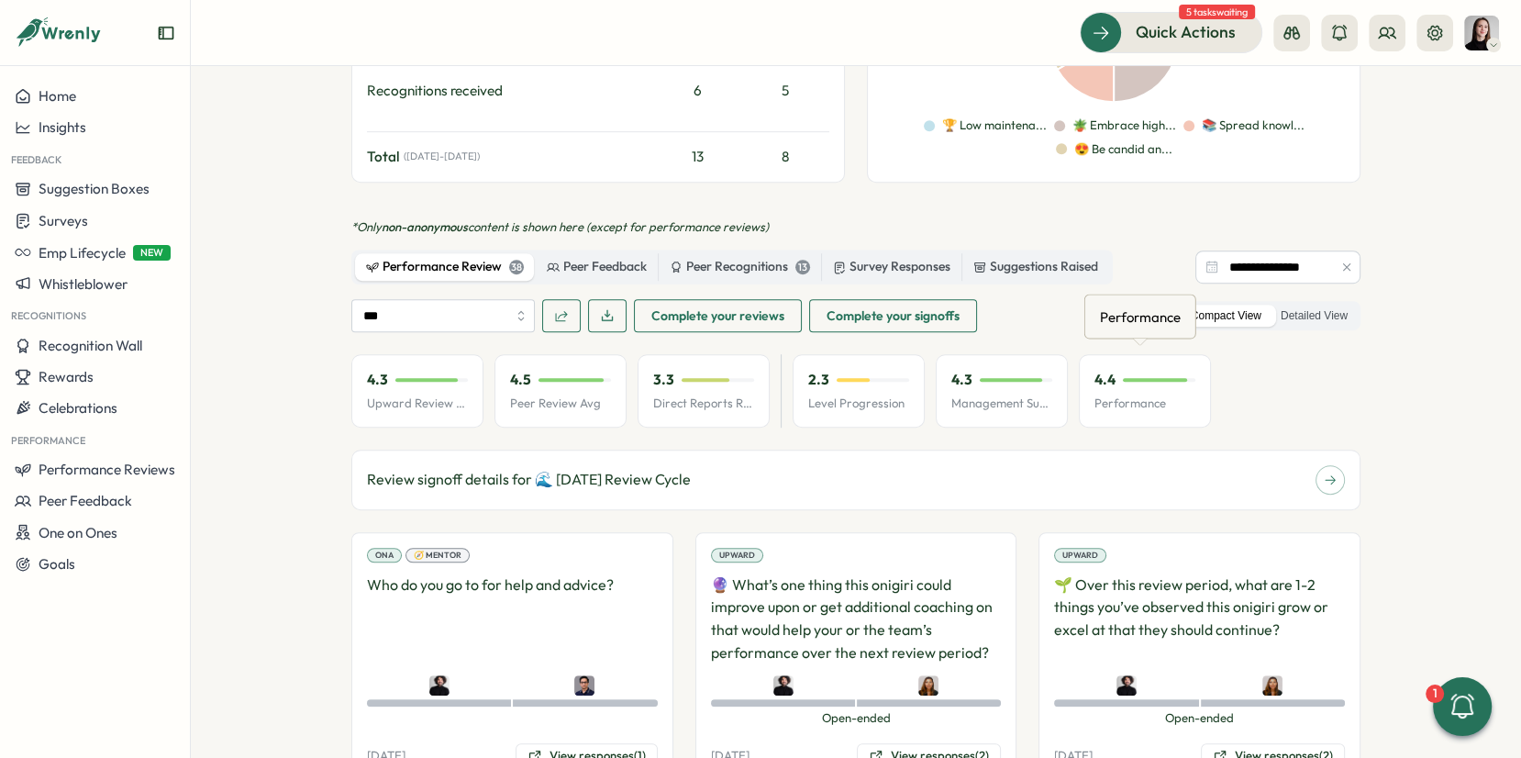
click at [1144, 400] on p "Performance" at bounding box center [1145, 403] width 101 height 17
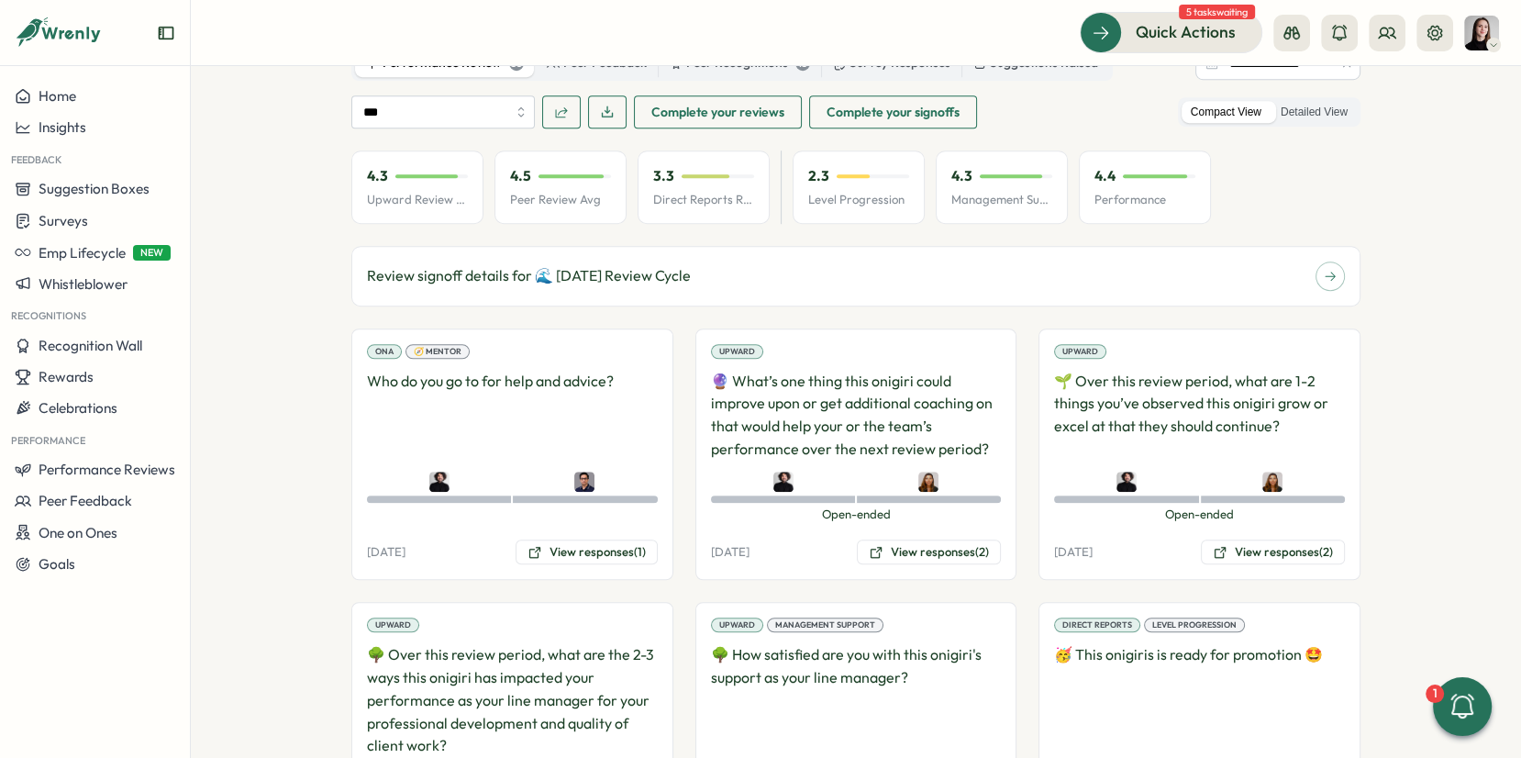
scroll to position [1216, 0]
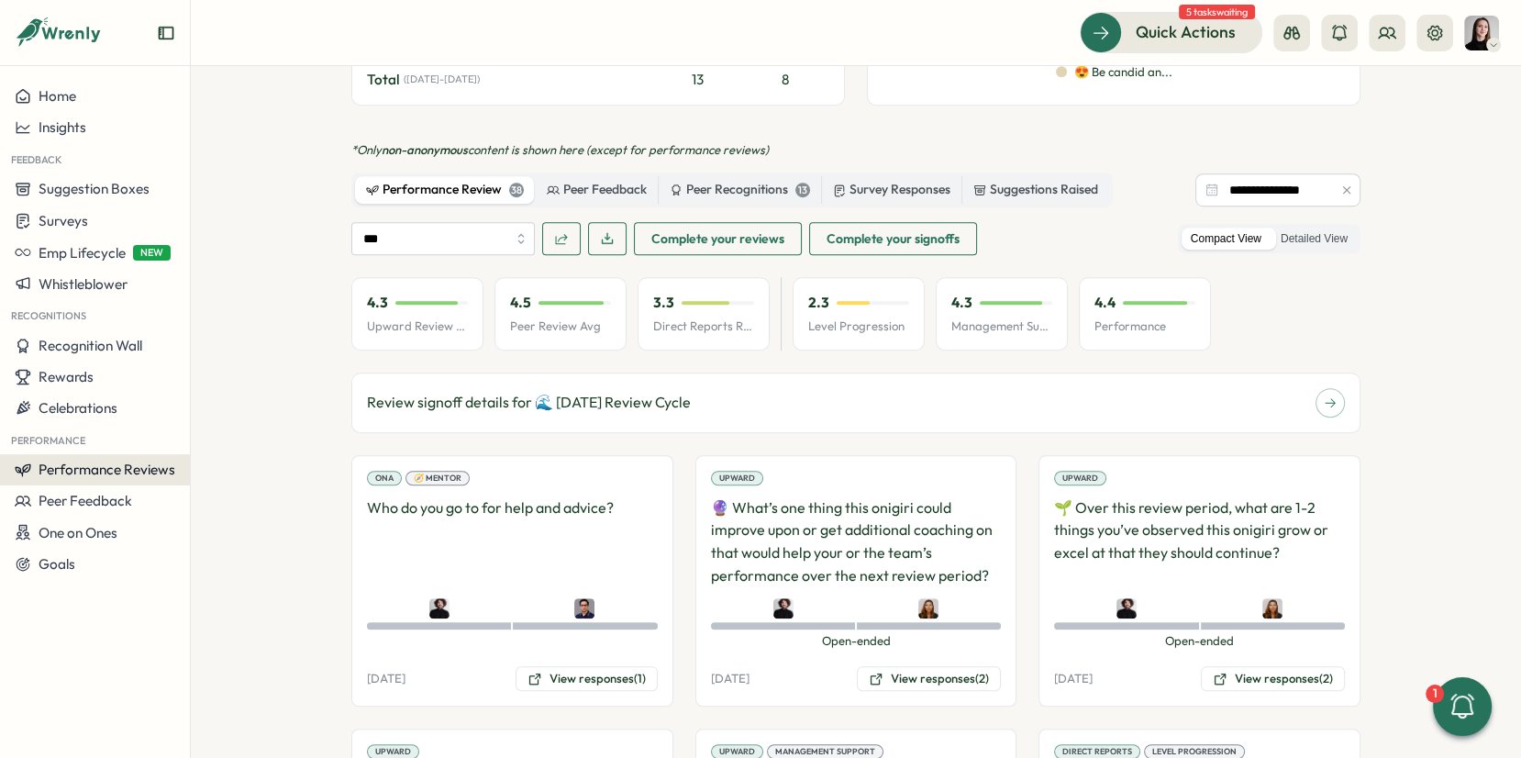
click at [125, 464] on span "Performance Reviews" at bounding box center [107, 469] width 137 height 17
click at [228, 440] on div "Reviews" at bounding box center [266, 435] width 142 height 20
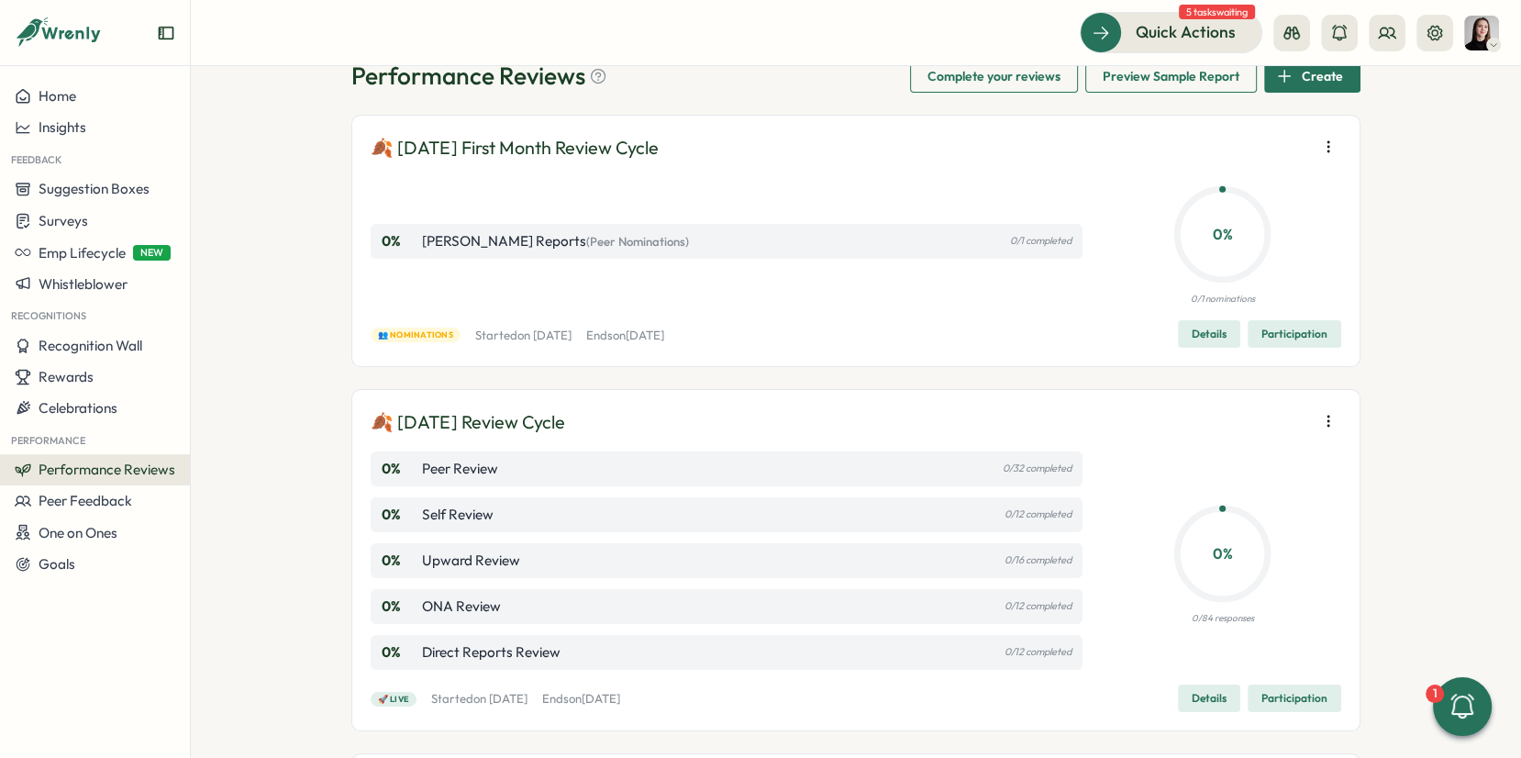
scroll to position [69, 0]
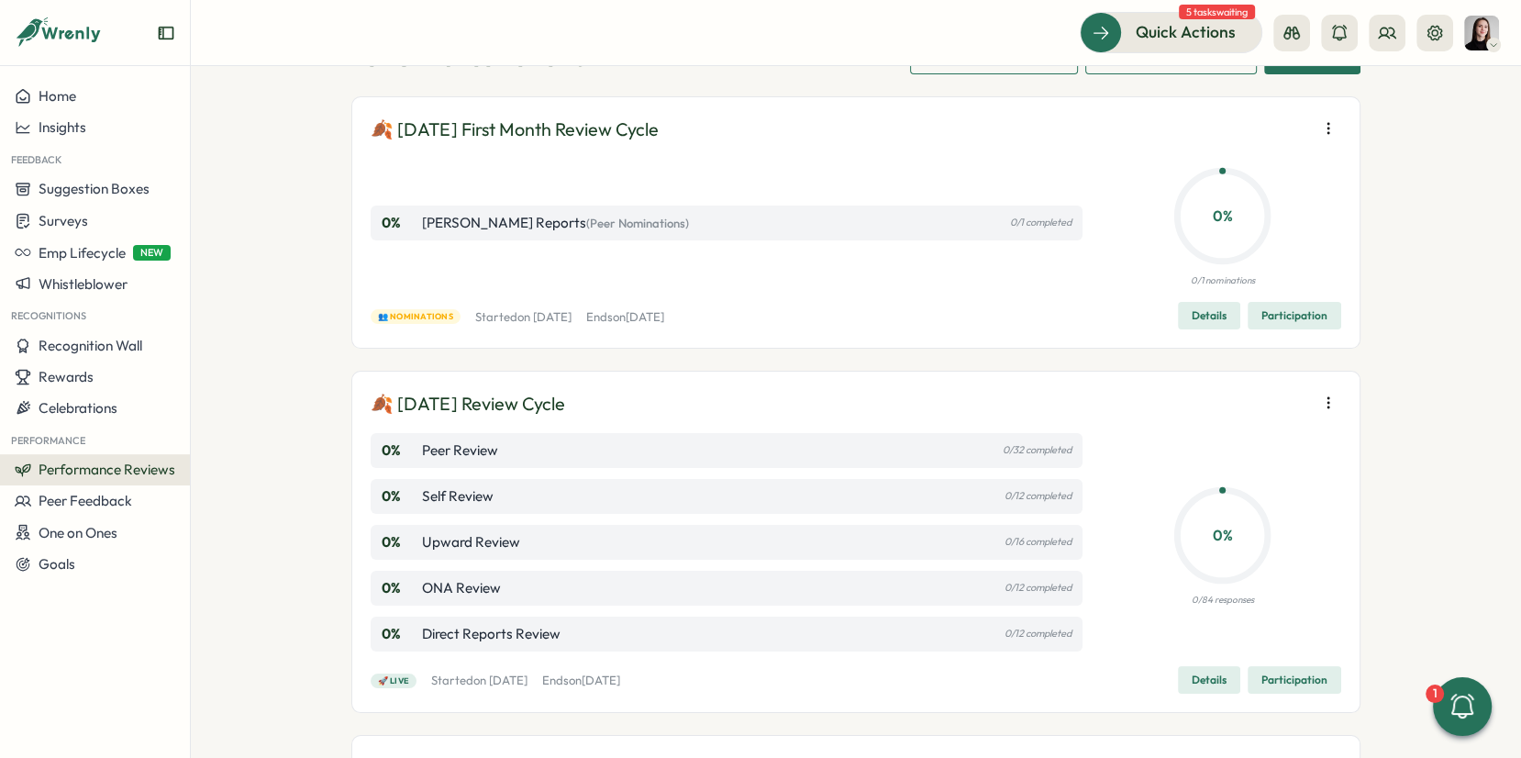
click at [1206, 677] on span "Details" at bounding box center [1209, 680] width 35 height 26
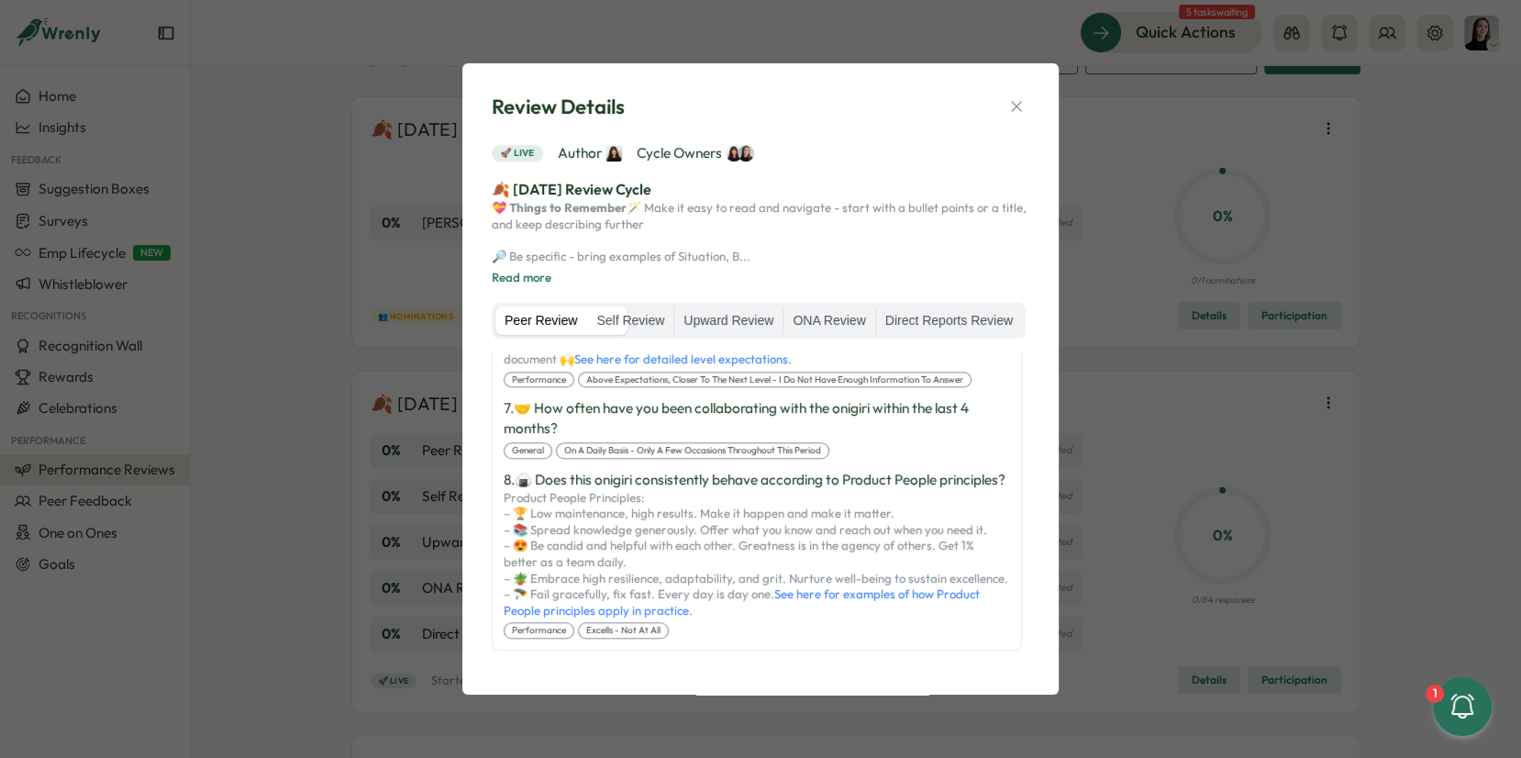
scroll to position [1764, 0]
click at [1015, 97] on icon "button" at bounding box center [1017, 106] width 18 height 18
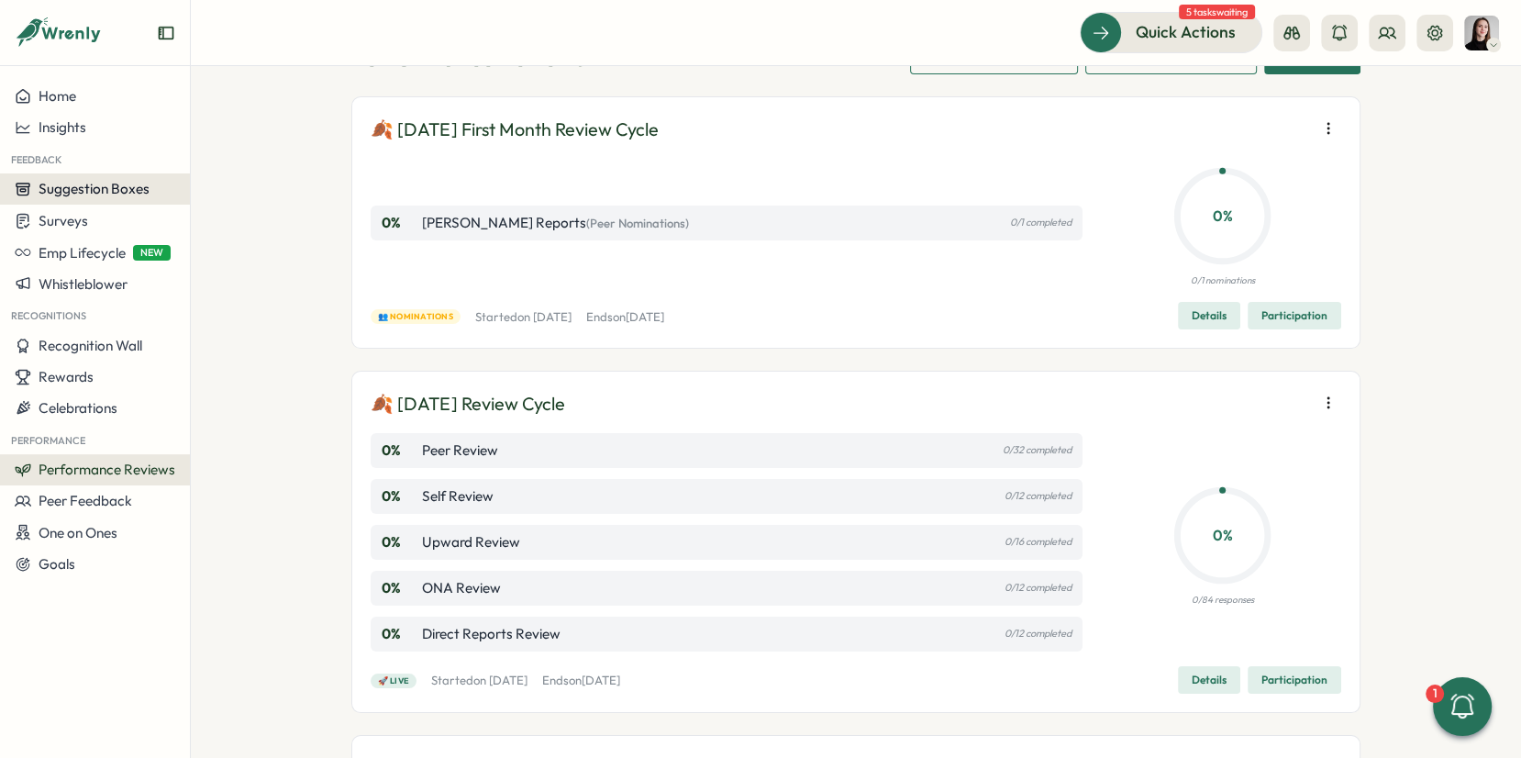
click at [124, 195] on span "Suggestion Boxes" at bounding box center [94, 188] width 111 height 17
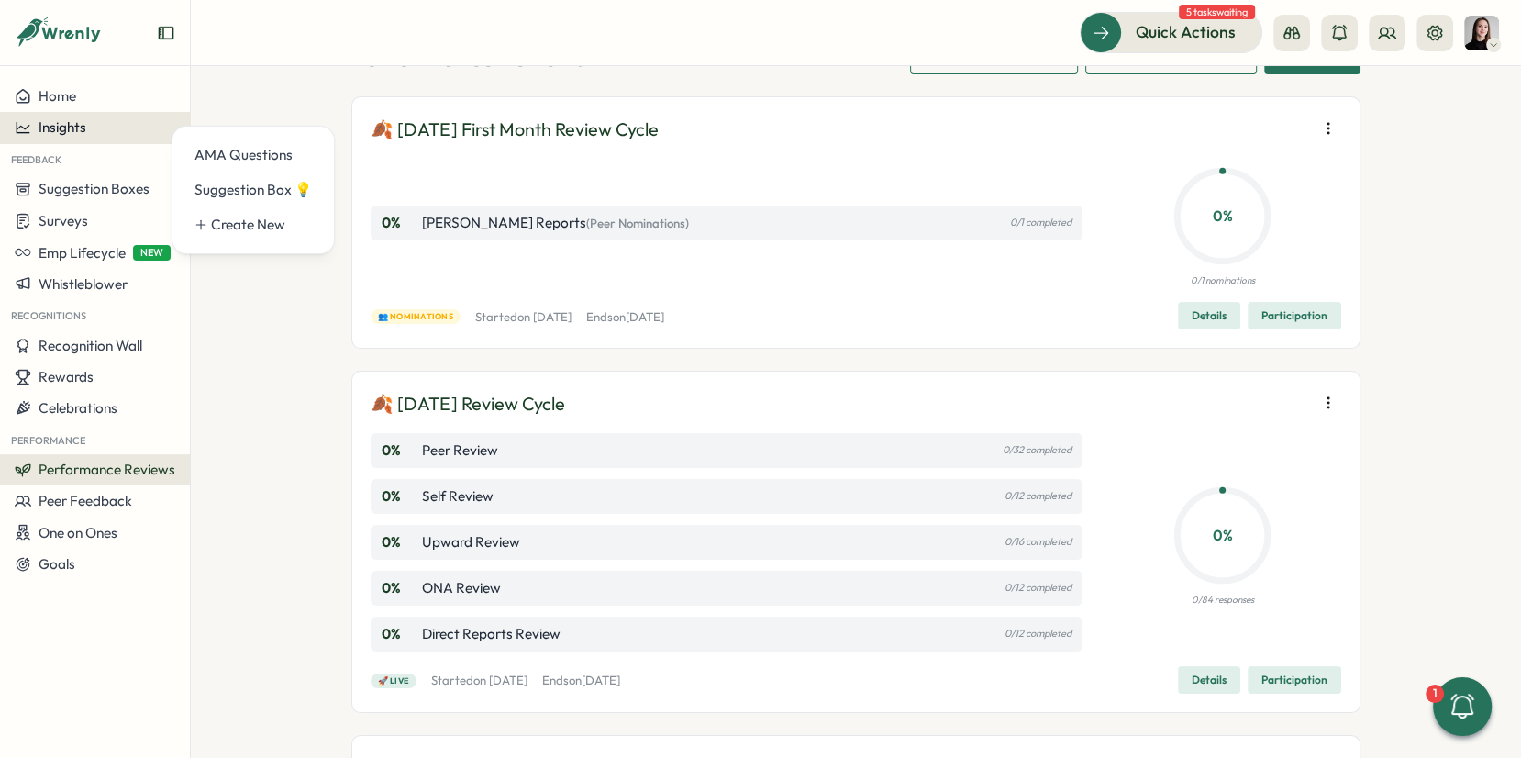
click at [68, 133] on span "Insights" at bounding box center [63, 126] width 48 height 17
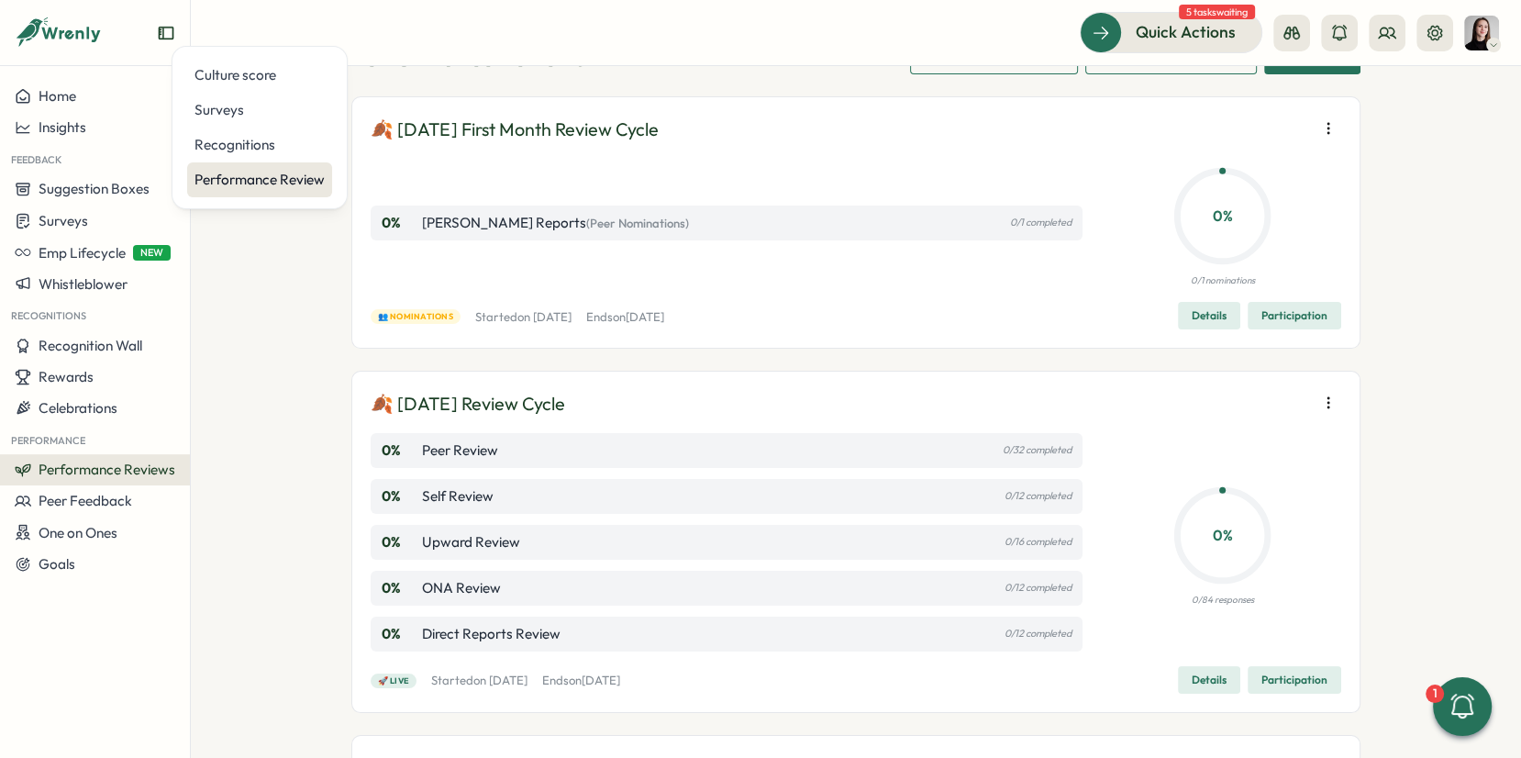
click at [256, 175] on div "Performance Review" at bounding box center [260, 180] width 130 height 20
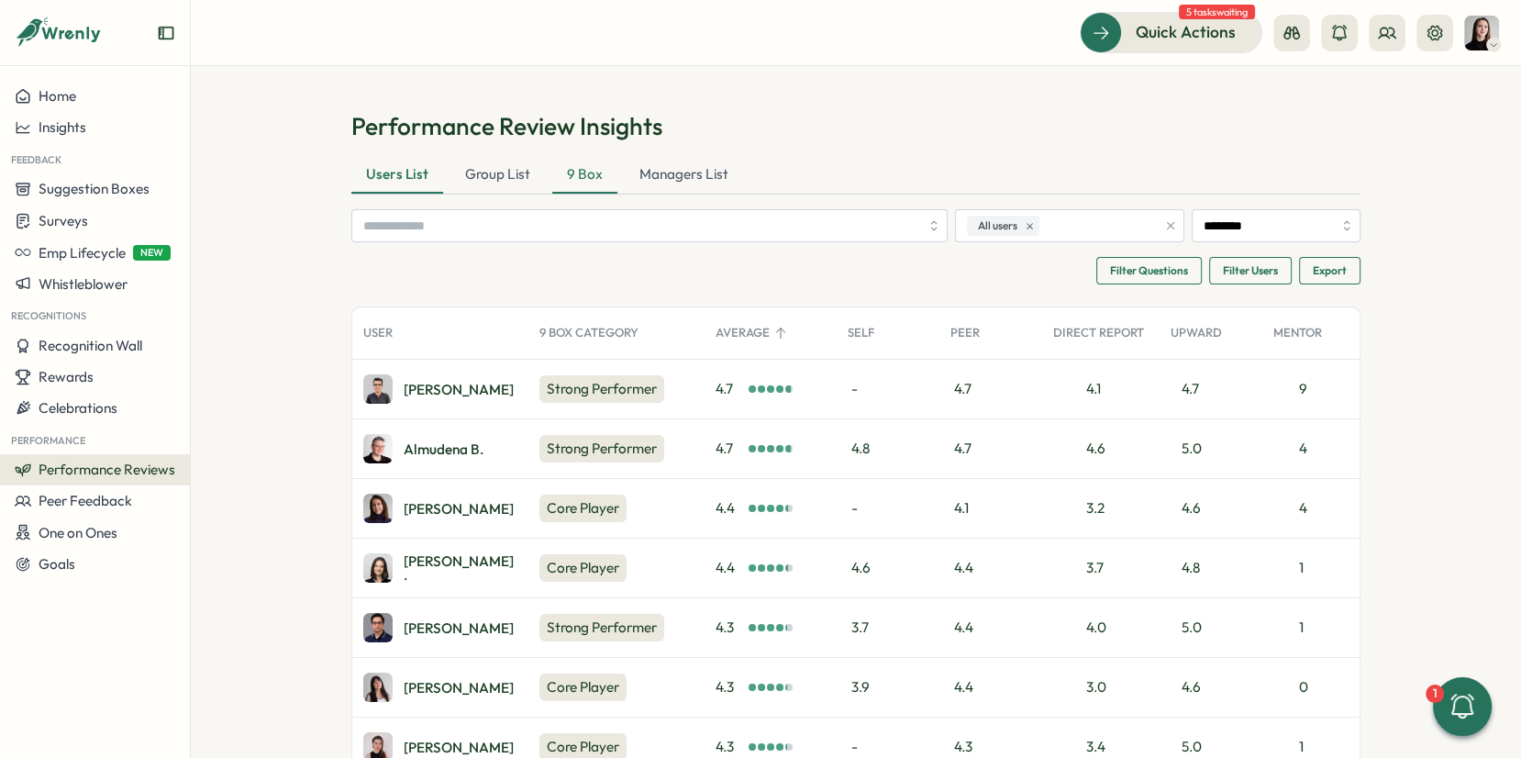
click at [555, 172] on div "9 Box" at bounding box center [584, 175] width 65 height 37
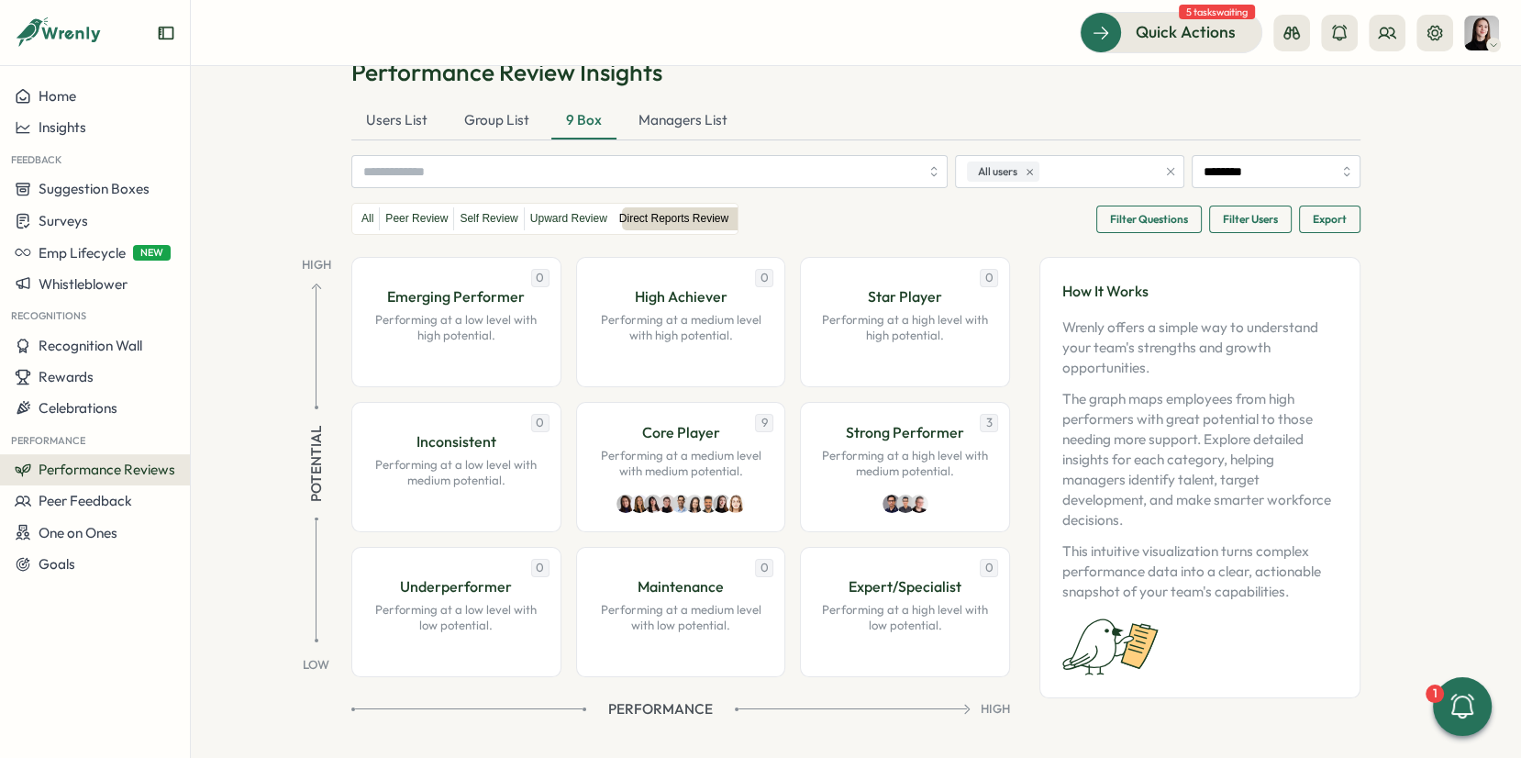
scroll to position [53, 0]
click at [306, 473] on span "Potential" at bounding box center [316, 464] width 20 height 76
click at [317, 462] on span "Potential" at bounding box center [316, 464] width 20 height 76
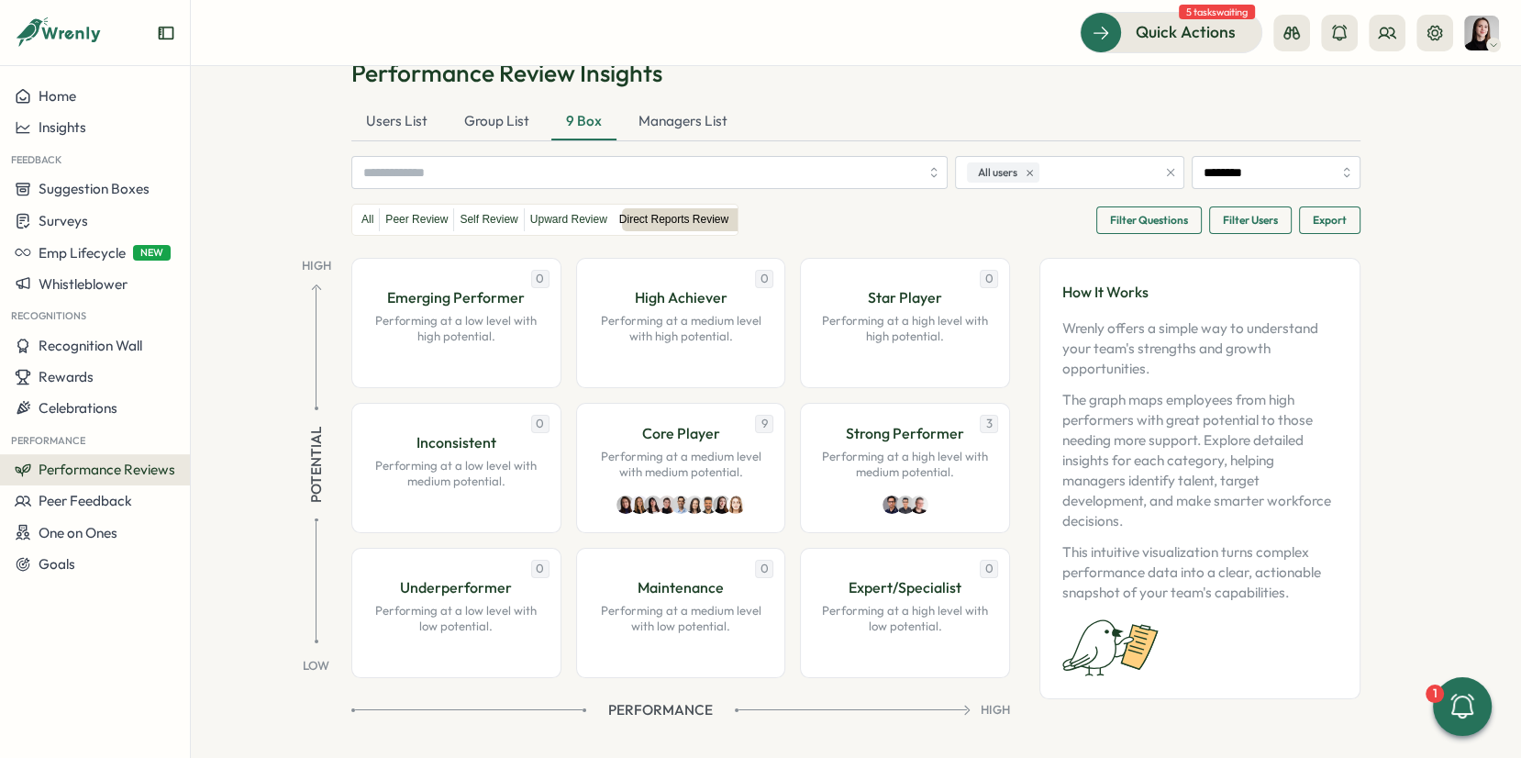
click at [644, 705] on span "Performance" at bounding box center [660, 710] width 105 height 20
click at [737, 712] on div at bounding box center [854, 710] width 239 height 15
click at [673, 708] on span "Performance" at bounding box center [660, 710] width 105 height 20
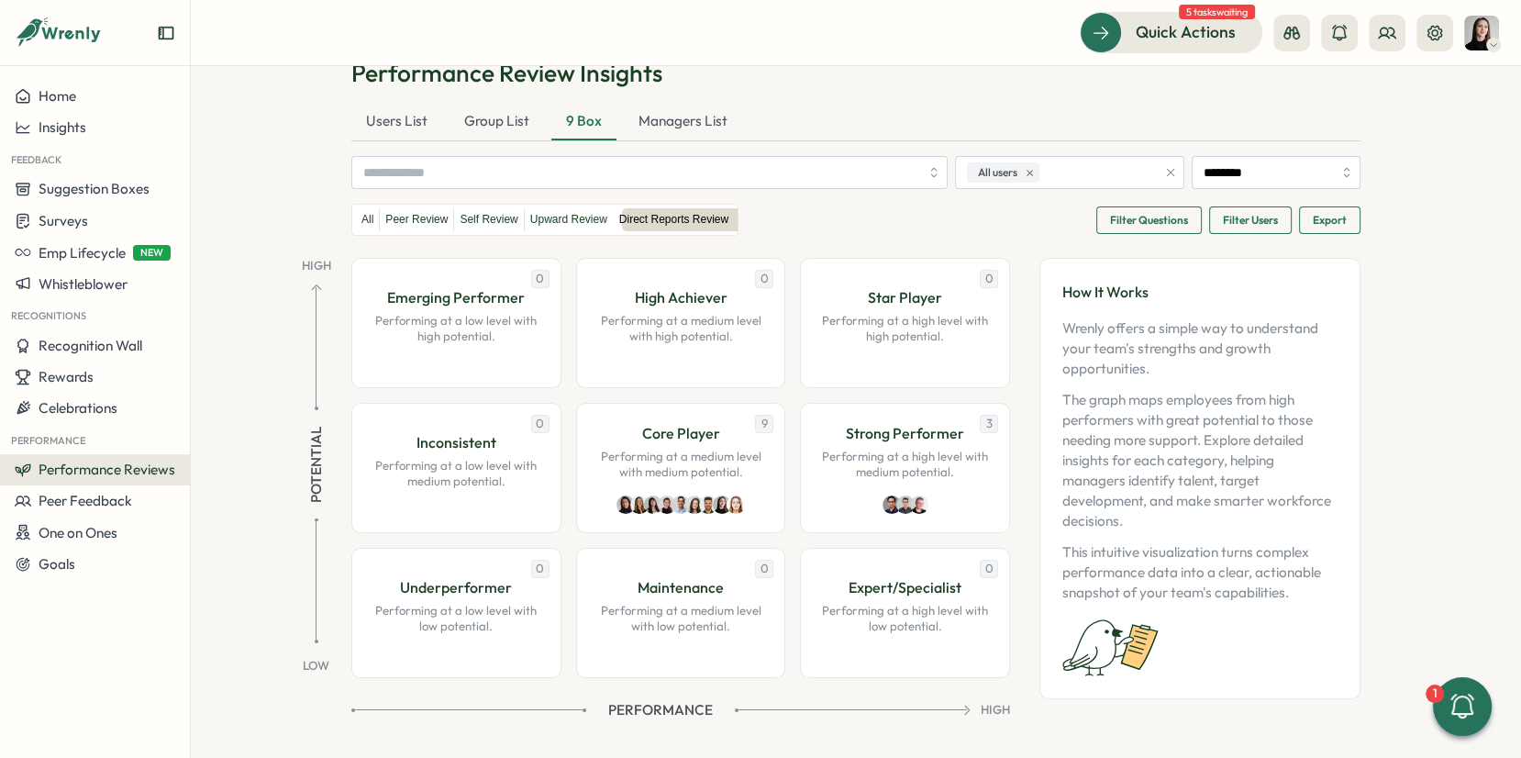
click at [756, 711] on div at bounding box center [854, 710] width 239 height 15
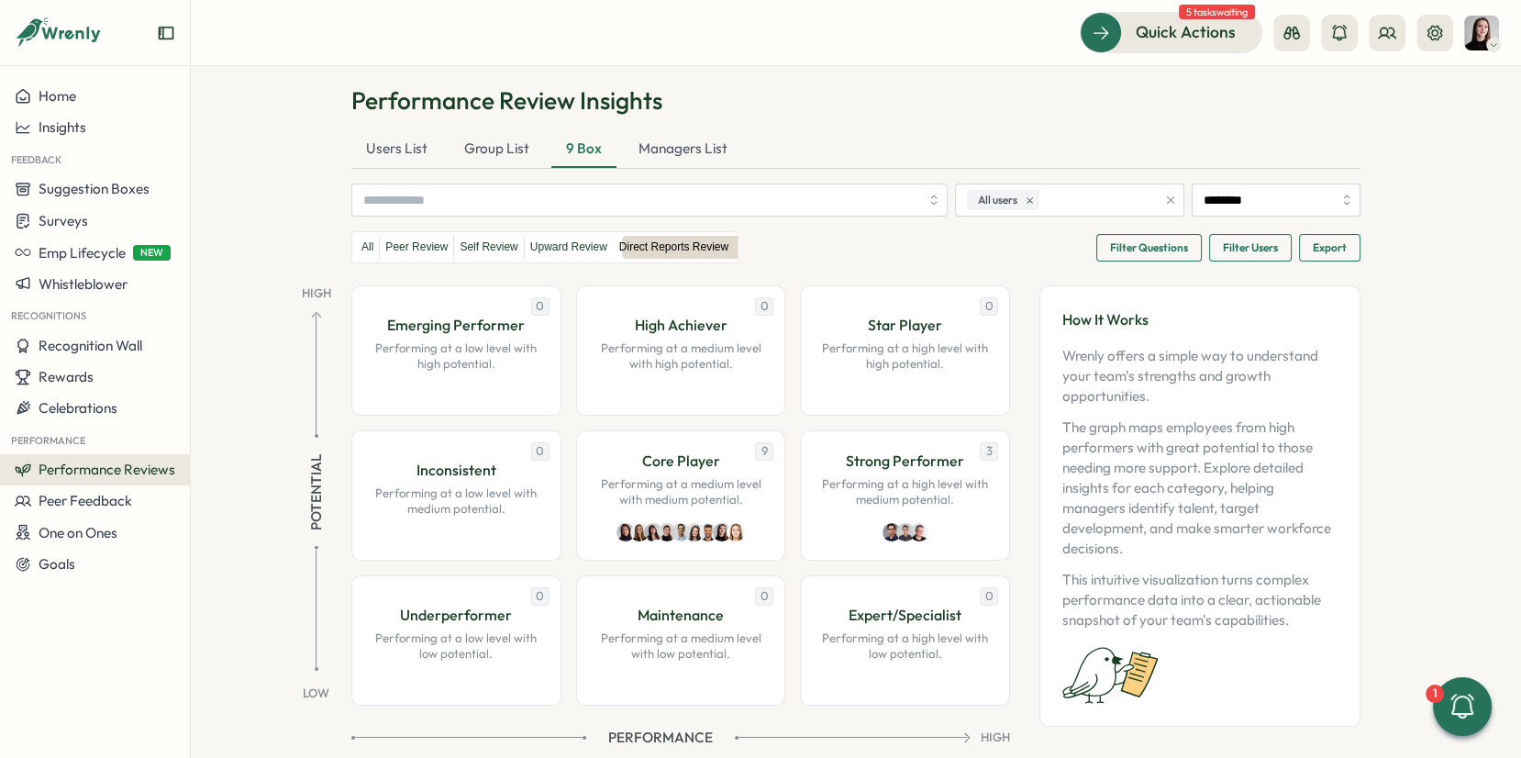
scroll to position [54, 0]
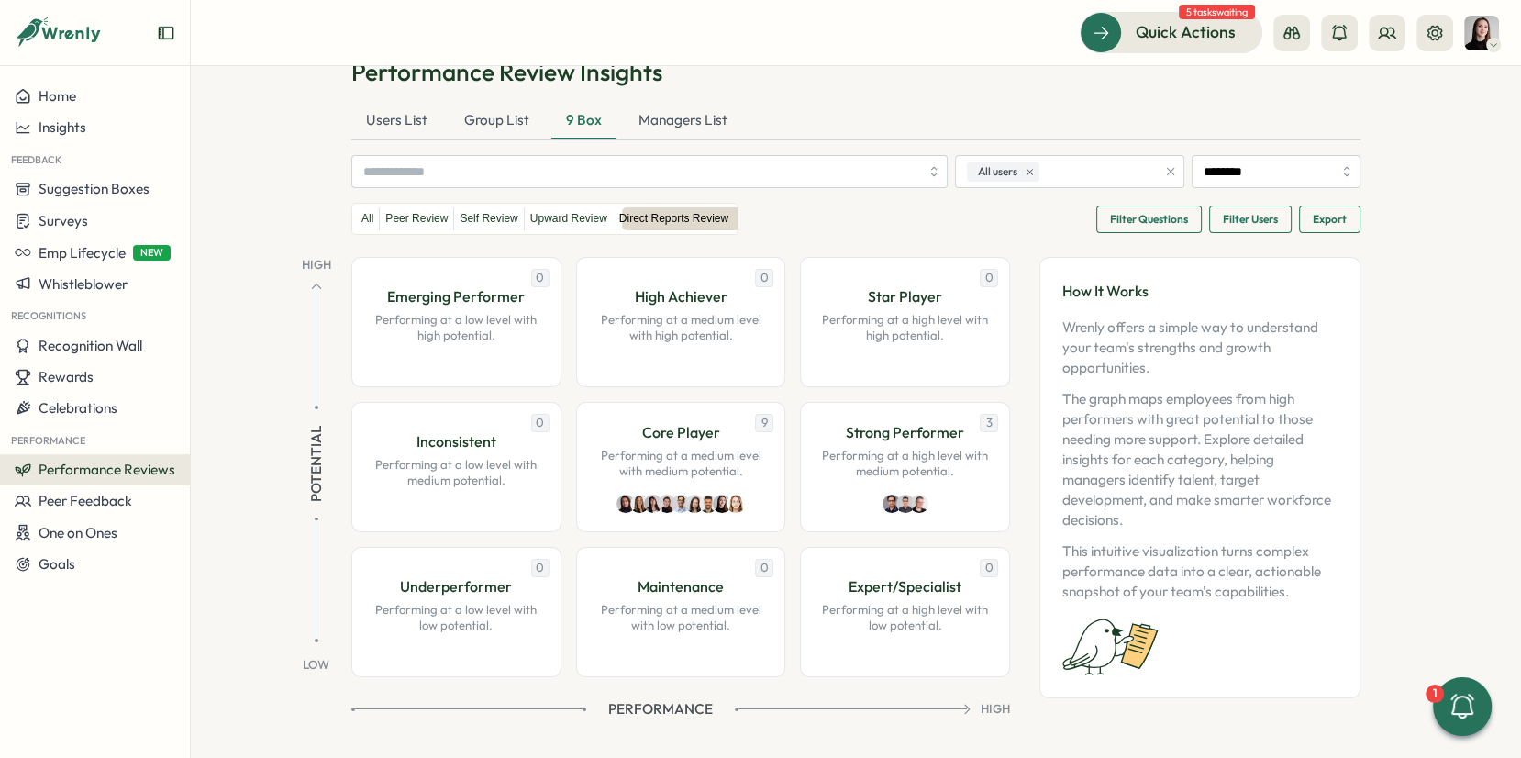
click at [669, 699] on span "Performance" at bounding box center [660, 709] width 105 height 20
click at [671, 699] on span "Performance" at bounding box center [660, 709] width 105 height 20
click at [300, 460] on div "Potential" at bounding box center [316, 461] width 76 height 362
click at [272, 467] on section "Performance Review Insights Users List Group List 9 Box Managers List All users…" at bounding box center [856, 412] width 1331 height 692
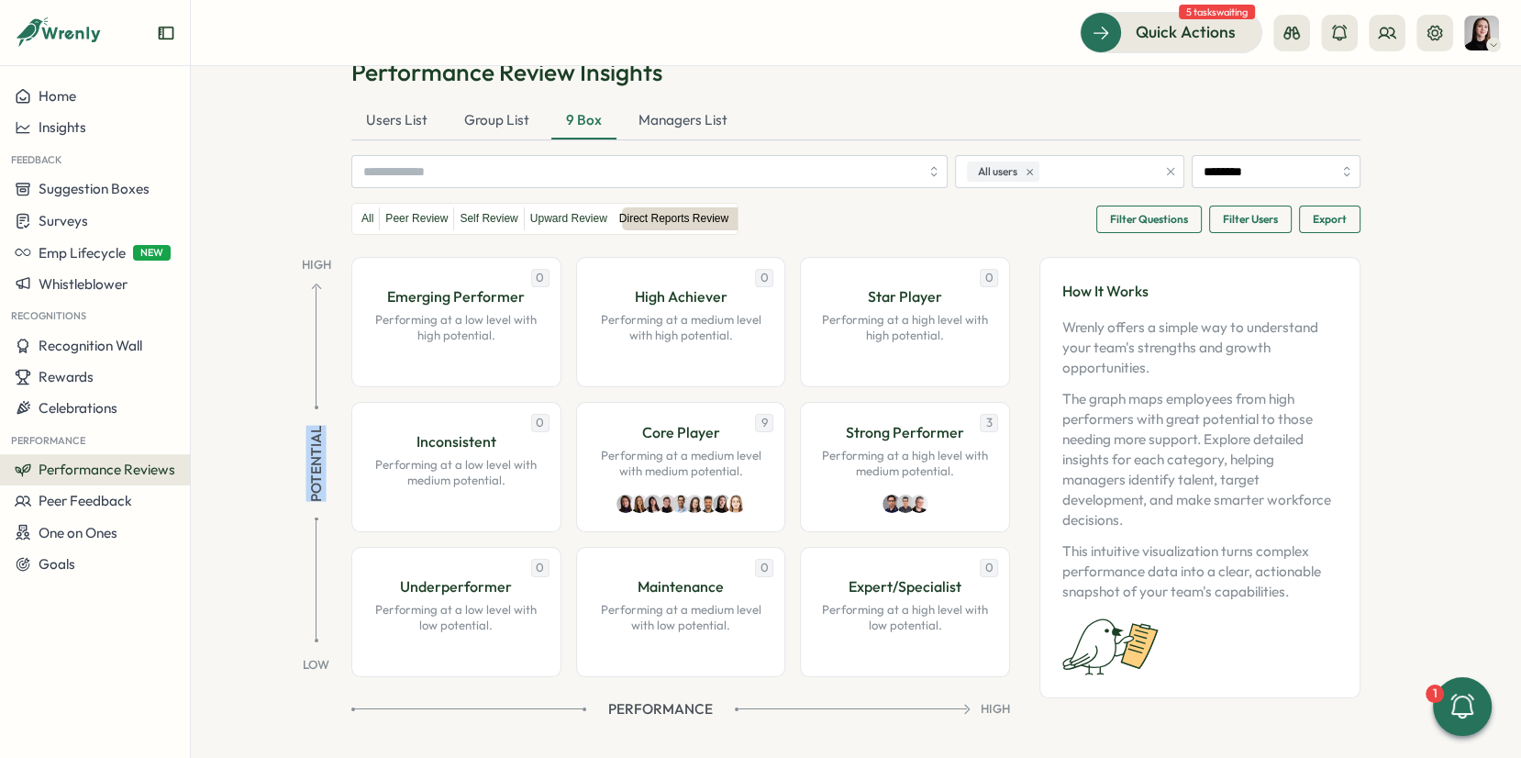
drag, startPoint x: 294, startPoint y: 482, endPoint x: 300, endPoint y: 420, distance: 61.8
click at [300, 420] on div "Potential" at bounding box center [316, 461] width 76 height 362
click at [282, 440] on div "Potential" at bounding box center [316, 461] width 76 height 362
click at [640, 707] on span "Performance" at bounding box center [660, 709] width 105 height 20
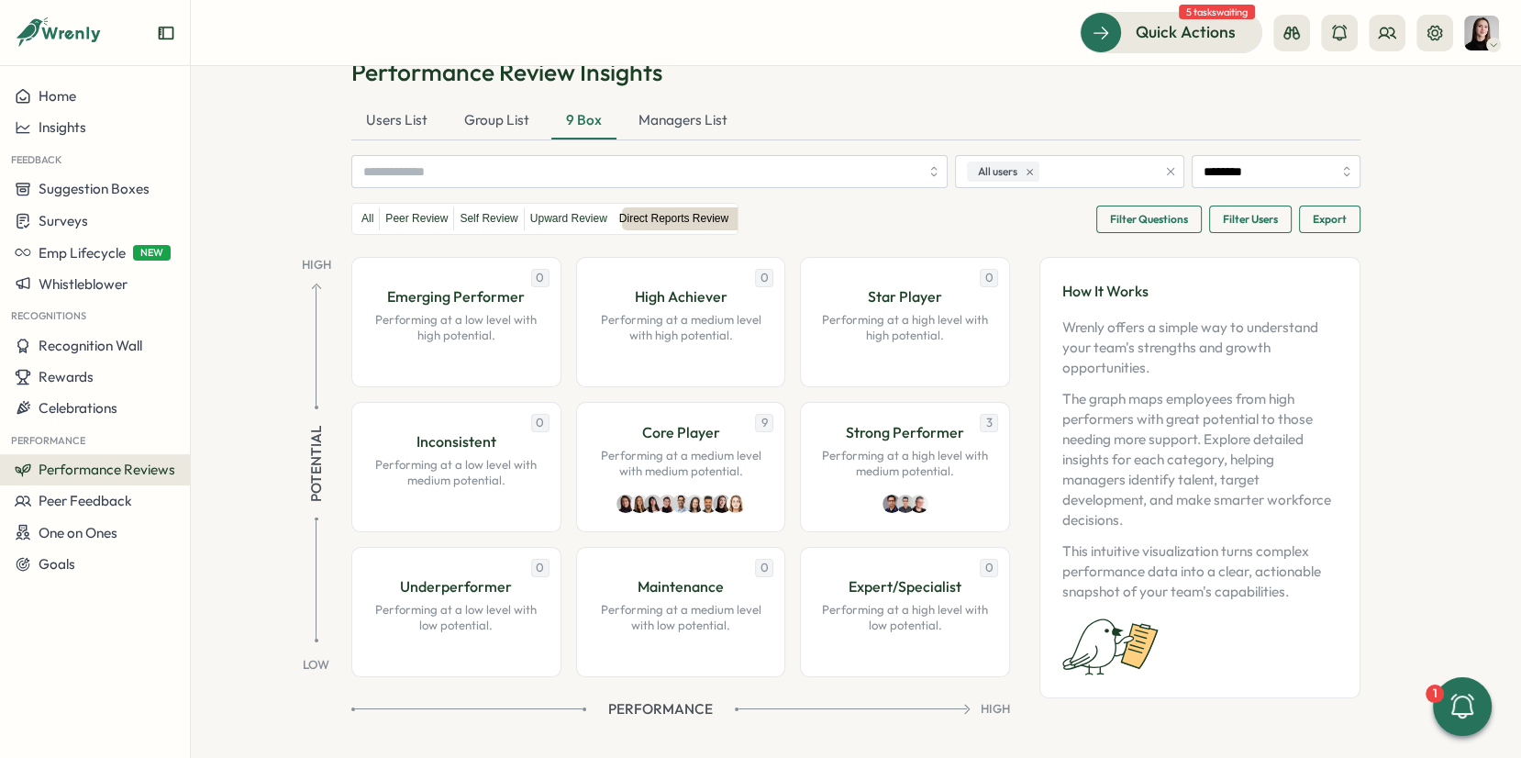
click at [732, 740] on section "Performance Review Insights Users List Group List 9 Box Managers List All users…" at bounding box center [856, 412] width 1331 height 692
